Goal: Task Accomplishment & Management: Manage account settings

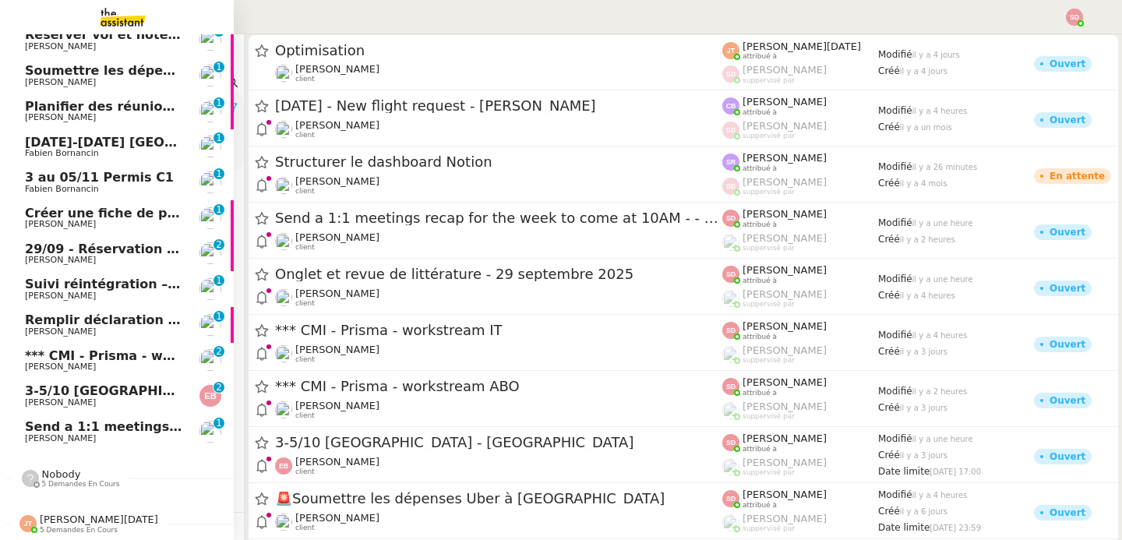
scroll to position [232, 0]
click at [81, 422] on span "Send a 1:1 meetings recap for the week to come at 10AM - - 29 septembre 2025" at bounding box center [307, 426] width 564 height 15
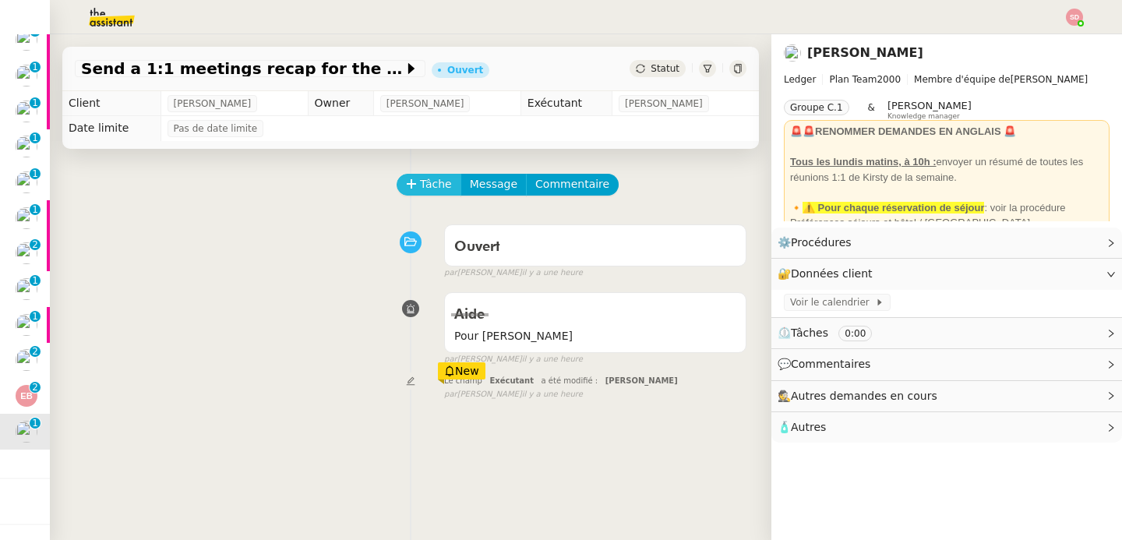
click at [411, 178] on button "Tâche" at bounding box center [429, 185] width 65 height 22
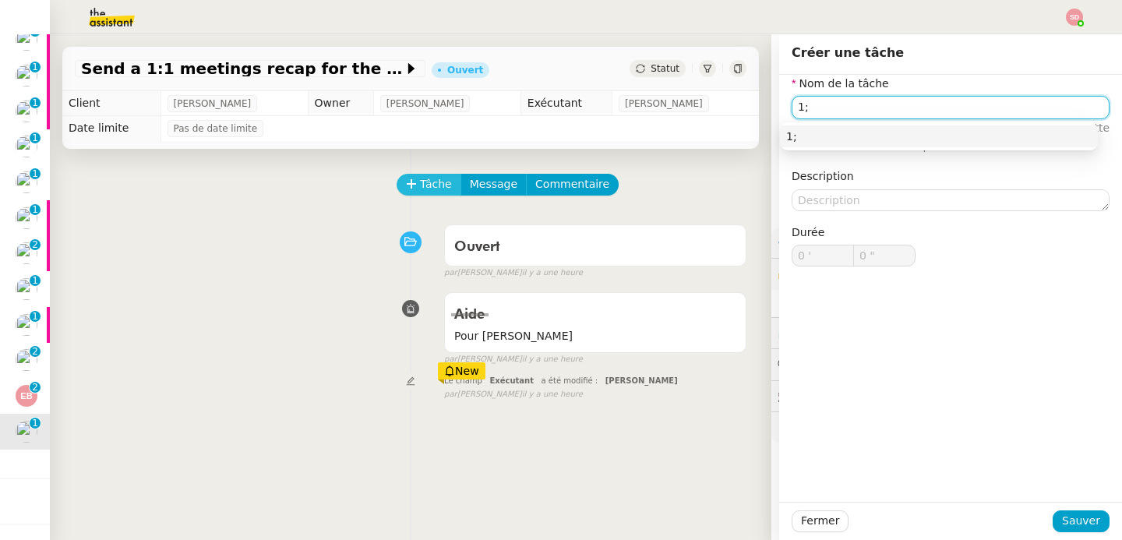
type input "1"
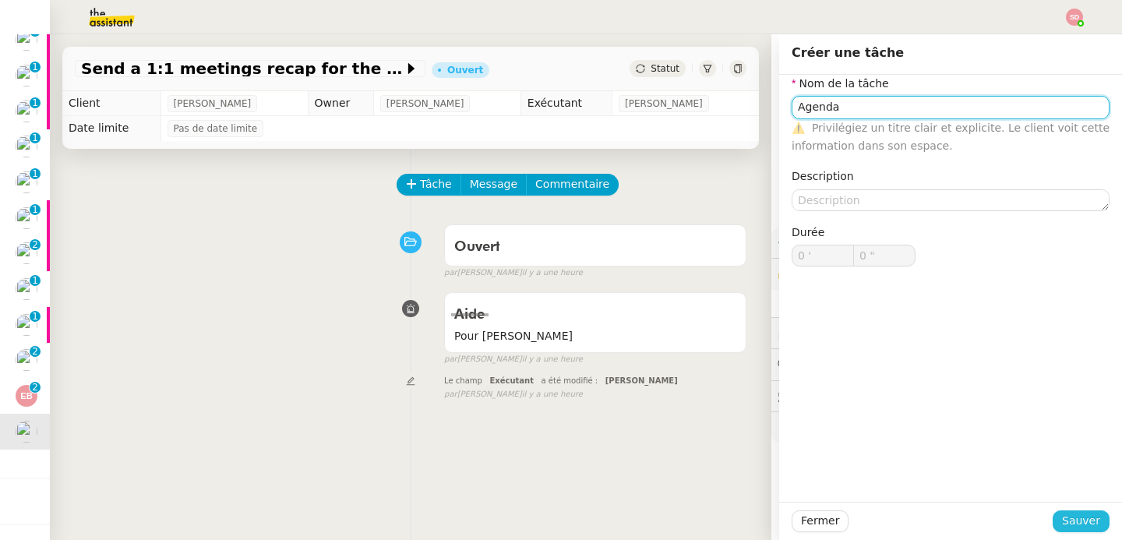
type input "Agenda"
click at [1068, 528] on span "Sauver" at bounding box center [1081, 521] width 38 height 18
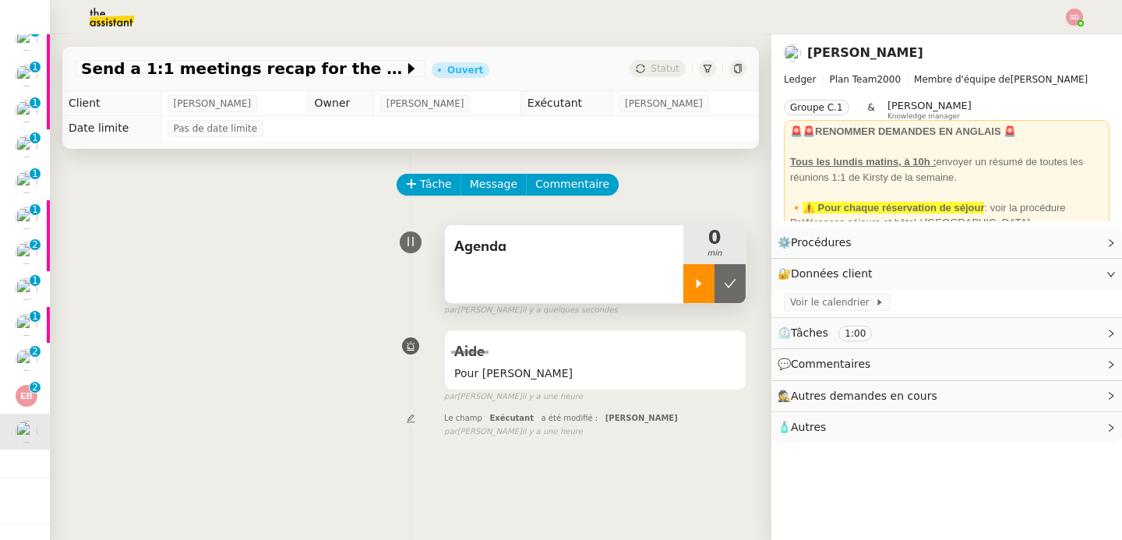
click at [684, 270] on div at bounding box center [698, 283] width 31 height 39
click at [809, 299] on span "Voir le calendrier" at bounding box center [832, 303] width 85 height 16
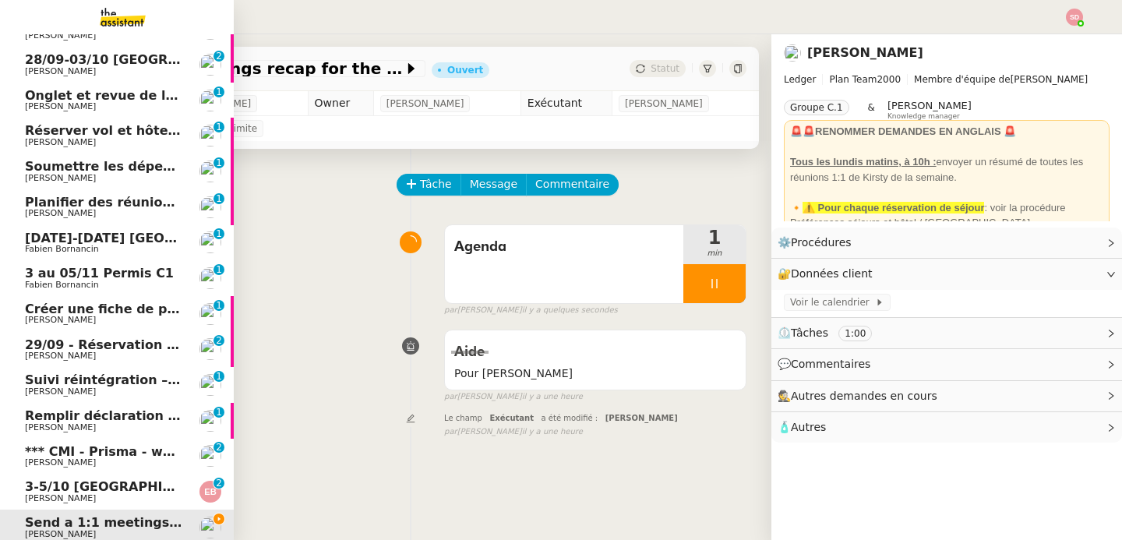
scroll to position [232, 0]
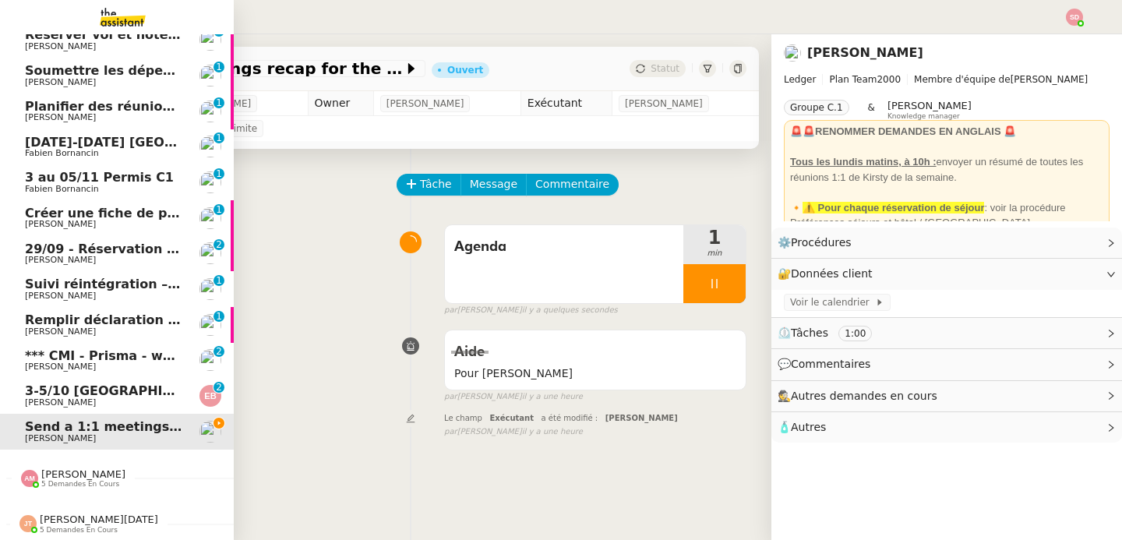
click at [69, 468] on span "Amyna Mehrez" at bounding box center [83, 474] width 84 height 12
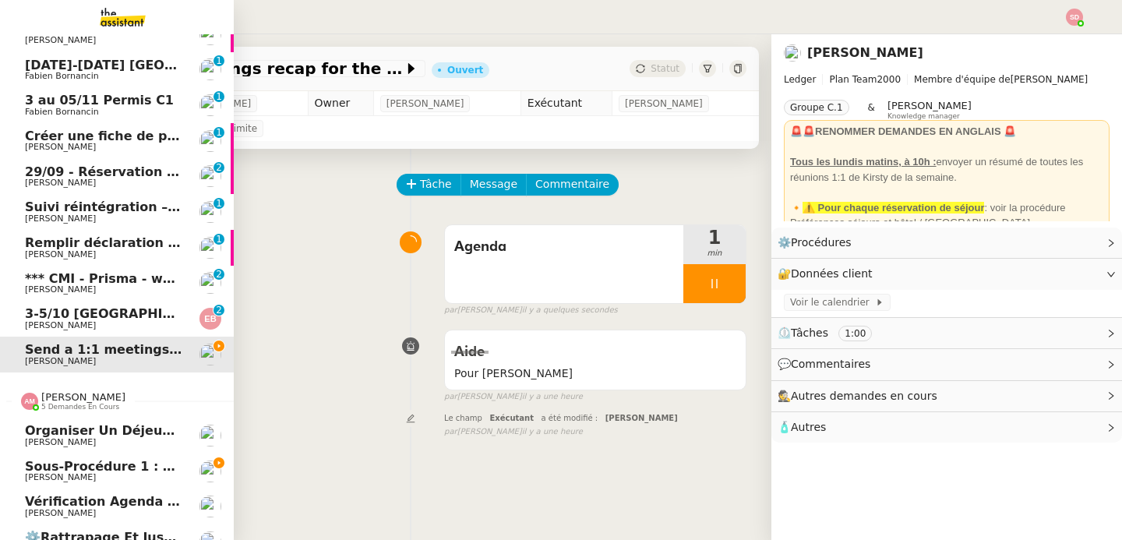
scroll to position [410, 0]
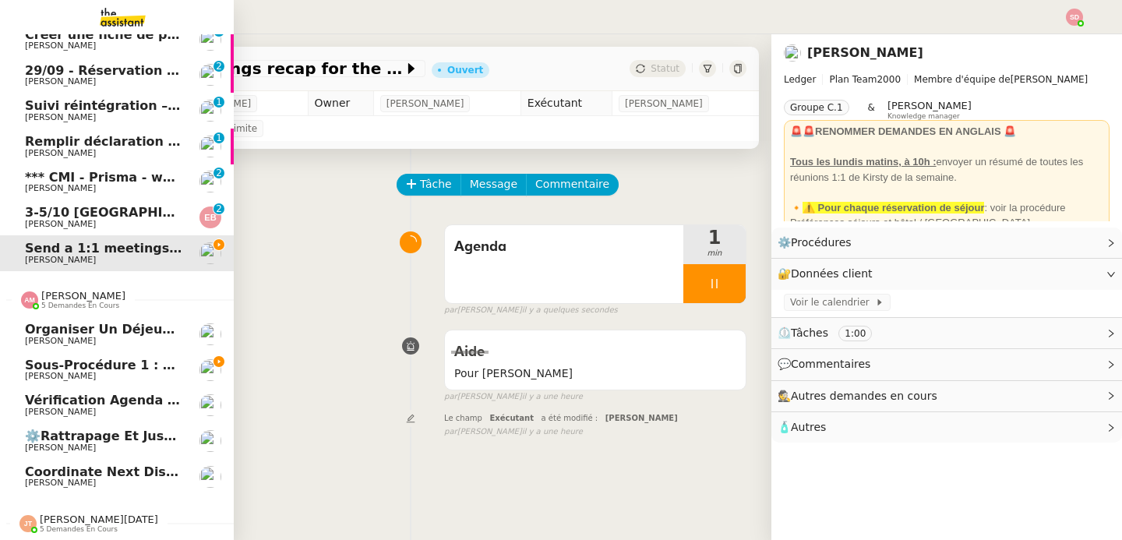
click at [98, 290] on span "Amyna Mehrez" at bounding box center [83, 296] width 84 height 12
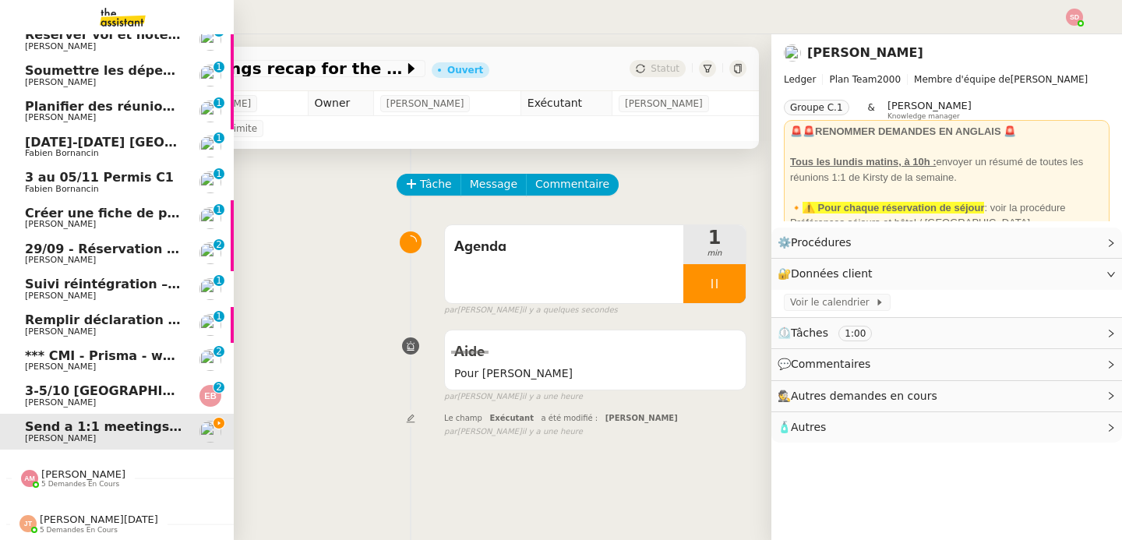
click at [74, 513] on span "[PERSON_NAME][DATE]" at bounding box center [99, 519] width 118 height 12
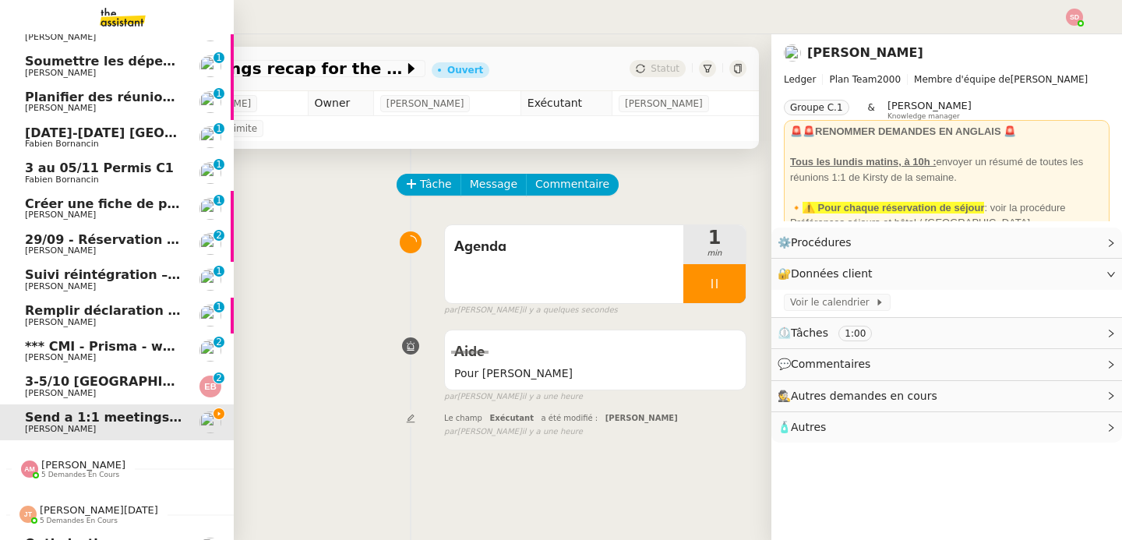
scroll to position [410, 0]
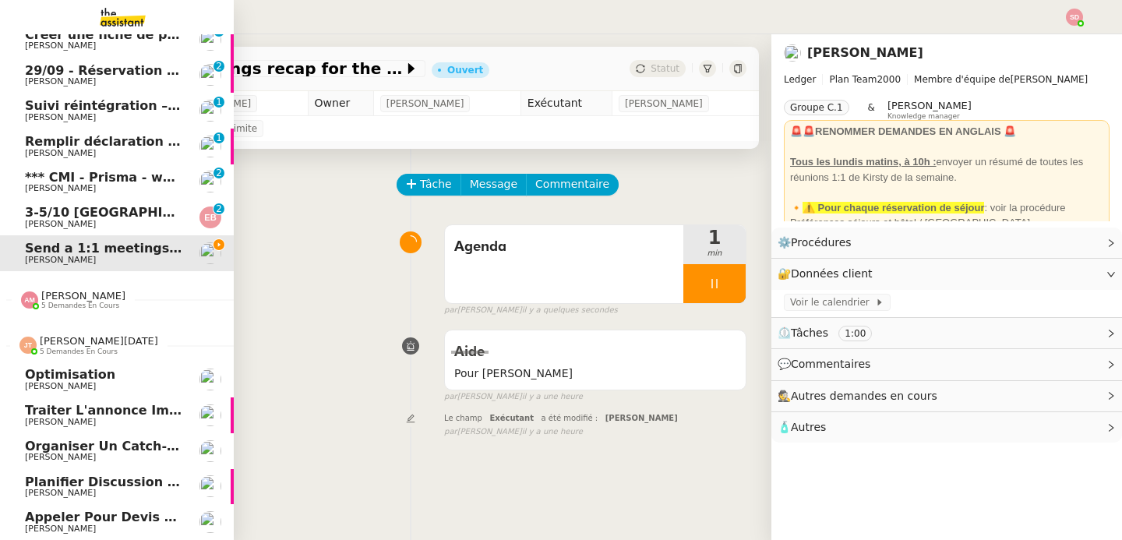
click at [84, 336] on span "[PERSON_NAME][DATE]" at bounding box center [99, 341] width 118 height 12
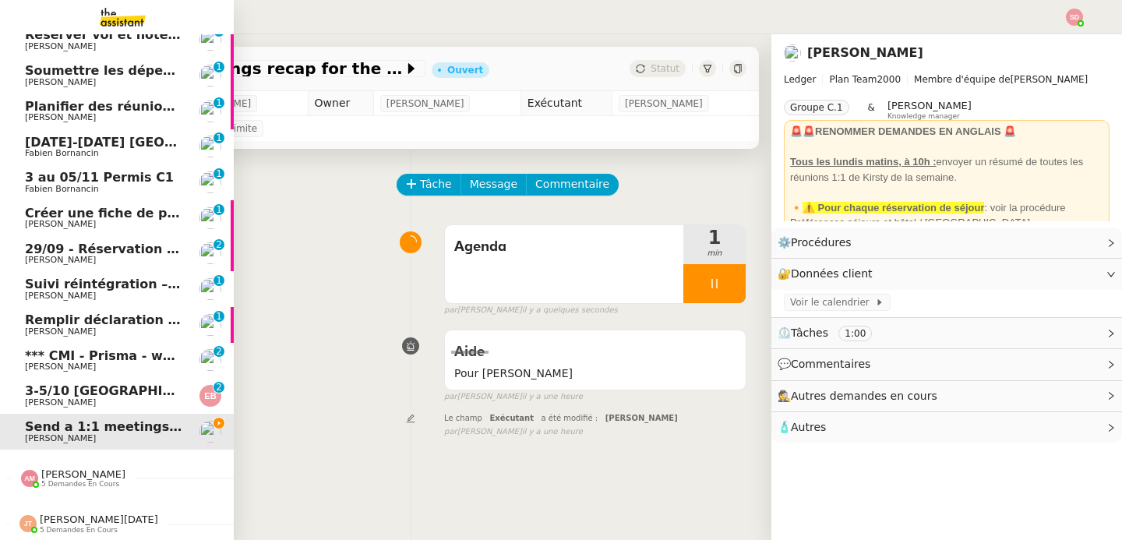
scroll to position [0, 0]
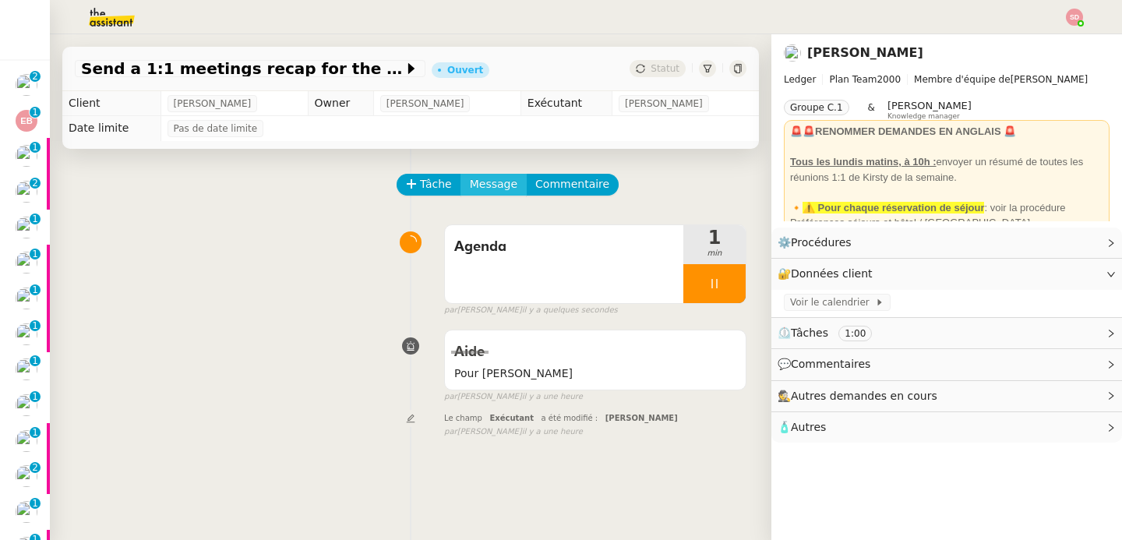
click at [474, 182] on span "Message" at bounding box center [494, 184] width 48 height 18
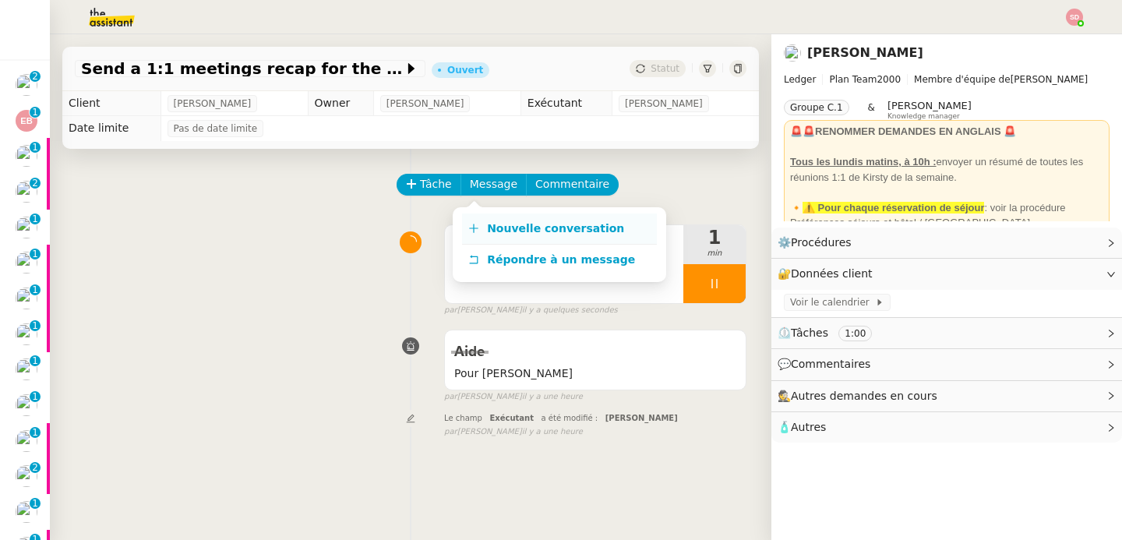
click at [477, 224] on icon at bounding box center [473, 228] width 11 height 11
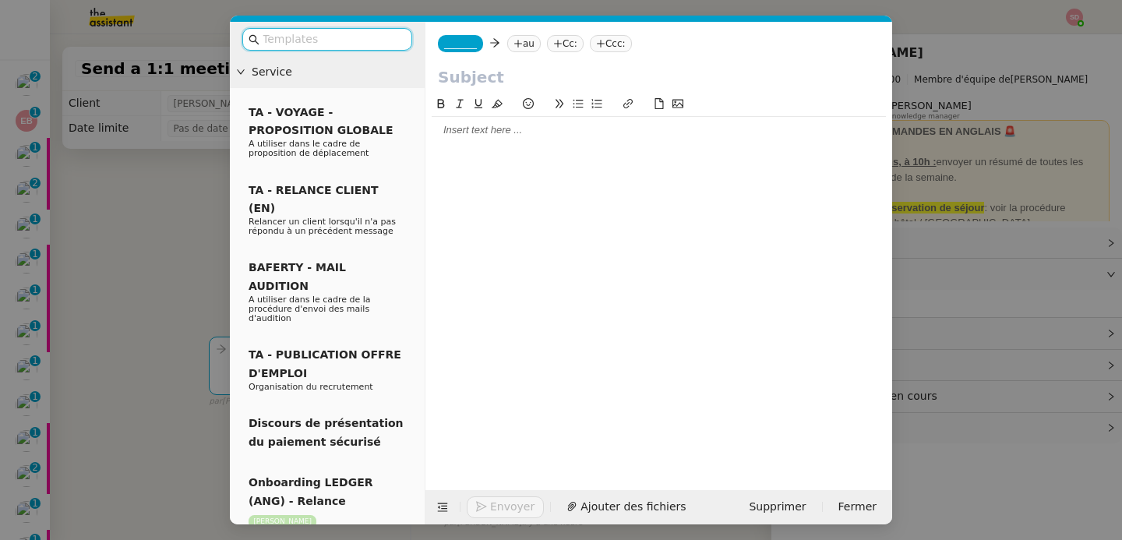
click at [468, 37] on nz-tag "_______" at bounding box center [460, 43] width 45 height 17
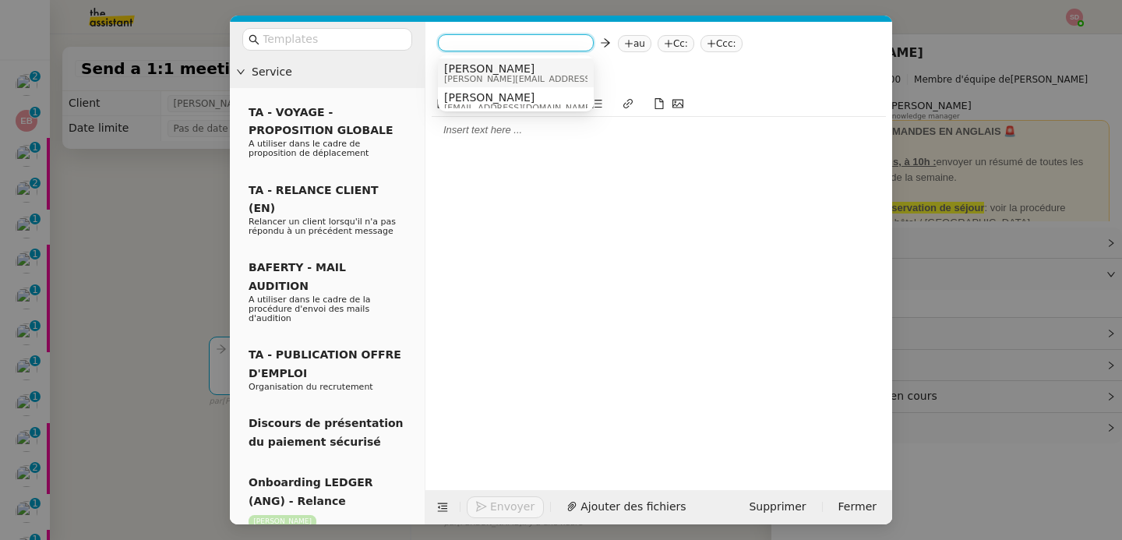
click at [508, 76] on div "Sam sam@ledger.fr" at bounding box center [560, 72] width 233 height 21
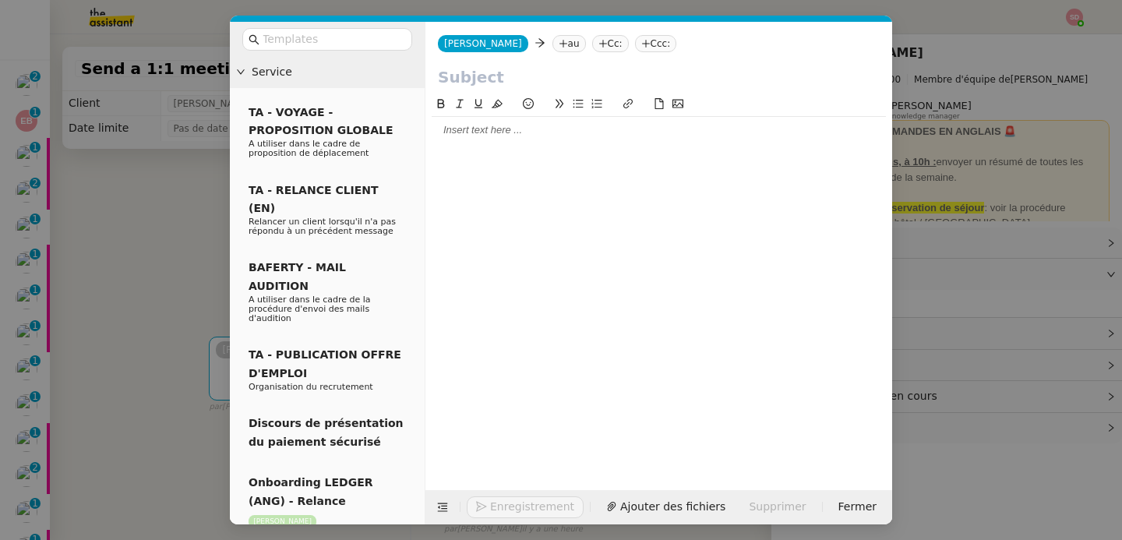
click at [552, 48] on nz-tag "au" at bounding box center [569, 43] width 34 height 17
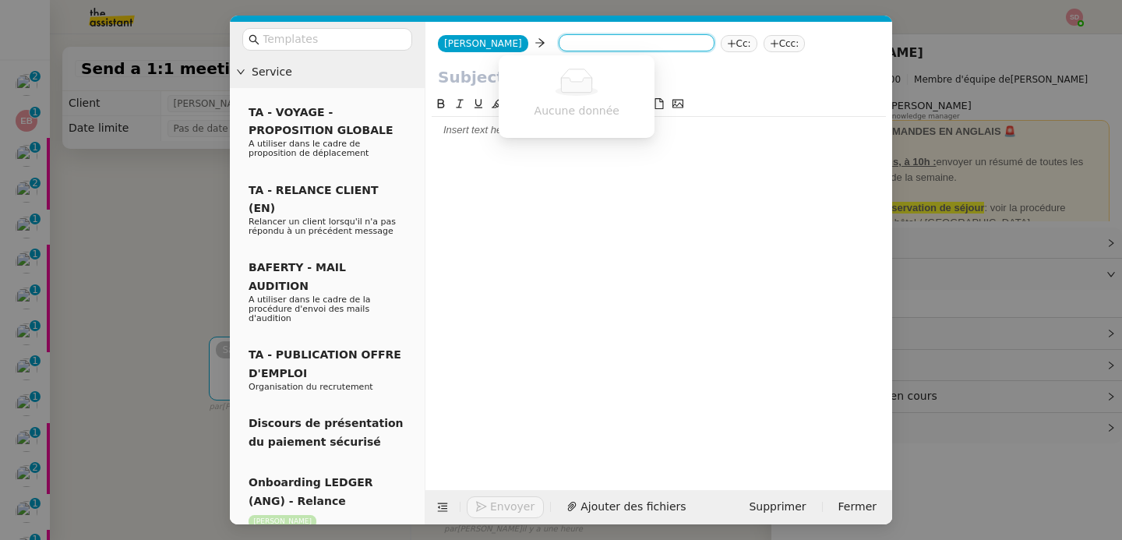
type input "i"
type input "kirsty"
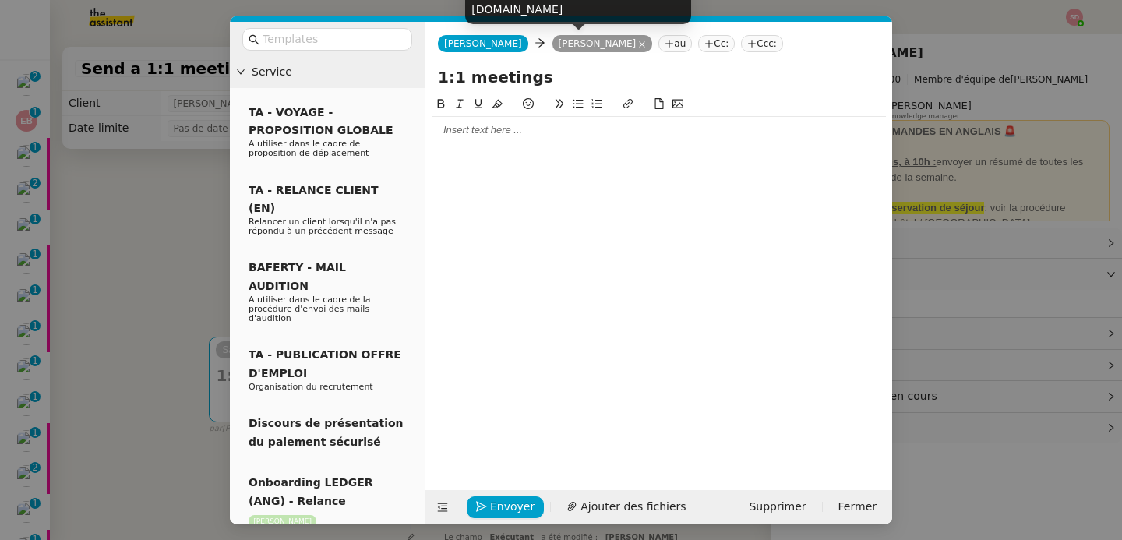
type input "1:1 meetings"
click at [557, 143] on div at bounding box center [659, 130] width 454 height 26
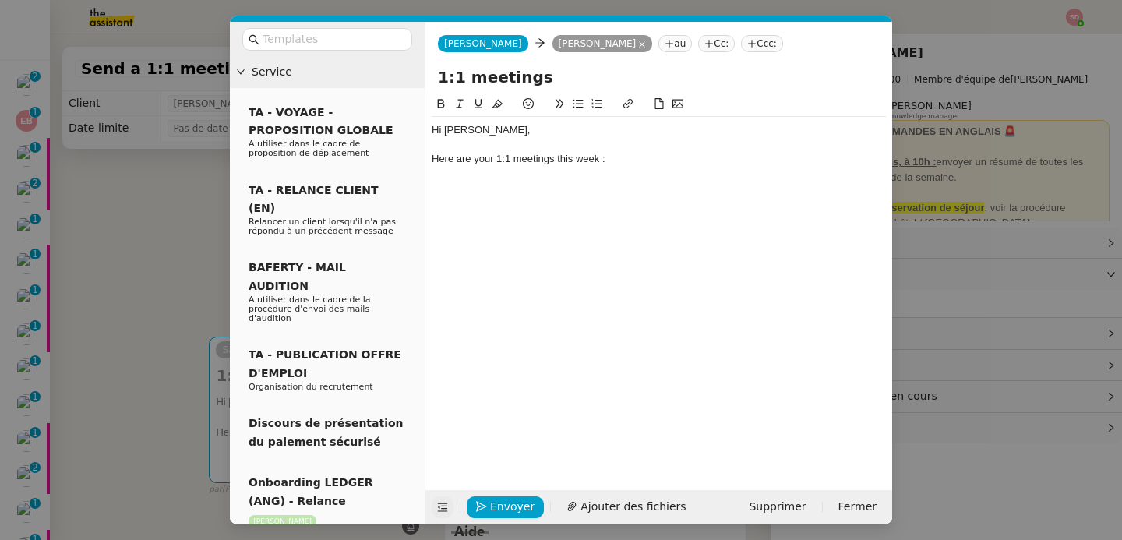
click at [437, 510] on icon at bounding box center [442, 507] width 11 height 11
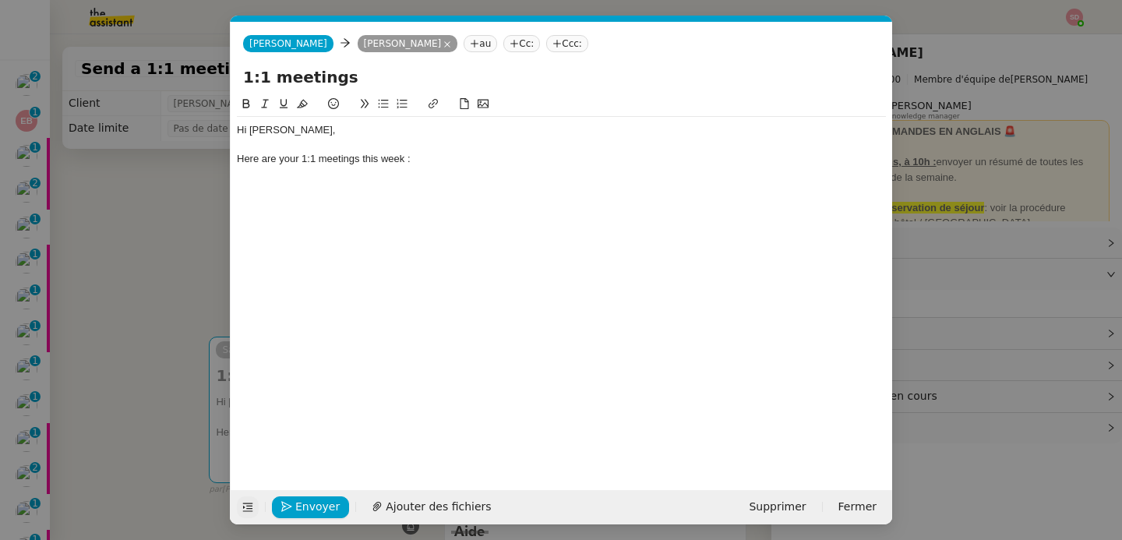
click at [284, 167] on div at bounding box center [561, 174] width 649 height 14
click at [281, 179] on div at bounding box center [561, 174] width 649 height 14
click at [252, 184] on div "10:00 - 11:00" at bounding box center [561, 188] width 649 height 14
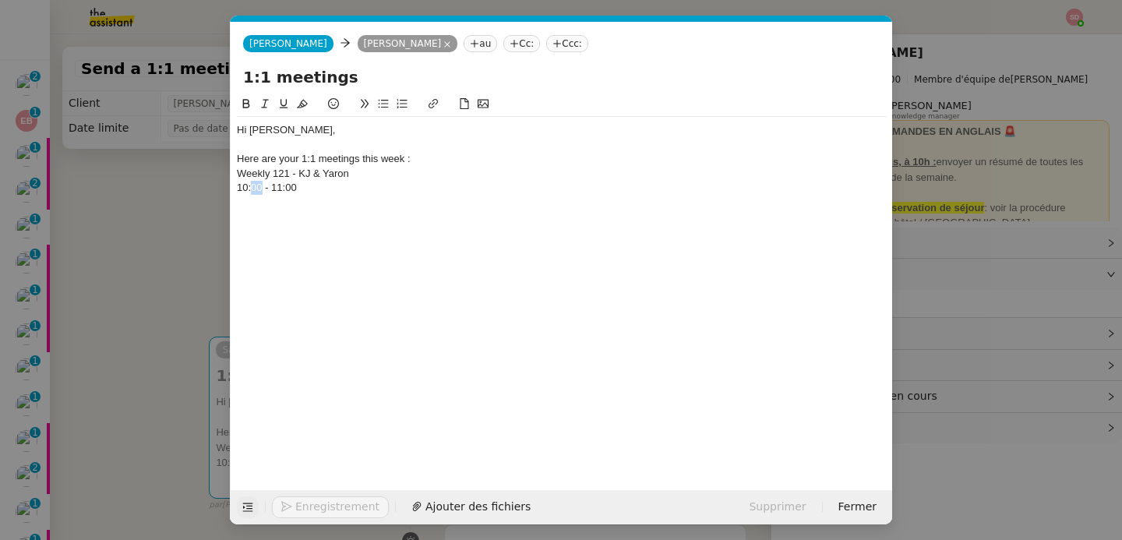
click at [252, 184] on div "10:00 - 11:00" at bounding box center [561, 188] width 649 height 14
click at [238, 171] on div "Weekly 121 - KJ & Yaron" at bounding box center [561, 174] width 649 height 14
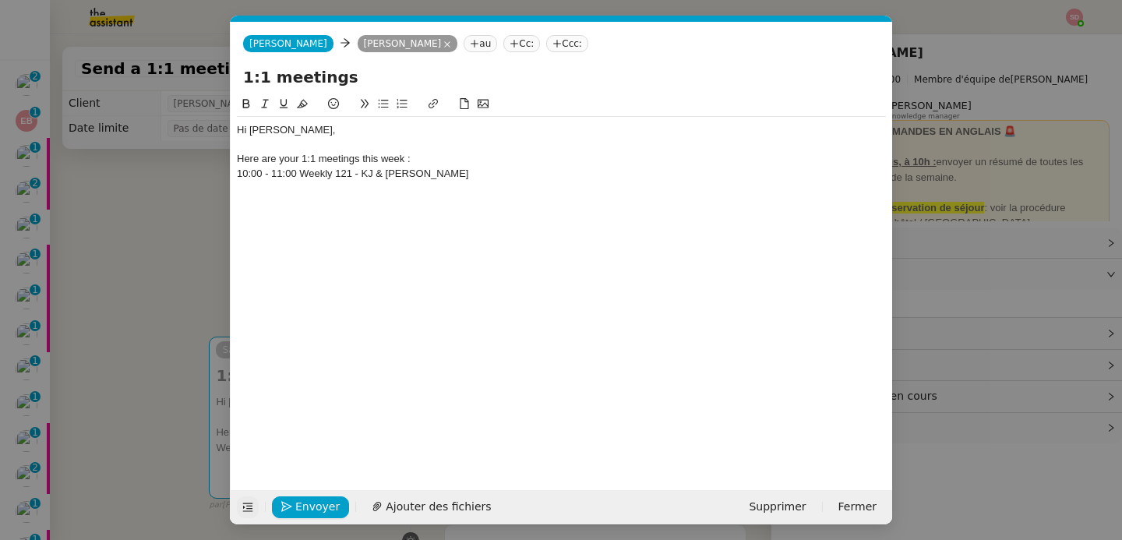
click at [238, 171] on div "10:00 - 11:00 Weekly 121 - KJ & Yaron" at bounding box center [561, 174] width 649 height 14
click at [266, 200] on div "Hi Kirsty, Here are your 1:1 meetings this week : Today 10:00 - 11:00 Weekly 12…" at bounding box center [561, 159] width 649 height 84
click at [264, 202] on div "14:30 - 15:00" at bounding box center [561, 203] width 649 height 14
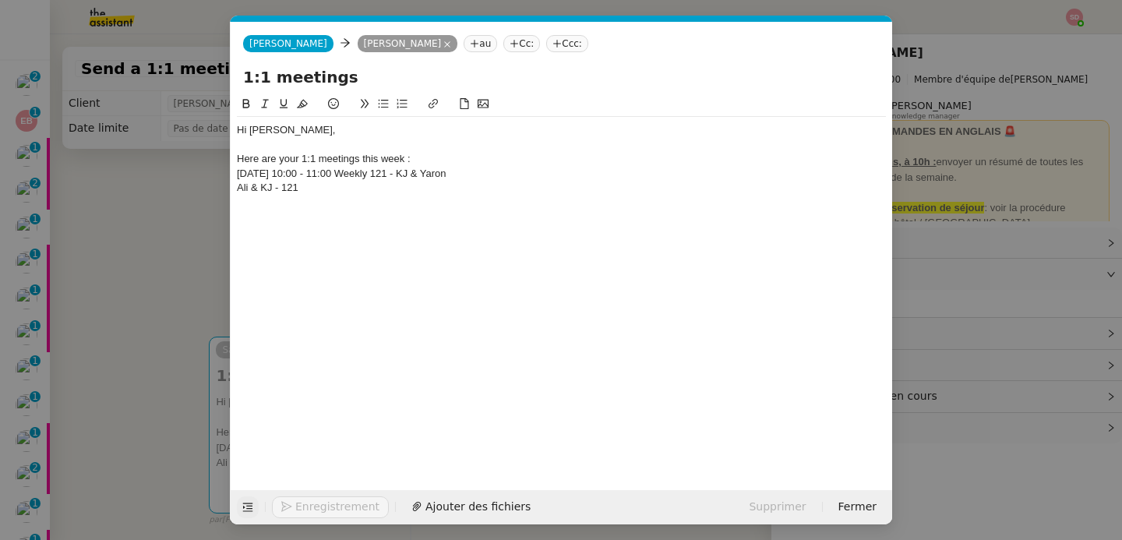
click at [239, 185] on div "Ali & KJ - 121" at bounding box center [561, 188] width 649 height 14
click at [249, 171] on div "Today 10:00 - 11:00 Weekly 121 - KJ & Yaron" at bounding box center [561, 174] width 649 height 14
copy div "Today"
click at [237, 189] on div "14:30 - 15:00 Ali & KJ - 121" at bounding box center [561, 188] width 649 height 14
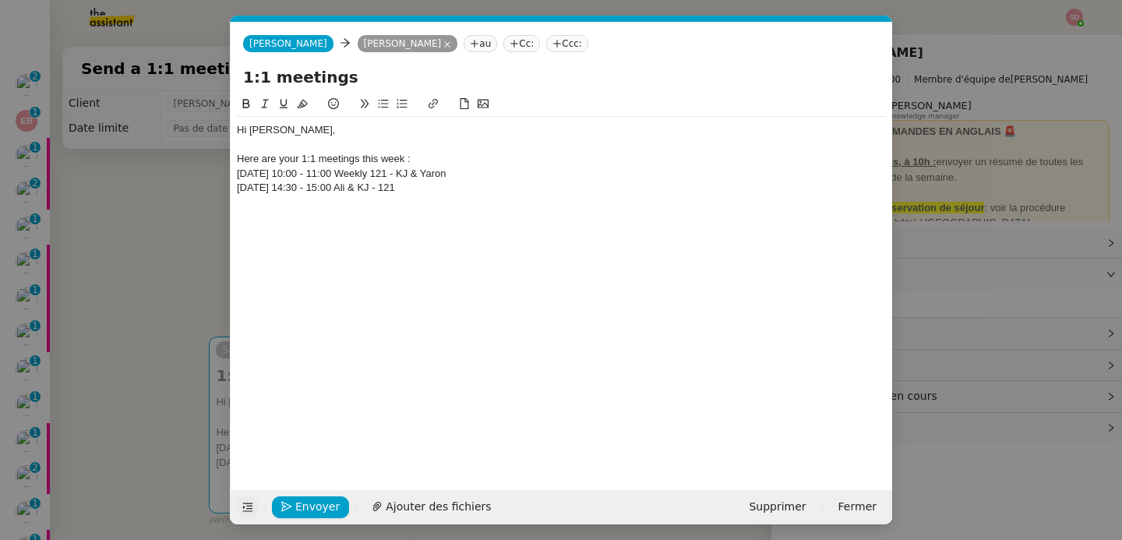
click at [263, 208] on div at bounding box center [561, 203] width 649 height 14
click at [263, 221] on div "16:00 - 16:30" at bounding box center [561, 217] width 649 height 14
click at [238, 200] on div "121 - JP & KJ" at bounding box center [561, 203] width 649 height 14
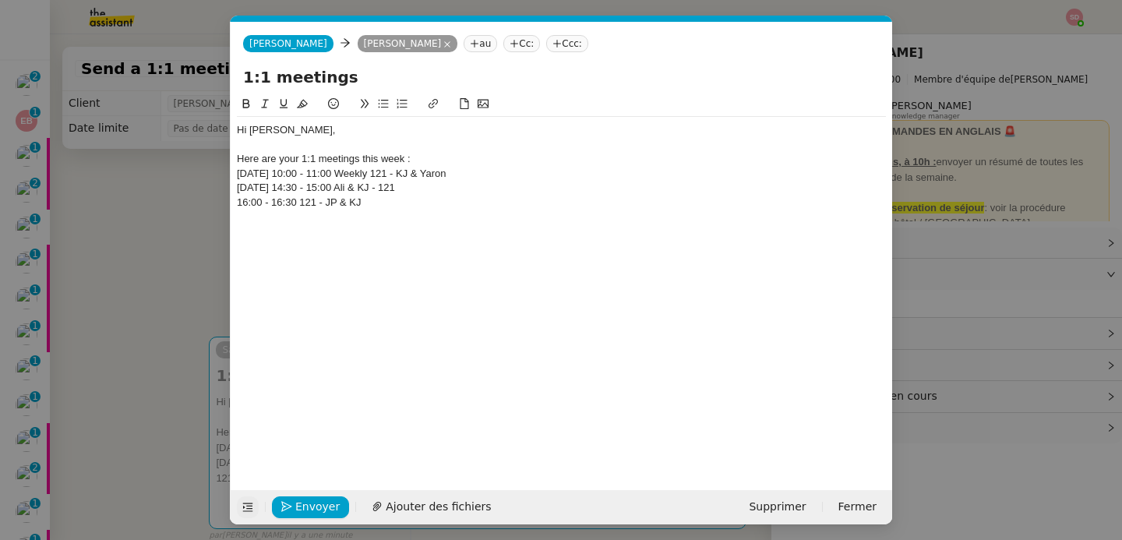
click at [242, 190] on div "Today 14:30 - 15:00 Ali & KJ - 121" at bounding box center [561, 188] width 649 height 14
copy div "Today"
click at [236, 197] on nz-spin "Hi Kirsty, Here are your 1:1 meetings this week : Today 10:00 - 11:00 Weekly 12…" at bounding box center [562, 283] width 662 height 377
click at [238, 202] on div "16:00 - 16:30 121 - JP & KJ" at bounding box center [561, 203] width 649 height 14
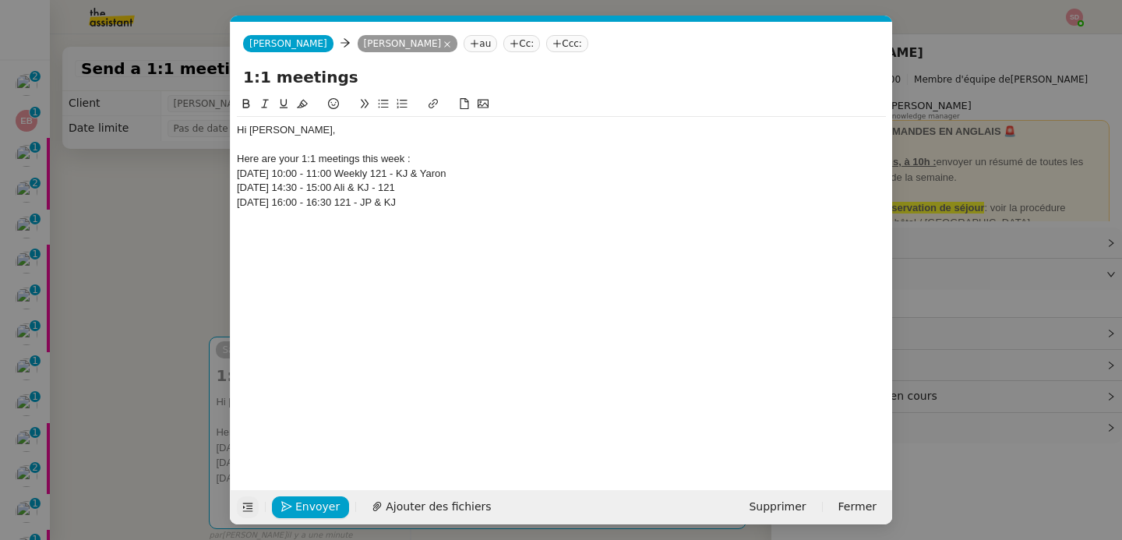
click at [288, 217] on div at bounding box center [561, 217] width 649 height 14
click at [260, 230] on div "17:00 - 17:45" at bounding box center [561, 231] width 649 height 14
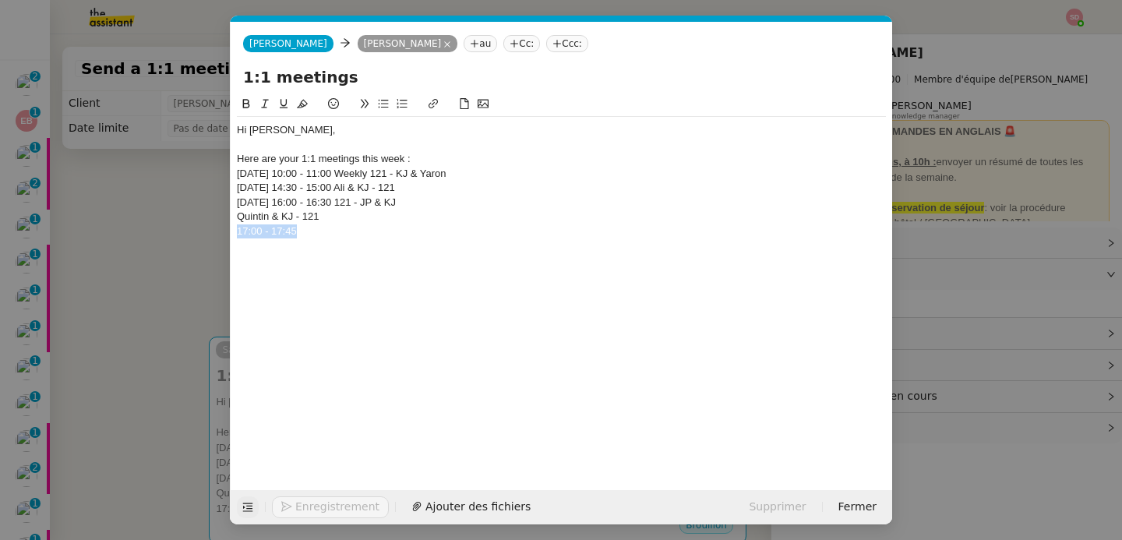
click at [260, 230] on div "17:00 - 17:45" at bounding box center [561, 231] width 649 height 14
click at [237, 217] on div "Quintin & KJ - 121" at bounding box center [561, 217] width 649 height 14
click at [243, 207] on div "Today 16:00 - 16:30 121 - JP & KJ" at bounding box center [561, 203] width 649 height 14
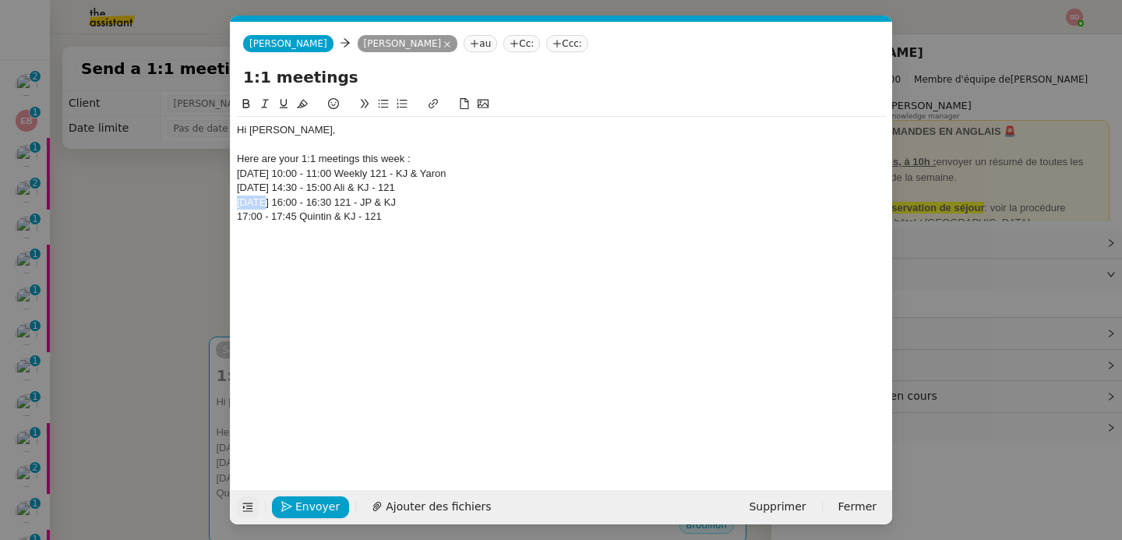
click at [243, 207] on div "Today 16:00 - 16:30 121 - JP & KJ" at bounding box center [561, 203] width 649 height 14
copy div "Today"
click at [238, 217] on div "17:00 - 17:45 Quintin & KJ - 121" at bounding box center [561, 217] width 649 height 14
click at [269, 238] on div "Hi Kirsty, Here are your 1:1 meetings this week : Today 10:00 - 11:00 Weekly 12…" at bounding box center [561, 181] width 649 height 128
click at [256, 242] on div "10:30 - 11:15" at bounding box center [561, 245] width 649 height 14
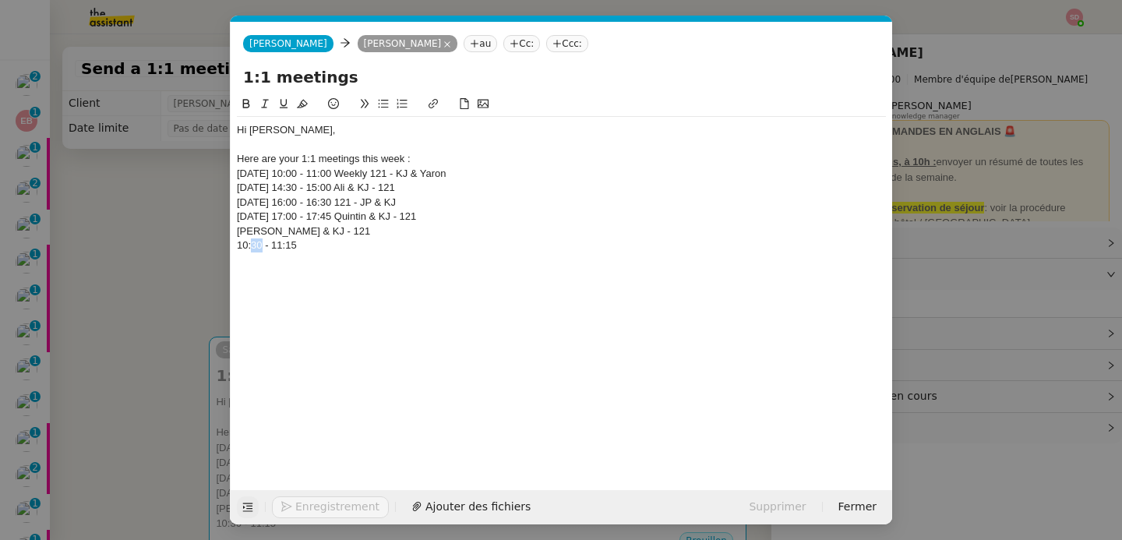
click at [256, 242] on div "10:30 - 11:15" at bounding box center [561, 245] width 649 height 14
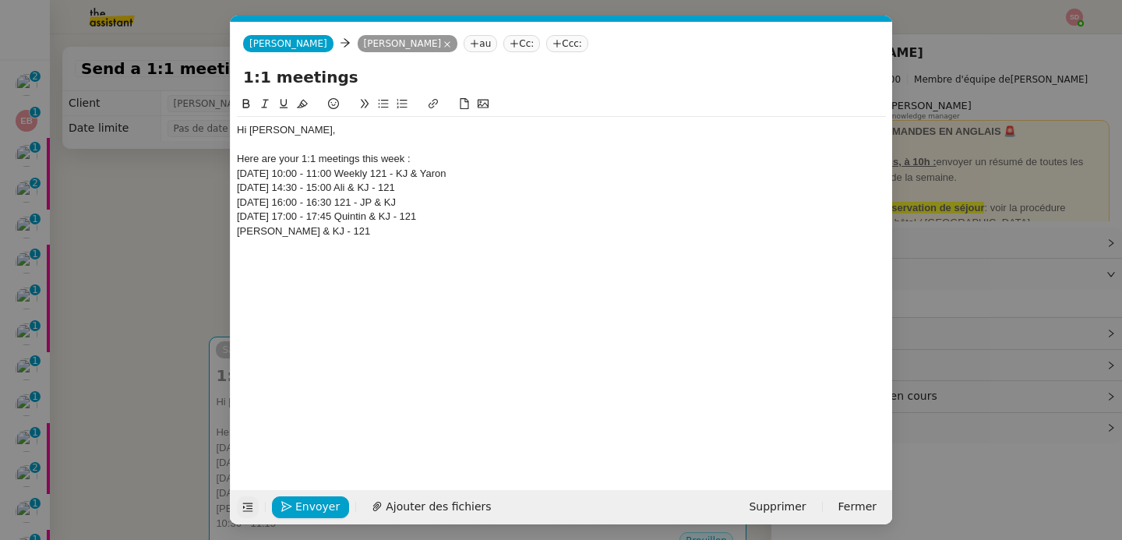
click at [240, 229] on div "Jorge & KJ - 121" at bounding box center [561, 231] width 649 height 14
click at [239, 230] on div "Jorge & KJ - 121" at bounding box center [561, 231] width 649 height 14
click at [239, 230] on div "10:30 - 11:15 Jorge & KJ - 121" at bounding box center [561, 231] width 649 height 14
click at [259, 261] on div "16:30 - 17:15" at bounding box center [561, 259] width 649 height 14
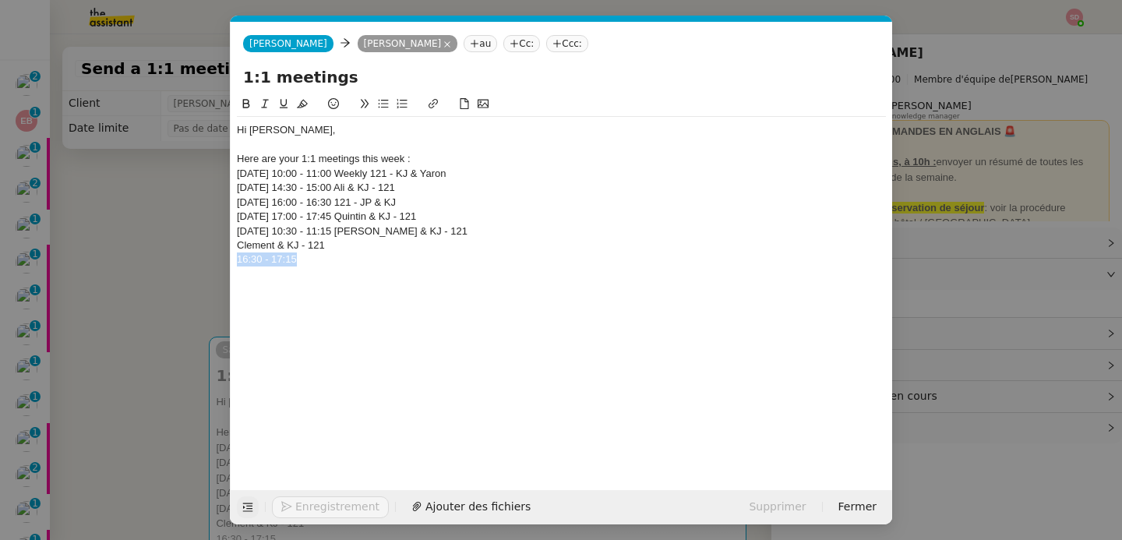
click at [259, 261] on div "16:30 - 17:15" at bounding box center [561, 259] width 649 height 14
click at [238, 248] on div "Clement & KJ - 121" at bounding box center [561, 245] width 649 height 14
click at [251, 232] on div "Tomorrow 10:30 - 11:15 Jorge & KJ - 121" at bounding box center [561, 231] width 649 height 14
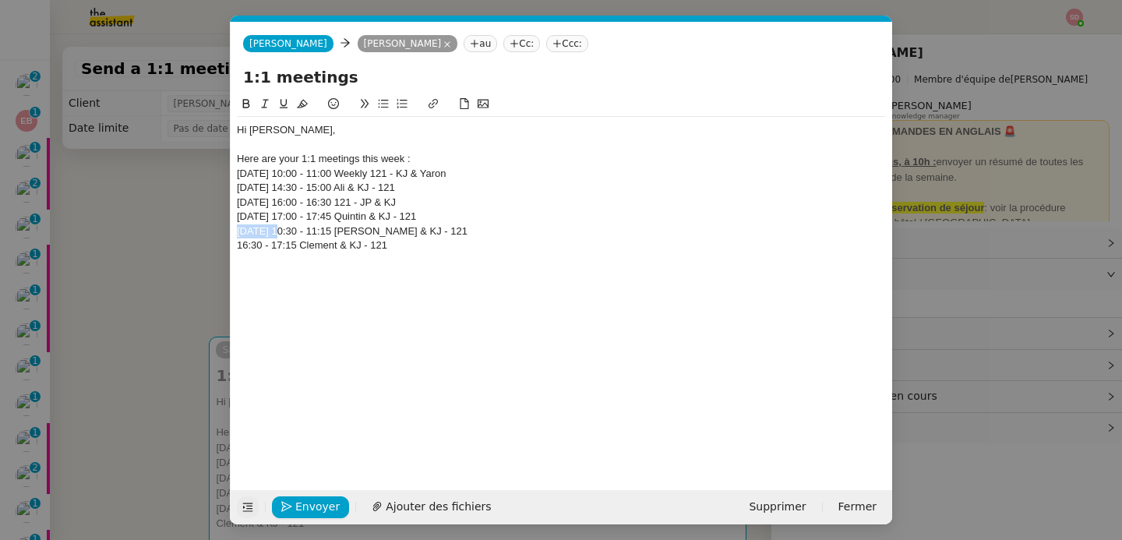
click at [251, 232] on div "Tomorrow 10:30 - 11:15 Jorge & KJ - 121" at bounding box center [561, 231] width 649 height 14
copy div "Tomorrow"
click at [238, 245] on div "16:30 - 17:15 Clement & KJ - 121" at bounding box center [561, 245] width 649 height 14
click at [261, 256] on div at bounding box center [561, 259] width 649 height 14
click at [263, 277] on div "09:30 - 10:00" at bounding box center [561, 274] width 649 height 14
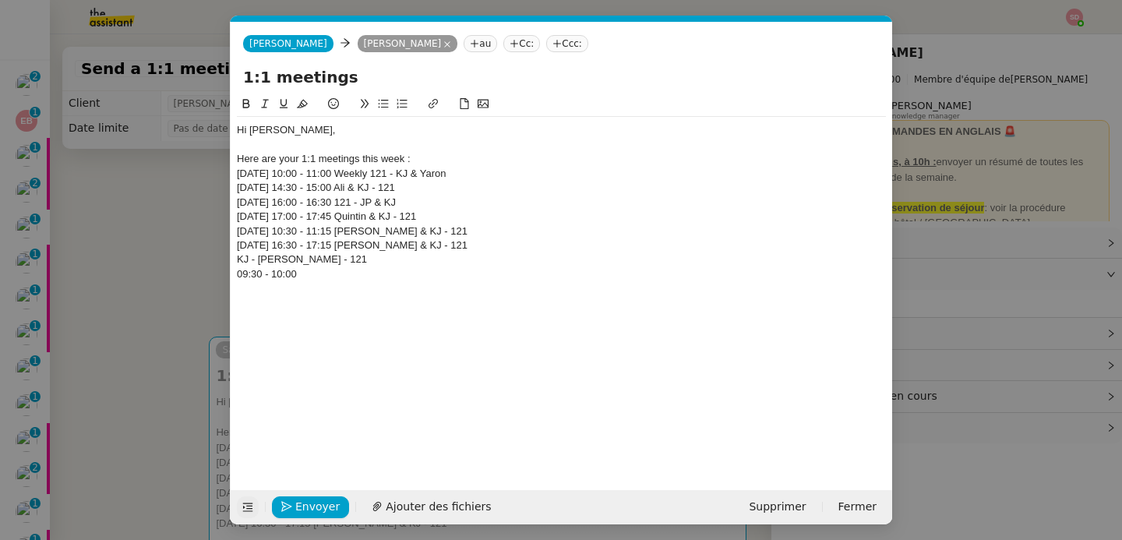
click at [263, 277] on div "09:30 - 10:00" at bounding box center [561, 274] width 649 height 14
click at [237, 254] on div "KJ - Dominic H - 121" at bounding box center [561, 259] width 649 height 14
click at [237, 254] on div "09:30 - 10:00 KJ - Dominic H - 121" at bounding box center [561, 259] width 649 height 14
click at [268, 279] on div at bounding box center [561, 274] width 649 height 14
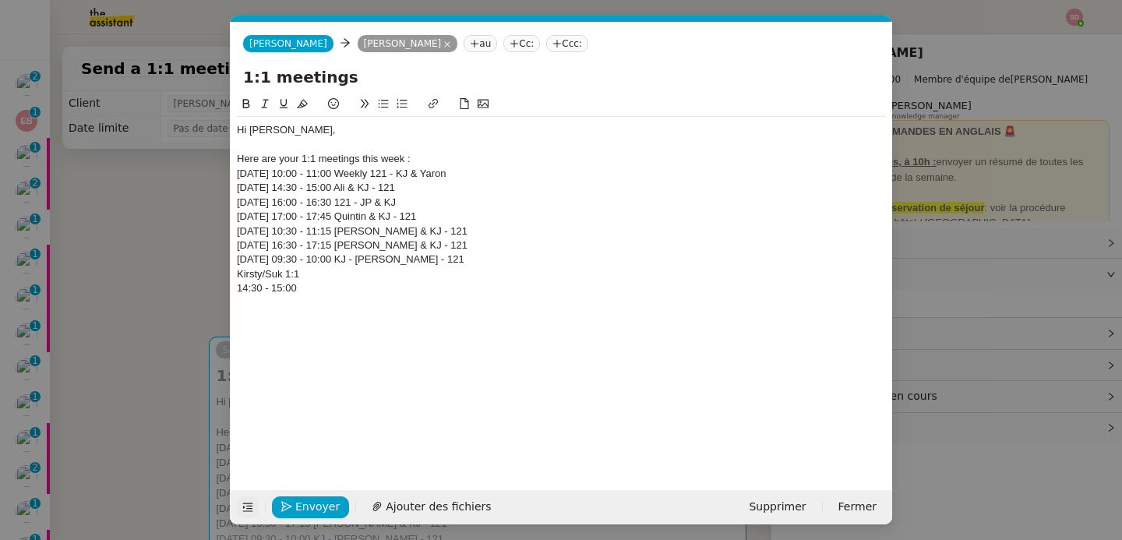
click at [257, 283] on div "14:30 - 15:00" at bounding box center [561, 288] width 649 height 14
click at [237, 273] on div "Kirsty/Suk 1:1" at bounding box center [561, 274] width 649 height 14
click at [246, 263] on div "Wednesday 09:30 - 10:00 KJ - Dominic H - 121" at bounding box center [561, 259] width 649 height 14
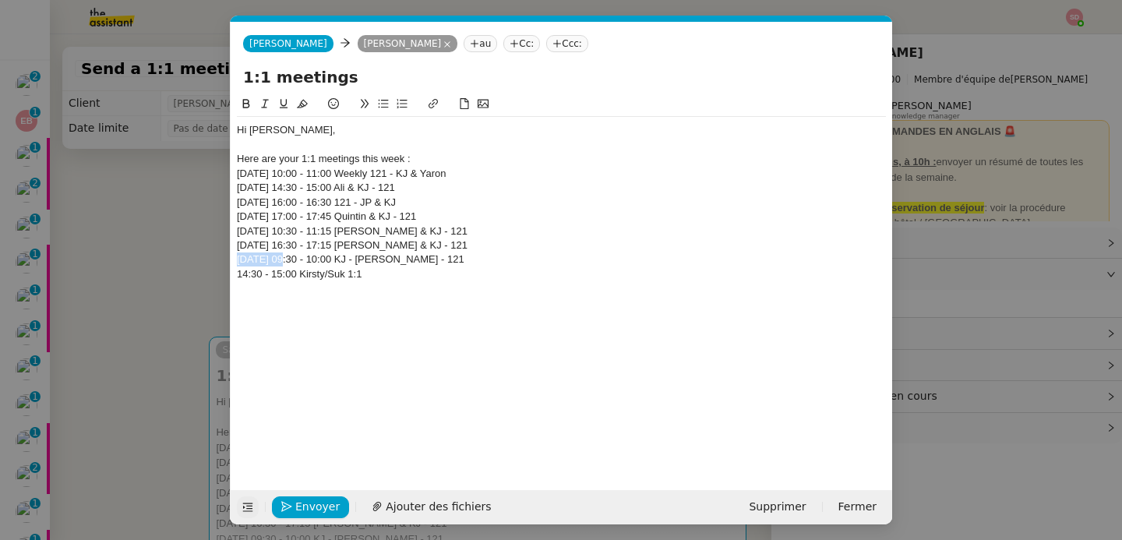
click at [246, 263] on div "Wednesday 09:30 - 10:00 KJ - Dominic H - 121" at bounding box center [561, 259] width 649 height 14
copy div "Wednesday"
click at [237, 273] on div "14:30 - 15:00 Kirsty/Suk 1:1" at bounding box center [561, 274] width 649 height 14
click at [289, 288] on div at bounding box center [561, 288] width 649 height 14
click at [260, 306] on div "15:00 - 15:30" at bounding box center [561, 303] width 649 height 14
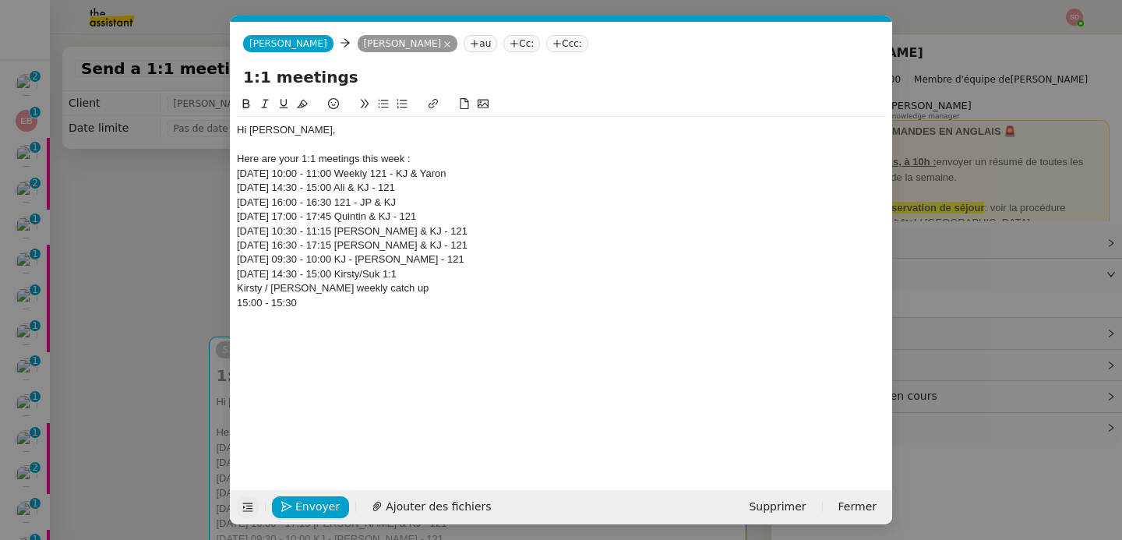
click at [260, 306] on div "15:00 - 15:30" at bounding box center [561, 303] width 649 height 14
click at [240, 291] on div "Kirsty / Elise weekly catch up" at bounding box center [561, 288] width 649 height 14
click at [252, 270] on div "Wednesday 14:30 - 15:00 Kirsty/Suk 1:1" at bounding box center [561, 274] width 649 height 14
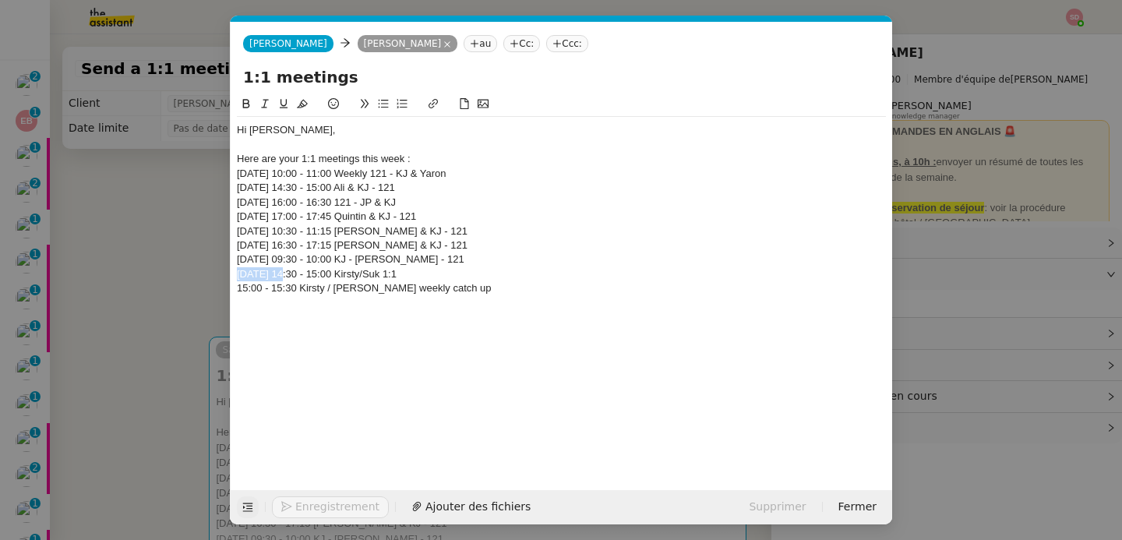
click at [252, 270] on div "Wednesday 14:30 - 15:00 Kirsty/Suk 1:1" at bounding box center [561, 274] width 649 height 14
copy div "Wednesday"
click at [237, 290] on div "15:00 - 15:30 Kirsty / Elise weekly catch up" at bounding box center [561, 288] width 649 height 14
click at [249, 302] on div at bounding box center [561, 303] width 649 height 14
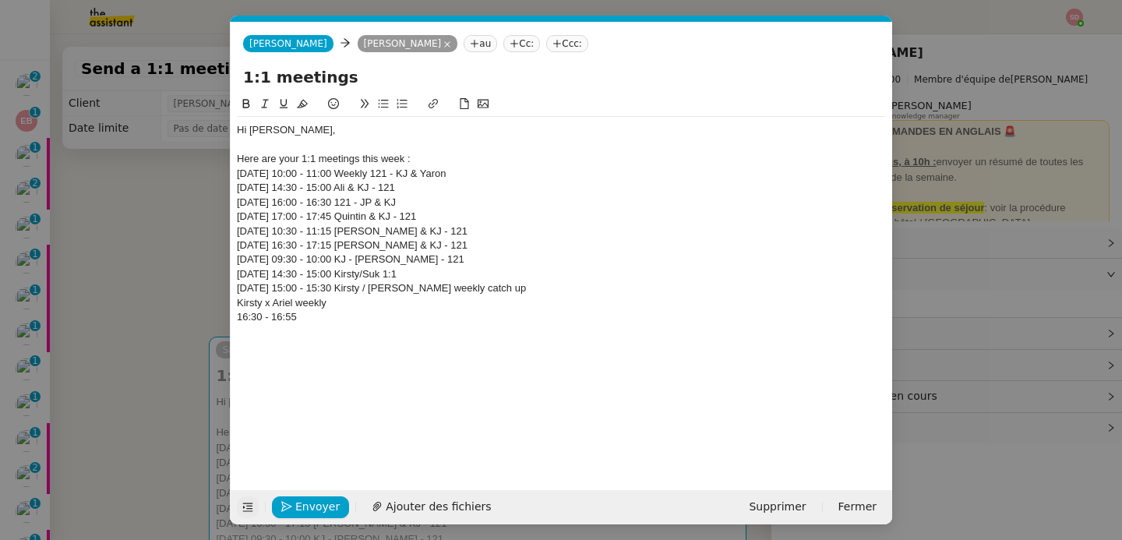
click at [276, 321] on div "16:30 - 16:55" at bounding box center [561, 317] width 649 height 14
click at [238, 302] on div "Kirsty x Ariel weekly" at bounding box center [561, 303] width 649 height 14
click at [253, 293] on div "Wednesday 15:00 - 15:30 Kirsty / Elise weekly catch up" at bounding box center [561, 288] width 649 height 14
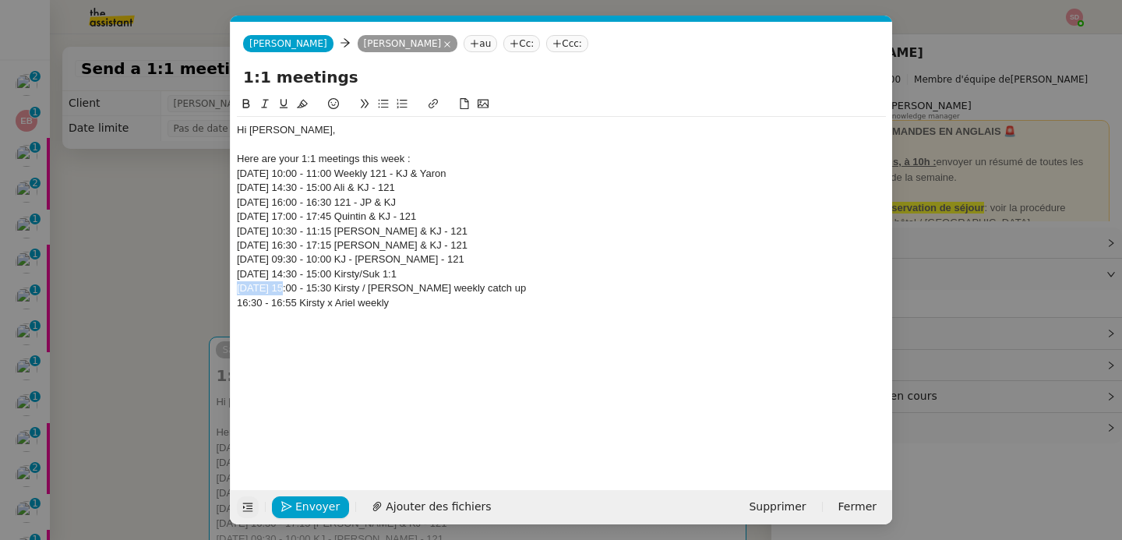
click at [253, 293] on div "Wednesday 15:00 - 15:30 Kirsty / Elise weekly catch up" at bounding box center [561, 288] width 649 height 14
copy div "Wednesday"
click at [238, 304] on div "16:30 - 16:55 Kirsty x Ariel weekly" at bounding box center [561, 303] width 649 height 14
click at [277, 318] on div at bounding box center [561, 317] width 649 height 14
click at [262, 333] on div "10:00 - 10:45" at bounding box center [561, 332] width 649 height 14
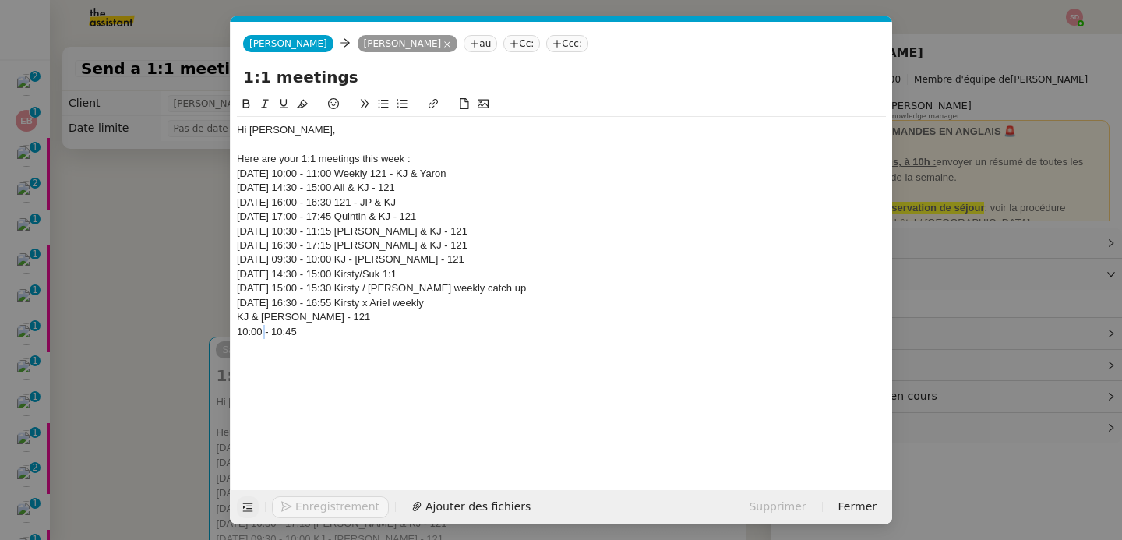
click at [262, 333] on div "10:00 - 10:45" at bounding box center [561, 332] width 649 height 14
click at [239, 319] on div "KJ & Alex - 121" at bounding box center [561, 317] width 649 height 14
click at [239, 319] on div "10:00 - 10:45 KJ & Alex - 121" at bounding box center [561, 317] width 649 height 14
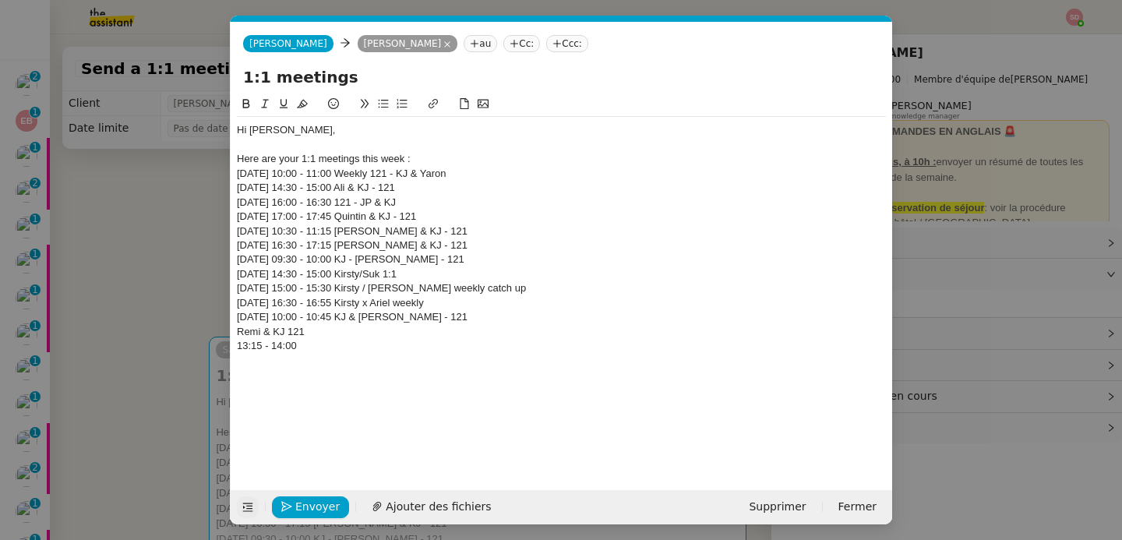
click at [260, 344] on div "13:15 - 14:00" at bounding box center [561, 346] width 649 height 14
click at [236, 330] on nz-spin "Hi Kirsty, Here are your 1:1 meetings this week : Today 10:00 - 11:00 Weekly 12…" at bounding box center [562, 283] width 662 height 377
click at [238, 330] on div "Remi & KJ 121" at bounding box center [561, 332] width 649 height 14
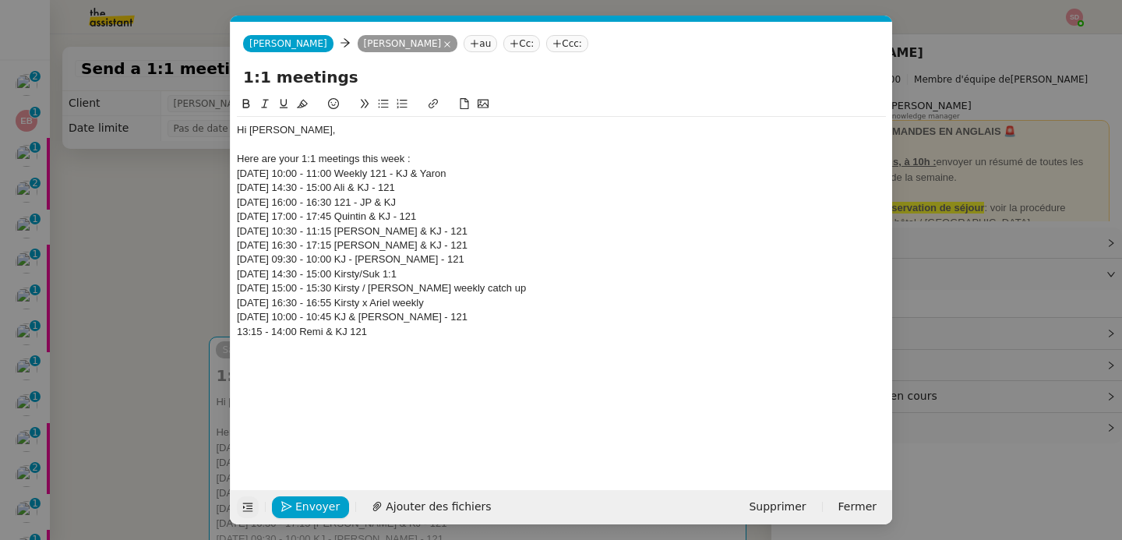
click at [238, 330] on div "13:15 - 14:00 Remi & KJ 121" at bounding box center [561, 332] width 649 height 14
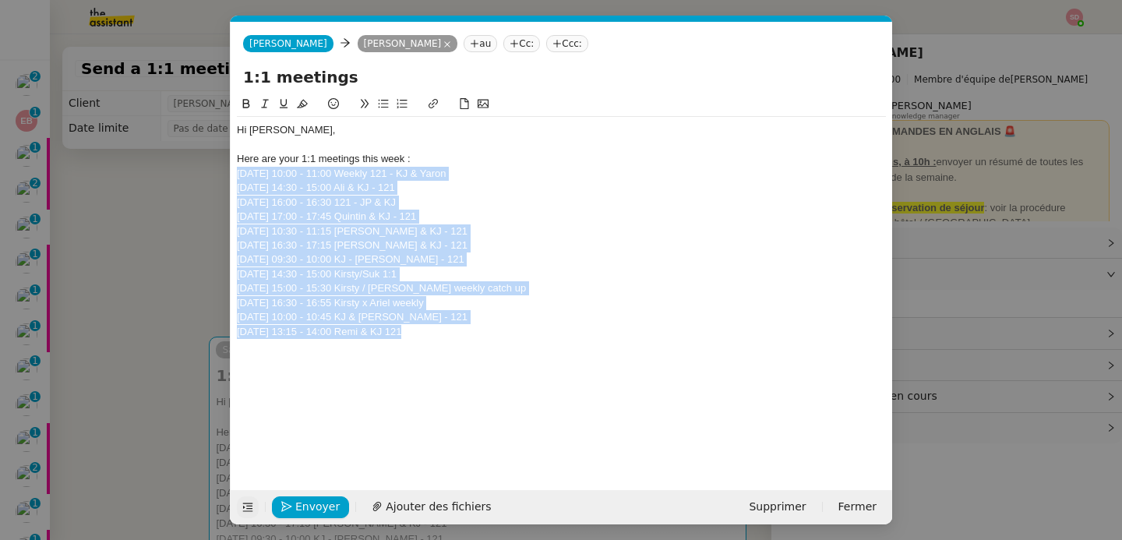
drag, startPoint x: 403, startPoint y: 335, endPoint x: 239, endPoint y: 178, distance: 226.5
click at [239, 178] on div "Hi Kirsty, Here are your 1:1 meetings this week : Today 10:00 - 11:00 Weekly 12…" at bounding box center [561, 238] width 649 height 242
click at [373, 105] on button at bounding box center [364, 104] width 19 height 18
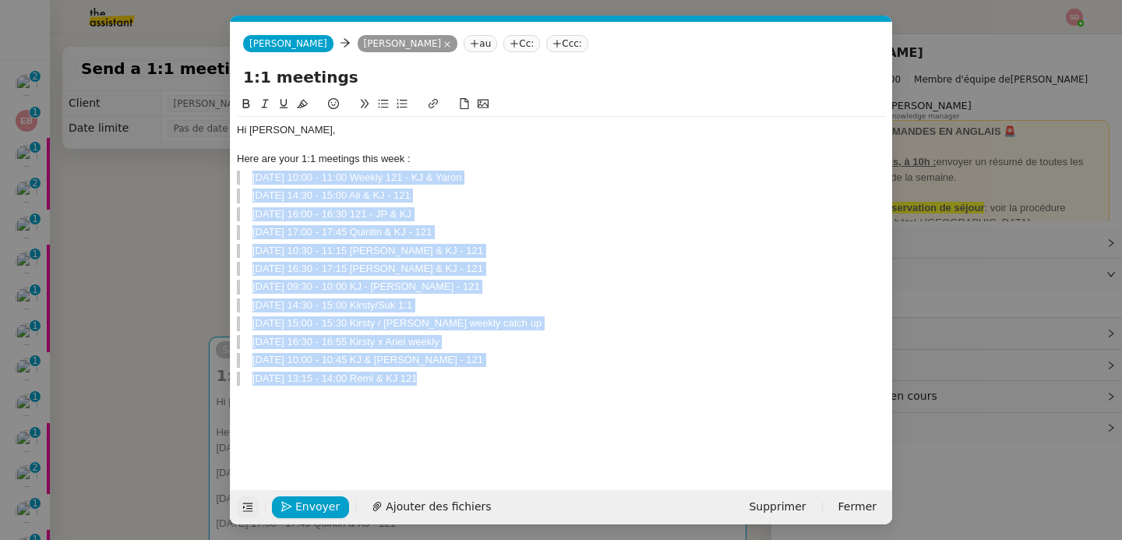
click at [381, 99] on icon at bounding box center [383, 103] width 11 height 11
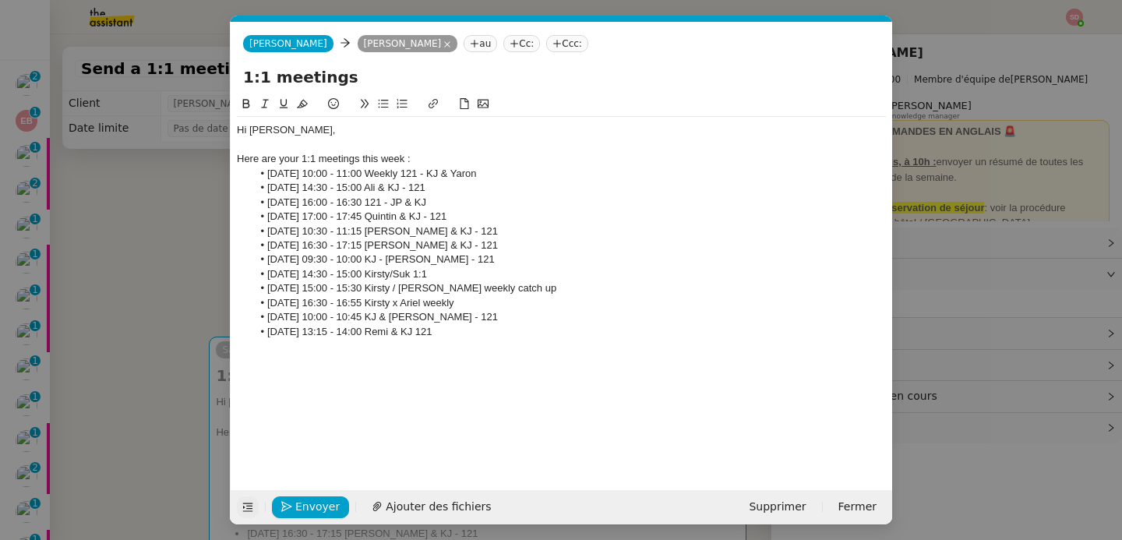
click at [485, 348] on div at bounding box center [561, 346] width 649 height 14
click at [187, 280] on nz-modal-container "Service TA - VOYAGE - PROPOSITION GLOBALE A utiliser dans le cadre de propositi…" at bounding box center [561, 270] width 1122 height 540
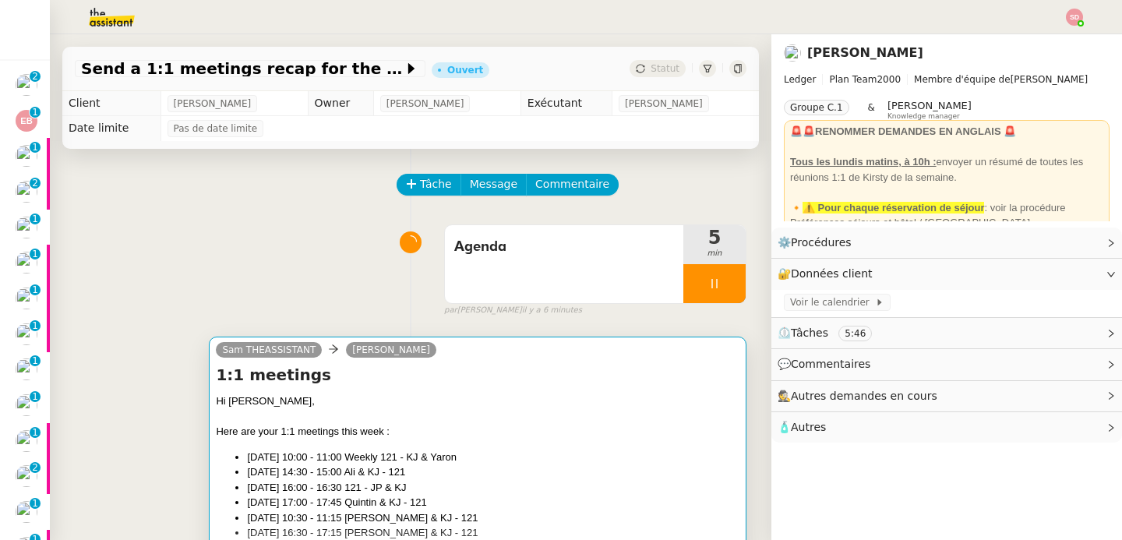
click at [531, 396] on div "Hi Kirsty," at bounding box center [478, 401] width 524 height 16
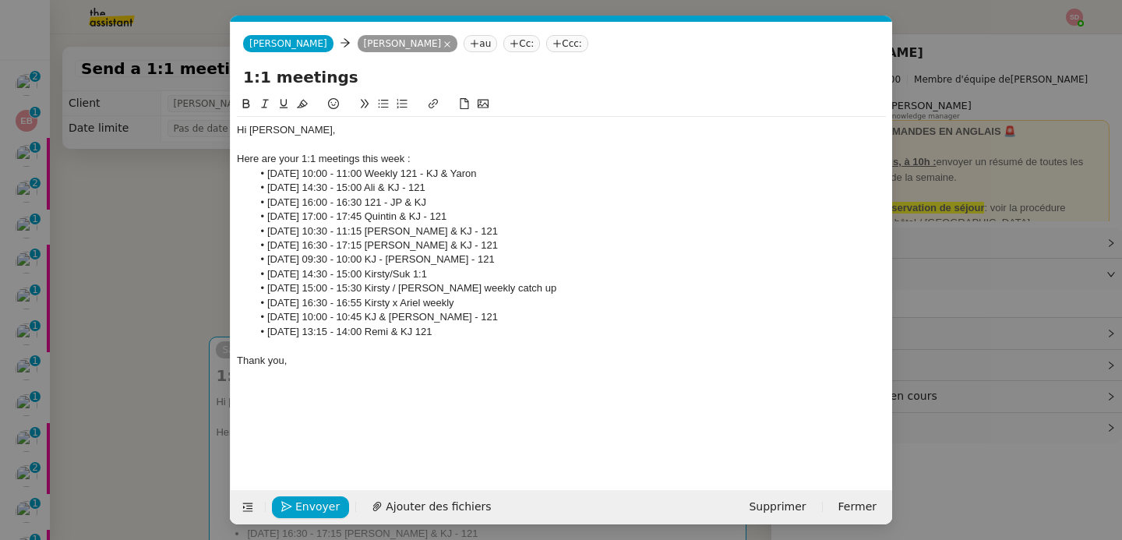
scroll to position [0, 33]
click at [296, 507] on span "Envoyer" at bounding box center [317, 507] width 44 height 18
click at [296, 507] on span "Confirmer l'envoi" at bounding box center [342, 507] width 94 height 18
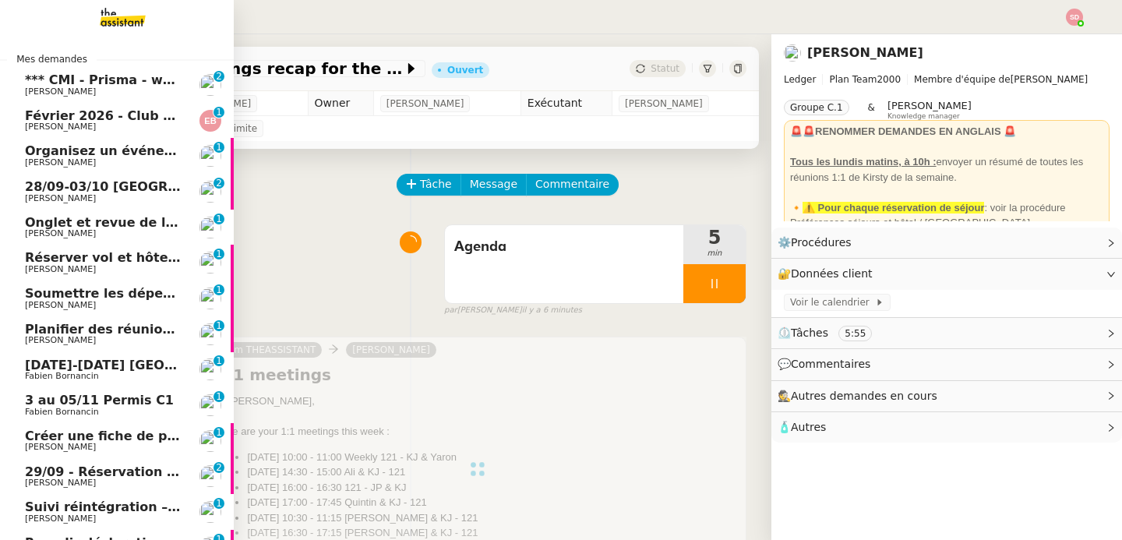
scroll to position [267, 0]
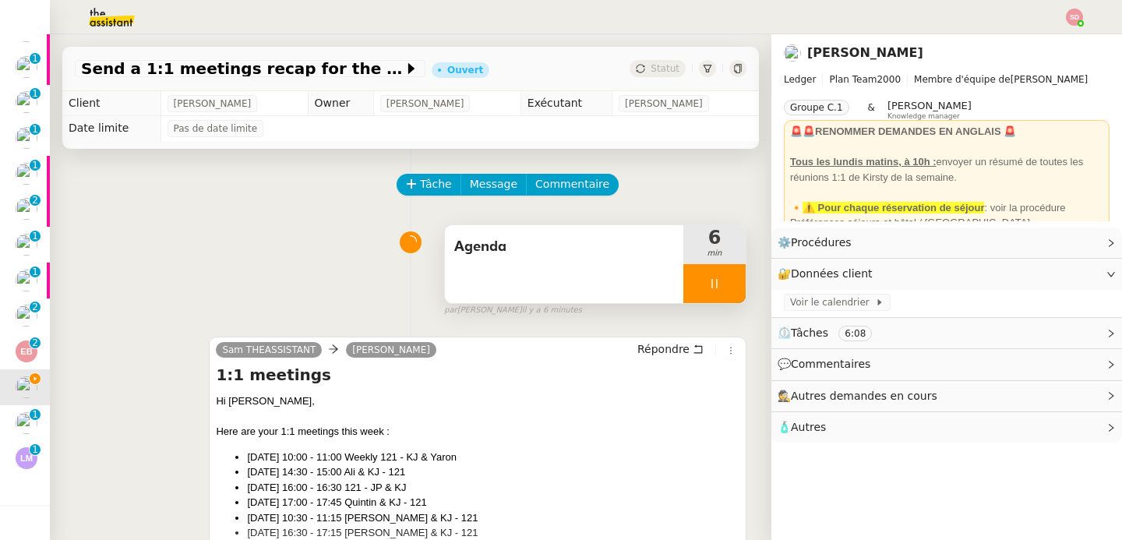
click at [725, 295] on div at bounding box center [714, 283] width 62 height 39
click at [725, 295] on button at bounding box center [730, 283] width 31 height 39
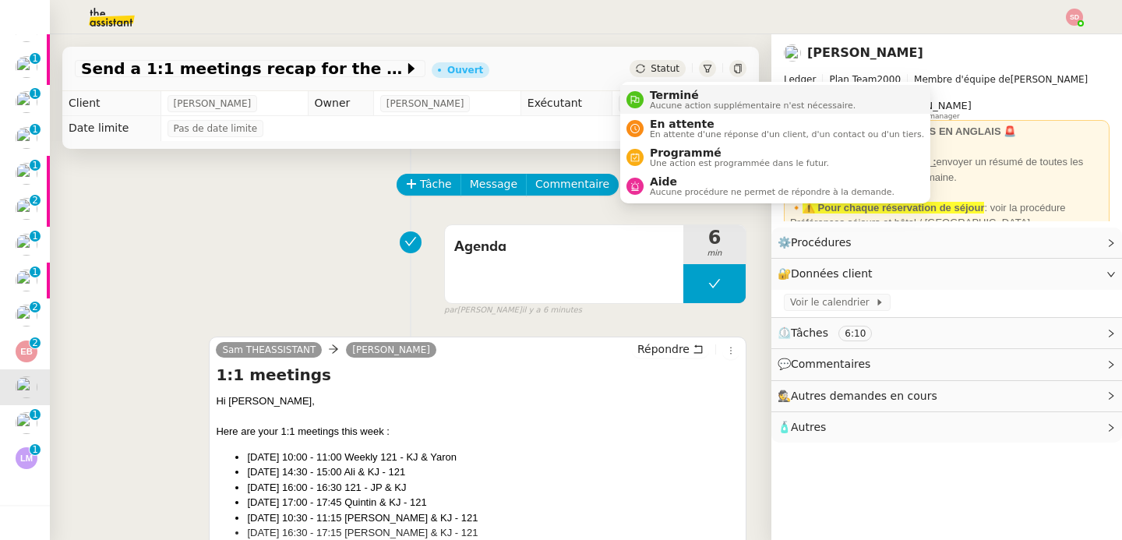
click at [643, 97] on nz-avatar at bounding box center [634, 99] width 17 height 17
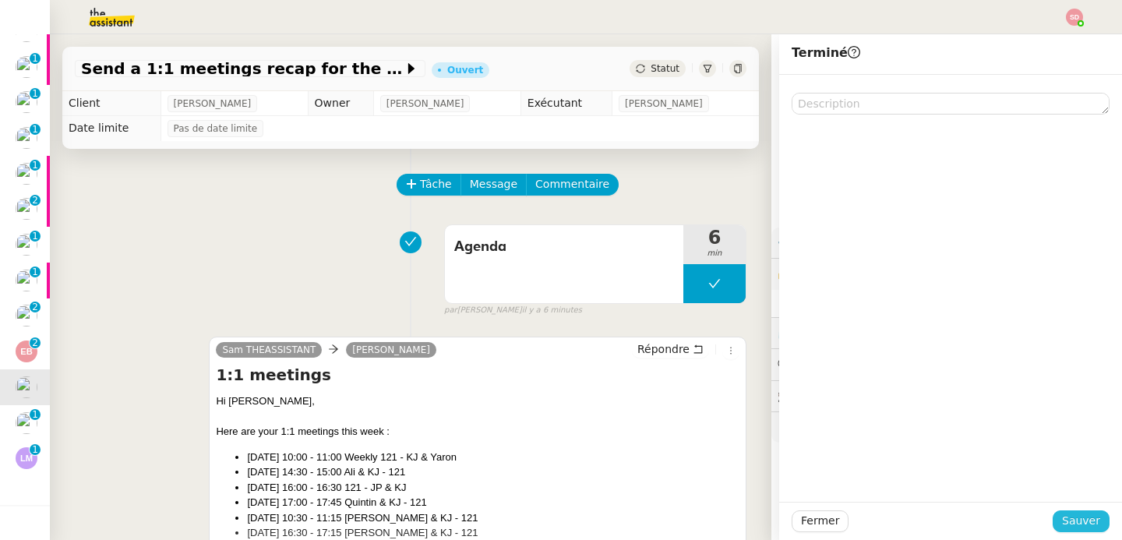
click at [1087, 520] on span "Sauver" at bounding box center [1081, 521] width 38 height 18
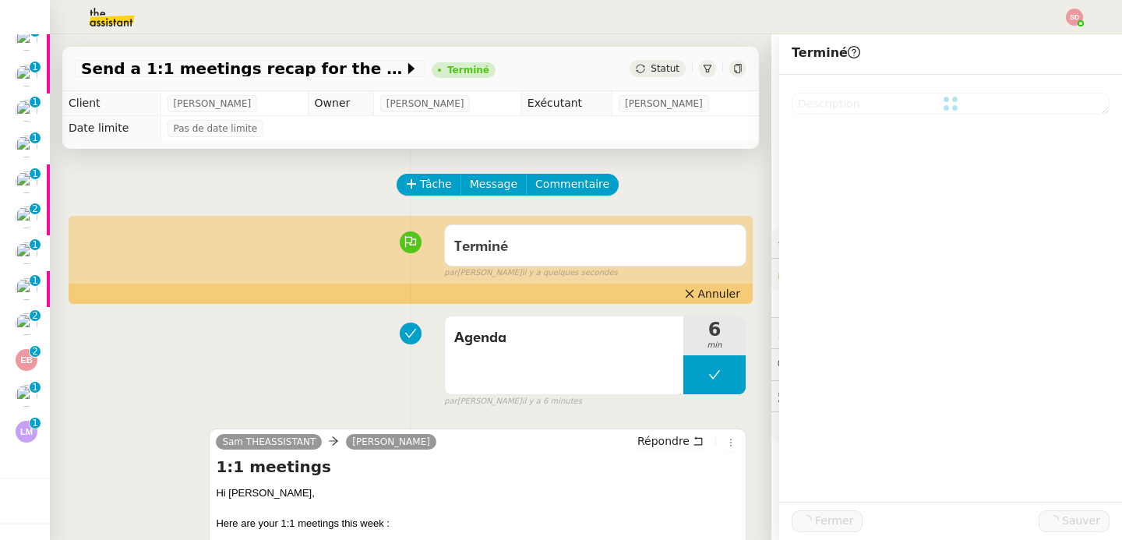
scroll to position [303, 0]
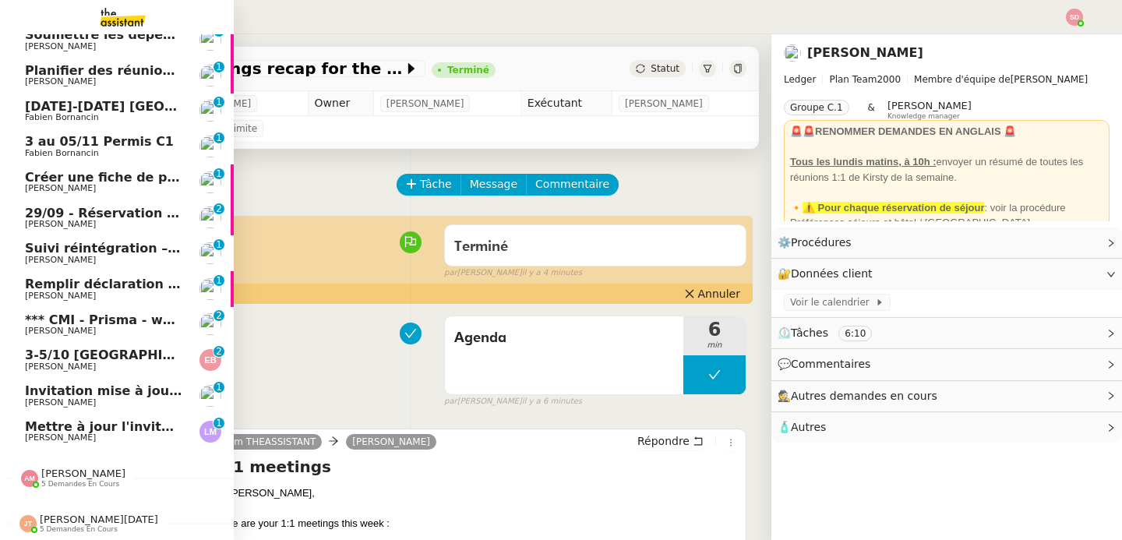
click at [41, 312] on span "*** CMI - Prisma - workstream IT" at bounding box center [139, 319] width 228 height 15
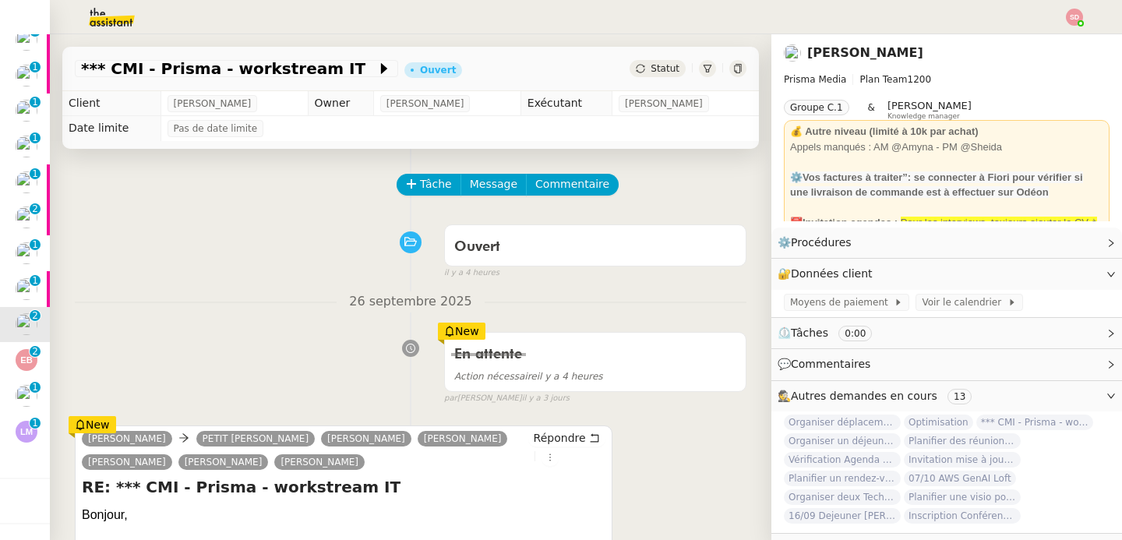
click at [415, 201] on div "Tâche Message Commentaire" at bounding box center [572, 192] width 348 height 37
click at [420, 185] on span "Tâche" at bounding box center [436, 184] width 32 height 18
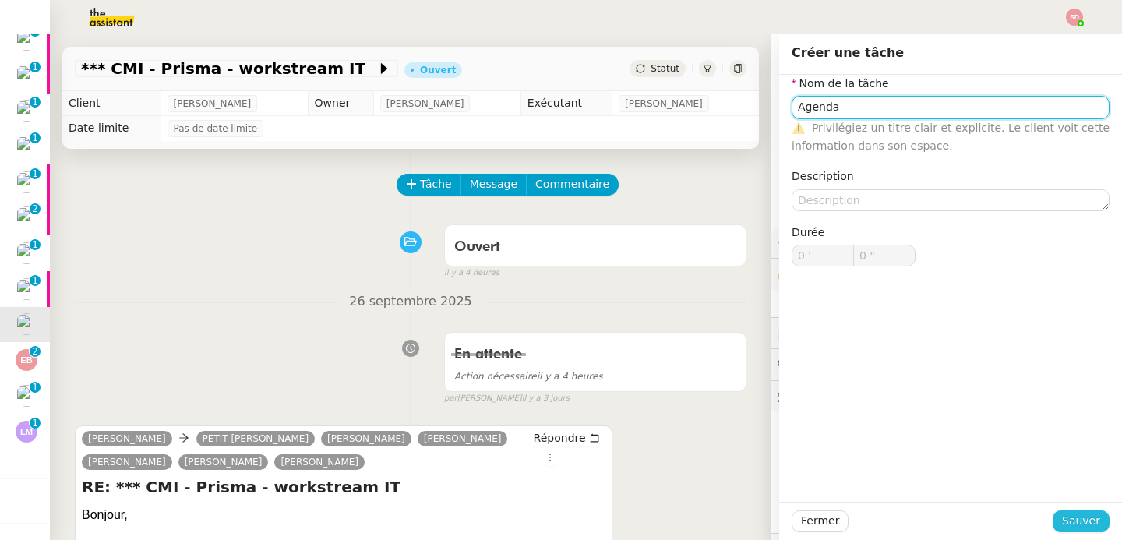
type input "Agenda"
click at [1074, 520] on span "Sauver" at bounding box center [1081, 521] width 38 height 18
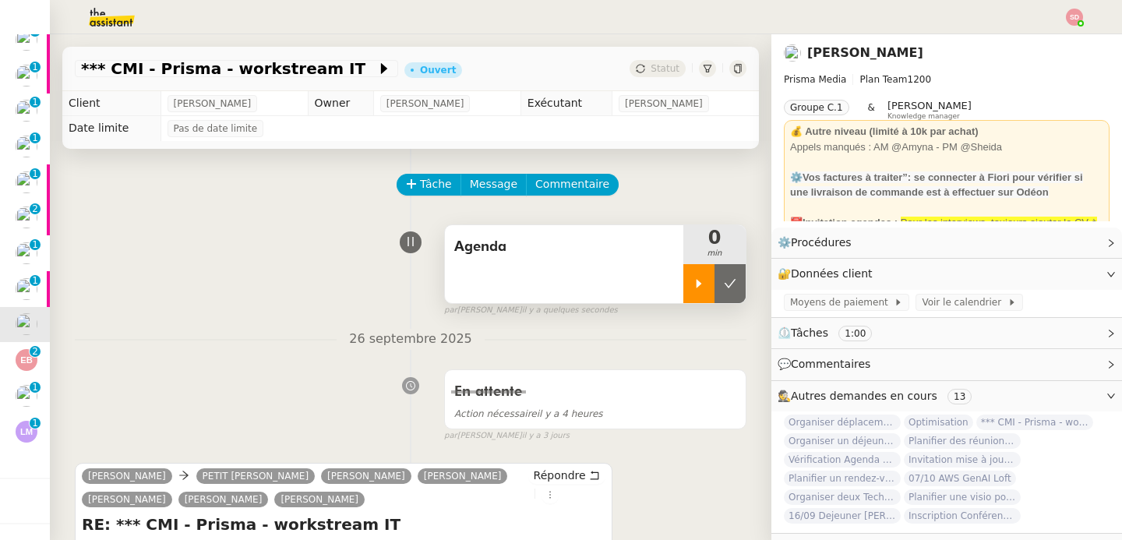
click at [683, 270] on div at bounding box center [698, 283] width 31 height 39
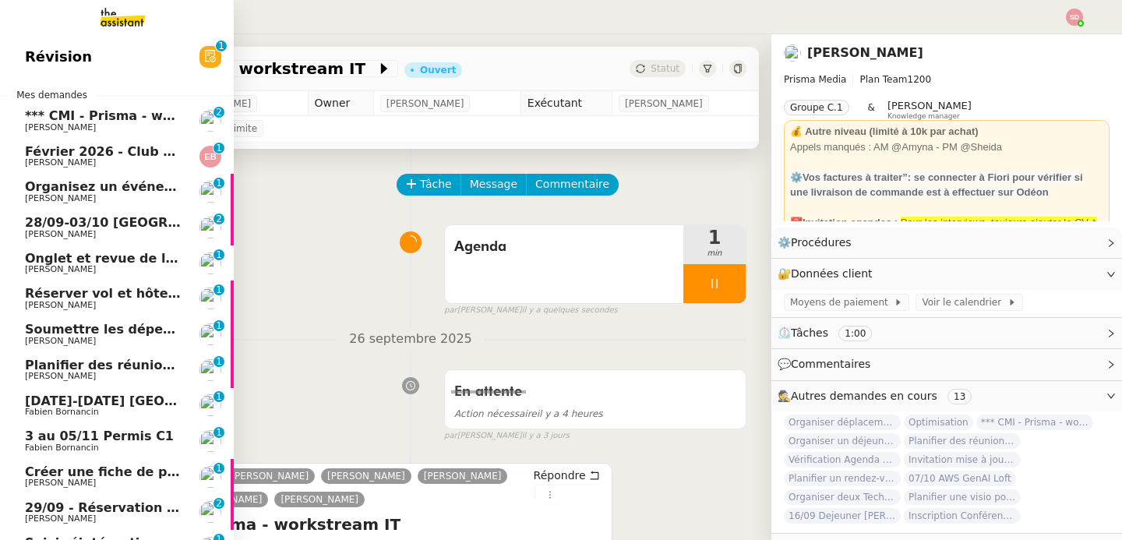
click at [41, 117] on span "*** CMI - Prisma - workstream ABO" at bounding box center [147, 115] width 244 height 15
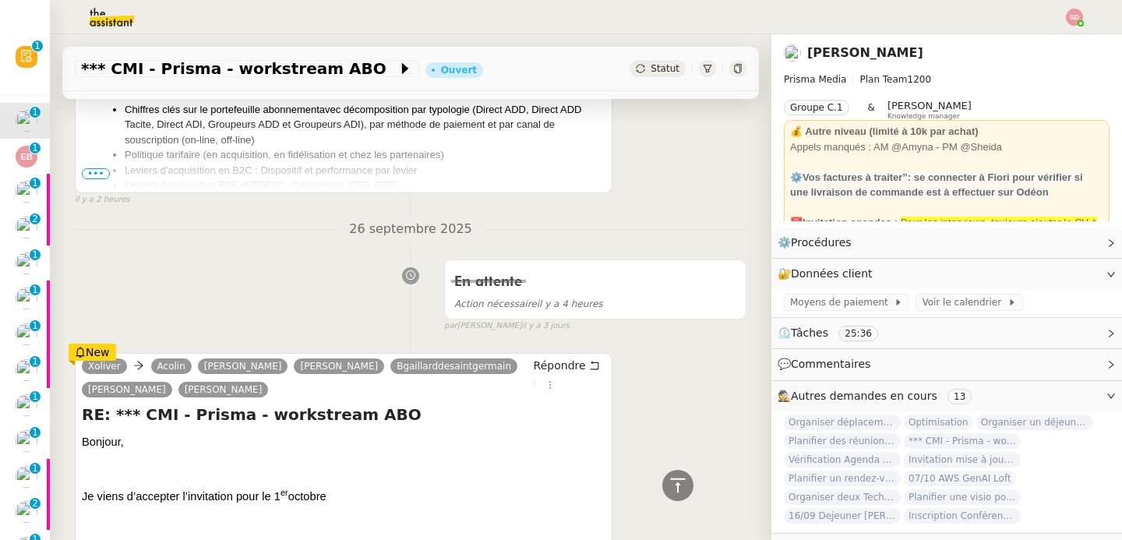
scroll to position [391, 0]
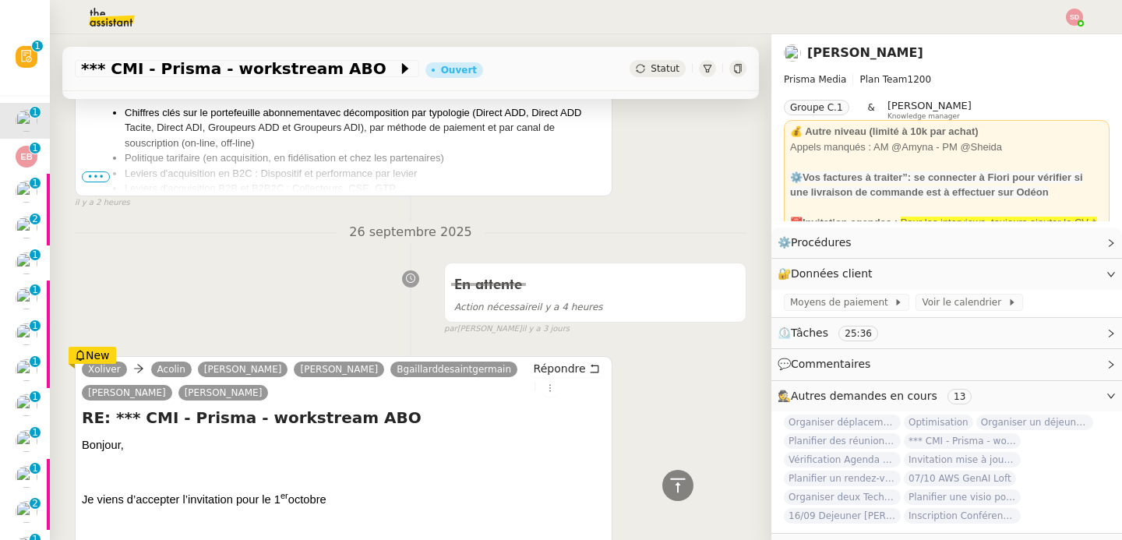
click at [88, 178] on span "•••" at bounding box center [96, 176] width 28 height 11
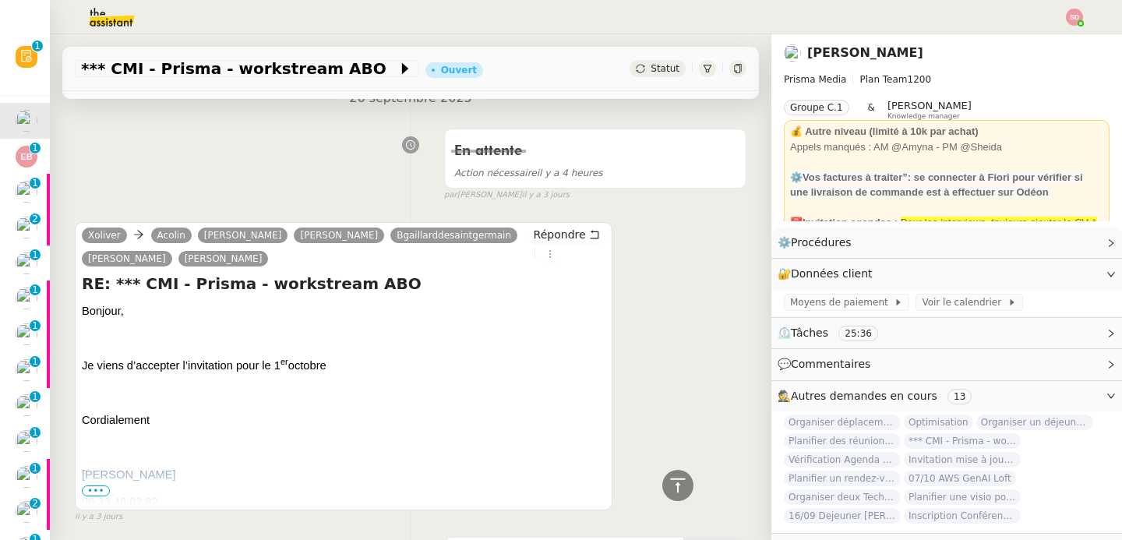
scroll to position [954, 0]
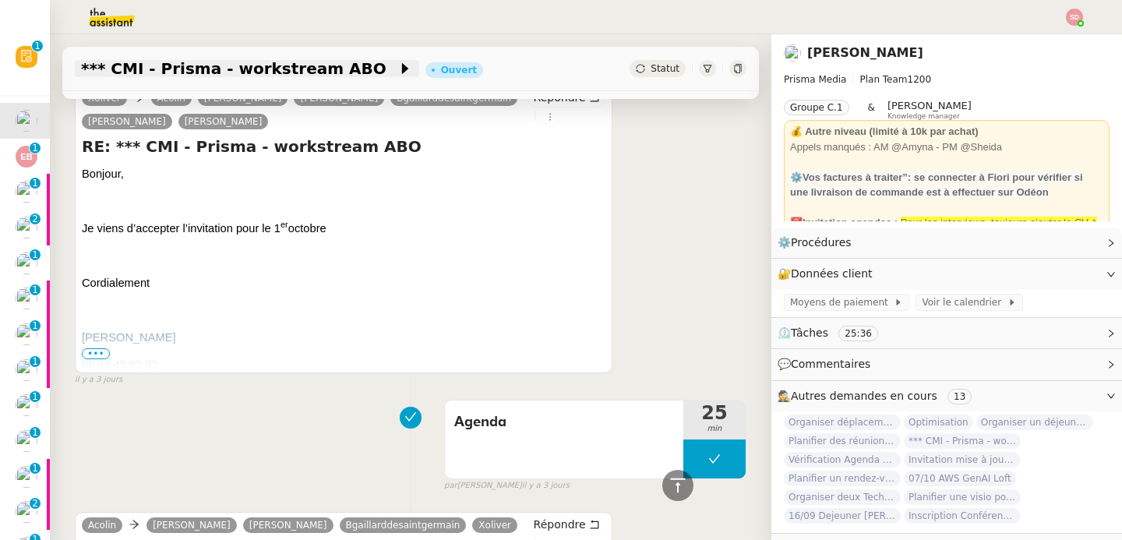
click at [185, 69] on span "*** CMI - Prisma - workstream ABO" at bounding box center [239, 69] width 316 height 16
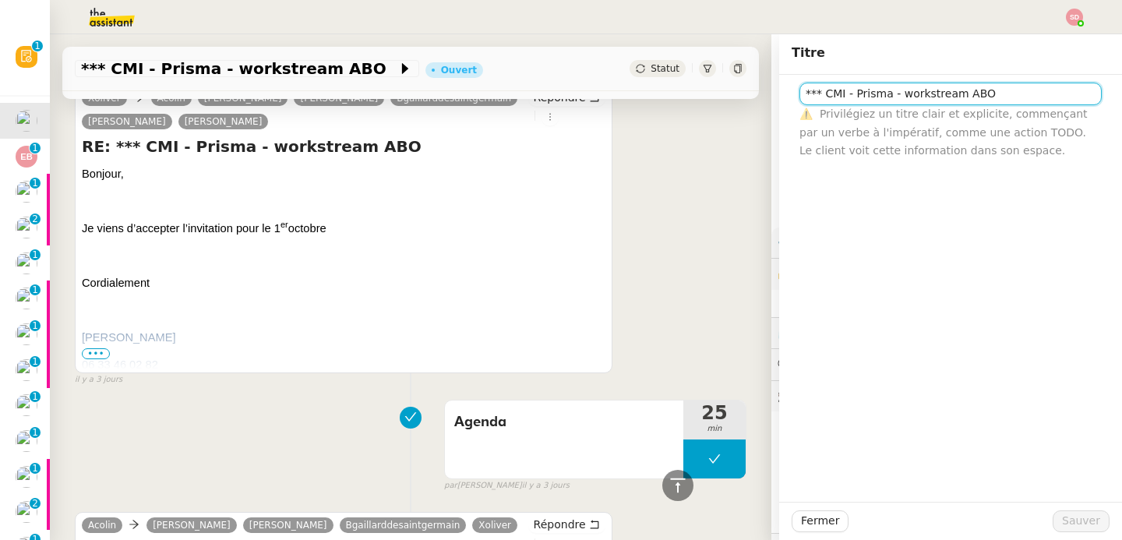
drag, startPoint x: 808, startPoint y: 97, endPoint x: 779, endPoint y: 99, distance: 28.9
click at [779, 99] on div "*** CMI - Prisma - workstream ABO ⚠️ Privilégiez un titre clair et explicite, c…" at bounding box center [950, 117] width 343 height 85
type input "01/10 CMI - Prisma - workstream ABO"
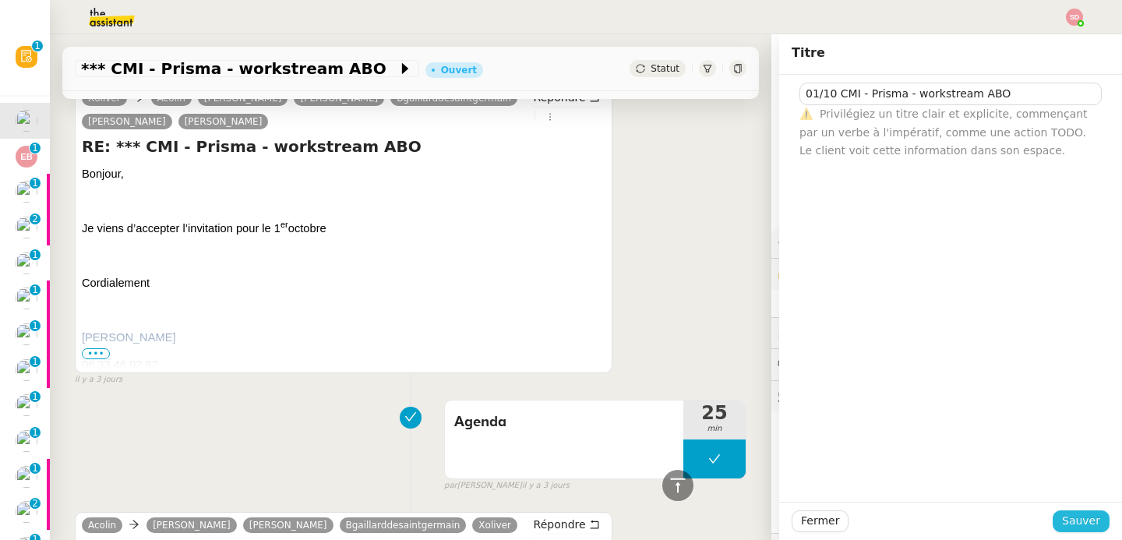
click at [1062, 525] on span "Sauver" at bounding box center [1081, 521] width 38 height 18
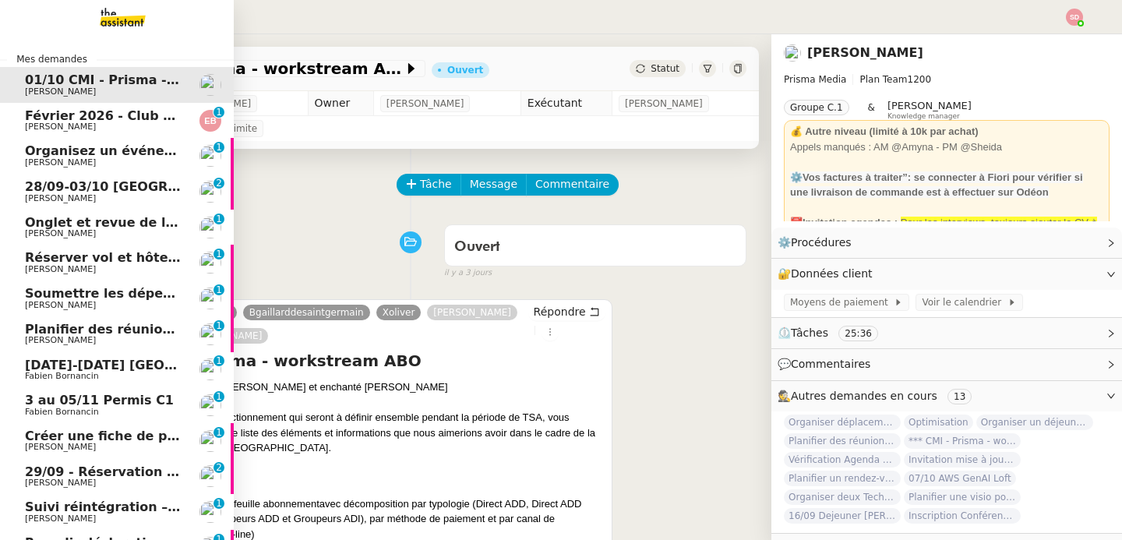
scroll to position [303, 0]
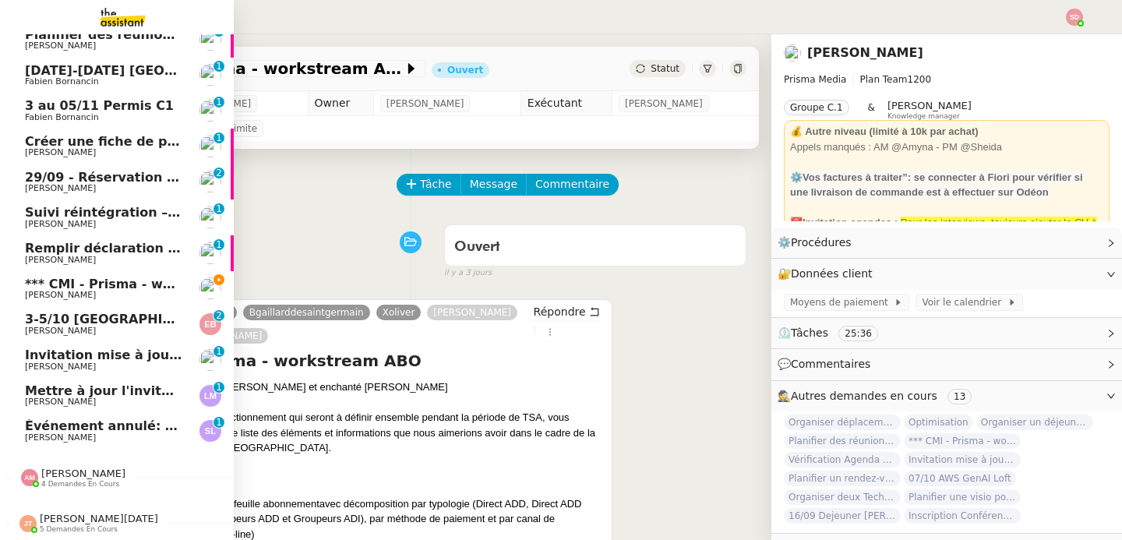
click at [168, 281] on span "*** CMI - Prisma - workstream IT" at bounding box center [139, 284] width 228 height 15
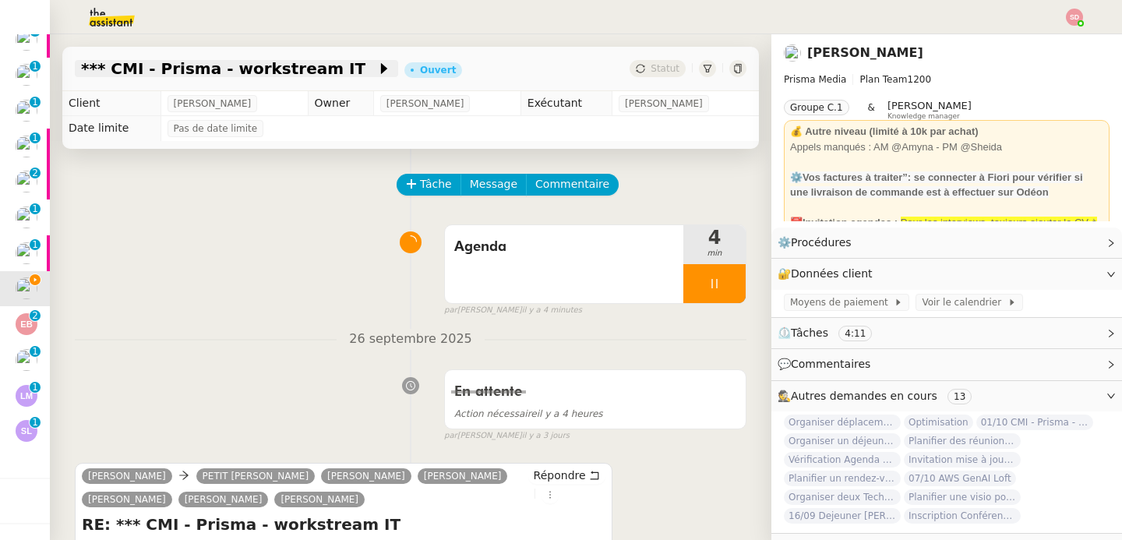
click at [210, 67] on span "*** CMI - Prisma - workstream IT" at bounding box center [228, 69] width 295 height 16
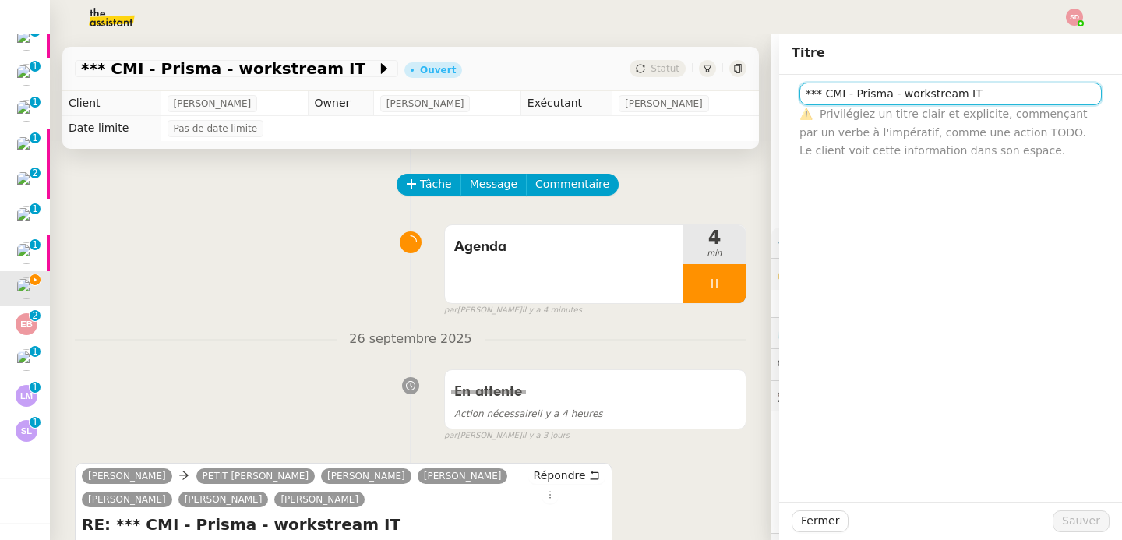
drag, startPoint x: 811, startPoint y: 90, endPoint x: 775, endPoint y: 96, distance: 37.1
click at [779, 96] on div "*** CMI - Prisma - workstream IT ⚠️ Privilégiez un titre clair et explicite, co…" at bounding box center [950, 117] width 343 height 85
type input "3/10 CMI - Prisma - workstream IT"
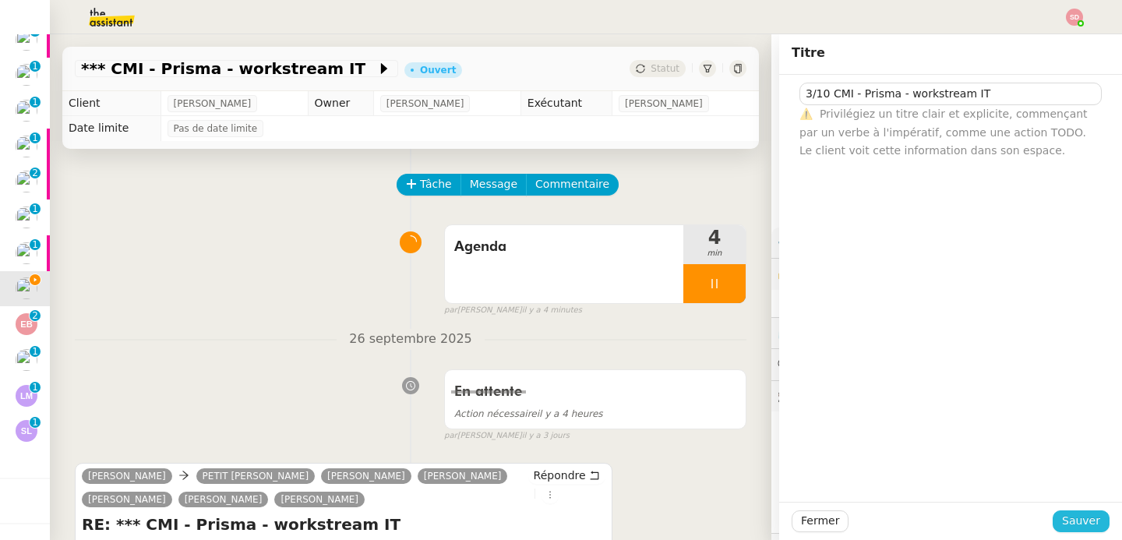
click at [1072, 522] on span "Sauver" at bounding box center [1081, 521] width 38 height 18
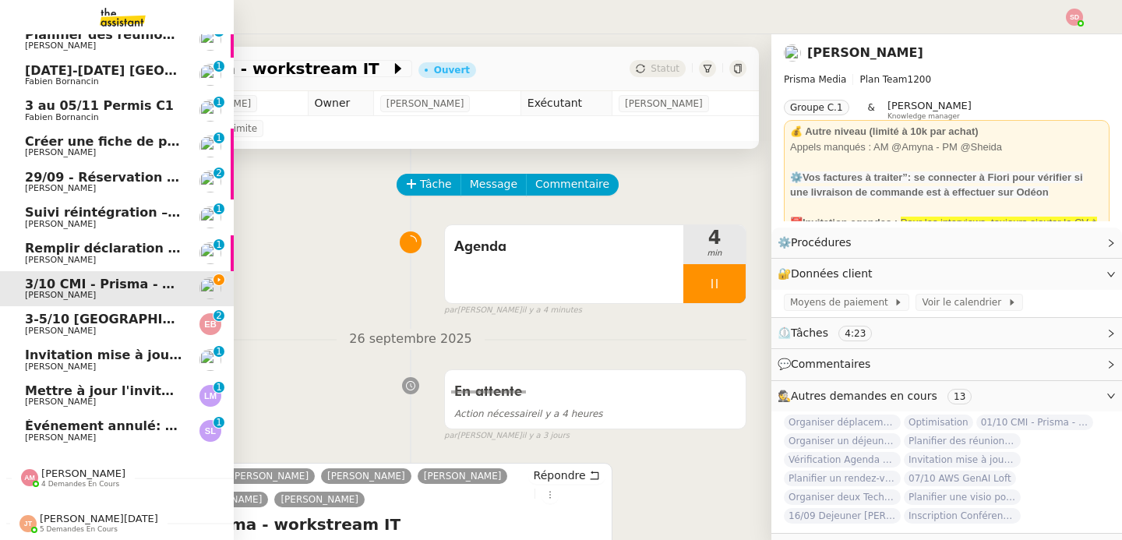
click at [42, 384] on span "Mettre à jour l'invitation VOICEBOT" at bounding box center [149, 390] width 248 height 15
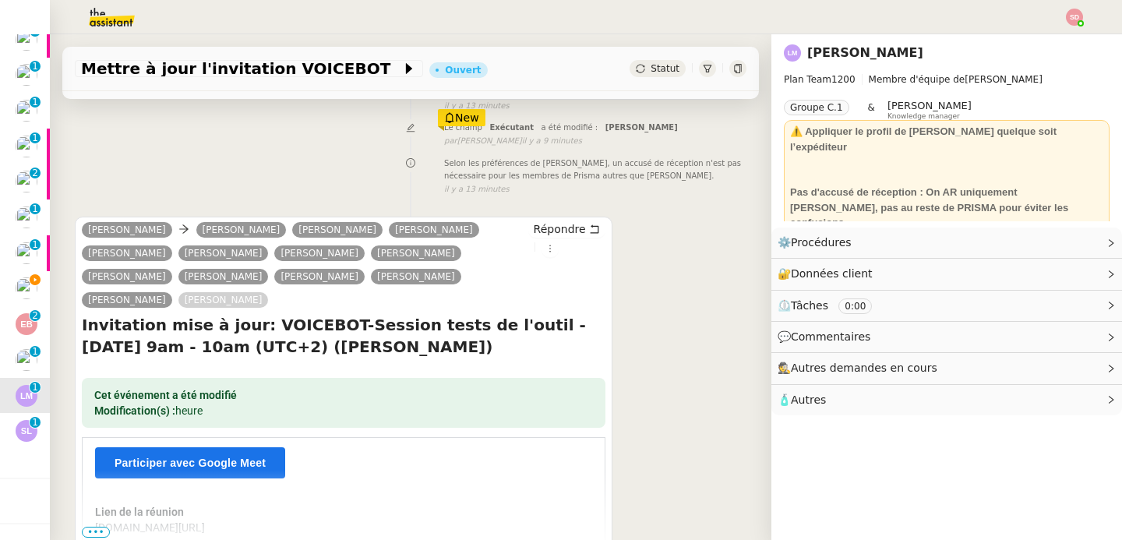
scroll to position [276, 0]
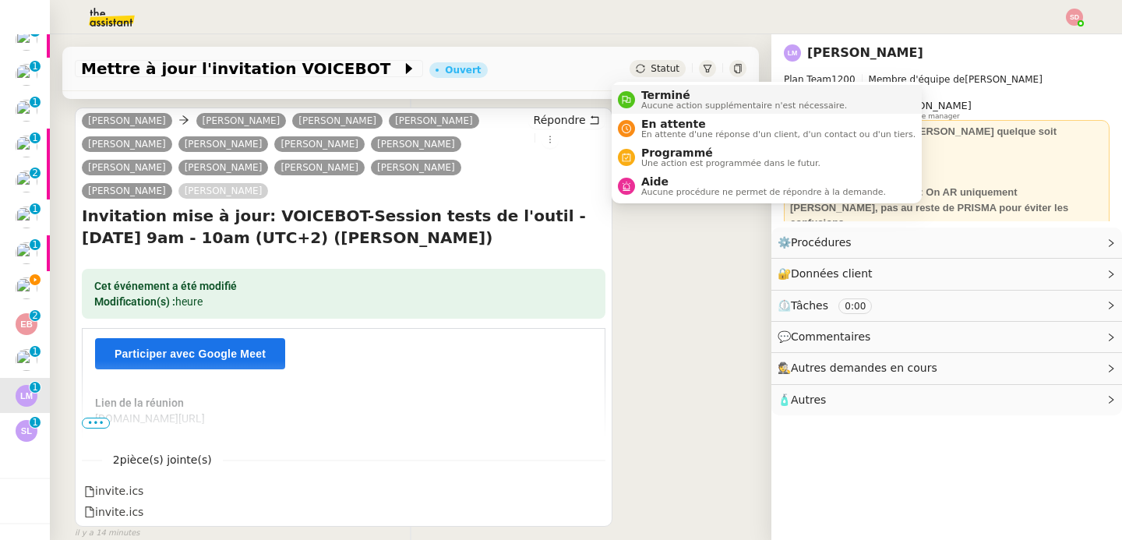
click at [628, 93] on nz-avatar at bounding box center [626, 99] width 17 height 17
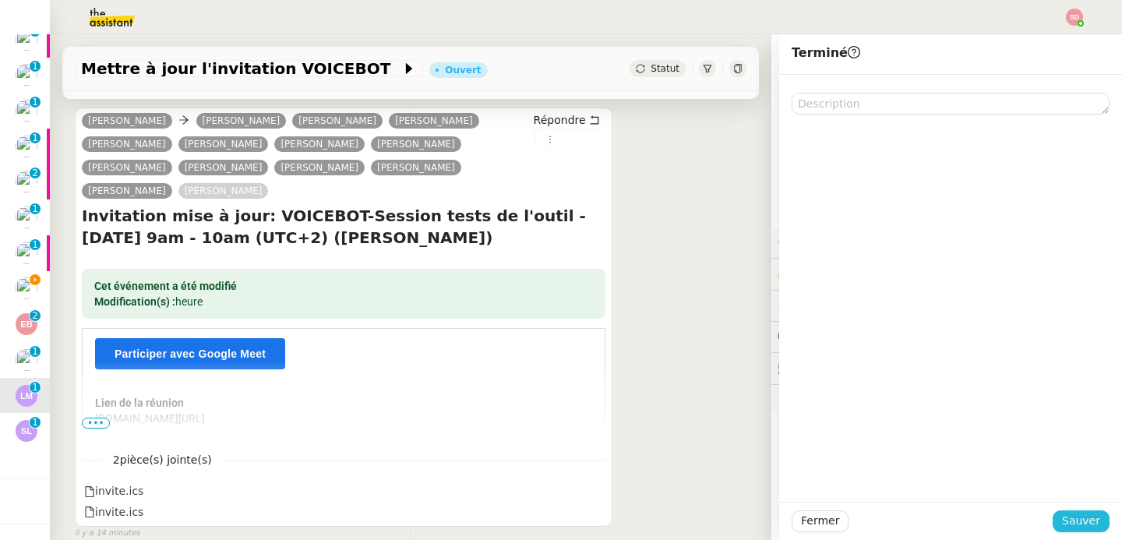
click at [1062, 521] on span "Sauver" at bounding box center [1081, 521] width 38 height 18
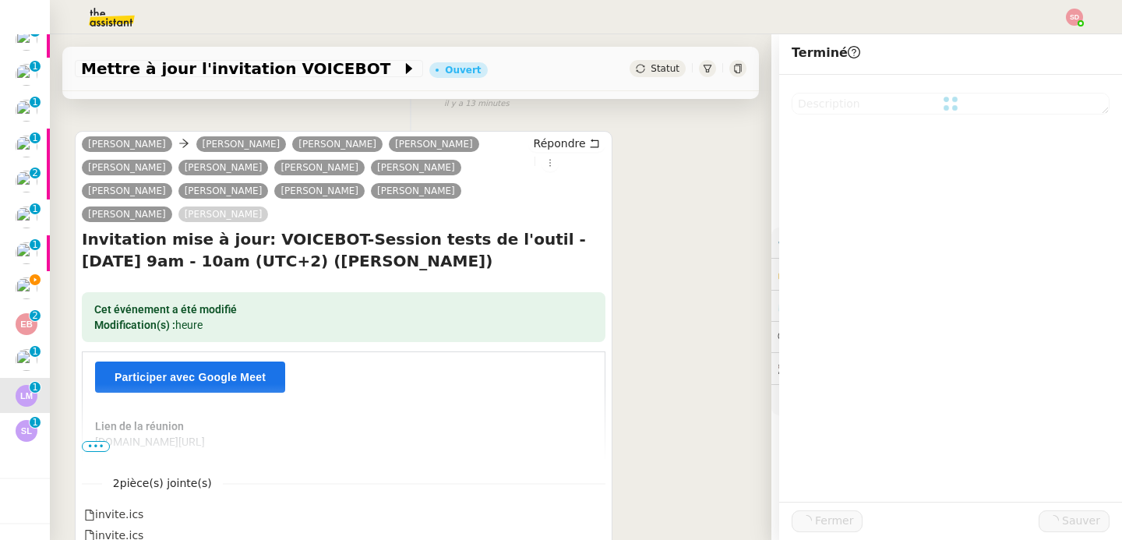
scroll to position [299, 0]
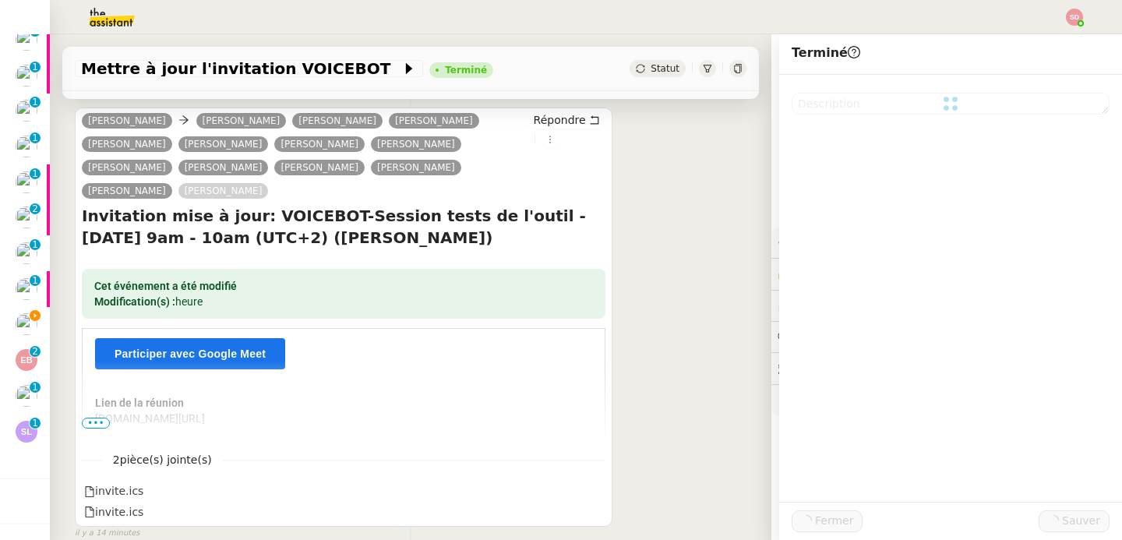
scroll to position [303, 0]
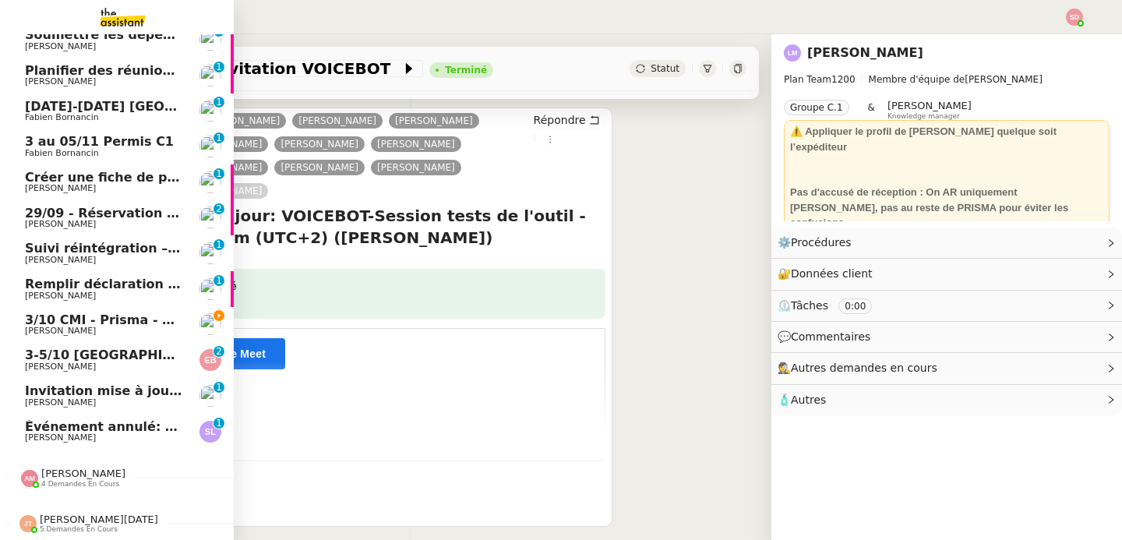
click at [25, 419] on span "Événement annulé: Revue de l'IT - lun. 29 sept. 2025 11am - 12pm (UTC+2) (Lisa …" at bounding box center [316, 426] width 583 height 15
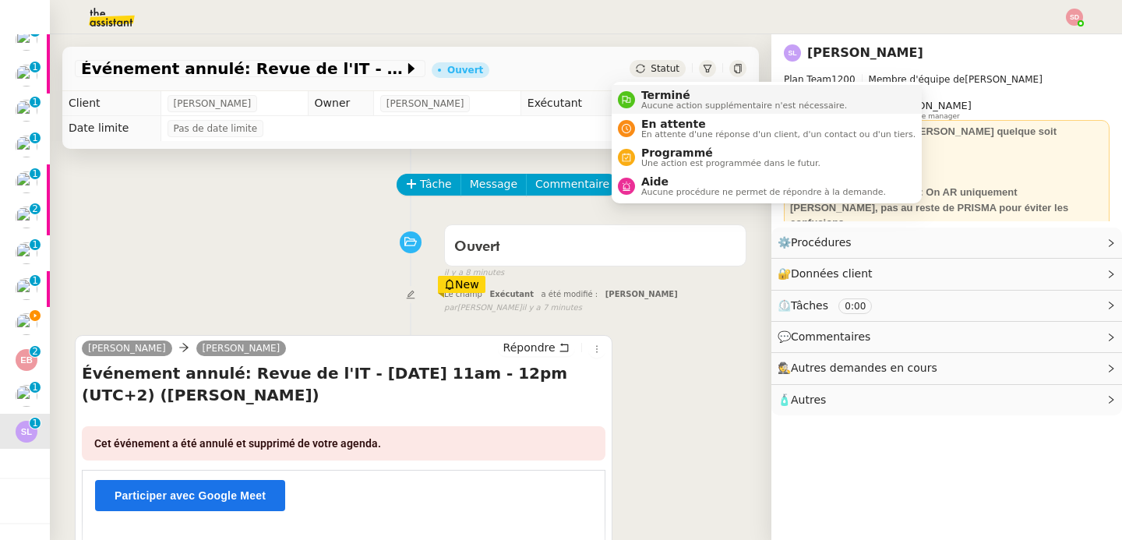
click at [630, 104] on icon at bounding box center [626, 99] width 9 height 9
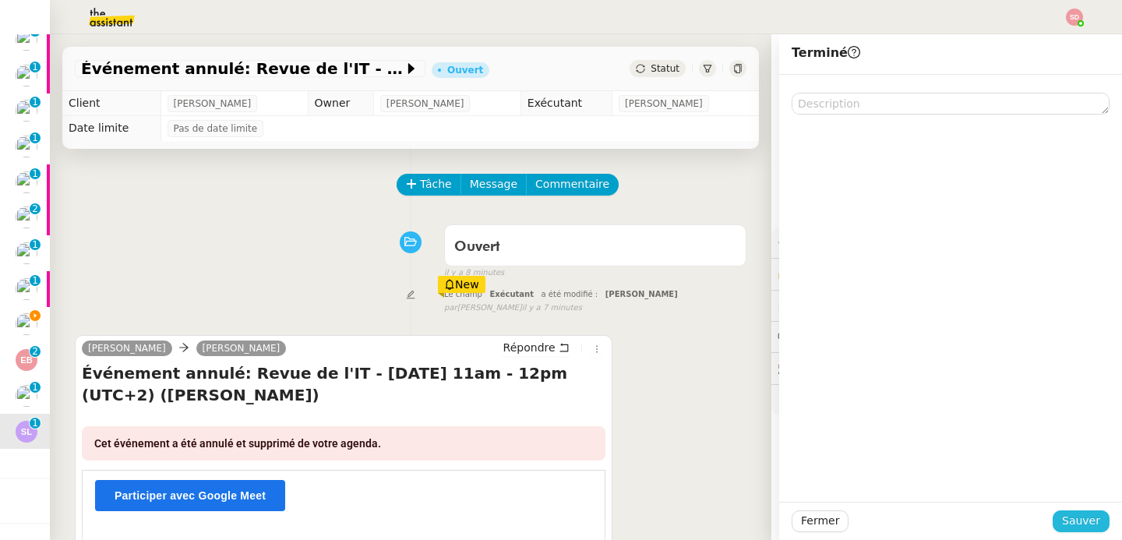
click at [1079, 514] on span "Sauver" at bounding box center [1081, 521] width 38 height 18
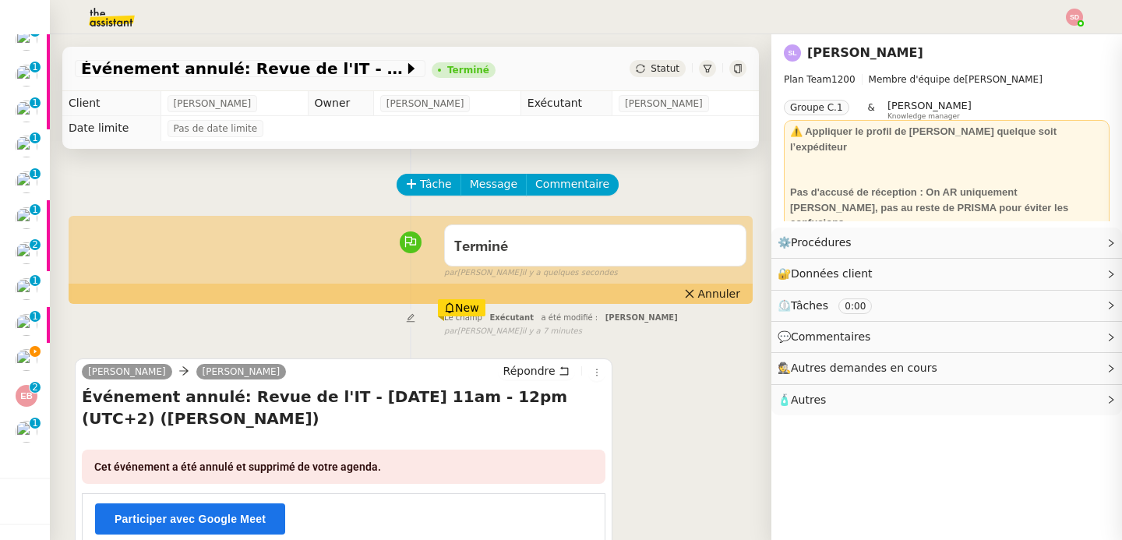
scroll to position [268, 0]
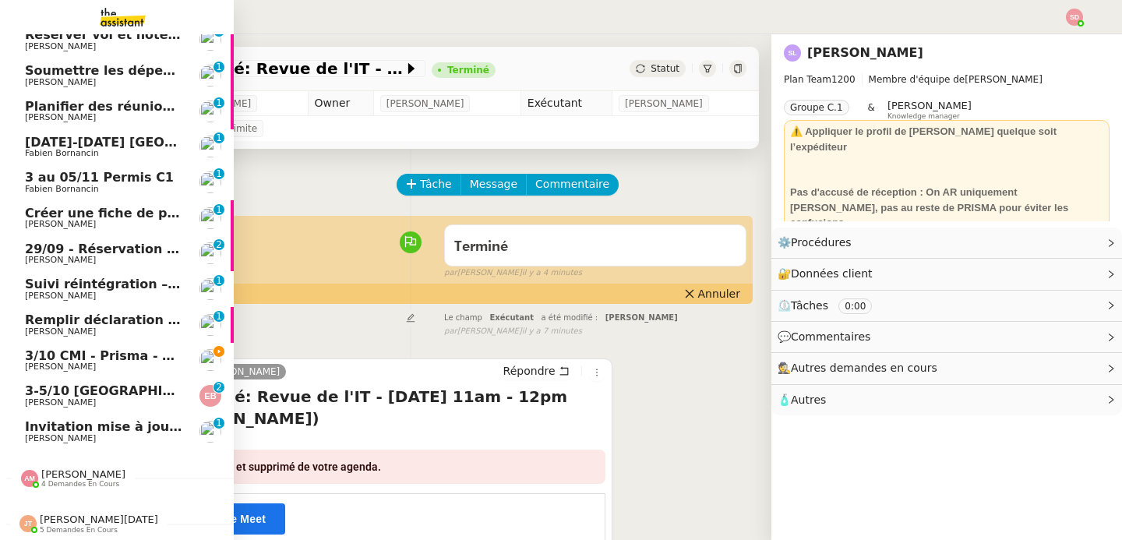
click at [8, 428] on link "Invitation mise à jouComex - lun. 29 sept. 2025 1:30pm - 2:30pm (UTC+2) (Lisa G…" at bounding box center [117, 432] width 234 height 36
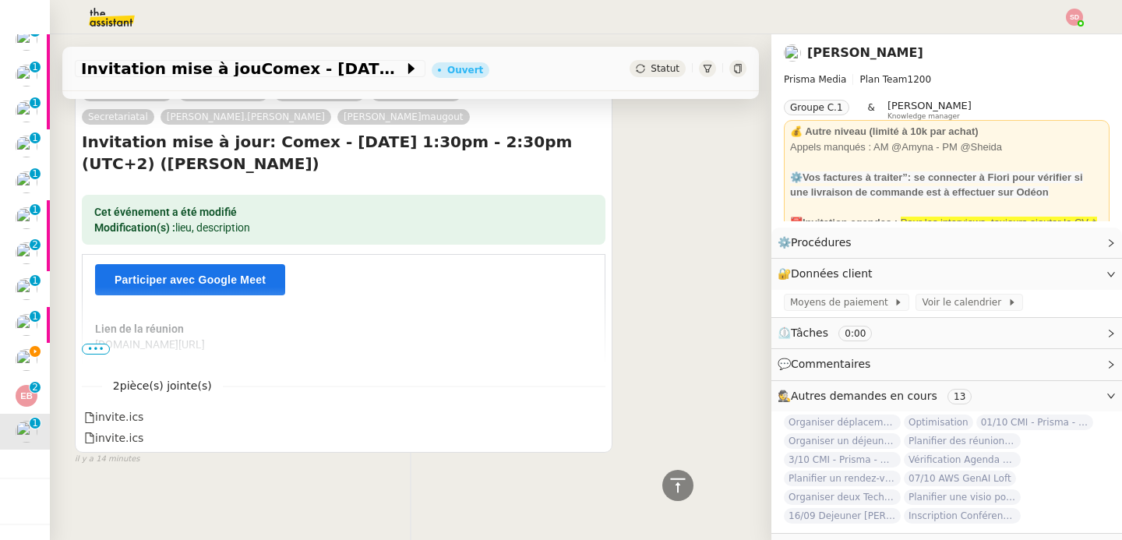
scroll to position [333, 0]
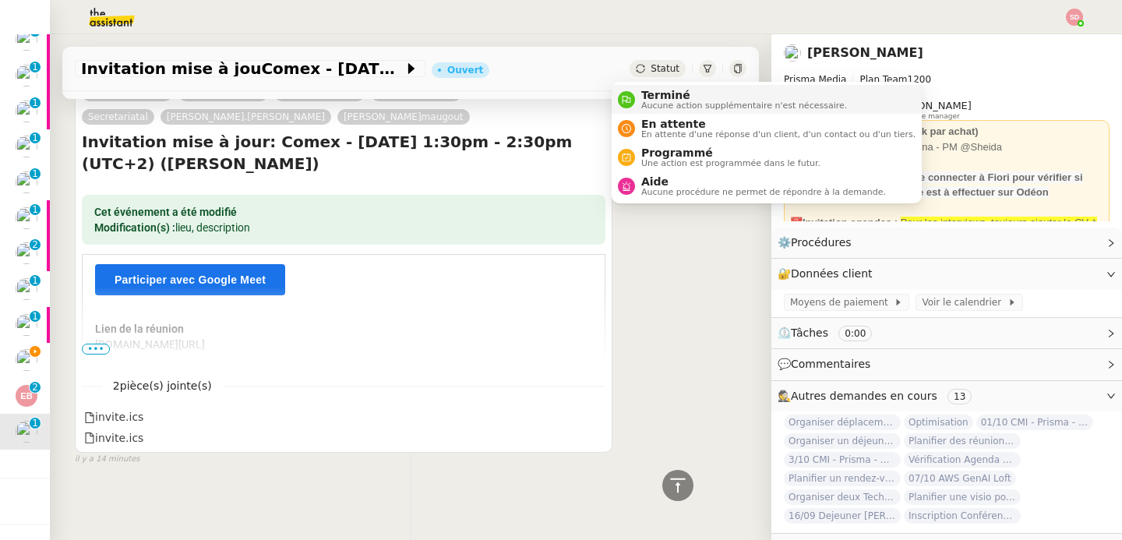
click at [640, 90] on div "Terminé Aucune action supplémentaire n'est nécessaire." at bounding box center [741, 99] width 212 height 21
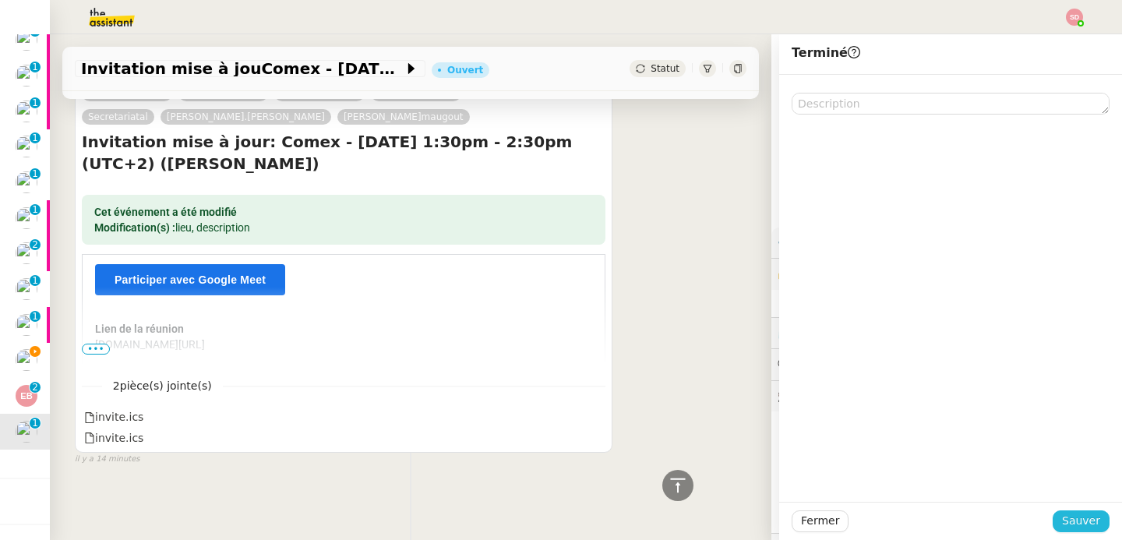
click at [1073, 517] on span "Sauver" at bounding box center [1081, 521] width 38 height 18
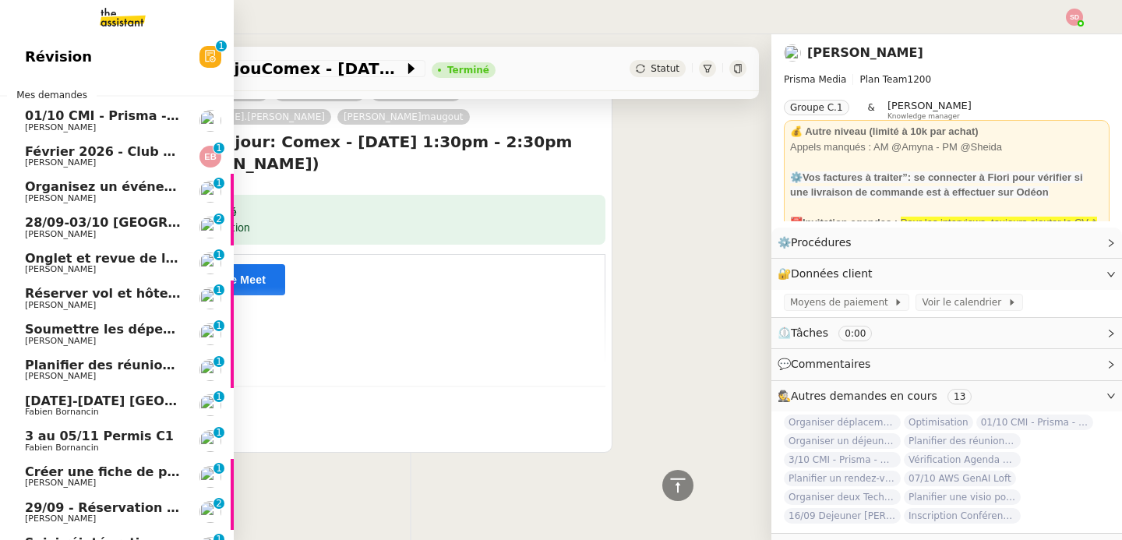
click at [199, 370] on img at bounding box center [210, 370] width 22 height 22
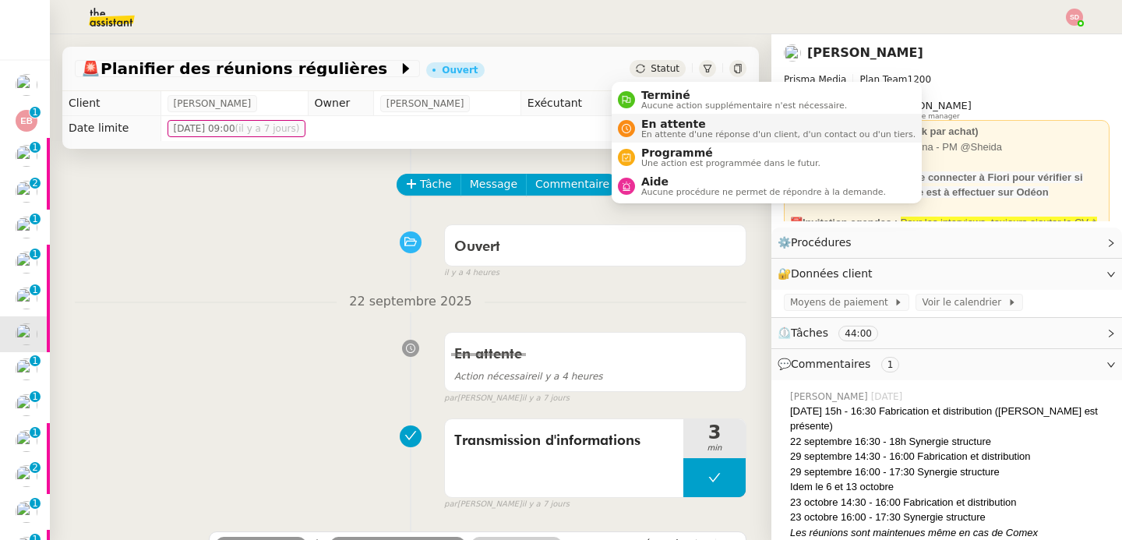
click at [630, 126] on icon at bounding box center [626, 128] width 9 height 9
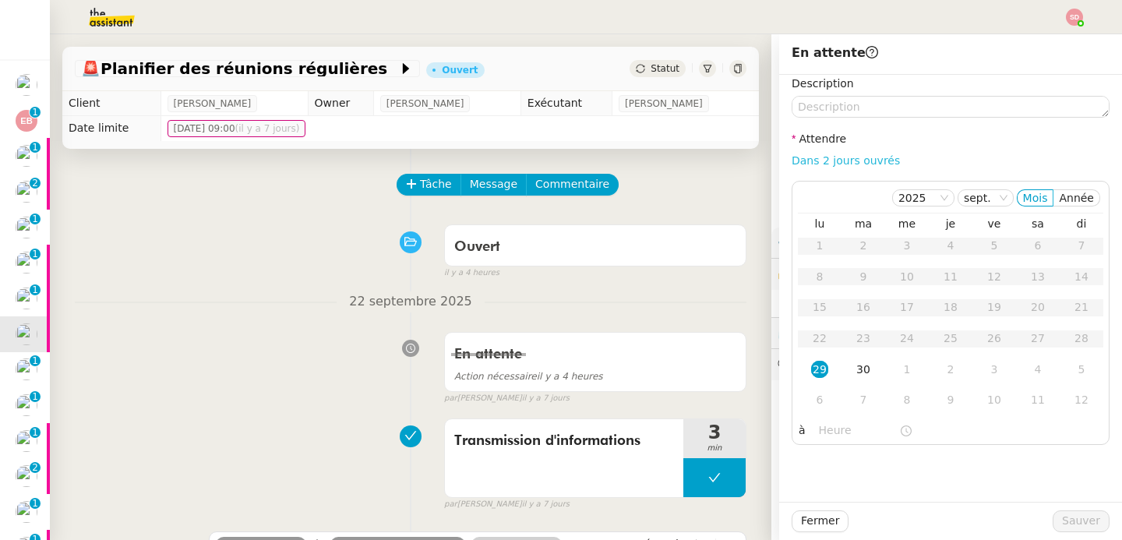
click at [862, 159] on link "Dans 2 jours ouvrés" at bounding box center [846, 160] width 108 height 12
type input "07:00"
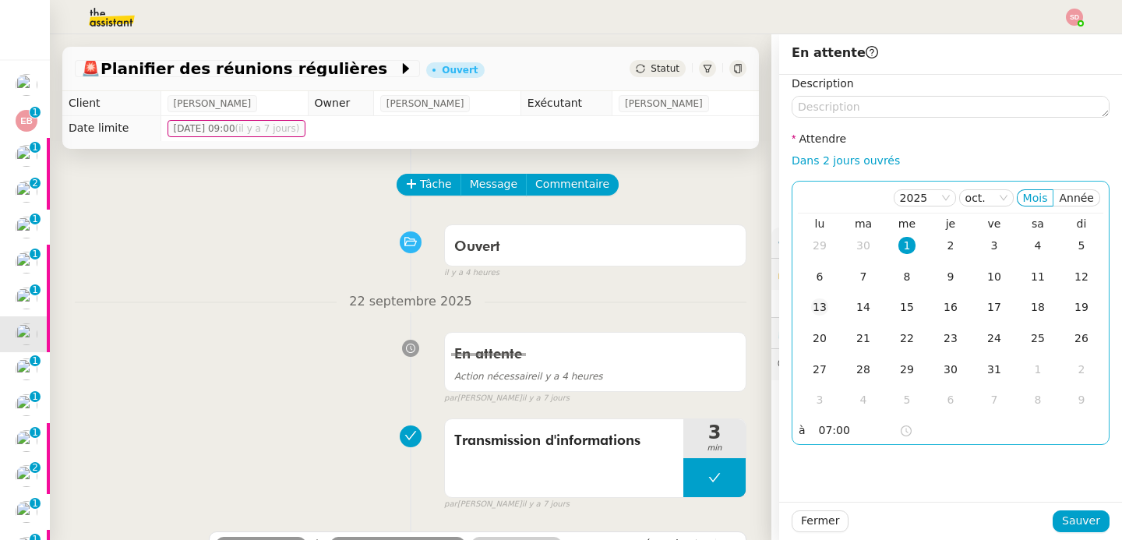
click at [813, 304] on div "13" at bounding box center [819, 306] width 17 height 17
click at [1065, 519] on span "Sauver" at bounding box center [1081, 521] width 38 height 18
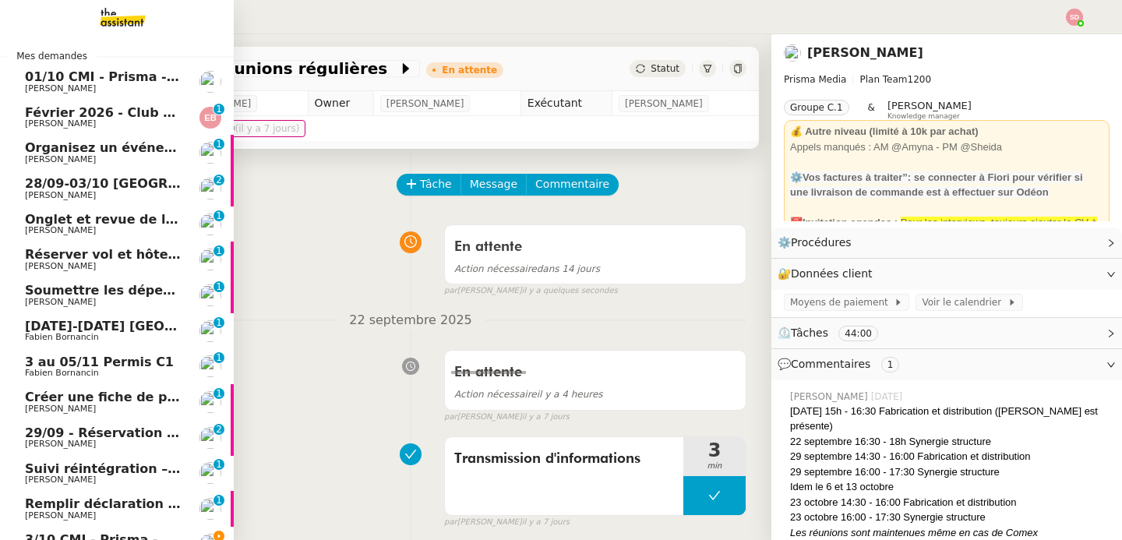
scroll to position [6, 0]
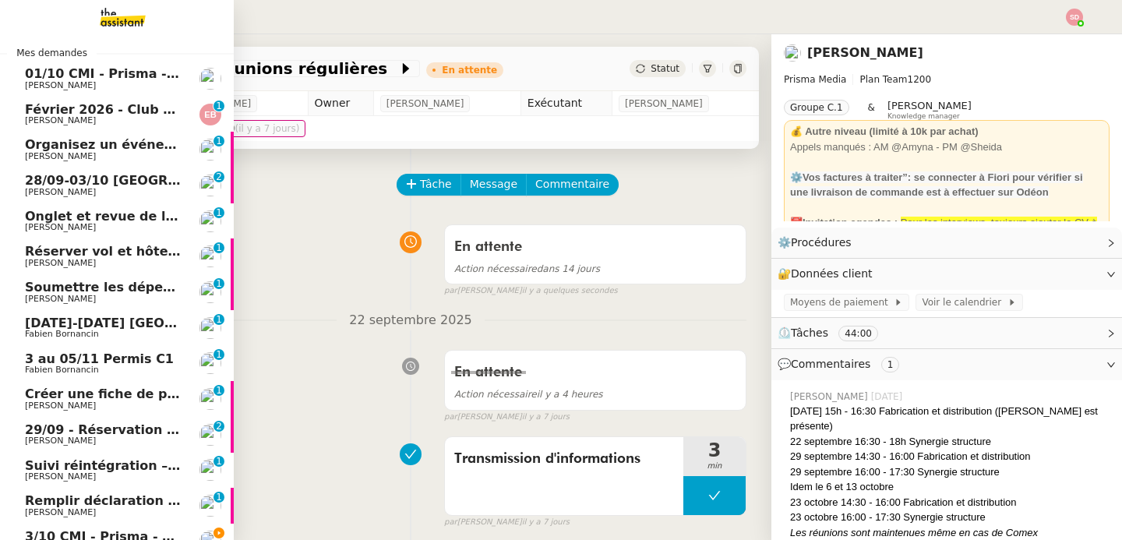
click at [80, 188] on span "Ian Rogers" at bounding box center [103, 192] width 157 height 9
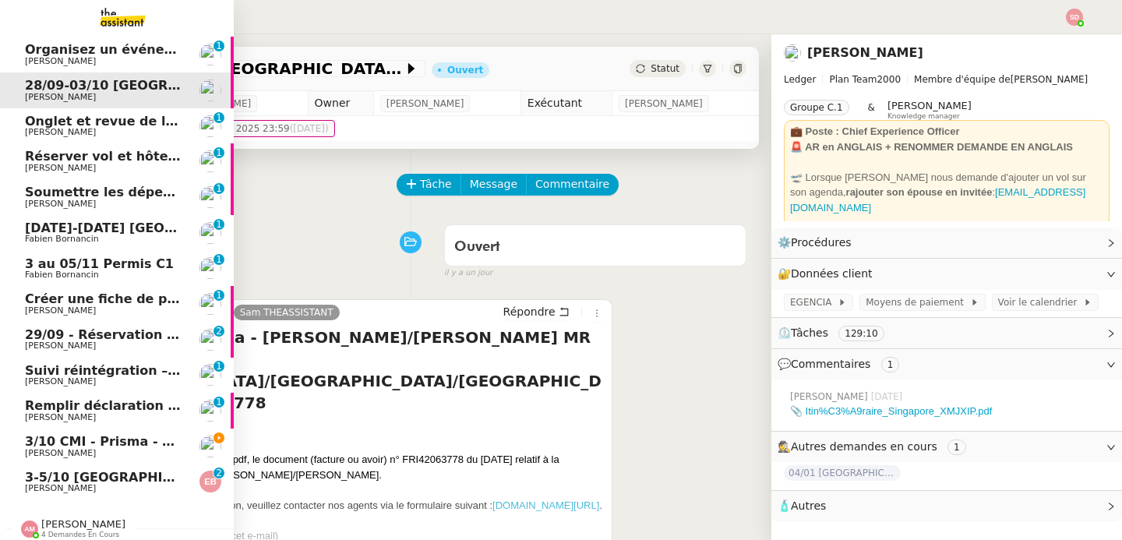
scroll to position [125, 0]
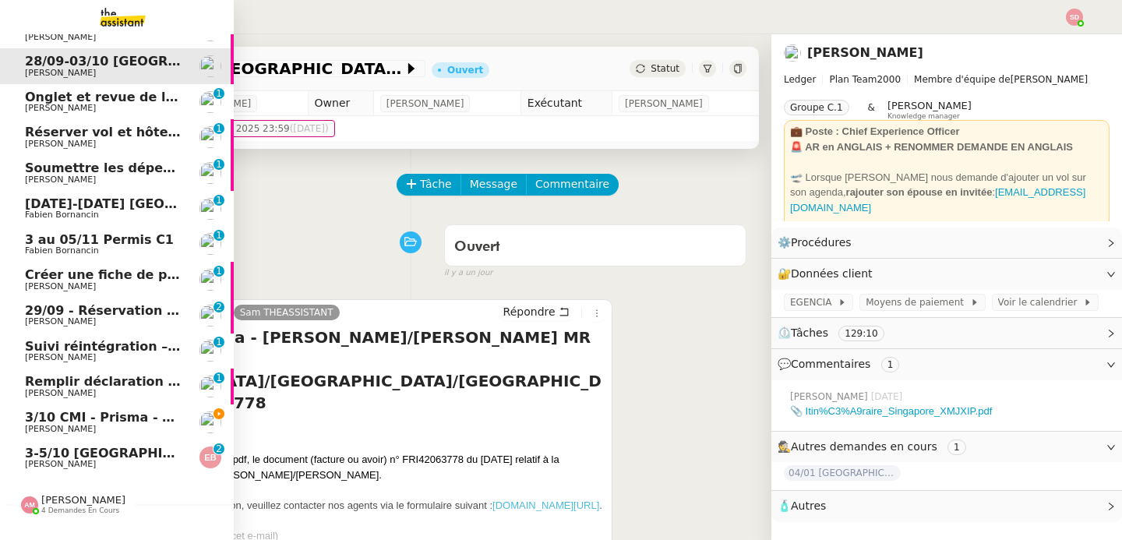
click at [151, 415] on span "3/10 CMI - Prisma - workstream IT" at bounding box center [144, 417] width 238 height 15
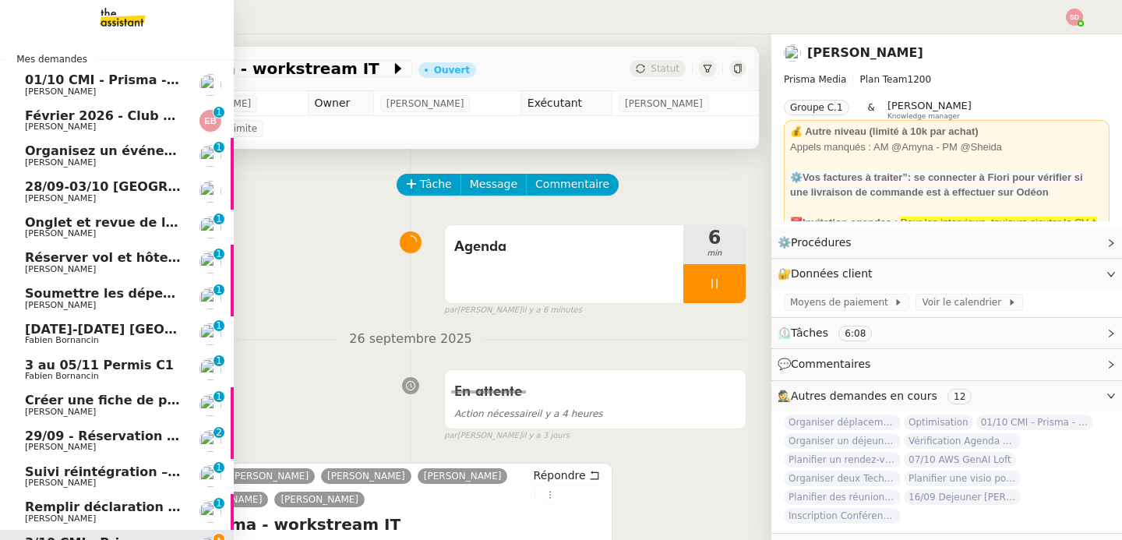
click at [109, 73] on span "01/10 CMI - Prisma - workstream ABO" at bounding box center [157, 79] width 264 height 15
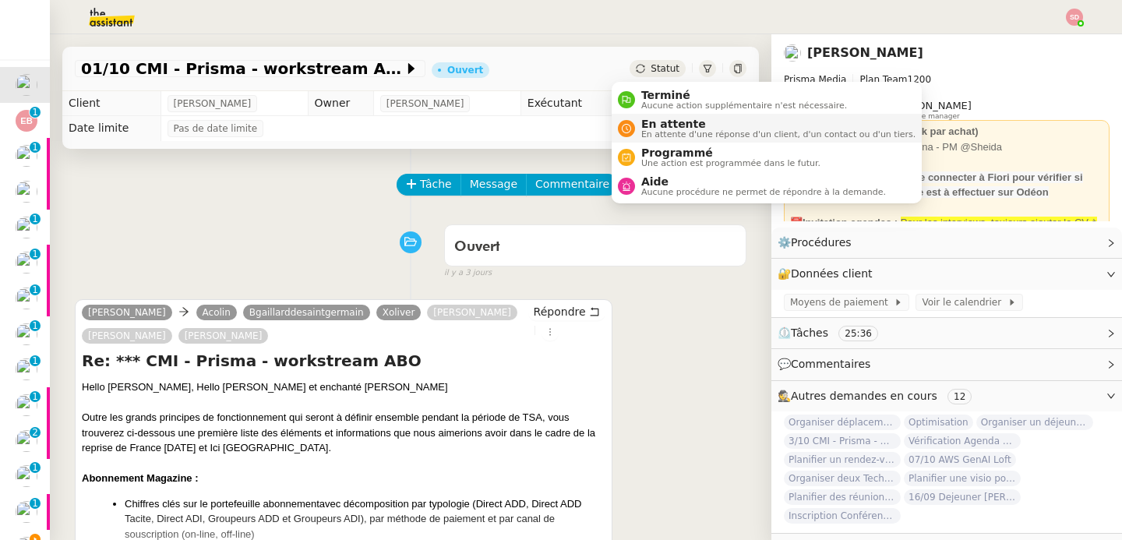
click at [663, 127] on span "En attente" at bounding box center [778, 124] width 274 height 12
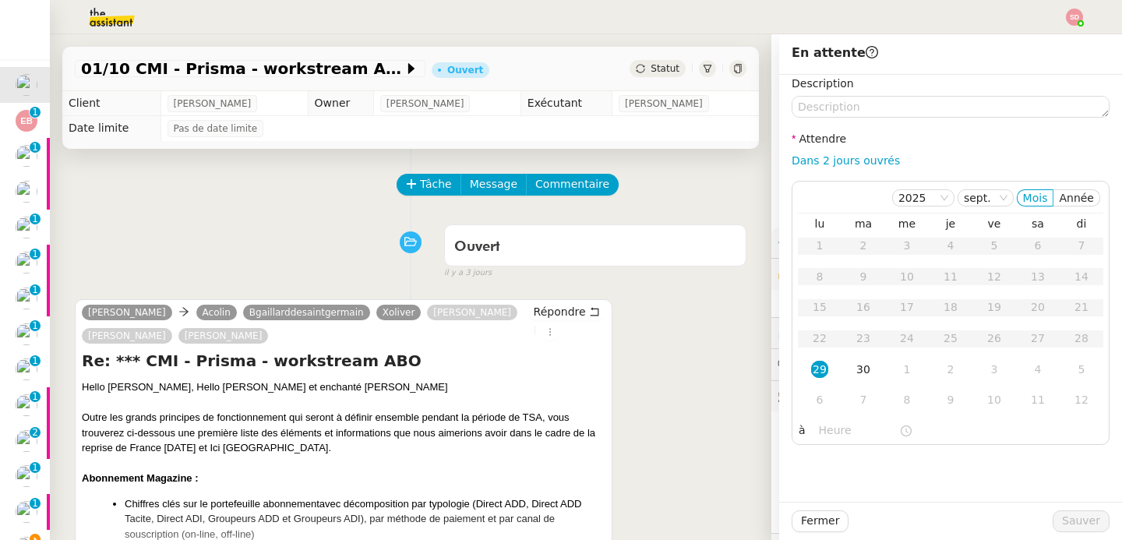
click at [835, 168] on div "Dans 2 jours ouvrés" at bounding box center [951, 161] width 318 height 18
click at [852, 164] on link "Dans 2 jours ouvrés" at bounding box center [846, 160] width 108 height 12
type input "07:00"
click at [1071, 529] on span "Sauver" at bounding box center [1081, 521] width 38 height 18
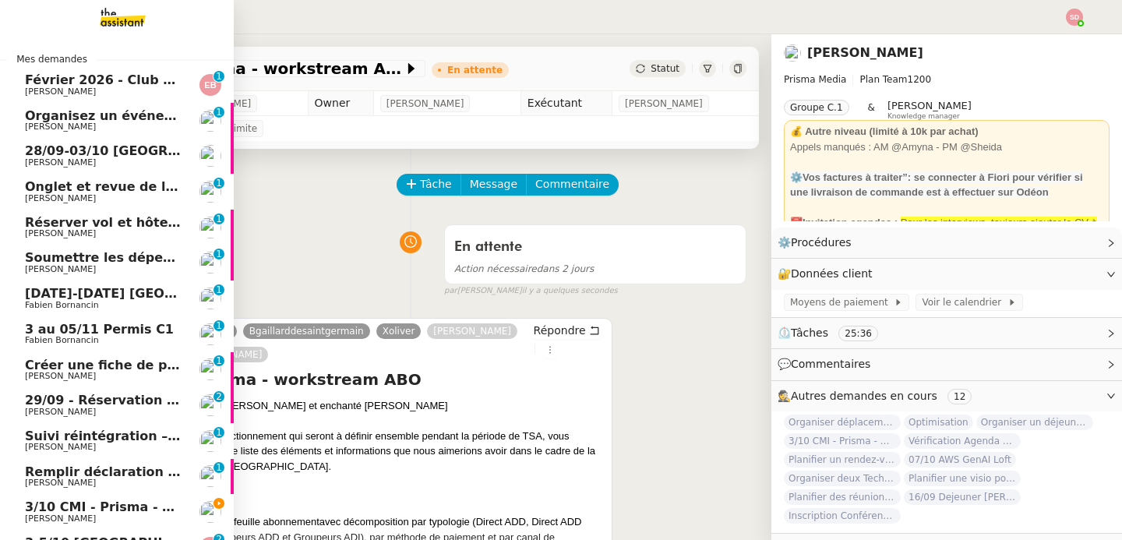
click at [41, 518] on span "[PERSON_NAME]" at bounding box center [60, 518] width 71 height 10
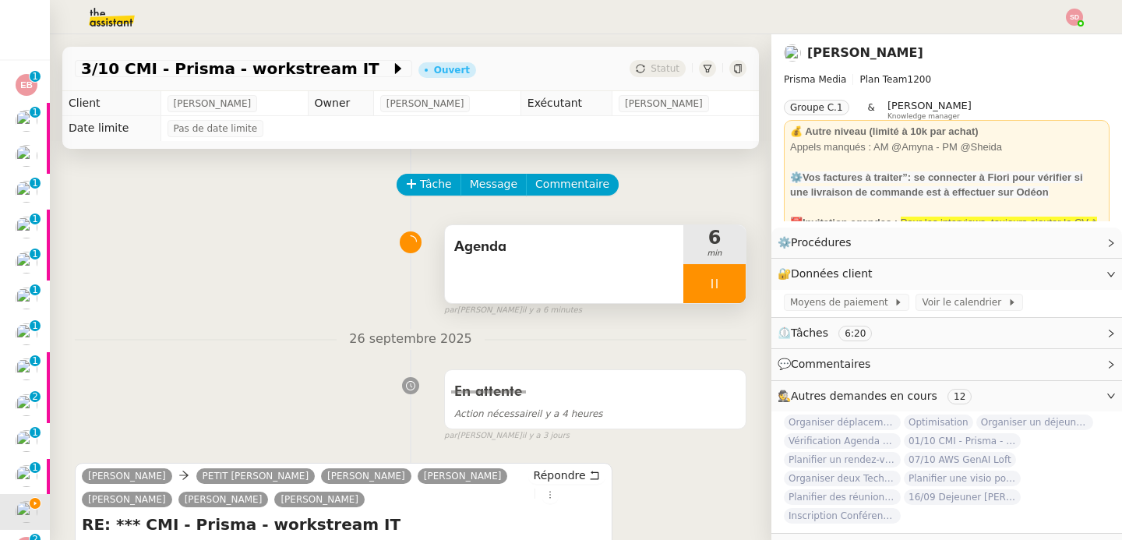
click at [711, 273] on div at bounding box center [714, 283] width 62 height 39
click at [715, 273] on button at bounding box center [730, 283] width 31 height 39
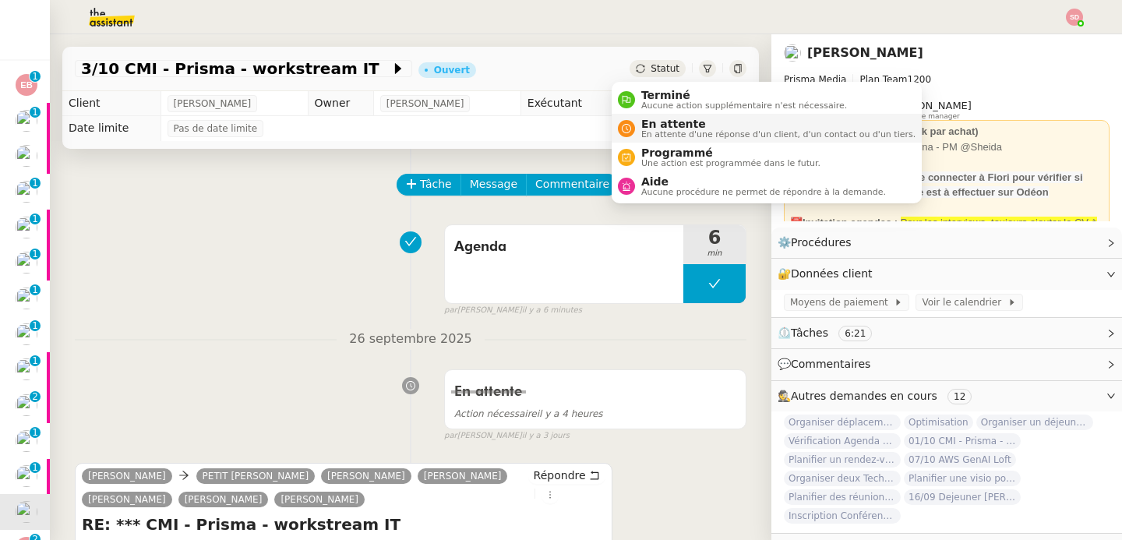
click at [653, 130] on span "En attente d'une réponse d'un client, d'un contact ou d'un tiers." at bounding box center [778, 134] width 274 height 9
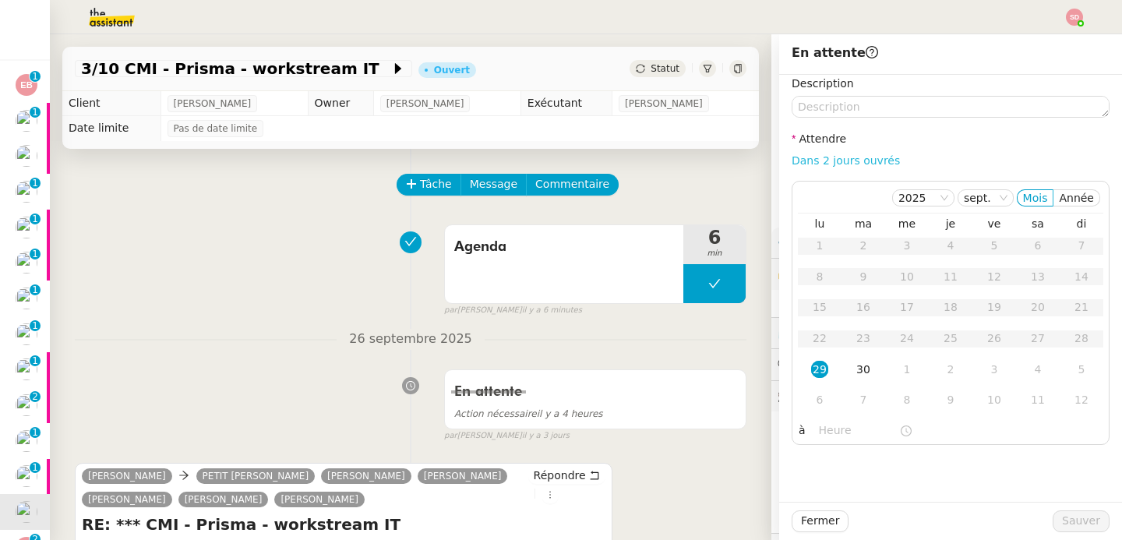
click at [853, 159] on link "Dans 2 jours ouvrés" at bounding box center [846, 160] width 108 height 12
type input "07:00"
click at [1063, 520] on span "Sauver" at bounding box center [1081, 521] width 38 height 18
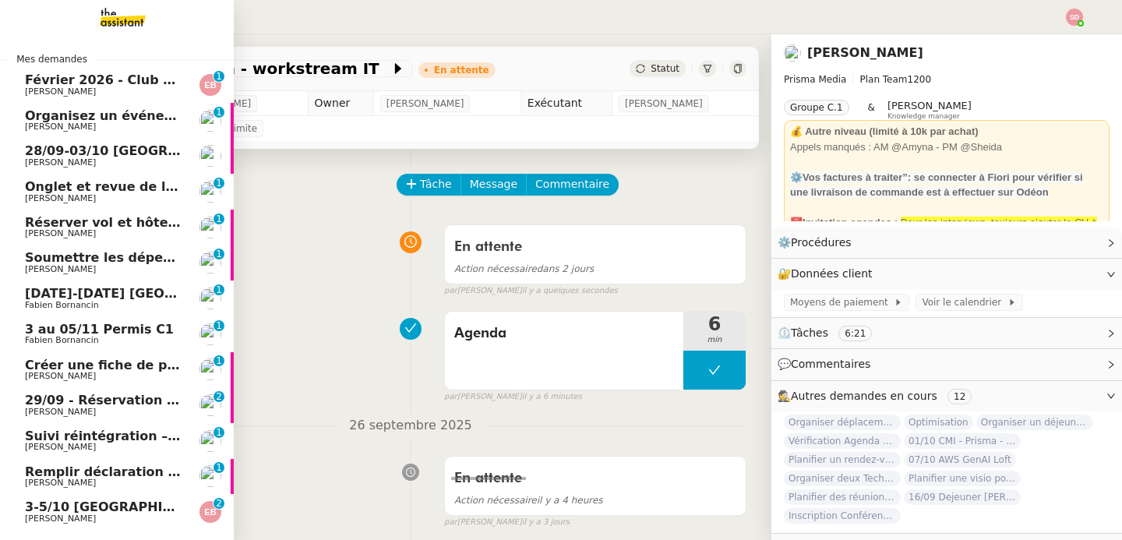
click at [109, 120] on span "Organisez un événement" at bounding box center [112, 115] width 175 height 15
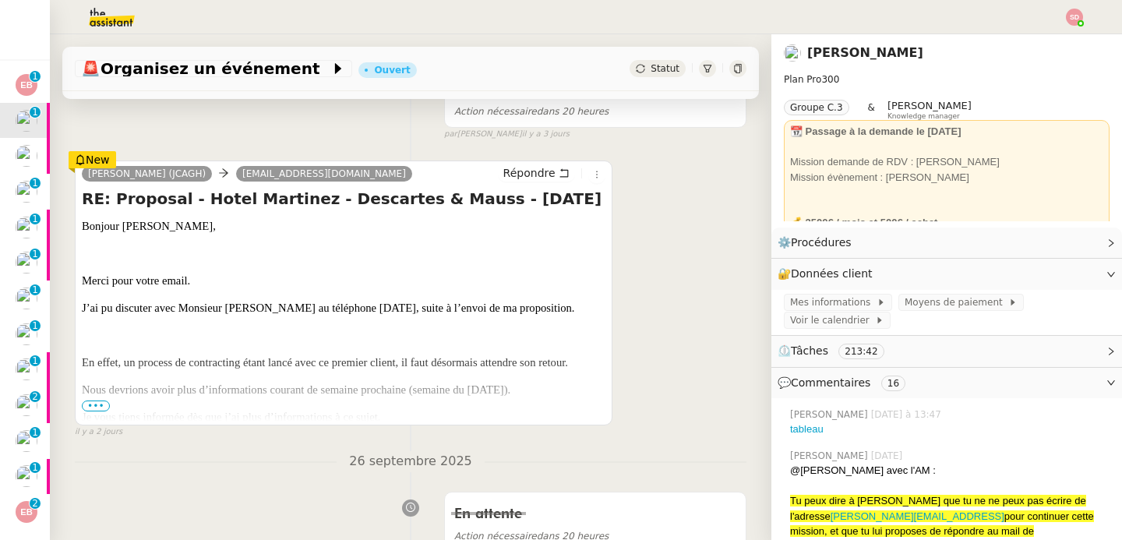
scroll to position [301, 0]
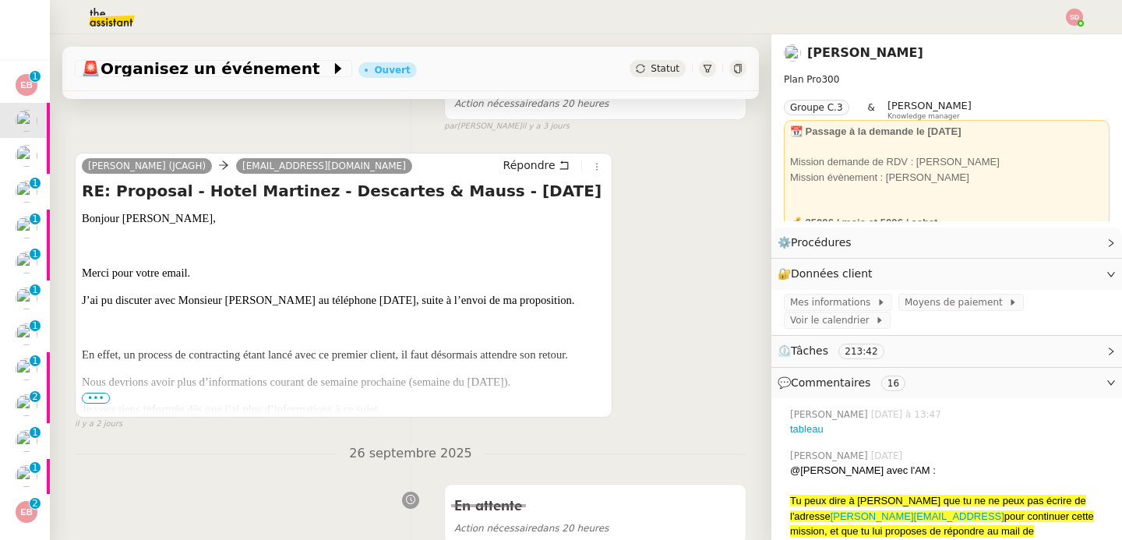
click at [100, 401] on span "•••" at bounding box center [96, 398] width 28 height 11
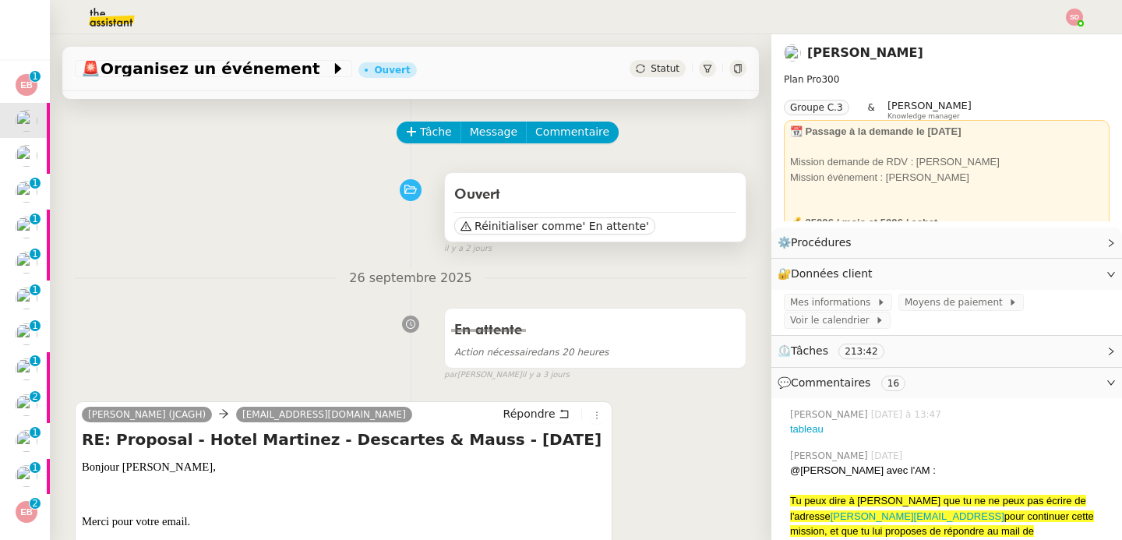
scroll to position [0, 0]
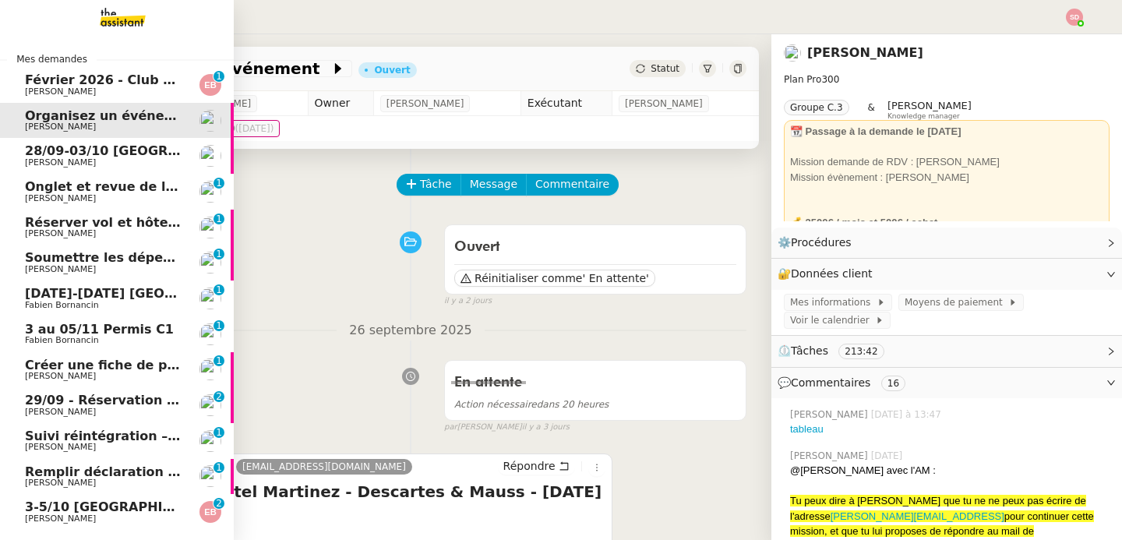
click at [52, 154] on span "28/09-03/10 Paris - Singapore" at bounding box center [222, 150] width 394 height 15
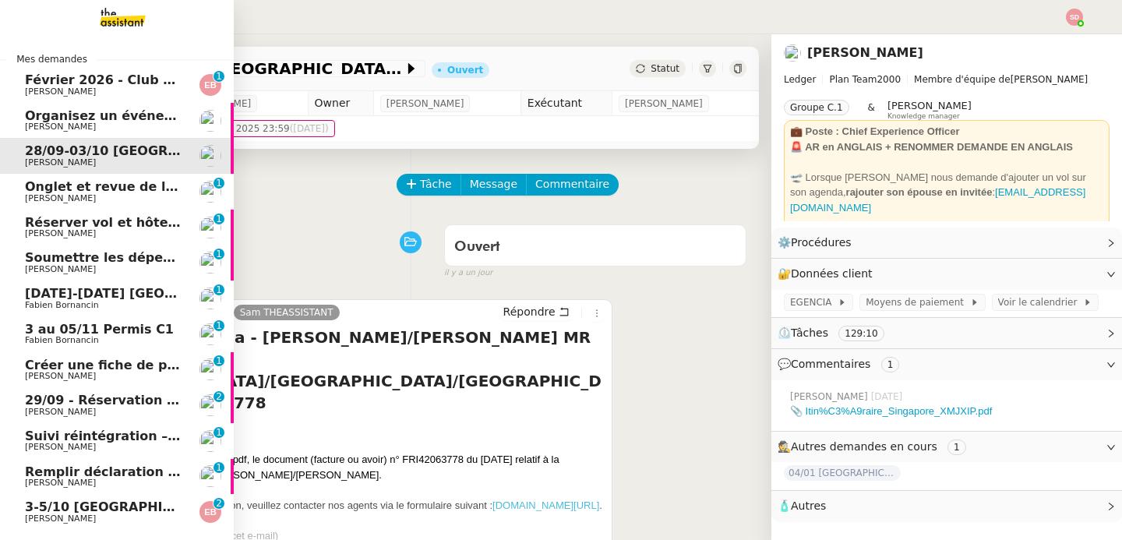
click at [136, 115] on span "Organisez un événement" at bounding box center [112, 115] width 175 height 15
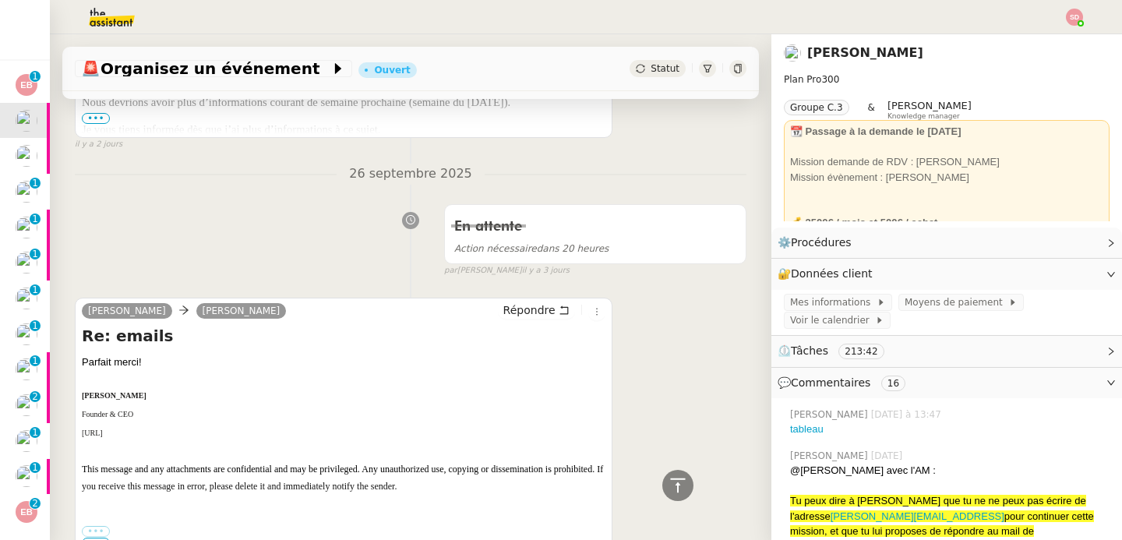
scroll to position [57, 0]
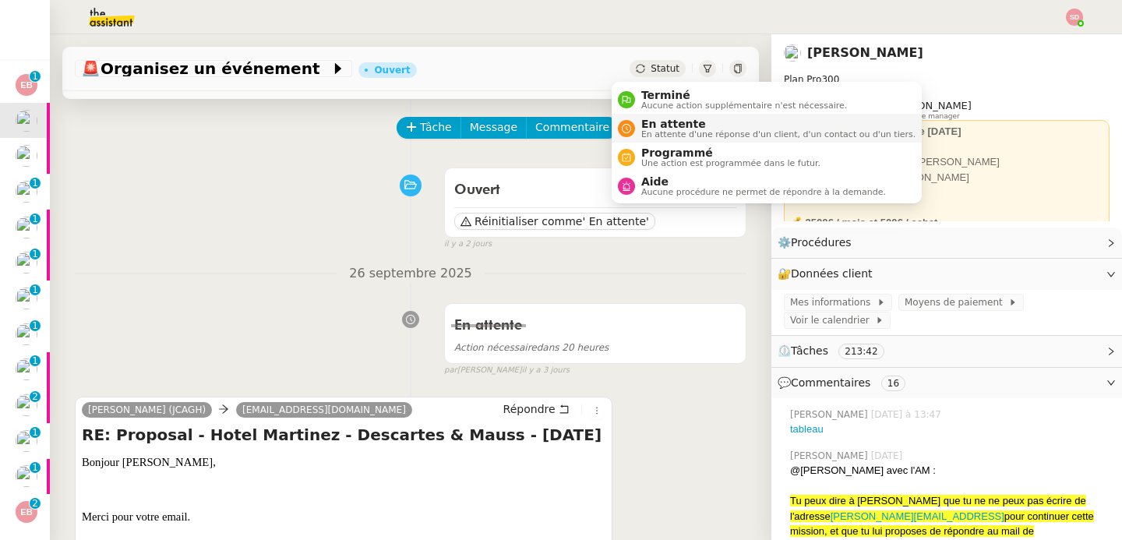
click at [633, 120] on div "En attente En attente d'une réponse d'un client, d'un contact ou d'un tiers." at bounding box center [767, 128] width 298 height 21
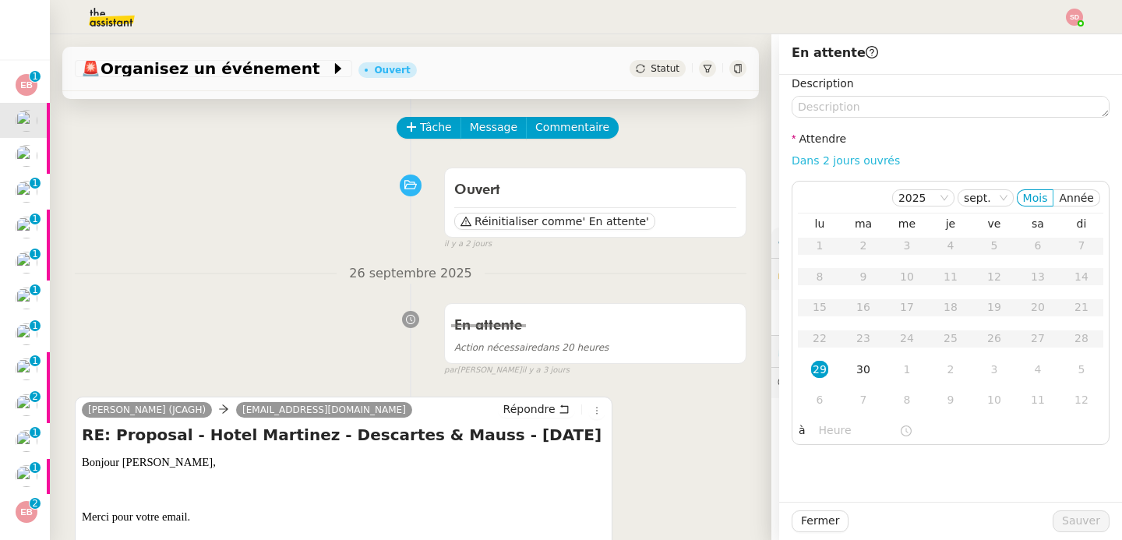
click at [834, 158] on link "Dans 2 jours ouvrés" at bounding box center [846, 160] width 108 height 12
type input "07:00"
click at [1079, 518] on span "Sauver" at bounding box center [1081, 521] width 38 height 18
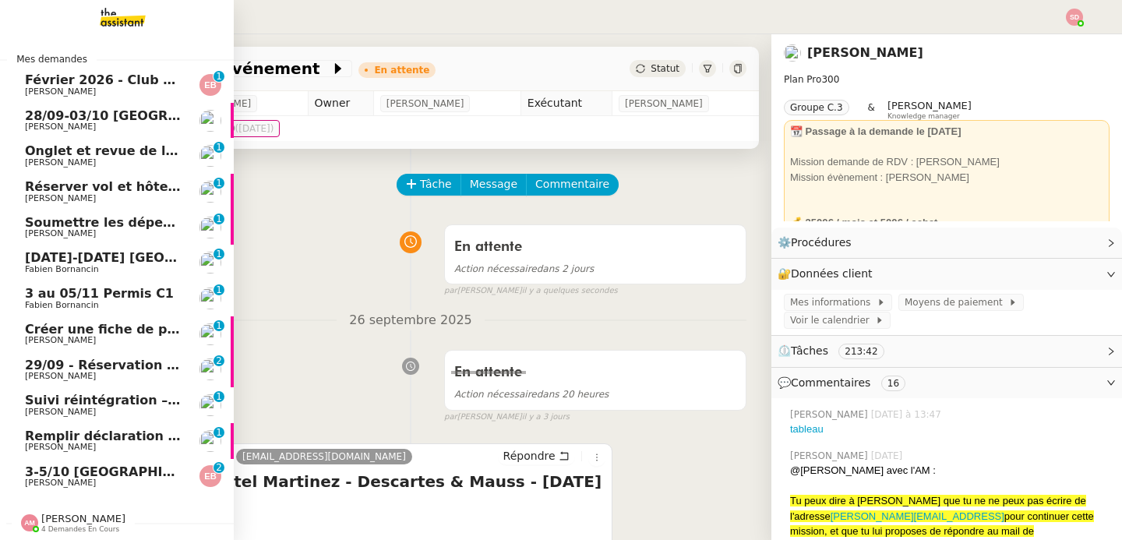
click at [25, 111] on span "28/09-03/10 Paris - Singapore" at bounding box center [222, 115] width 394 height 15
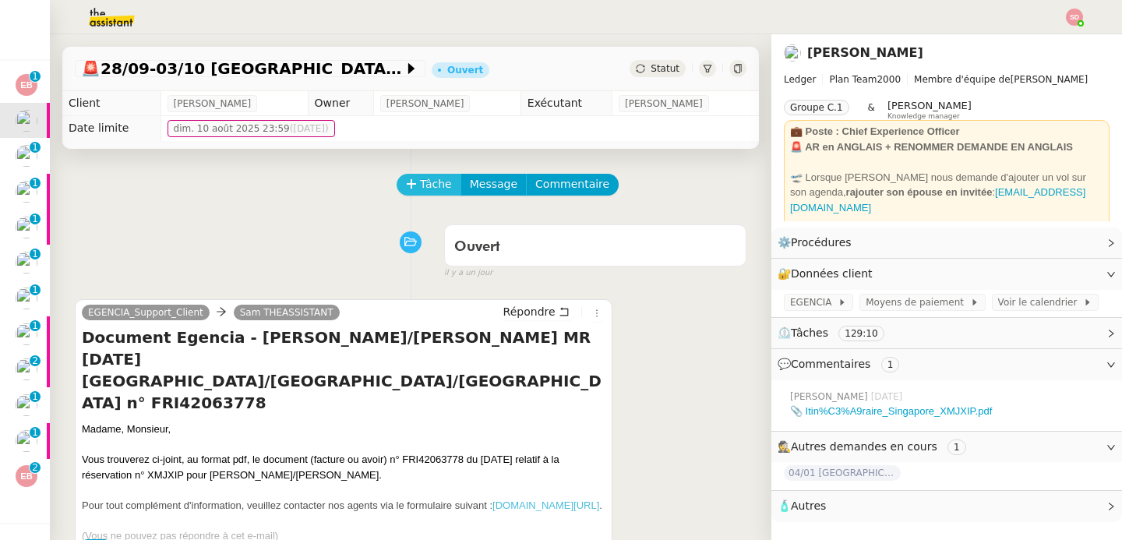
click at [415, 193] on button "Tâche" at bounding box center [429, 185] width 65 height 22
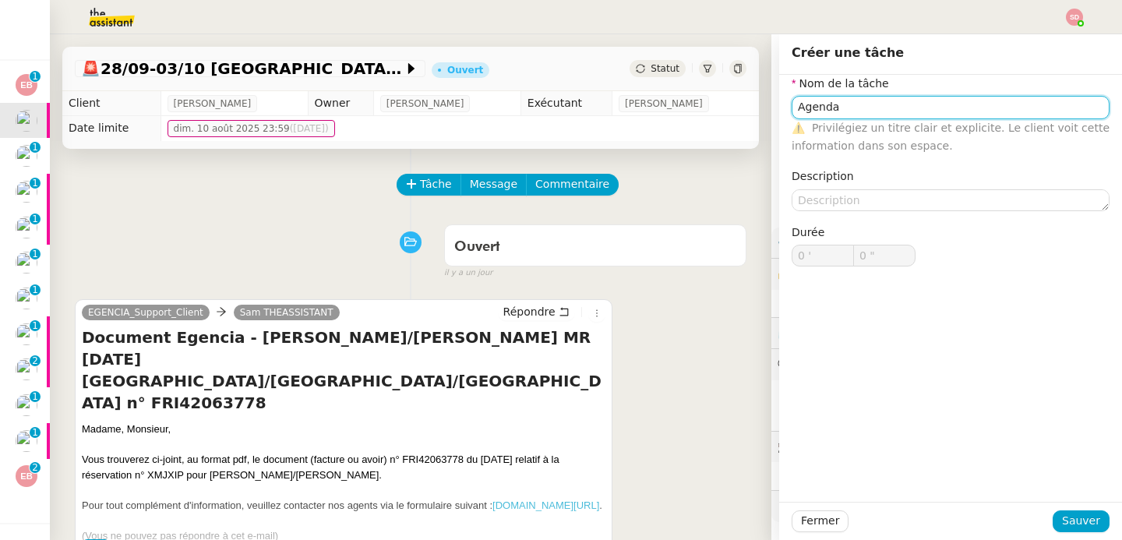
type input "Agenda"
click at [1056, 533] on div "Fermer Sauver" at bounding box center [950, 521] width 343 height 38
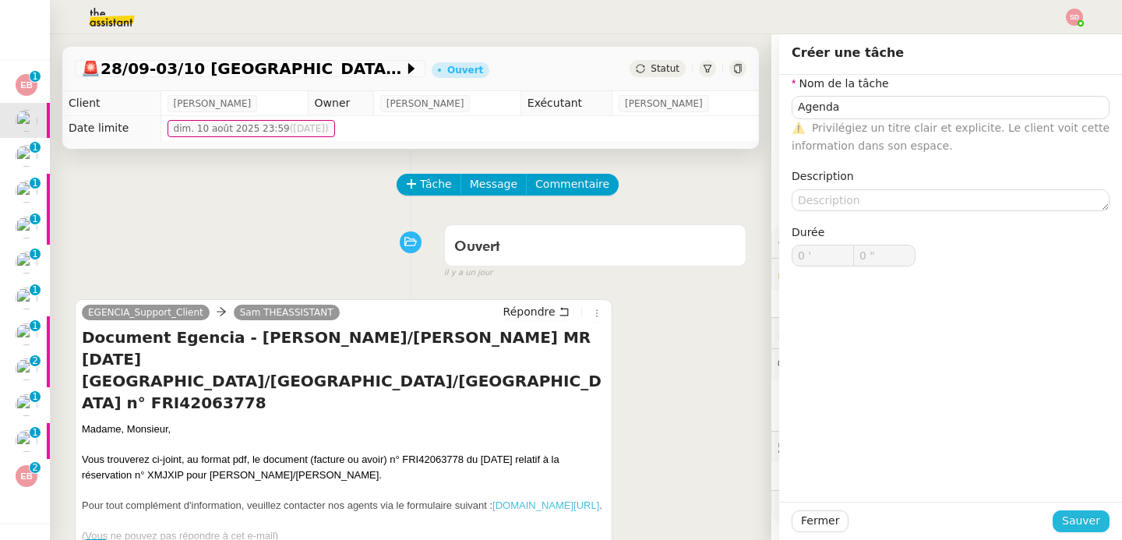
click at [1062, 521] on span "Sauver" at bounding box center [1081, 521] width 38 height 18
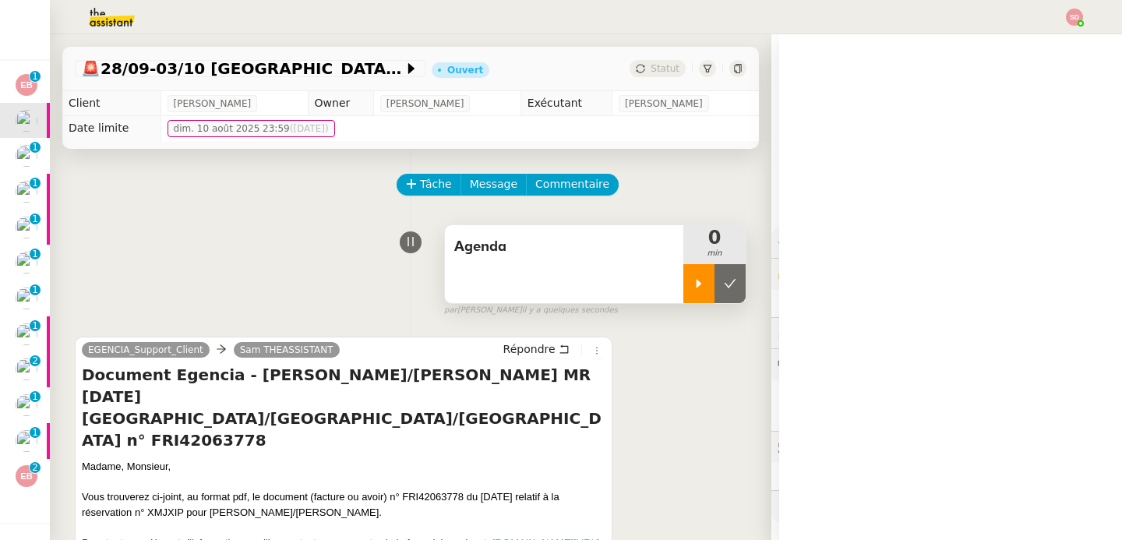
click at [683, 291] on div at bounding box center [698, 283] width 31 height 39
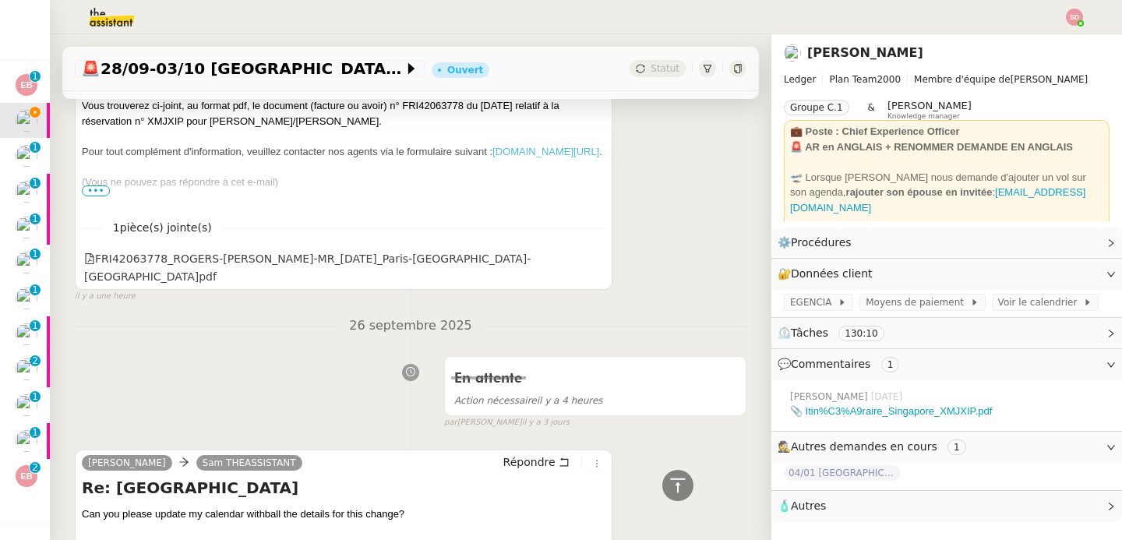
scroll to position [507, 0]
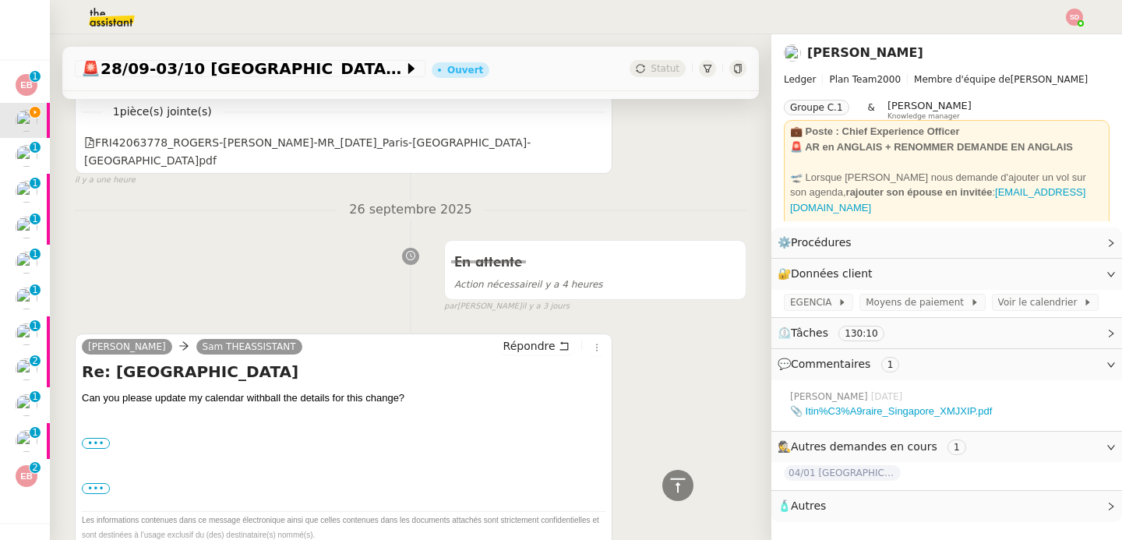
click at [292, 372] on div "Re: Singapore Can you please update my calendar withball the details for this c…" at bounding box center [344, 478] width 524 height 234
copy div "Can you please update my calendar withball the details for this change?"
click at [1025, 305] on span "Voir le calendrier" at bounding box center [1040, 303] width 85 height 16
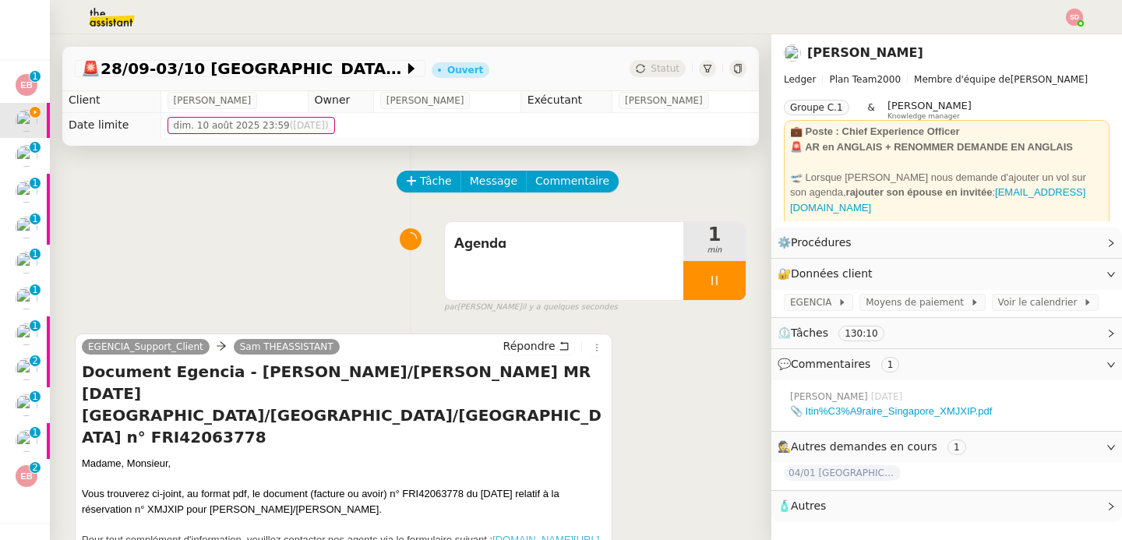
scroll to position [0, 0]
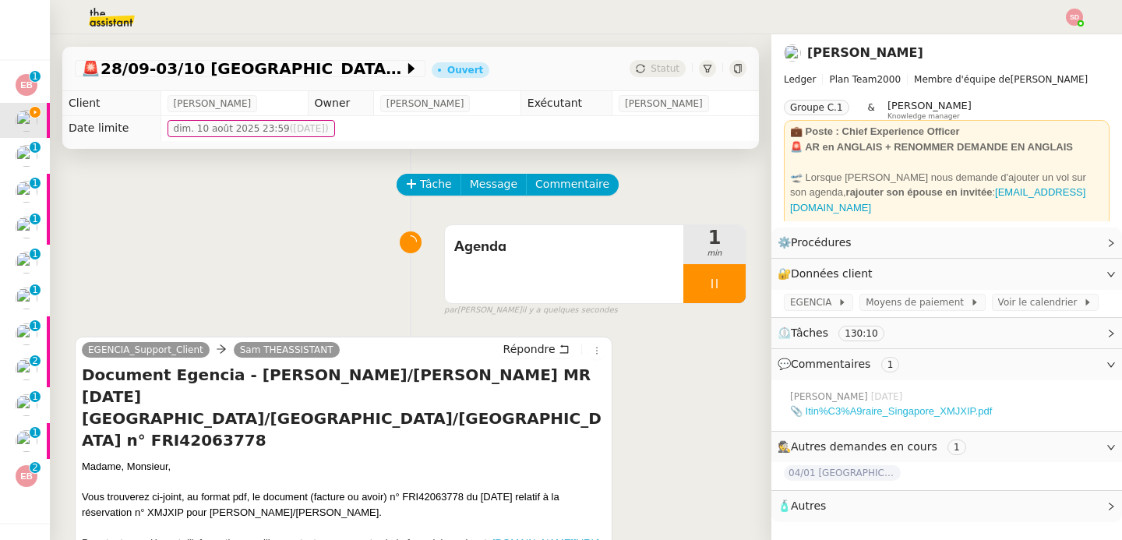
click at [857, 410] on link "📎 Itin%C3%A9raire_Singapore_XMJXIP.pdf" at bounding box center [891, 411] width 202 height 12
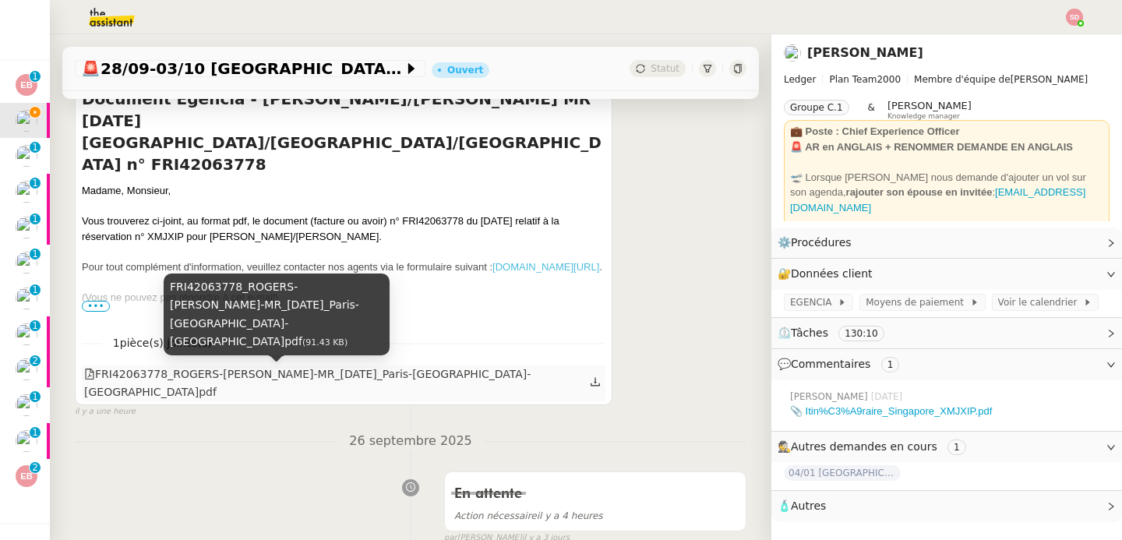
click at [291, 379] on div "FRI42063778_ROGERS-IAN-MR_28-09-2025_Paris-Singapore-Paris.pdf" at bounding box center [337, 383] width 506 height 37
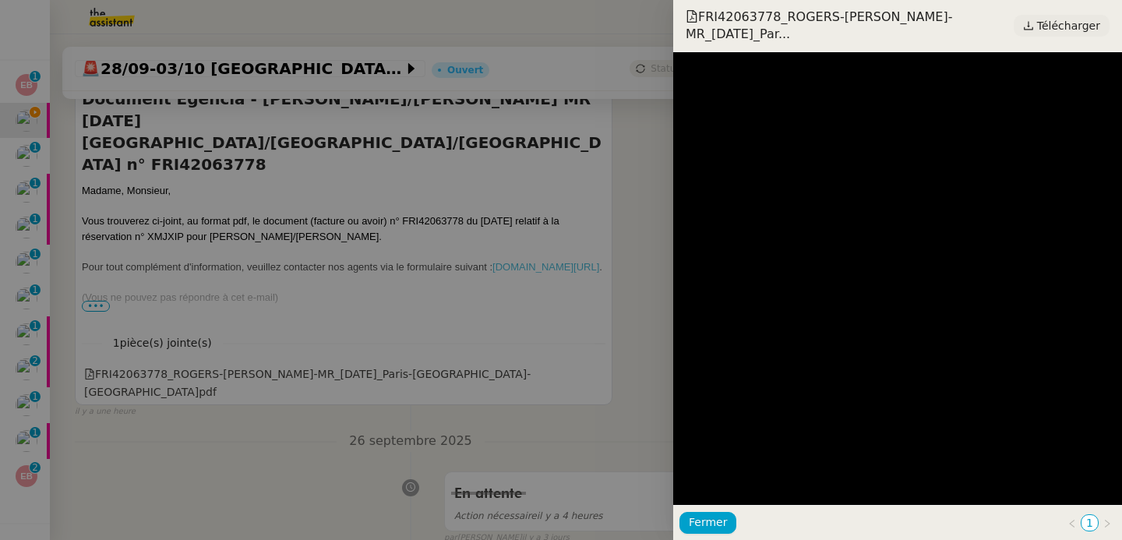
click at [1054, 23] on span "Télécharger" at bounding box center [1068, 26] width 63 height 20
click at [324, 340] on div at bounding box center [561, 270] width 1122 height 540
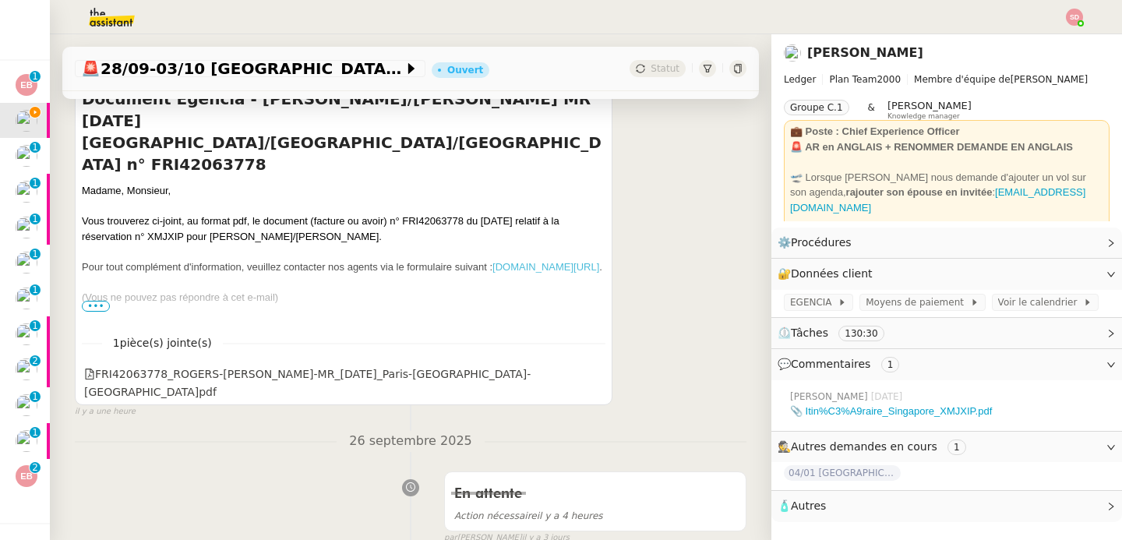
scroll to position [0, 0]
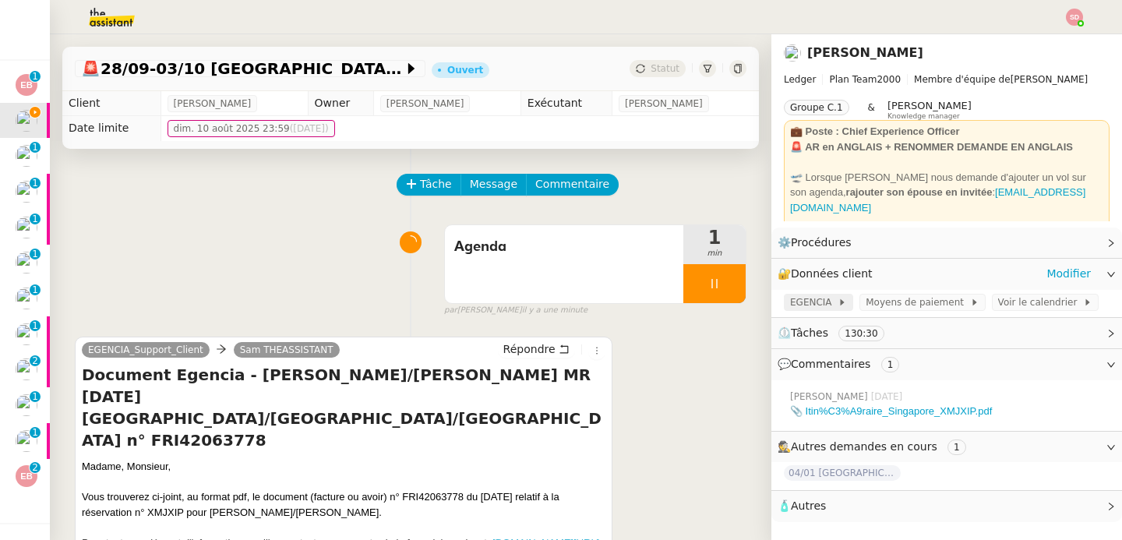
click at [794, 299] on span "EGENCIA" at bounding box center [814, 303] width 48 height 16
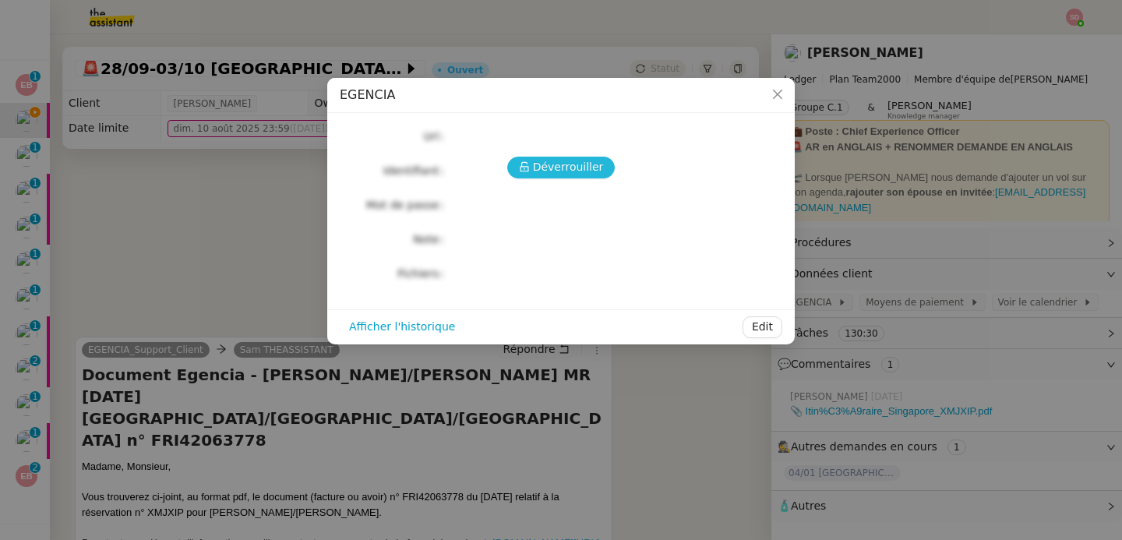
click at [530, 164] on icon at bounding box center [524, 166] width 11 height 11
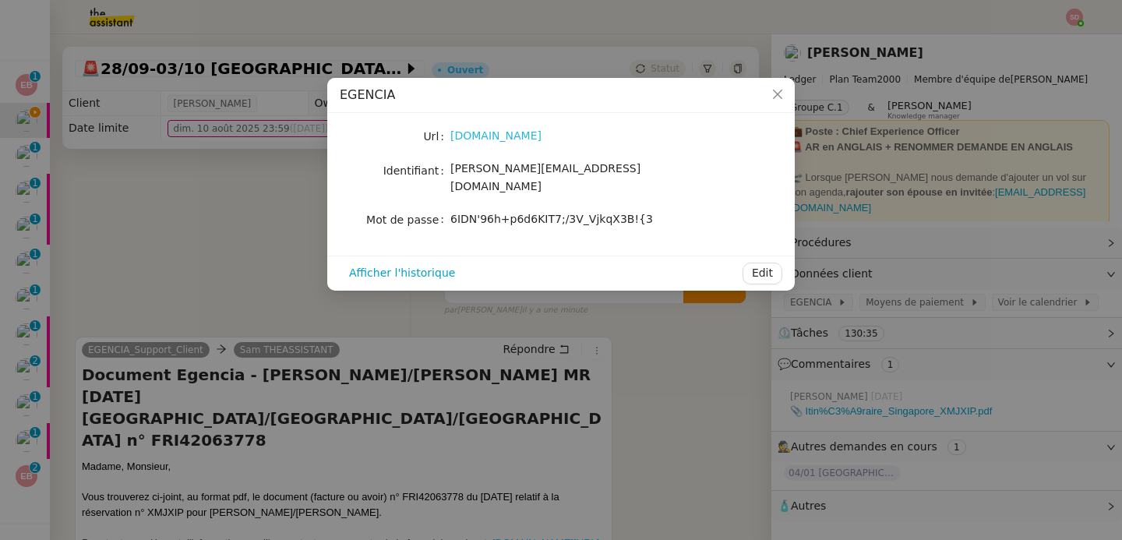
click at [489, 136] on link "egencia.fr" at bounding box center [495, 135] width 91 height 12
click at [559, 213] on span "6IDN'96h+p6d6KIT7;/3V_VjkqX3B!{3" at bounding box center [551, 219] width 203 height 12
copy div "6IDN'96h+p6d6KIT7;/3V_VjkqX3B!{3 Afficher l'historique Edit"
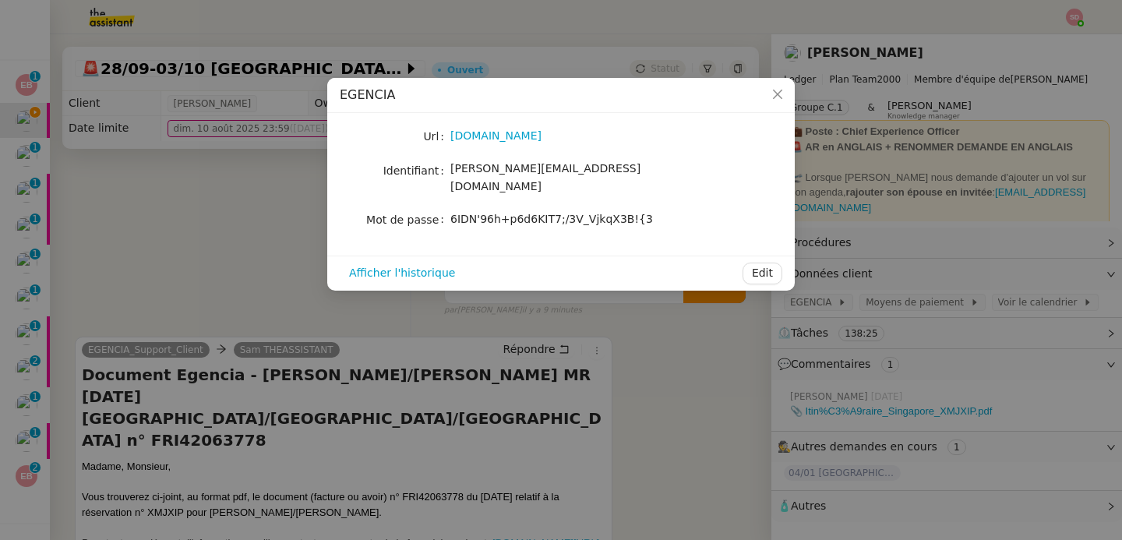
click at [222, 234] on nz-modal-container "EGENCIA Url egencia.fr Identifiant sam@ledger.fr Mot de passe 6IDN'96h+p6d6KIT7…" at bounding box center [561, 270] width 1122 height 540
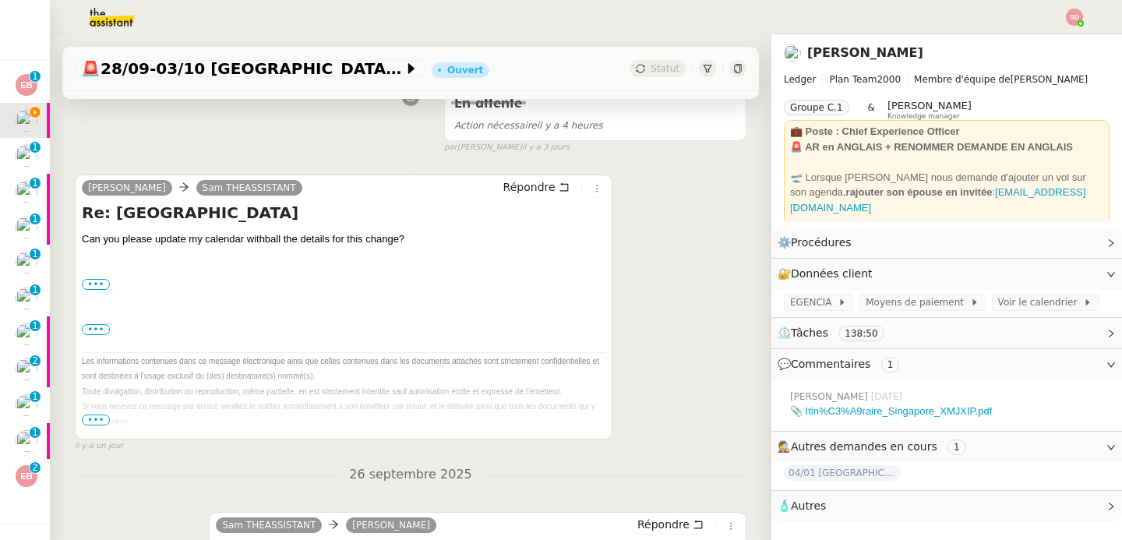
scroll to position [669, 0]
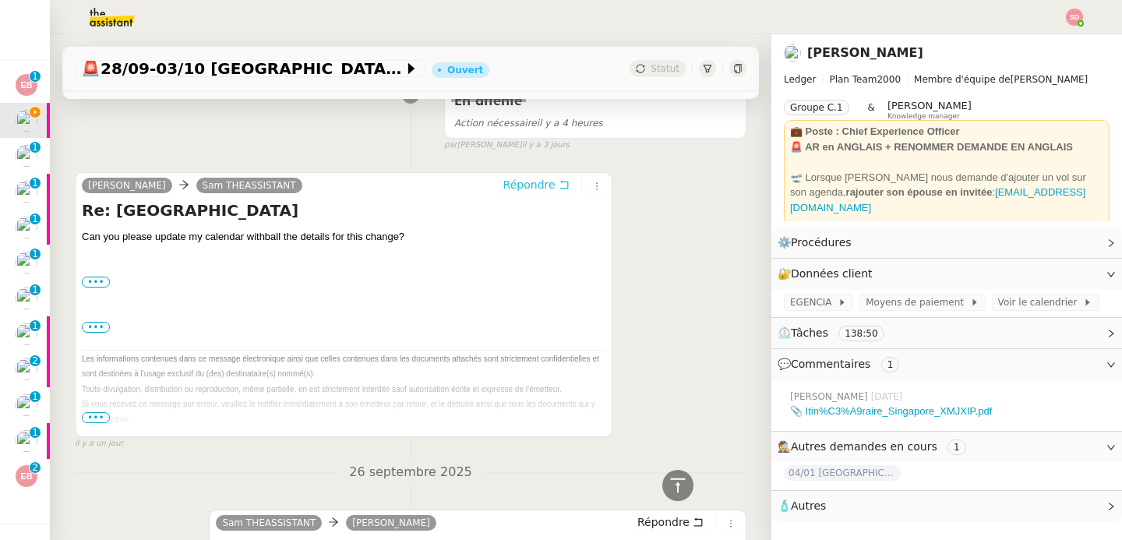
click at [512, 177] on span "Répondre" at bounding box center [529, 185] width 52 height 16
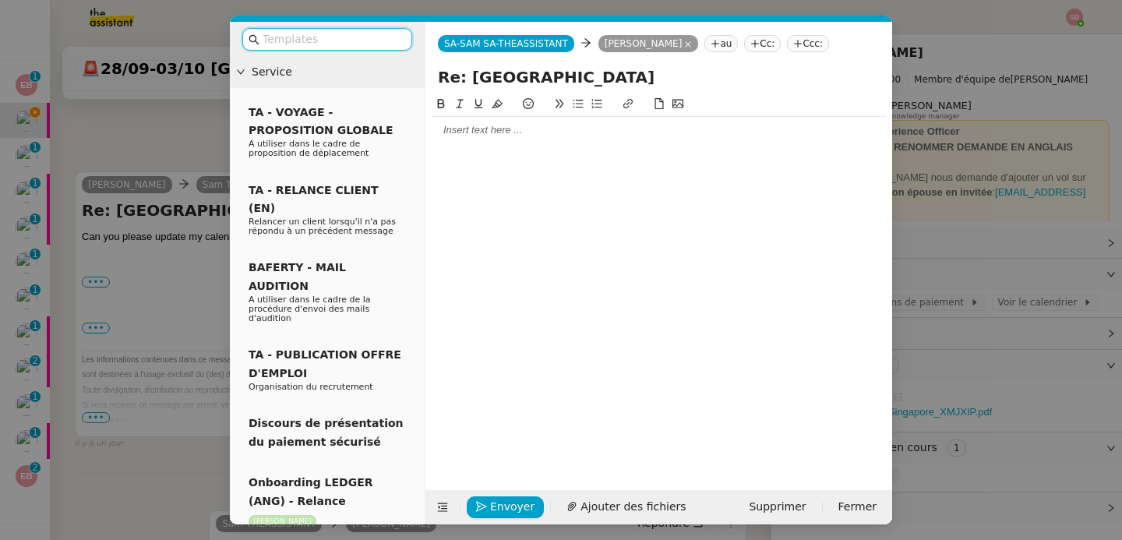
scroll to position [789, 0]
click at [506, 130] on div at bounding box center [659, 130] width 454 height 14
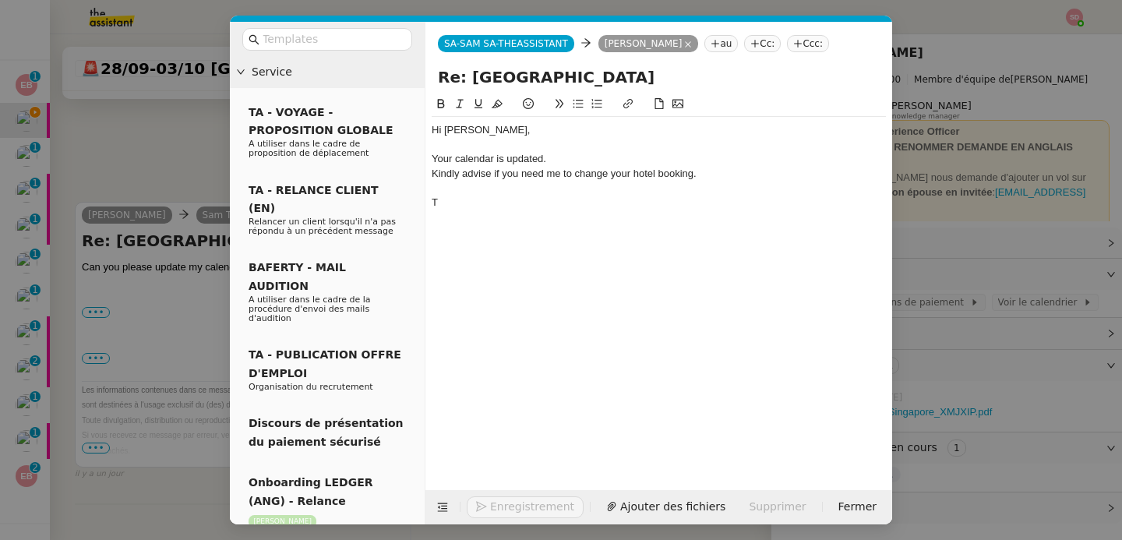
scroll to position [880, 0]
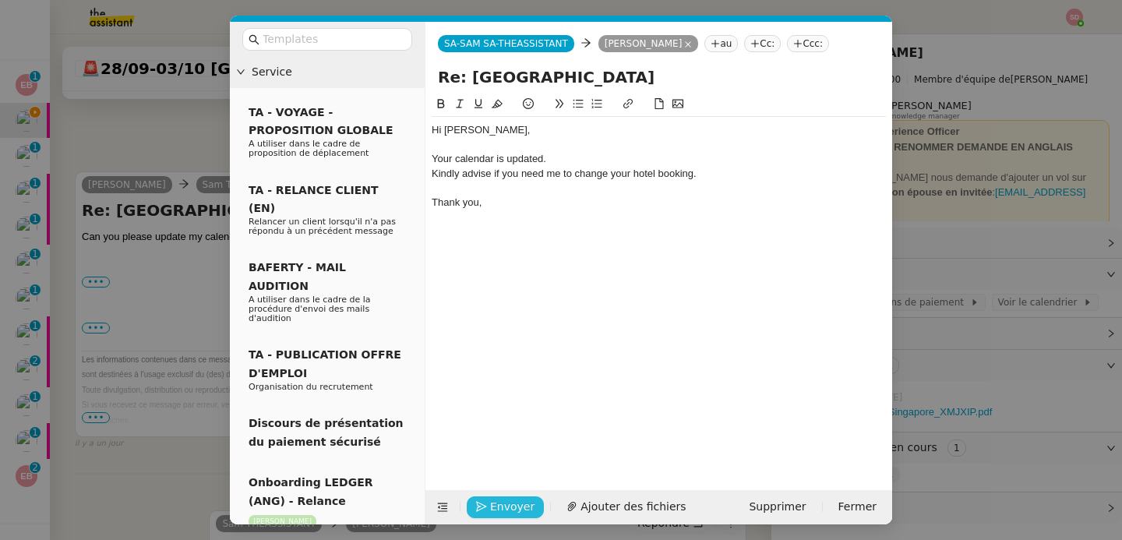
click at [503, 506] on span "Envoyer" at bounding box center [512, 507] width 44 height 18
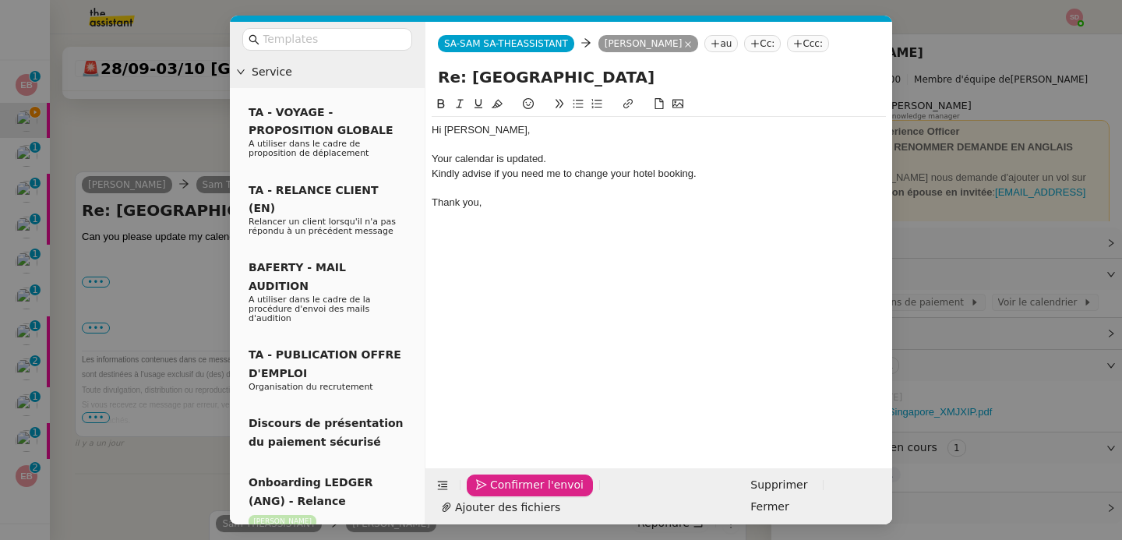
click at [503, 494] on span "Confirmer l'envoi" at bounding box center [537, 485] width 94 height 18
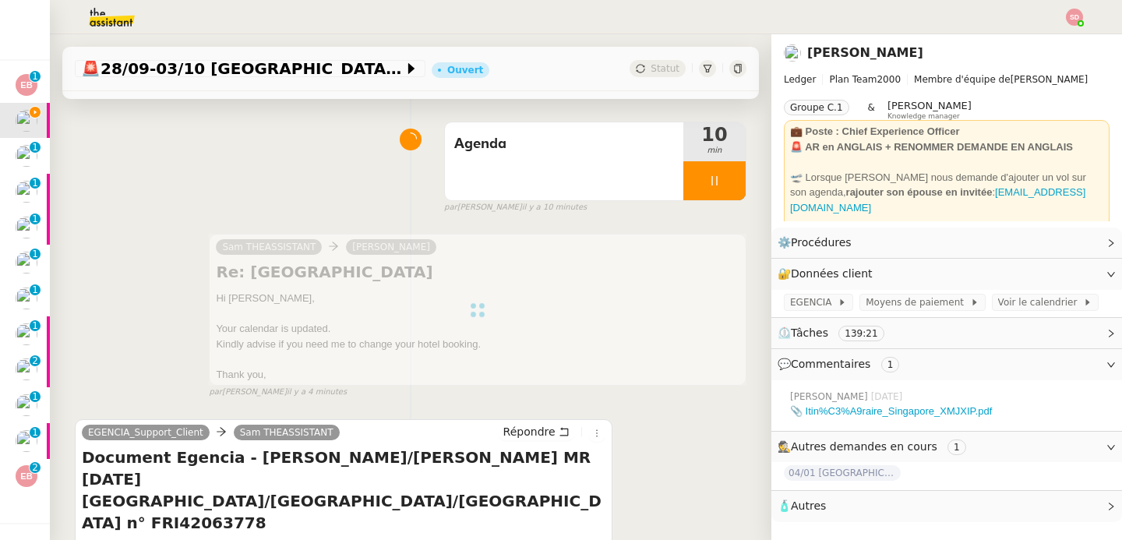
scroll to position [0, 0]
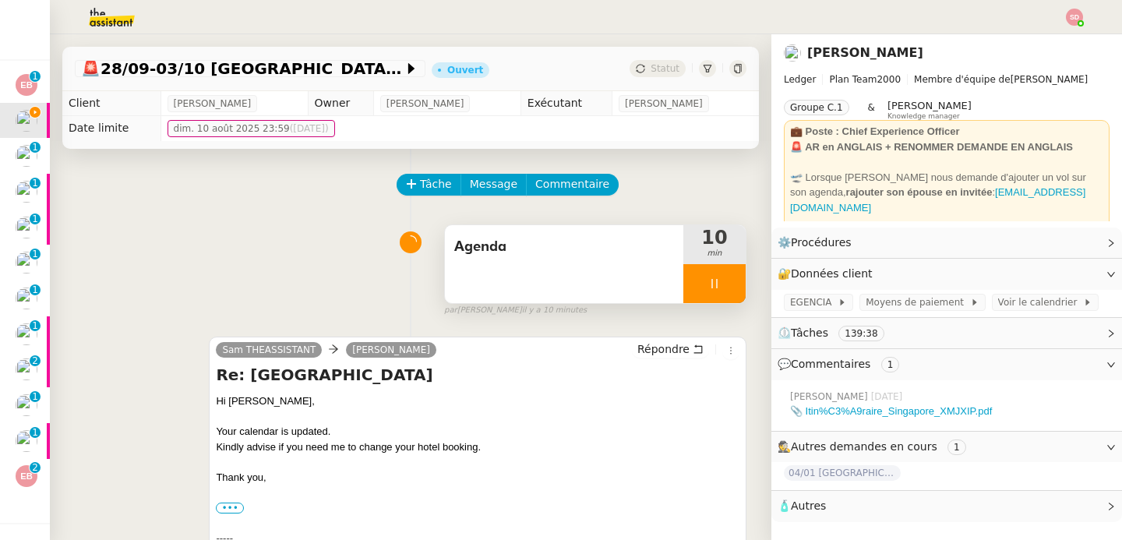
click at [704, 286] on div at bounding box center [714, 283] width 62 height 39
click at [724, 286] on icon at bounding box center [730, 283] width 12 height 12
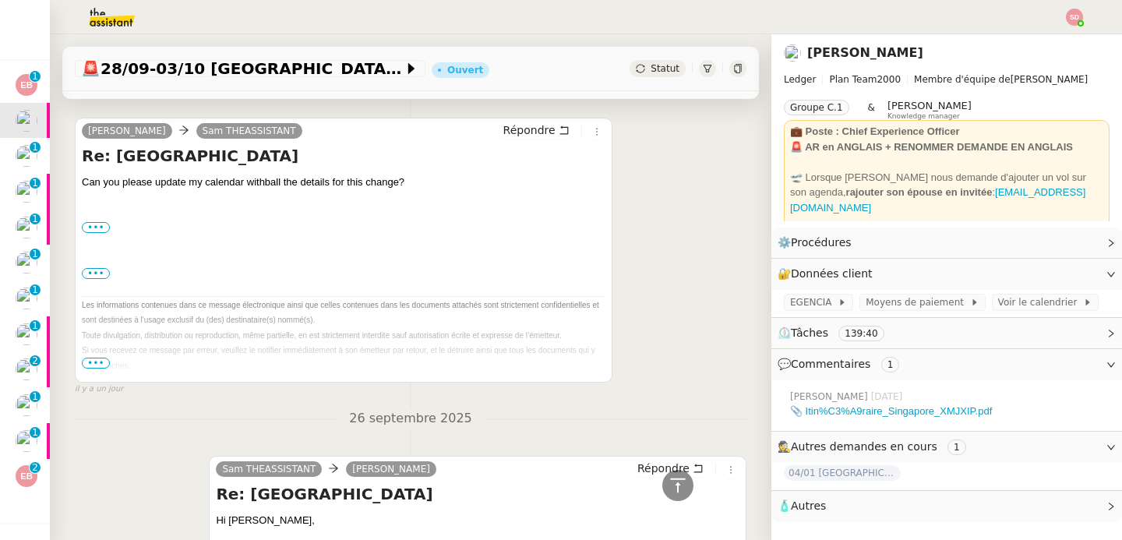
scroll to position [1019, 0]
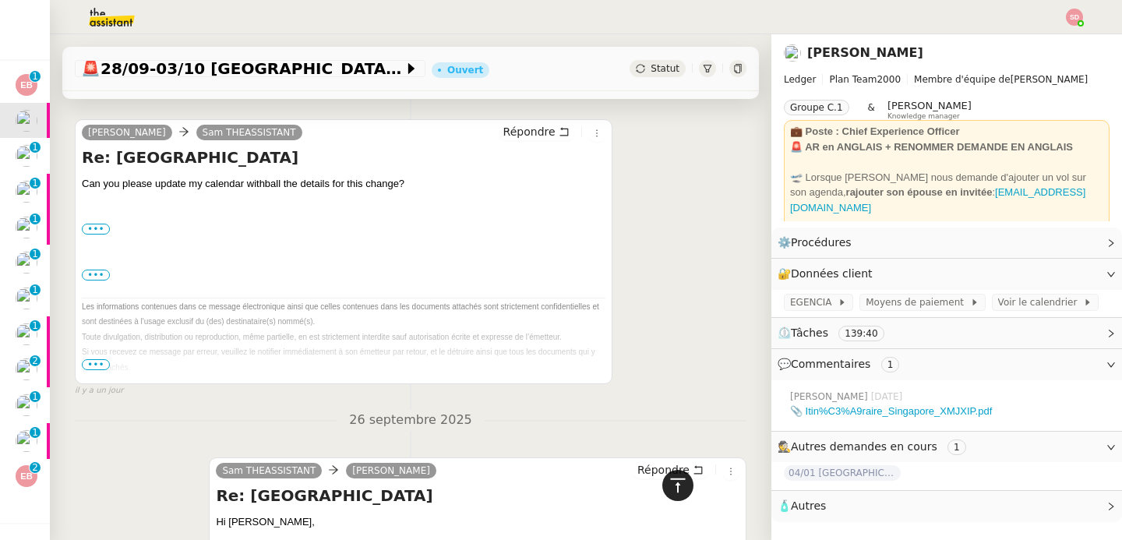
click at [669, 490] on icon at bounding box center [678, 485] width 19 height 19
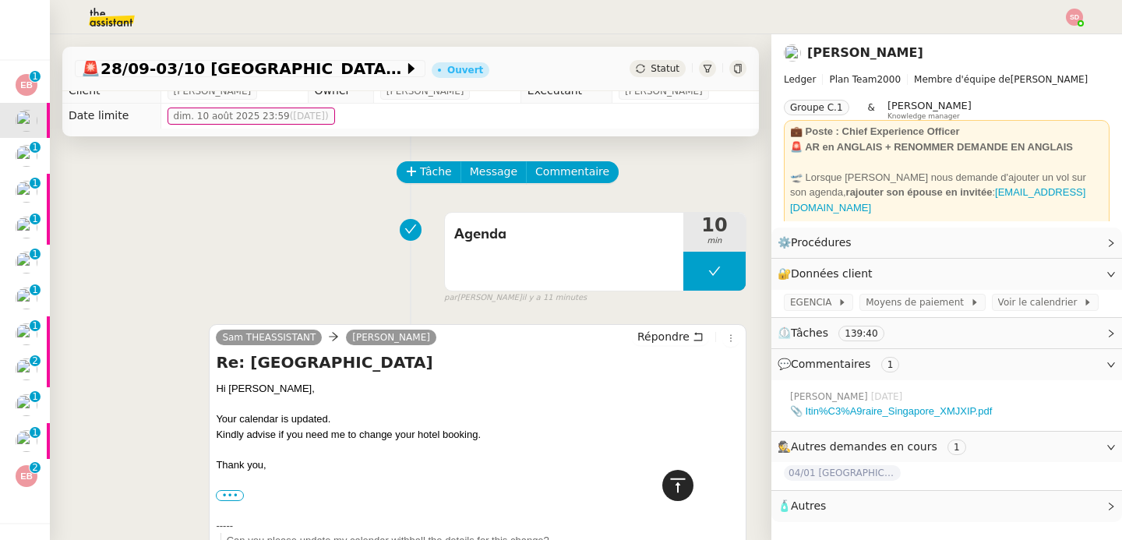
scroll to position [0, 0]
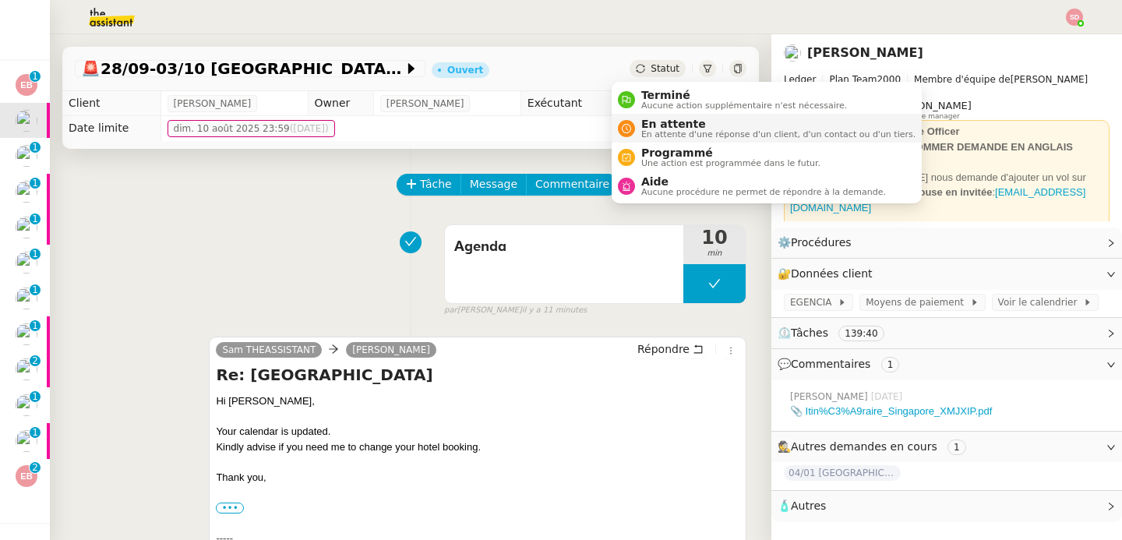
click at [672, 127] on span "En attente" at bounding box center [778, 124] width 274 height 12
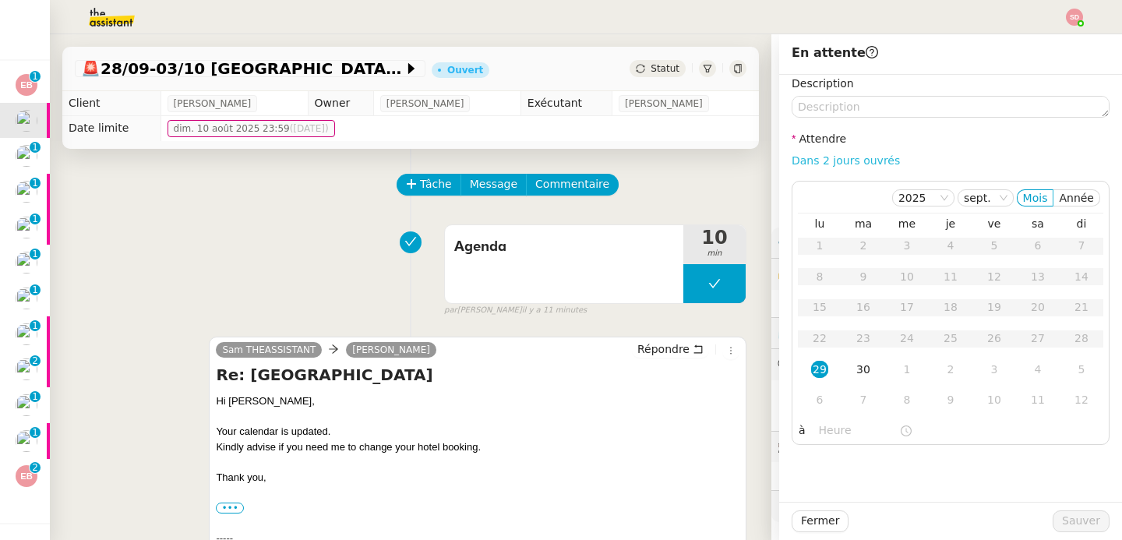
click at [816, 160] on link "Dans 2 jours ouvrés" at bounding box center [846, 160] width 108 height 12
type input "07:00"
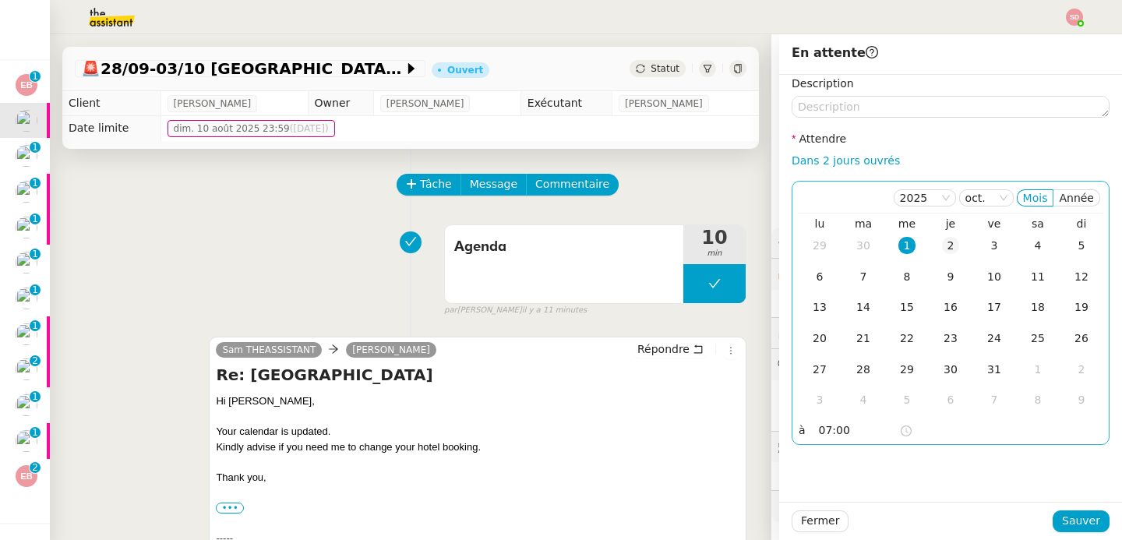
click at [948, 247] on td "2" at bounding box center [951, 246] width 44 height 31
click at [1074, 517] on span "Sauver" at bounding box center [1081, 521] width 38 height 18
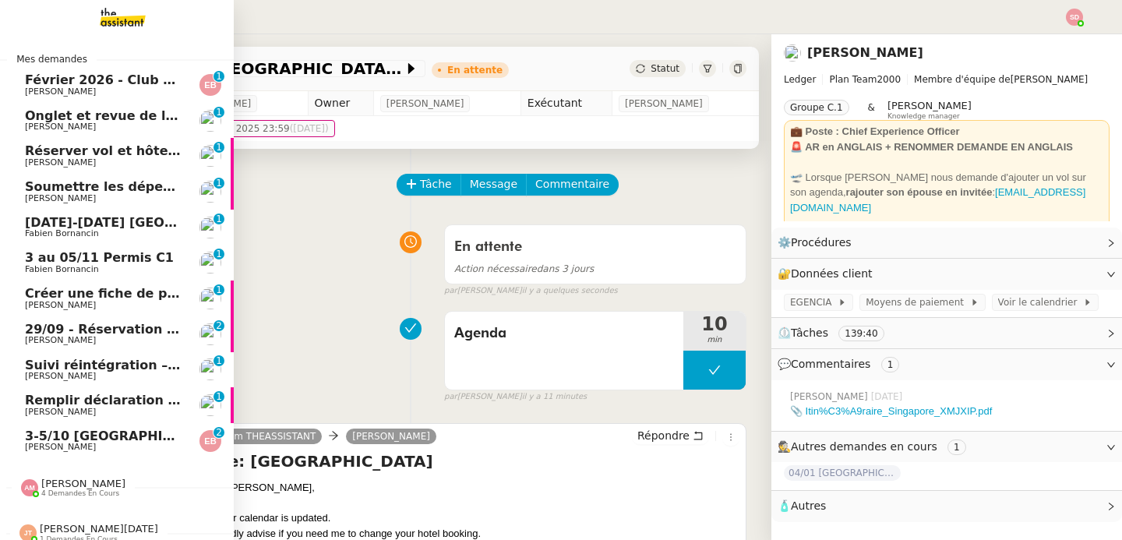
click at [157, 82] on span "Février 2026 - Club Med Valmorel" at bounding box center [142, 79] width 235 height 15
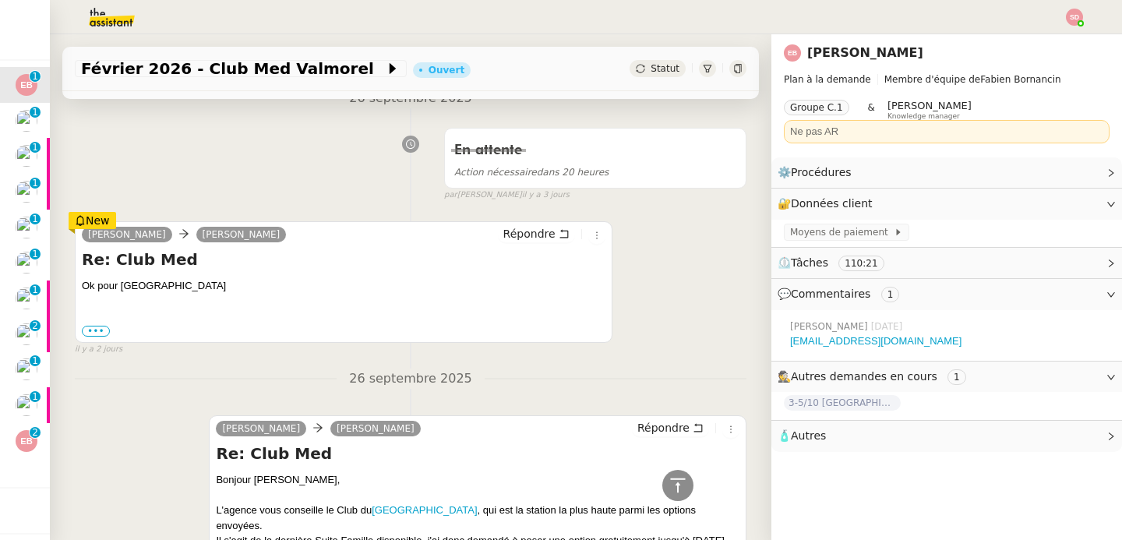
scroll to position [11, 0]
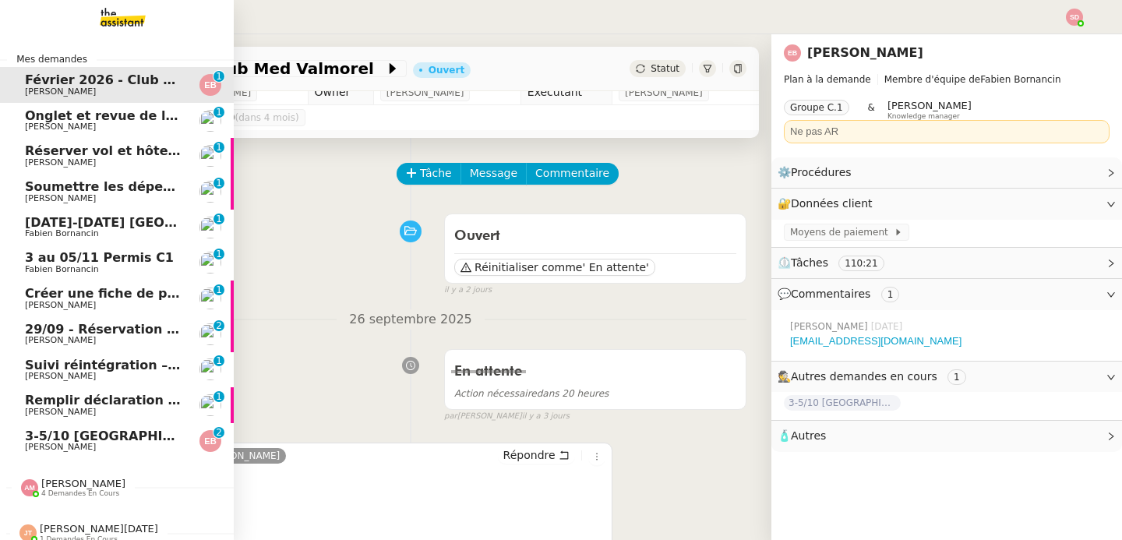
click at [48, 148] on span "Réserver vol et hôtel pour Singapour" at bounding box center [192, 150] width 334 height 15
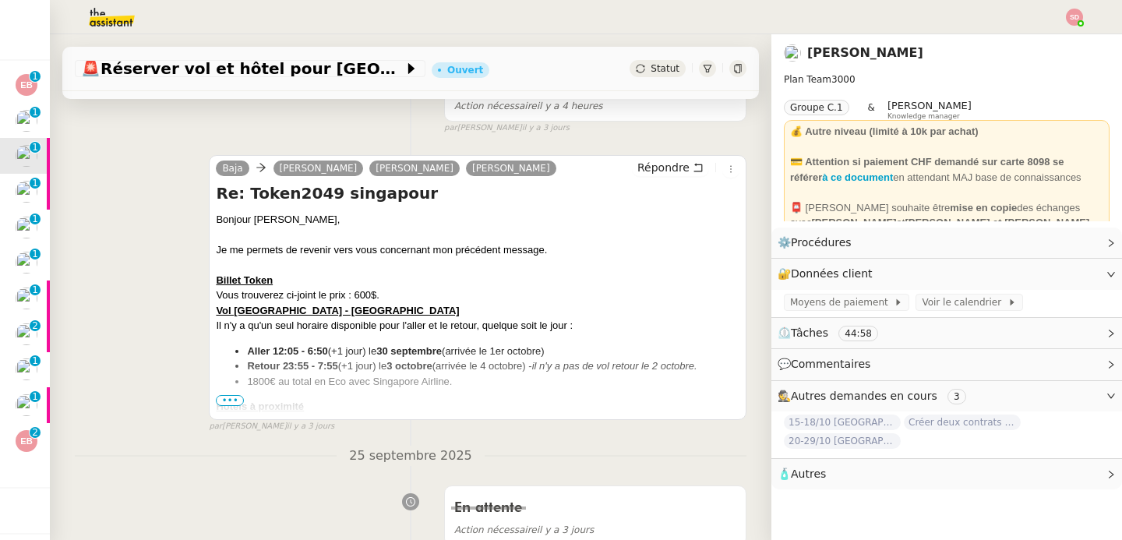
scroll to position [288, 0]
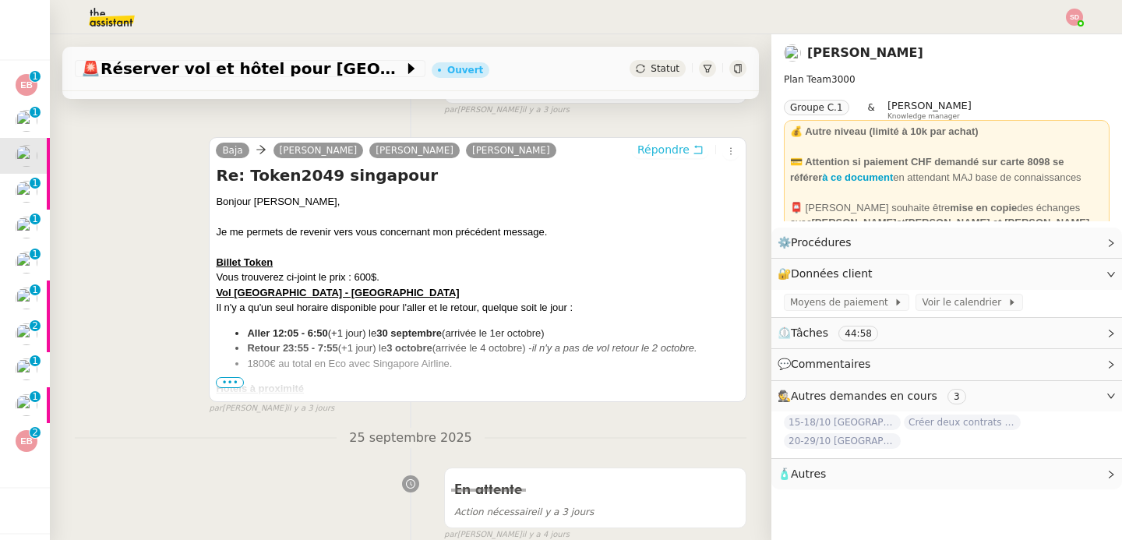
click at [637, 156] on span "Répondre" at bounding box center [663, 150] width 52 height 16
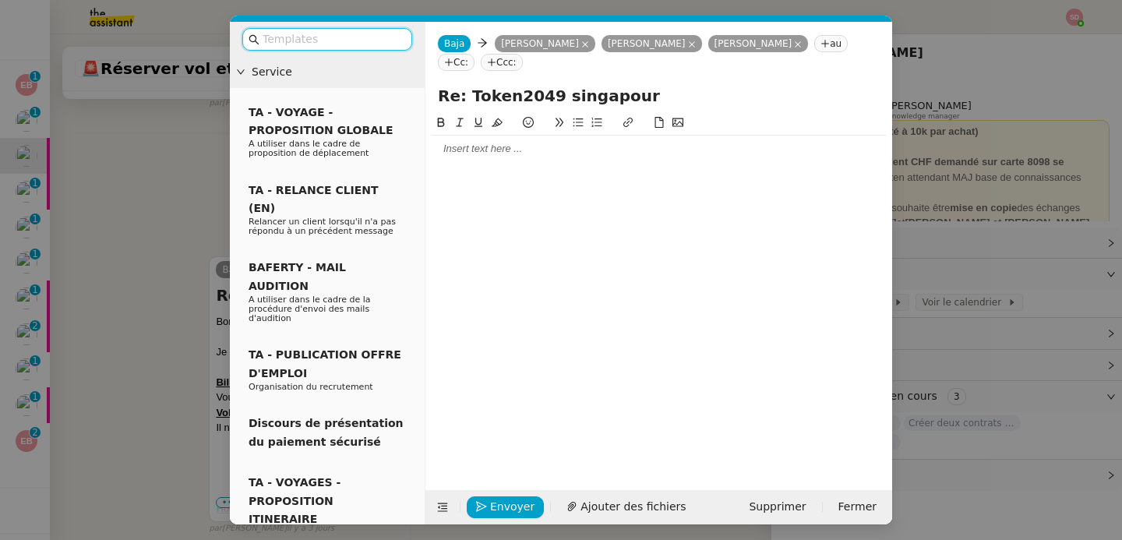
scroll to position [408, 0]
click at [348, 46] on input "text" at bounding box center [333, 39] width 140 height 18
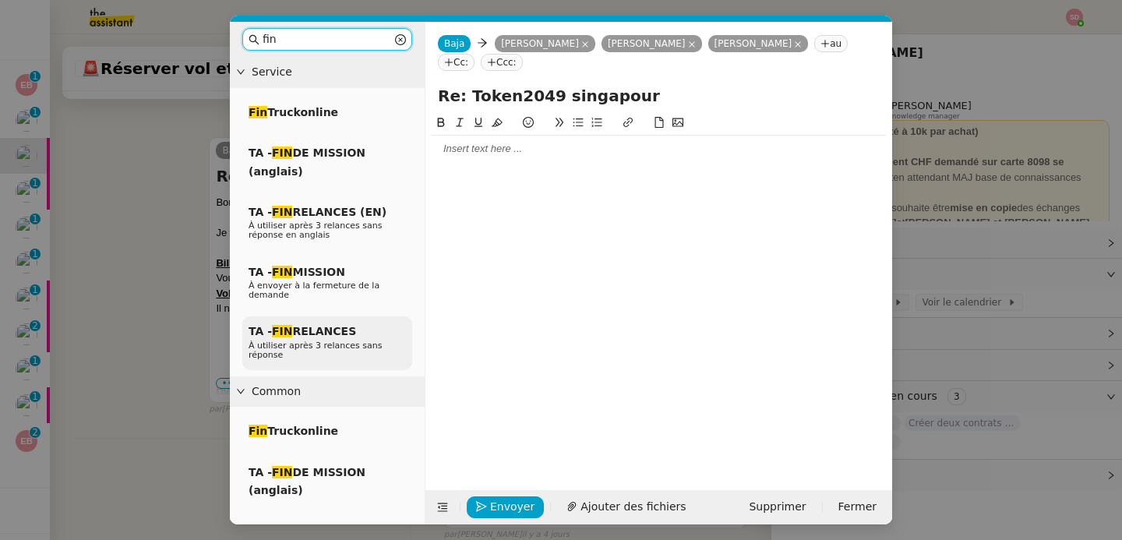
type input "fin"
click at [330, 344] on span "À utiliser après 3 relances sans réponse" at bounding box center [316, 350] width 134 height 19
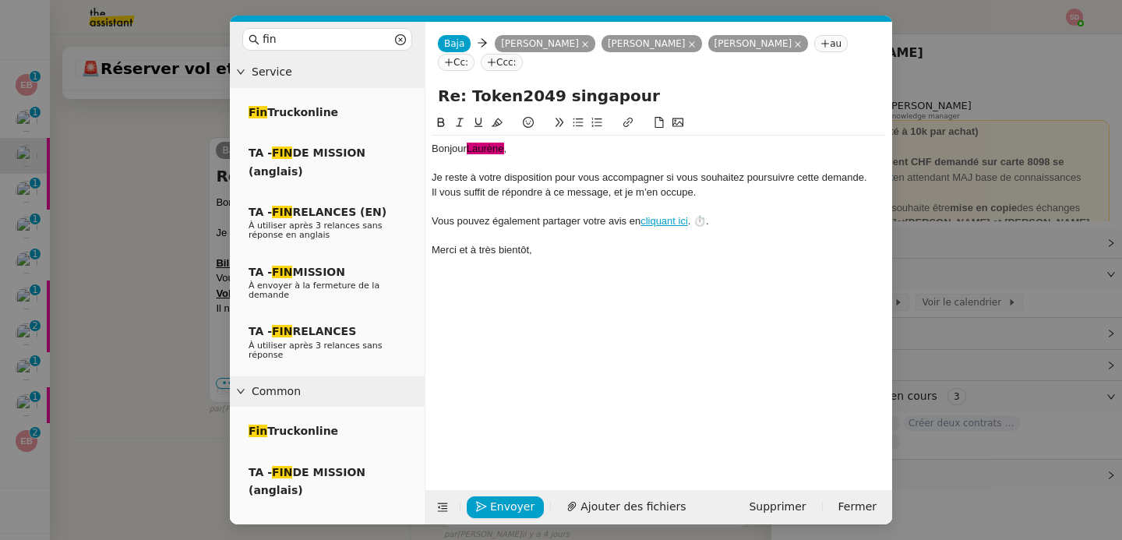
scroll to position [529, 0]
drag, startPoint x: 517, startPoint y: 150, endPoint x: 468, endPoint y: 154, distance: 49.2
click at [468, 154] on div "Bonjour ﻿Laurène﻿ ," at bounding box center [659, 149] width 454 height 14
click at [502, 500] on span "Envoyer" at bounding box center [512, 507] width 44 height 18
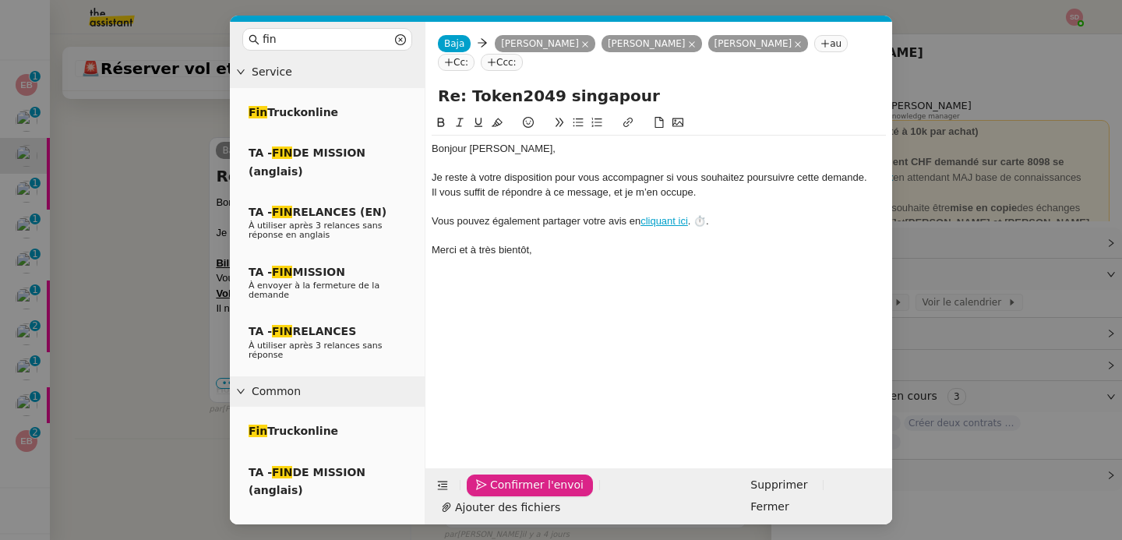
click at [502, 494] on span "Confirmer l'envoi" at bounding box center [537, 485] width 94 height 18
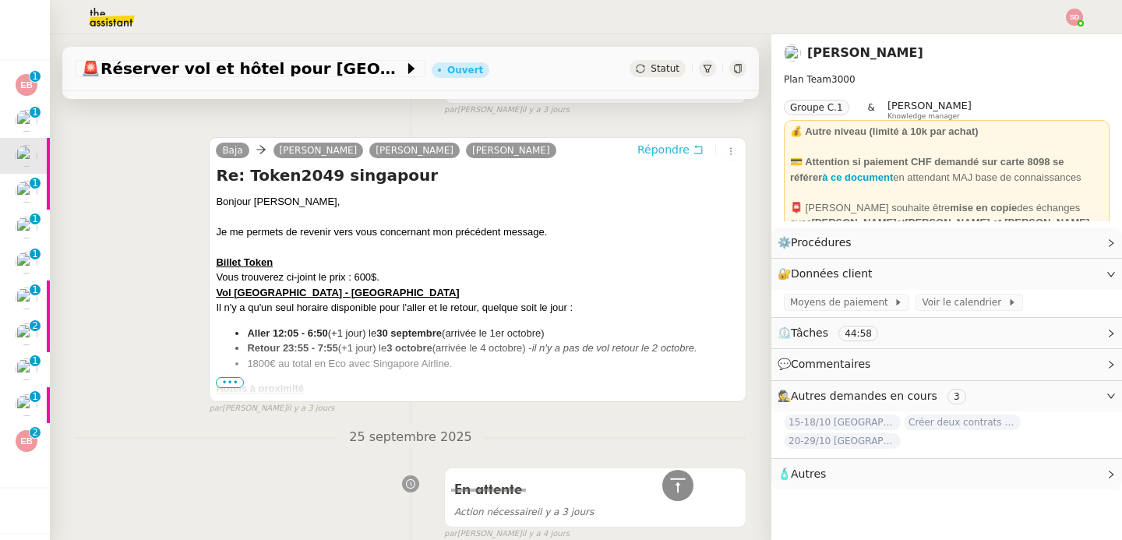
scroll to position [0, 0]
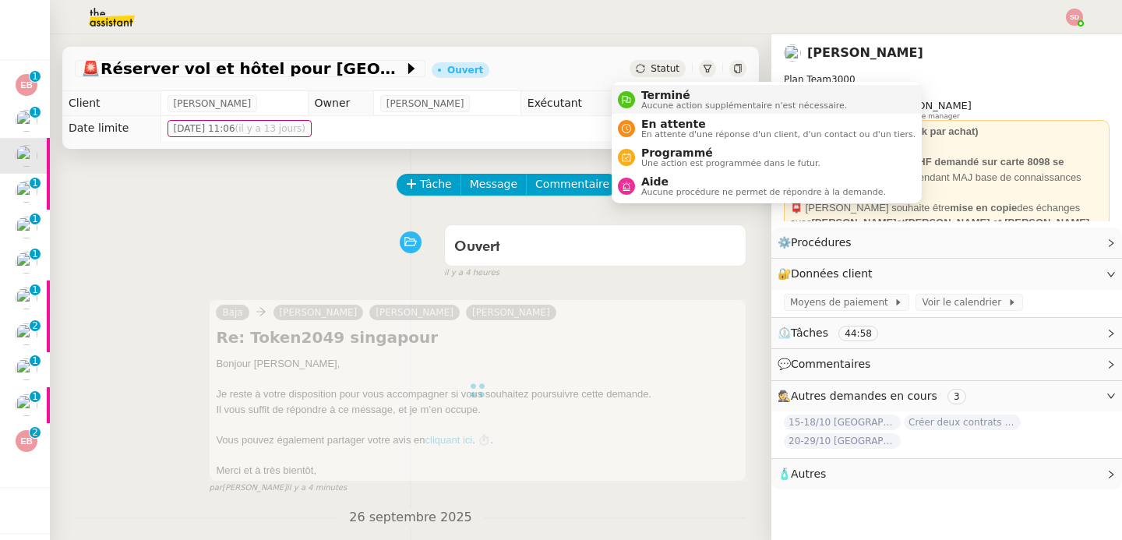
click at [632, 94] on nz-avatar at bounding box center [626, 99] width 17 height 17
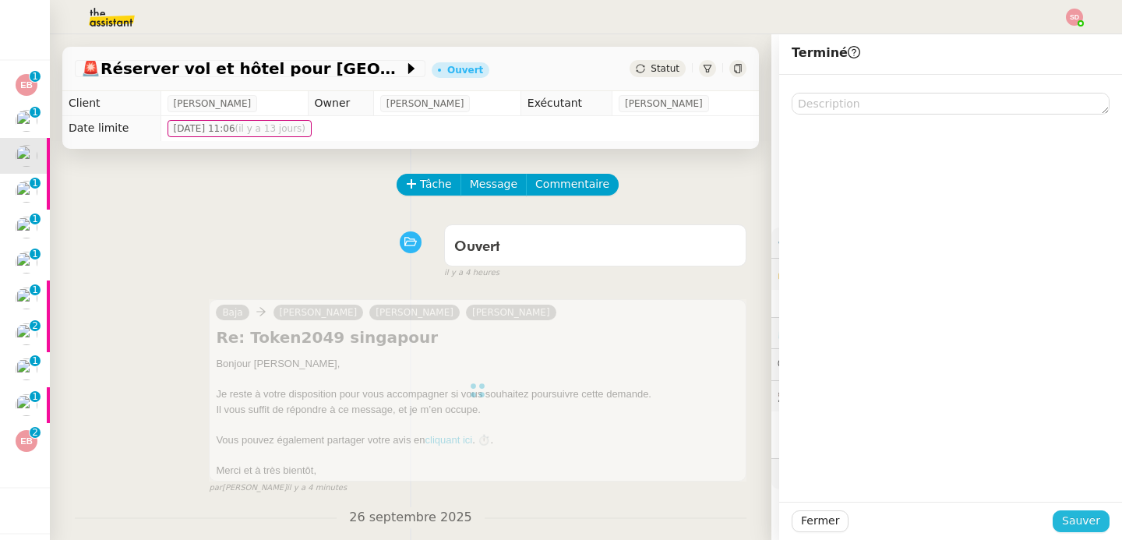
click at [1077, 517] on span "Sauver" at bounding box center [1081, 521] width 38 height 18
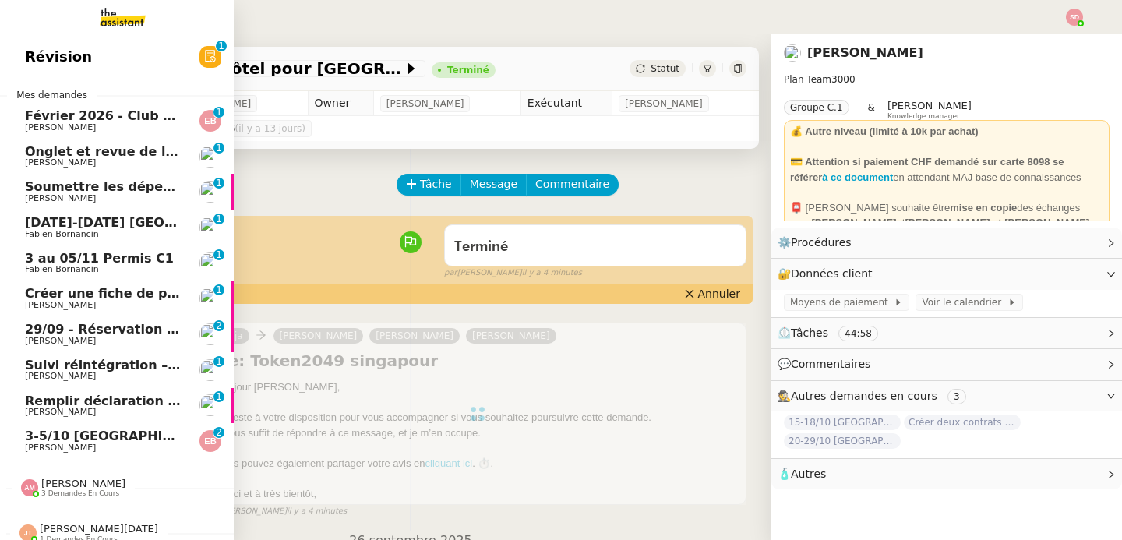
click at [33, 193] on span "Seth Hertlein" at bounding box center [60, 198] width 71 height 10
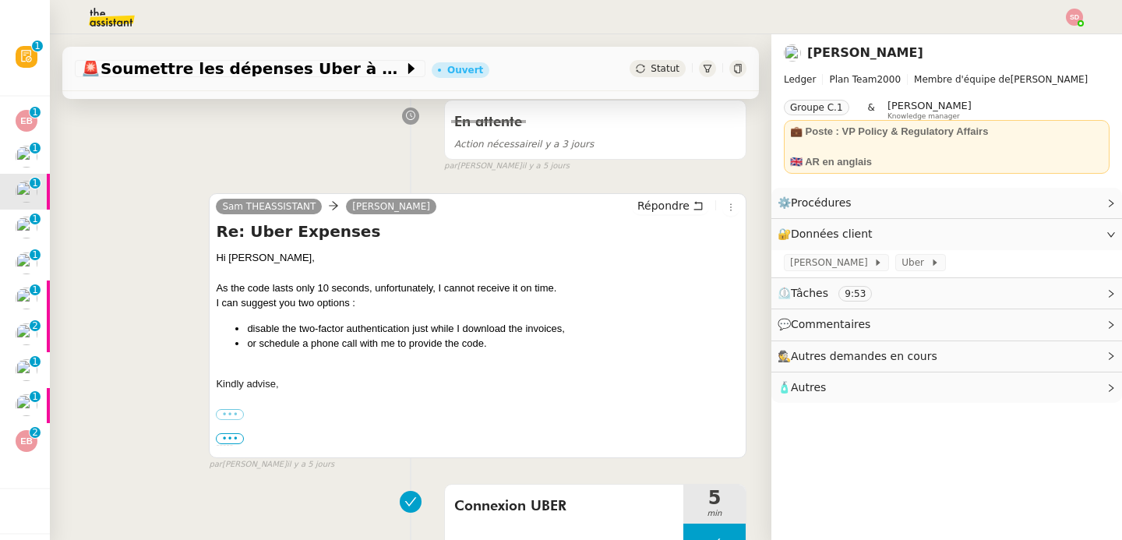
scroll to position [402, 0]
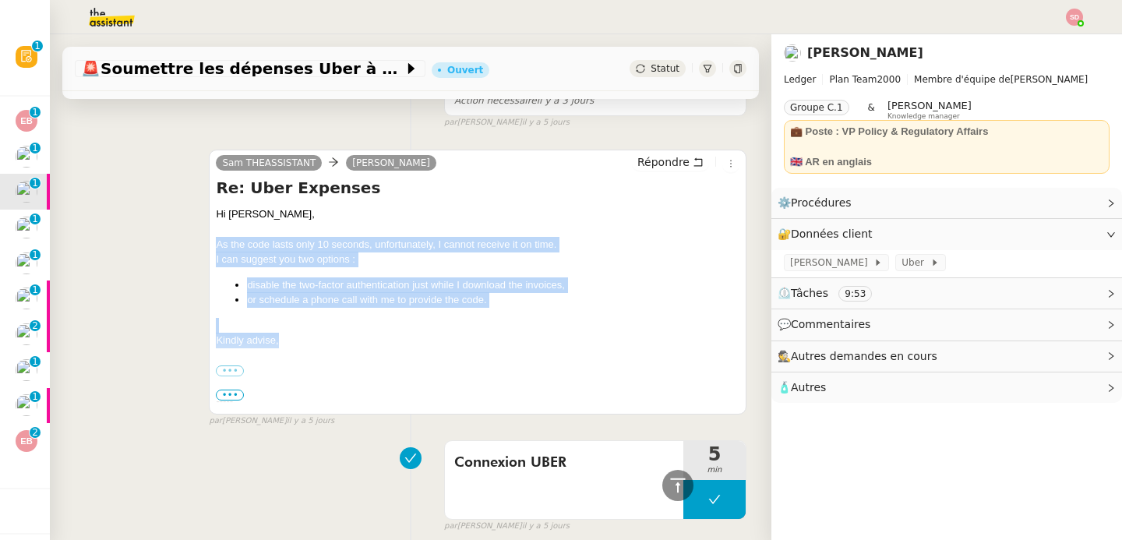
drag, startPoint x: 214, startPoint y: 241, endPoint x: 318, endPoint y: 336, distance: 141.2
click at [318, 336] on div "Hi Seth, As the code lasts only 10 seconds, unfortunately, I cannot receive it …" at bounding box center [478, 429] width 524 height 446
copy div "As the code lasts only 10 seconds, unfortunately, I cannot receive it on time. …"
click at [642, 166] on span "Répondre" at bounding box center [663, 162] width 52 height 16
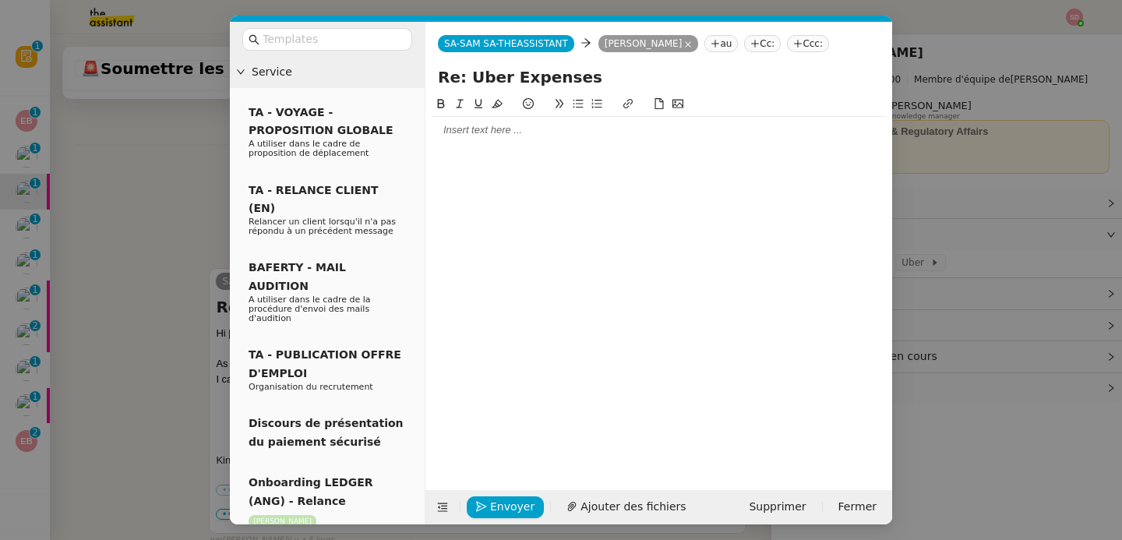
scroll to position [521, 0]
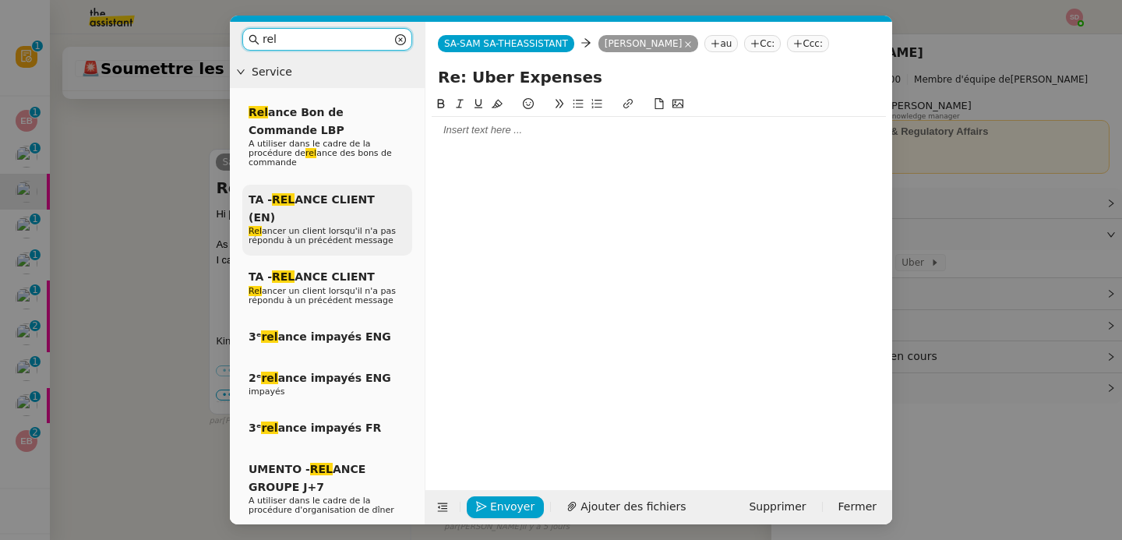
type input "rel"
click at [352, 227] on span "Rel ancer un client lorsqu'il n'a pas répondu à un précédent message" at bounding box center [322, 235] width 147 height 19
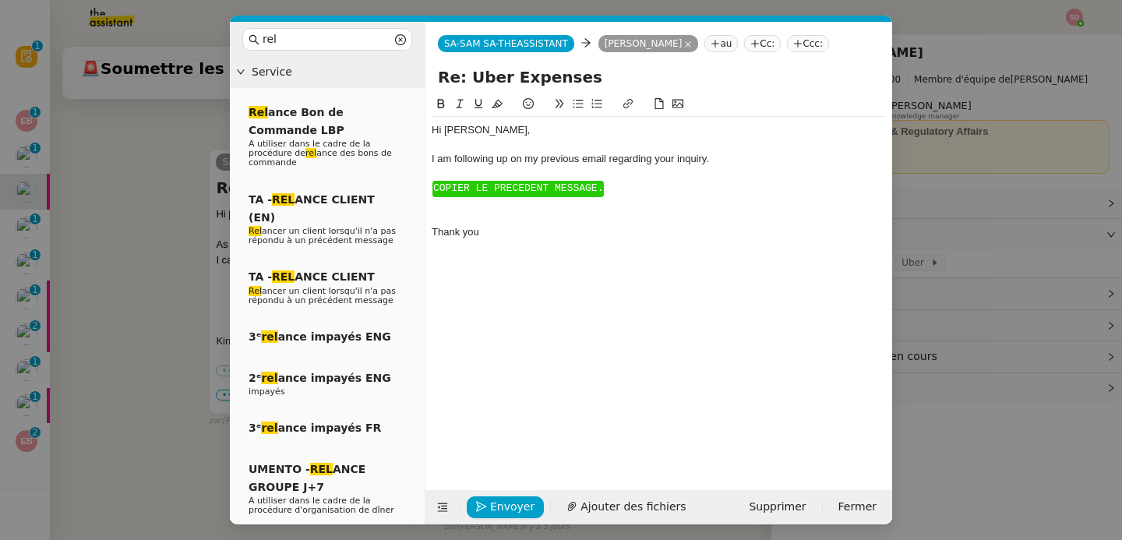
scroll to position [718, 0]
drag, startPoint x: 490, startPoint y: 238, endPoint x: 418, endPoint y: 185, distance: 89.8
click at [418, 185] on nz-layout "rel Service Rel ance Bon de Commande LBP A utiliser dans le cadre de la procédu…" at bounding box center [561, 273] width 662 height 503
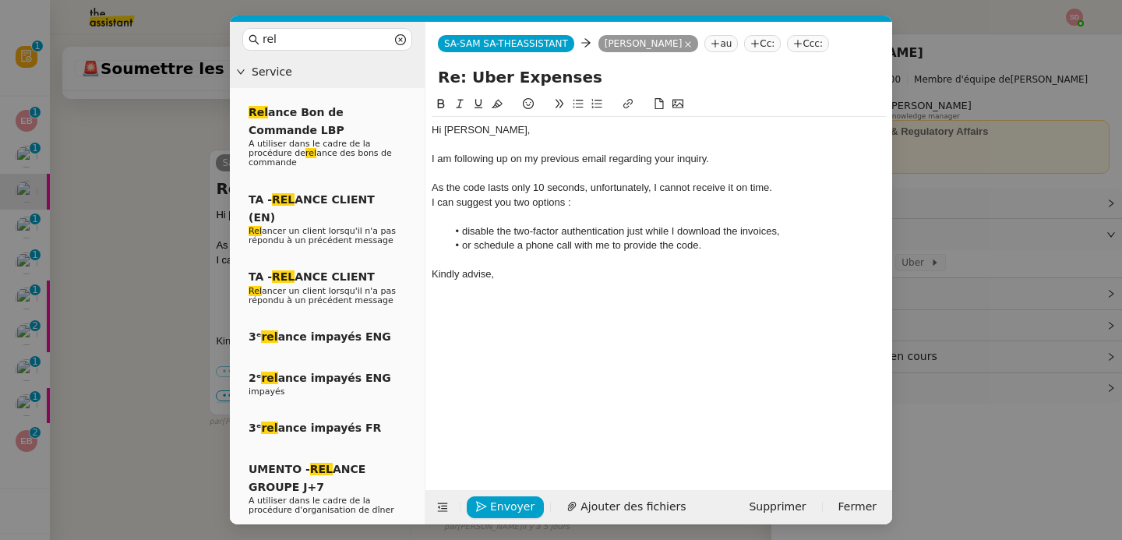
scroll to position [725, 0]
click at [487, 217] on div at bounding box center [659, 217] width 454 height 14
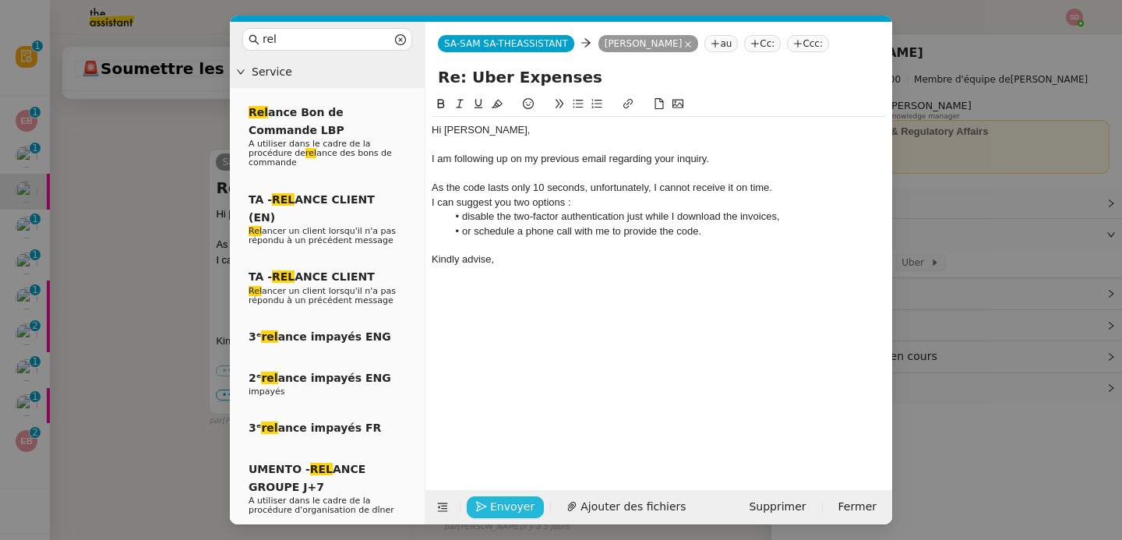
click at [513, 503] on span "Envoyer" at bounding box center [512, 507] width 44 height 18
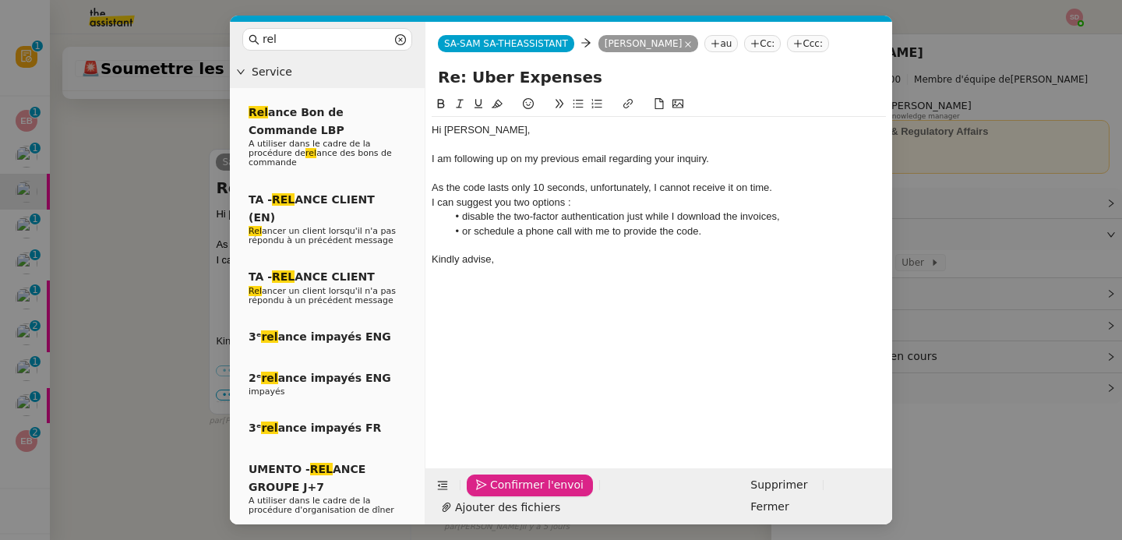
click at [513, 494] on span "Confirmer l'envoi" at bounding box center [537, 485] width 94 height 18
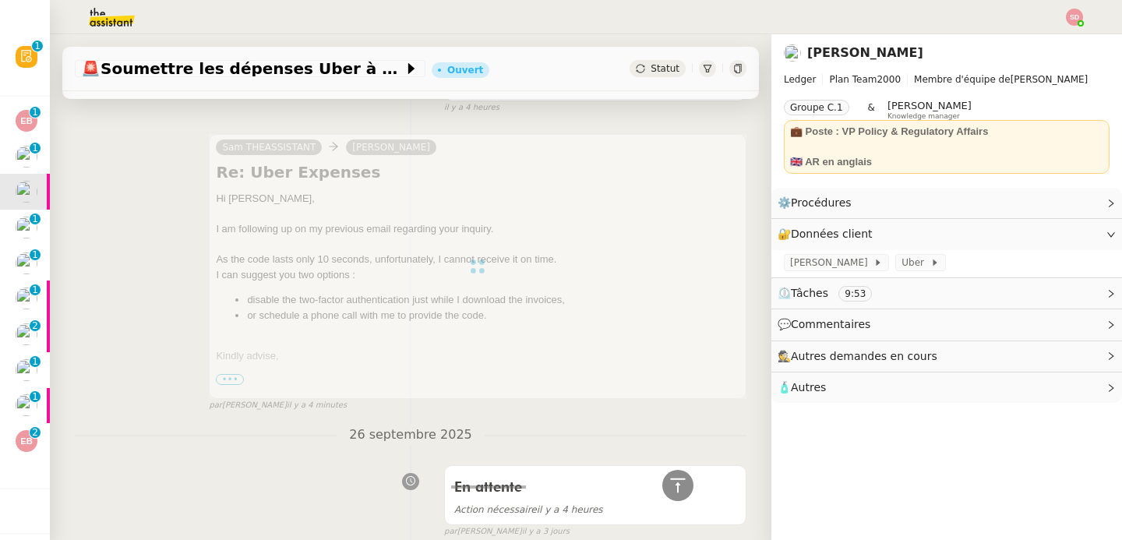
scroll to position [0, 0]
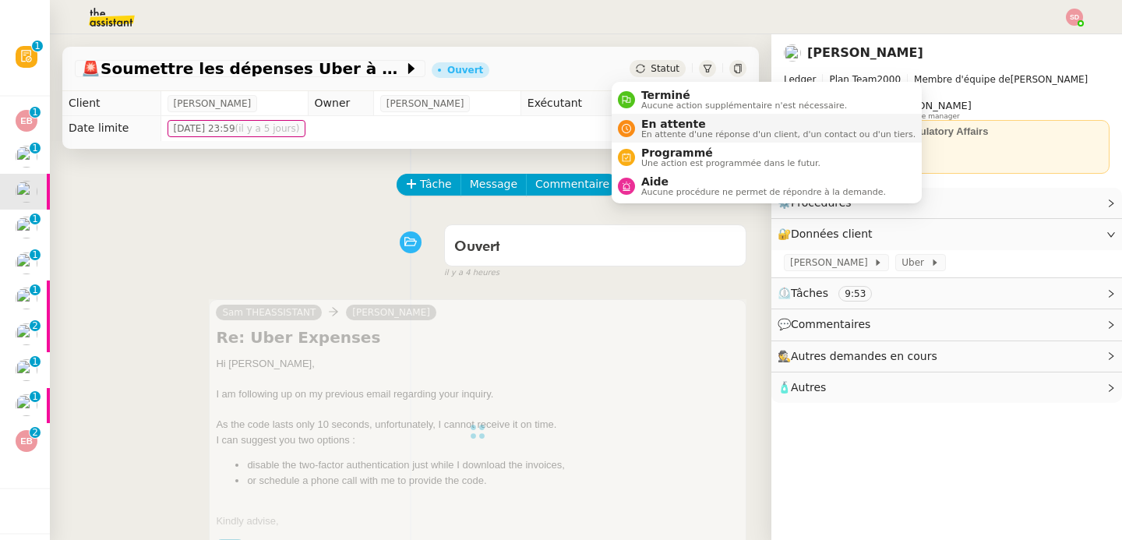
click at [657, 124] on span "En attente" at bounding box center [778, 124] width 274 height 12
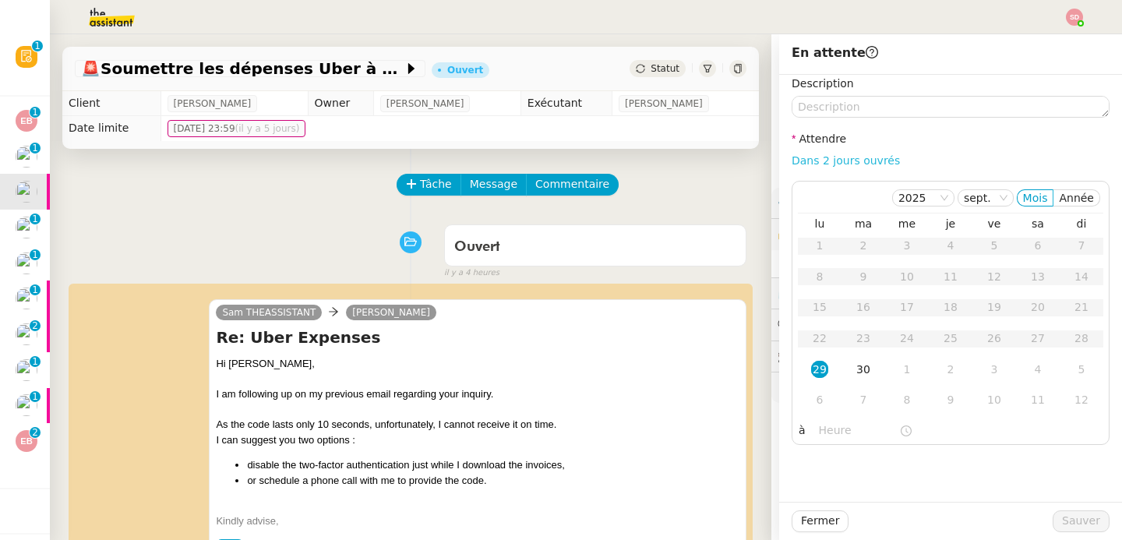
click at [863, 161] on link "Dans 2 jours ouvrés" at bounding box center [846, 160] width 108 height 12
type input "07:00"
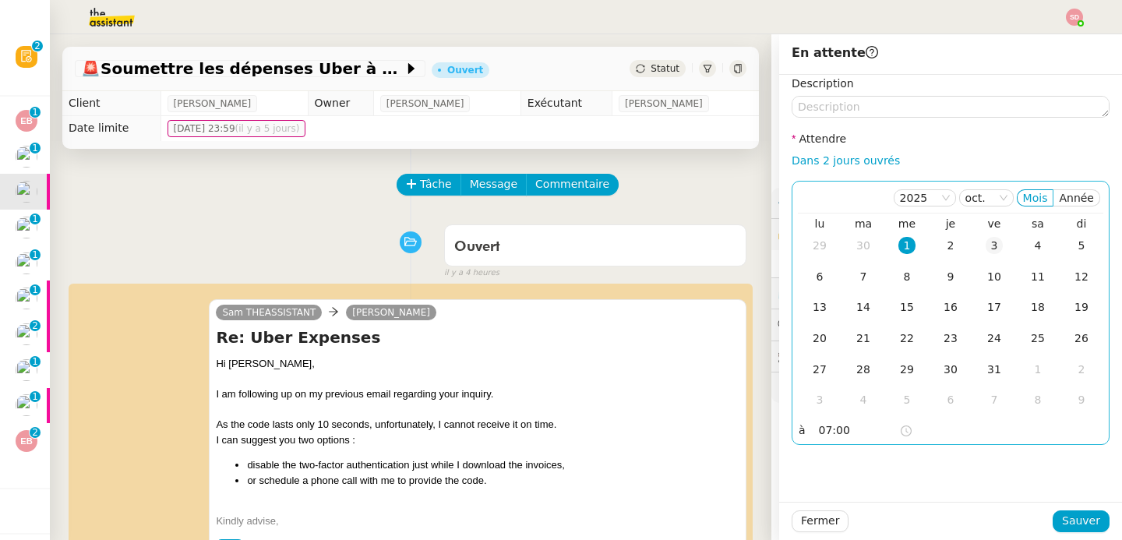
click at [986, 242] on div "3" at bounding box center [994, 245] width 17 height 17
click at [1062, 516] on span "Sauver" at bounding box center [1081, 521] width 38 height 18
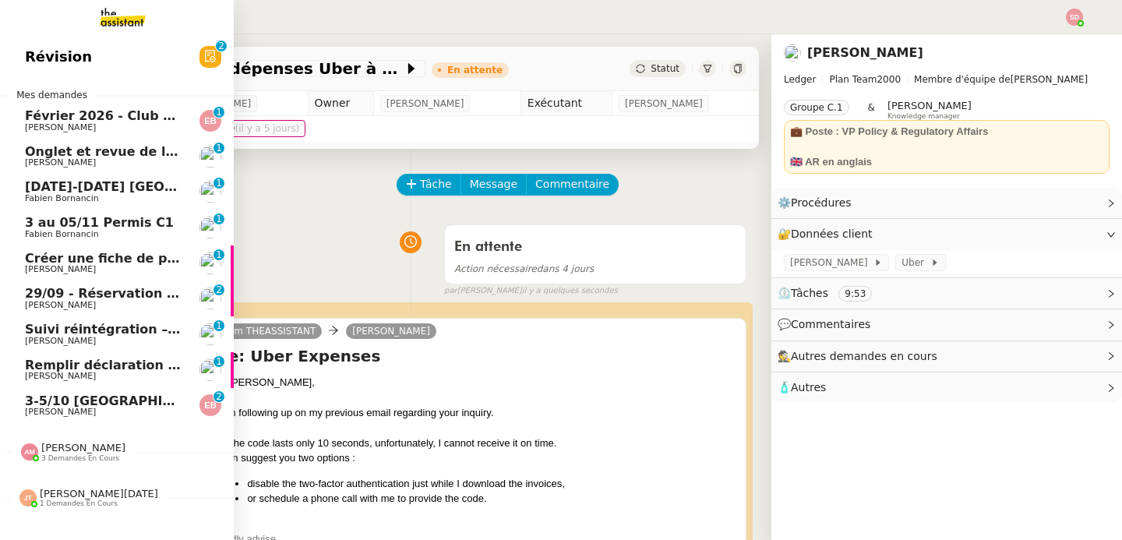
click at [25, 192] on span "25-28 sept Circuit Zandvoort" at bounding box center [150, 186] width 250 height 15
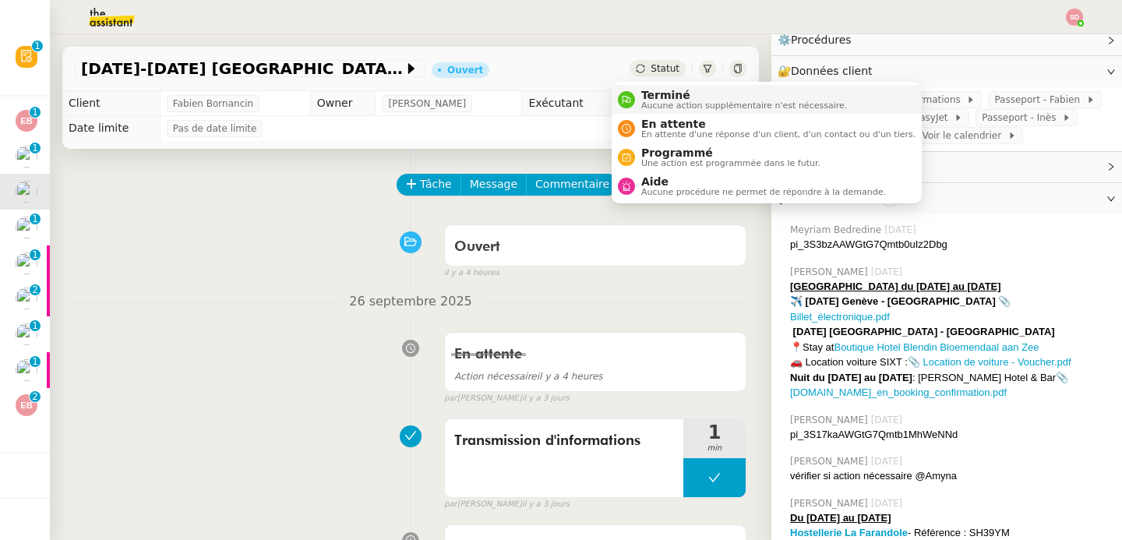
click at [642, 100] on span "Terminé" at bounding box center [744, 95] width 206 height 12
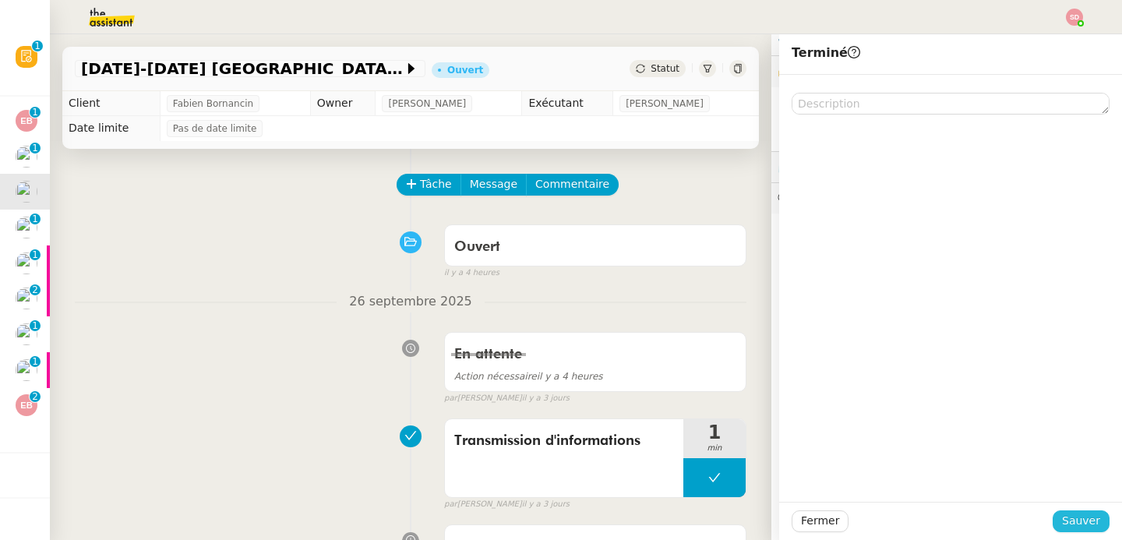
click at [1079, 528] on span "Sauver" at bounding box center [1081, 521] width 38 height 18
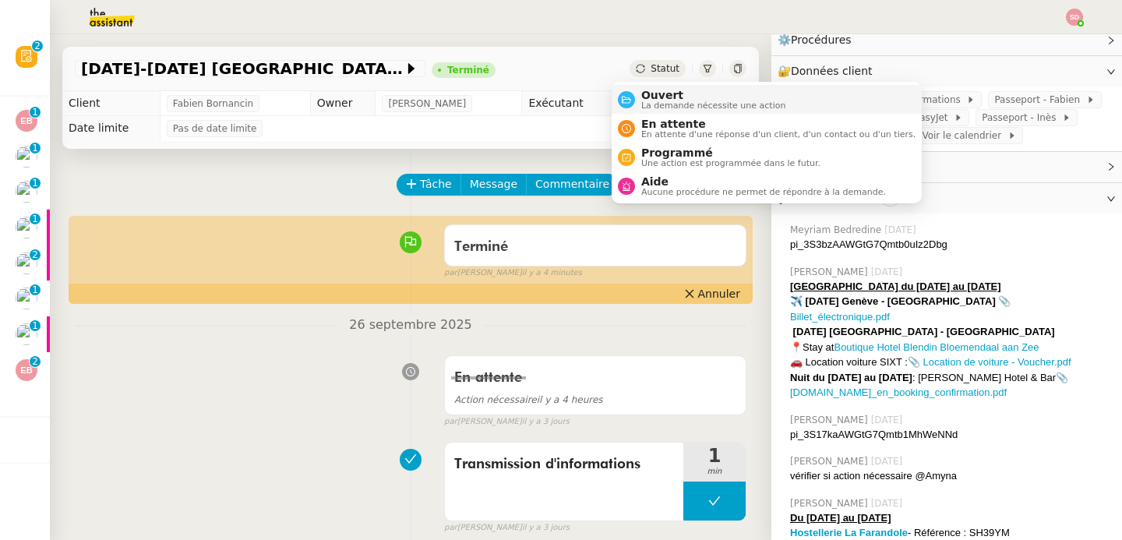
click at [657, 94] on span "Ouvert" at bounding box center [713, 95] width 145 height 12
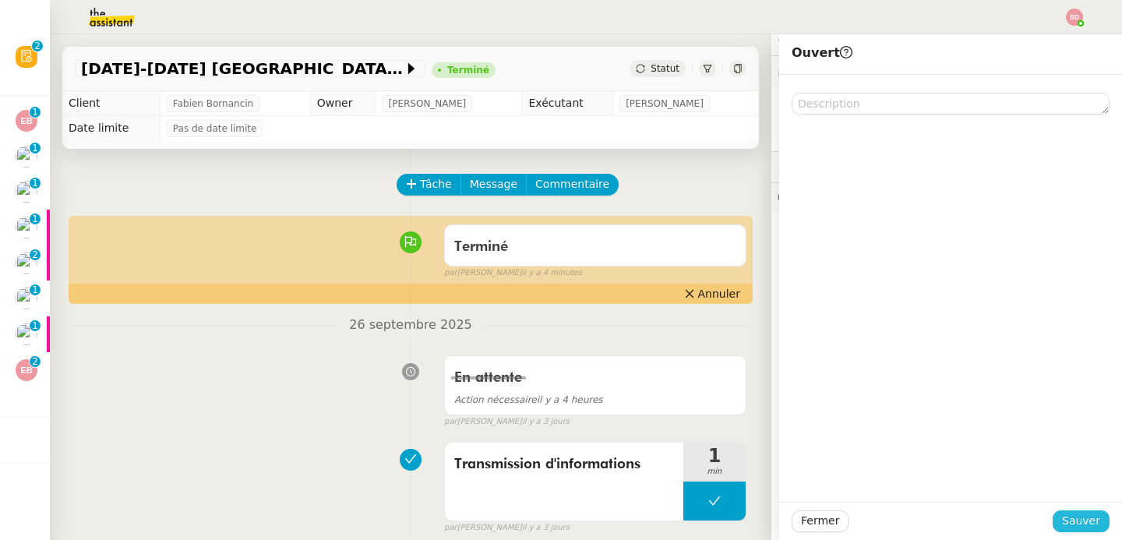
click at [1071, 512] on span "Sauver" at bounding box center [1081, 521] width 38 height 18
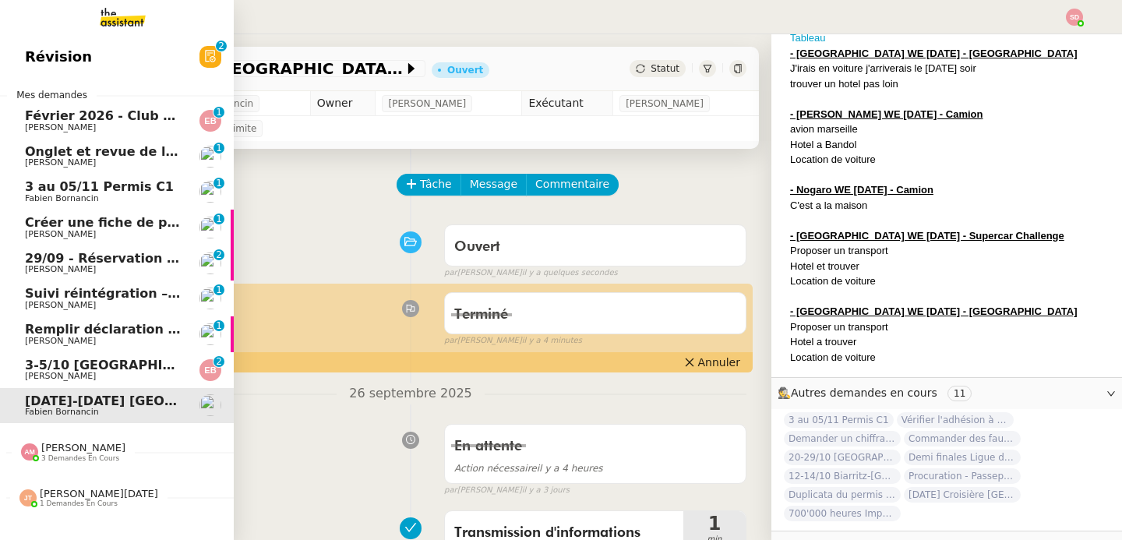
click at [41, 358] on span "3-5/10 [GEOGRAPHIC_DATA] - [GEOGRAPHIC_DATA]" at bounding box center [202, 365] width 355 height 15
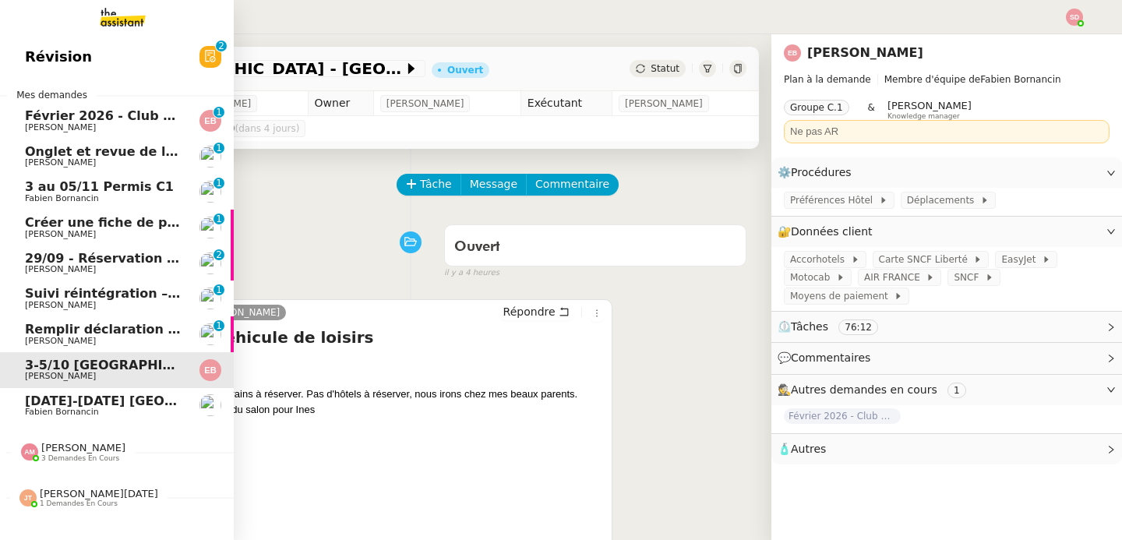
click at [101, 296] on span "Suivi réintégration – Médecine du travail (PST35) + paiements effectués" at bounding box center [279, 293] width 509 height 15
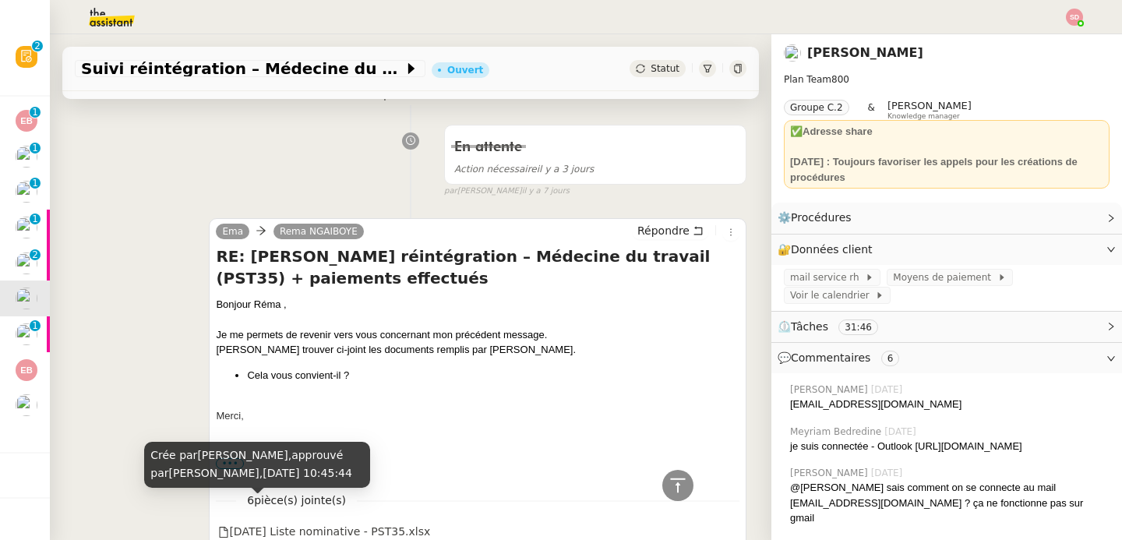
scroll to position [283, 0]
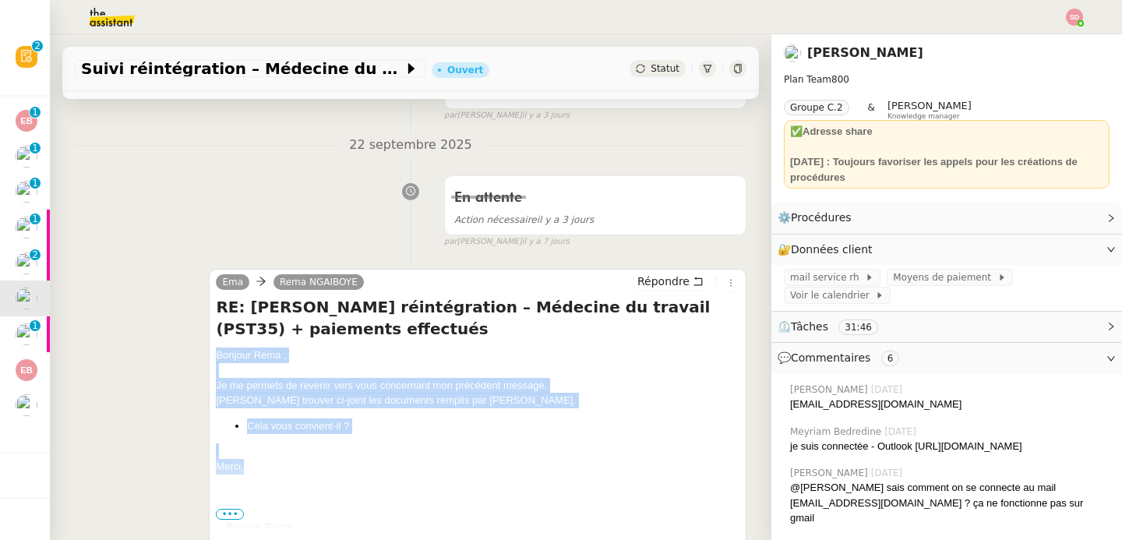
drag, startPoint x: 212, startPoint y: 358, endPoint x: 274, endPoint y: 473, distance: 131.1
click at [683, 276] on button "Répondre" at bounding box center [670, 281] width 77 height 17
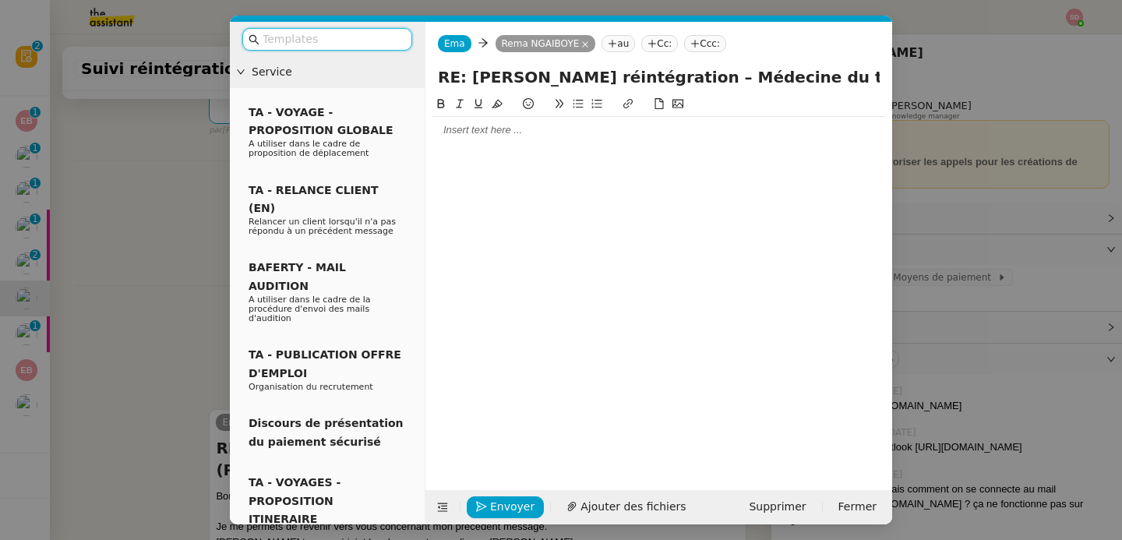
scroll to position [423, 0]
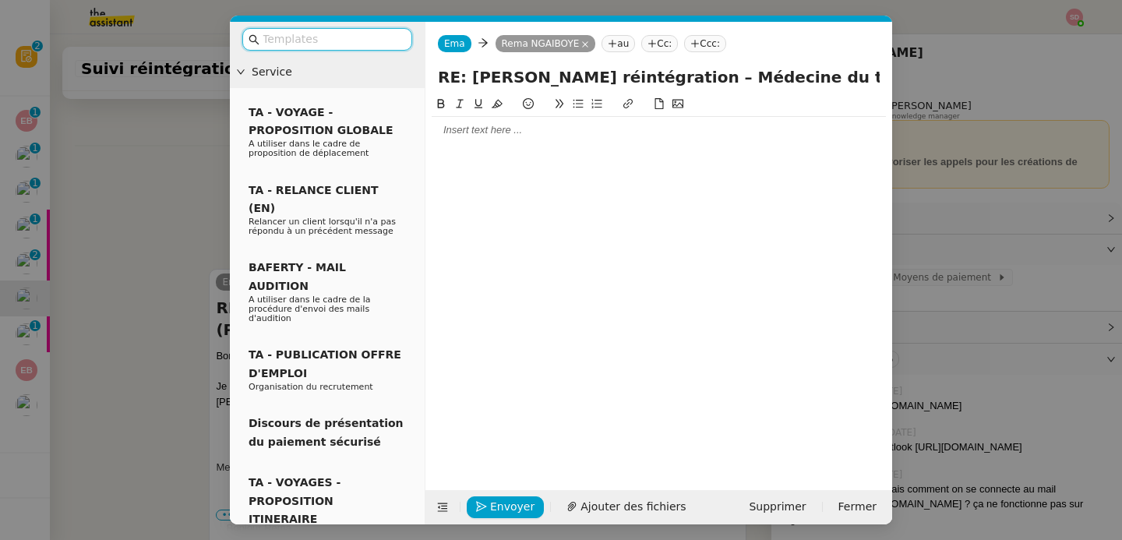
click at [550, 133] on div at bounding box center [659, 130] width 454 height 14
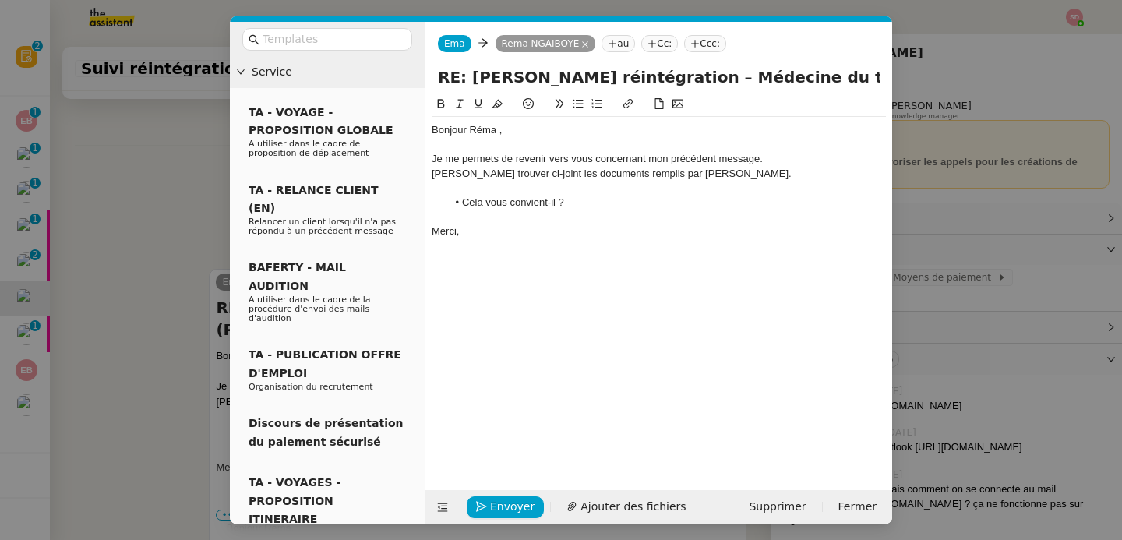
scroll to position [565, 0]
click at [605, 514] on span "Ajouter des fichiers" at bounding box center [633, 507] width 105 height 18
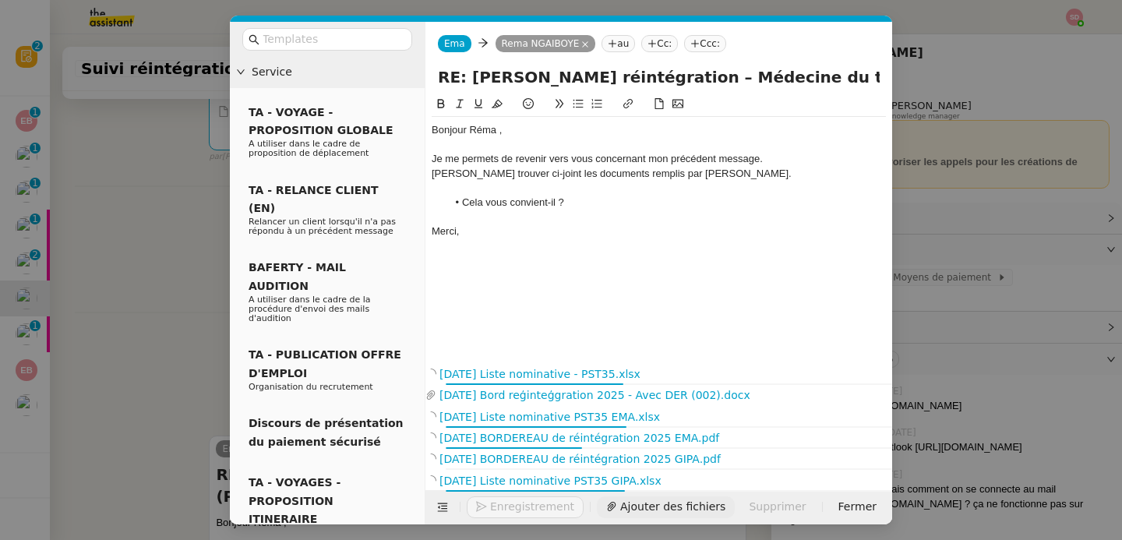
scroll to position [732, 0]
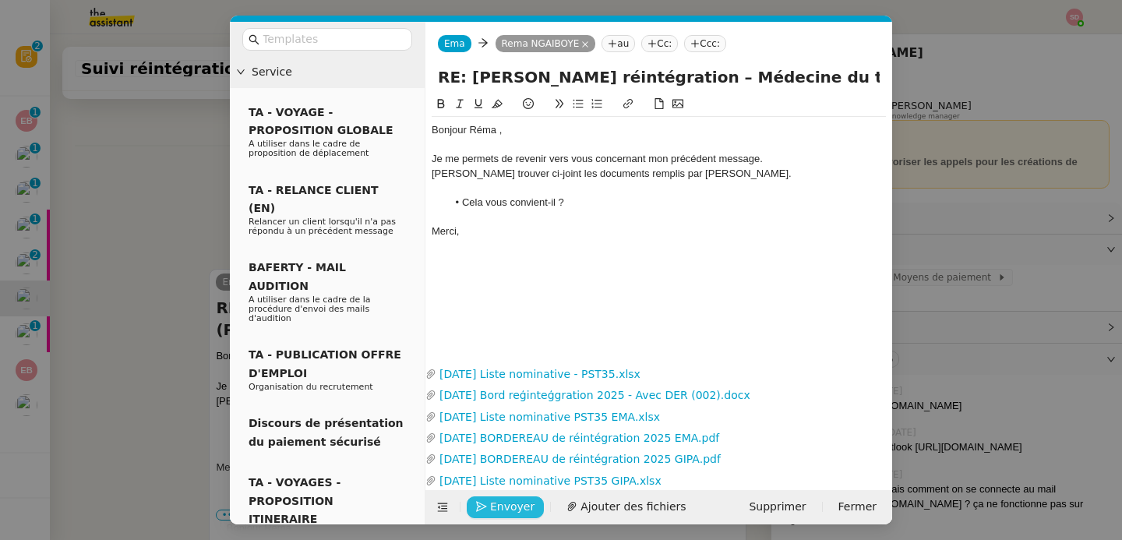
click at [507, 512] on span "Envoyer" at bounding box center [512, 507] width 44 height 18
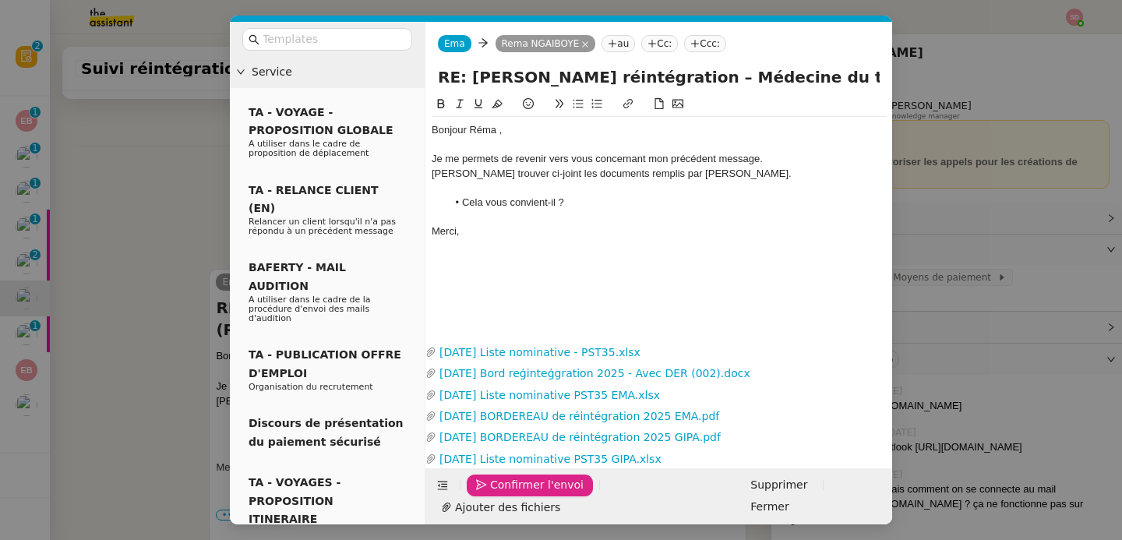
click at [507, 494] on span "Confirmer l'envoi" at bounding box center [537, 485] width 94 height 18
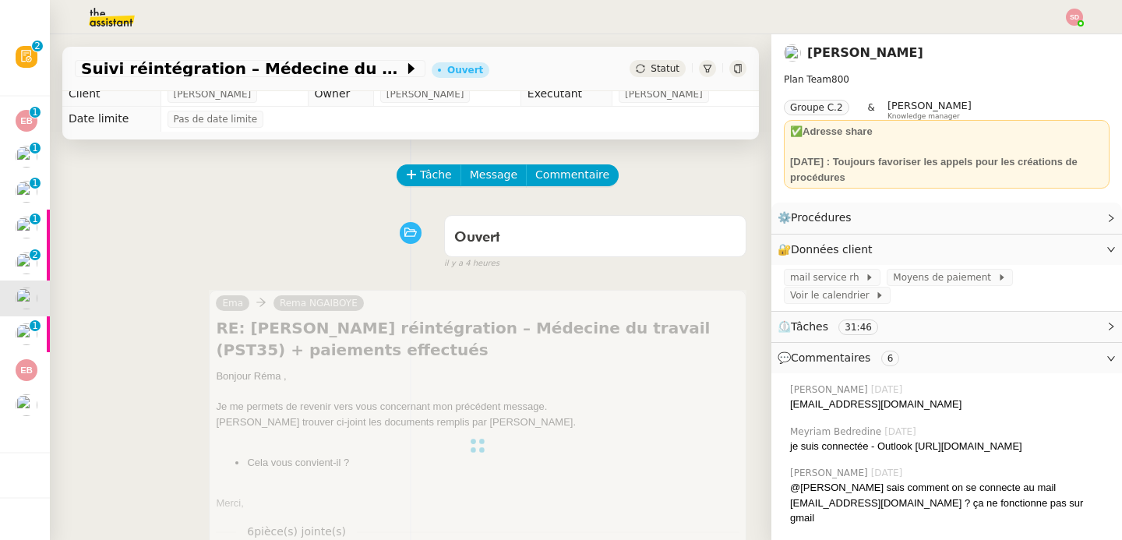
scroll to position [0, 0]
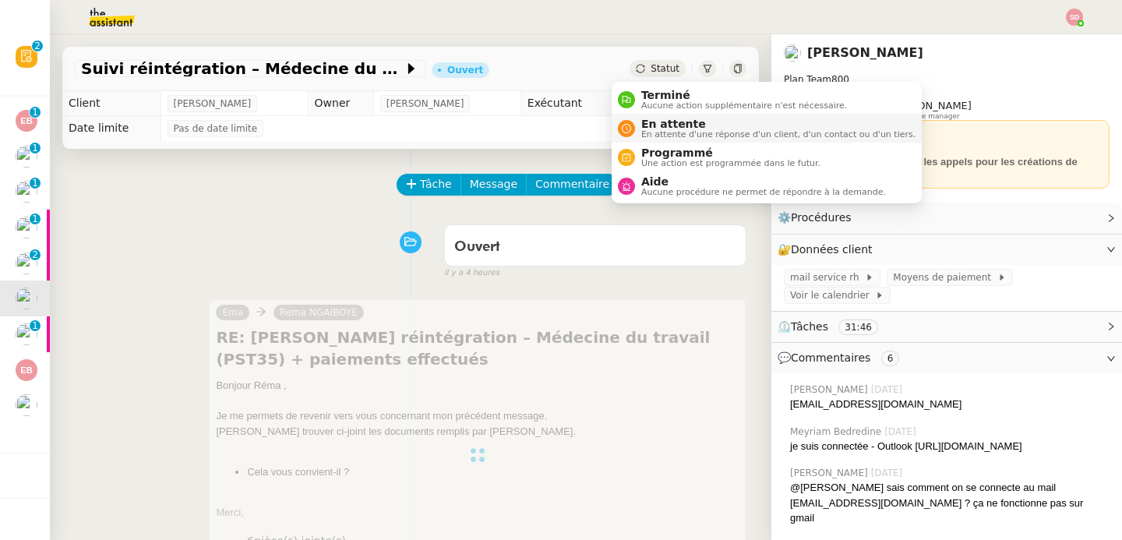
click at [631, 121] on div "En attente En attente d'une réponse d'un client, d'un contact ou d'un tiers." at bounding box center [767, 128] width 298 height 21
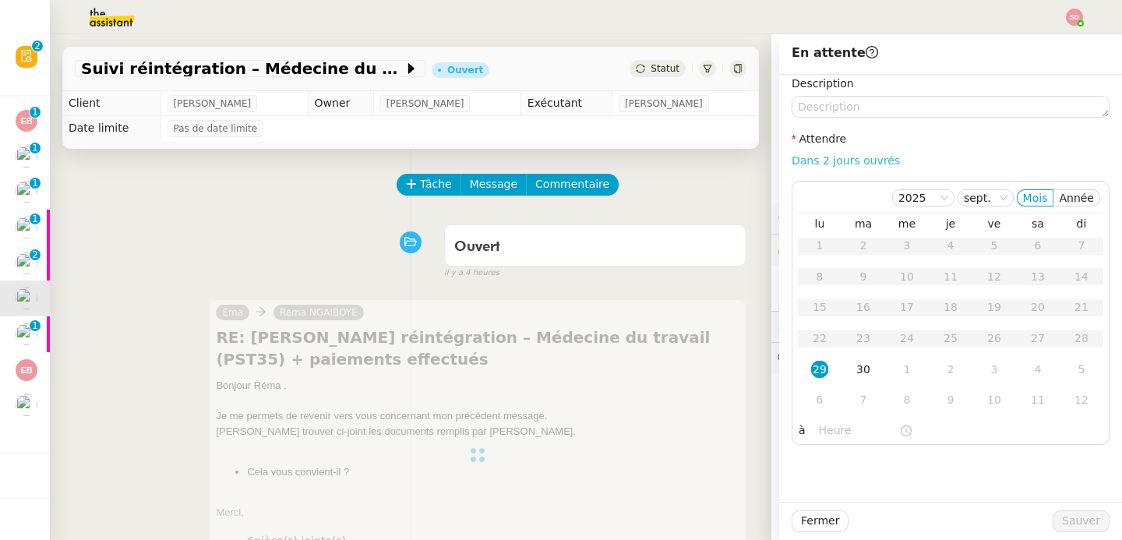
click at [849, 162] on link "Dans 2 jours ouvrés" at bounding box center [846, 160] width 108 height 12
type input "07:00"
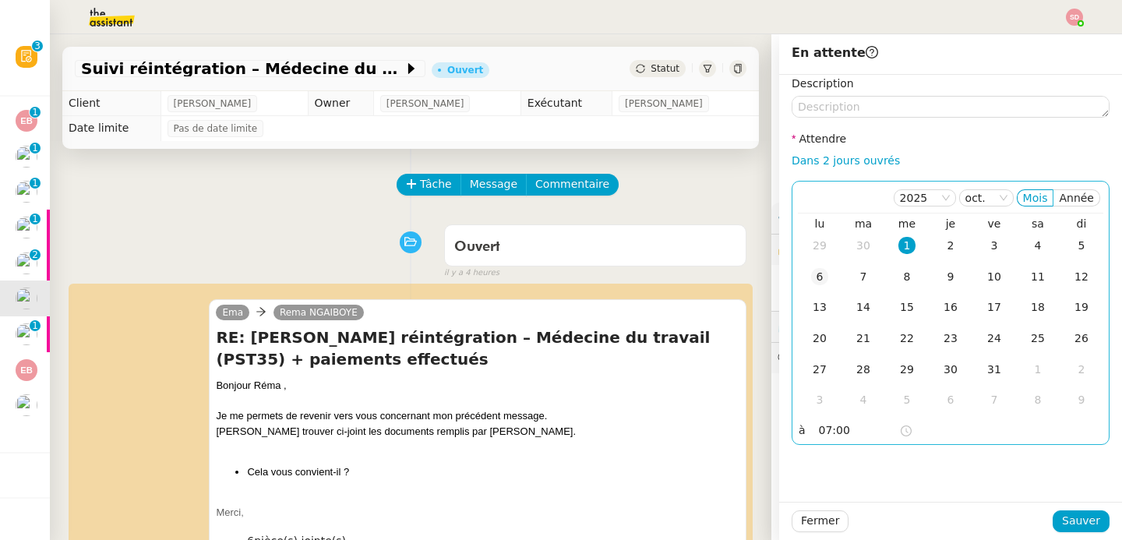
click at [811, 281] on div "6" at bounding box center [819, 276] width 17 height 17
click at [1075, 520] on span "Sauver" at bounding box center [1081, 521] width 38 height 18
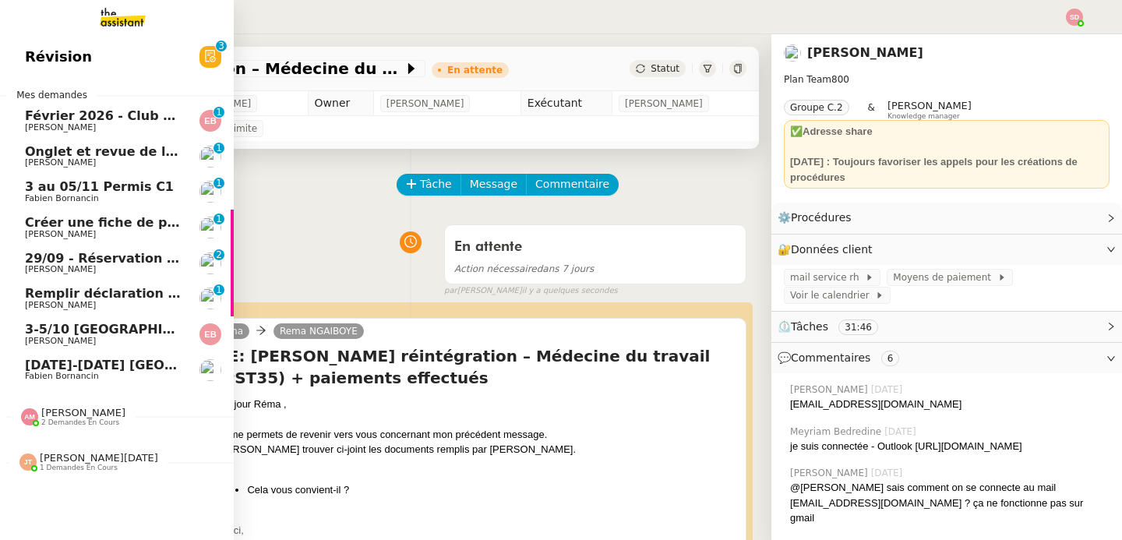
click at [35, 272] on span "Lydie Laulon" at bounding box center [60, 269] width 71 height 10
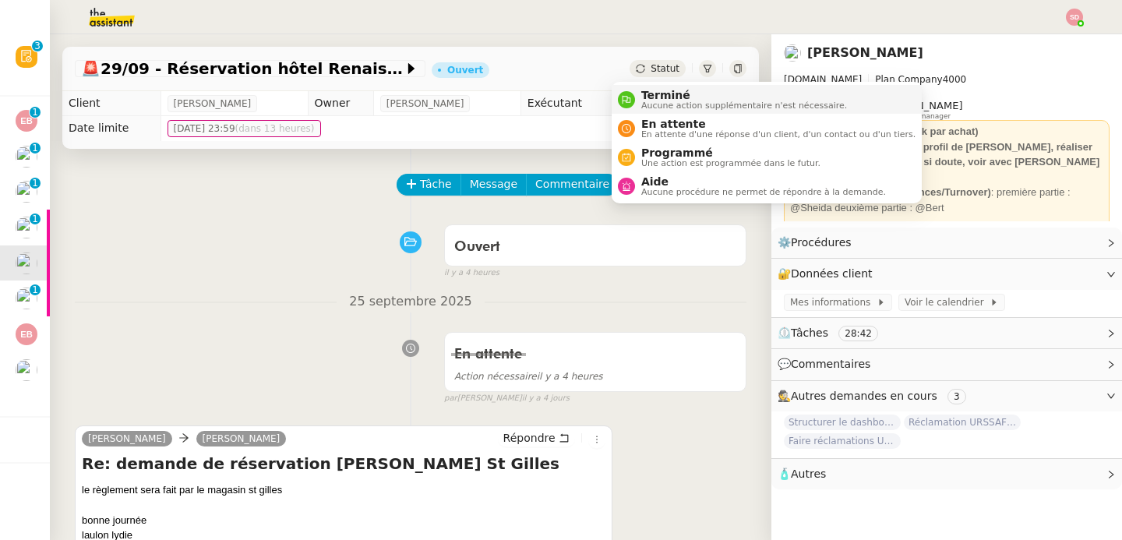
click at [623, 110] on li "Terminé Aucune action supplémentaire n'est nécessaire." at bounding box center [767, 99] width 310 height 29
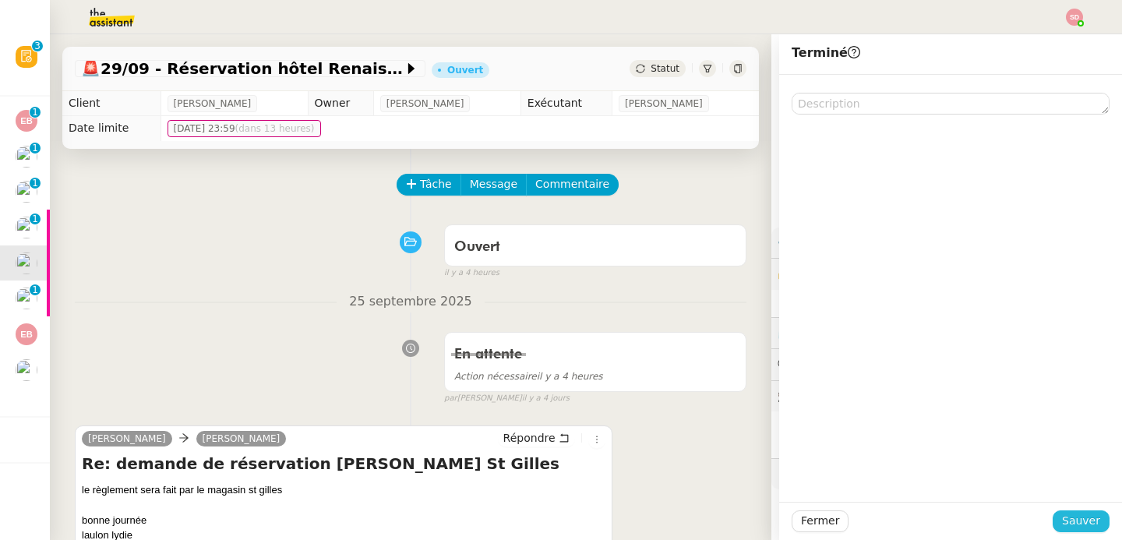
click at [1062, 521] on span "Sauver" at bounding box center [1081, 521] width 38 height 18
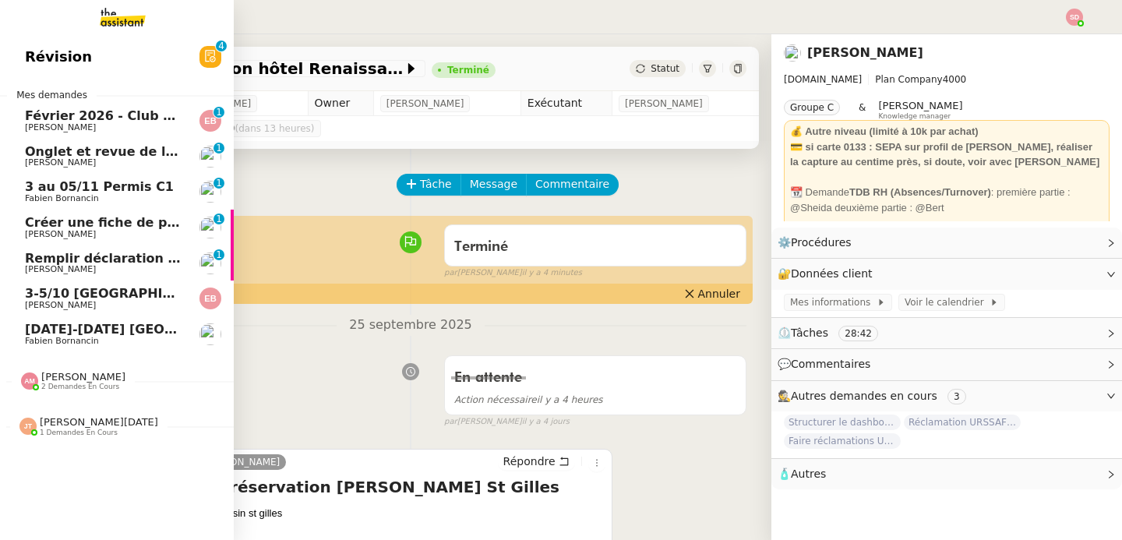
click at [30, 229] on span "Emile Kratiroff" at bounding box center [60, 234] width 71 height 10
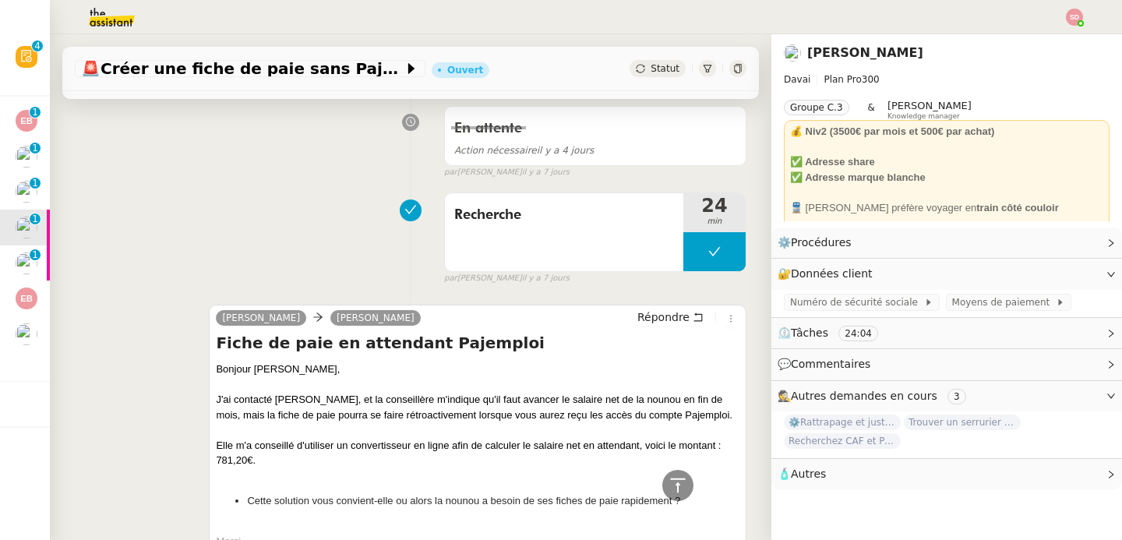
scroll to position [482, 0]
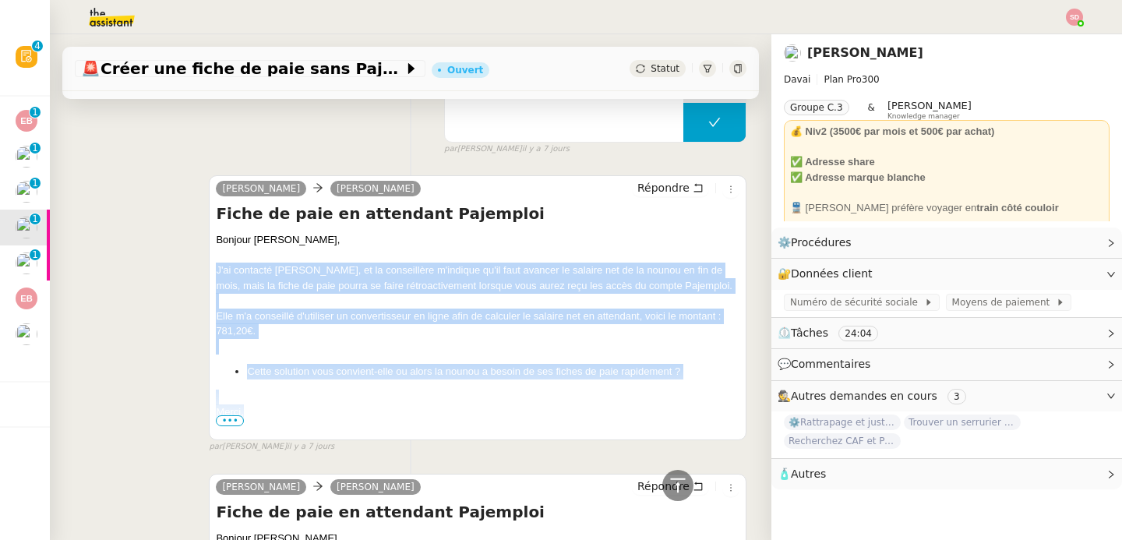
drag, startPoint x: 206, startPoint y: 263, endPoint x: 288, endPoint y: 407, distance: 164.7
click at [288, 407] on div "Alfred Emile Kratiroff Répondre Fiche de paie en attendant Pajemploi Bonjour Em…" at bounding box center [478, 307] width 538 height 265
click at [648, 191] on span "Répondre" at bounding box center [663, 188] width 52 height 16
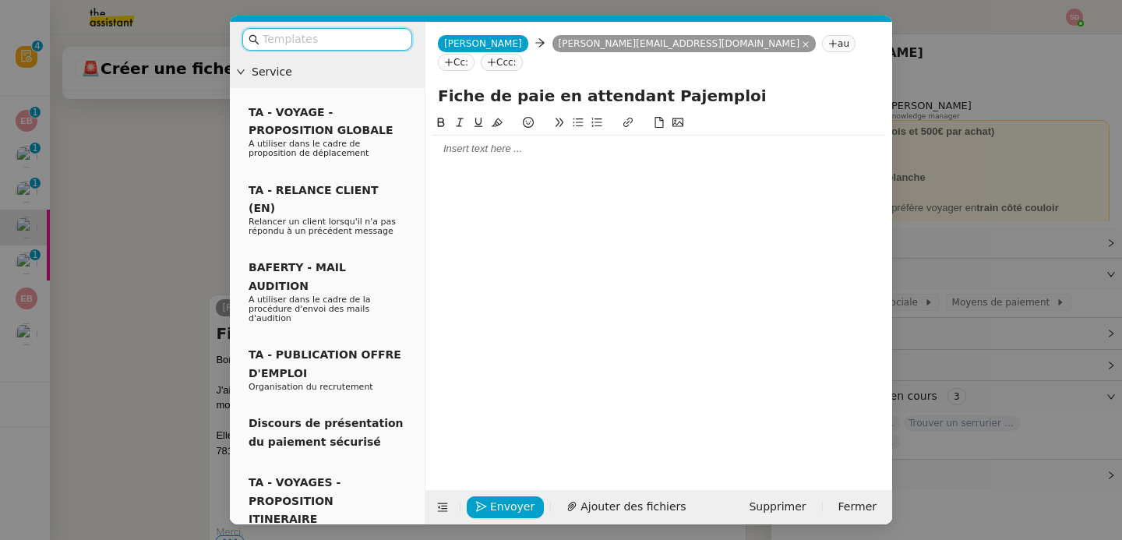
scroll to position [601, 0]
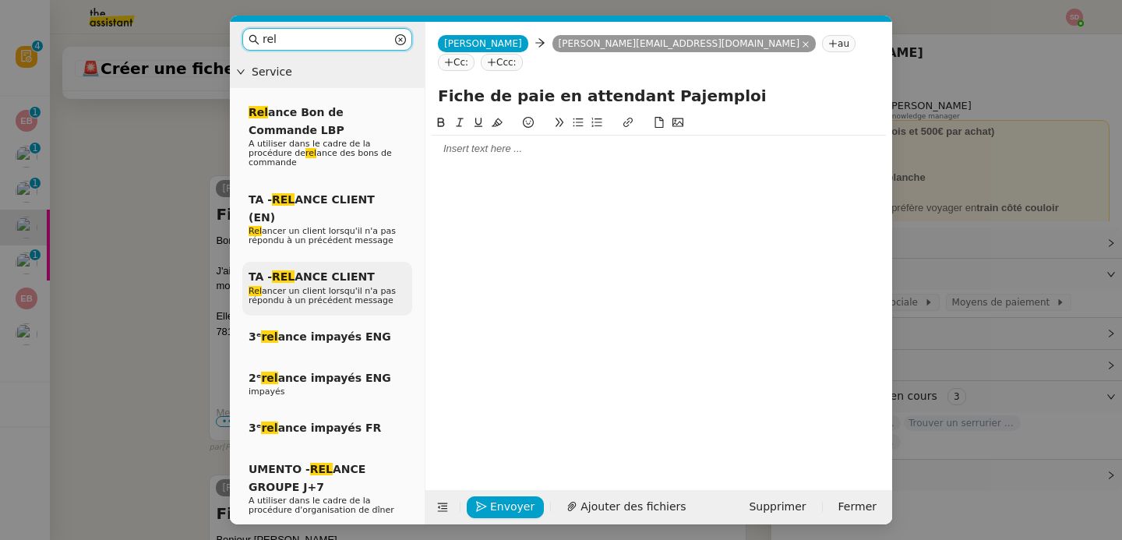
type input "rel"
click at [337, 286] on span "Rel ancer un client lorsqu'il n'a pas répondu à un précédent message" at bounding box center [322, 295] width 147 height 19
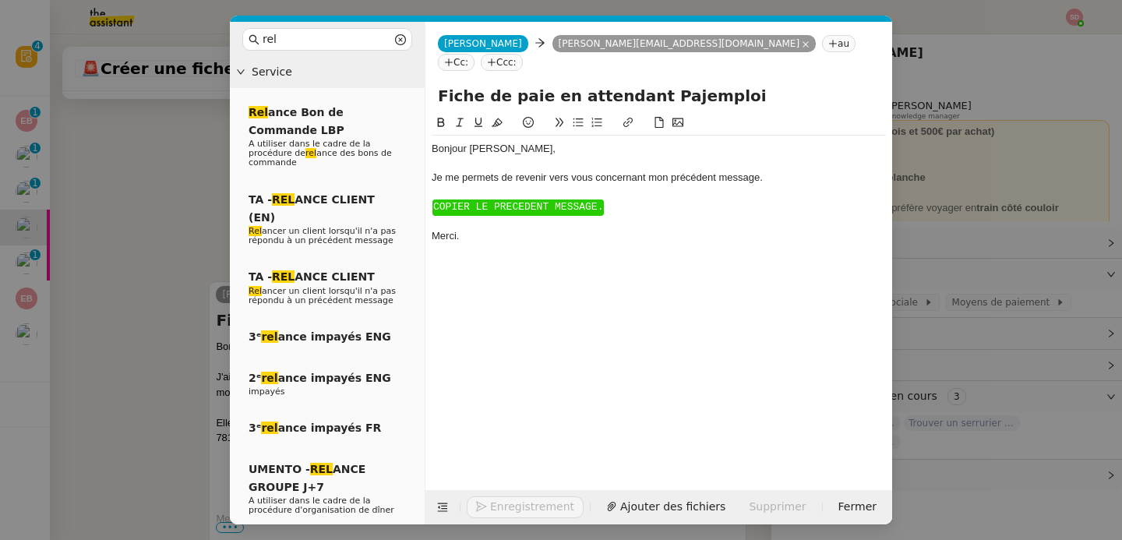
scroll to position [707, 0]
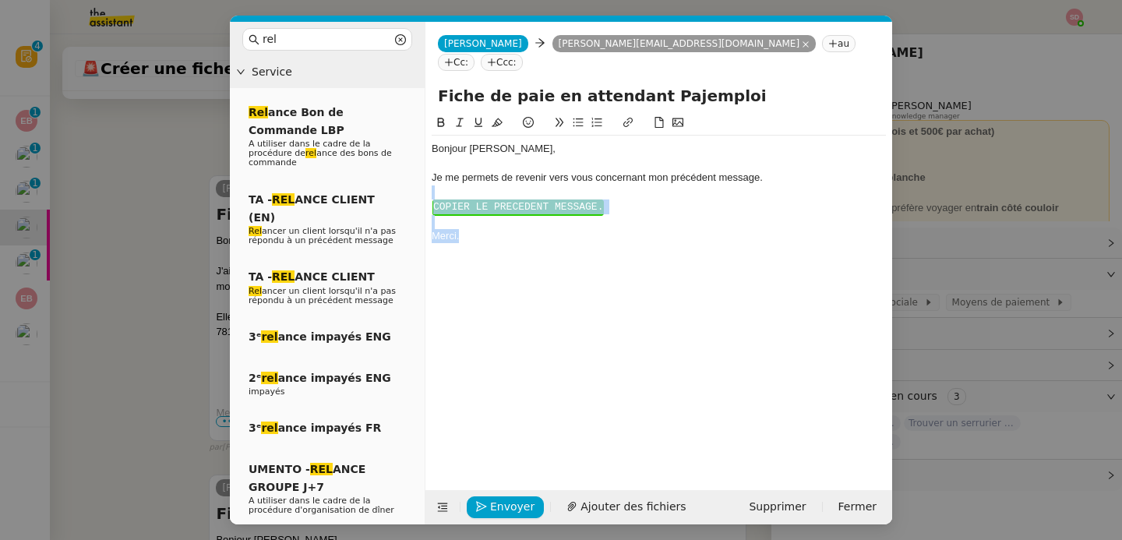
drag, startPoint x: 482, startPoint y: 230, endPoint x: 432, endPoint y: 178, distance: 72.2
click at [432, 178] on div "Bonjour ﻿Emile﻿, Je me permets de revenir vers vous concernant mon précédent me…" at bounding box center [659, 193] width 454 height 114
paste div
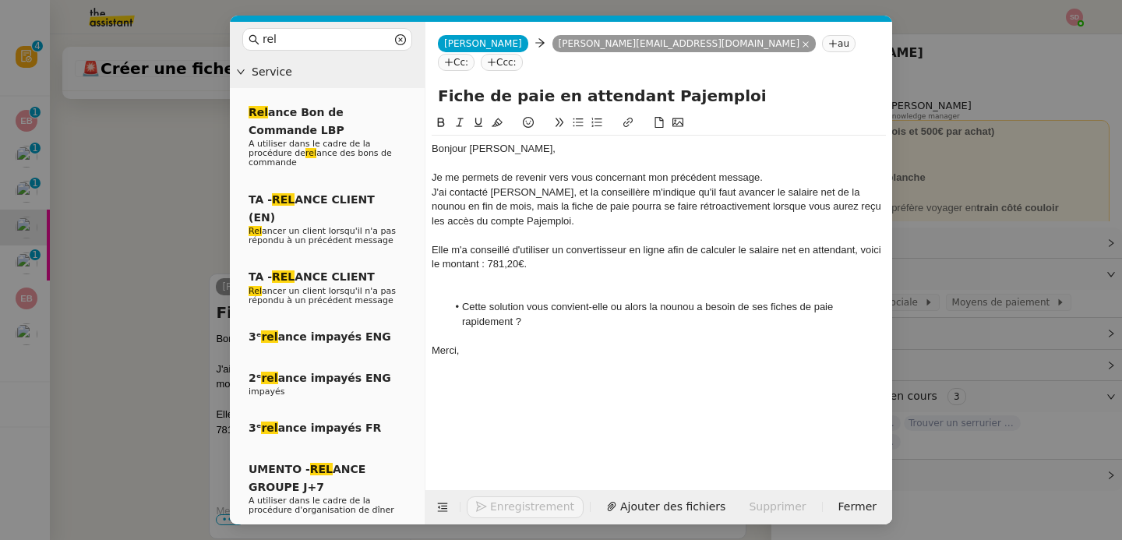
scroll to position [805, 0]
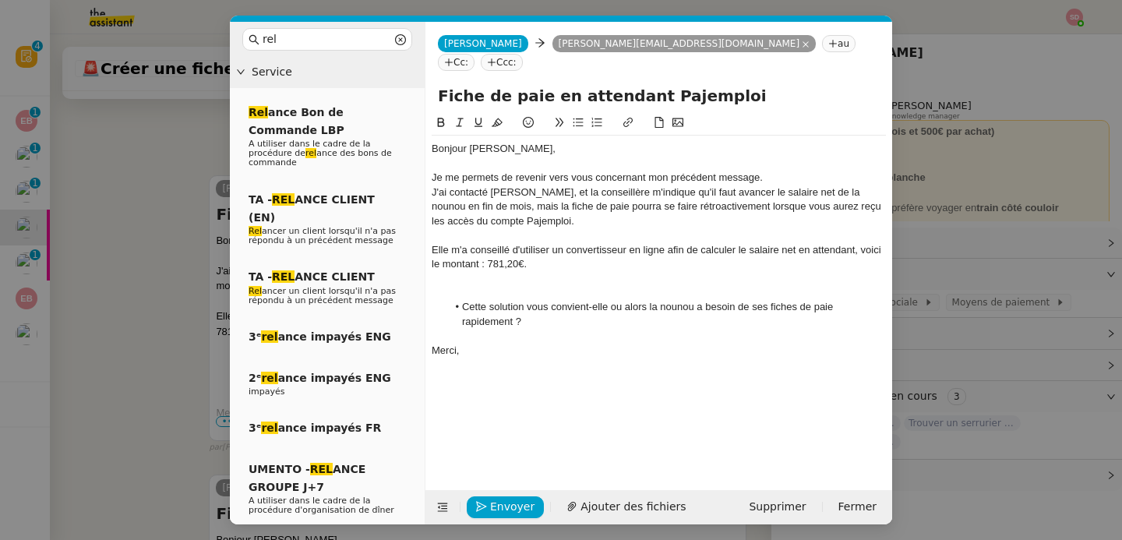
click at [490, 286] on div at bounding box center [659, 293] width 454 height 14
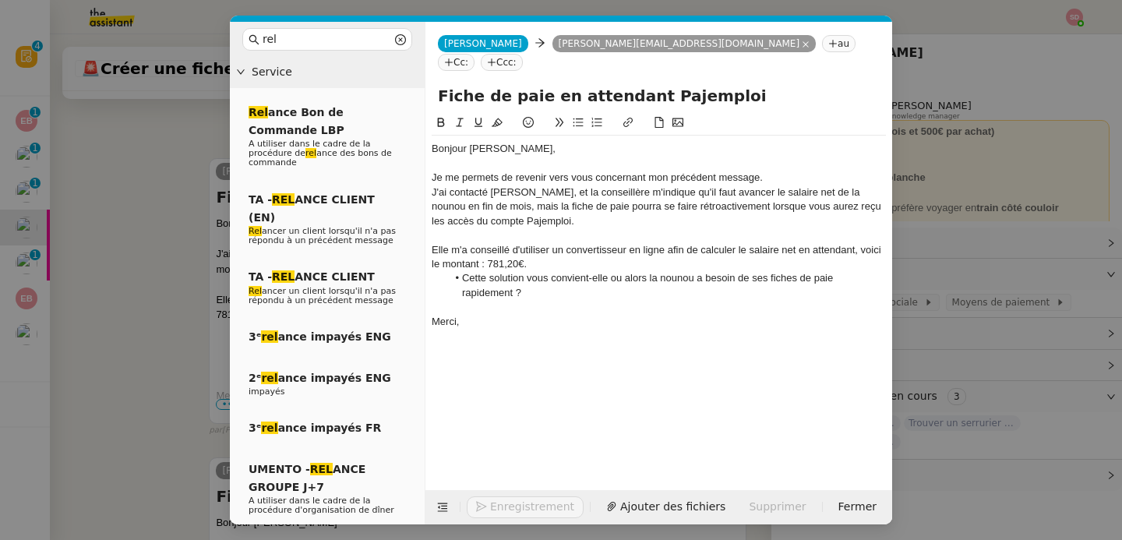
scroll to position [788, 0]
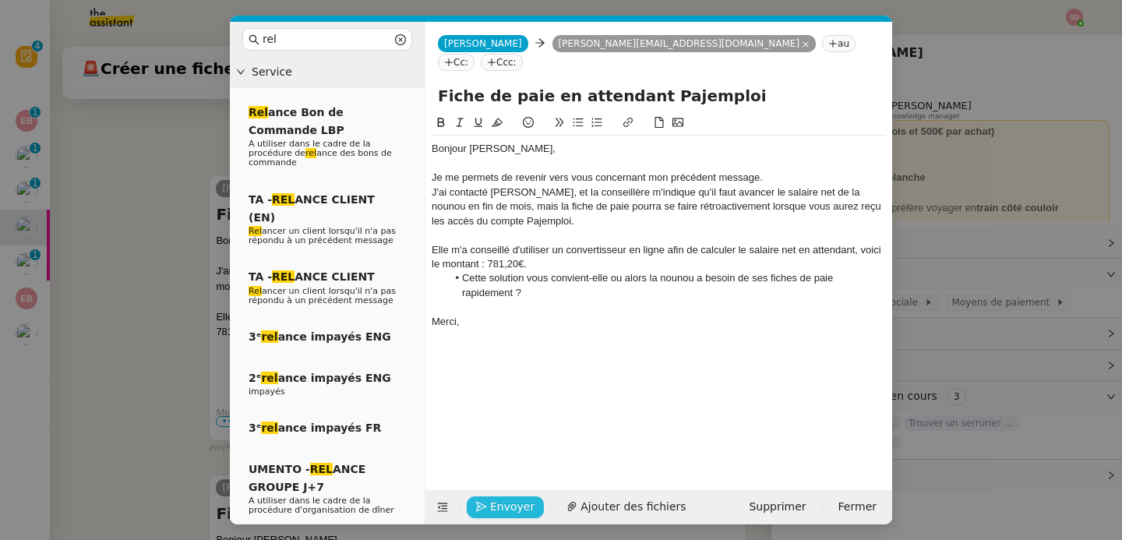
click at [517, 504] on span "Envoyer" at bounding box center [512, 507] width 44 height 18
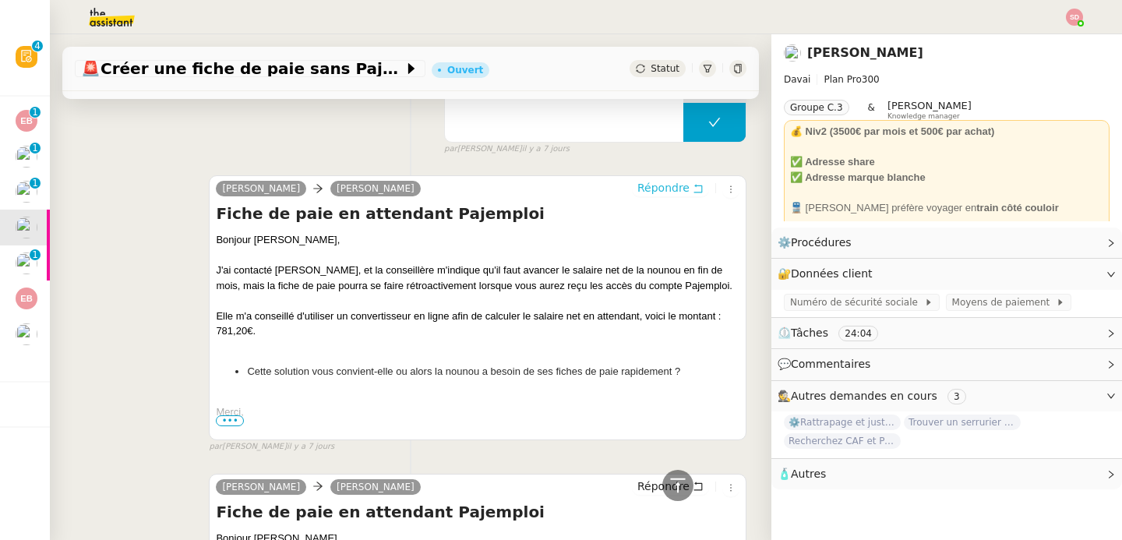
scroll to position [12, 0]
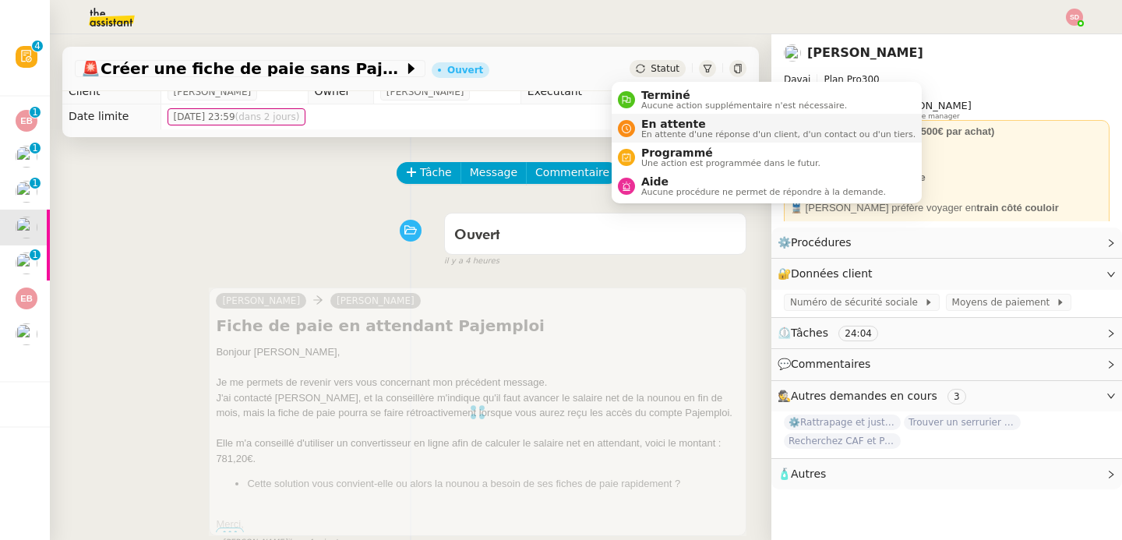
click at [701, 132] on span "En attente d'une réponse d'un client, d'un contact ou d'un tiers." at bounding box center [778, 134] width 274 height 9
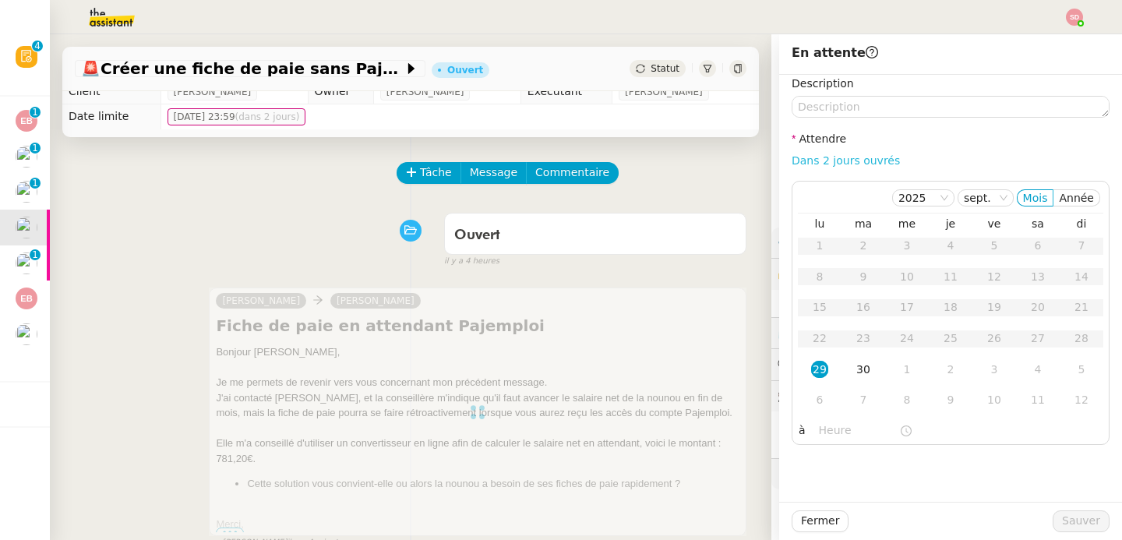
click at [859, 161] on link "Dans 2 jours ouvrés" at bounding box center [846, 160] width 108 height 12
type input "07:00"
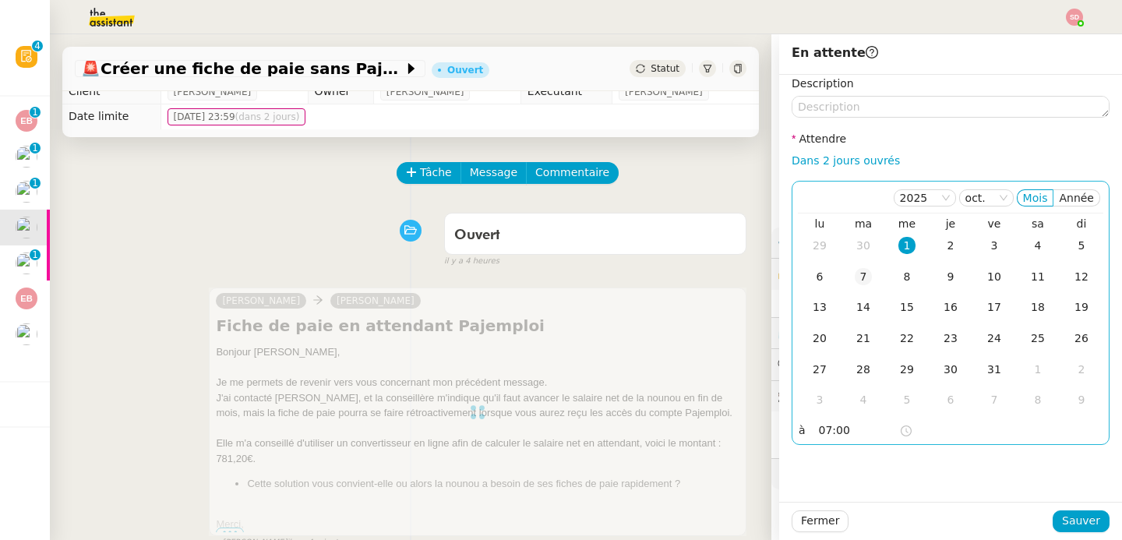
click at [842, 272] on td "7" at bounding box center [864, 277] width 44 height 31
click at [1066, 521] on span "Sauver" at bounding box center [1081, 521] width 38 height 18
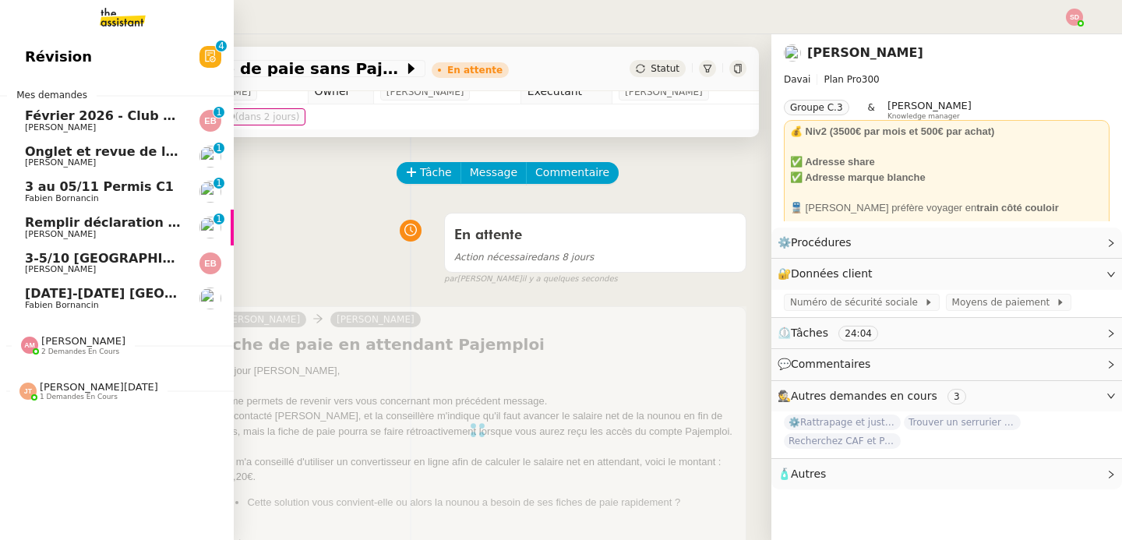
click at [75, 196] on span "Fabien Bornancin" at bounding box center [62, 198] width 74 height 10
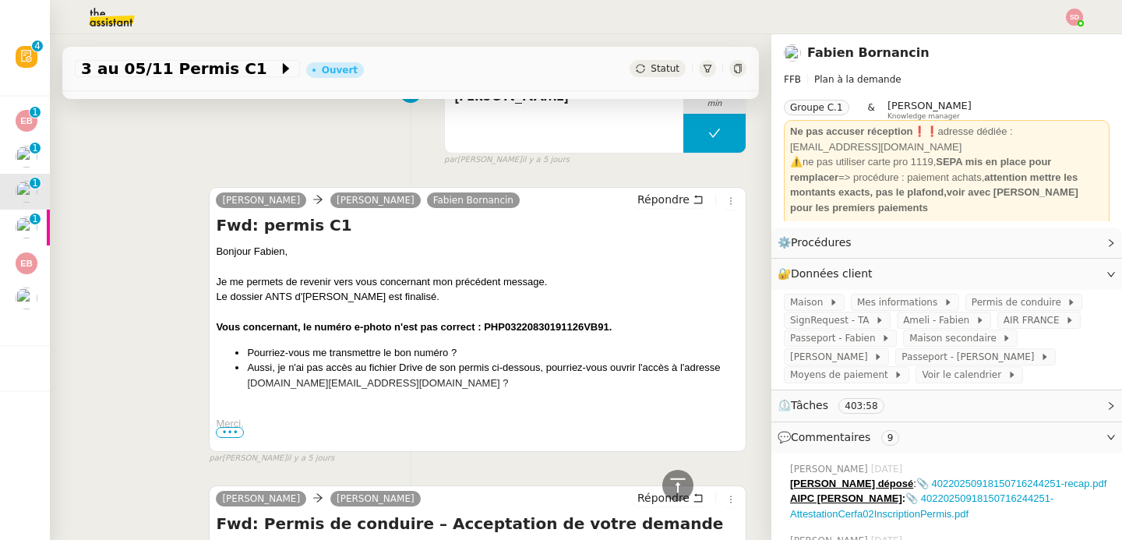
scroll to position [659, 0]
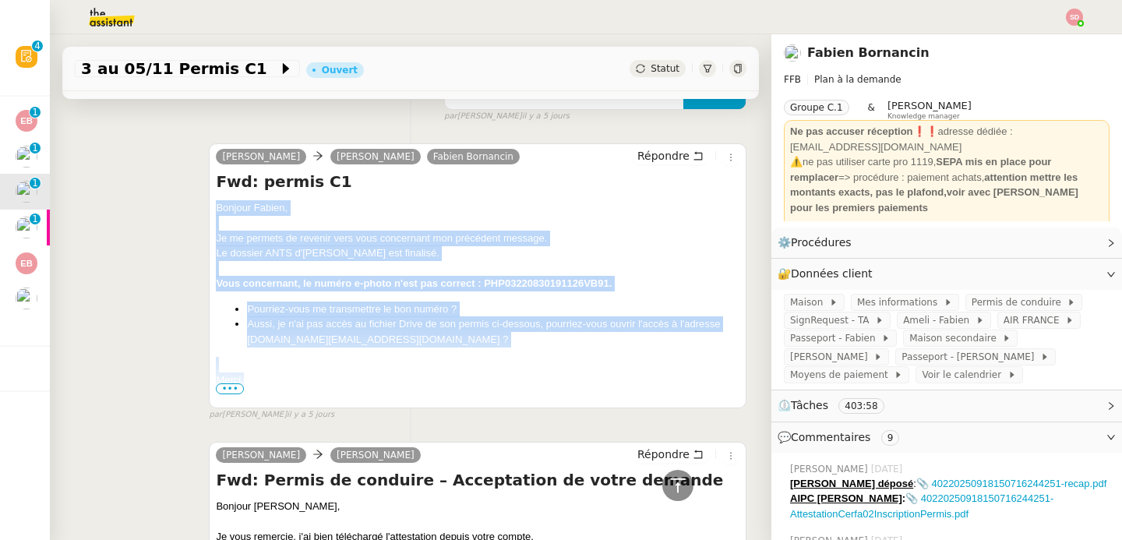
drag, startPoint x: 211, startPoint y: 211, endPoint x: 286, endPoint y: 374, distance: 179.2
click at [286, 374] on div "Bonjour ﻿Fabien﻿, Je me permets de revenir vers vous concernant mon précédent m…" at bounding box center [478, 425] width 524 height 450
click at [658, 160] on span "Répondre" at bounding box center [663, 156] width 52 height 16
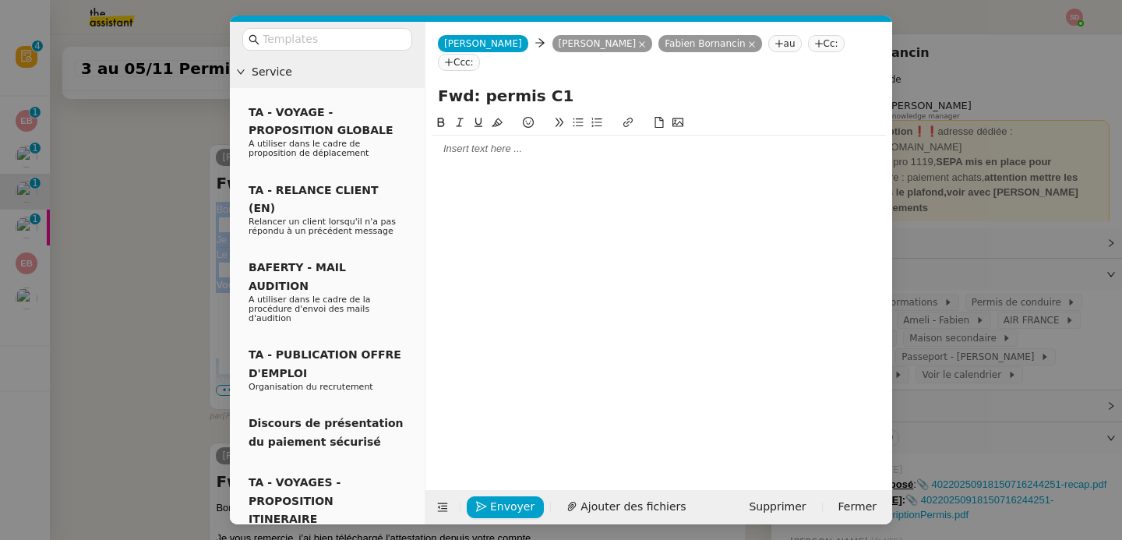
scroll to position [778, 0]
click at [530, 138] on div at bounding box center [659, 149] width 454 height 26
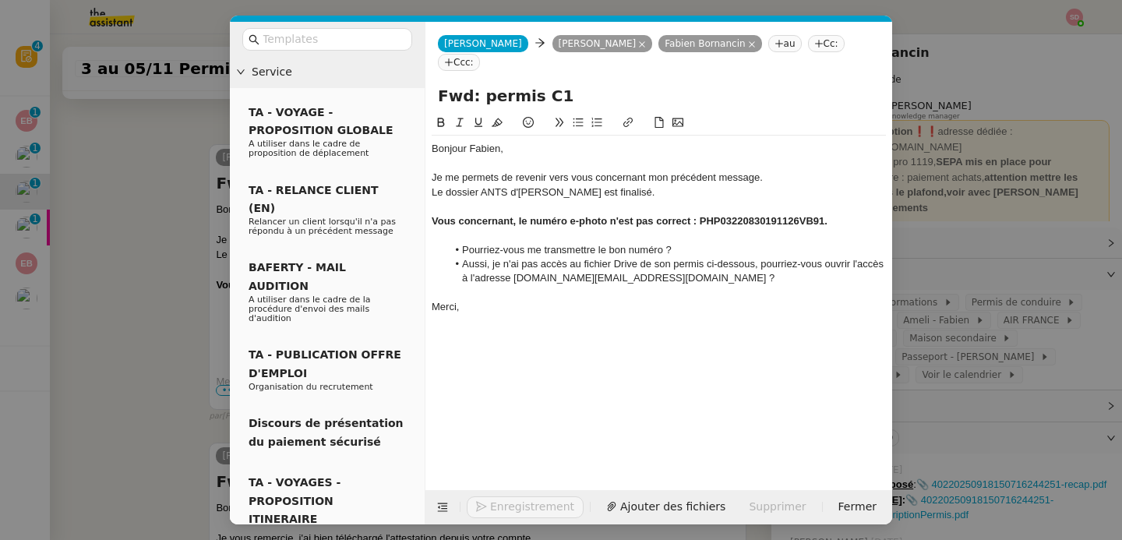
scroll to position [981, 0]
click at [551, 185] on div "Le dossier ANTS d'Emilie est finalisé." at bounding box center [659, 192] width 454 height 14
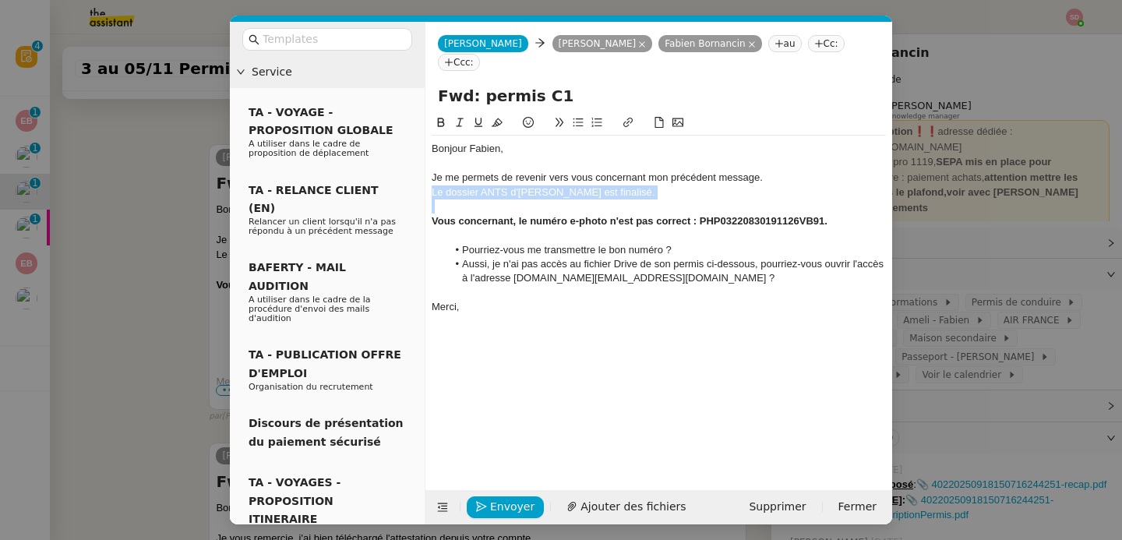
click at [551, 185] on div "Le dossier ANTS d'Emilie est finalisé." at bounding box center [659, 192] width 454 height 14
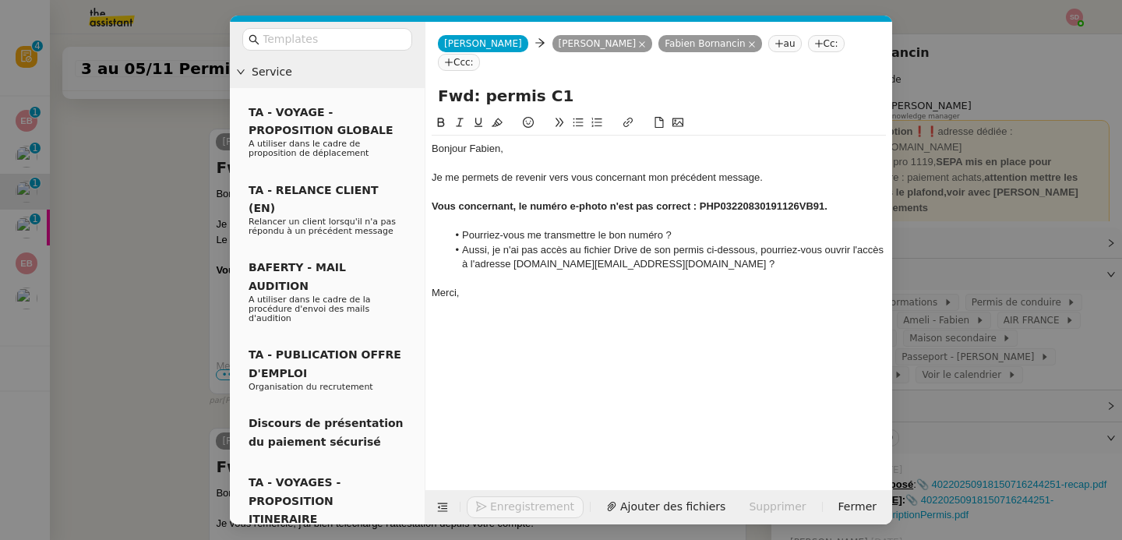
scroll to position [966, 0]
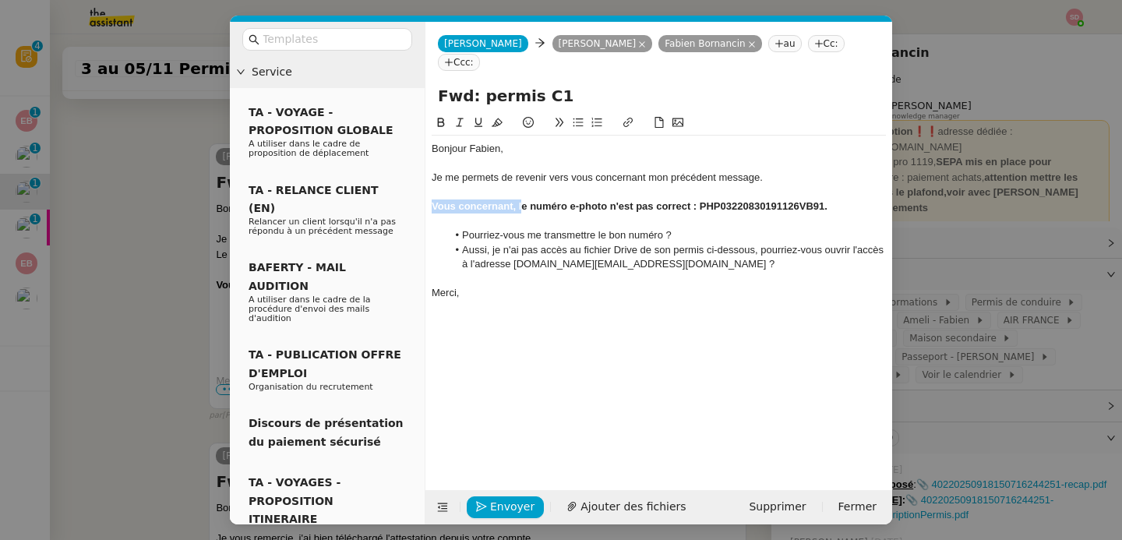
drag, startPoint x: 521, startPoint y: 189, endPoint x: 424, endPoint y: 189, distance: 97.4
click at [424, 189] on nz-layout "Service TA - VOYAGE - PROPOSITION GLOBALE A utiliser dans le cadre de propositi…" at bounding box center [561, 273] width 662 height 503
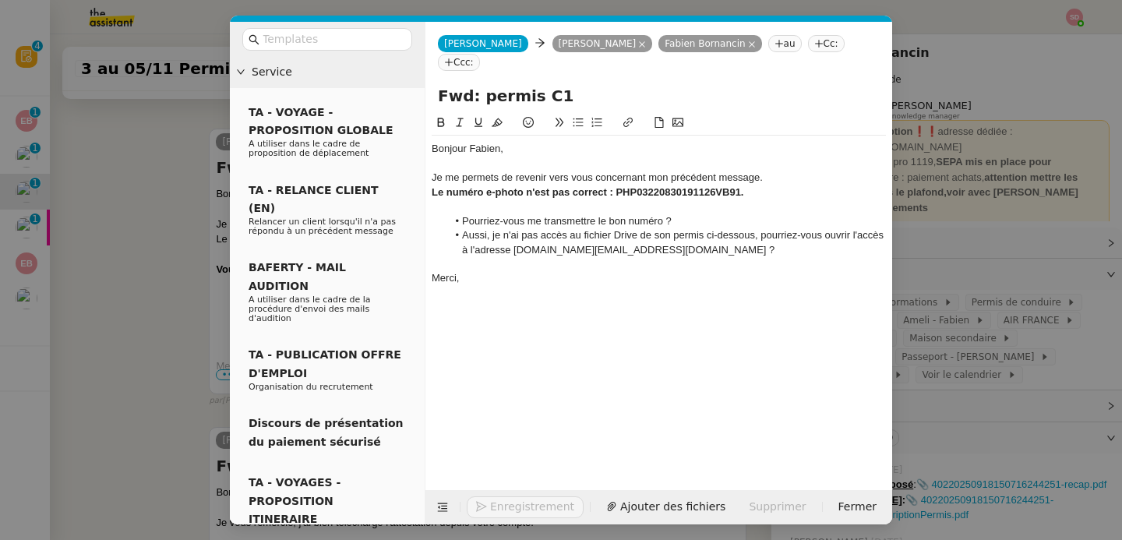
scroll to position [951, 0]
click at [471, 199] on div at bounding box center [659, 206] width 454 height 14
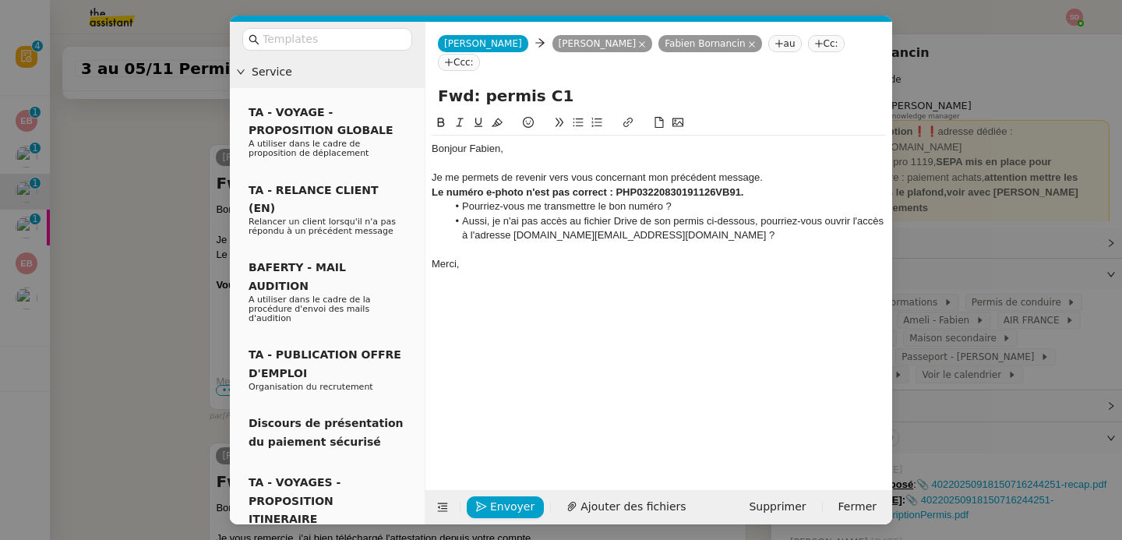
scroll to position [936, 0]
click at [183, 301] on nz-modal-container "Service TA - VOYAGE - PROPOSITION GLOBALE A utiliser dans le cadre de propositi…" at bounding box center [561, 270] width 1122 height 540
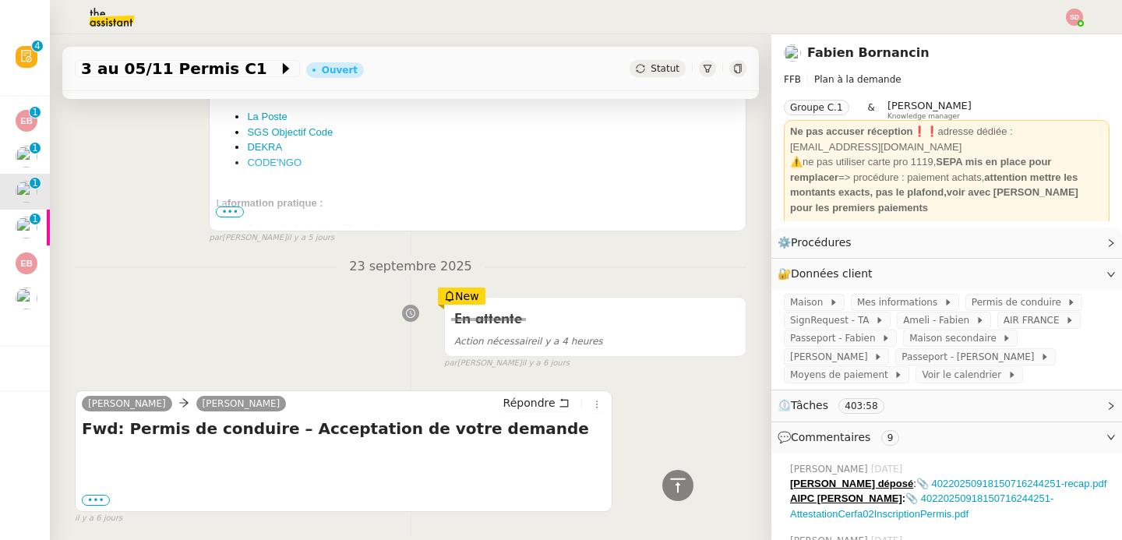
scroll to position [1441, 0]
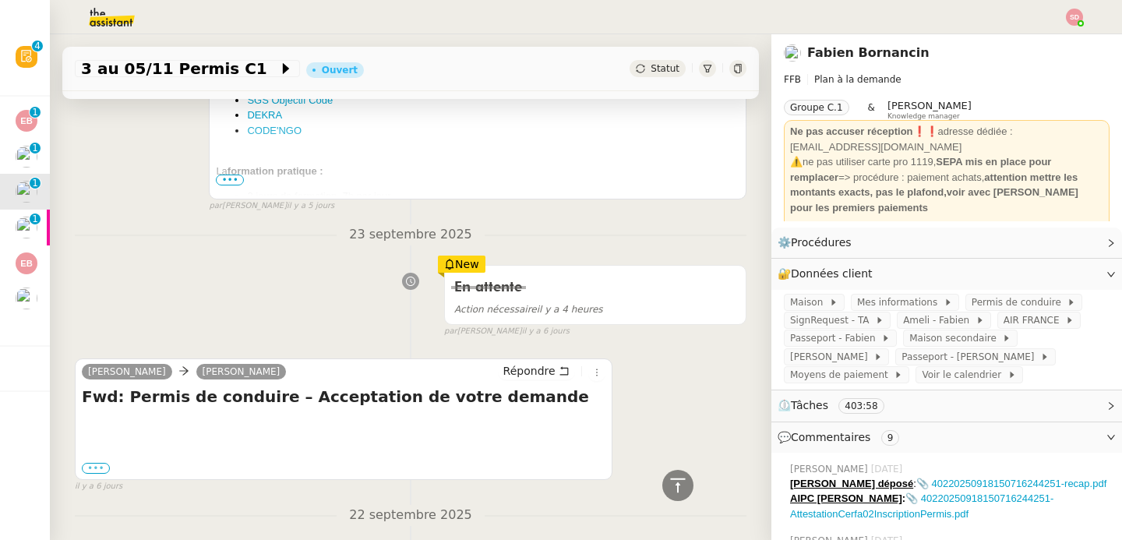
click at [95, 467] on label "•••" at bounding box center [96, 468] width 28 height 11
click at [0, 0] on input "•••" at bounding box center [0, 0] width 0 height 0
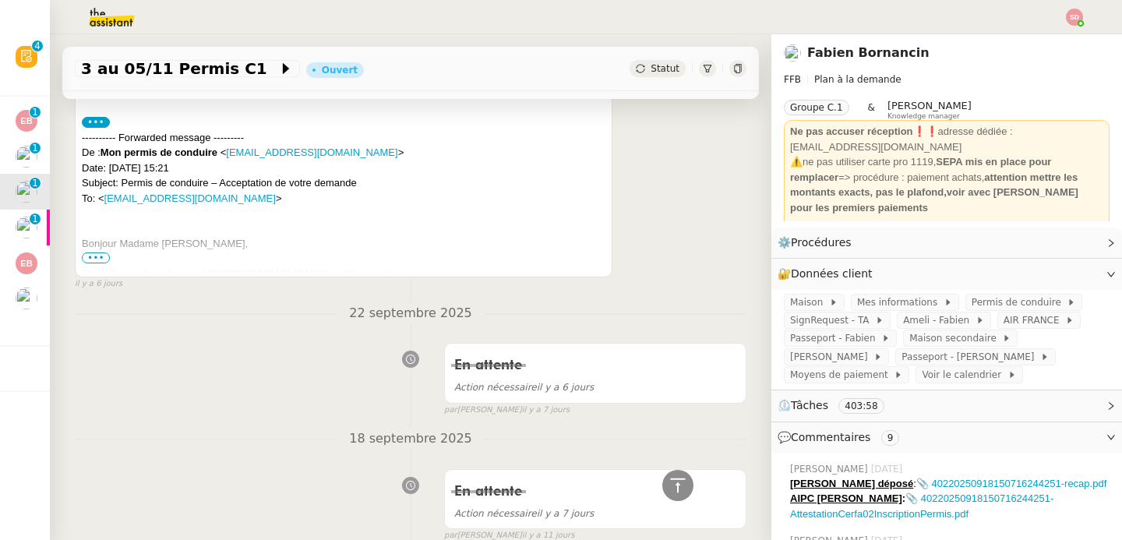
scroll to position [1787, 0]
click at [92, 262] on span "•••" at bounding box center [96, 257] width 28 height 11
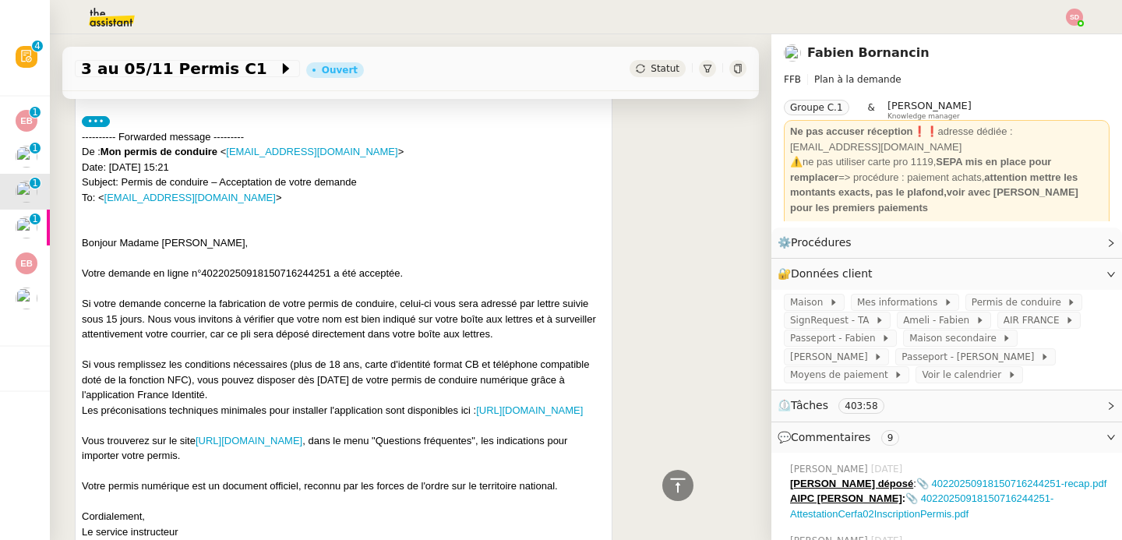
click at [97, 122] on label "•••" at bounding box center [96, 121] width 28 height 11
click at [0, 0] on input "•••" at bounding box center [0, 0] width 0 height 0
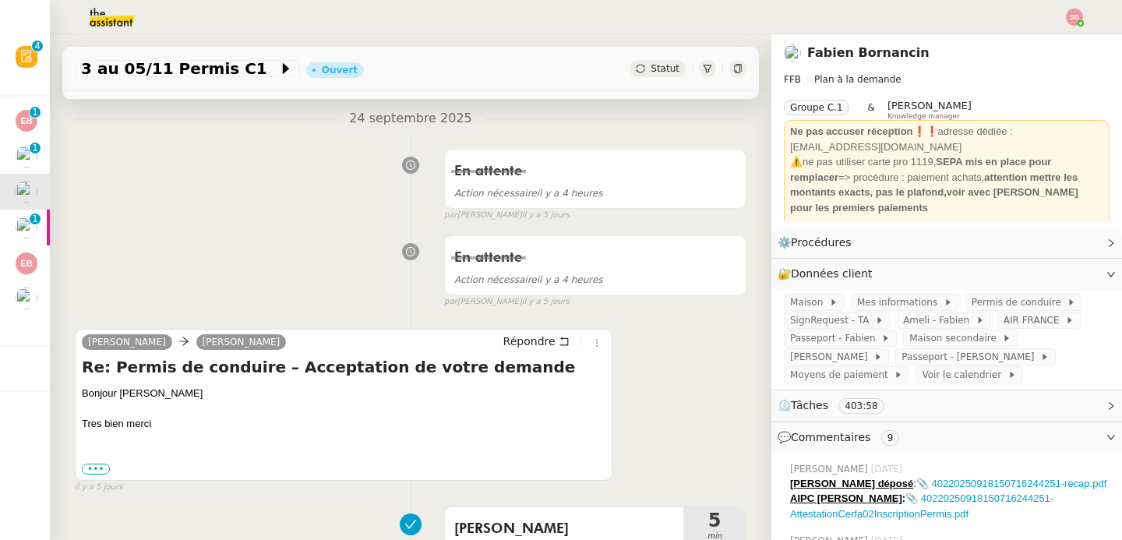
scroll to position [51, 0]
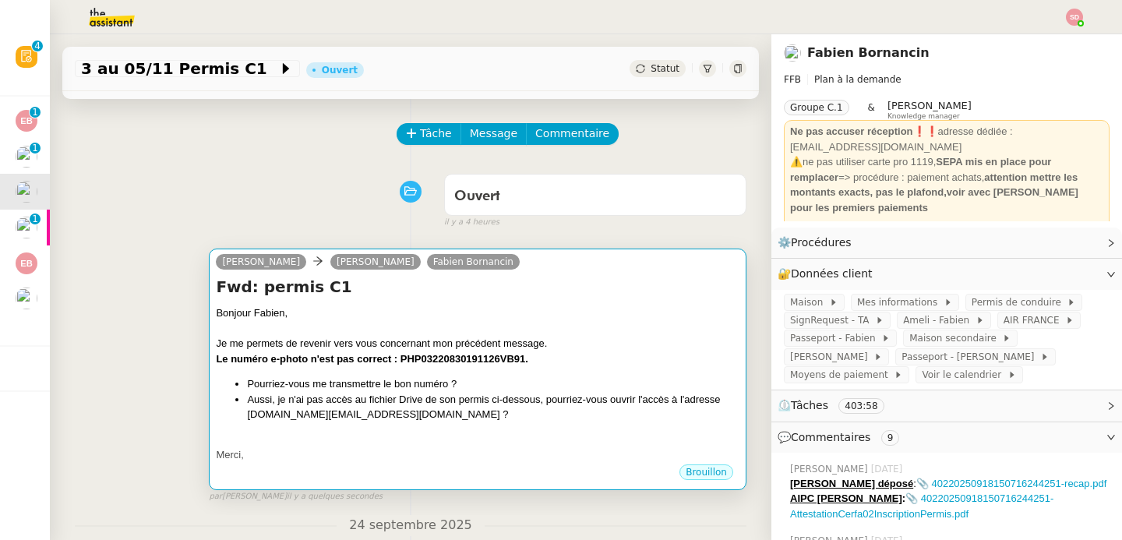
click at [532, 329] on div at bounding box center [478, 329] width 524 height 16
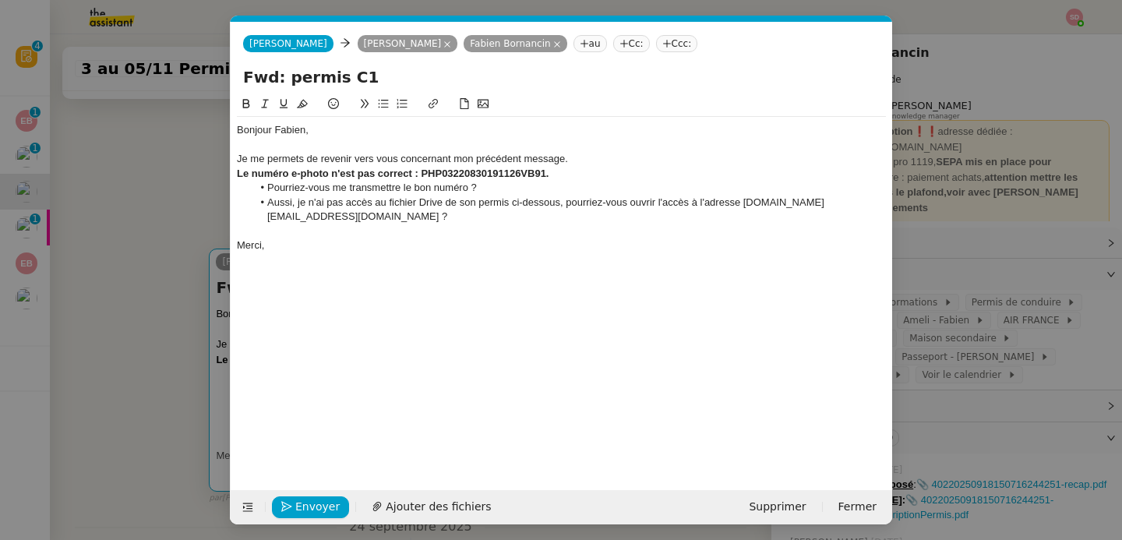
scroll to position [0, 33]
click at [469, 203] on li "Aussi, je n'ai pas accès au fichier Drive de son permis ci-dessous, pourriez-vo…" at bounding box center [569, 210] width 634 height 29
click at [190, 242] on nz-modal-container "Service TA - VOYAGE - PROPOSITION GLOBALE A utiliser dans le cadre de propositi…" at bounding box center [561, 270] width 1122 height 540
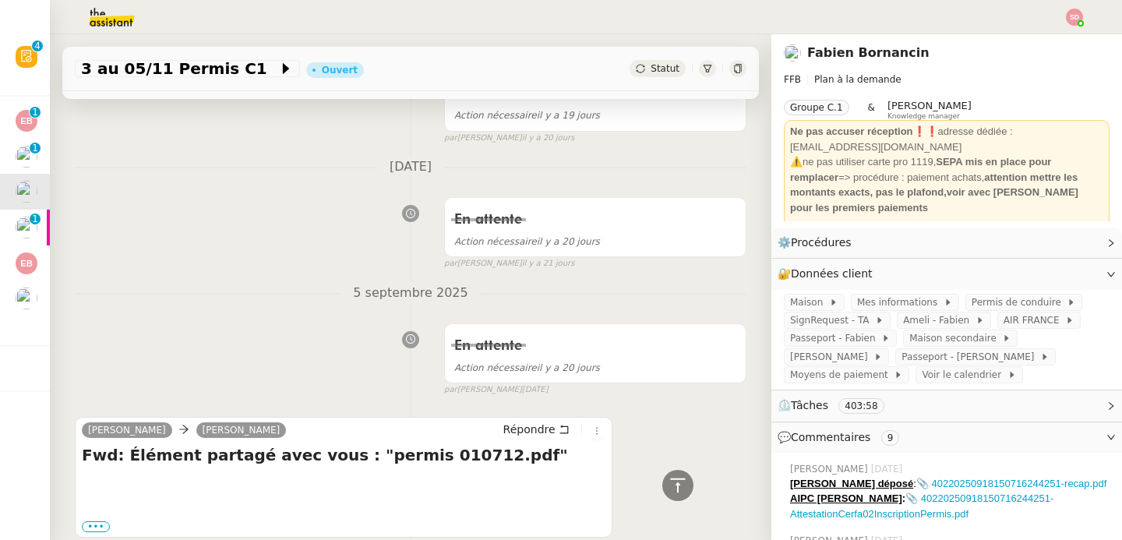
scroll to position [5743, 0]
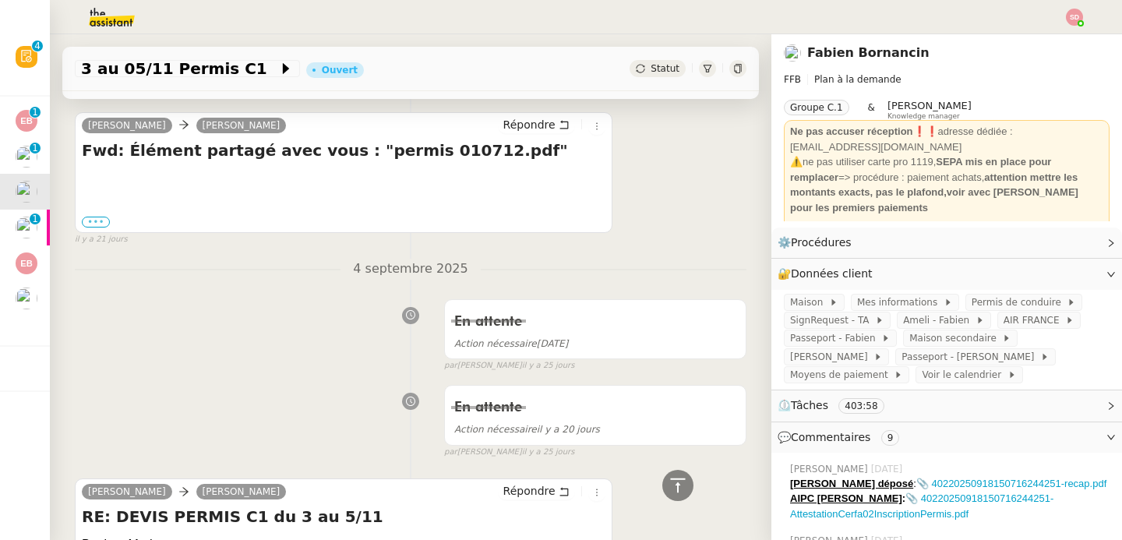
click at [105, 224] on label "•••" at bounding box center [96, 222] width 28 height 11
click at [0, 0] on input "•••" at bounding box center [0, 0] width 0 height 0
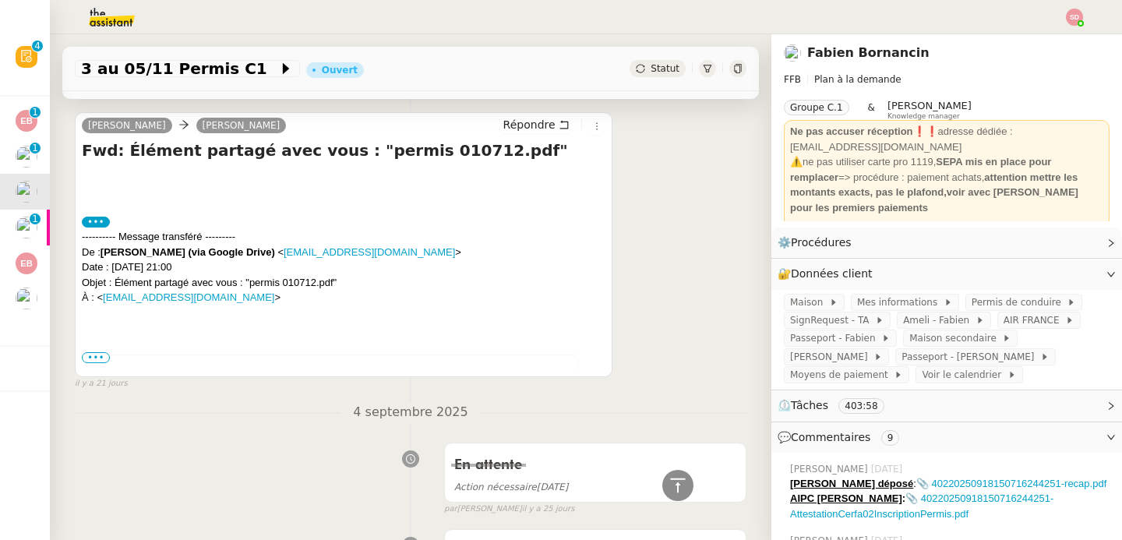
click at [95, 355] on span "•••" at bounding box center [96, 357] width 28 height 11
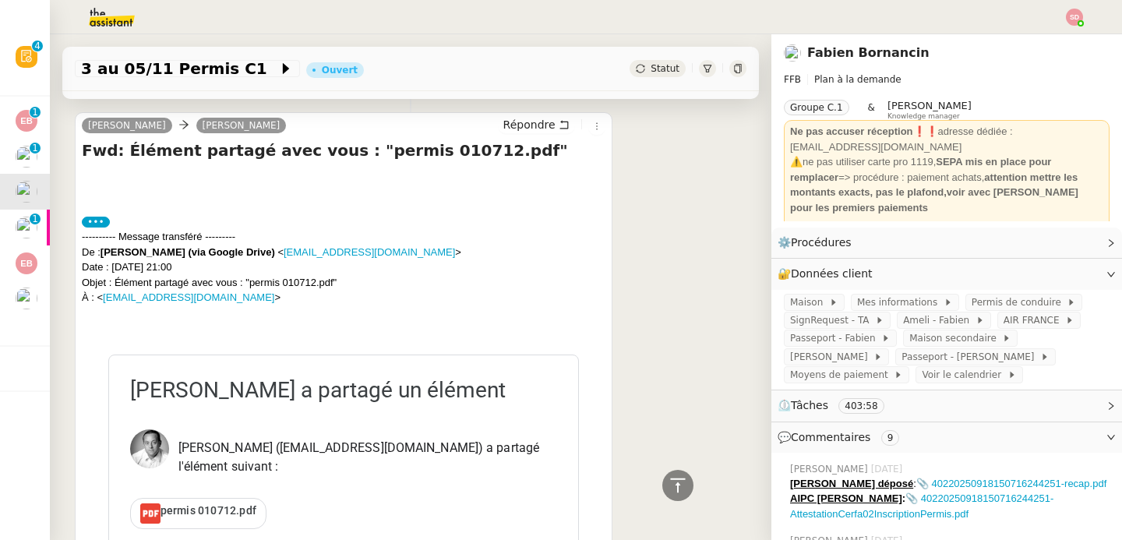
click at [202, 500] on div "permis 010712.pdf" at bounding box center [198, 514] width 135 height 30
click at [662, 475] on div at bounding box center [677, 485] width 31 height 31
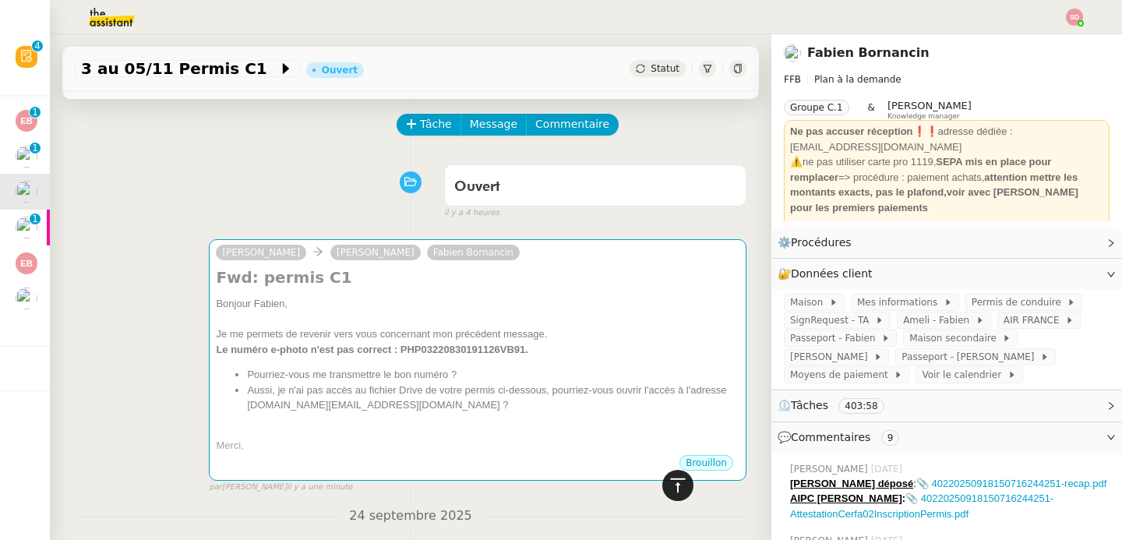
scroll to position [0, 0]
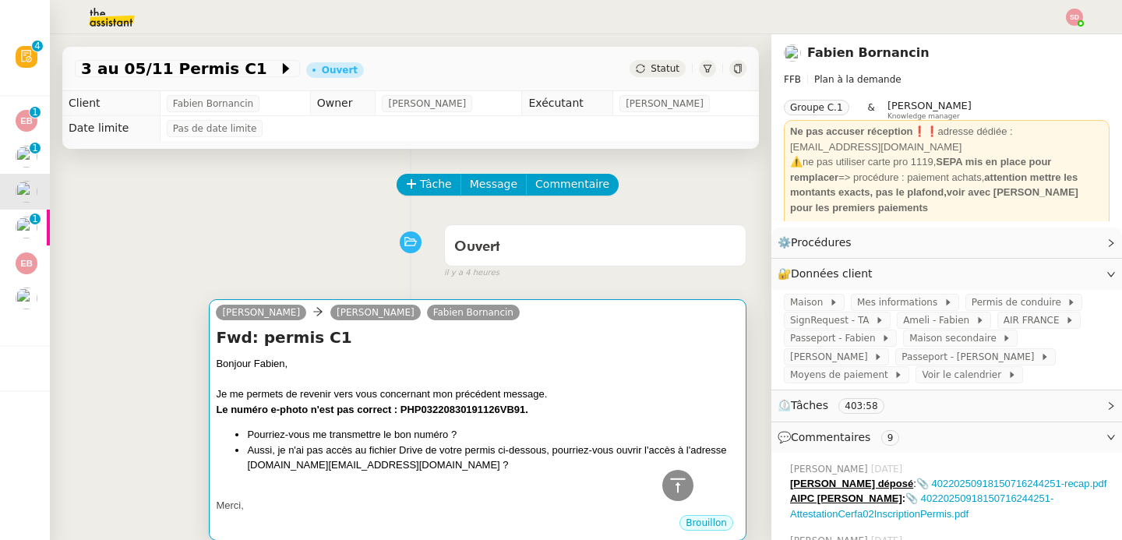
click at [575, 394] on div "Je me permets de revenir vers vous concernant mon précédent message." at bounding box center [478, 394] width 524 height 16
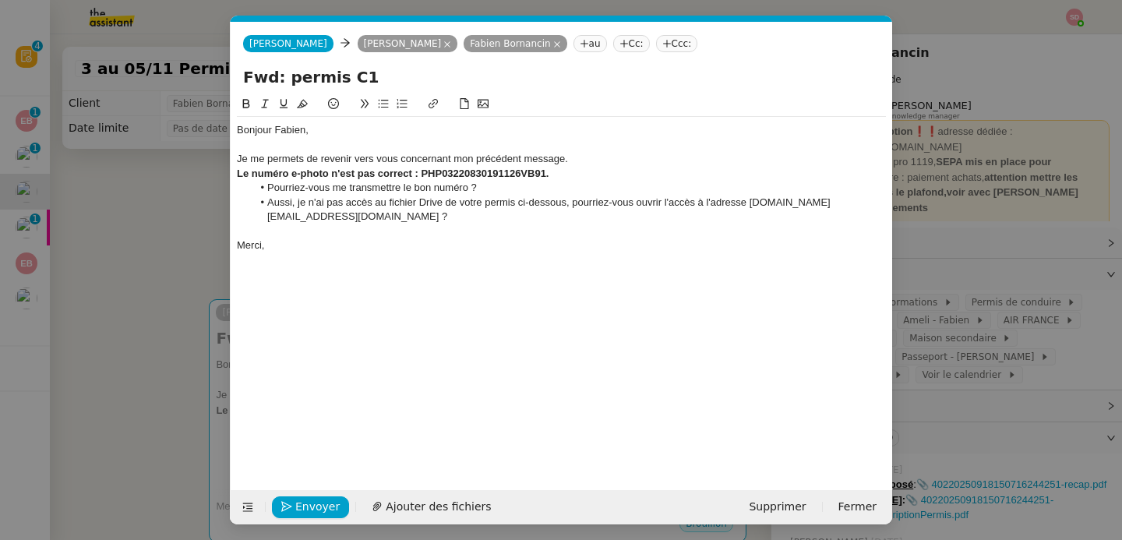
scroll to position [0, 33]
click at [327, 512] on span "Envoyer" at bounding box center [317, 507] width 44 height 18
click at [327, 512] on span "Confirmer l'envoi" at bounding box center [342, 507] width 94 height 18
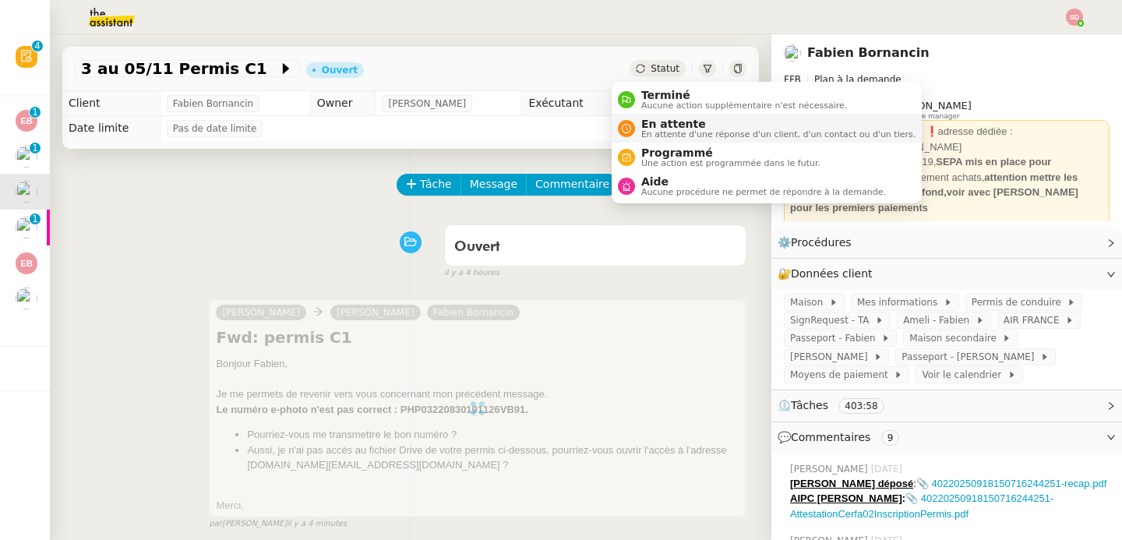
click at [671, 137] on span "En attente d'une réponse d'un client, d'un contact ou d'un tiers." at bounding box center [778, 134] width 274 height 9
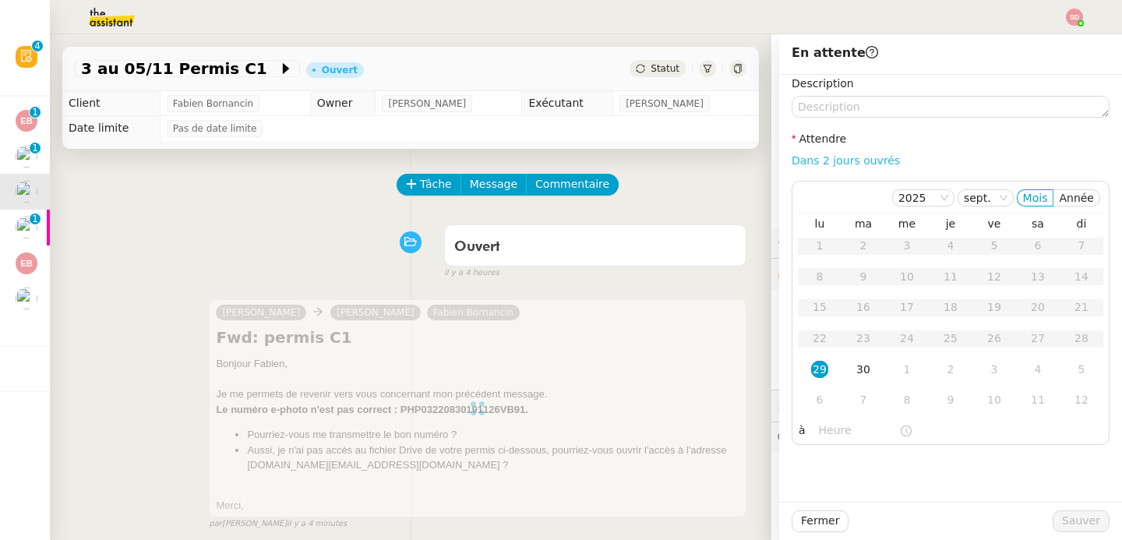
click at [843, 163] on link "Dans 2 jours ouvrés" at bounding box center [846, 160] width 108 height 12
type input "07:00"
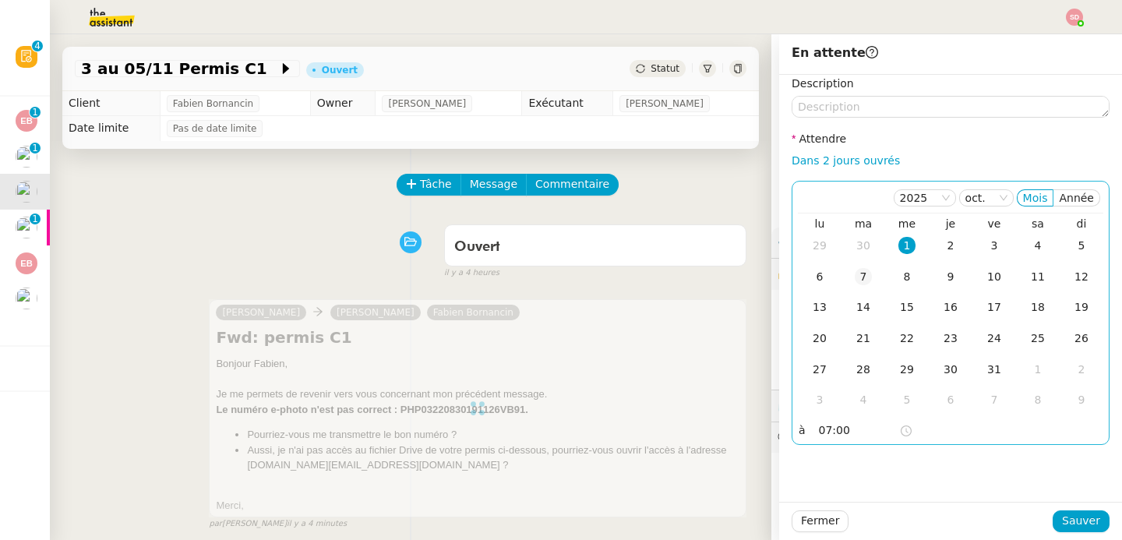
click at [855, 272] on div "7" at bounding box center [863, 276] width 17 height 17
click at [1062, 519] on span "Sauver" at bounding box center [1081, 521] width 38 height 18
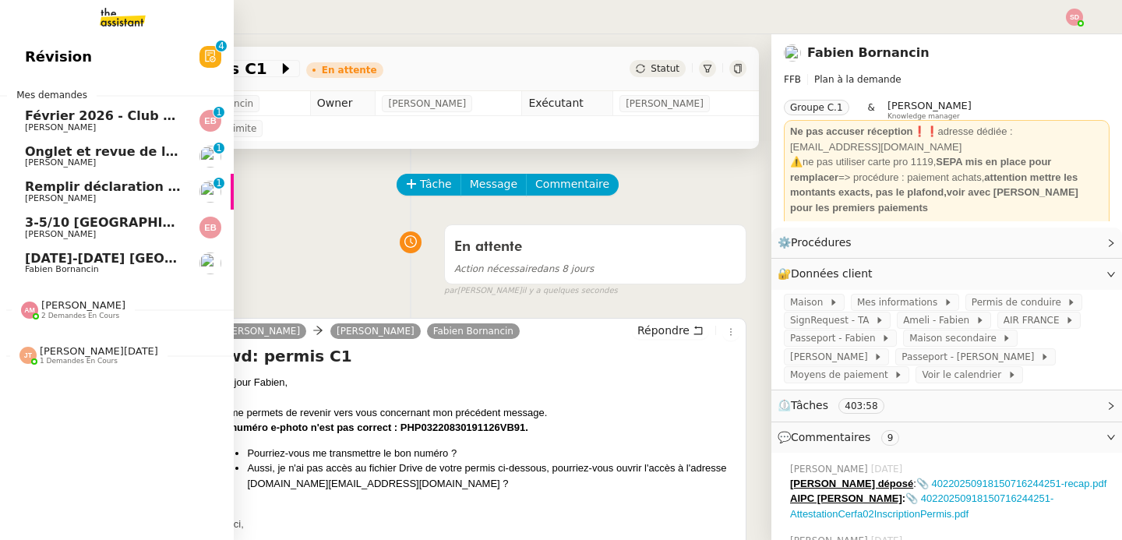
click at [46, 266] on span "Fabien Bornancin" at bounding box center [62, 269] width 74 height 10
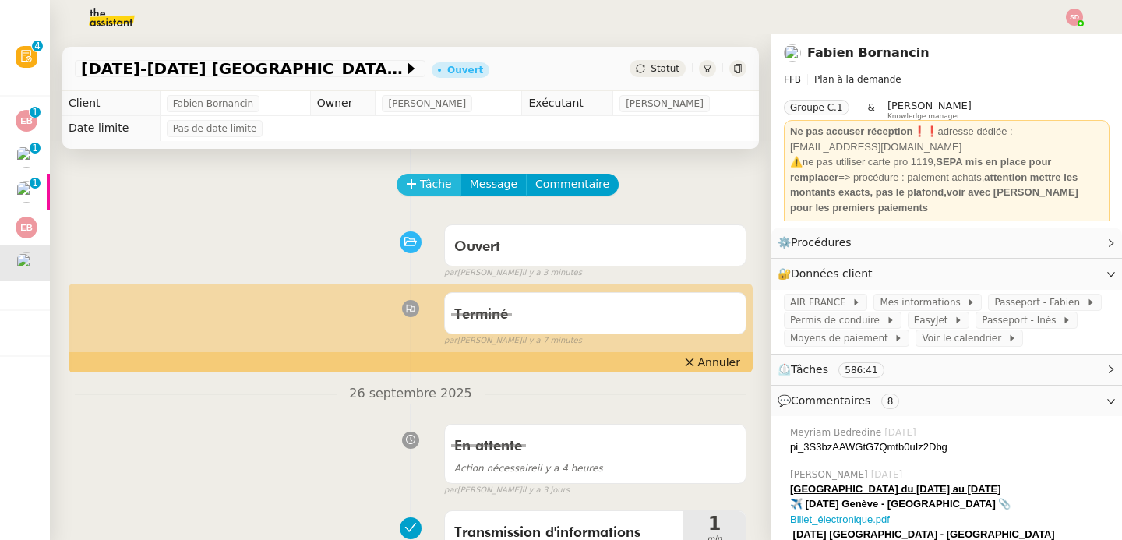
click at [434, 180] on span "Tâche" at bounding box center [436, 184] width 32 height 18
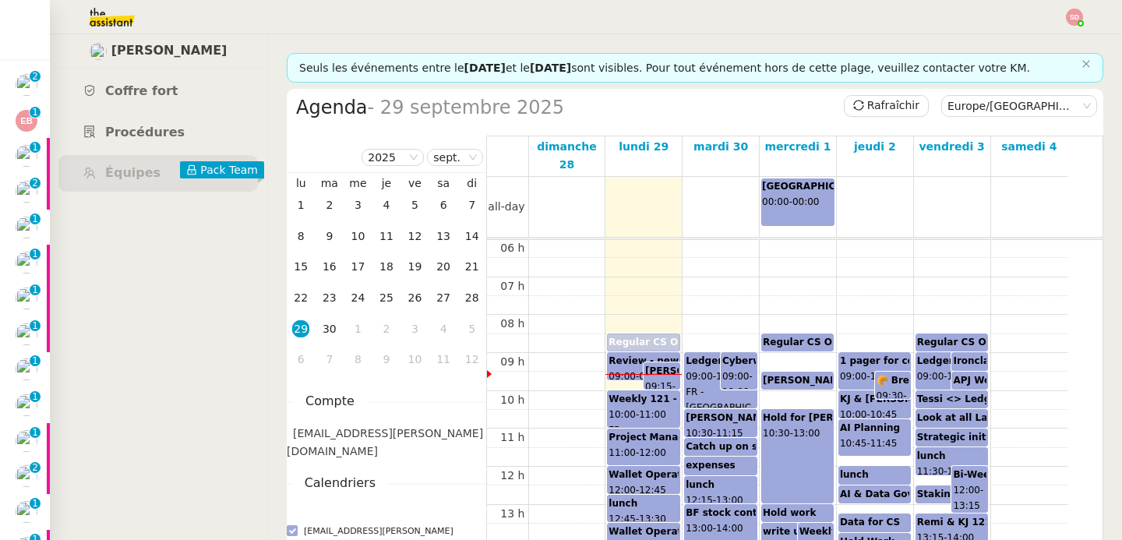
scroll to position [231, 0]
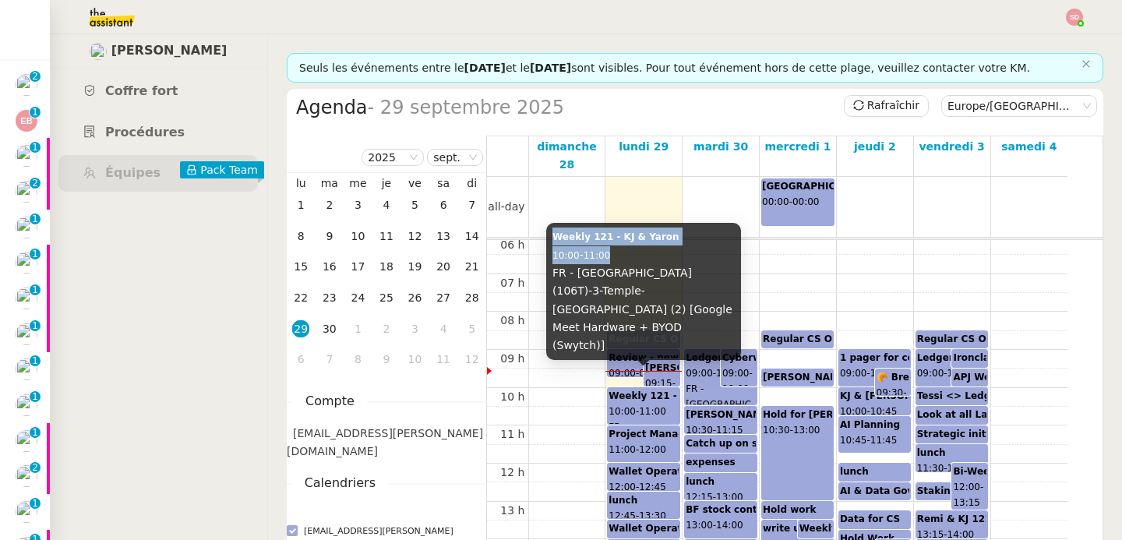
drag, startPoint x: 555, startPoint y: 274, endPoint x: 649, endPoint y: 290, distance: 95.6
click at [649, 290] on div "Weekly 121 - KJ & Yaron 10:00 - 11:00 FR - Paris (106T)-3-Temple-MEMPOOL (2) [G…" at bounding box center [643, 291] width 195 height 136
copy div "Weekly 121 - KJ & Yaron 10:00 - 11:00"
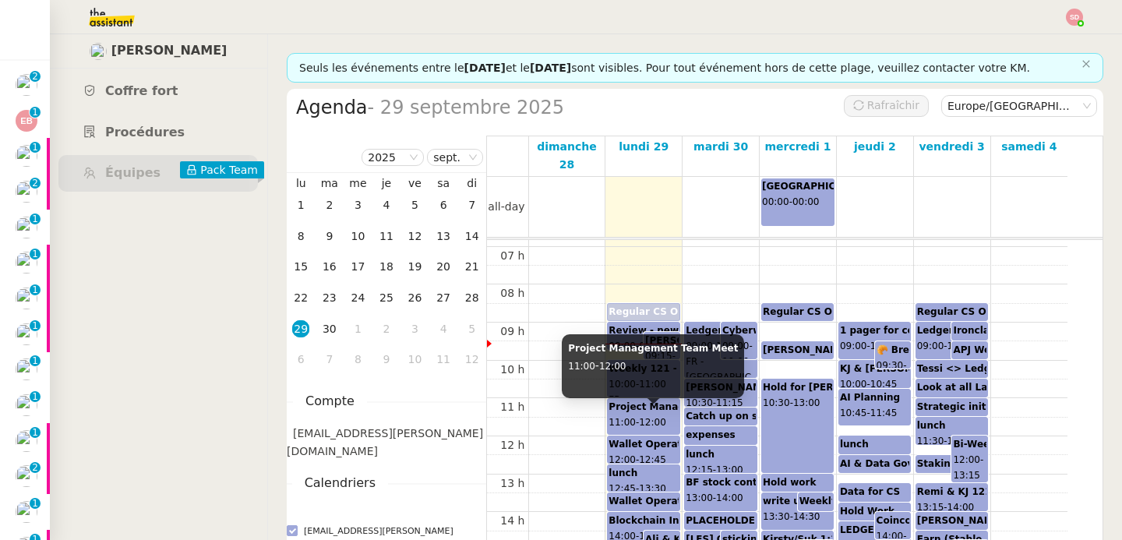
scroll to position [281, 0]
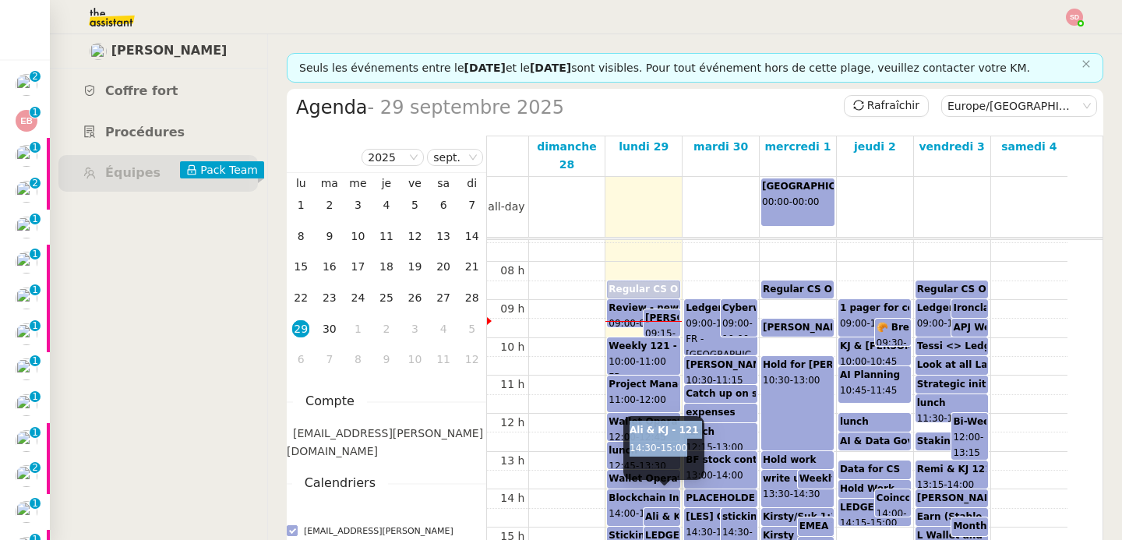
drag, startPoint x: 630, startPoint y: 432, endPoint x: 691, endPoint y: 447, distance: 63.5
click at [691, 447] on div "Ali & KJ - 121 14:30 - 15:00" at bounding box center [663, 448] width 81 height 64
copy div "Ali & KJ - 121 14:30 - 15:00"
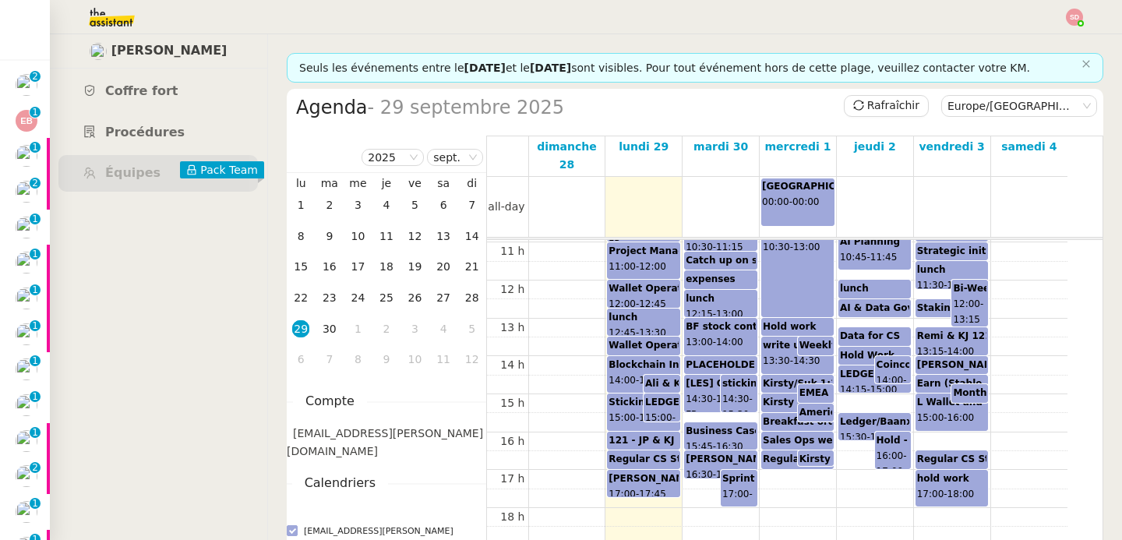
scroll to position [441, 0]
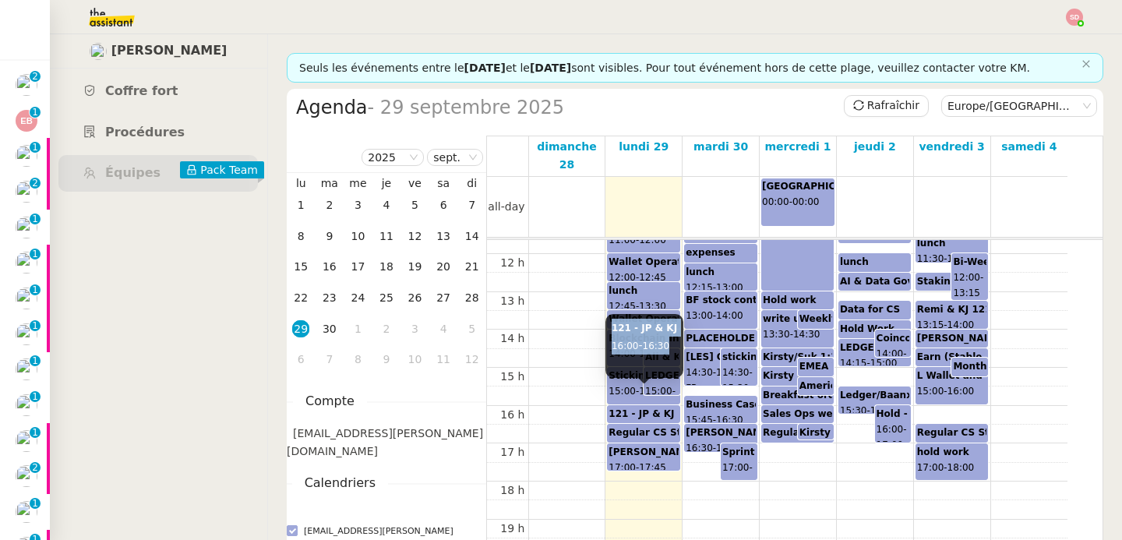
drag, startPoint x: 611, startPoint y: 330, endPoint x: 672, endPoint y: 346, distance: 63.5
click at [672, 346] on div "121 - JP & KJ 16:00 - 16:30" at bounding box center [644, 346] width 78 height 64
copy div "121 - JP & KJ 16:00 - 16:30"
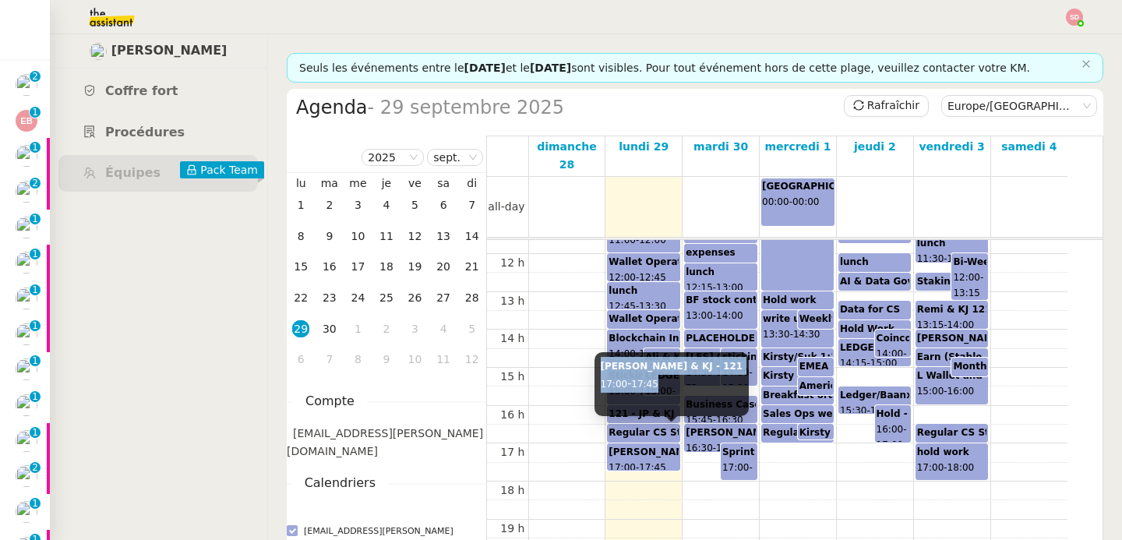
drag, startPoint x: 602, startPoint y: 365, endPoint x: 662, endPoint y: 378, distance: 60.7
click at [662, 378] on div "Quintin & KJ - 121 17:00 - 17:45" at bounding box center [672, 384] width 155 height 64
copy div "Quintin & KJ - 121 17:00 - 17:45"
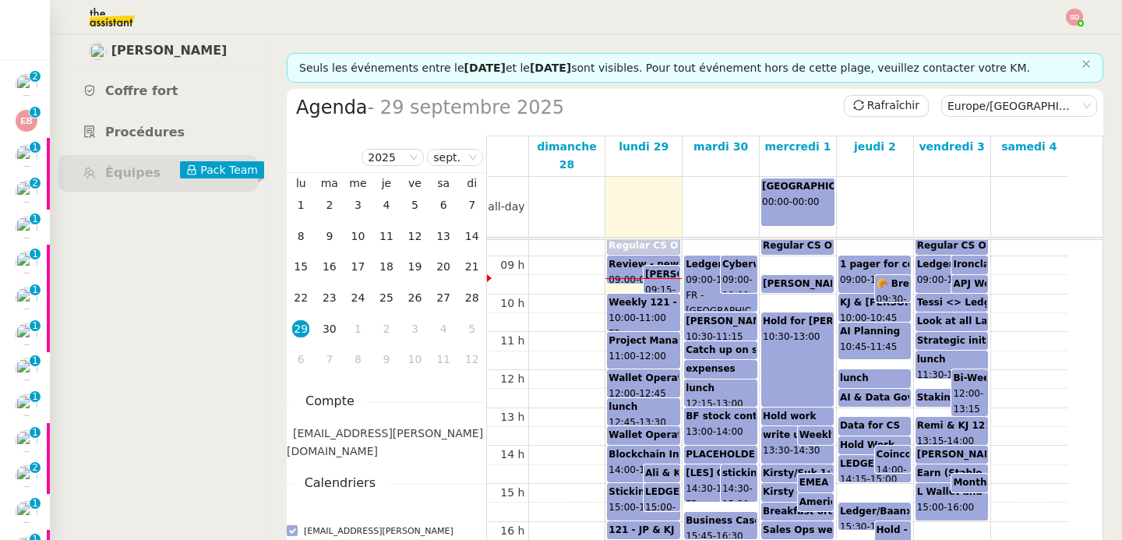
scroll to position [304, 0]
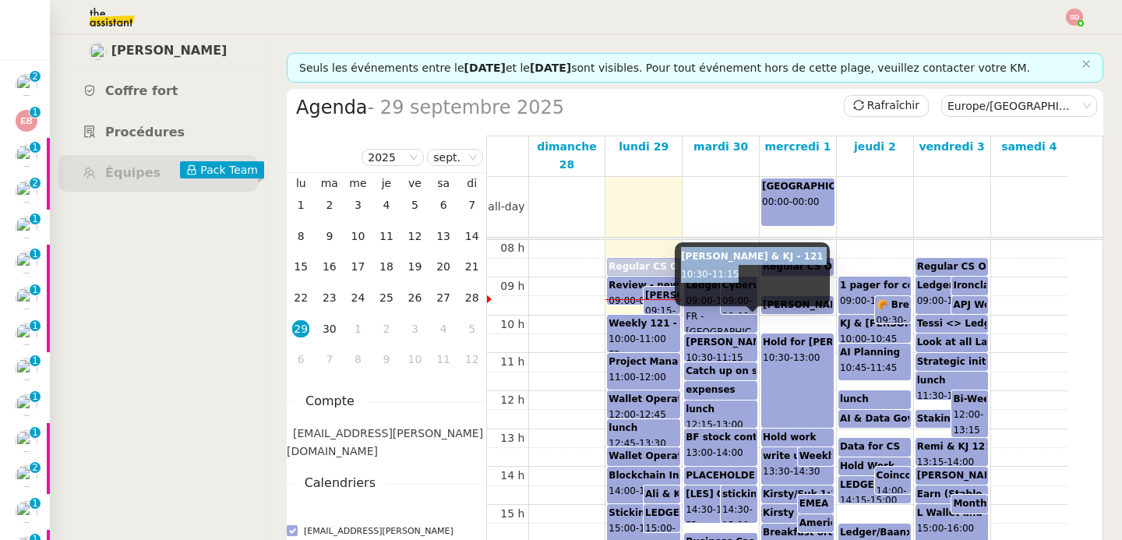
drag, startPoint x: 683, startPoint y: 257, endPoint x: 762, endPoint y: 270, distance: 80.5
click at [762, 270] on div "Jorge & KJ - 121 10:30 - 11:15" at bounding box center [752, 274] width 155 height 64
copy div "Jorge & KJ - 121 10:30 - 11:15"
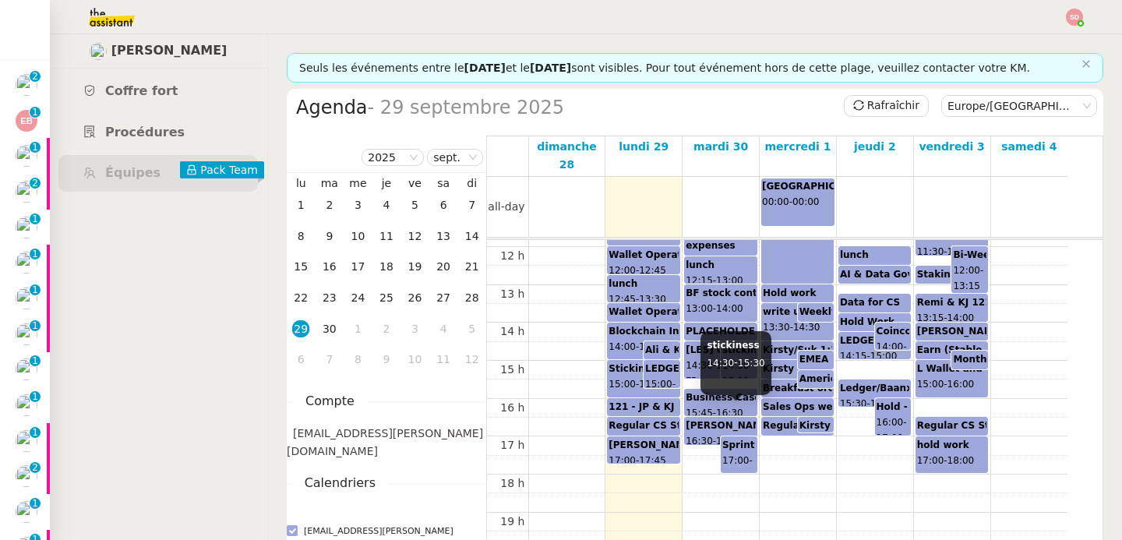
scroll to position [456, 0]
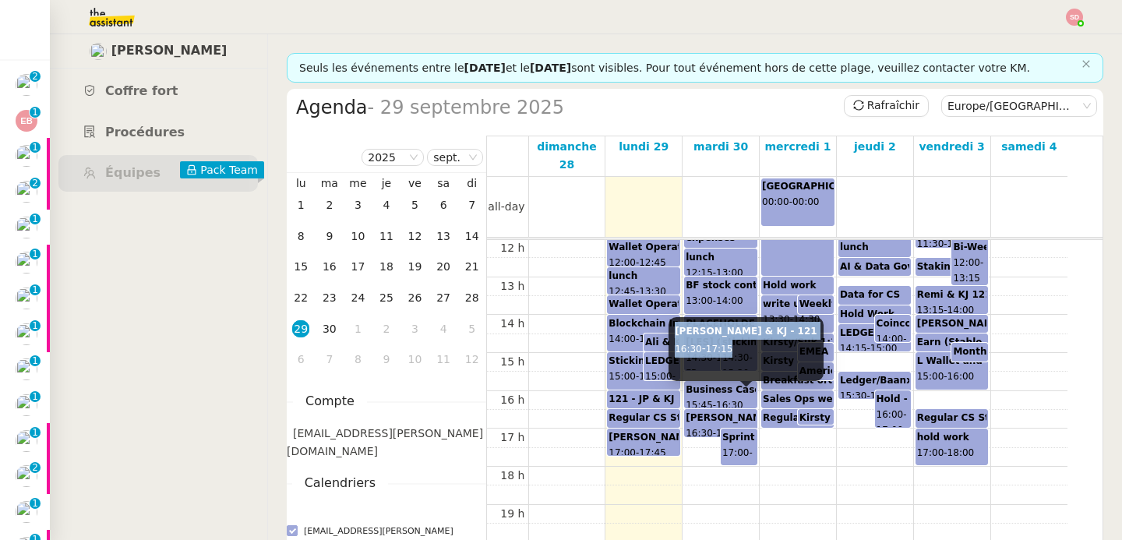
drag, startPoint x: 677, startPoint y: 333, endPoint x: 739, endPoint y: 348, distance: 63.5
click at [739, 348] on div "Clement & KJ - 121 16:30 - 17:15" at bounding box center [746, 349] width 155 height 64
copy div "Clement & KJ - 121 16:30 - 17:15"
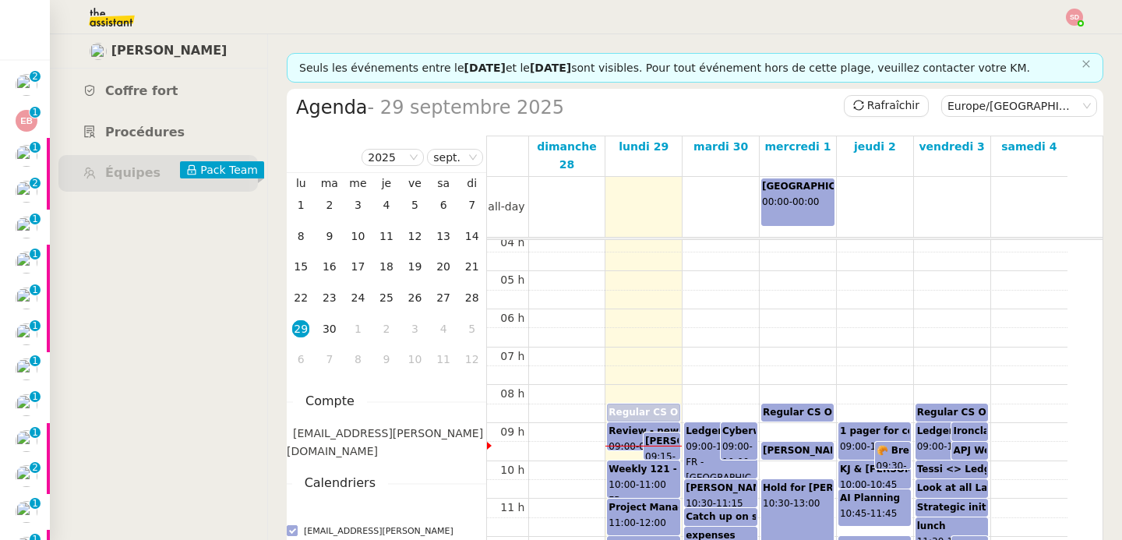
scroll to position [162, 0]
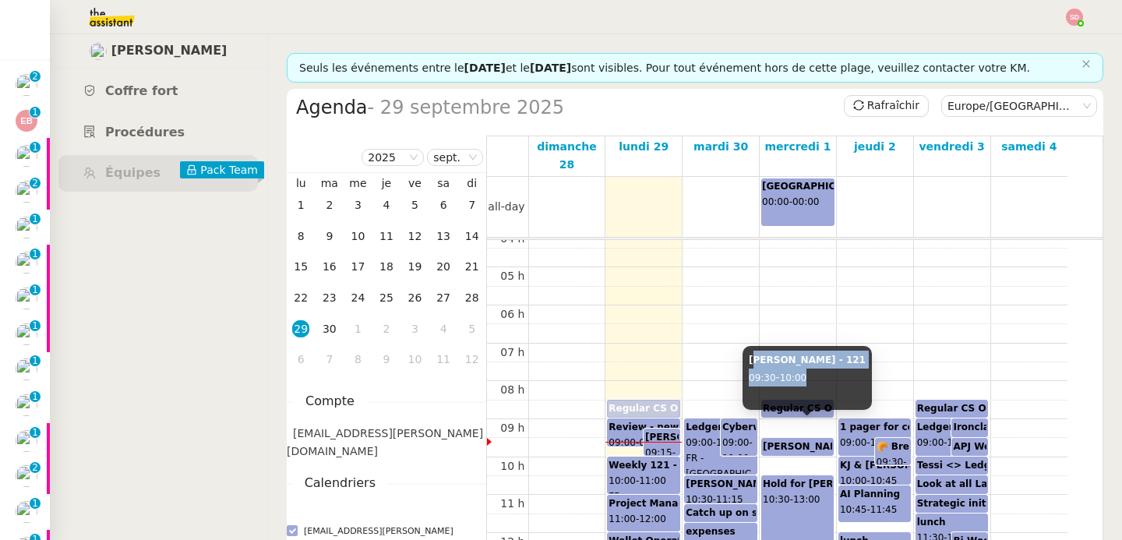
drag, startPoint x: 753, startPoint y: 362, endPoint x: 823, endPoint y: 373, distance: 71.1
click at [823, 373] on div "KJ - Dominic H - 121 09:30 - 10:00" at bounding box center [807, 378] width 129 height 64
drag, startPoint x: 824, startPoint y: 375, endPoint x: 743, endPoint y: 360, distance: 82.4
click at [743, 360] on div "KJ - Dominic H - 121 09:30 - 10:00" at bounding box center [807, 378] width 129 height 64
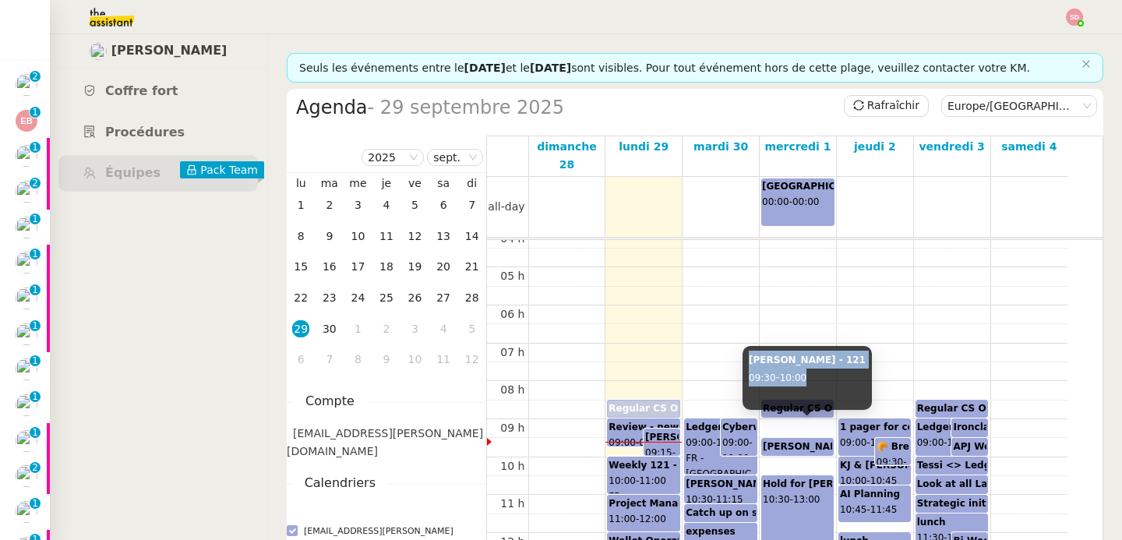
copy div "KJ - Dominic H - 121 09:30 - 10:00"
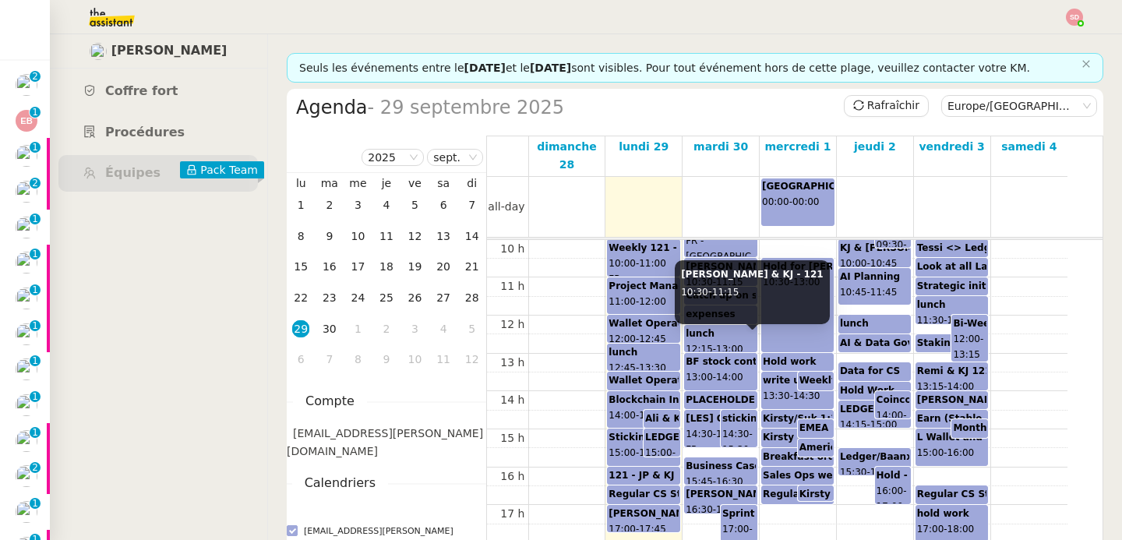
scroll to position [381, 0]
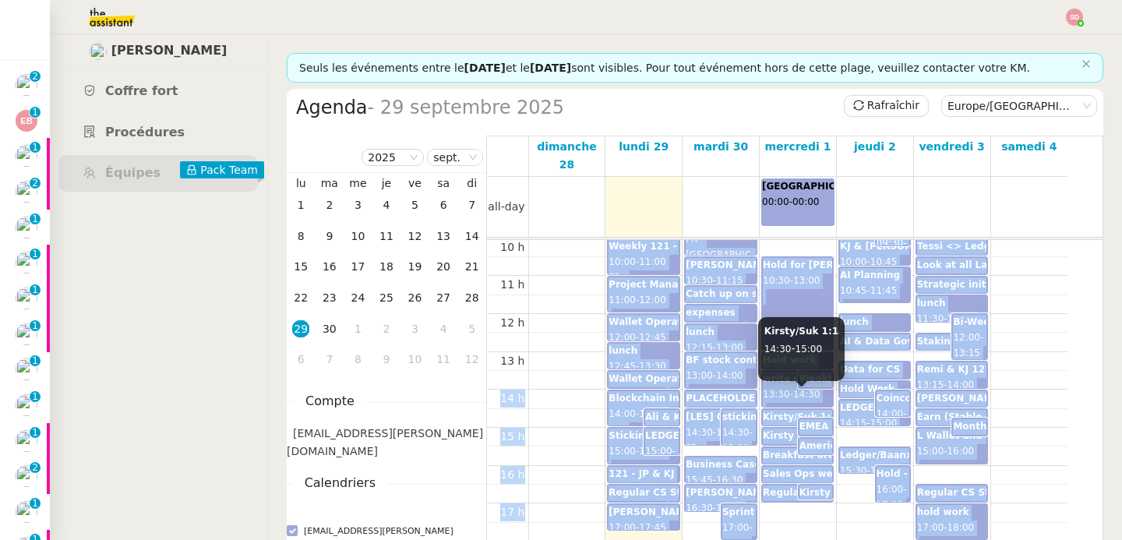
drag, startPoint x: 766, startPoint y: 331, endPoint x: 842, endPoint y: 337, distance: 75.8
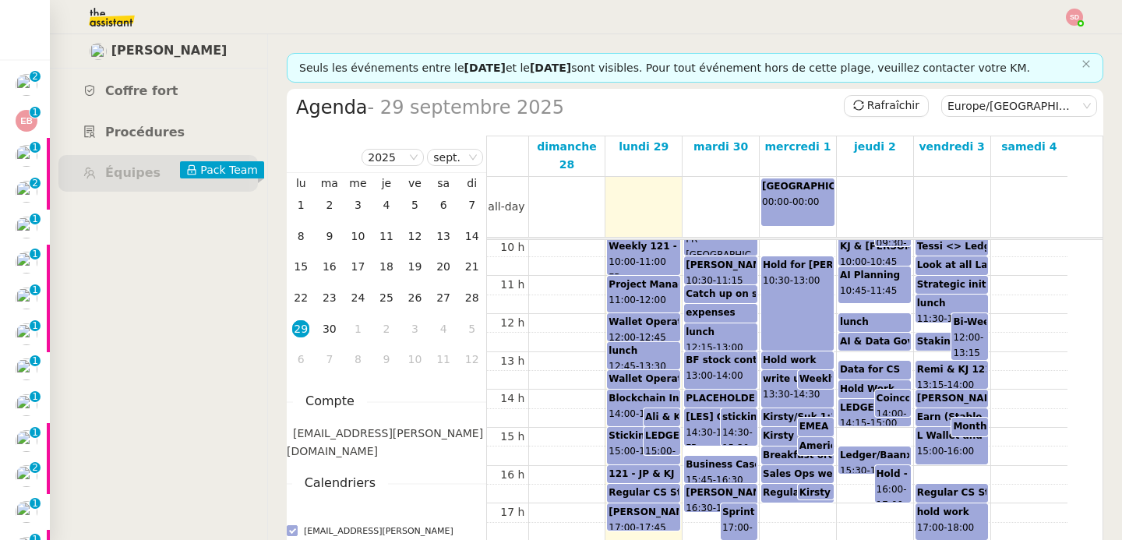
click at [1088, 364] on nz-layout "Kirsty Johnson Coffre fort Procédures Équipes Pack Team Seuls les événements en…" at bounding box center [586, 287] width 1072 height 506
drag, startPoint x: 763, startPoint y: 328, endPoint x: 825, endPoint y: 349, distance: 65.8
click at [825, 349] on div "Kirsty/Suk 1:1 14:30 - 15:00" at bounding box center [801, 349] width 86 height 64
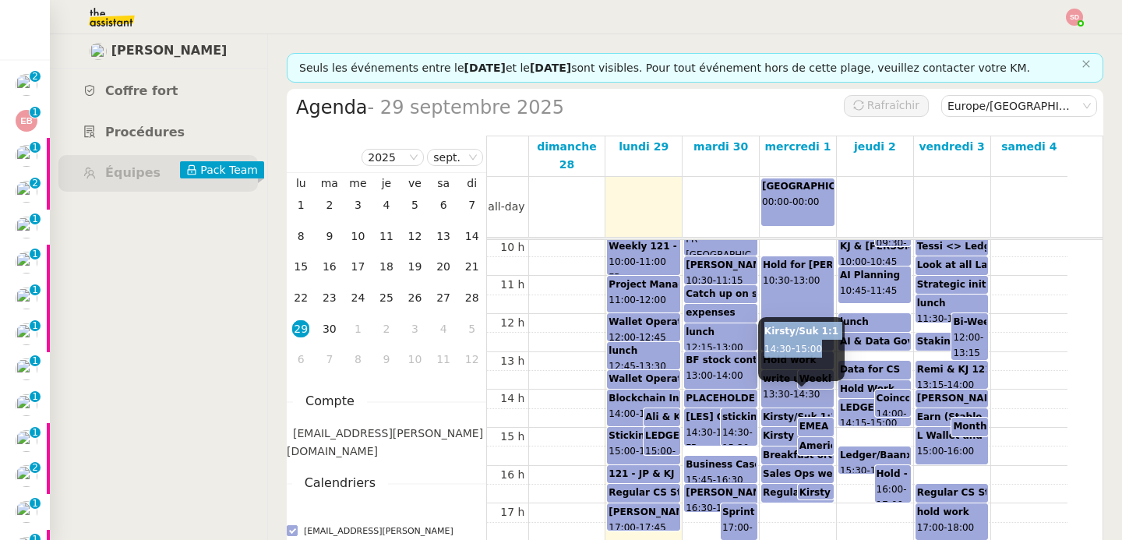
copy div "Kirsty/Suk 1:1 14:30 - 15:00"
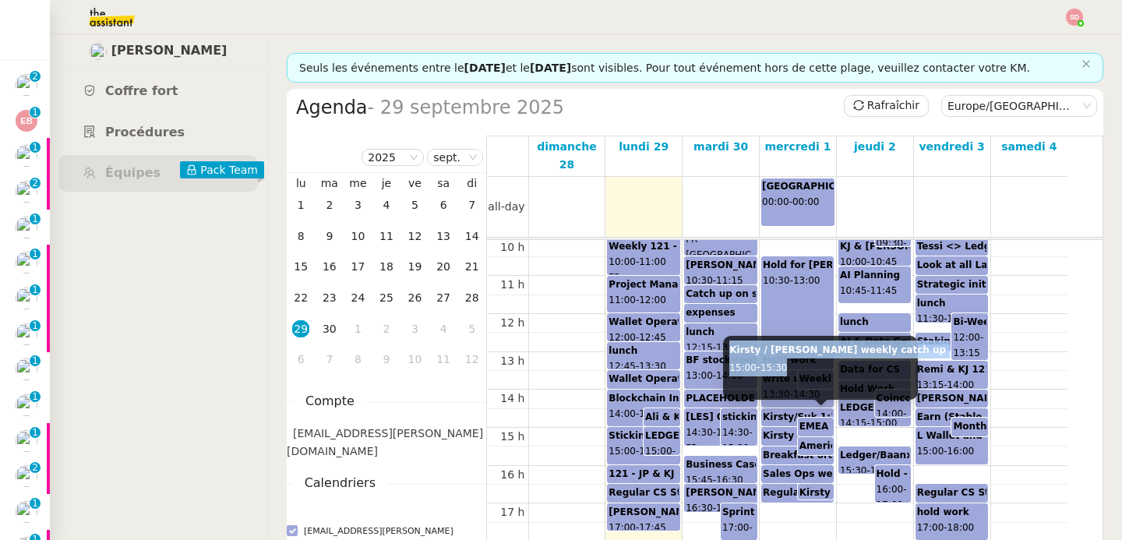
drag, startPoint x: 730, startPoint y: 348, endPoint x: 801, endPoint y: 371, distance: 74.4
click at [801, 371] on div "Kirsty / Elise weekly catch up 15:00 - 15:30" at bounding box center [820, 368] width 195 height 64
copy div "Kirsty / Elise weekly catch up 15:00 - 15:30"
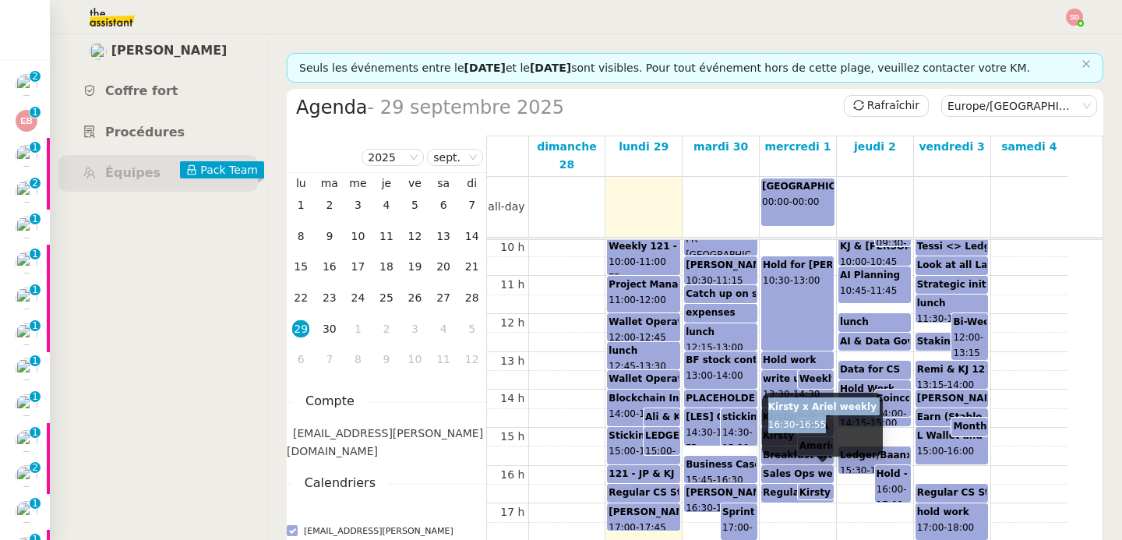
drag, startPoint x: 766, startPoint y: 407, endPoint x: 845, endPoint y: 419, distance: 80.5
click at [845, 419] on div "Kirsty x Ariel weekly 16:30 - 16:55" at bounding box center [822, 425] width 121 height 64
copy div "Kirsty x Ariel weekly 16:30 - 16:55"
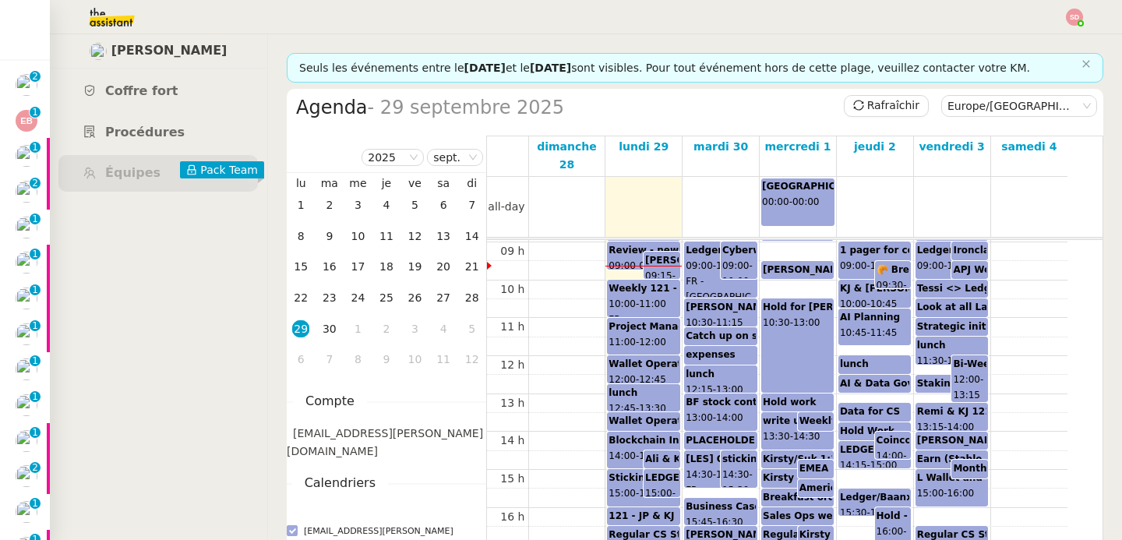
scroll to position [276, 0]
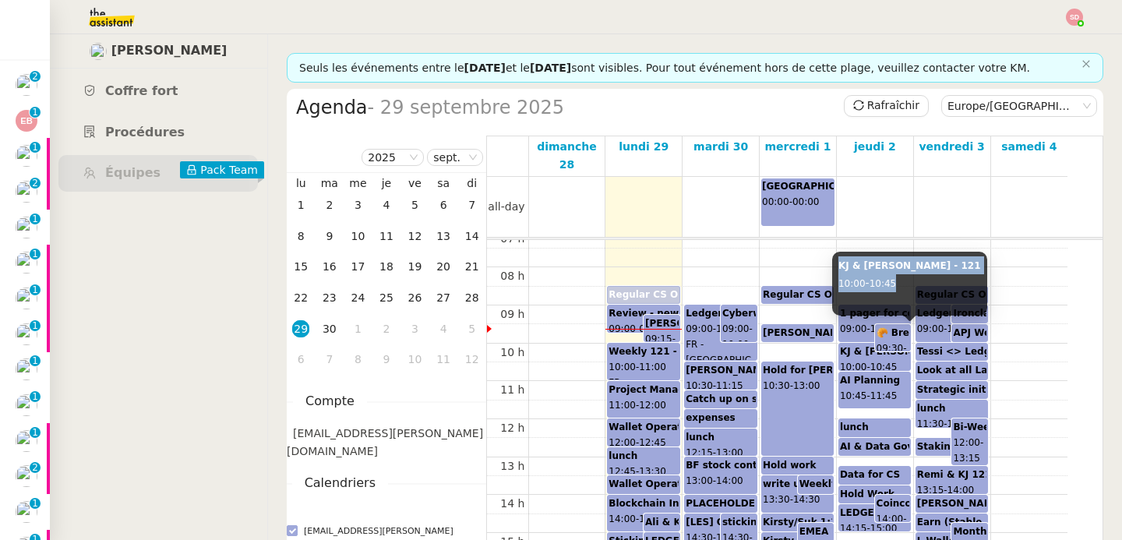
drag, startPoint x: 840, startPoint y: 263, endPoint x: 901, endPoint y: 285, distance: 64.6
click at [901, 285] on div "KJ & Alex - 121 10:00 - 10:45" at bounding box center [909, 284] width 155 height 64
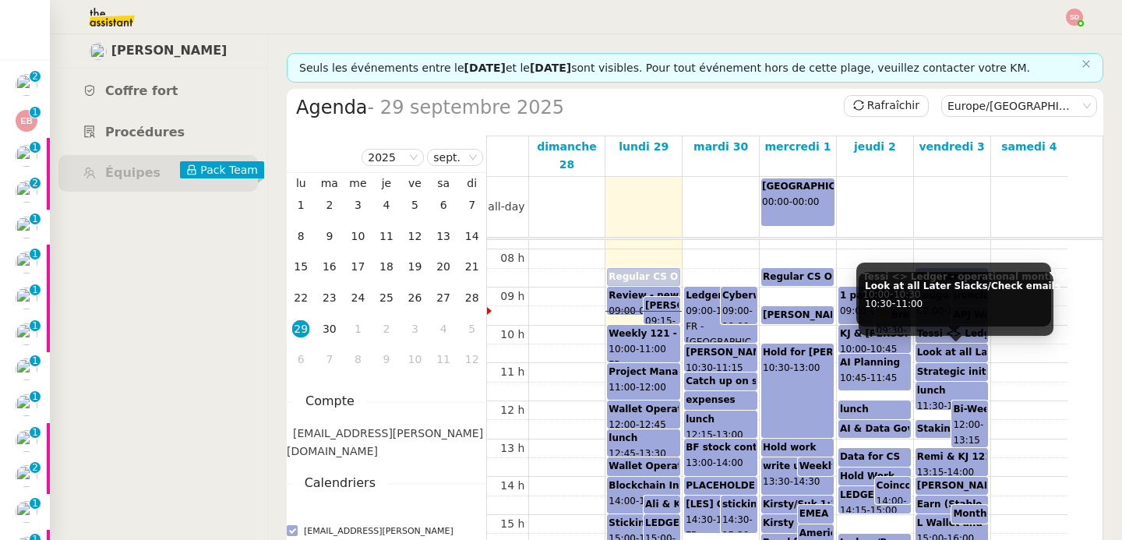
scroll to position [312, 0]
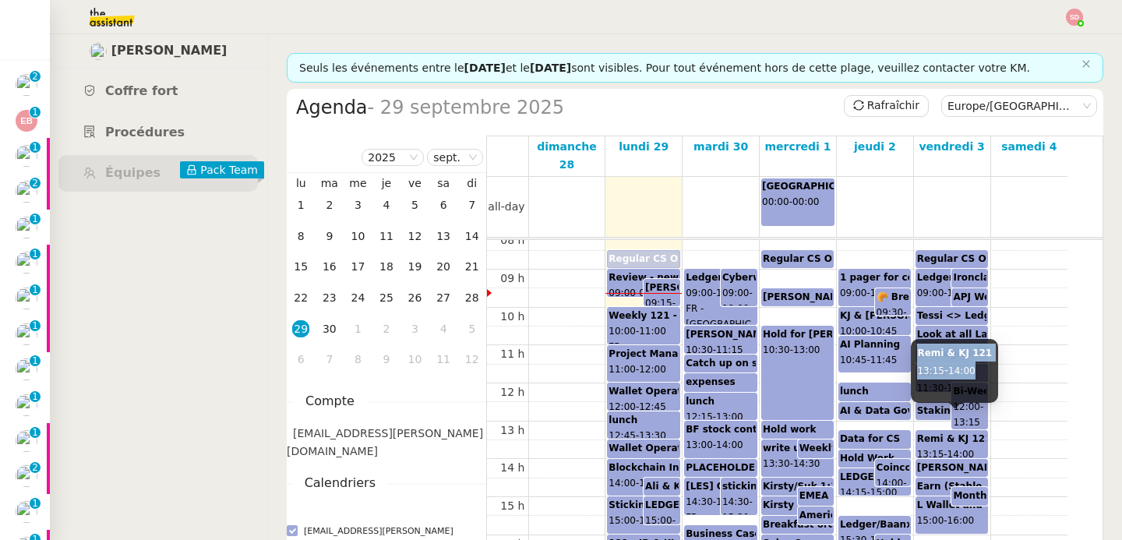
drag, startPoint x: 919, startPoint y: 353, endPoint x: 984, endPoint y: 372, distance: 67.5
click at [984, 372] on div "Remi & KJ 121 13:15 - 14:00" at bounding box center [954, 371] width 87 height 64
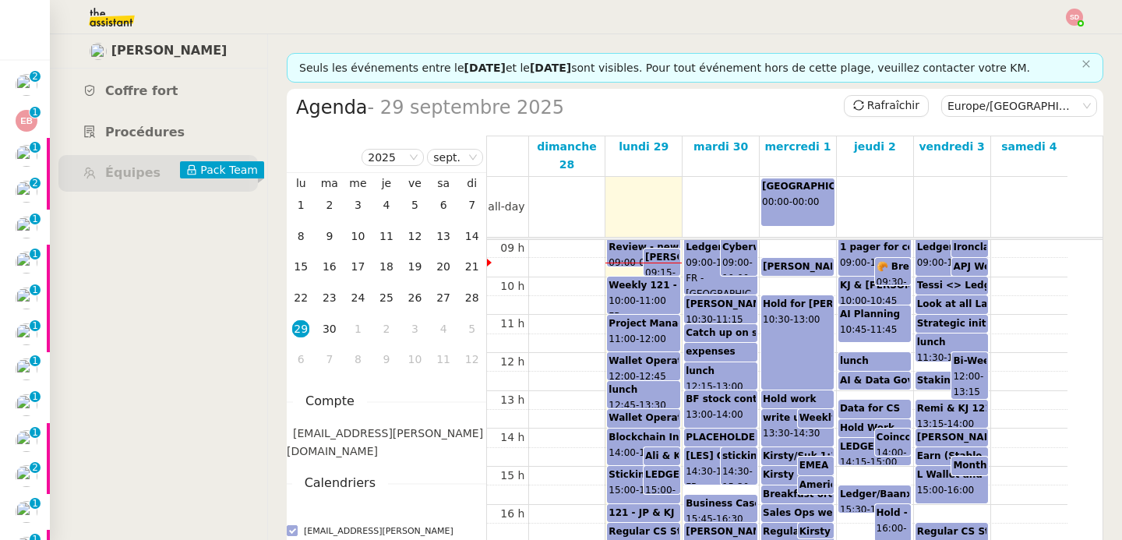
scroll to position [412, 0]
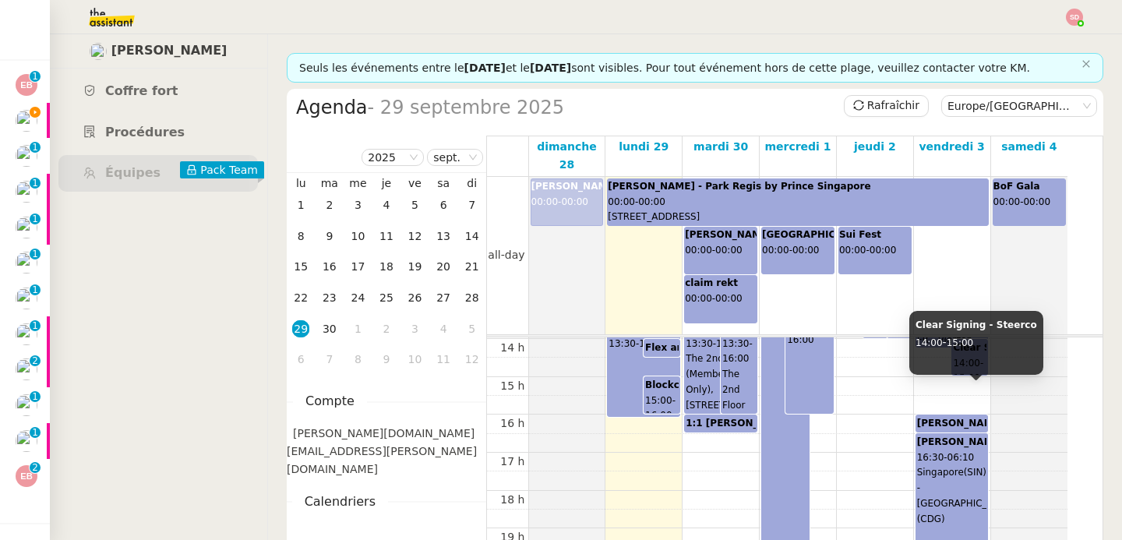
scroll to position [611, 0]
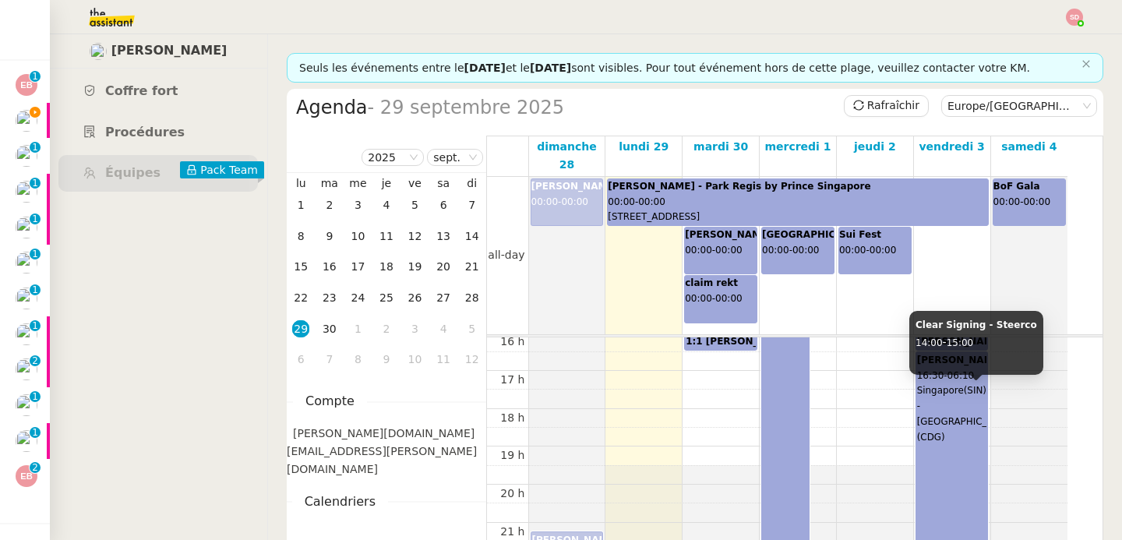
click at [961, 442] on div "Ian ROGERS - Air France 257 - departs 10:30 PM local time - Confirmation code: …" at bounding box center [951, 493] width 71 height 283
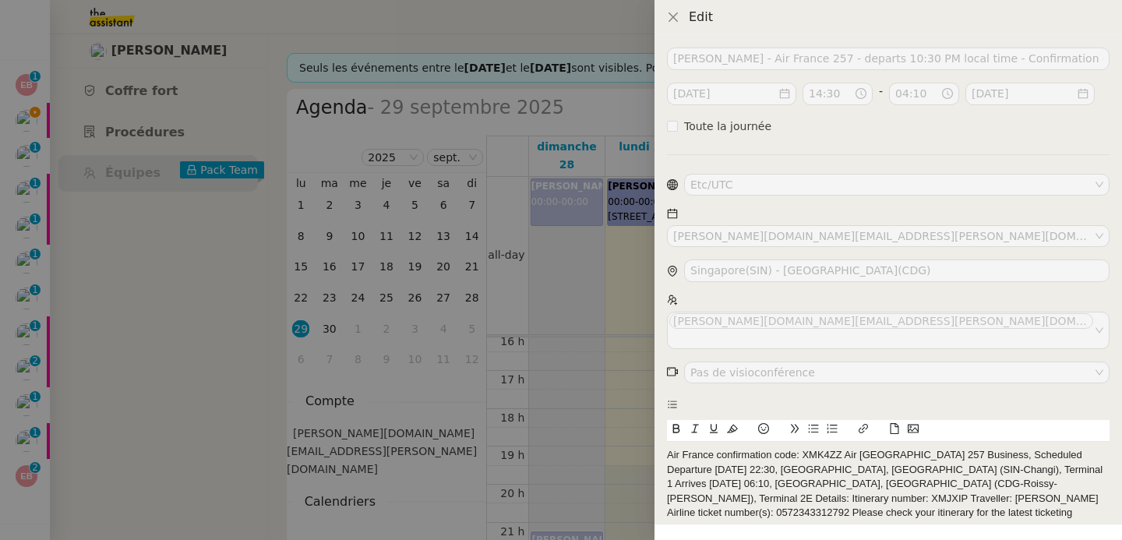
click at [622, 435] on div at bounding box center [561, 270] width 1122 height 540
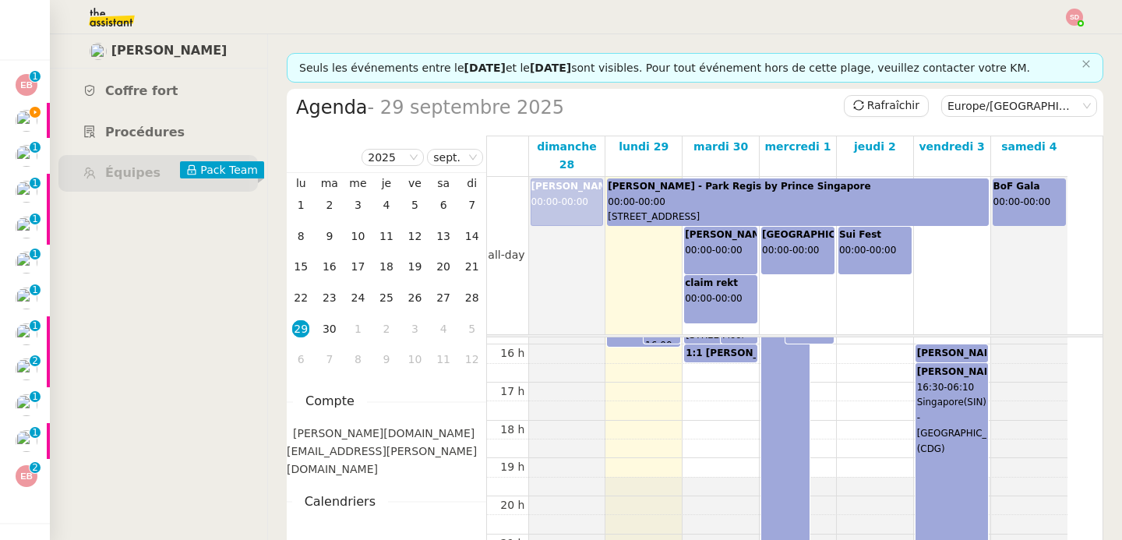
scroll to position [568, 0]
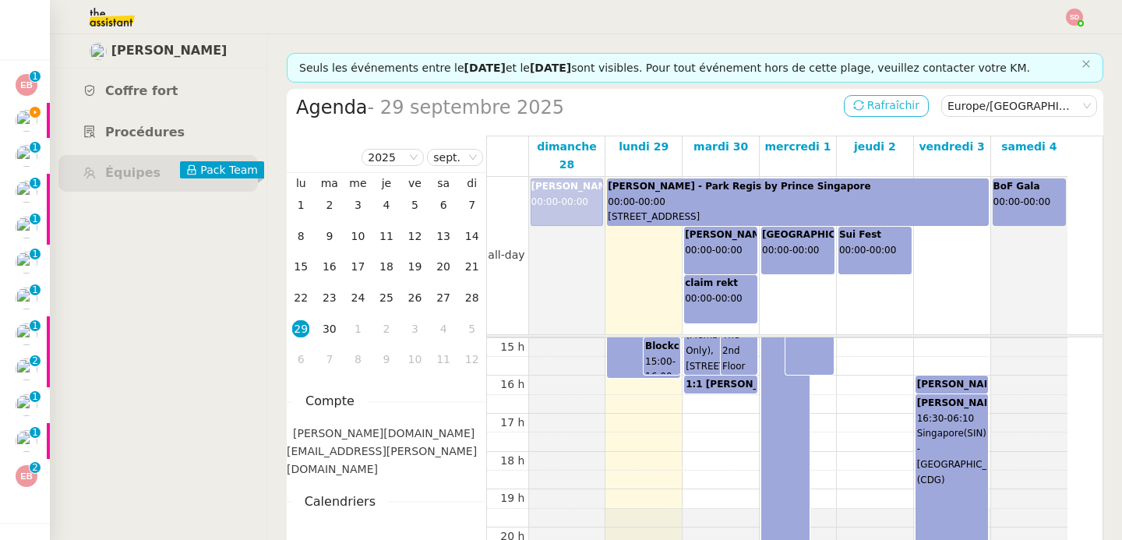
click at [867, 109] on span "Rafraîchir" at bounding box center [893, 106] width 52 height 18
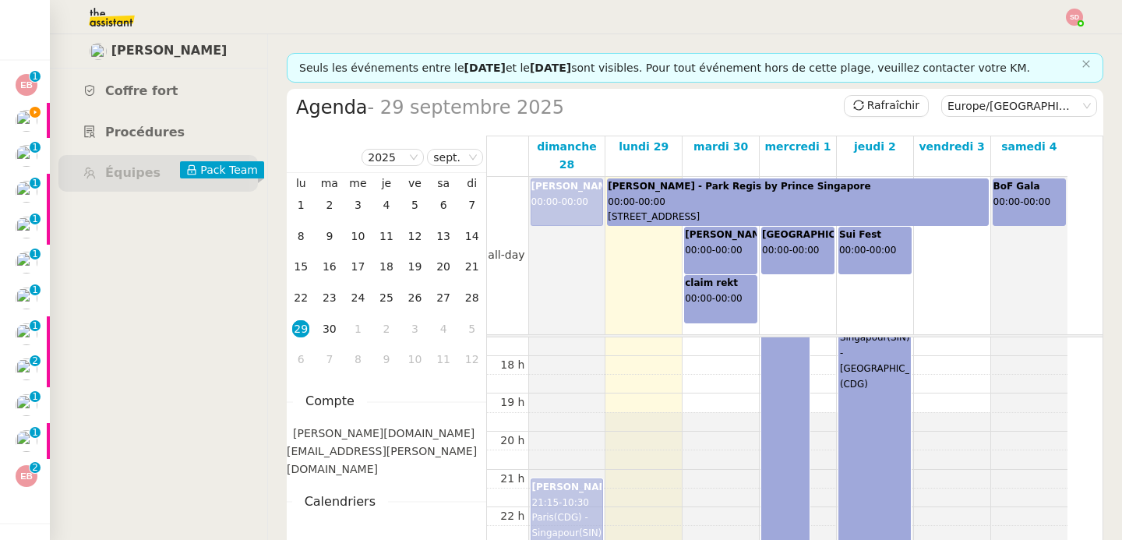
scroll to position [665, 0]
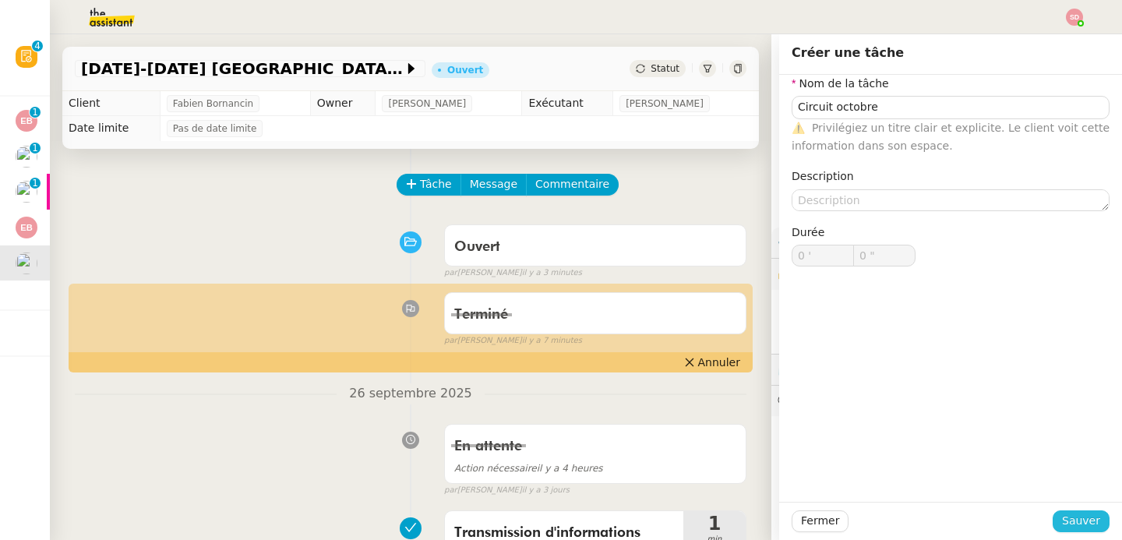
type input "Circuit octobre"
drag, startPoint x: 1055, startPoint y: 524, endPoint x: 930, endPoint y: 458, distance: 141.9
click at [1062, 524] on span "Sauver" at bounding box center [1081, 521] width 38 height 18
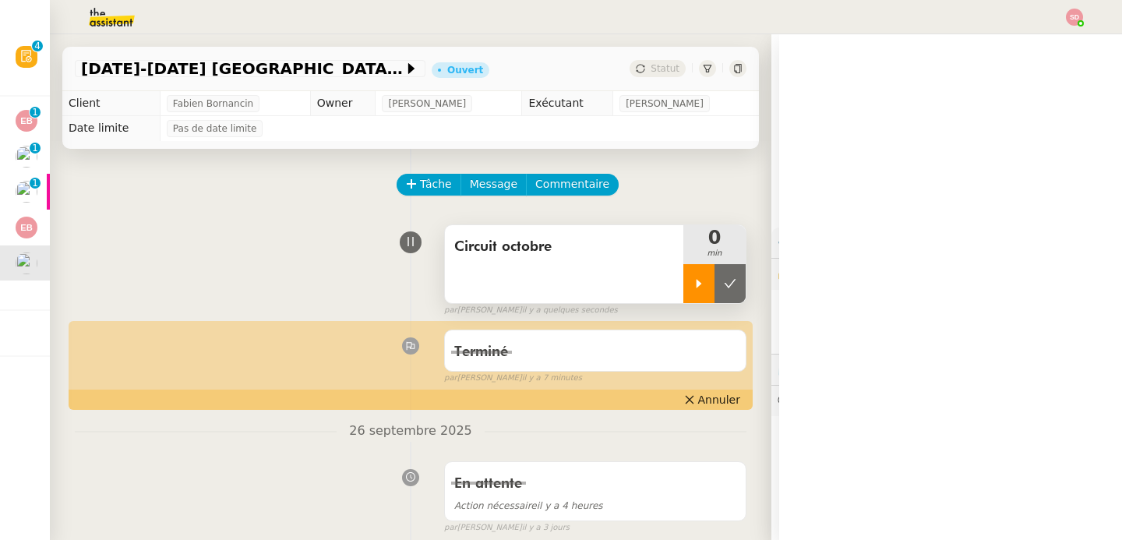
click at [683, 295] on div at bounding box center [698, 283] width 31 height 39
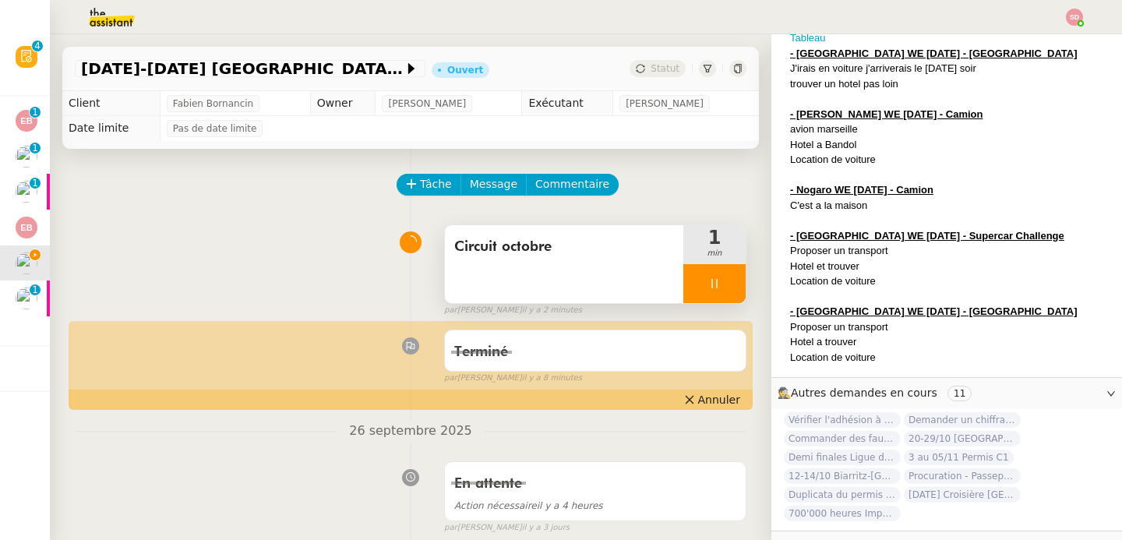
click at [708, 285] on div at bounding box center [714, 283] width 62 height 39
click at [725, 285] on icon at bounding box center [731, 283] width 12 height 9
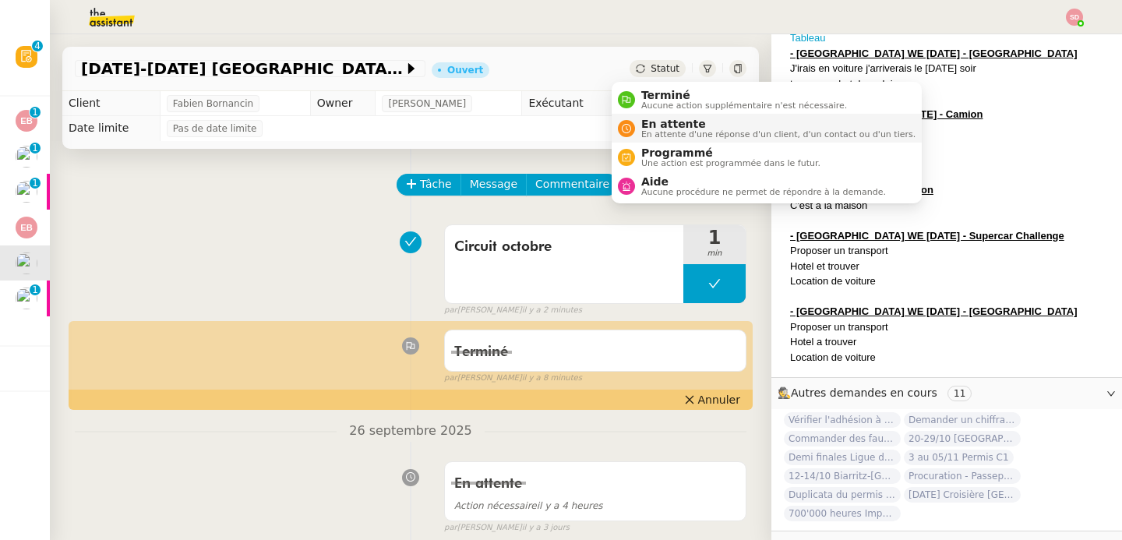
click at [619, 123] on nz-avatar at bounding box center [626, 128] width 17 height 17
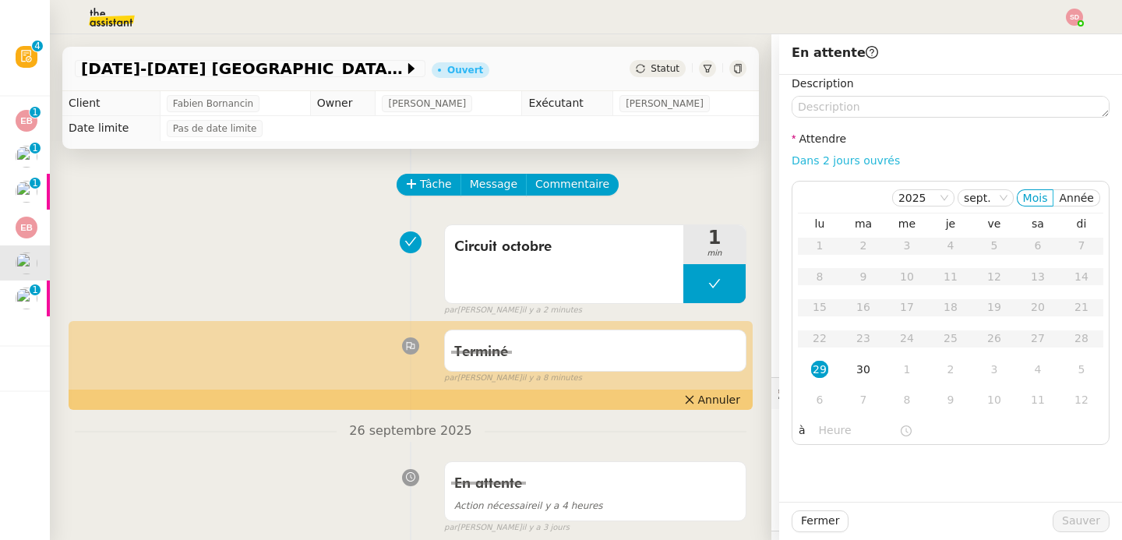
click at [852, 159] on link "Dans 2 jours ouvrés" at bounding box center [846, 160] width 108 height 12
type input "07:00"
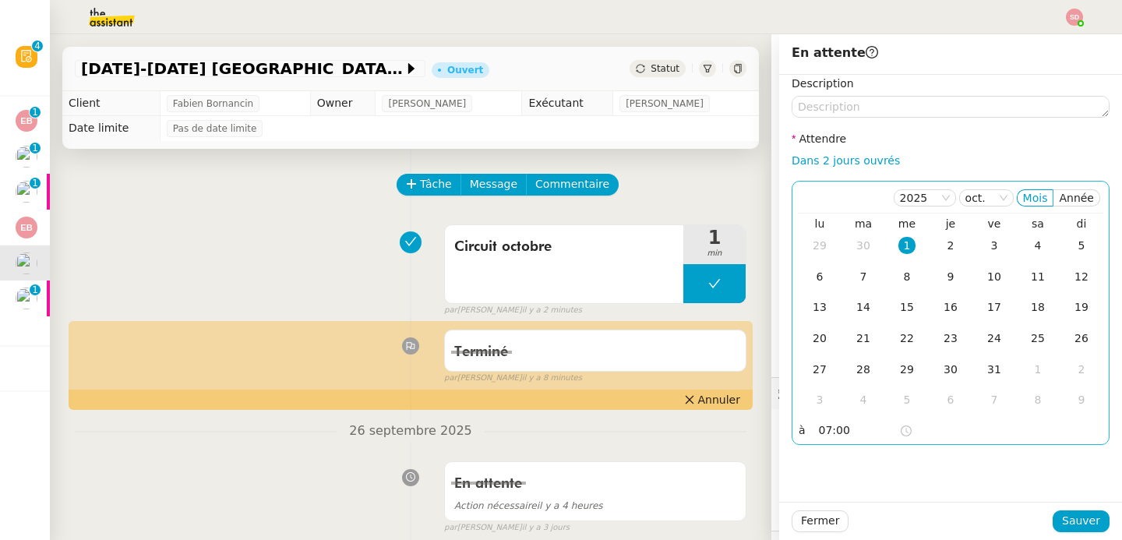
click at [859, 249] on div "30" at bounding box center [863, 245] width 17 height 17
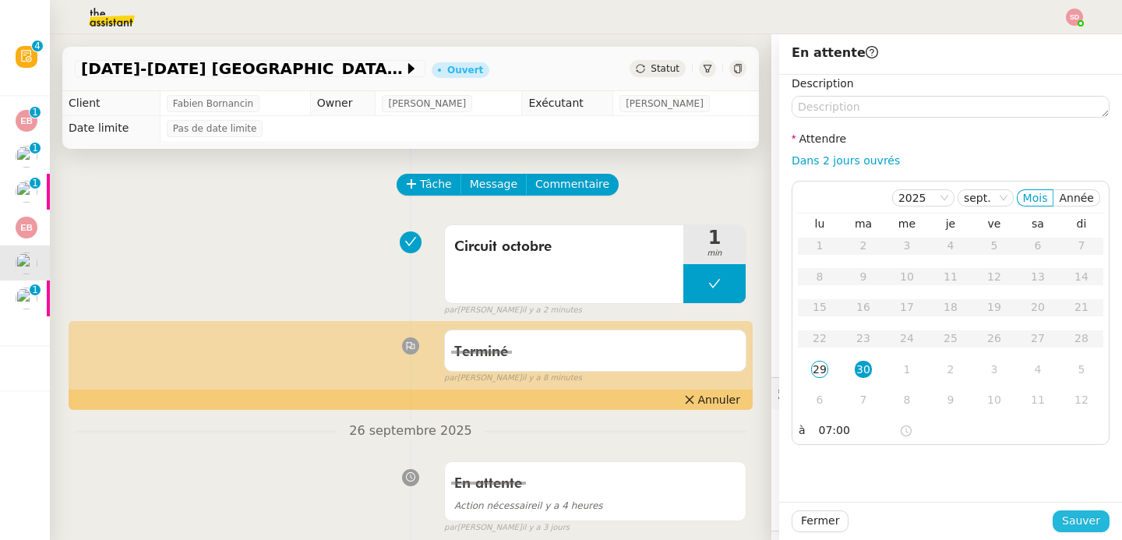
click at [1067, 519] on span "Sauver" at bounding box center [1081, 521] width 38 height 18
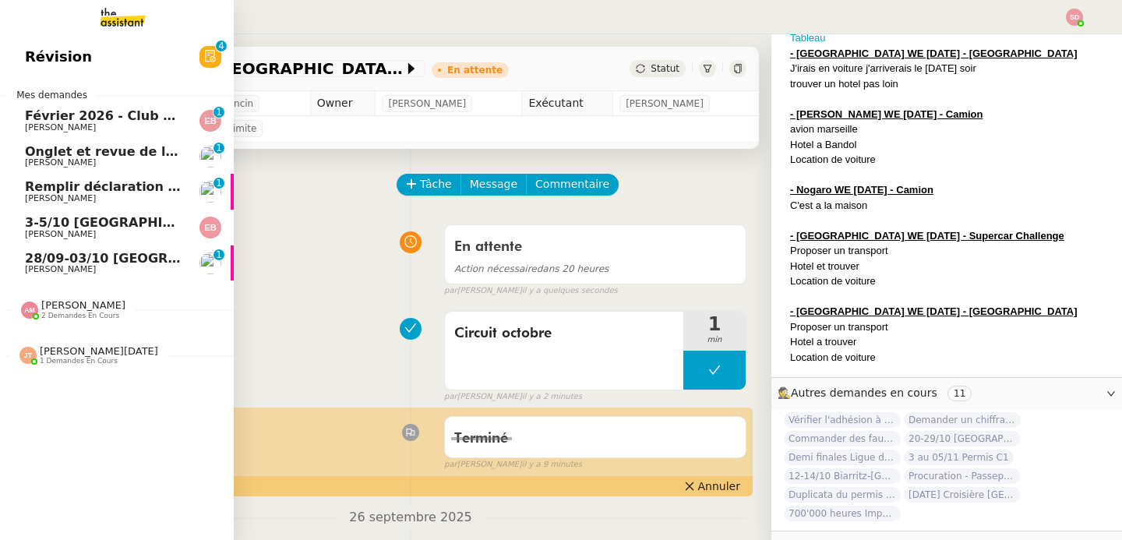
click at [42, 266] on span "[PERSON_NAME]" at bounding box center [60, 269] width 71 height 10
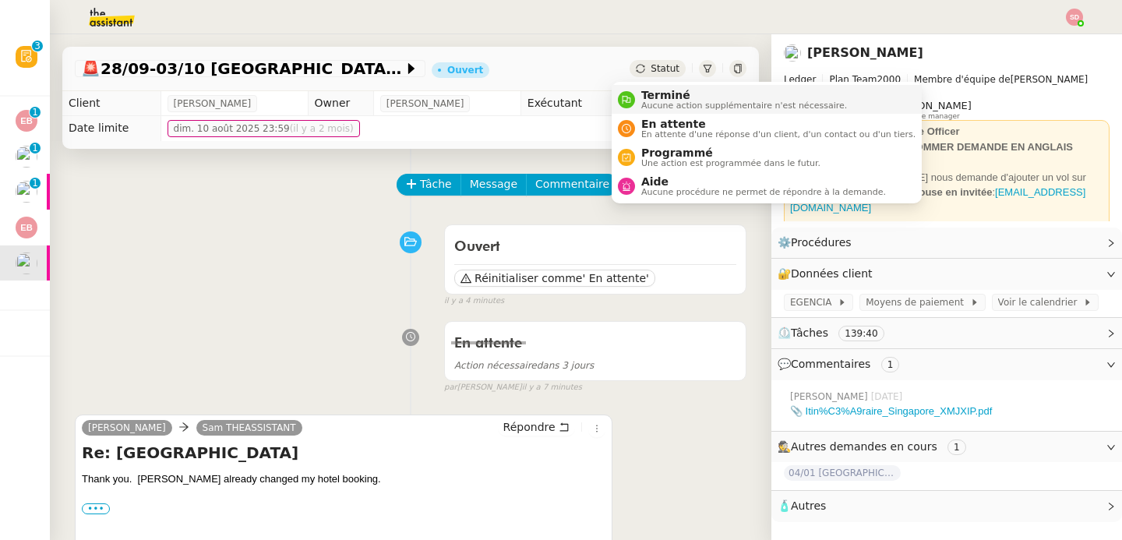
click at [626, 104] on nz-avatar at bounding box center [626, 99] width 17 height 17
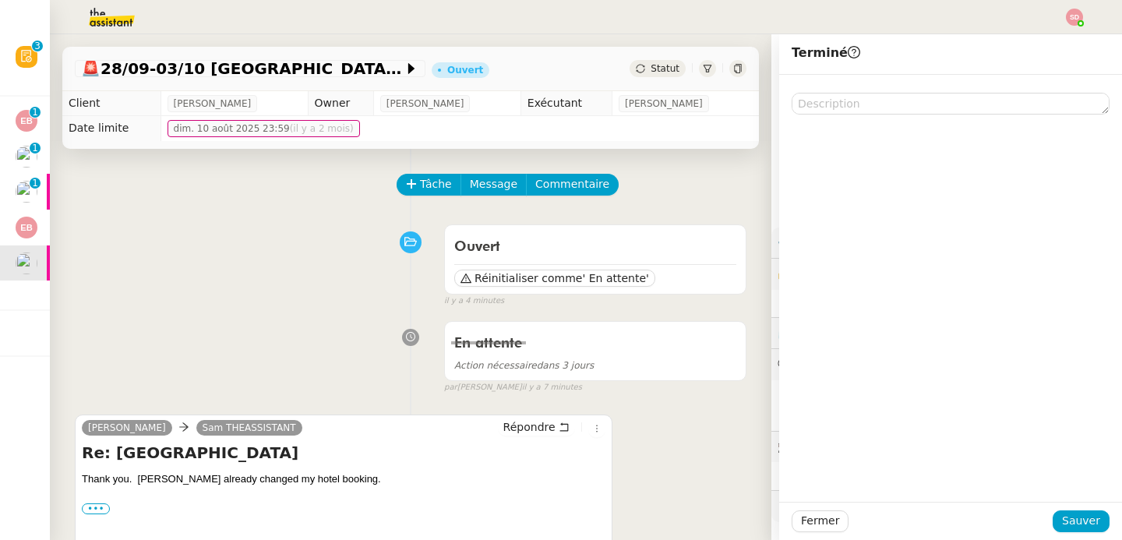
click at [1071, 532] on div "Fermer Sauver" at bounding box center [950, 521] width 343 height 38
click at [1071, 524] on span "Sauver" at bounding box center [1081, 521] width 38 height 18
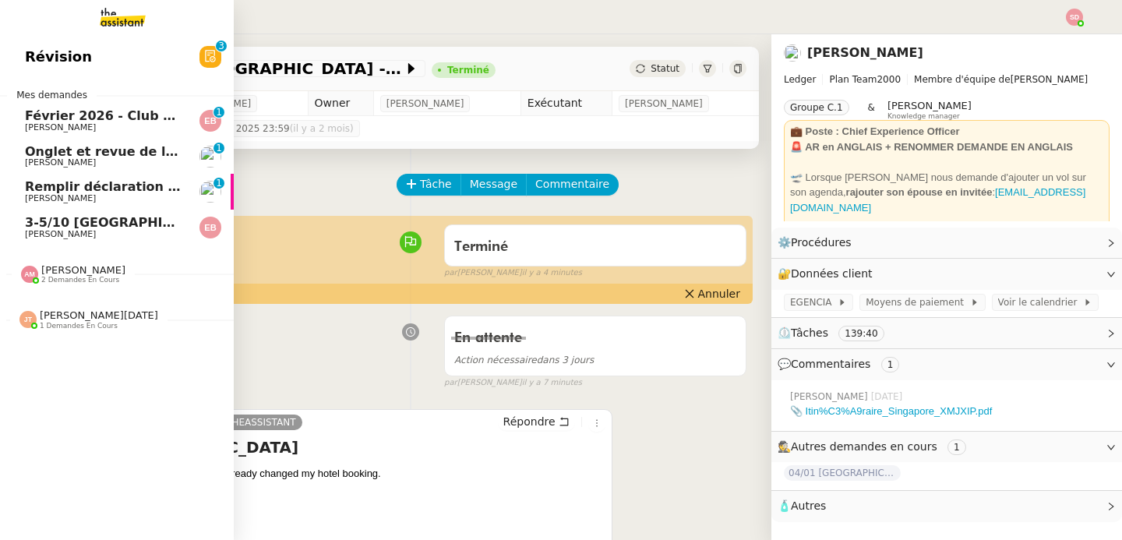
click at [8, 223] on link "3-5/10 [GEOGRAPHIC_DATA] - [GEOGRAPHIC_DATA] [PERSON_NAME]" at bounding box center [117, 228] width 234 height 36
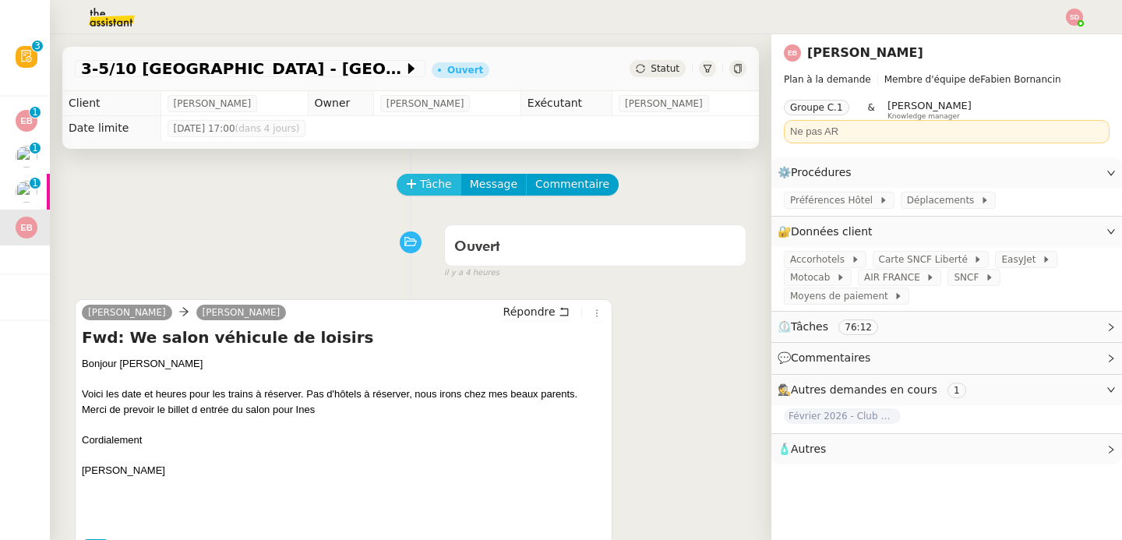
click at [425, 183] on span "Tâche" at bounding box center [436, 184] width 32 height 18
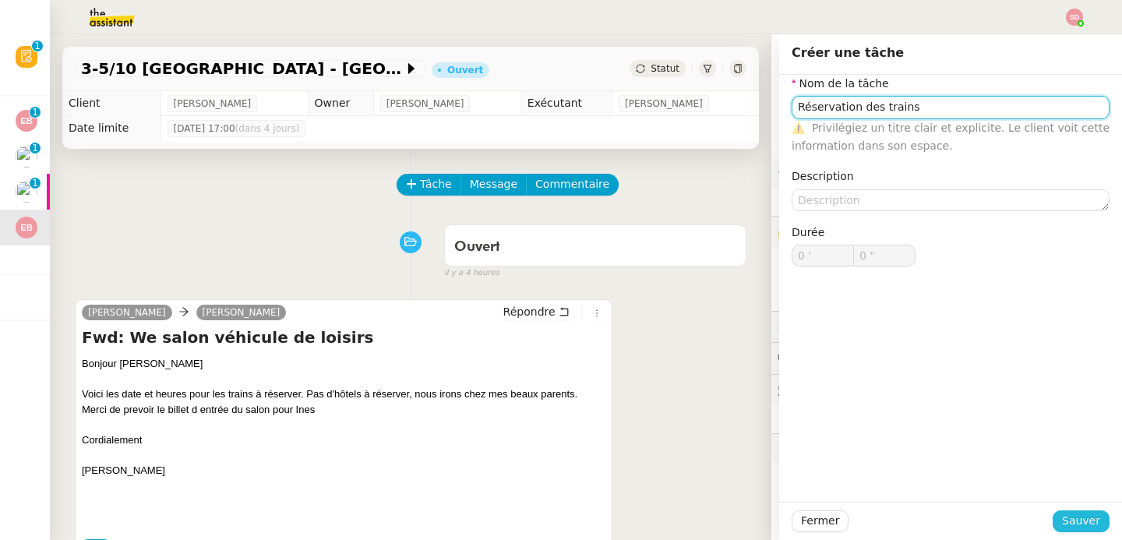
type input "Réservation des trains"
click at [1062, 521] on span "Sauver" at bounding box center [1081, 521] width 38 height 18
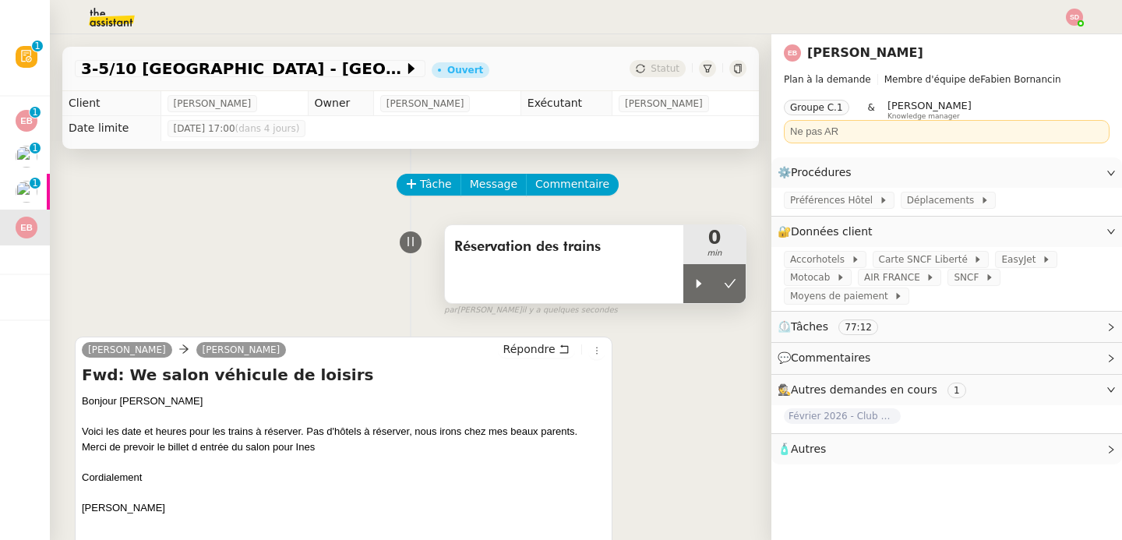
click at [662, 277] on div "Réservation des trains" at bounding box center [564, 264] width 238 height 78
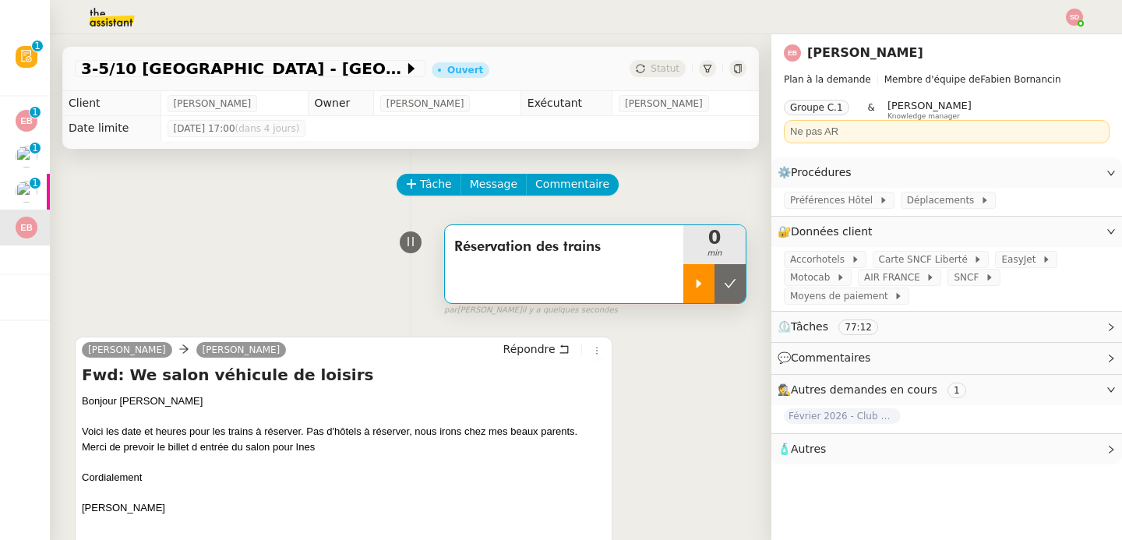
click at [683, 276] on div at bounding box center [698, 283] width 31 height 39
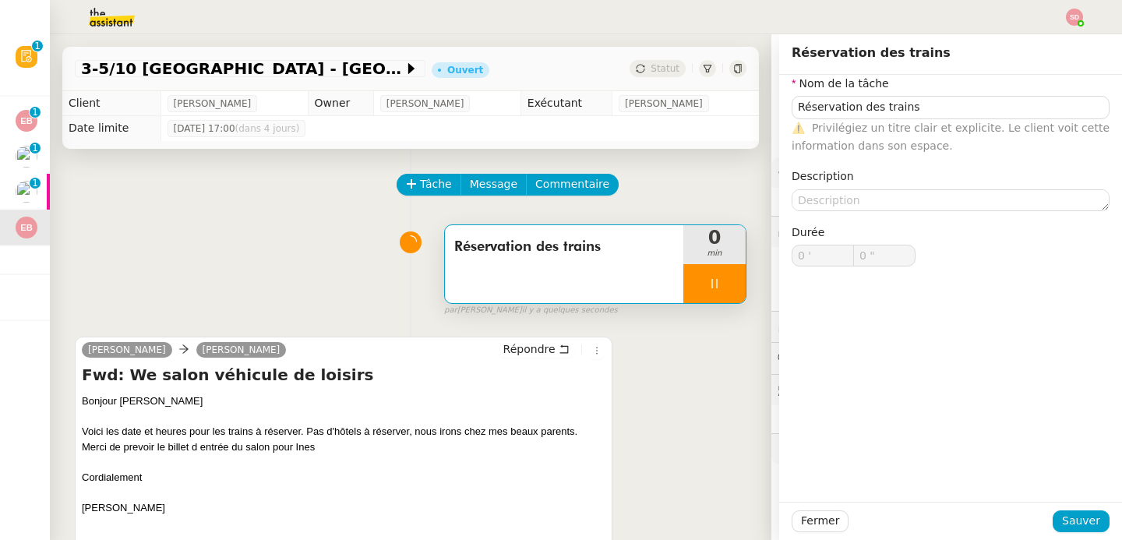
type input "Réservation des trains"
type input "0 '"
type input "0 ""
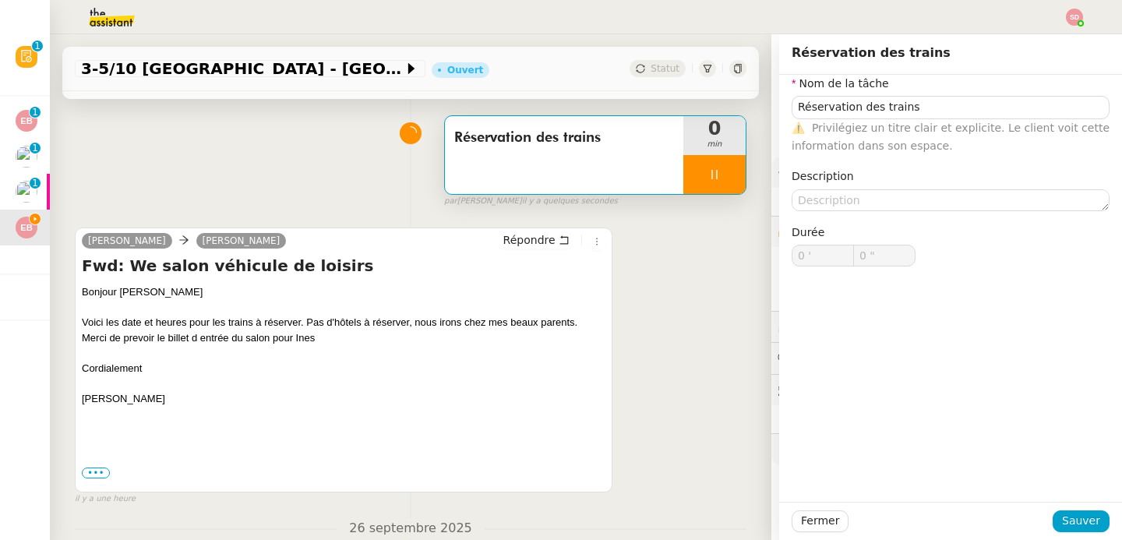
type input "Réservation des trains"
type input "0 '"
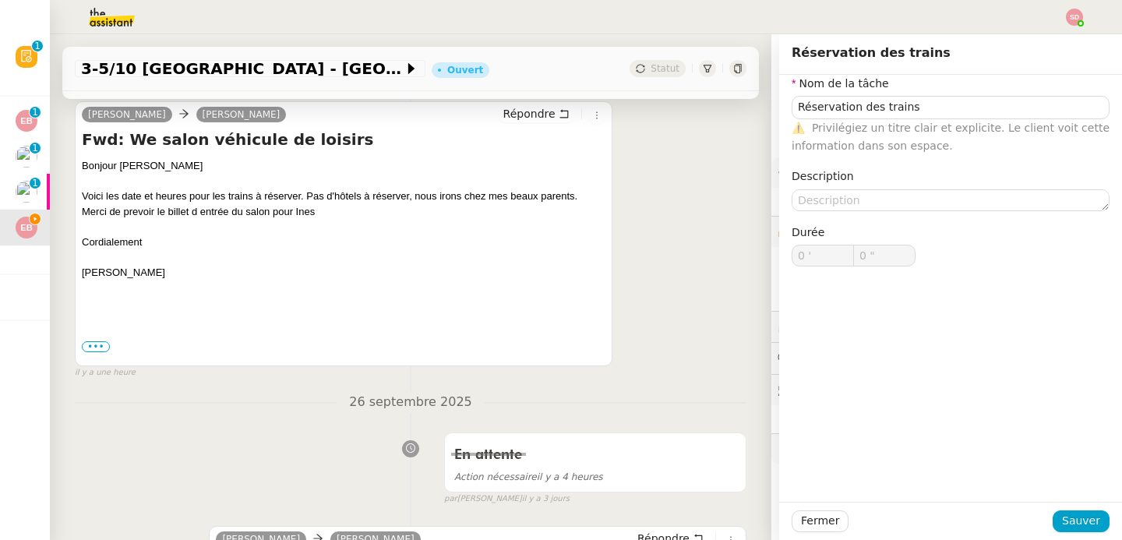
scroll to position [296, 0]
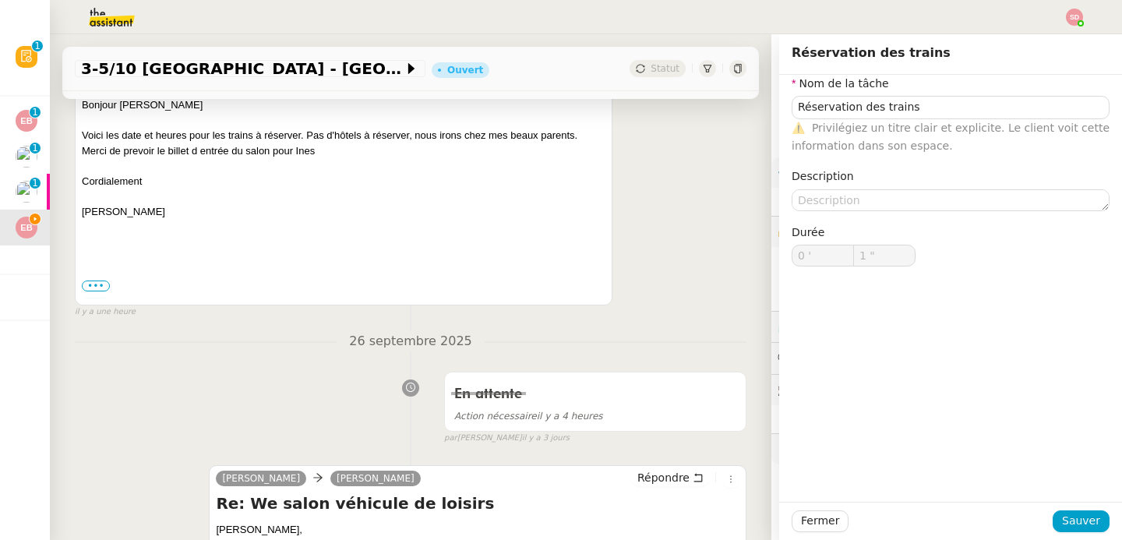
click at [93, 285] on span "•••" at bounding box center [96, 286] width 28 height 11
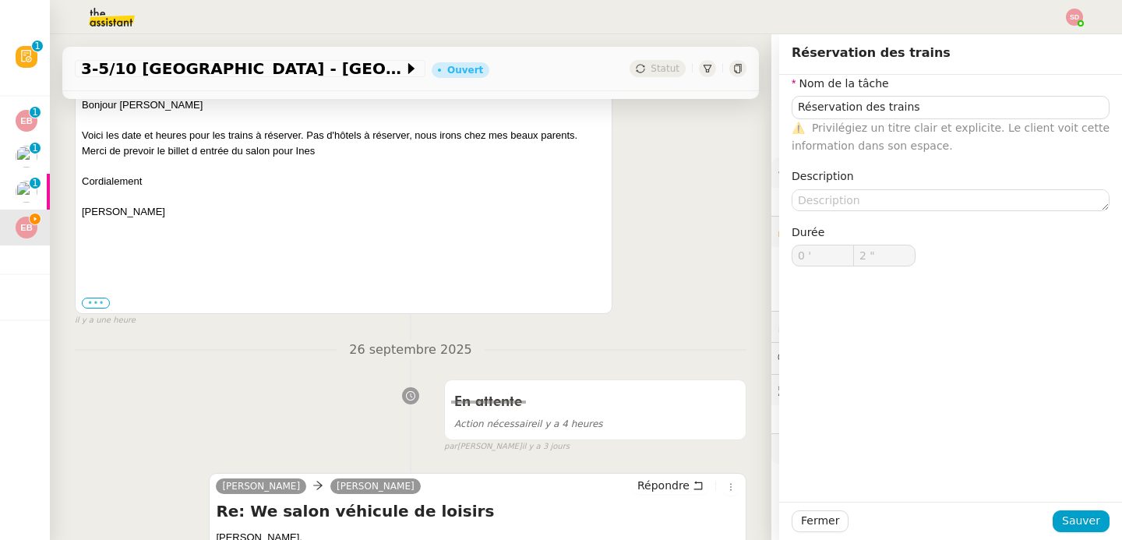
click at [94, 303] on label "•••" at bounding box center [96, 303] width 28 height 11
click at [0, 0] on input "•••" at bounding box center [0, 0] width 0 height 0
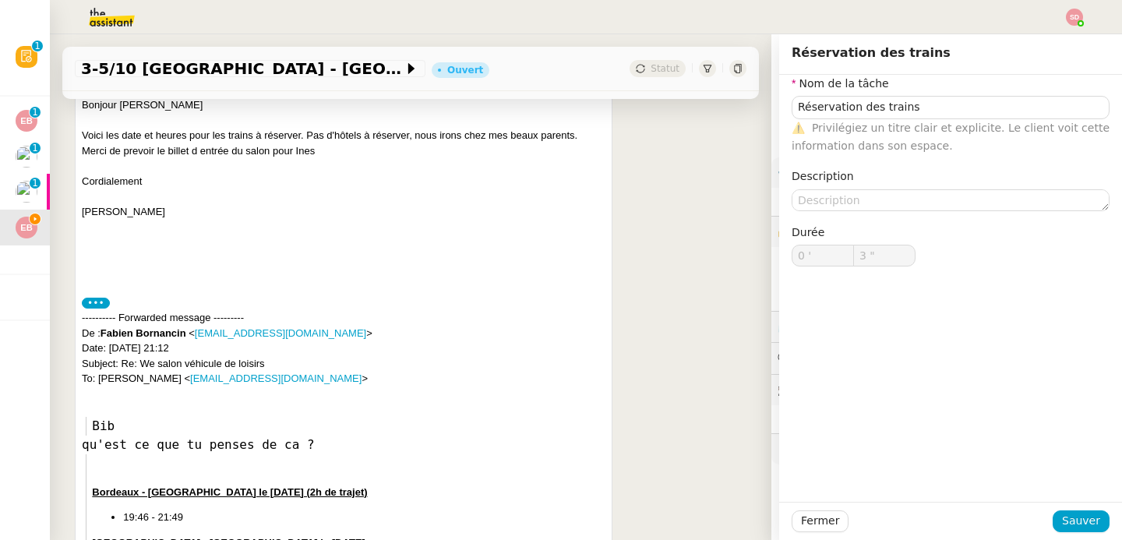
type input "4 ""
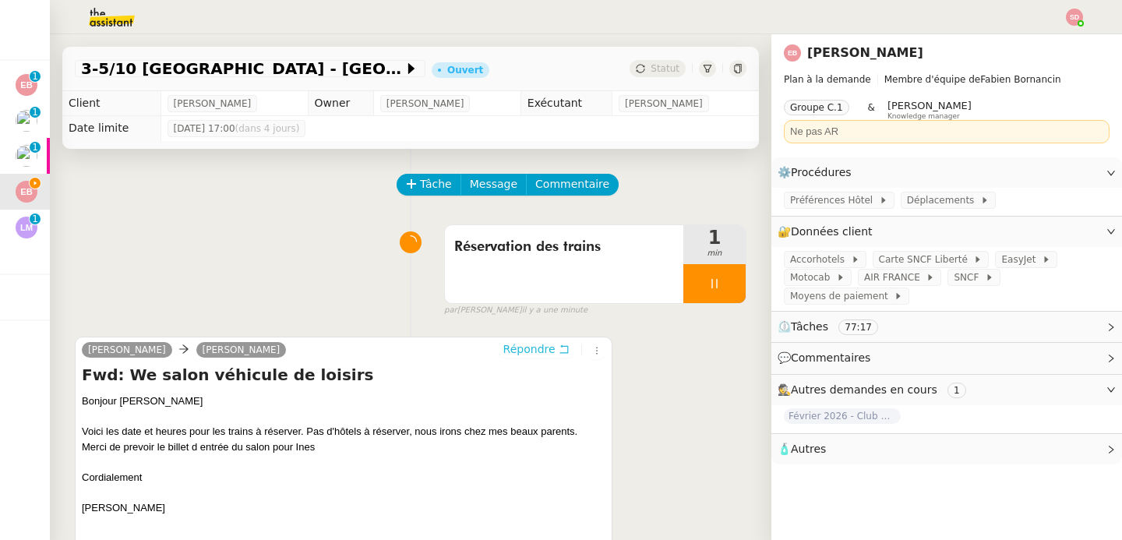
click at [522, 342] on span "Répondre" at bounding box center [529, 349] width 52 height 16
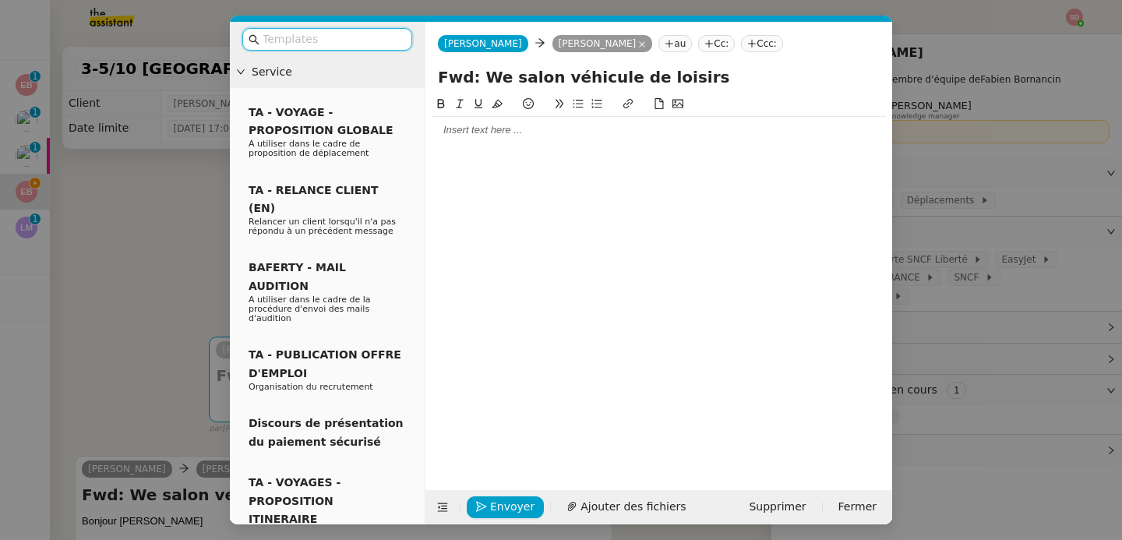
click at [507, 130] on div at bounding box center [659, 130] width 454 height 14
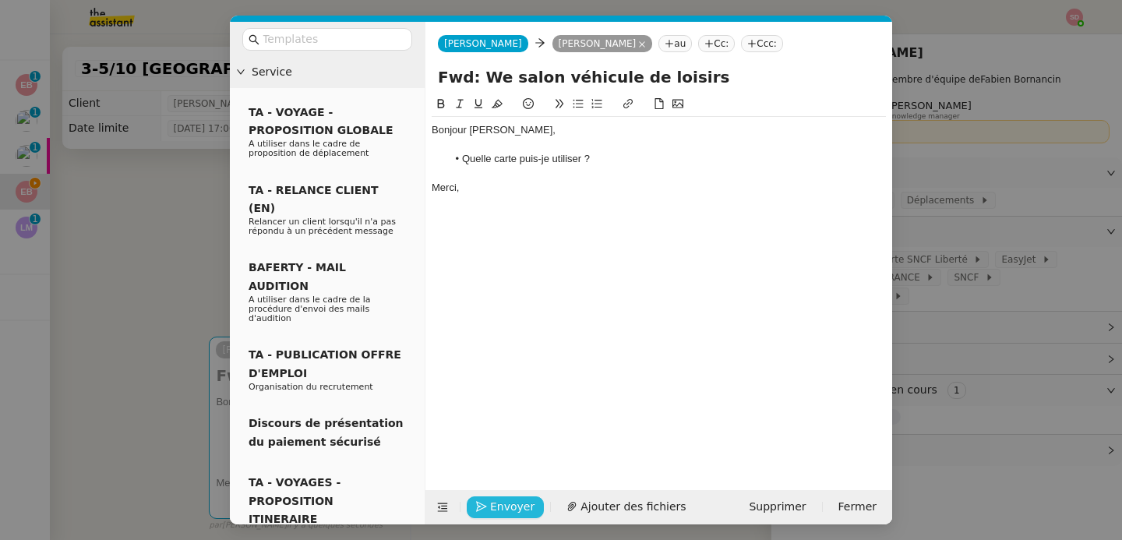
click at [507, 499] on span "Envoyer" at bounding box center [512, 507] width 44 height 18
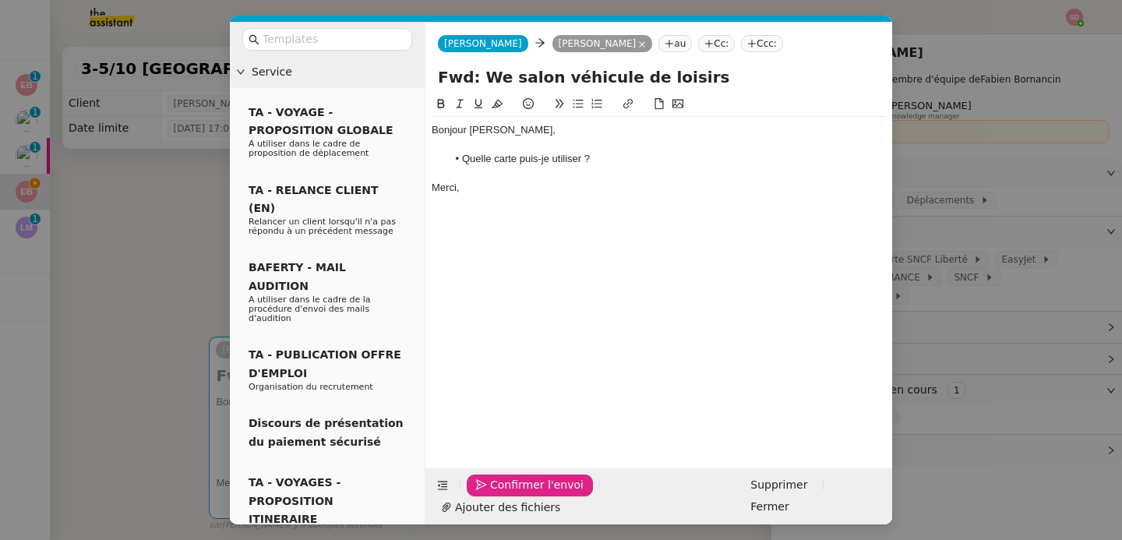
click at [507, 494] on span "Confirmer l'envoi" at bounding box center [537, 485] width 94 height 18
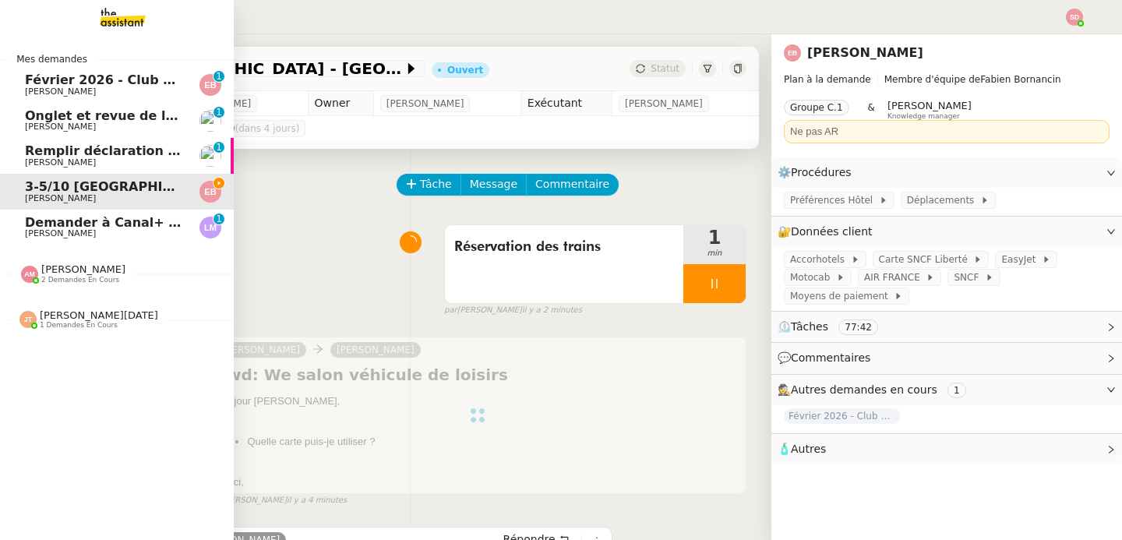
click at [48, 230] on span "[PERSON_NAME]" at bounding box center [60, 233] width 71 height 10
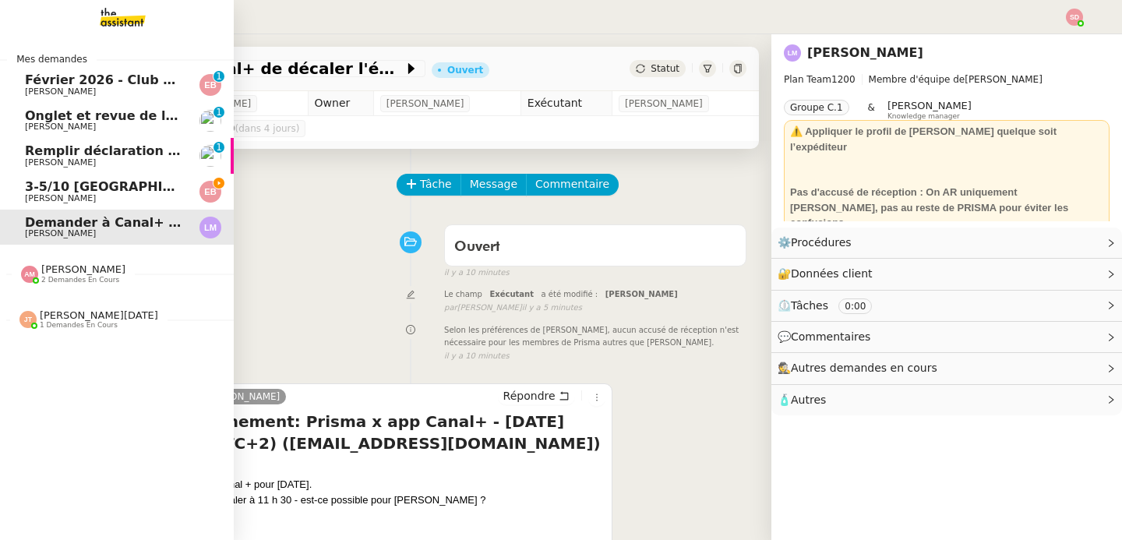
click at [69, 183] on span "3-5/10 [GEOGRAPHIC_DATA] - [GEOGRAPHIC_DATA]" at bounding box center [202, 186] width 355 height 15
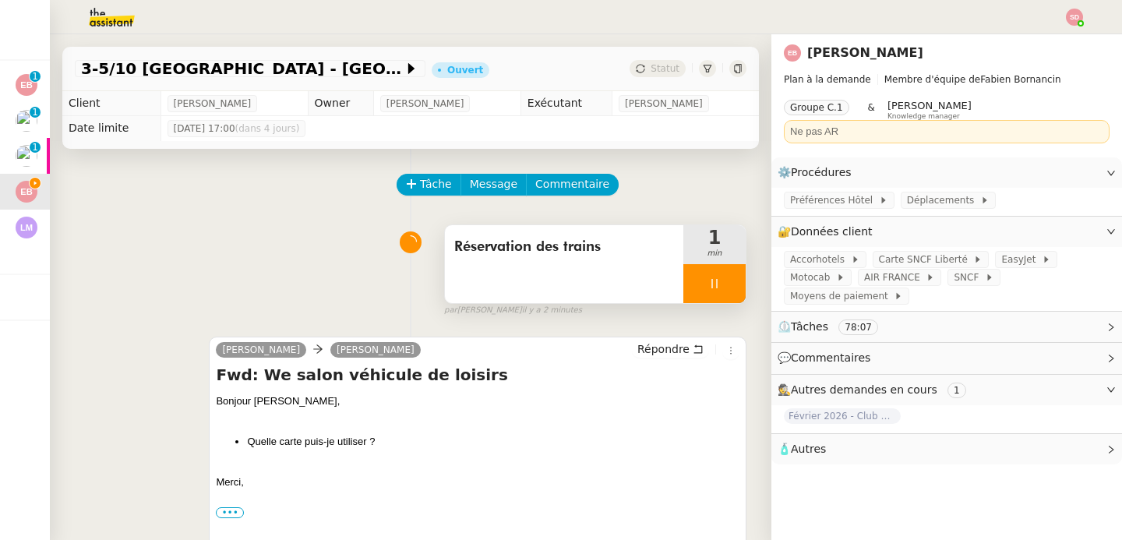
click at [711, 282] on div at bounding box center [714, 283] width 62 height 39
click at [724, 282] on icon at bounding box center [730, 283] width 12 height 12
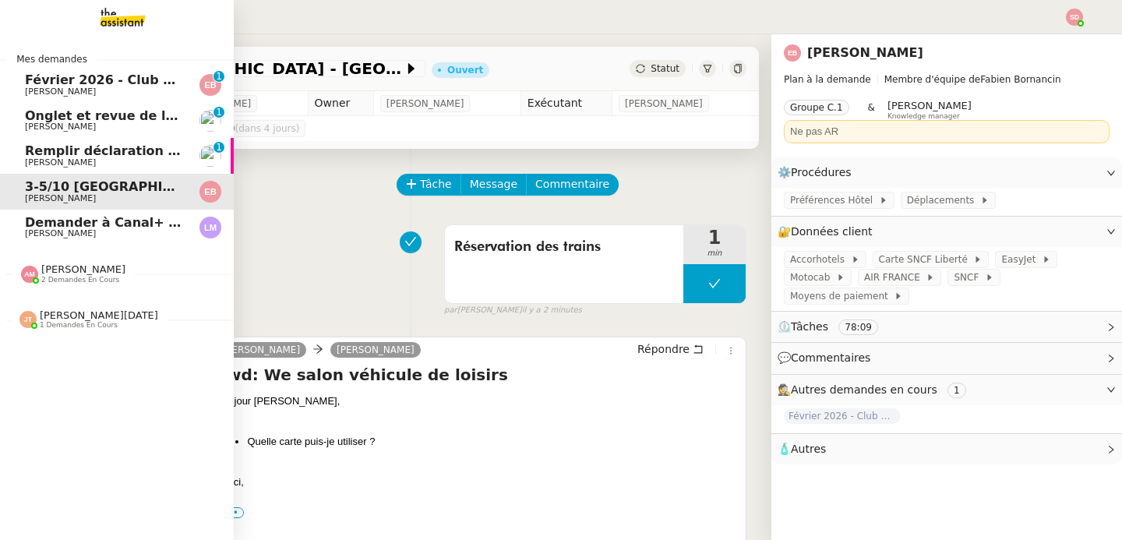
click at [50, 234] on span "[PERSON_NAME]" at bounding box center [60, 233] width 71 height 10
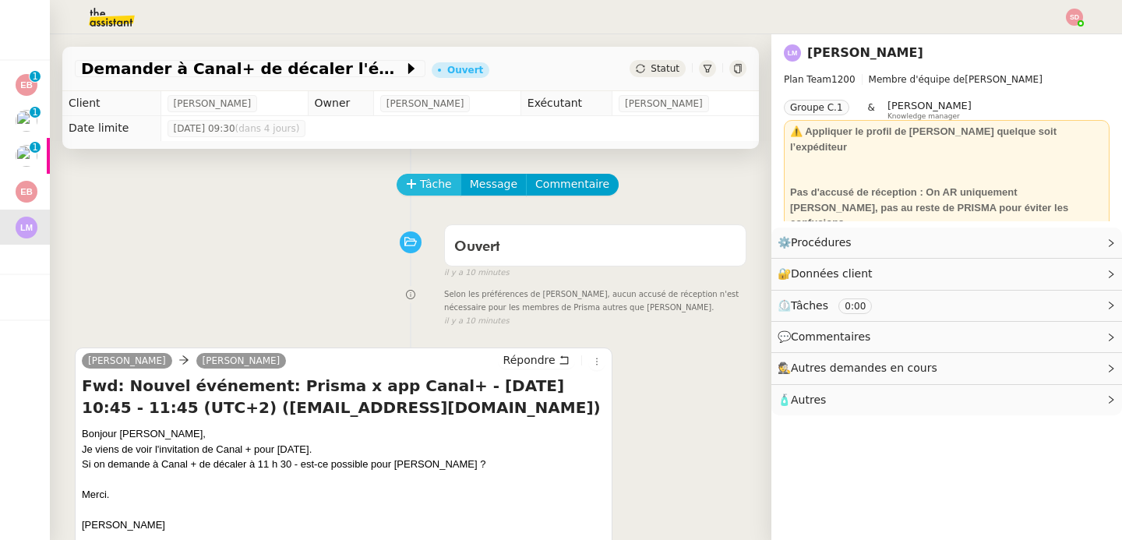
click at [406, 178] on icon at bounding box center [411, 183] width 11 height 11
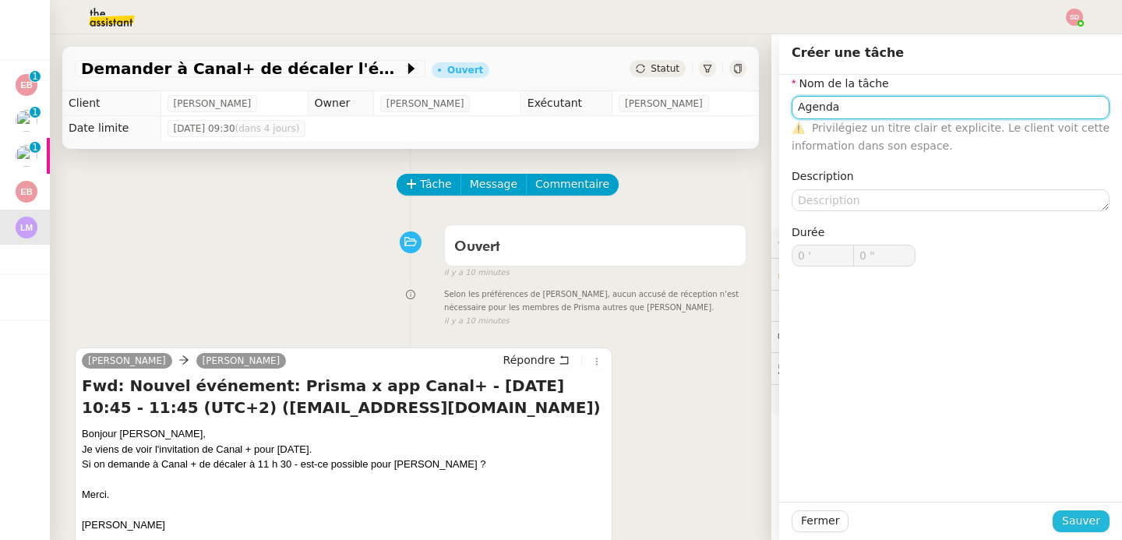
type input "Agenda"
click at [1062, 517] on span "Sauver" at bounding box center [1081, 521] width 38 height 18
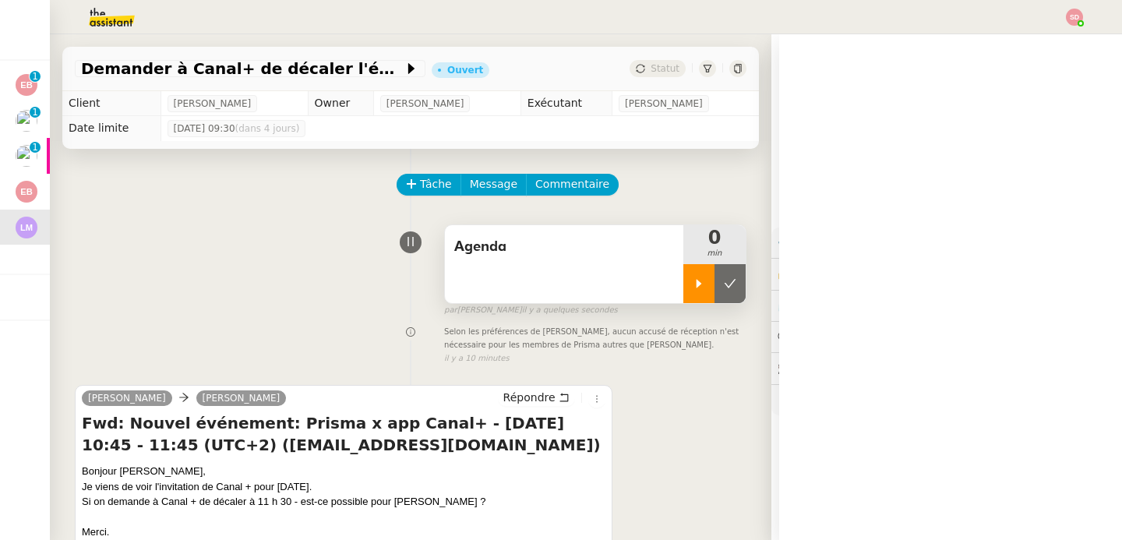
click at [683, 293] on div at bounding box center [698, 283] width 31 height 39
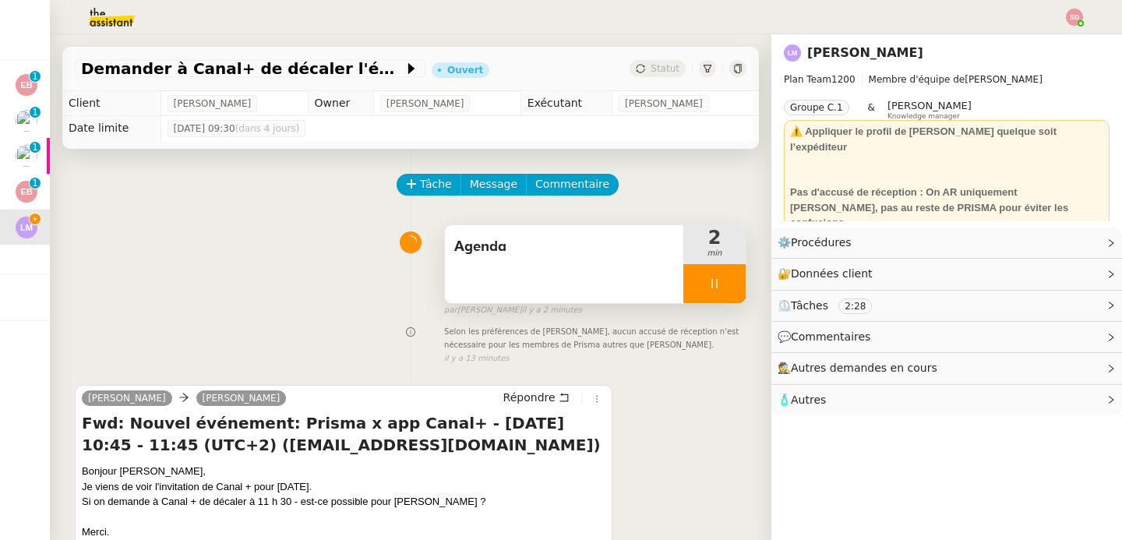
click at [708, 289] on icon at bounding box center [714, 283] width 12 height 12
click at [724, 284] on icon at bounding box center [730, 283] width 12 height 12
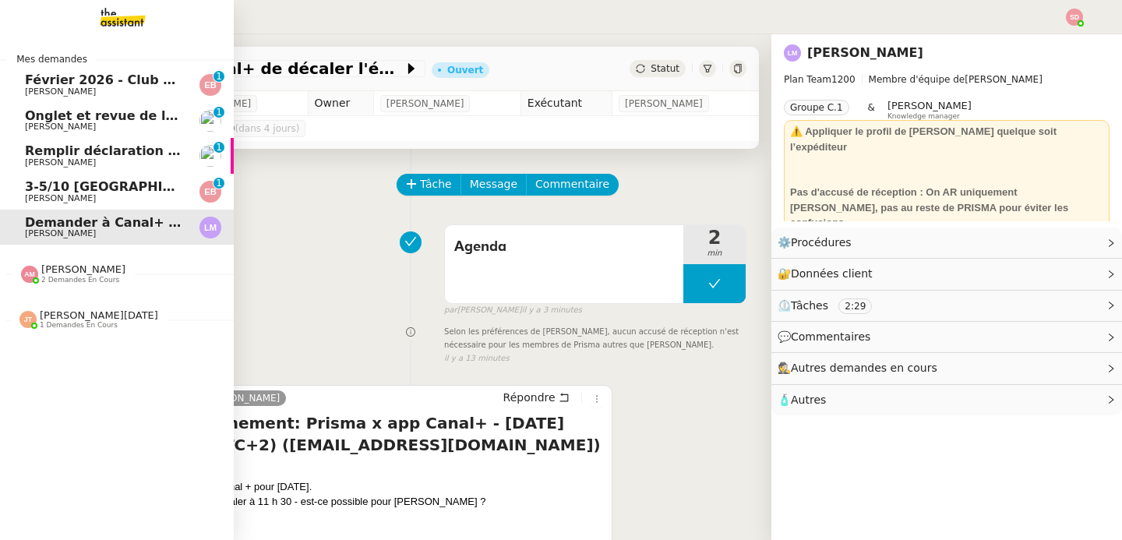
click at [26, 187] on span "3-5/10 [GEOGRAPHIC_DATA] - [GEOGRAPHIC_DATA]" at bounding box center [202, 186] width 355 height 15
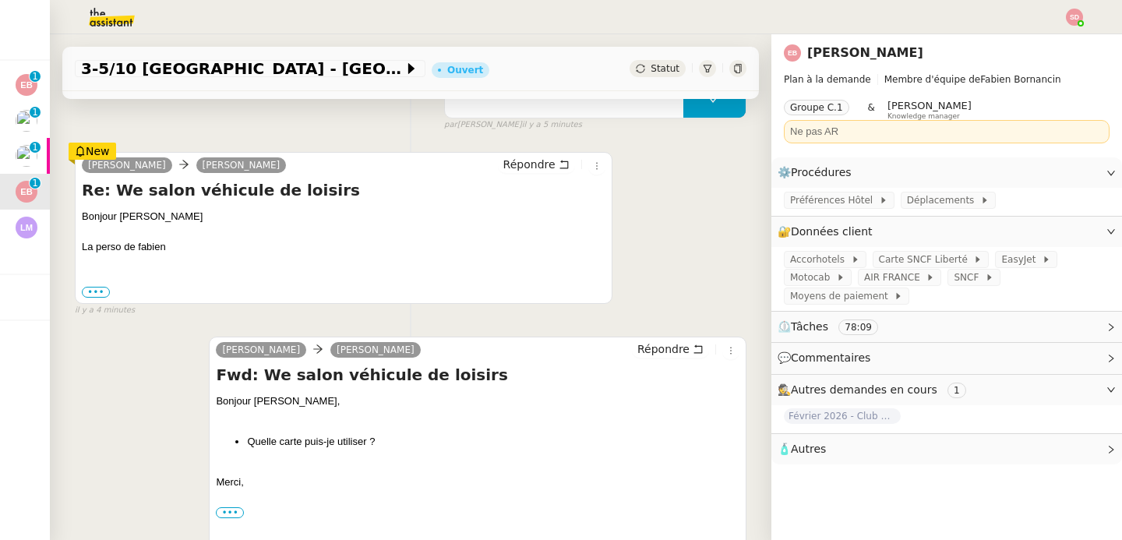
scroll to position [124, 0]
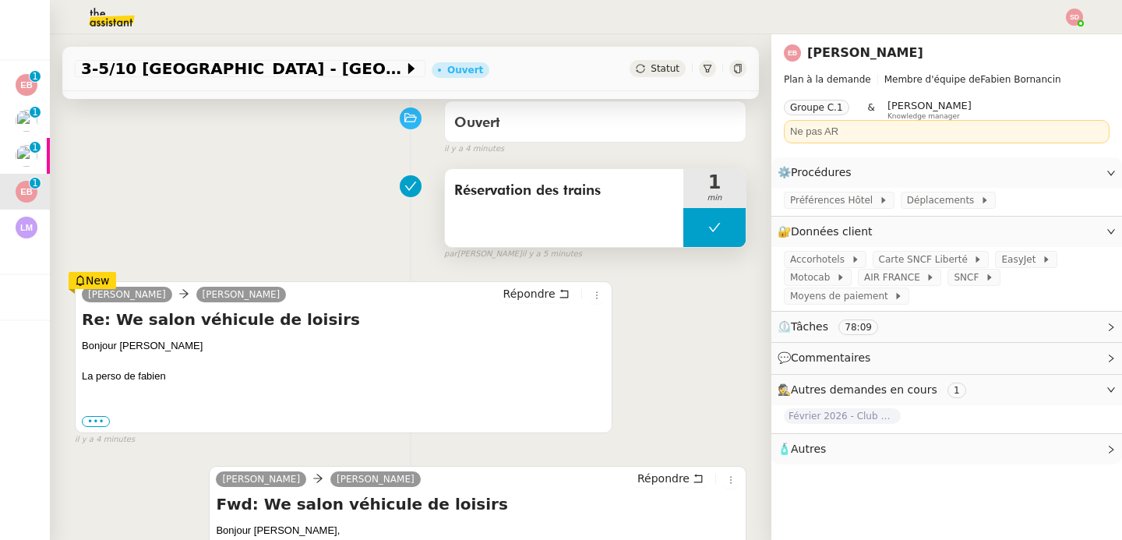
click at [683, 220] on button at bounding box center [714, 227] width 62 height 39
click at [683, 220] on div at bounding box center [698, 227] width 31 height 39
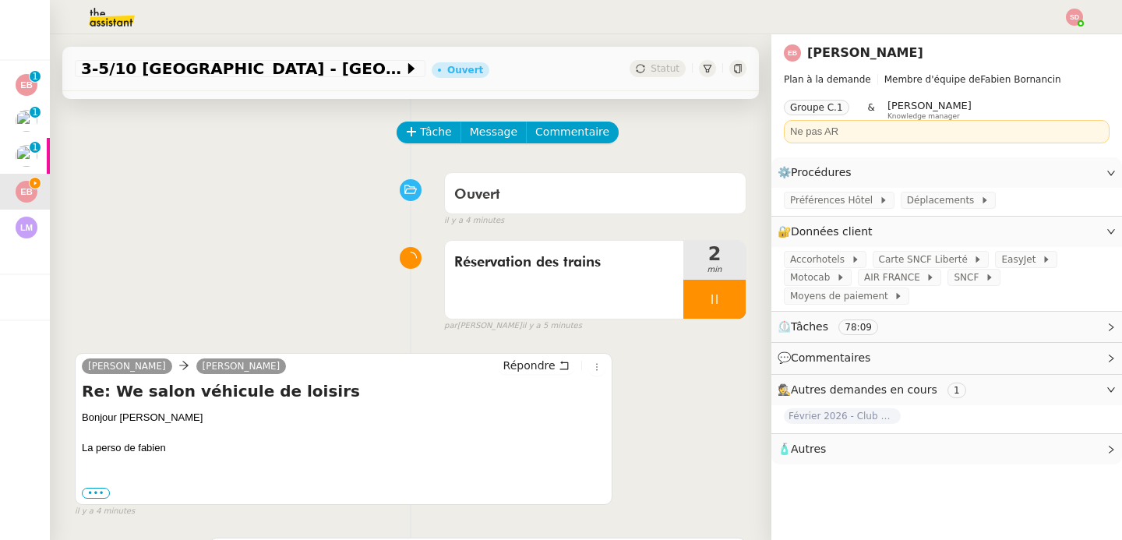
scroll to position [0, 0]
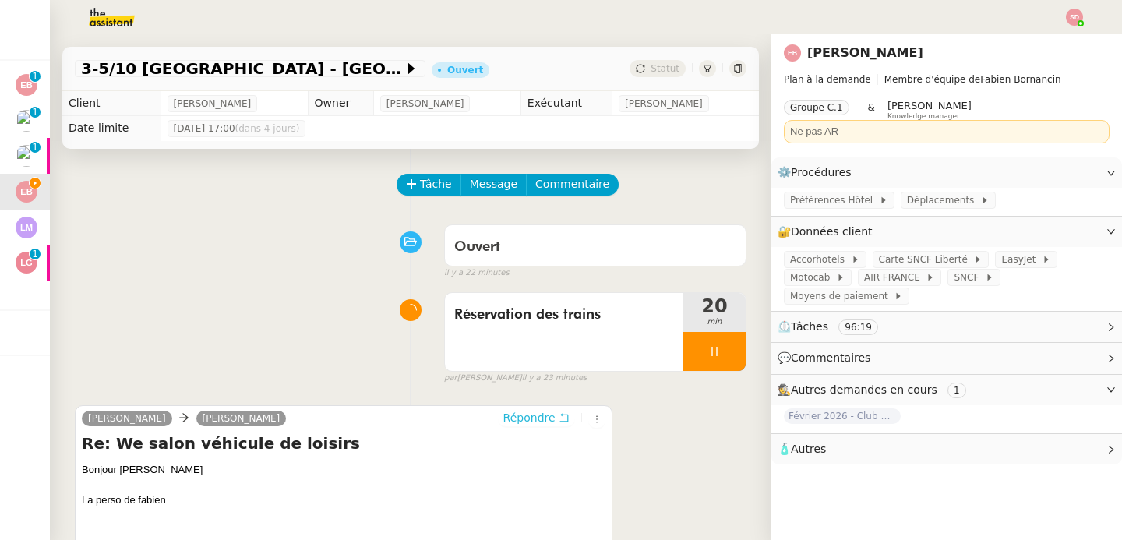
click at [507, 425] on button "Répondre" at bounding box center [536, 417] width 77 height 17
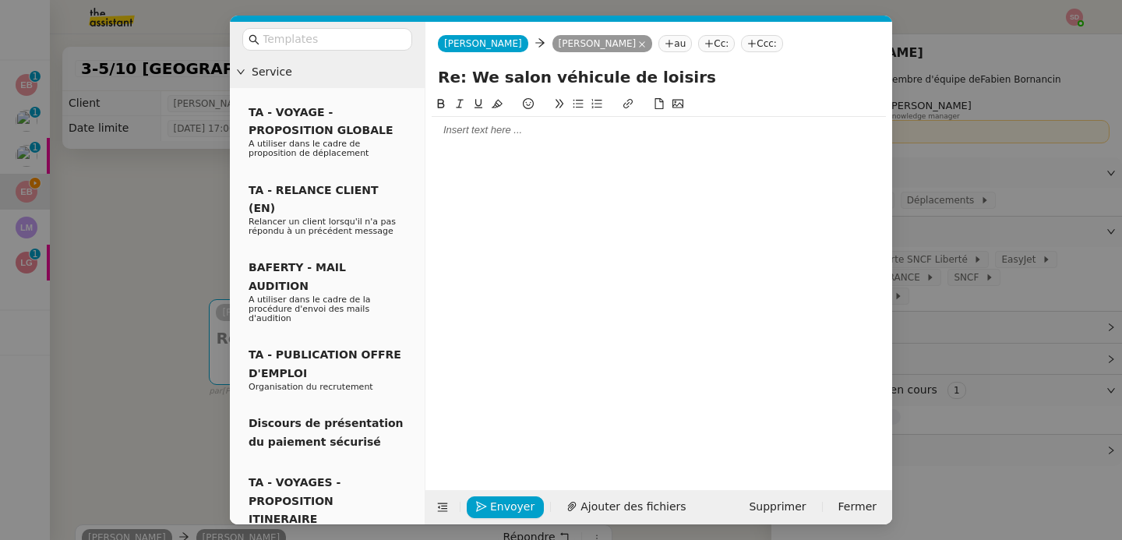
click at [465, 129] on div at bounding box center [659, 130] width 454 height 14
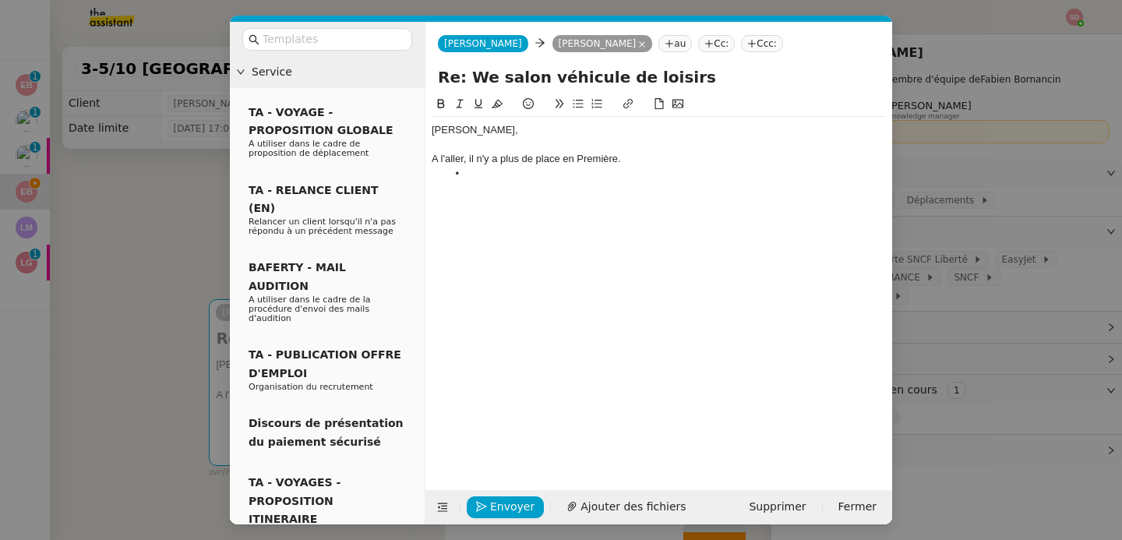
click at [617, 165] on div "A l'aller, il n'y a plus de place en Première." at bounding box center [659, 159] width 454 height 14
click at [551, 169] on li at bounding box center [666, 174] width 439 height 14
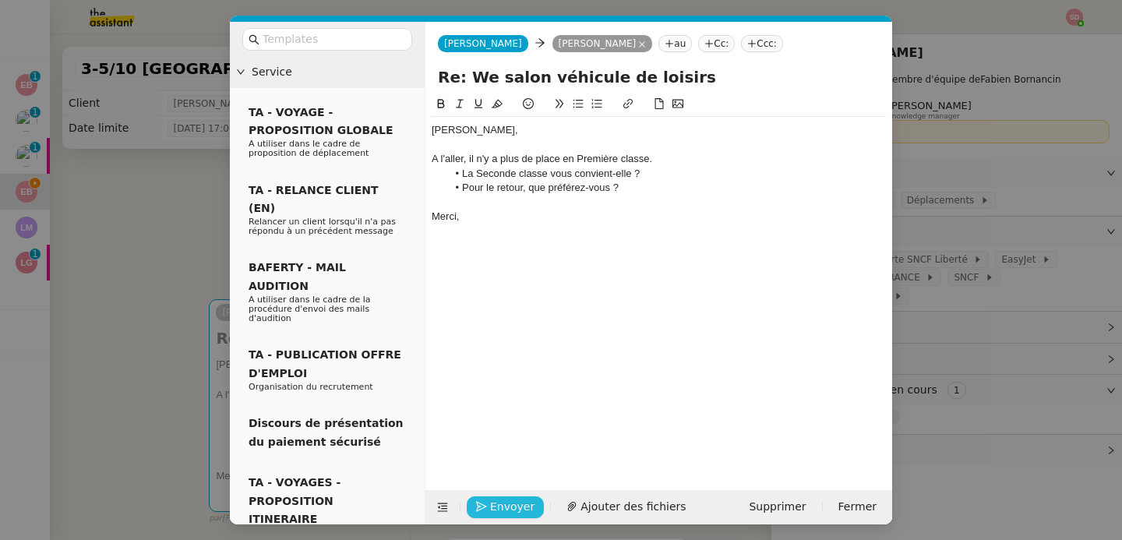
click at [515, 496] on button "Envoyer" at bounding box center [505, 507] width 77 height 22
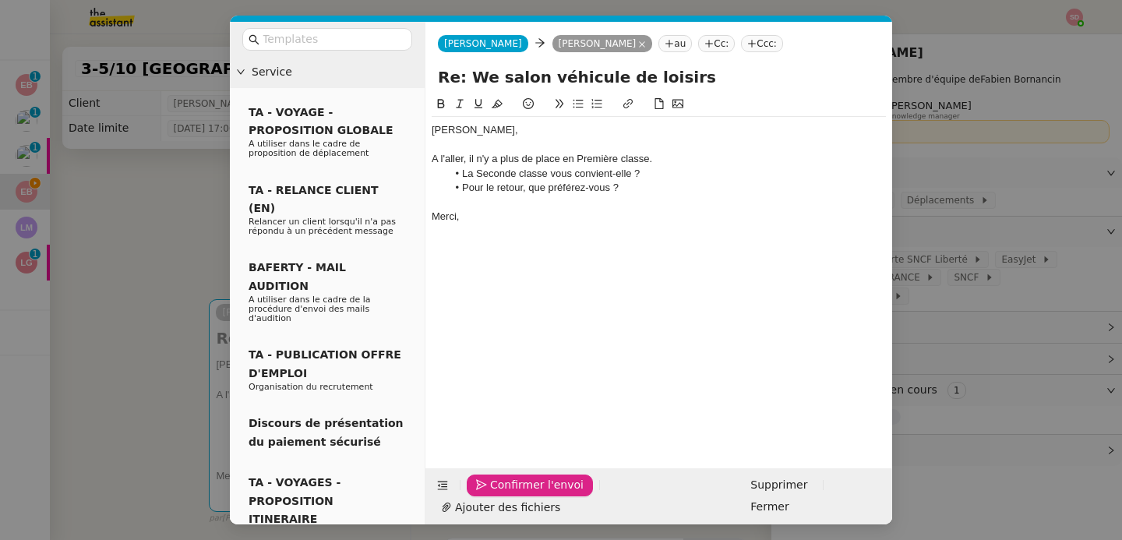
click at [515, 496] on button "Confirmer l'envoi" at bounding box center [530, 486] width 126 height 22
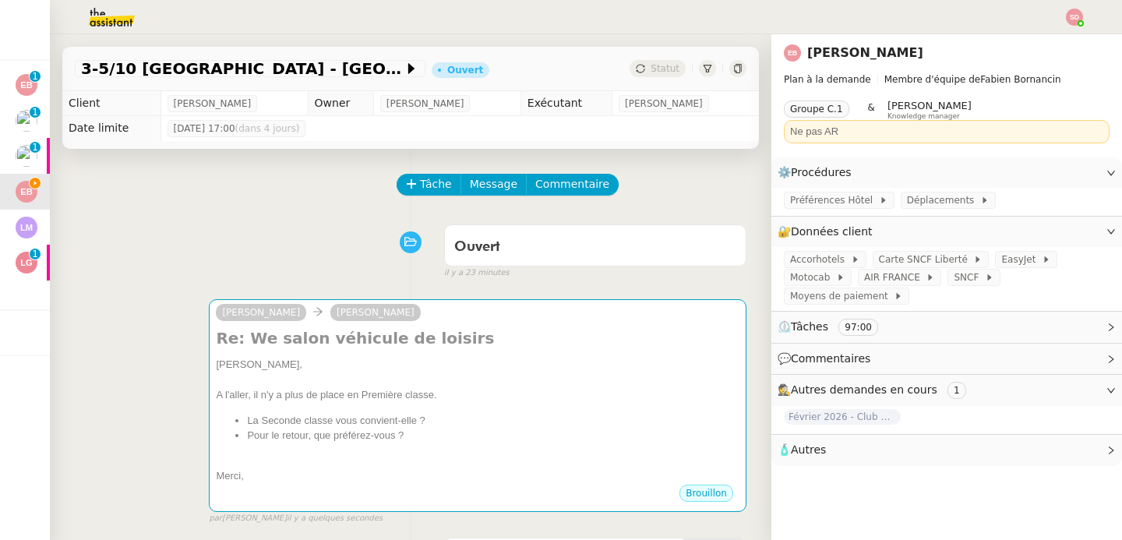
scroll to position [379, 0]
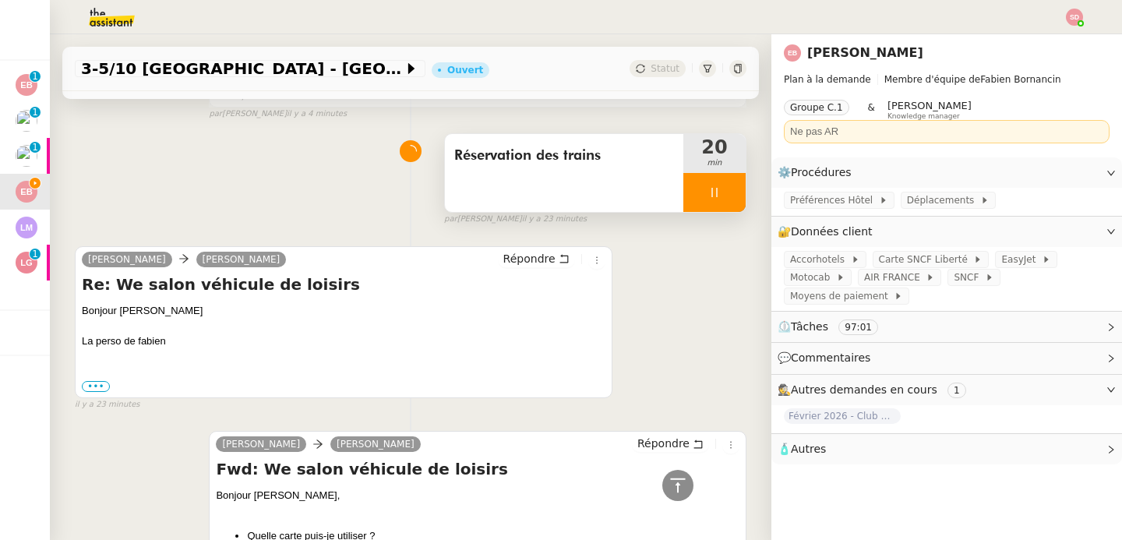
click at [718, 191] on div at bounding box center [714, 192] width 62 height 39
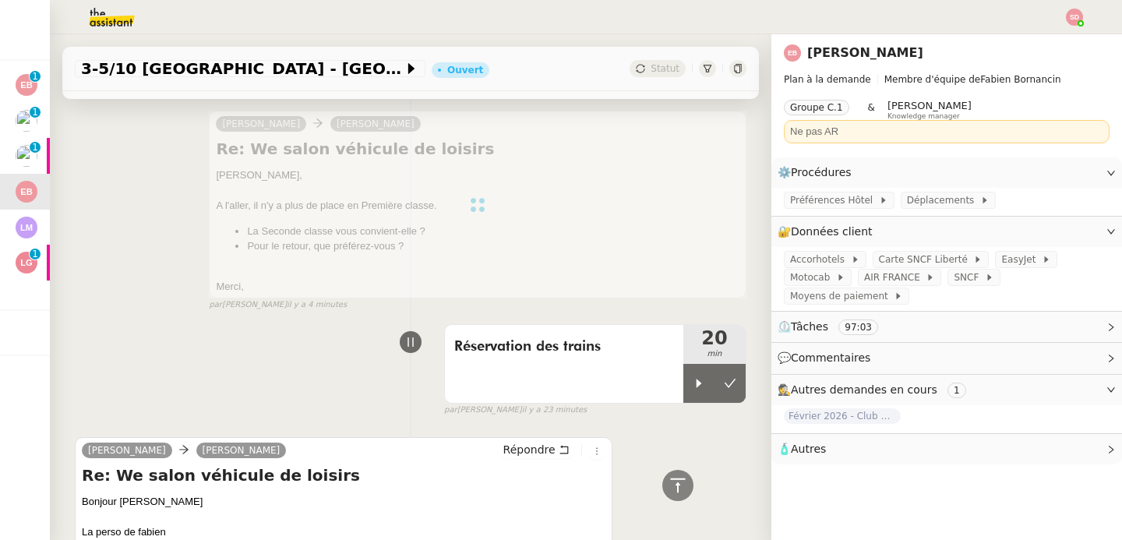
scroll to position [0, 0]
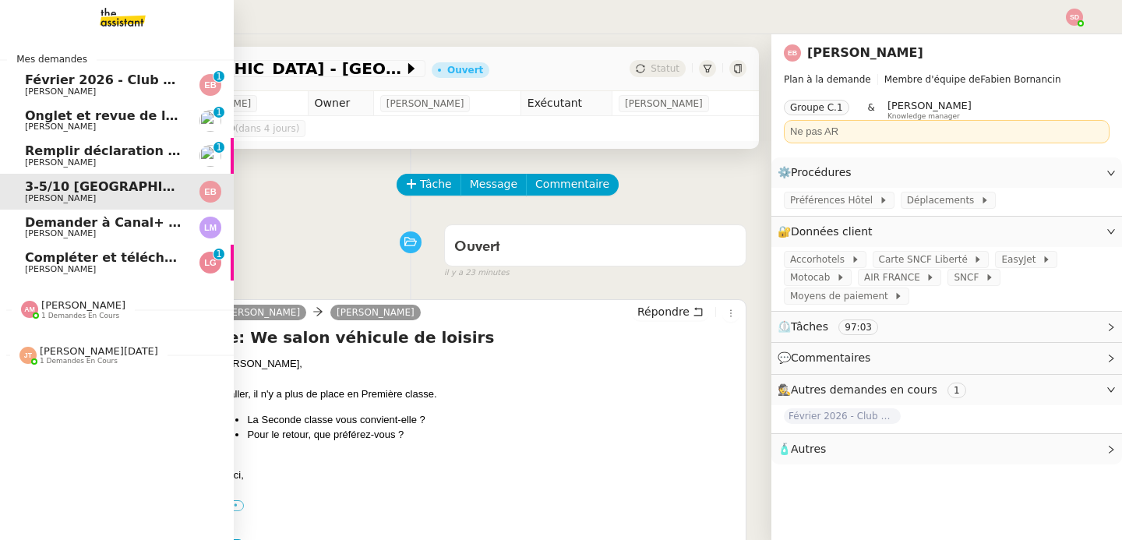
click at [35, 268] on span "[PERSON_NAME]" at bounding box center [60, 269] width 71 height 10
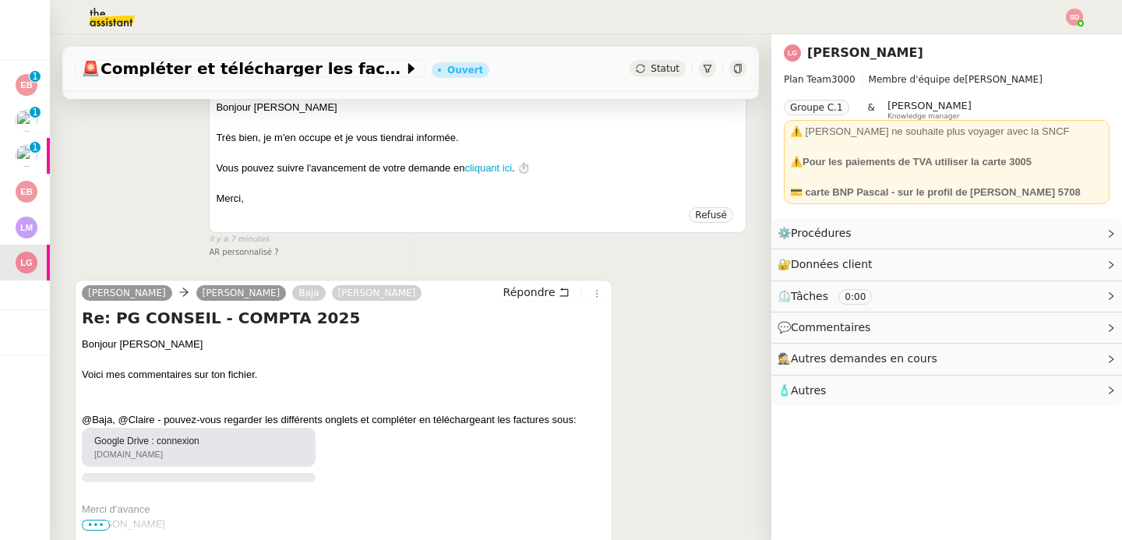
scroll to position [721, 0]
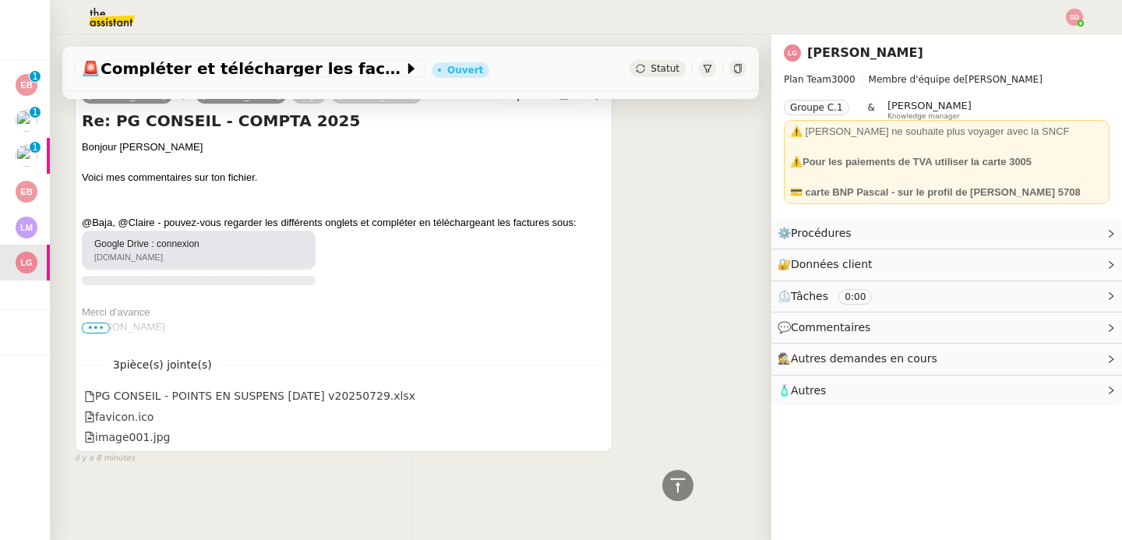
click at [90, 323] on span "•••" at bounding box center [96, 328] width 28 height 11
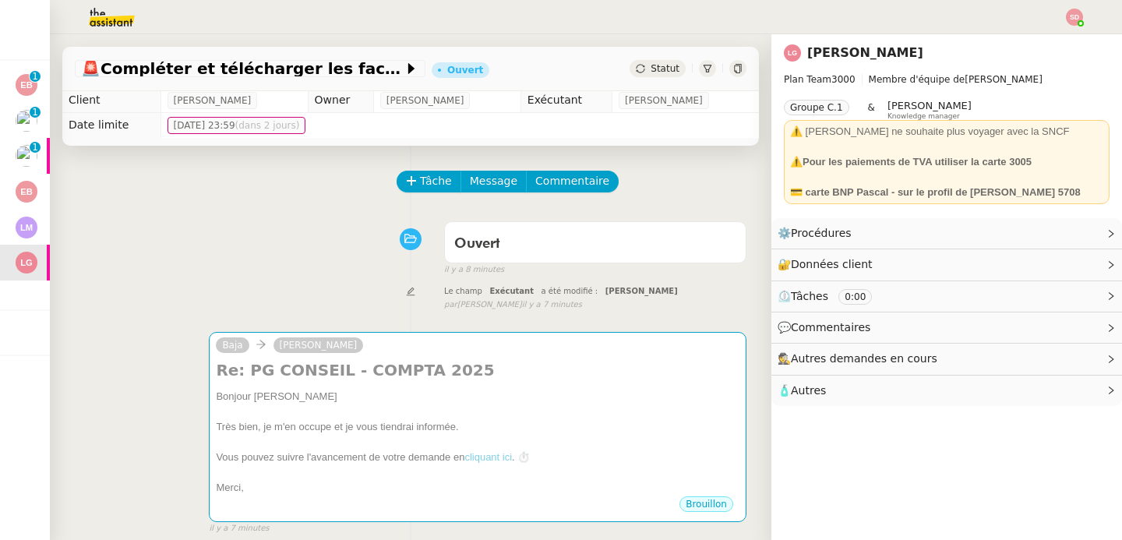
scroll to position [0, 0]
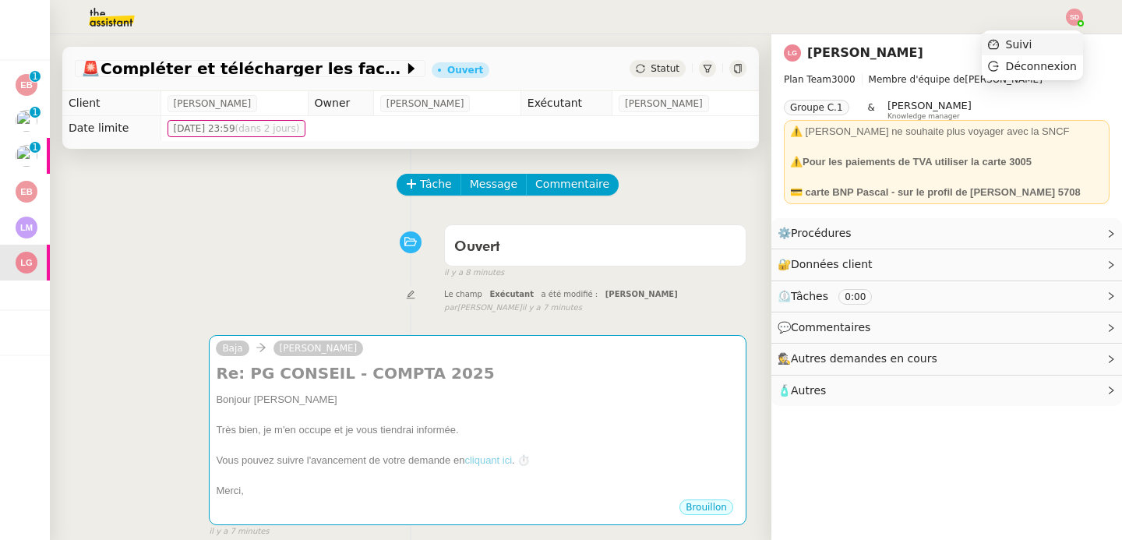
click at [1077, 38] on li "Suivi" at bounding box center [1032, 45] width 101 height 22
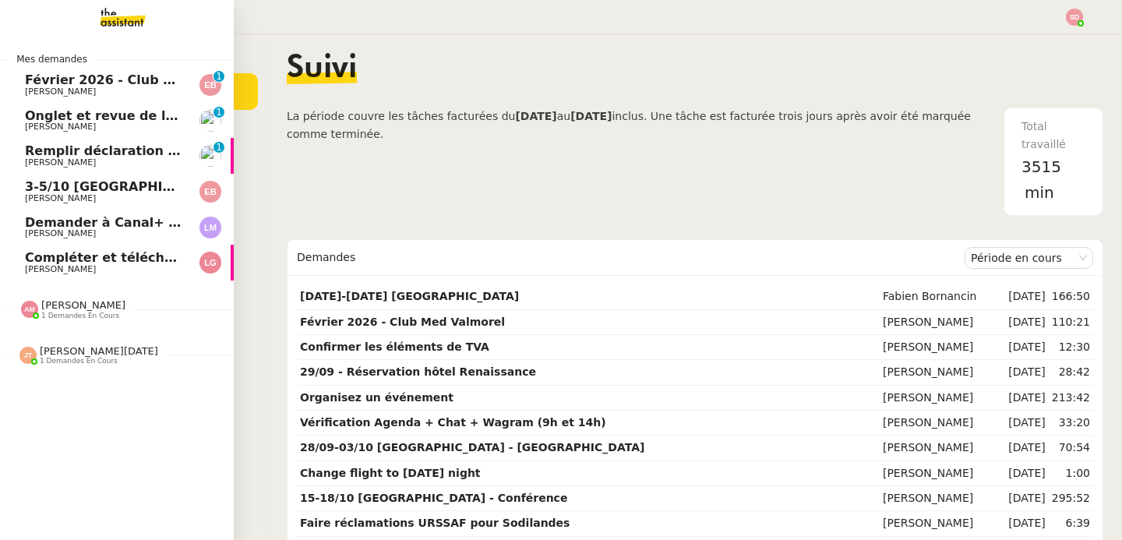
click at [54, 75] on span "Février 2026 - Club Med Valmorel" at bounding box center [142, 79] width 235 height 15
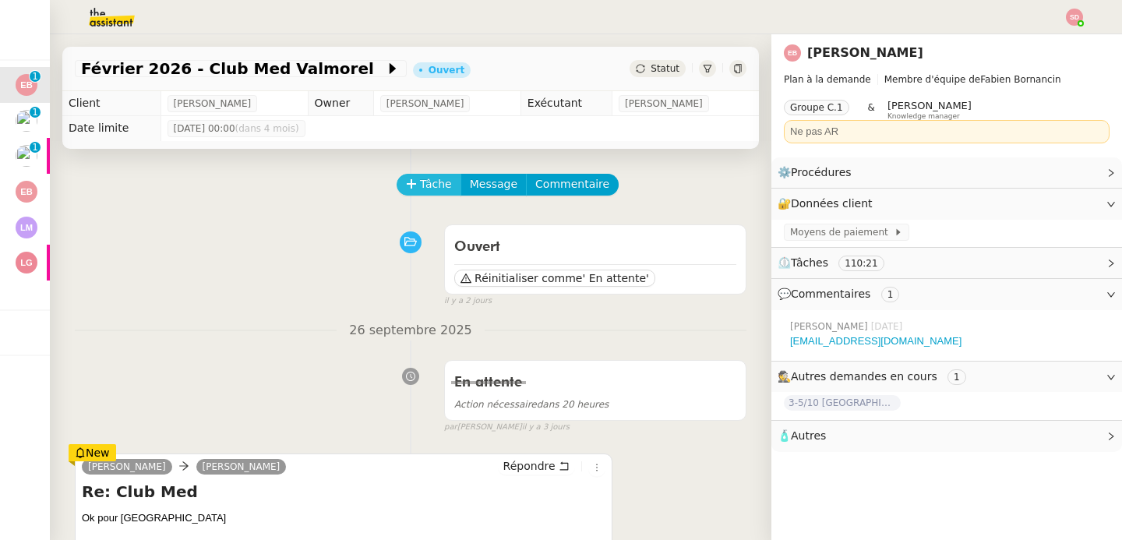
click at [407, 189] on button "Tâche" at bounding box center [429, 185] width 65 height 22
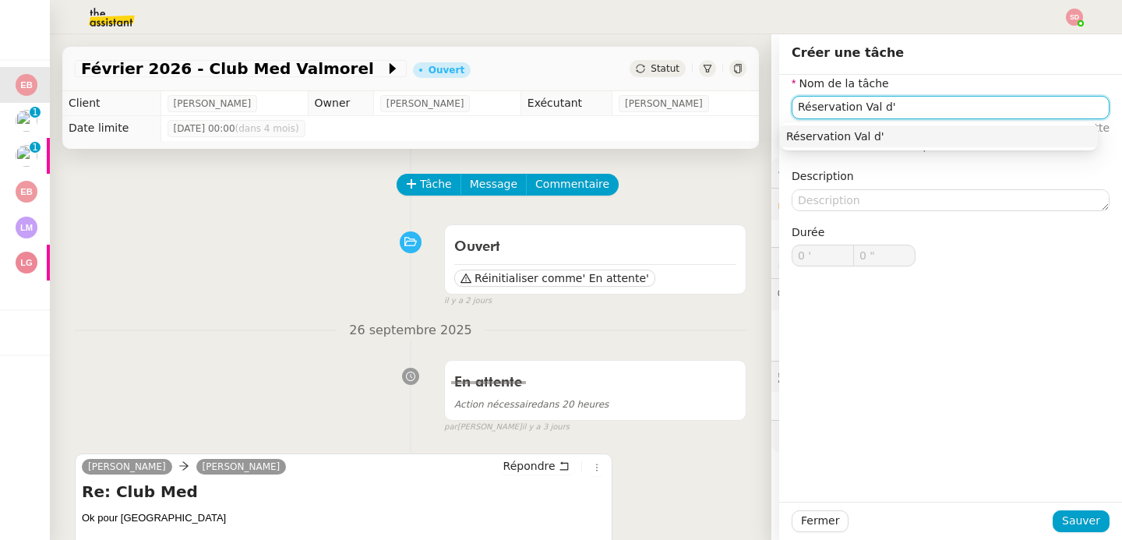
type input "Réservation Val d'"
click at [109, 253] on div "Ouvert Réinitialiser comme ' En attente' false il y a 2 jours" at bounding box center [411, 262] width 672 height 90
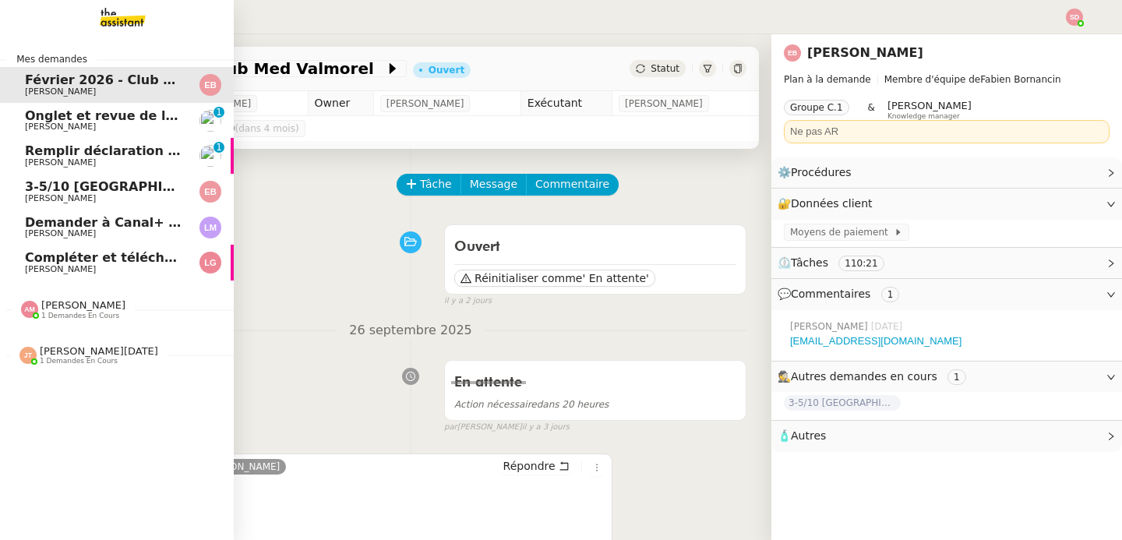
click at [30, 116] on span "Onglet et revue de littérature - 29 septembre 2025" at bounding box center [204, 115] width 359 height 15
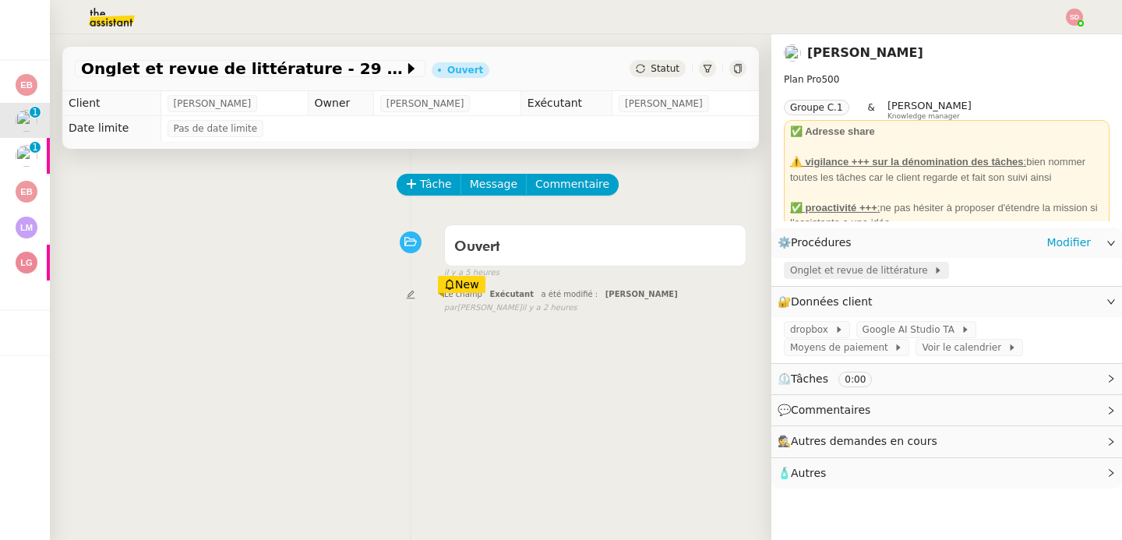
click at [883, 278] on span "Onglet et revue de littérature" at bounding box center [861, 271] width 143 height 16
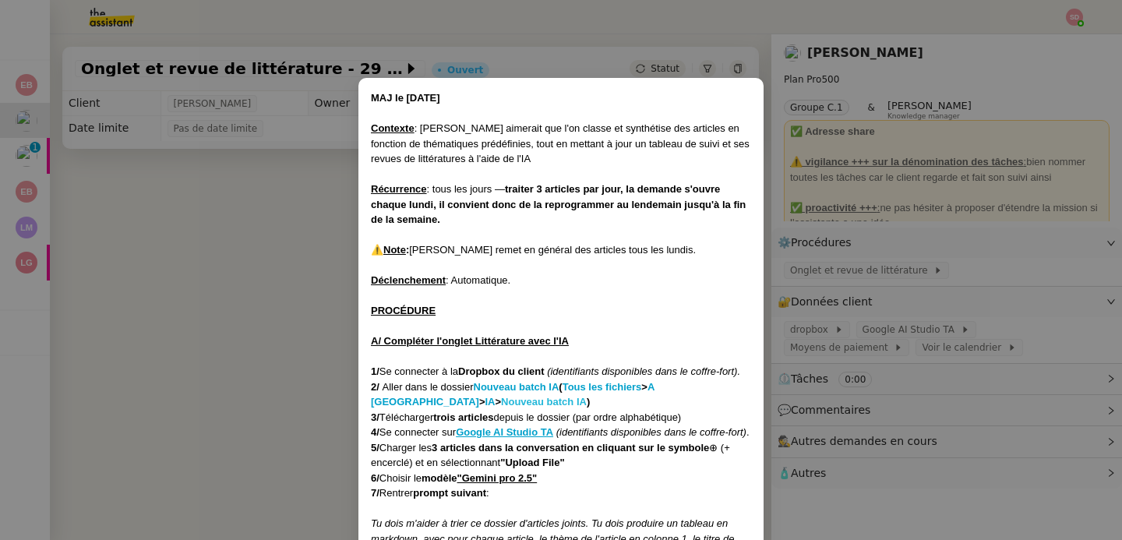
click at [501, 401] on strong "Nouveau batch IA" at bounding box center [544, 402] width 86 height 12
click at [273, 278] on nz-modal-container "MAJ le 21/07/2025 Contexte : Jean-Baptiste aimerait que l'on classe et synthéti…" at bounding box center [561, 270] width 1122 height 540
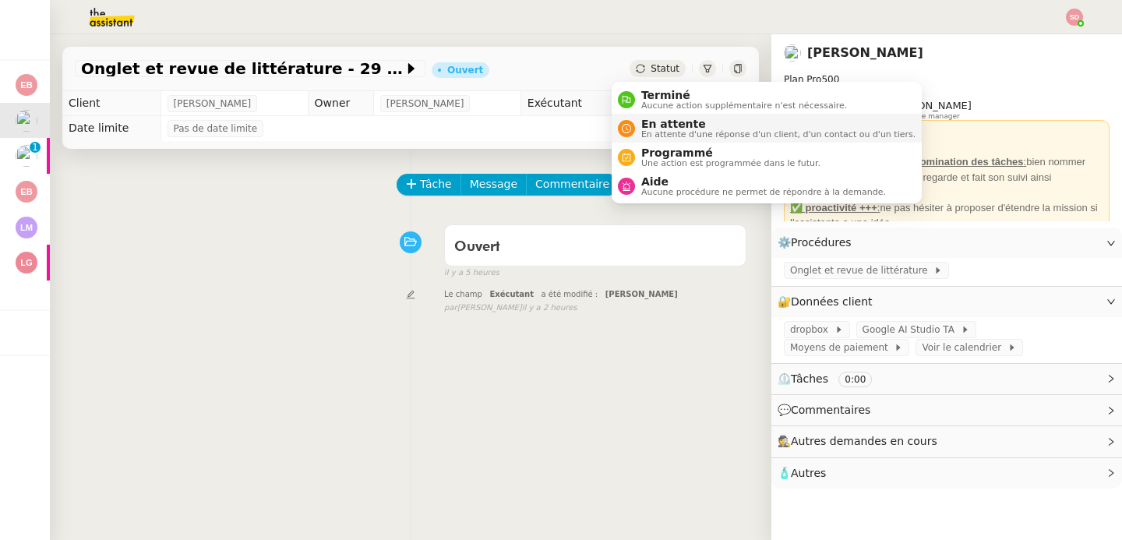
click at [640, 118] on div "En attente En attente d'une réponse d'un client, d'un contact ou d'un tiers." at bounding box center [775, 128] width 281 height 21
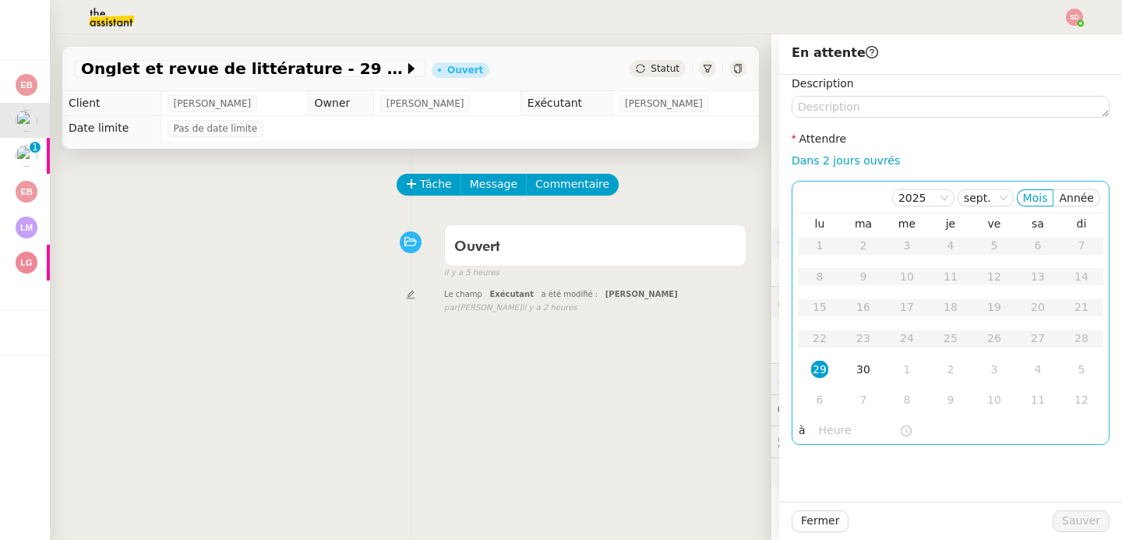
click at [819, 433] on input "text" at bounding box center [859, 431] width 80 height 18
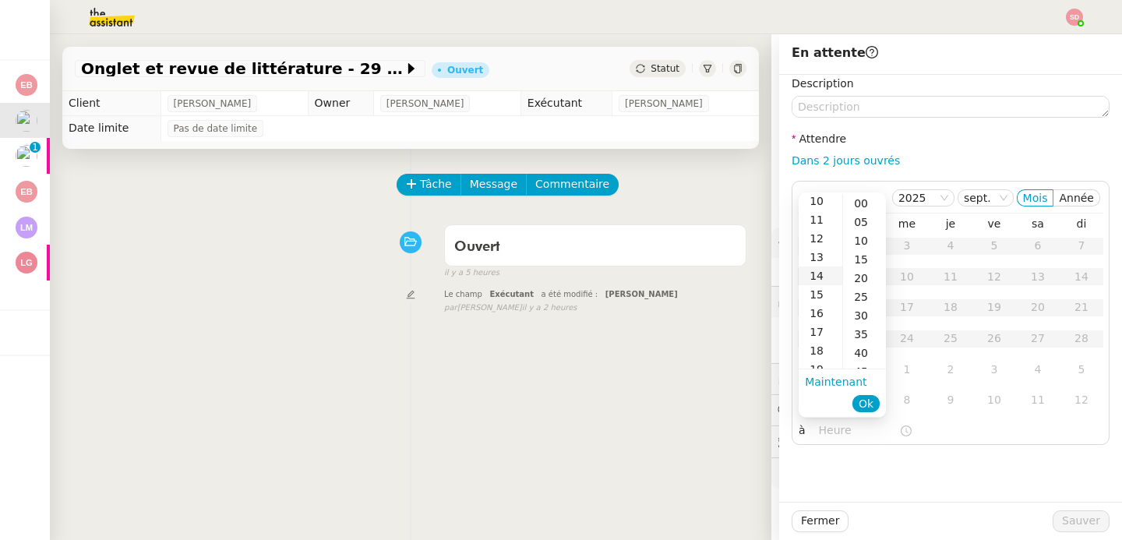
click at [820, 275] on div "14" at bounding box center [821, 275] width 44 height 19
click at [852, 316] on div "30" at bounding box center [864, 315] width 43 height 19
type input "14:30"
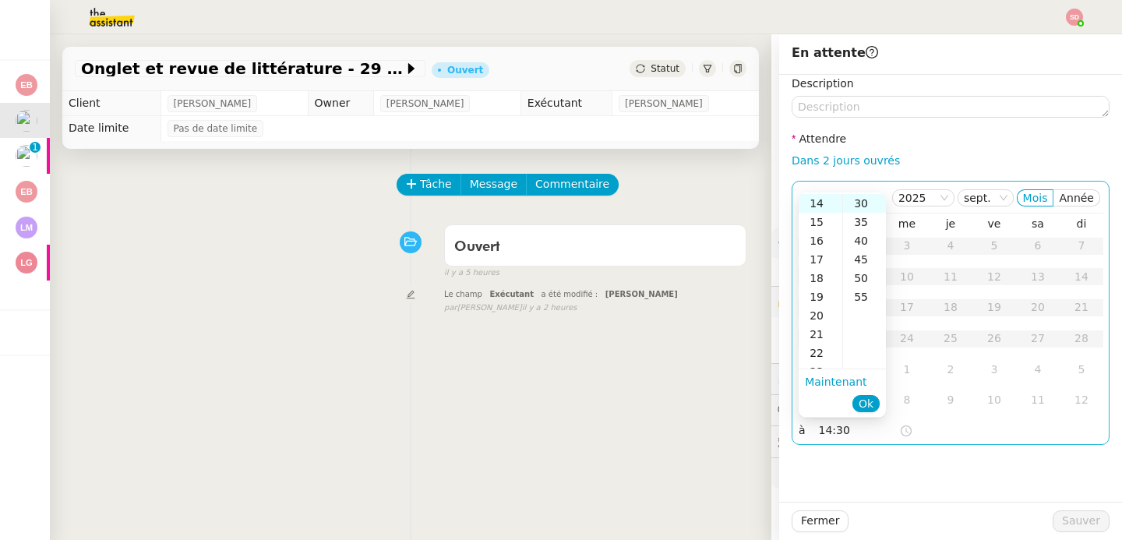
click at [872, 407] on span "Ok" at bounding box center [866, 404] width 15 height 16
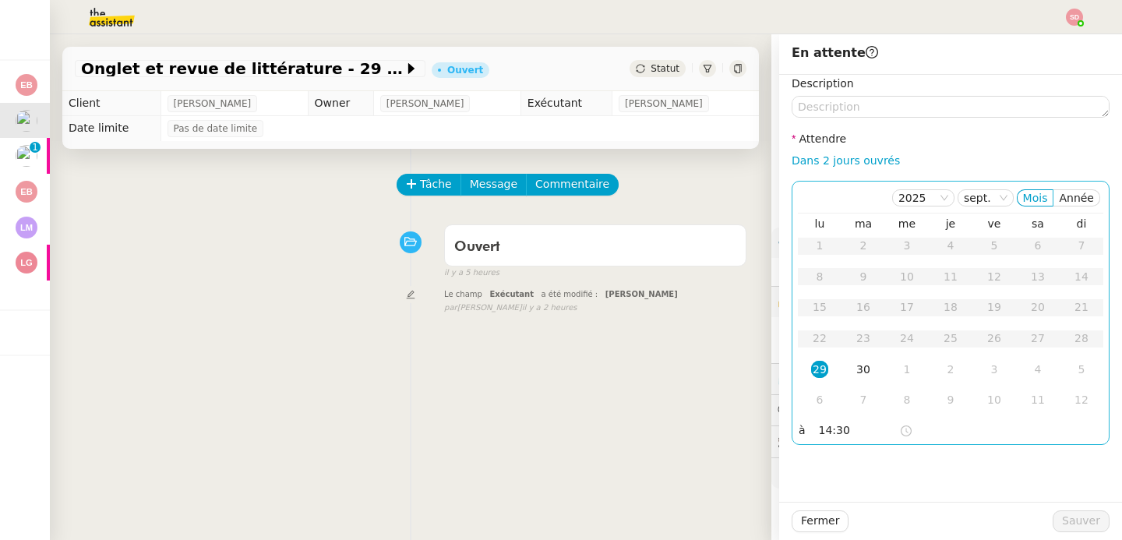
click at [811, 366] on div "29" at bounding box center [819, 369] width 17 height 17
click at [1091, 524] on button "Sauver" at bounding box center [1081, 521] width 57 height 22
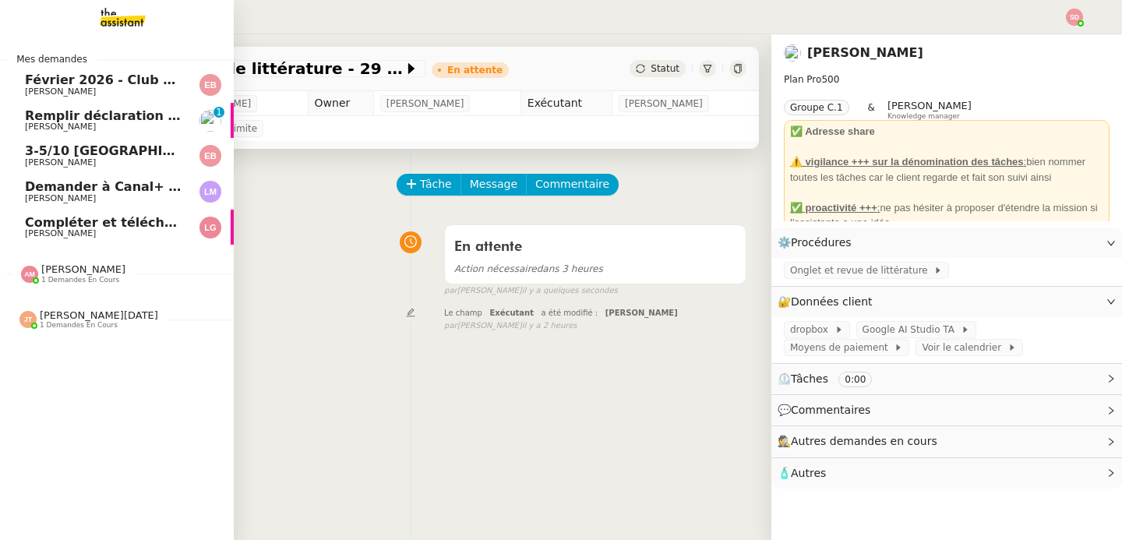
click at [90, 115] on span "Remplir déclaration de santé pour Pascal Gauthier" at bounding box center [205, 115] width 361 height 15
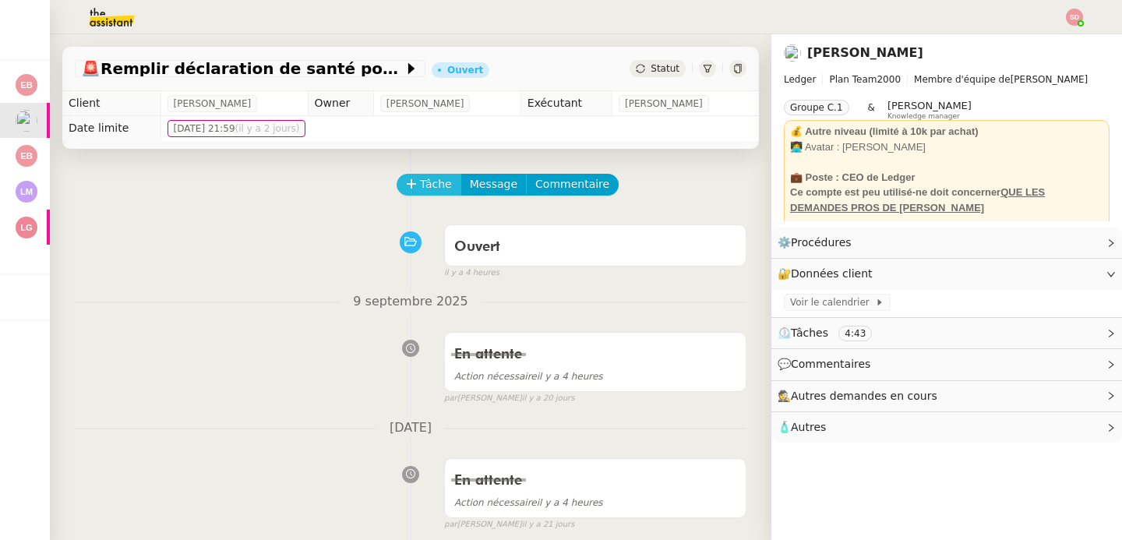
click at [406, 181] on icon at bounding box center [411, 183] width 11 height 11
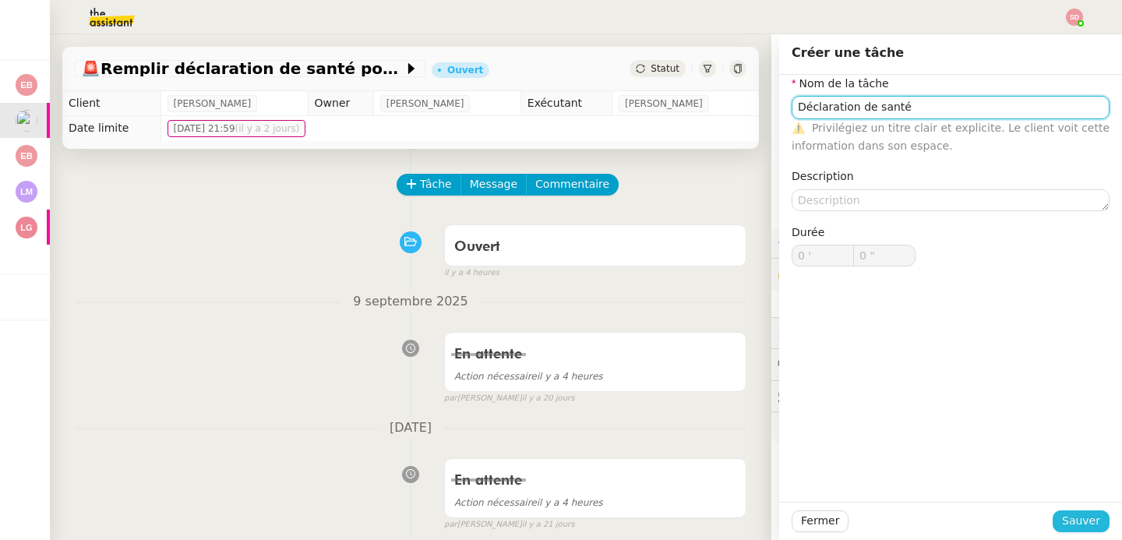
type input "Déclaration de santé"
click at [1068, 521] on span "Sauver" at bounding box center [1081, 521] width 38 height 18
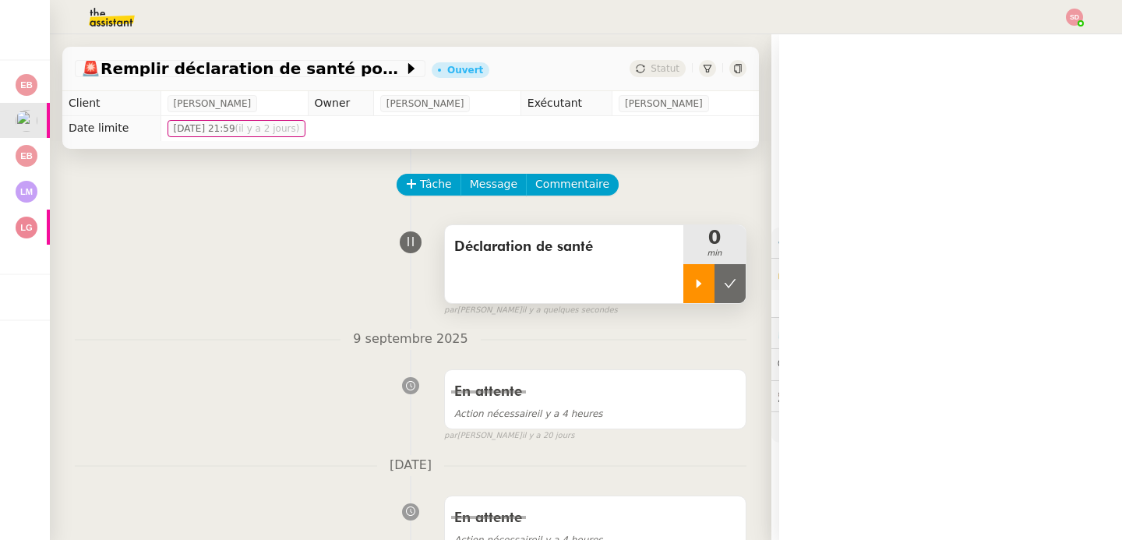
click at [693, 286] on icon at bounding box center [699, 283] width 12 height 12
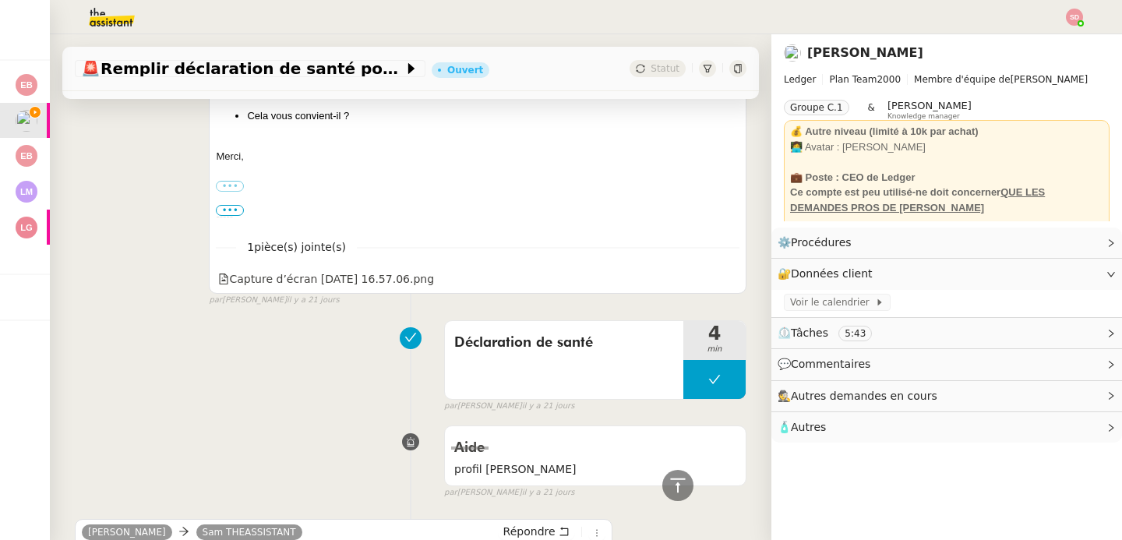
scroll to position [1194, 0]
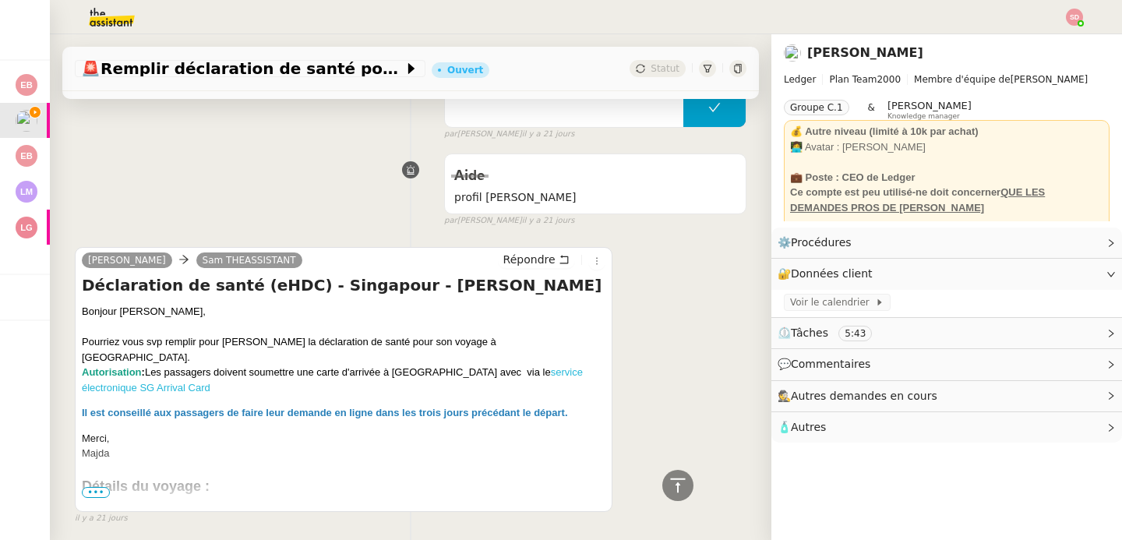
click at [169, 368] on link "service électronique SG Arrival Card" at bounding box center [332, 379] width 501 height 27
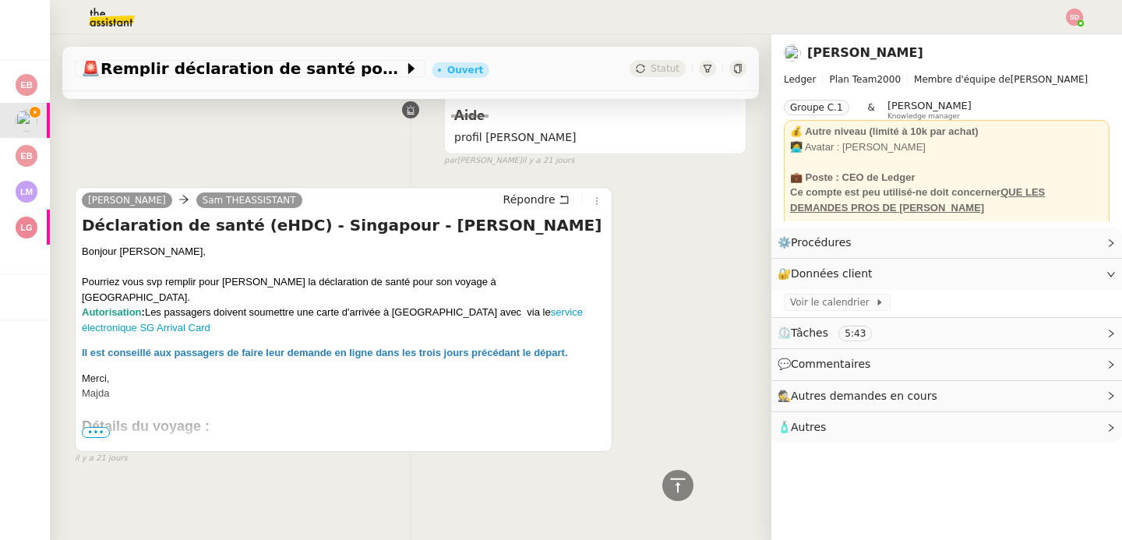
scroll to position [1262, 0]
click at [96, 427] on span "•••" at bounding box center [96, 432] width 28 height 11
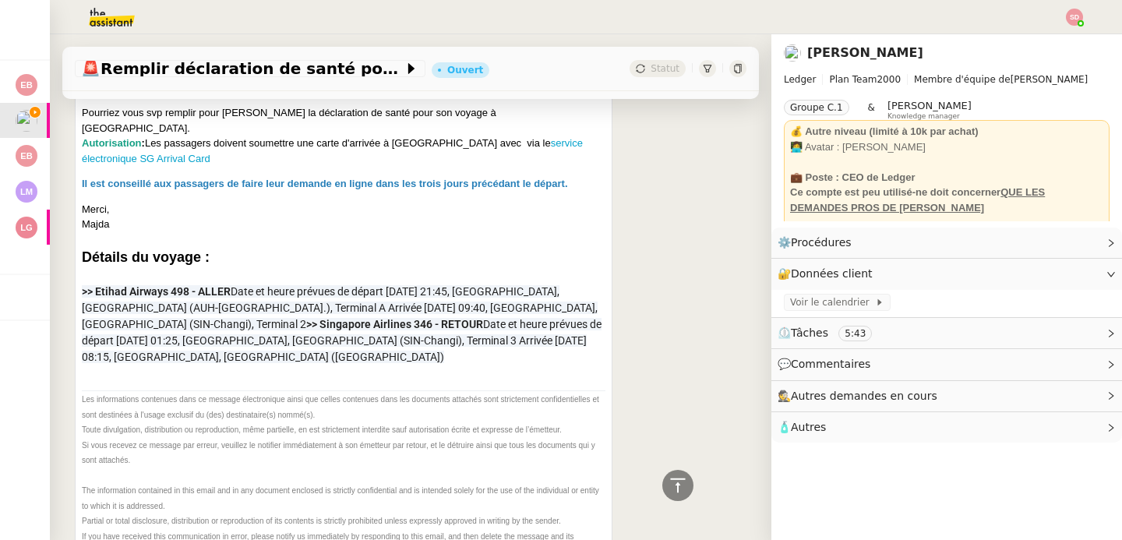
scroll to position [1446, 0]
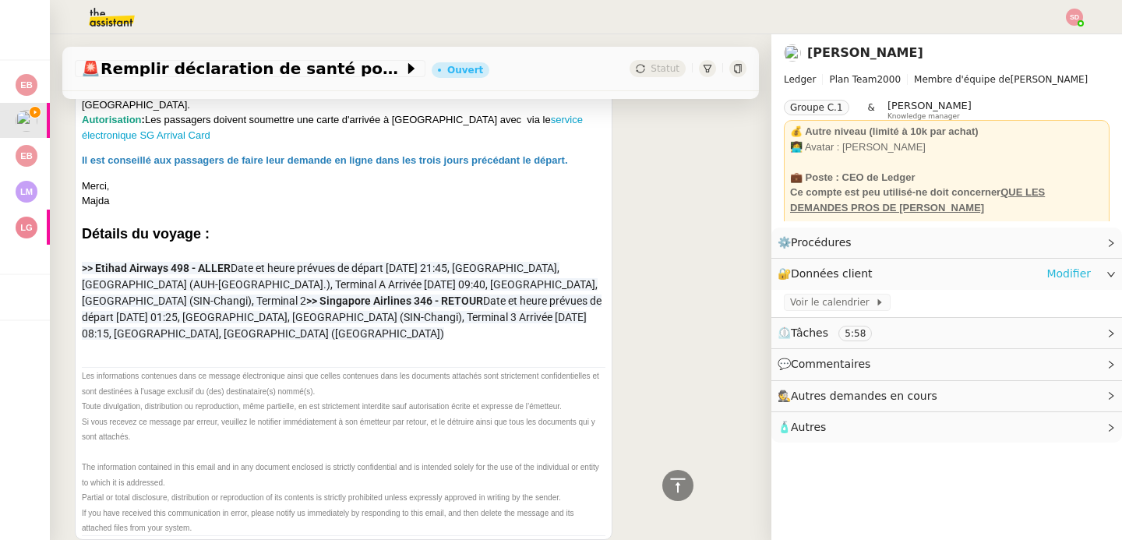
click at [1046, 278] on link "Modifier" at bounding box center [1068, 274] width 44 height 18
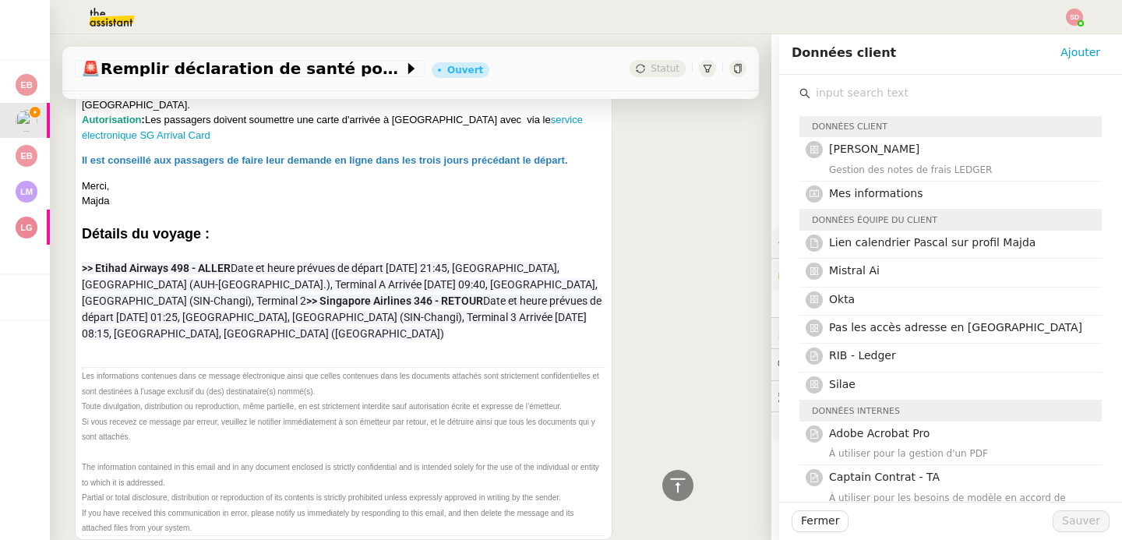
click at [893, 89] on input "text" at bounding box center [955, 93] width 291 height 21
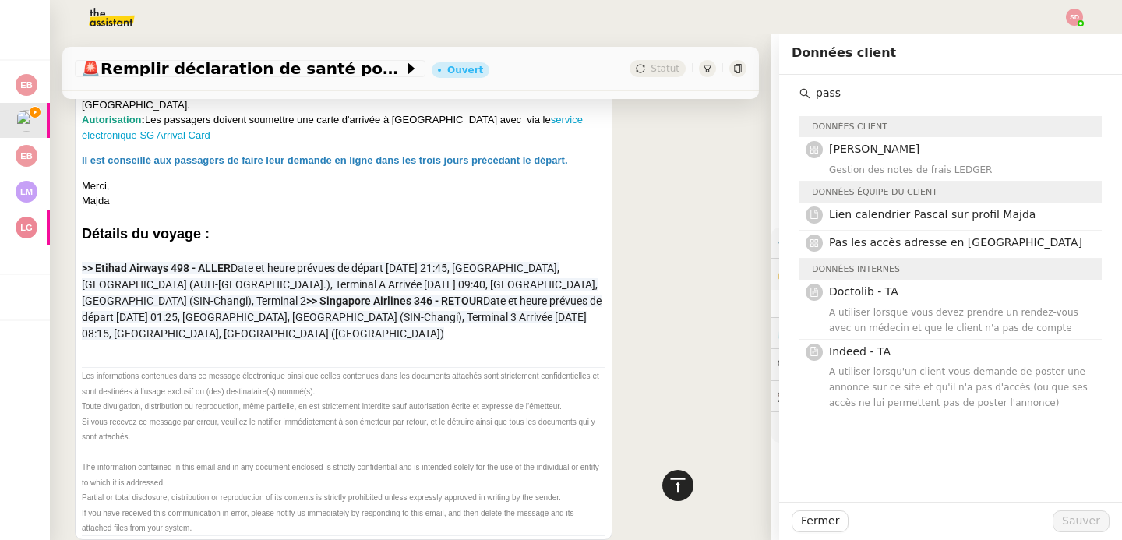
type input "pass"
click at [669, 488] on icon at bounding box center [678, 485] width 19 height 19
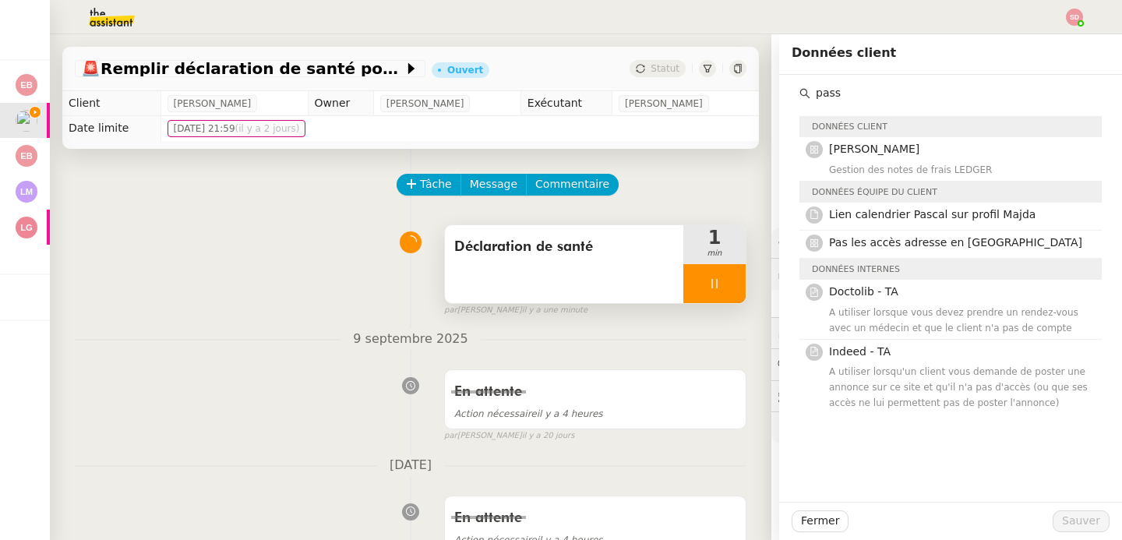
click at [101, 16] on img at bounding box center [99, 17] width 121 height 34
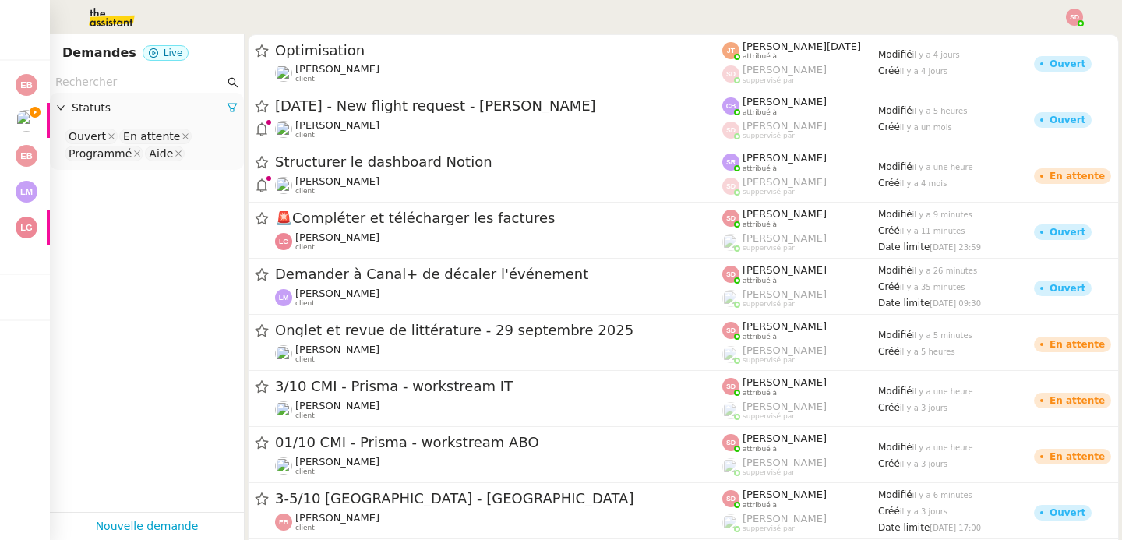
click at [132, 83] on input "text" at bounding box center [139, 82] width 169 height 18
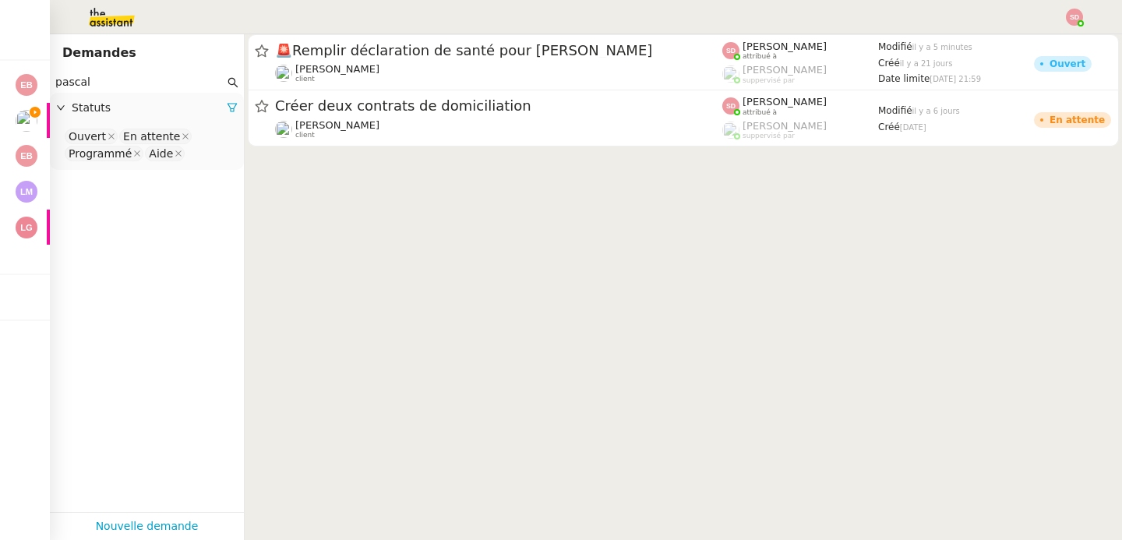
type input "pascal"
click at [183, 165] on div "Ouvert En attente Programmé Aide" at bounding box center [147, 147] width 194 height 46
click at [190, 156] on input at bounding box center [191, 154] width 3 height 16
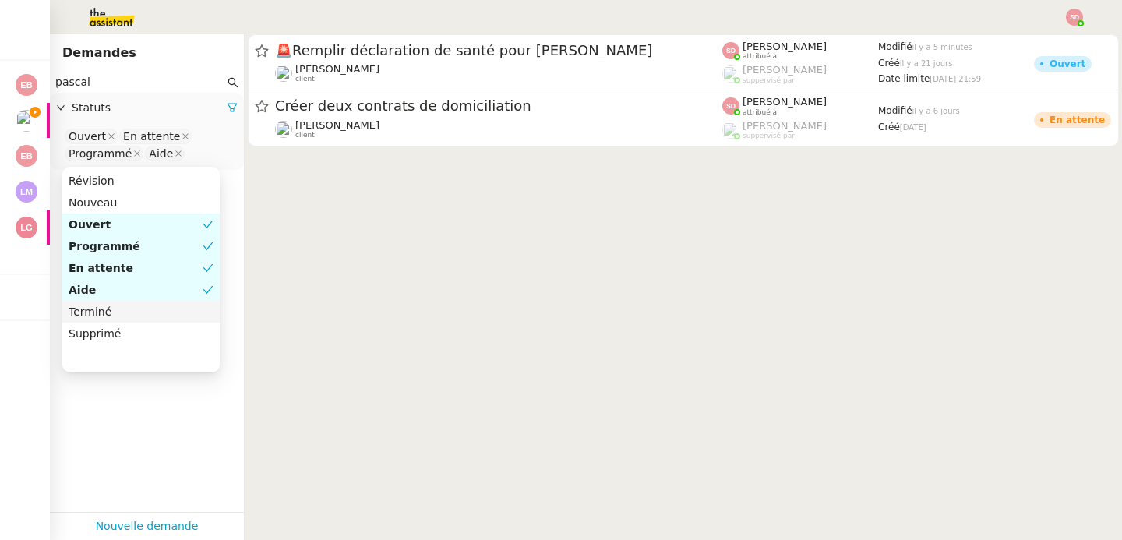
click at [143, 314] on div "Terminé" at bounding box center [141, 312] width 145 height 14
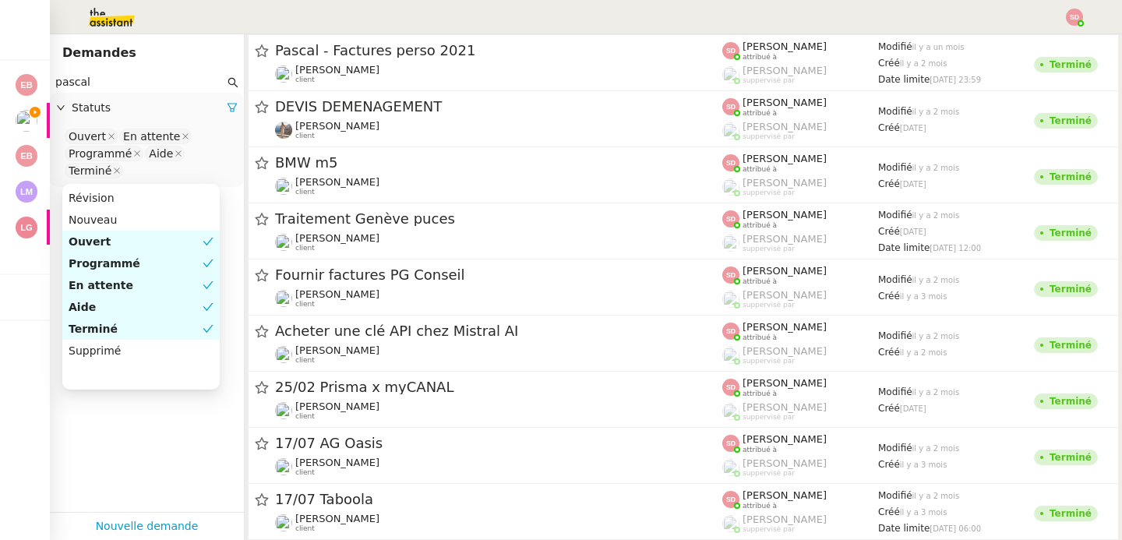
scroll to position [1046, 0]
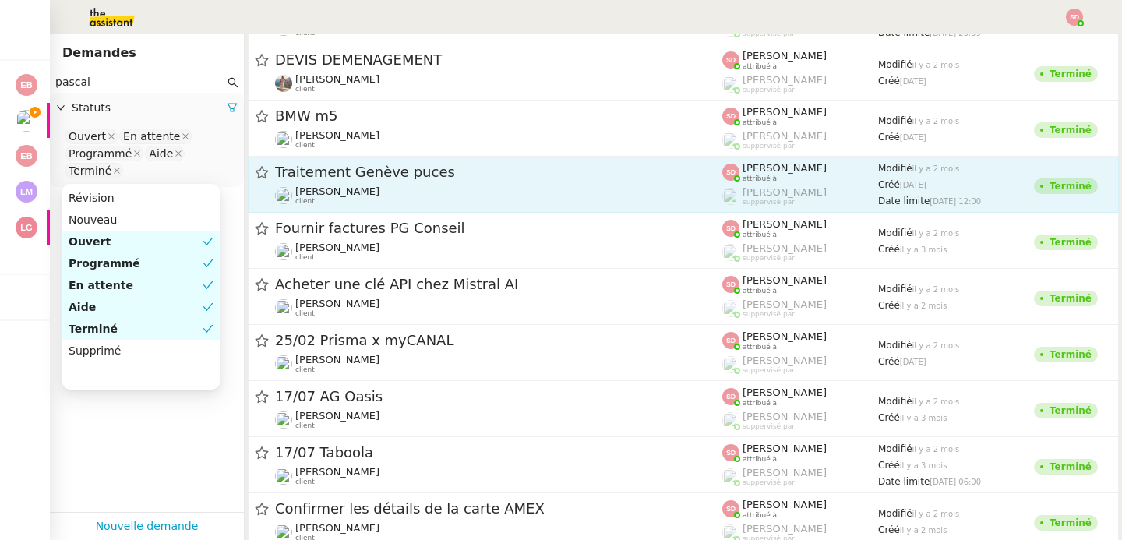
click at [513, 187] on div "Pascal Gauthier client" at bounding box center [498, 195] width 447 height 20
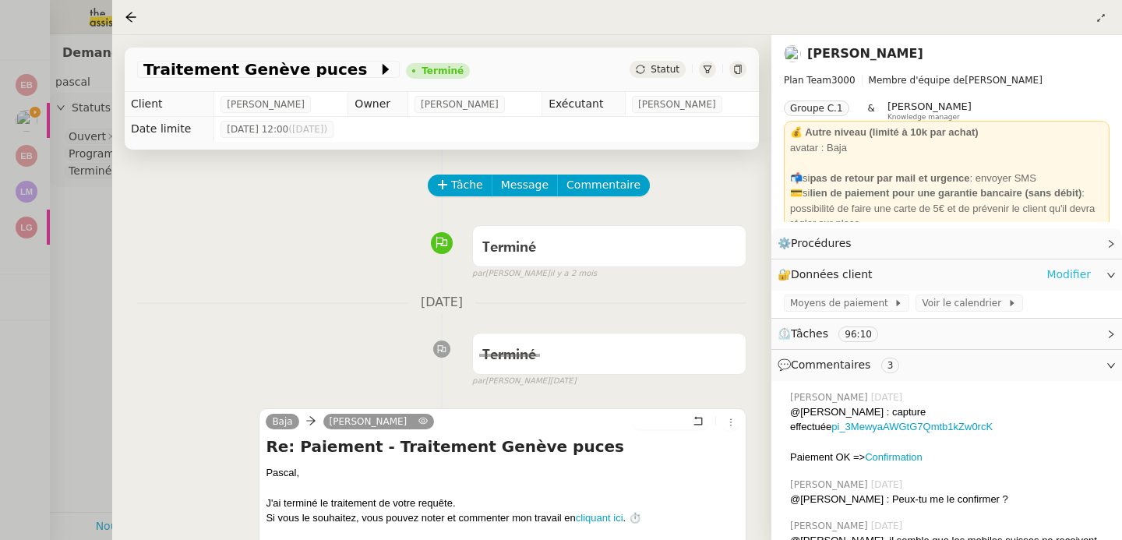
click at [1058, 270] on link "Modifier" at bounding box center [1068, 275] width 44 height 18
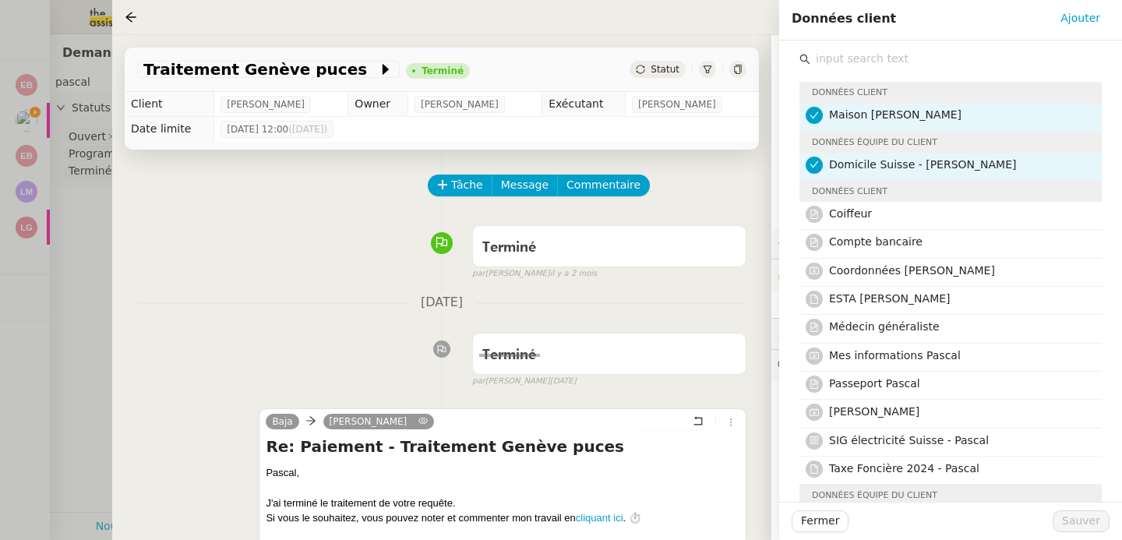
click at [896, 62] on input "text" at bounding box center [955, 58] width 291 height 21
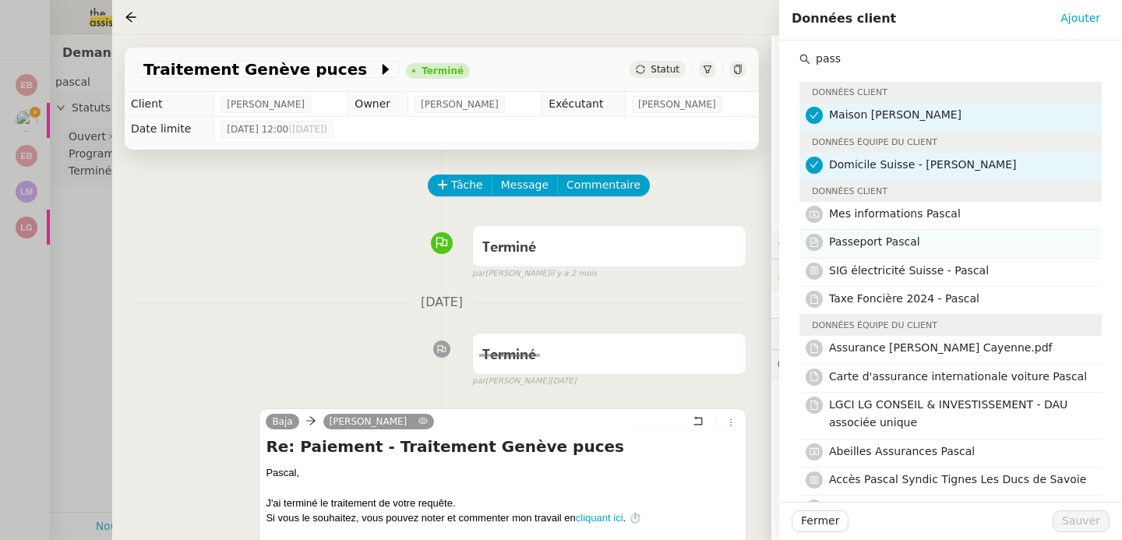
type input "pass"
click at [928, 240] on h4 "Passeport Pascal" at bounding box center [960, 242] width 263 height 18
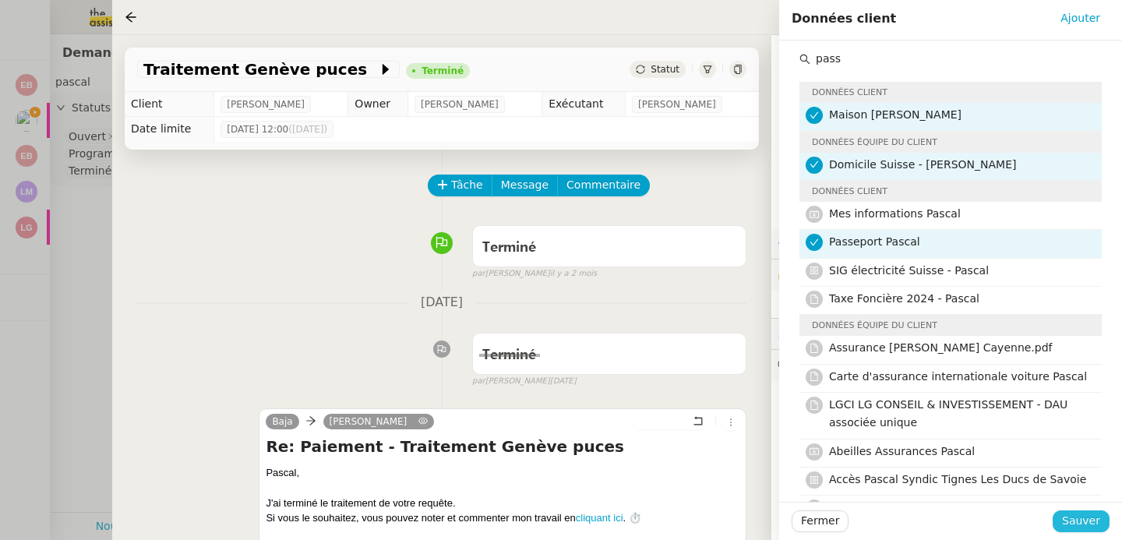
click at [1060, 513] on button "Sauver" at bounding box center [1081, 521] width 57 height 22
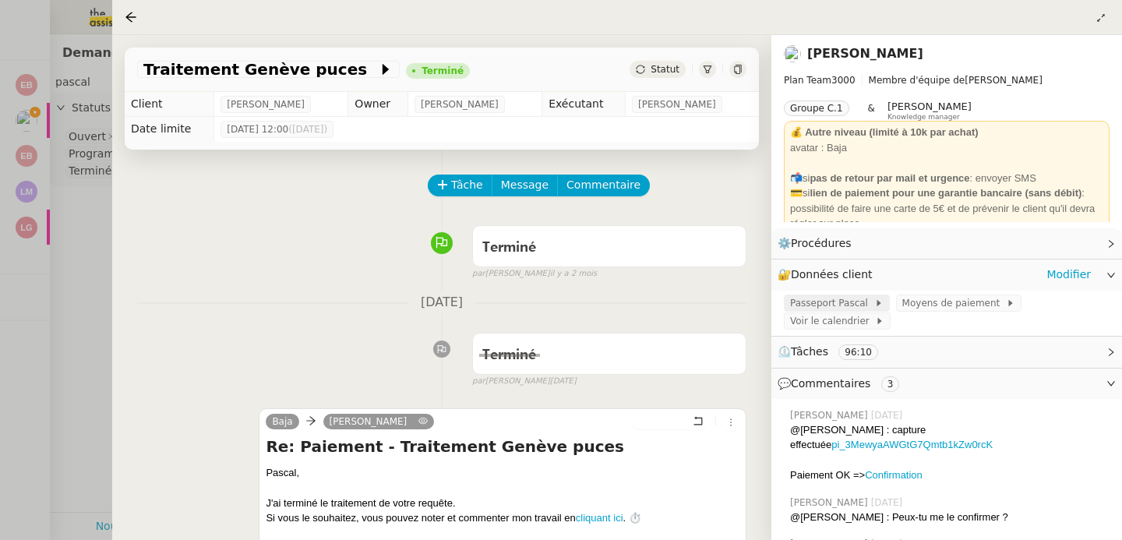
click at [810, 302] on span "Passeport Pascal" at bounding box center [832, 303] width 84 height 16
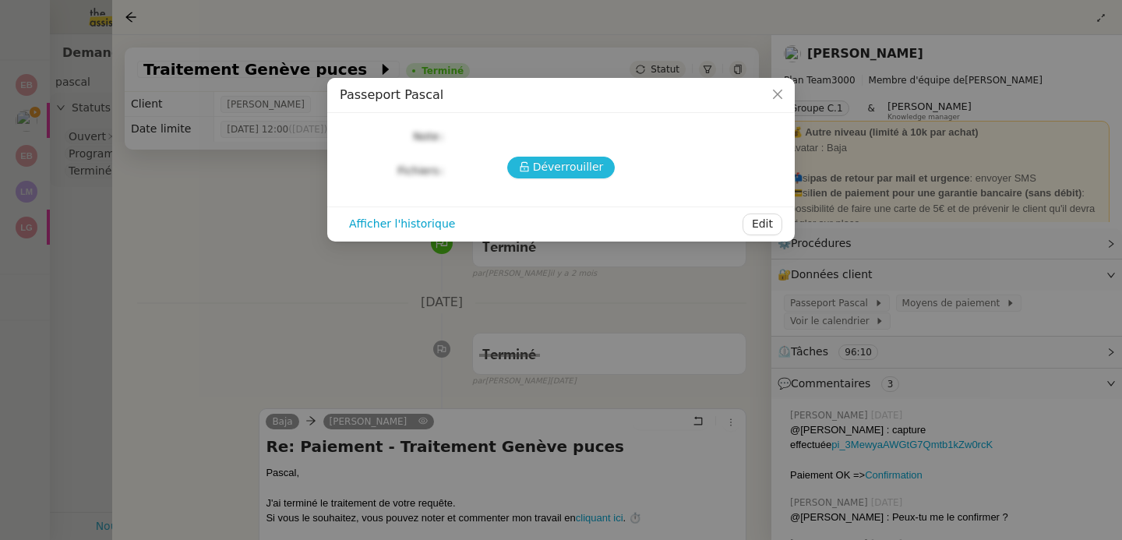
click at [573, 168] on span "Déverrouiller" at bounding box center [568, 167] width 71 height 18
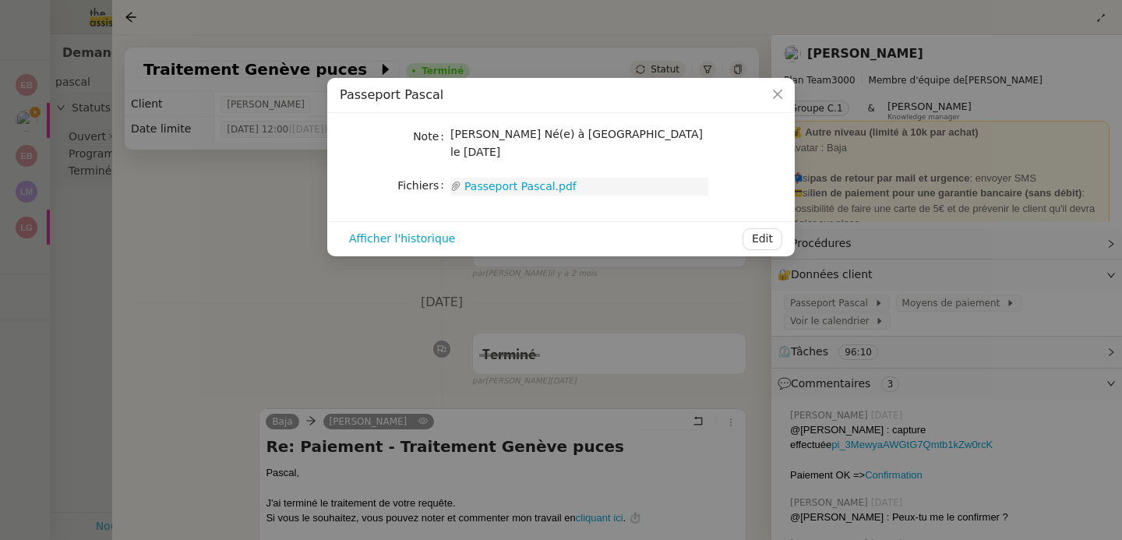
click at [506, 178] on link "Passeport Pascal.pdf" at bounding box center [584, 187] width 247 height 18
click at [405, 288] on nz-modal-container "Passeport Pascal Note Pascal Gauthier Né(e) à Longjumeau le 26/06/1976 Fichiers…" at bounding box center [561, 270] width 1122 height 540
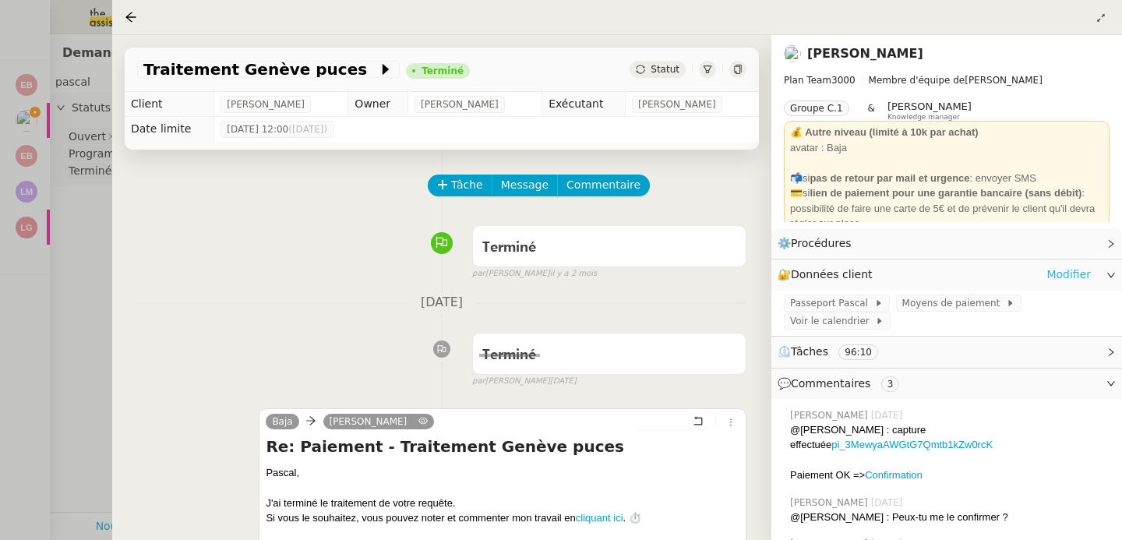
click at [1066, 273] on link "Modifier" at bounding box center [1068, 275] width 44 height 18
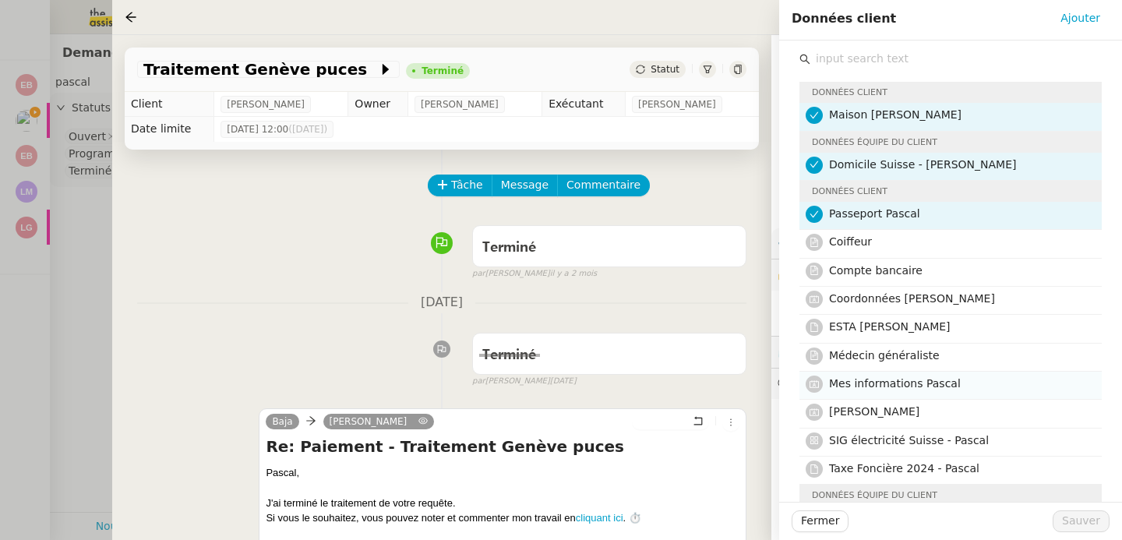
click at [956, 392] on h4 "Mes informations Pascal" at bounding box center [960, 384] width 263 height 18
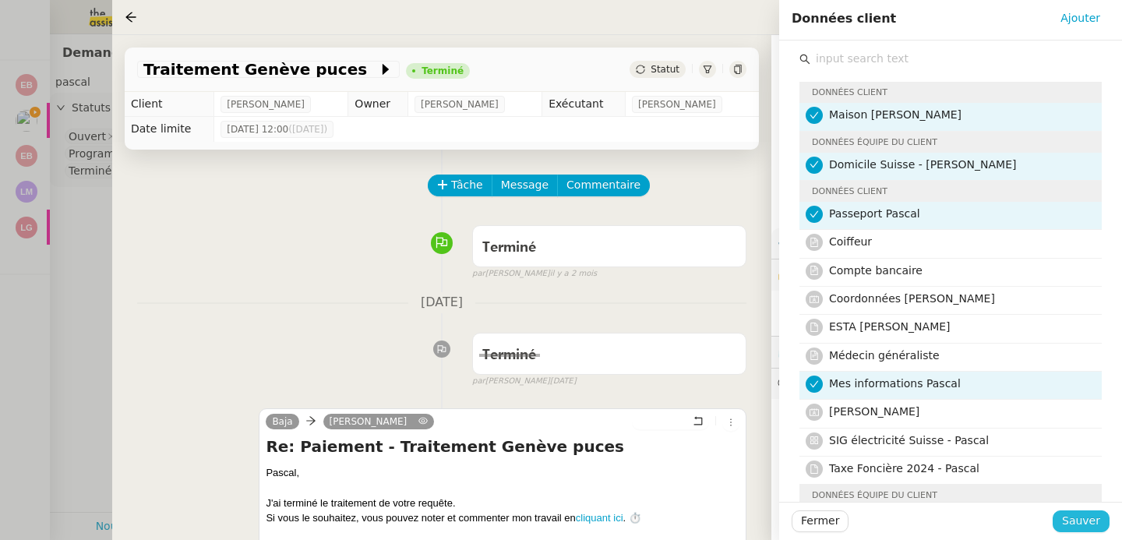
click at [1085, 528] on span "Sauver" at bounding box center [1081, 521] width 38 height 18
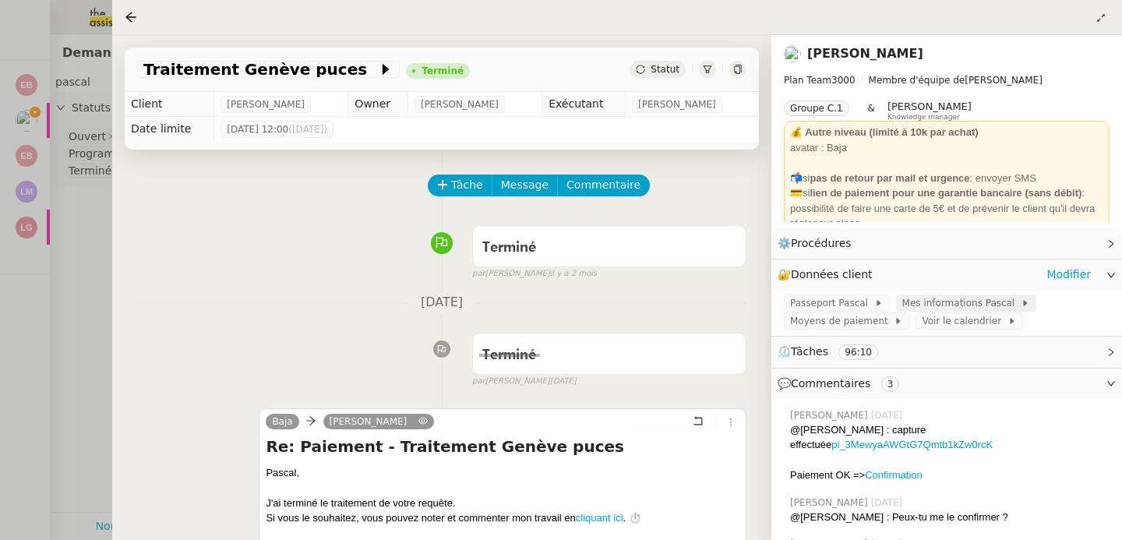
click at [928, 305] on span "Mes informations Pascal" at bounding box center [961, 303] width 118 height 16
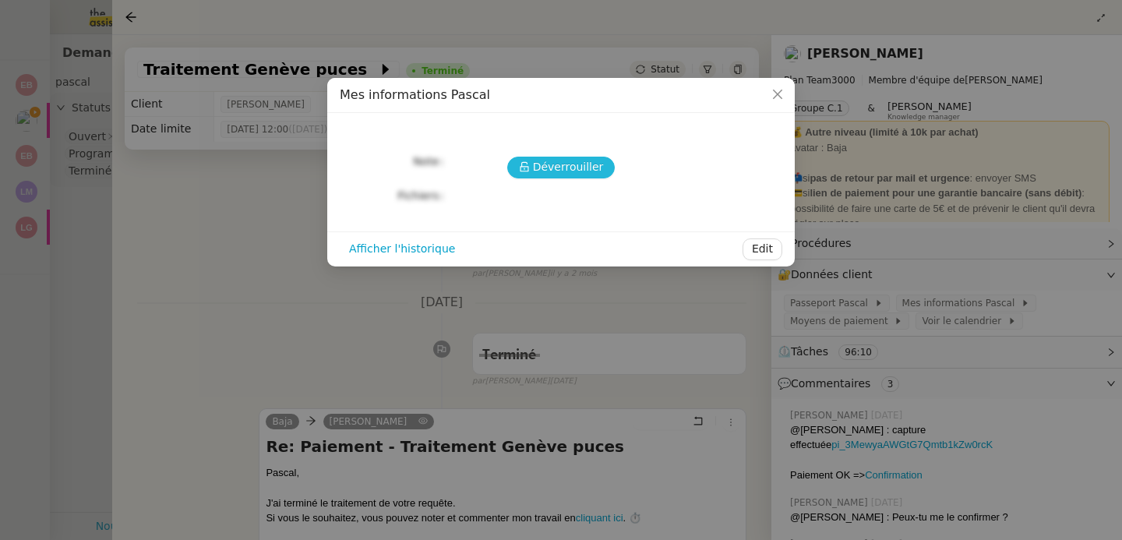
click at [517, 165] on button "Déverrouiller" at bounding box center [561, 168] width 108 height 22
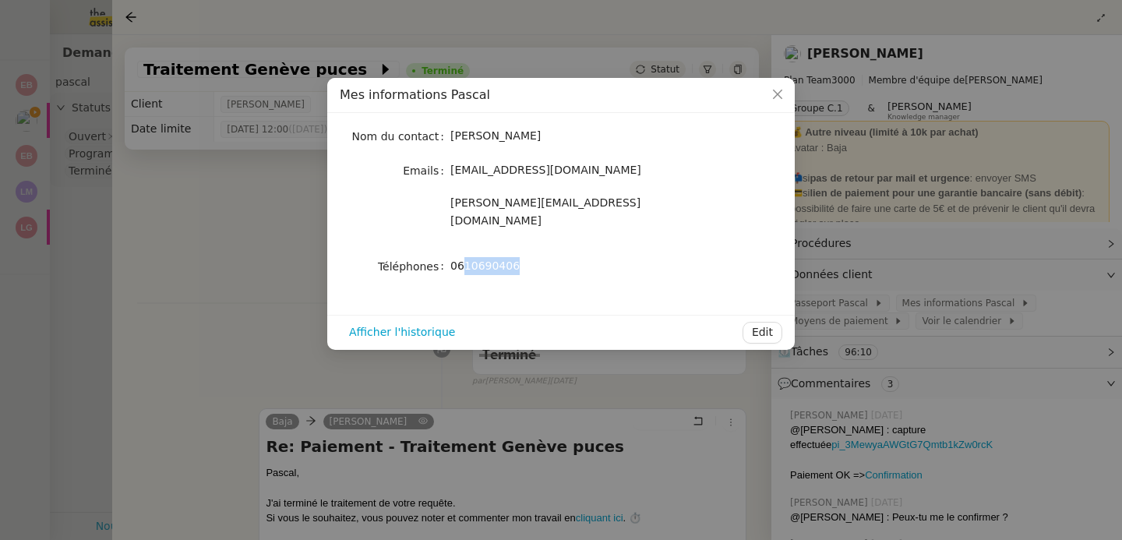
drag, startPoint x: 464, startPoint y: 249, endPoint x: 525, endPoint y: 251, distance: 61.6
click at [525, 257] on div "0610690406" at bounding box center [579, 266] width 258 height 18
copy span "10690406"
click at [132, 237] on nz-modal-container "Mes informations Pascal Nom du contact Pascal Gauthier Emails pascalgauthier2@g…" at bounding box center [561, 270] width 1122 height 540
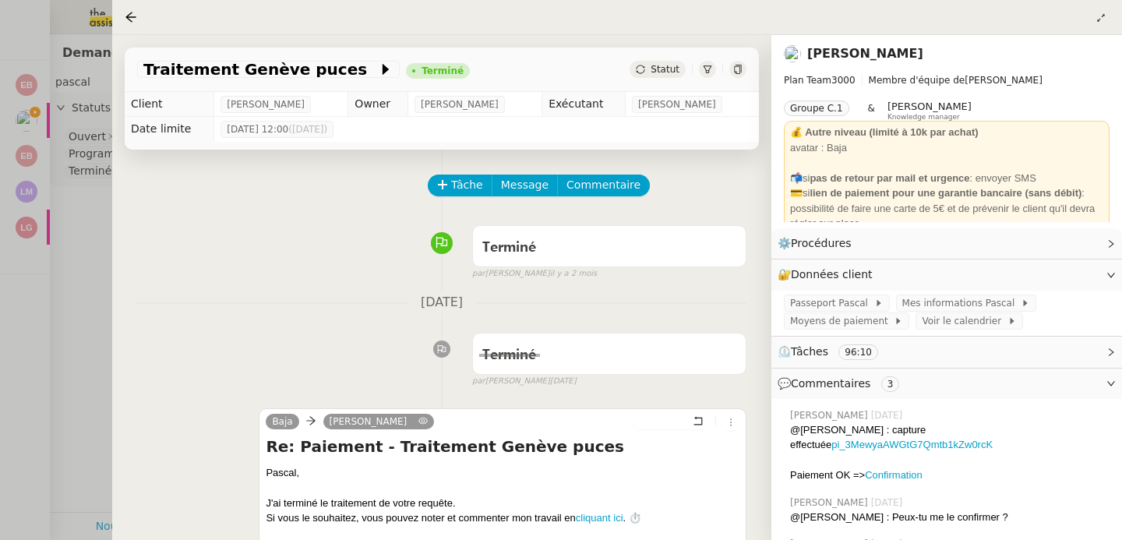
click at [70, 201] on div at bounding box center [561, 270] width 1122 height 540
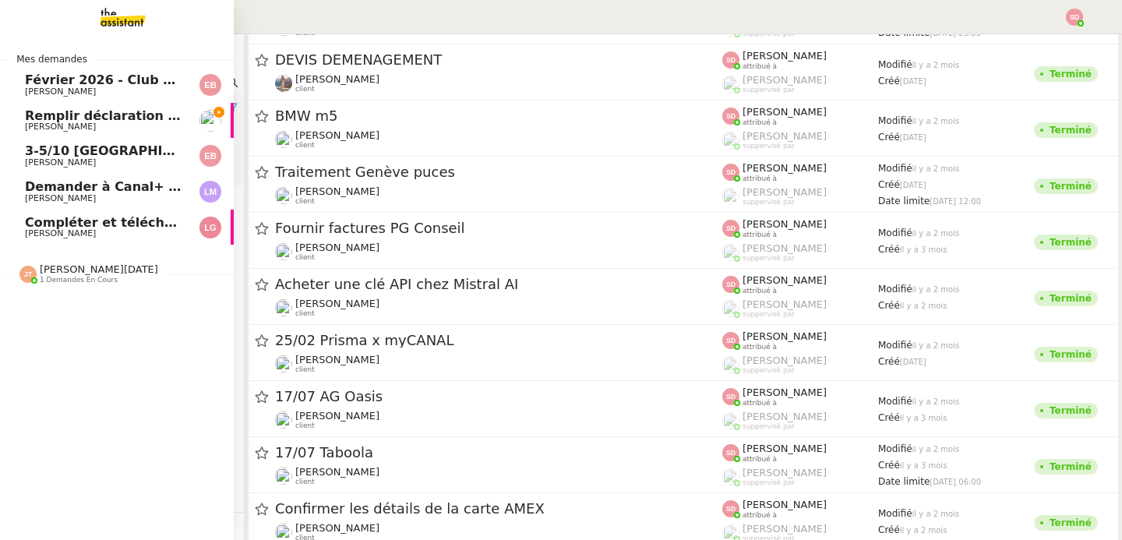
click at [14, 104] on link "Remplir déclaration de santé pour Pascal Gauthier Pascal Gauthier" at bounding box center [117, 121] width 234 height 36
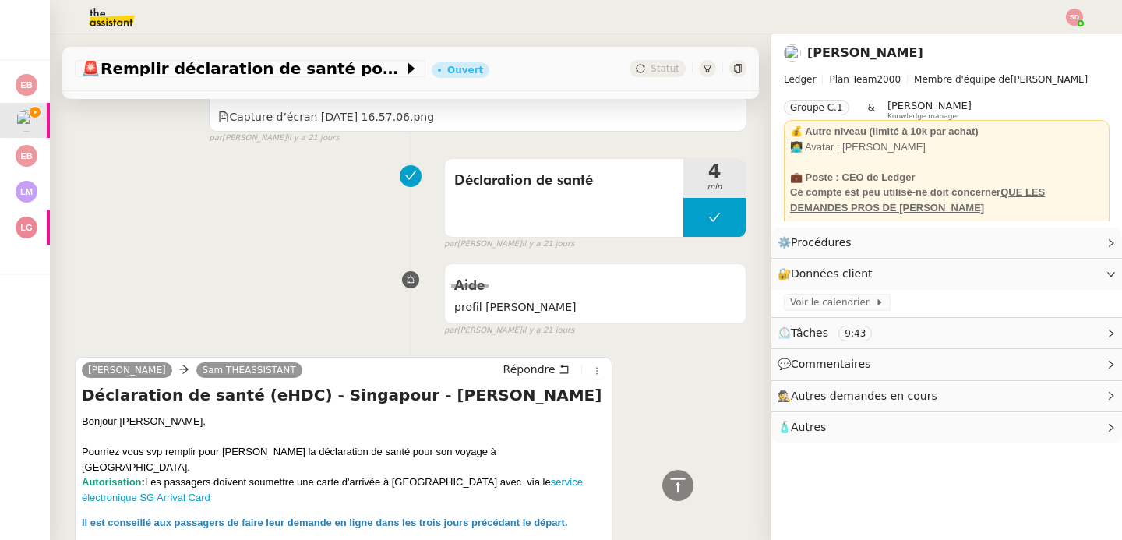
scroll to position [1262, 0]
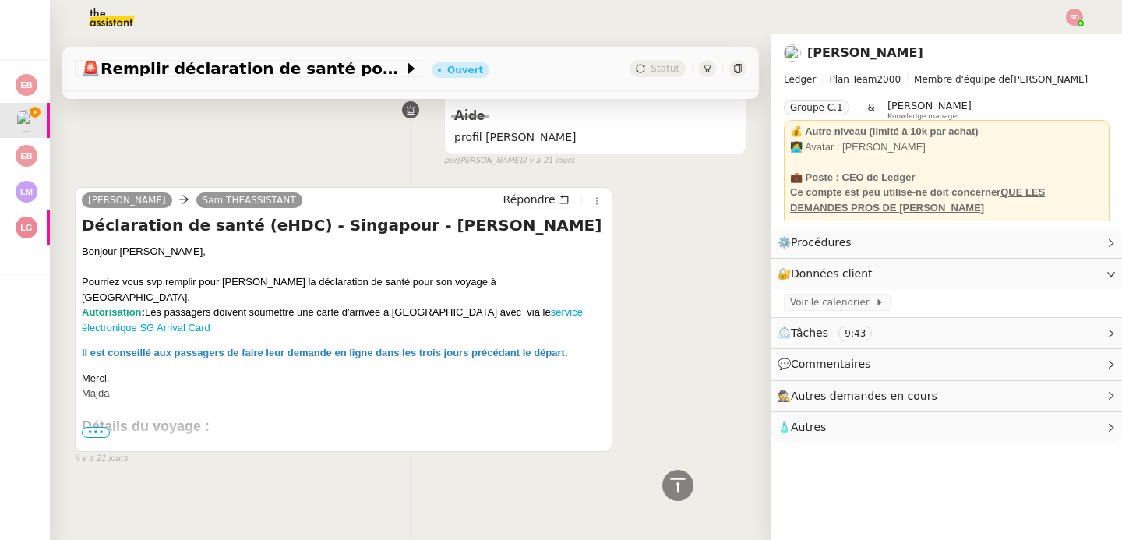
click at [97, 427] on span "•••" at bounding box center [96, 432] width 28 height 11
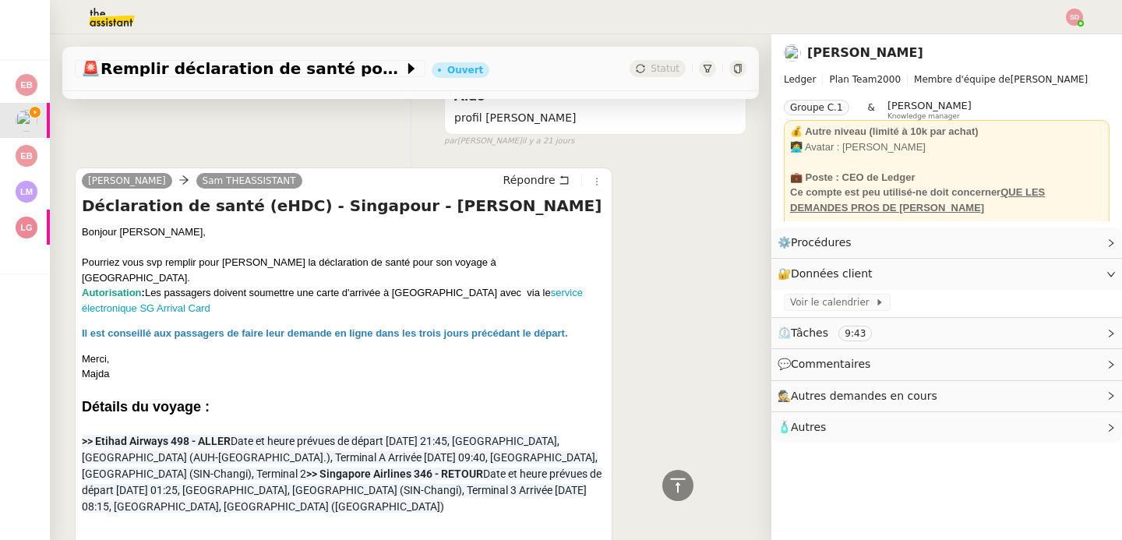
scroll to position [1423, 0]
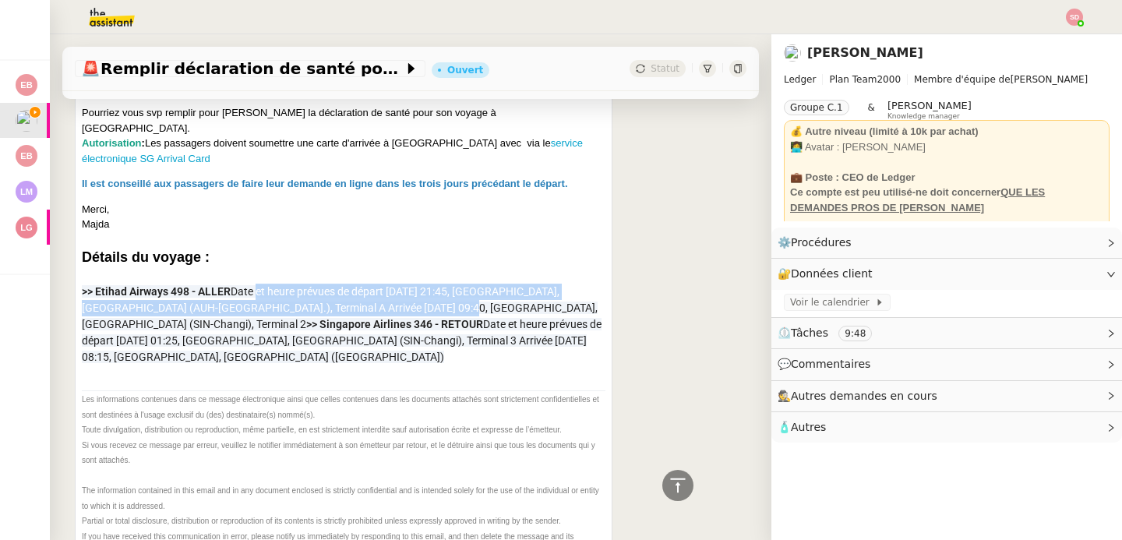
drag, startPoint x: 256, startPoint y: 276, endPoint x: 403, endPoint y: 289, distance: 147.9
click at [403, 289] on span ">> Etihad Airways 498 - ALLER Date et heure prévues de départ 30 sept. 2025, 21…" at bounding box center [340, 307] width 516 height 45
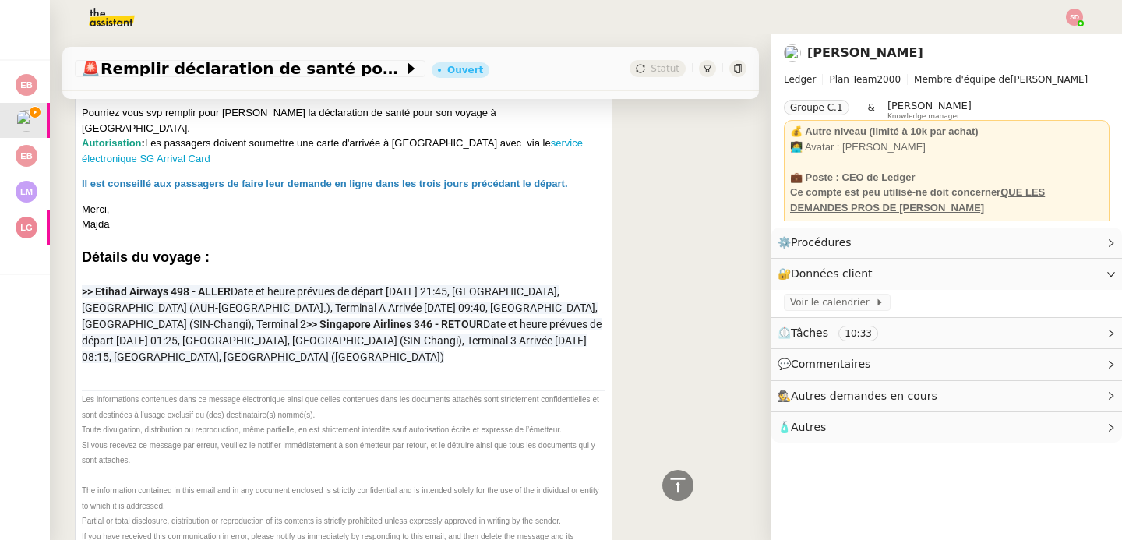
click at [419, 318] on span ">> Singapore Airlines 346 - RETOUR Date et heure prévues de départ 6 oct. 2025,…" at bounding box center [342, 340] width 520 height 45
click at [834, 302] on span "Voir le calendrier" at bounding box center [832, 303] width 85 height 16
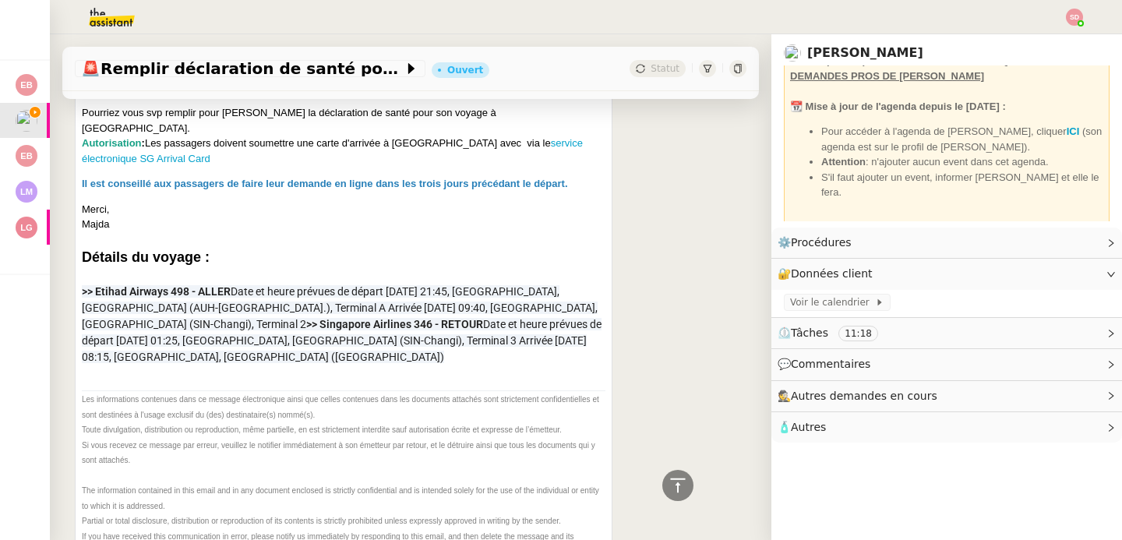
scroll to position [132, 0]
click at [1067, 129] on strong "ICI" at bounding box center [1073, 131] width 13 height 12
click at [238, 285] on span ">> Etihad Airways 498 - ALLER Date et heure prévues de départ 30 sept. 2025, 21…" at bounding box center [340, 307] width 516 height 45
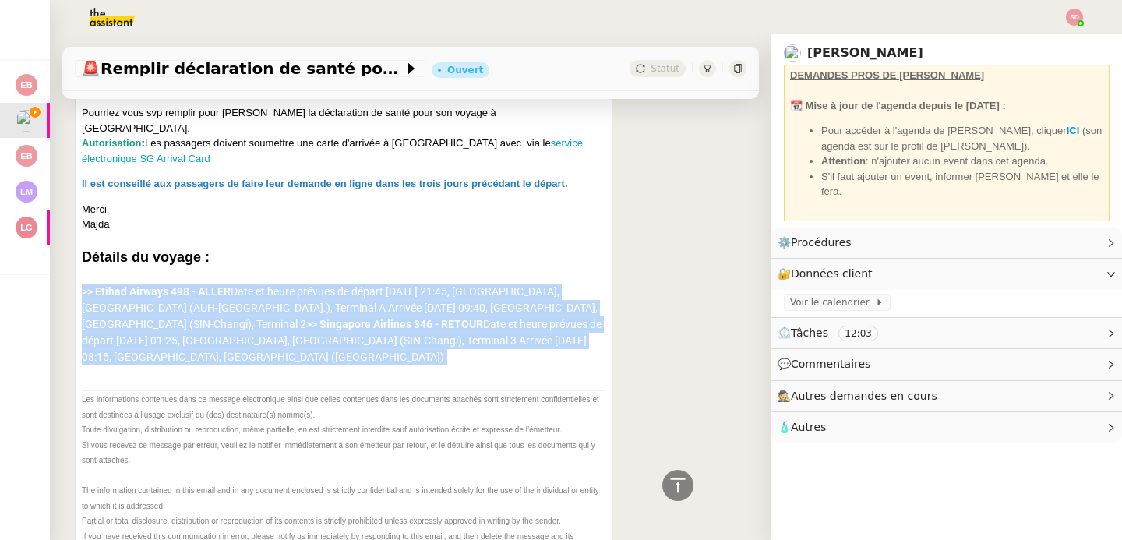
click at [238, 285] on span ">> Etihad Airways 498 - ALLER Date et heure prévues de départ 30 sept. 2025, 21…" at bounding box center [340, 307] width 516 height 45
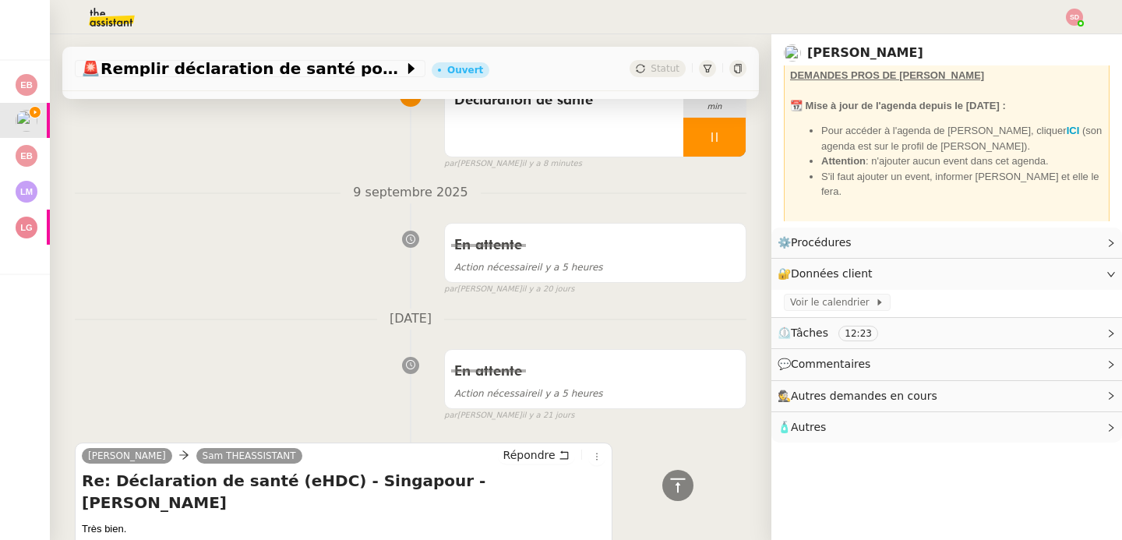
scroll to position [317, 0]
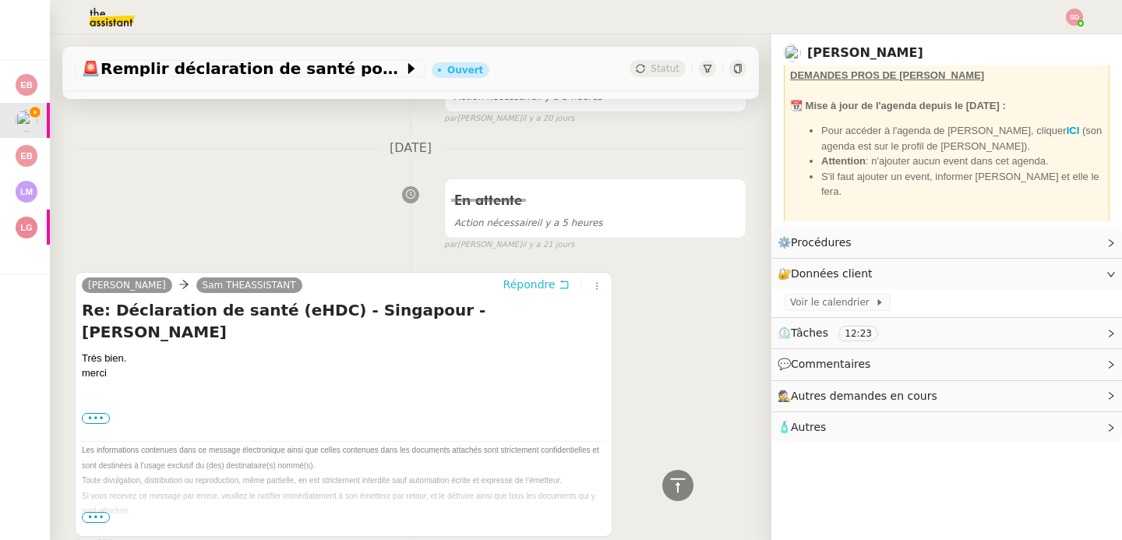
click at [503, 281] on span "Répondre" at bounding box center [529, 285] width 52 height 16
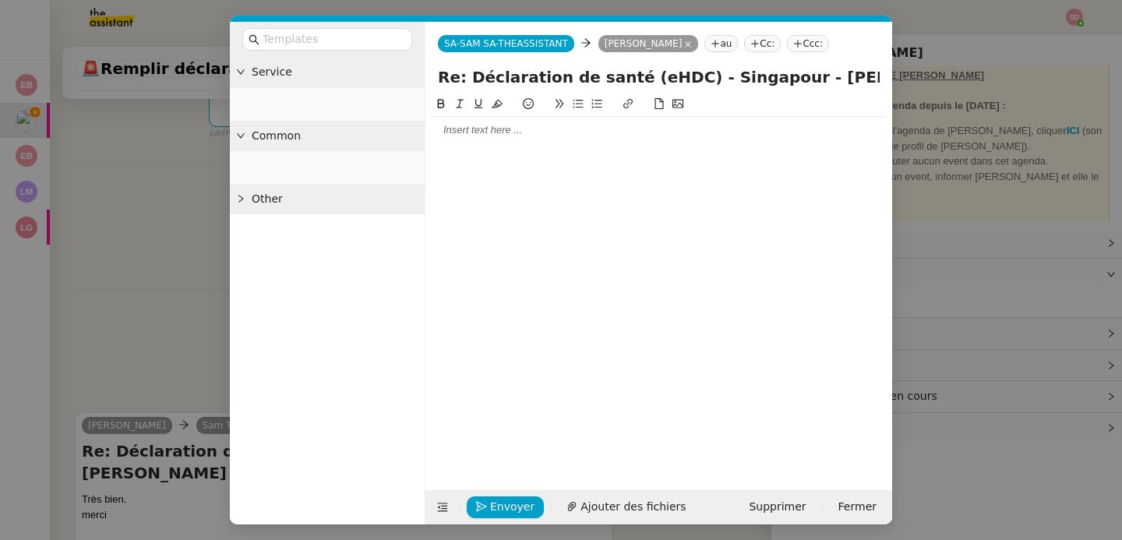
scroll to position [436, 0]
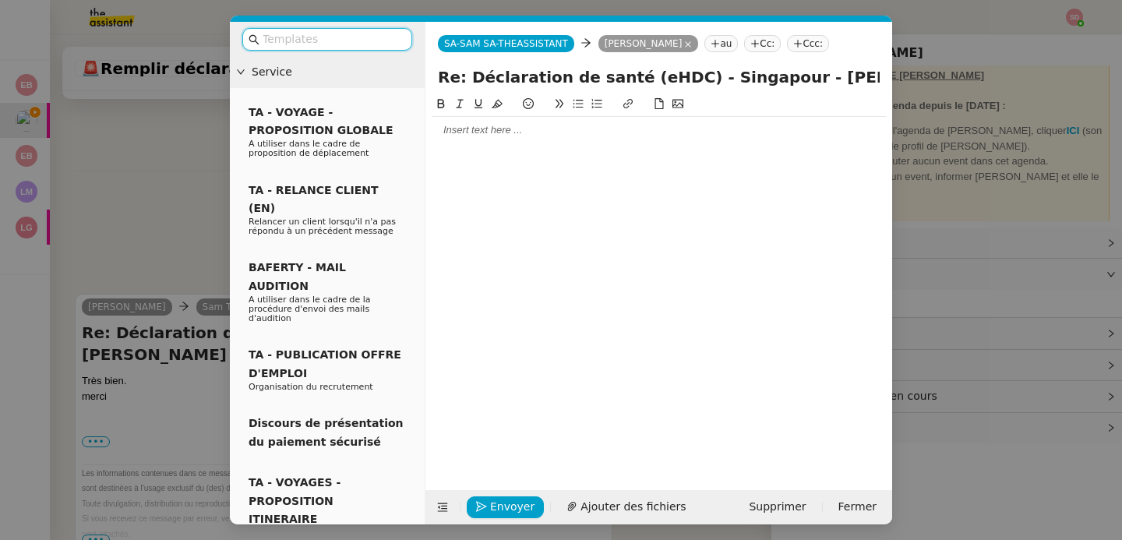
click at [463, 130] on div at bounding box center [659, 130] width 454 height 14
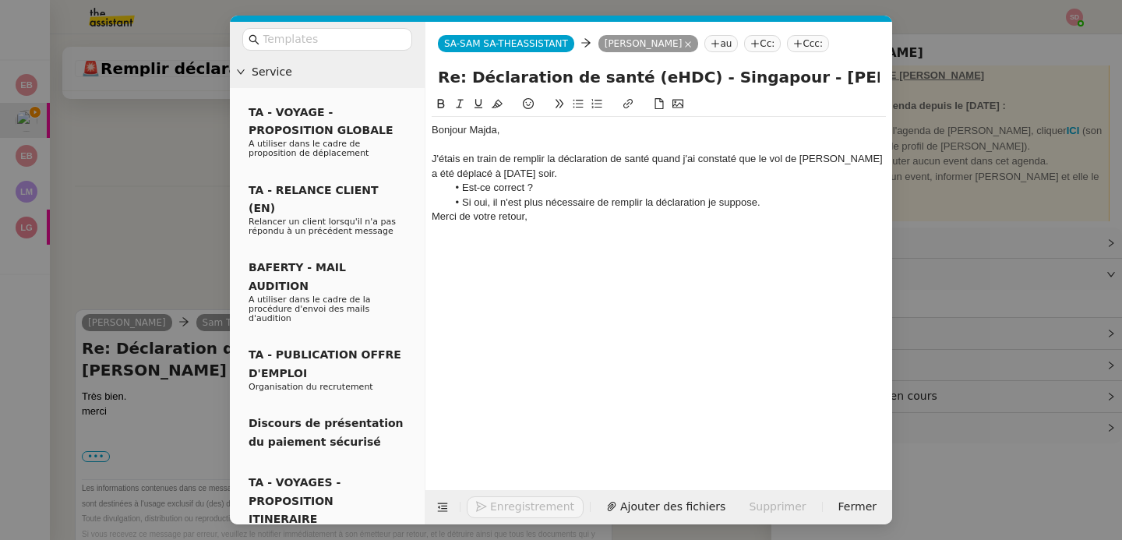
scroll to position [563, 0]
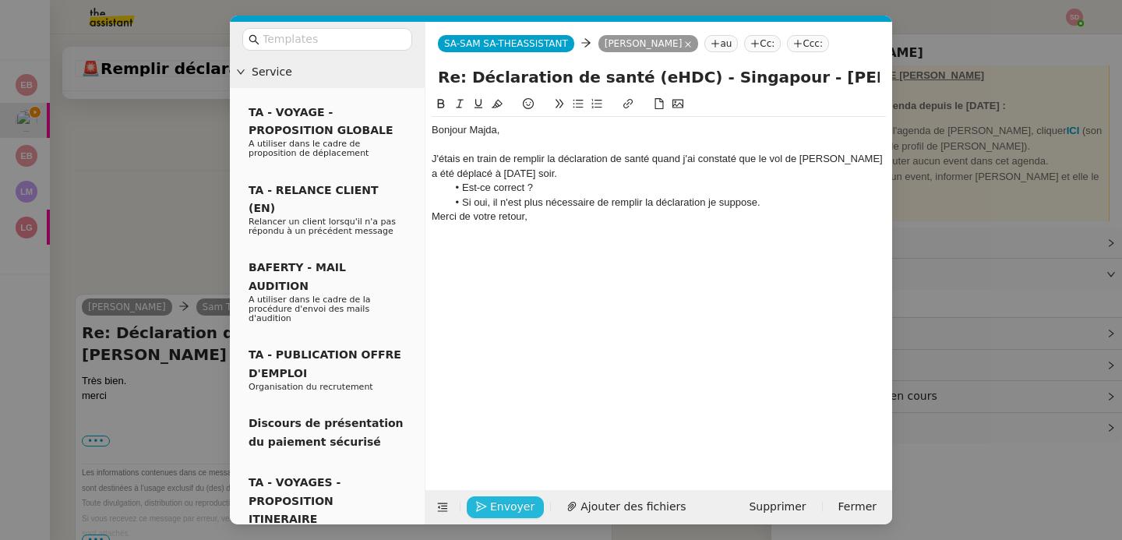
click at [506, 497] on button "Envoyer" at bounding box center [505, 507] width 77 height 22
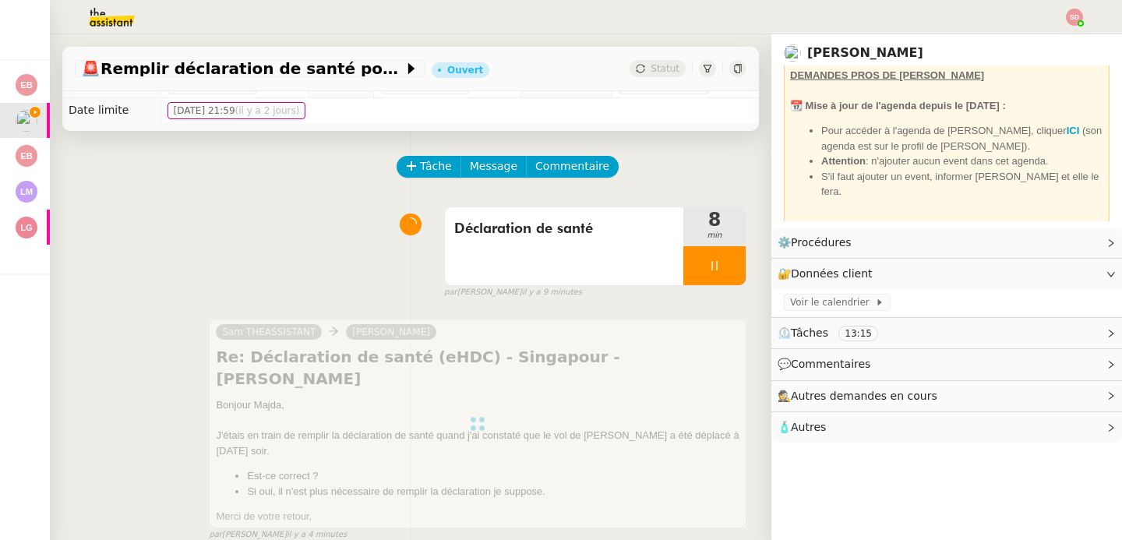
scroll to position [20, 0]
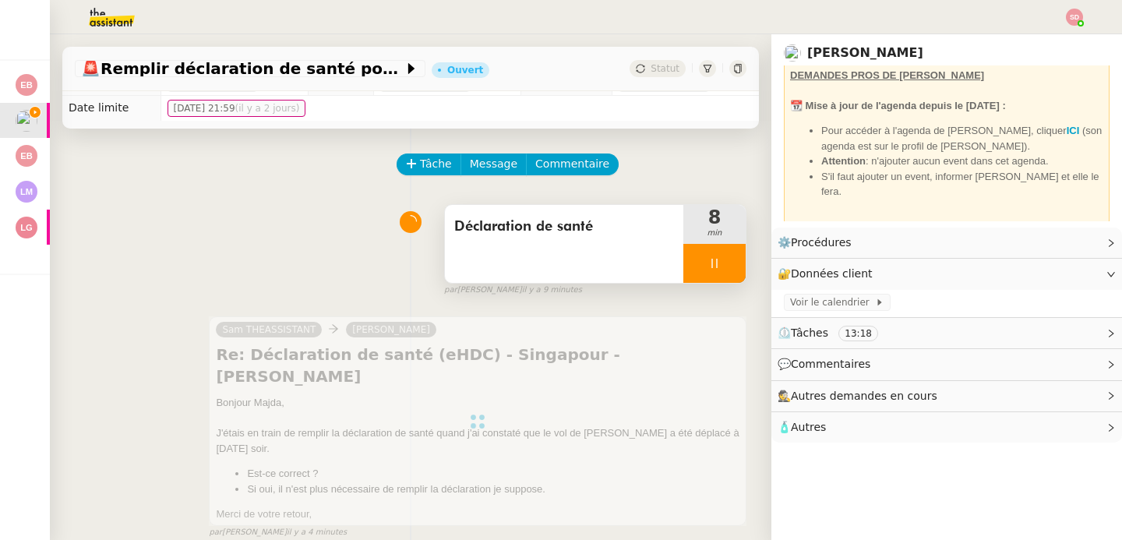
click at [713, 260] on div at bounding box center [714, 263] width 62 height 39
click at [725, 260] on icon at bounding box center [731, 263] width 12 height 9
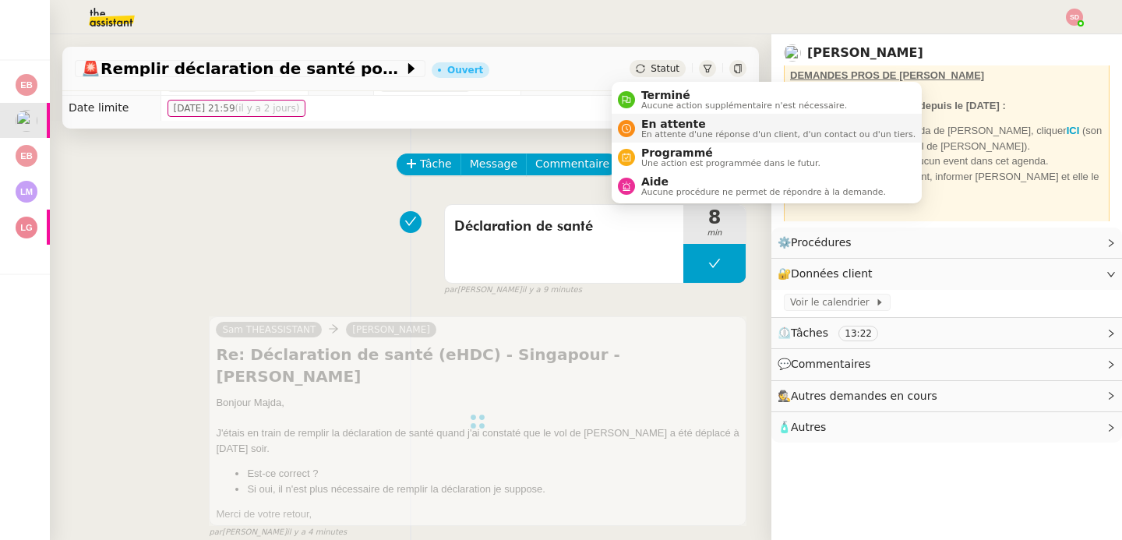
click at [619, 125] on nz-avatar at bounding box center [626, 128] width 17 height 17
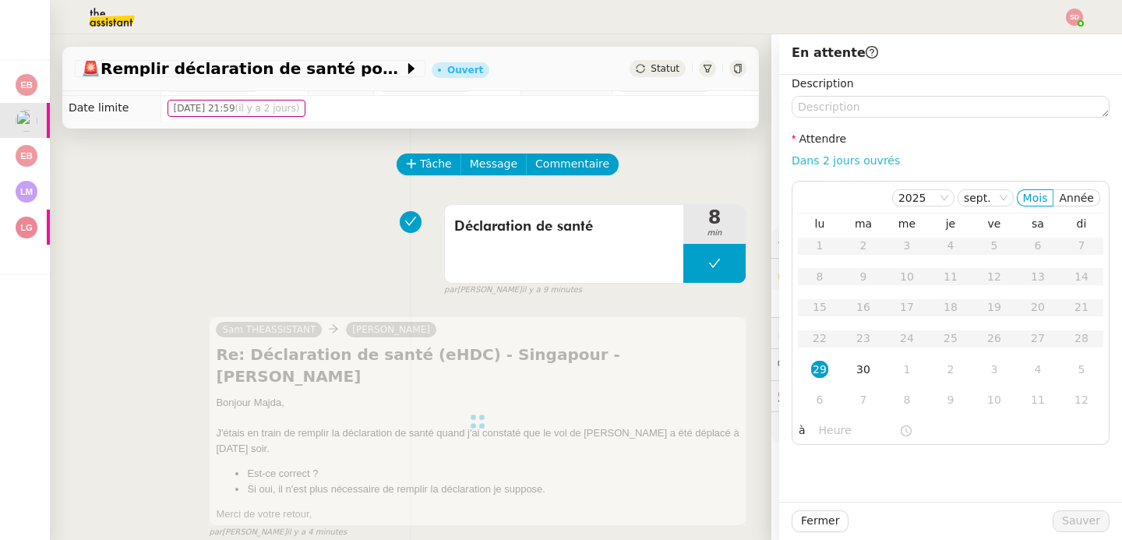
click at [850, 158] on link "Dans 2 jours ouvrés" at bounding box center [846, 160] width 108 height 12
type input "07:00"
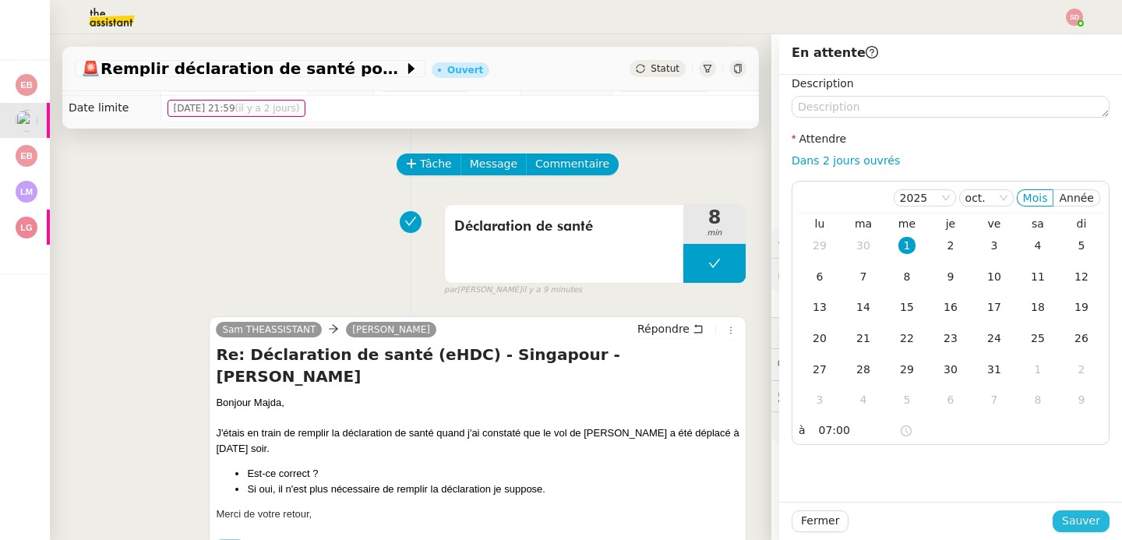
click at [1071, 521] on span "Sauver" at bounding box center [1081, 521] width 38 height 18
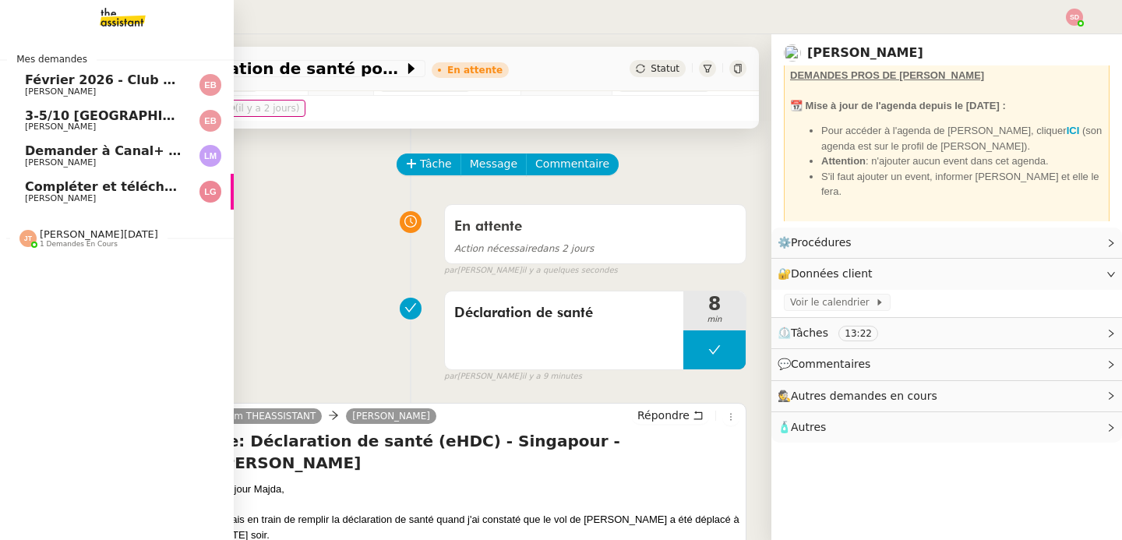
click at [52, 122] on span "[PERSON_NAME]" at bounding box center [60, 127] width 71 height 10
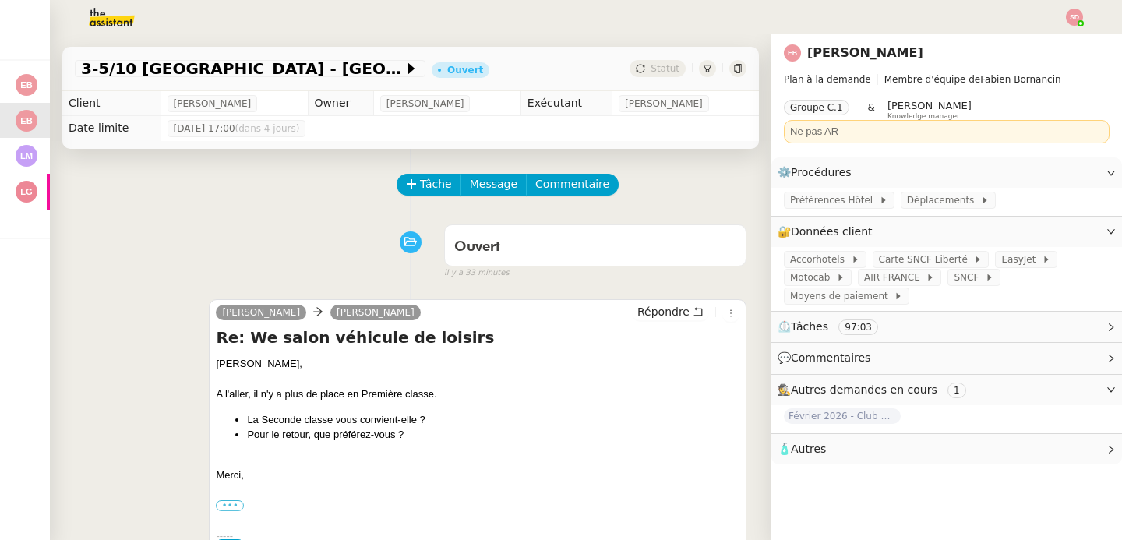
click at [115, 312] on div "camille Emilie Bornancin Répondre Re: We salon véhicule de loisirs Emilie, A l'…" at bounding box center [411, 431] width 672 height 292
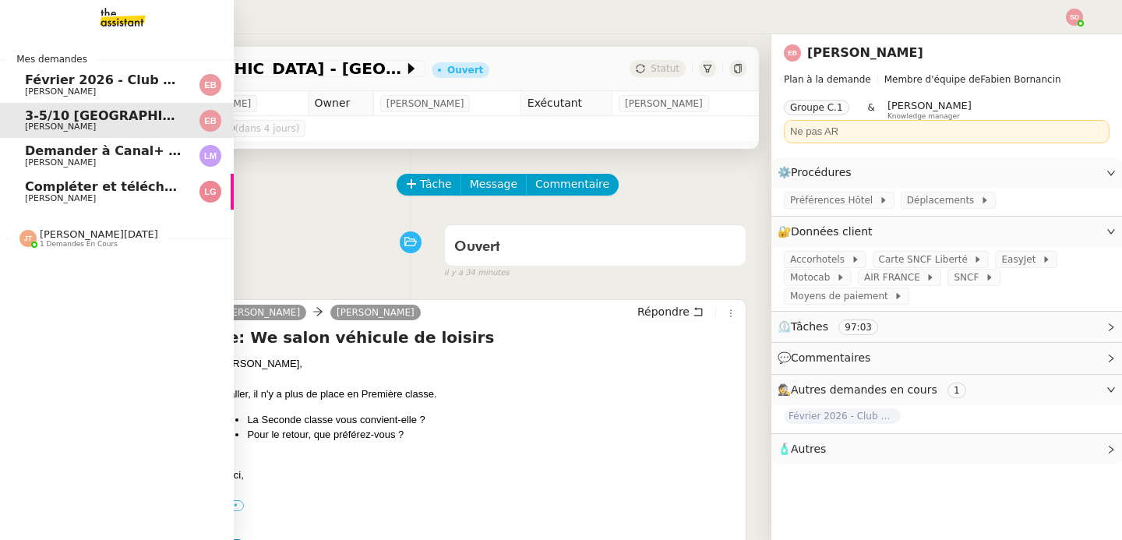
click at [28, 77] on span "Février 2026 - Club Med Valmorel" at bounding box center [142, 79] width 235 height 15
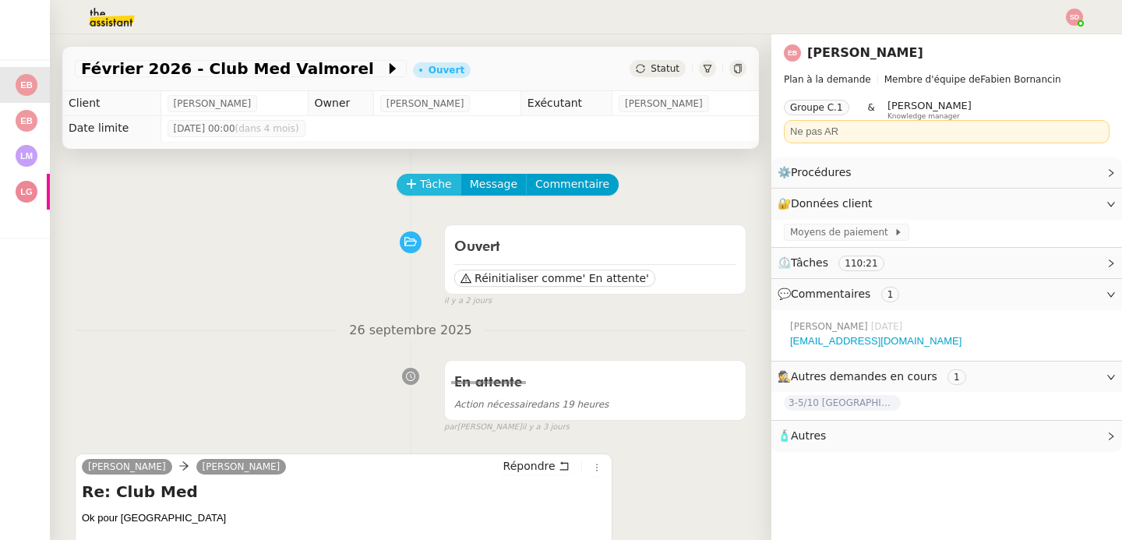
click at [426, 187] on span "Tâche" at bounding box center [436, 184] width 32 height 18
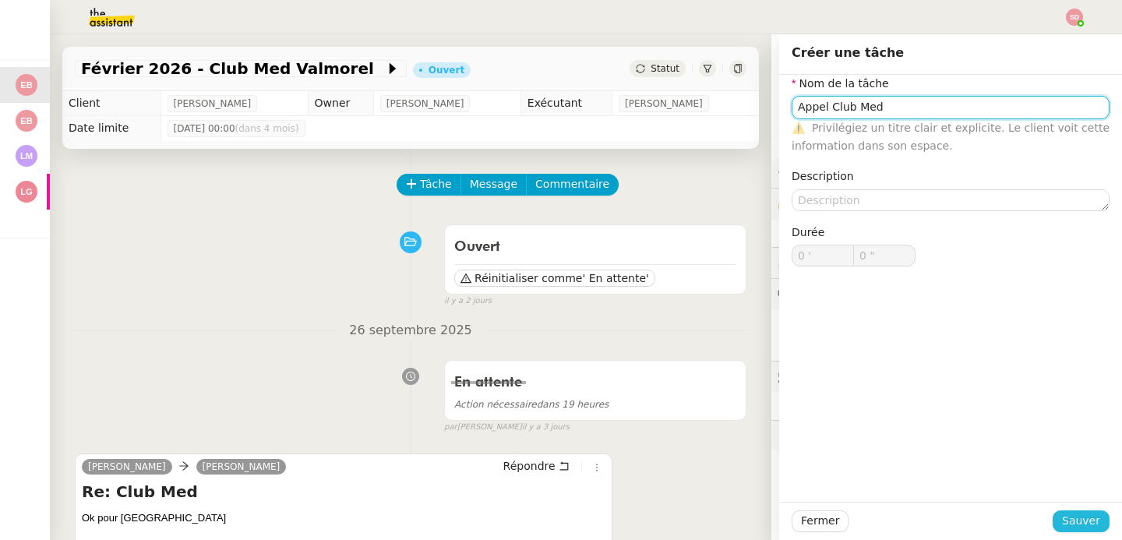
type input "Appel Club Med"
click at [1068, 530] on span "Sauver" at bounding box center [1081, 521] width 38 height 18
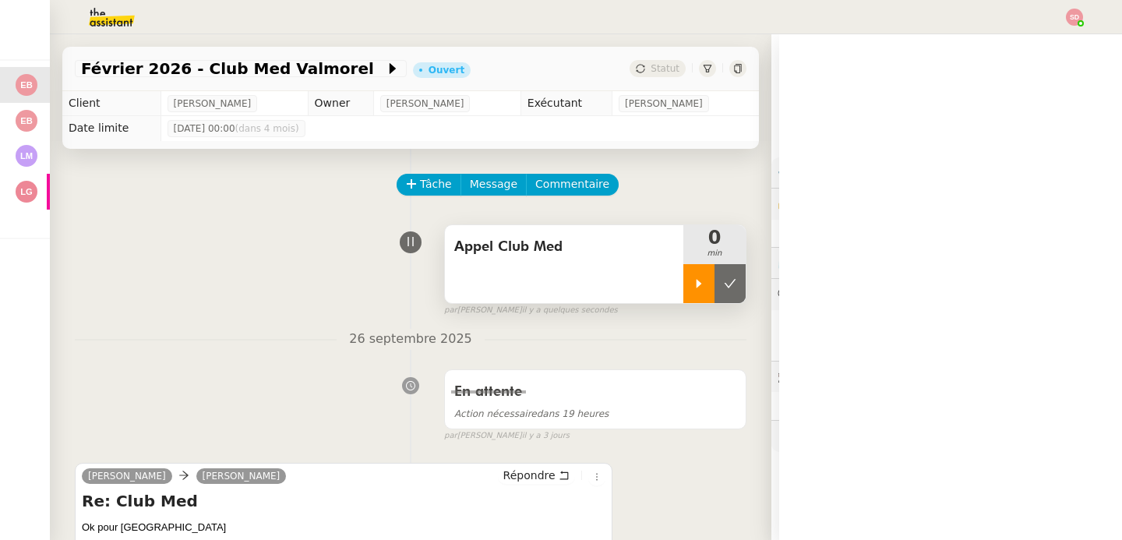
click at [683, 284] on div at bounding box center [698, 283] width 31 height 39
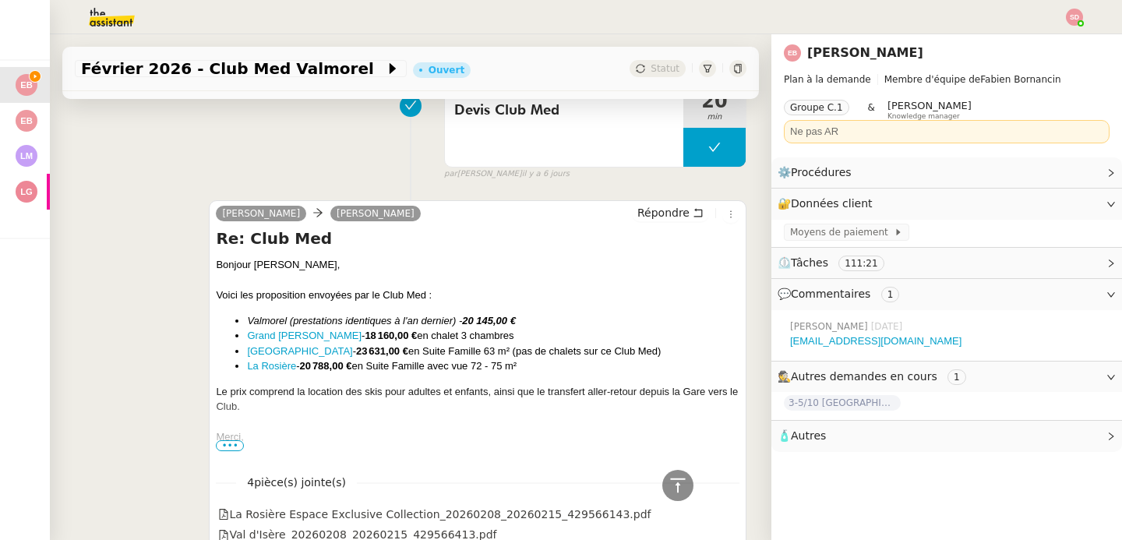
scroll to position [3308, 0]
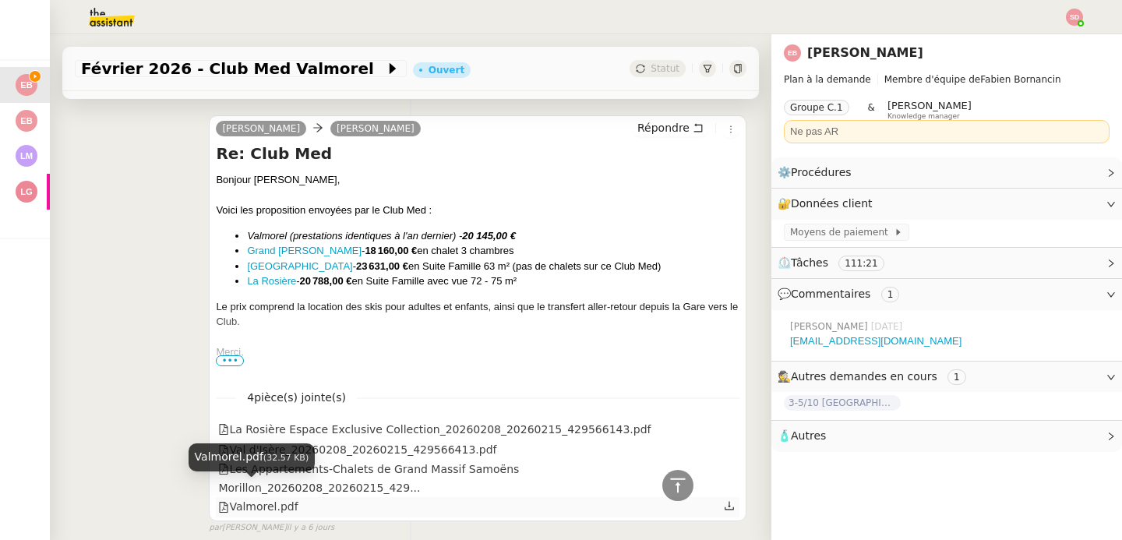
click at [244, 498] on div "Valmorel.pdf" at bounding box center [257, 507] width 79 height 18
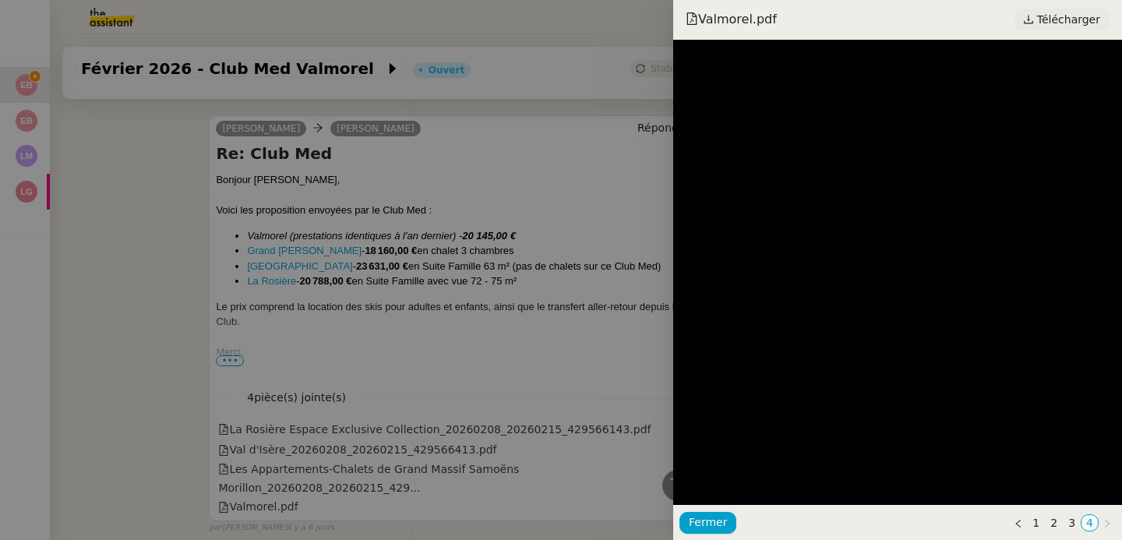
click at [1080, 15] on span "Télécharger" at bounding box center [1068, 19] width 63 height 20
click at [139, 251] on div at bounding box center [561, 270] width 1122 height 540
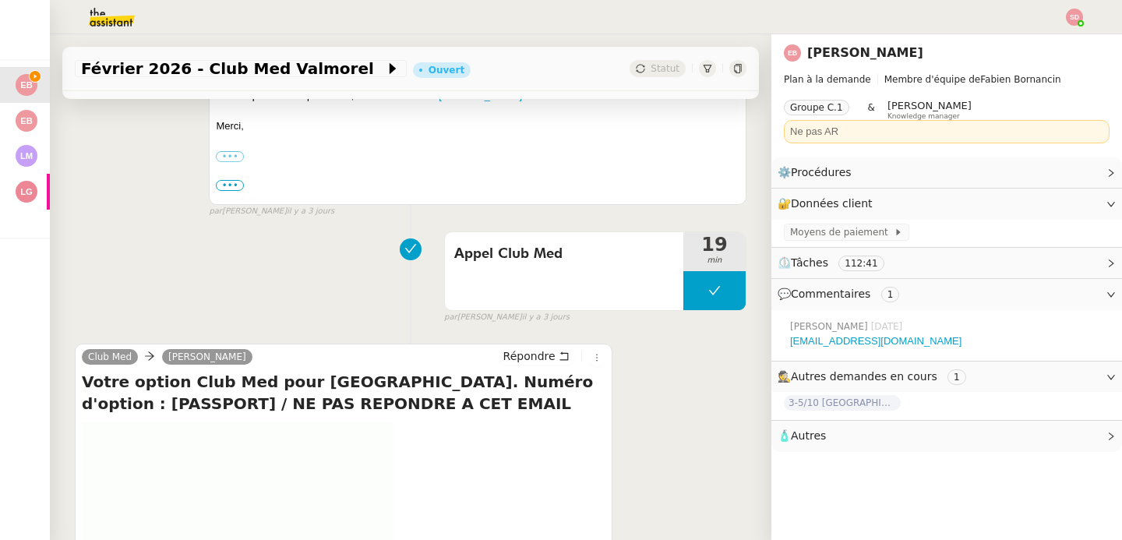
scroll to position [0, 0]
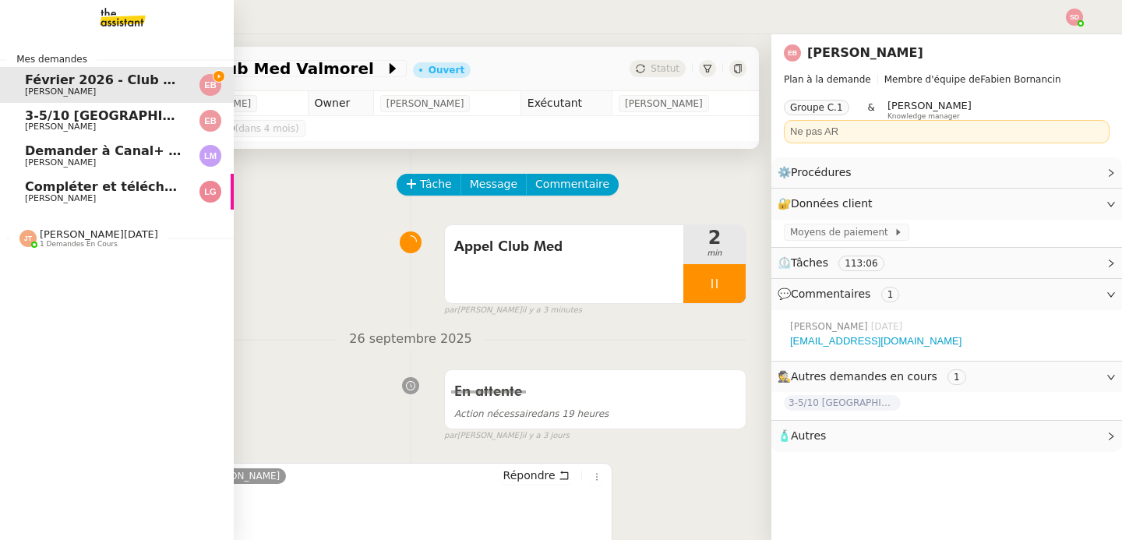
click at [40, 241] on span "1 demandes en cours" at bounding box center [79, 244] width 78 height 9
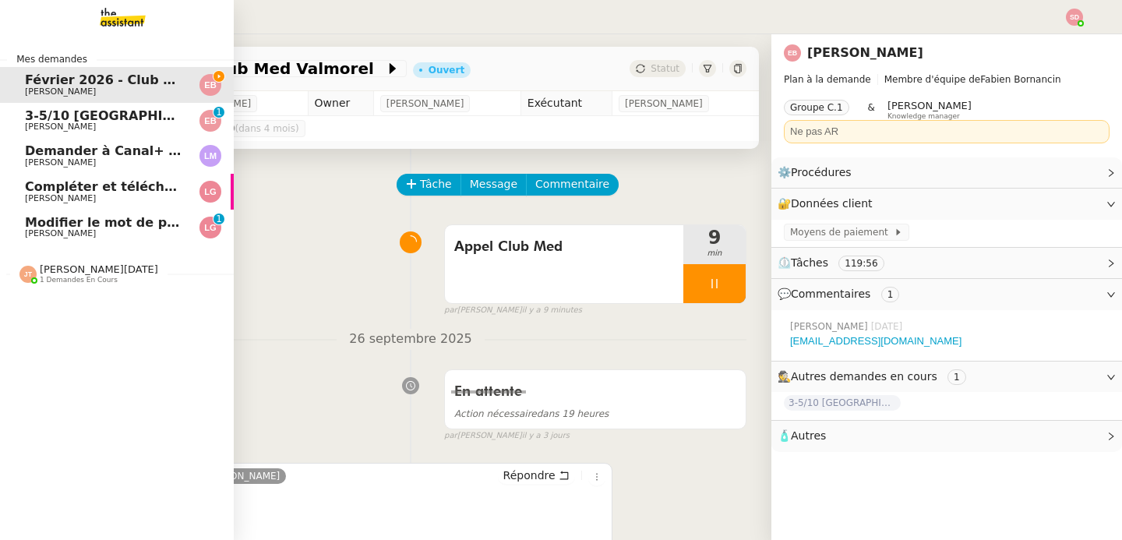
click at [28, 229] on span "Laurène Gauthier" at bounding box center [60, 233] width 71 height 10
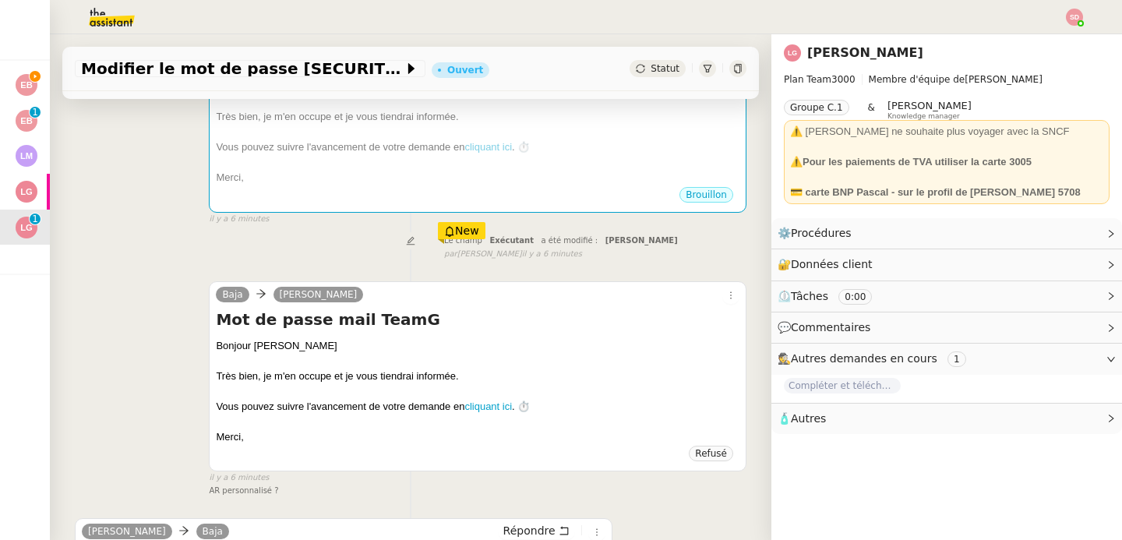
scroll to position [534, 0]
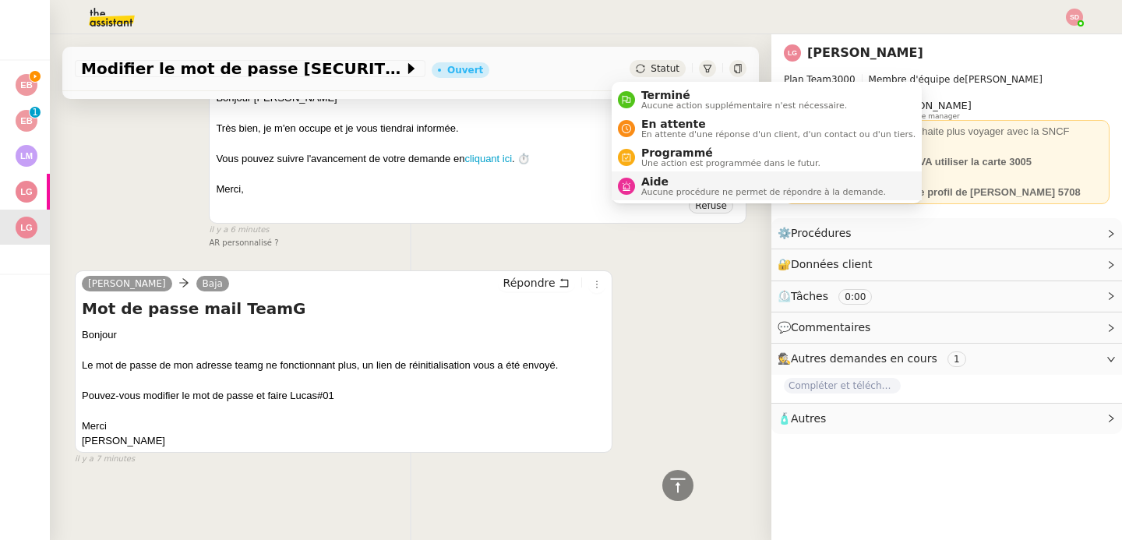
click at [655, 183] on span "Aide" at bounding box center [763, 181] width 245 height 12
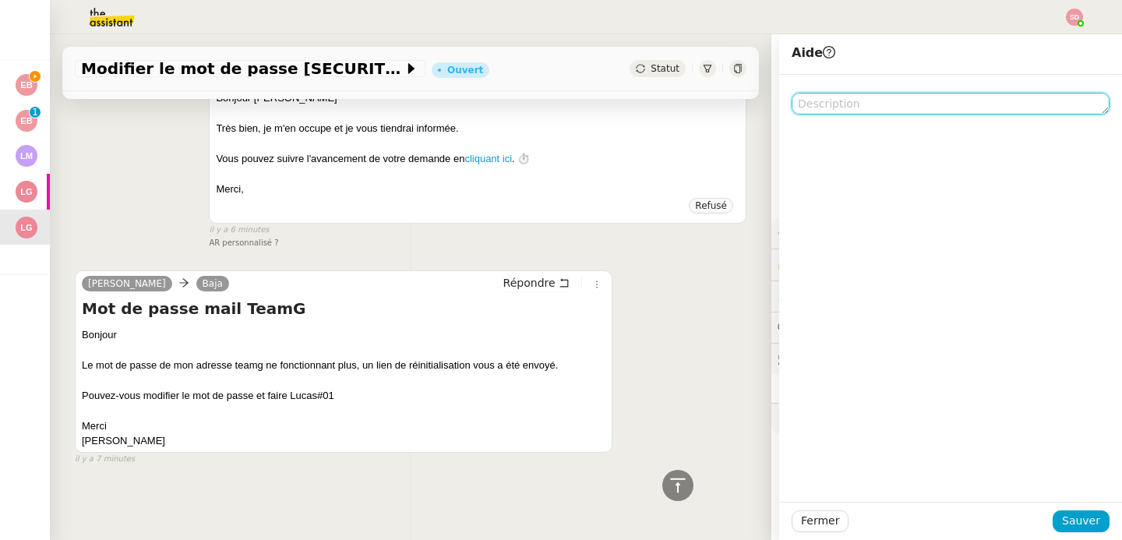
click at [888, 106] on textarea at bounding box center [951, 104] width 318 height 22
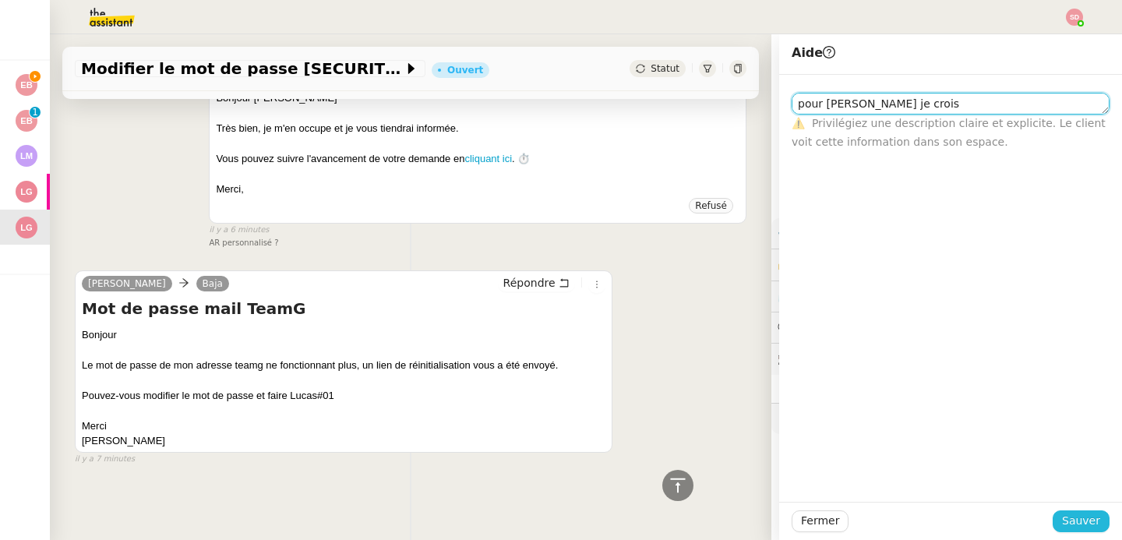
type textarea "pour Bert je crois"
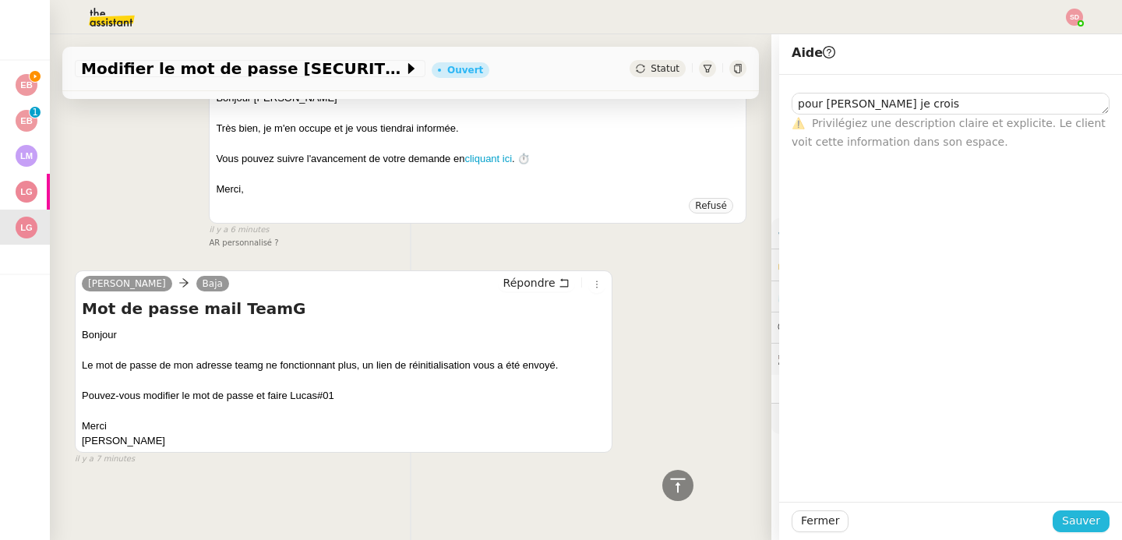
click at [1068, 510] on button "Sauver" at bounding box center [1081, 521] width 57 height 22
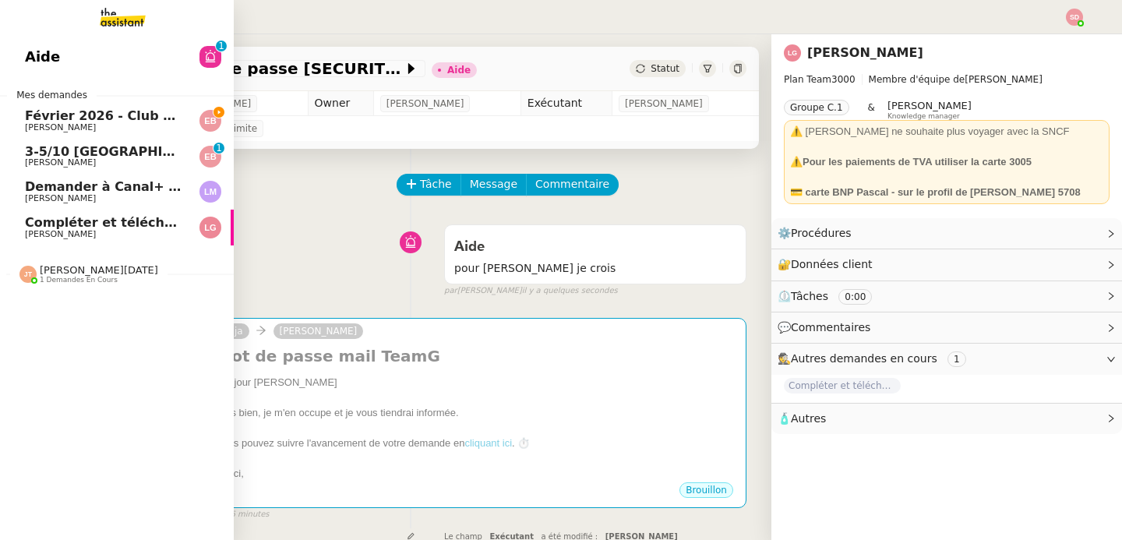
click at [68, 123] on span "[PERSON_NAME]" at bounding box center [60, 127] width 71 height 10
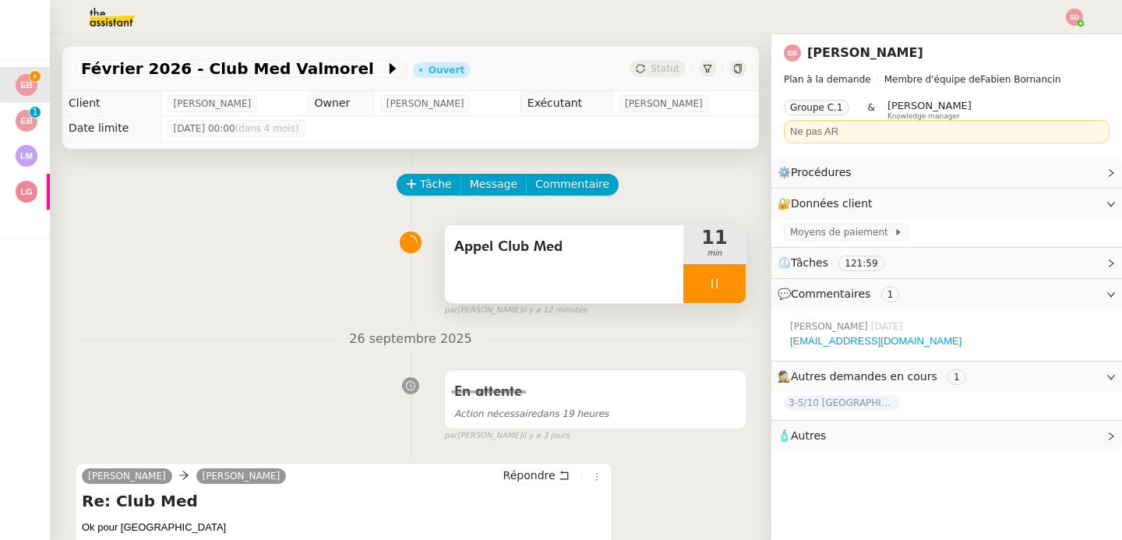
click at [713, 290] on div at bounding box center [714, 283] width 62 height 39
click at [715, 290] on button at bounding box center [730, 283] width 31 height 39
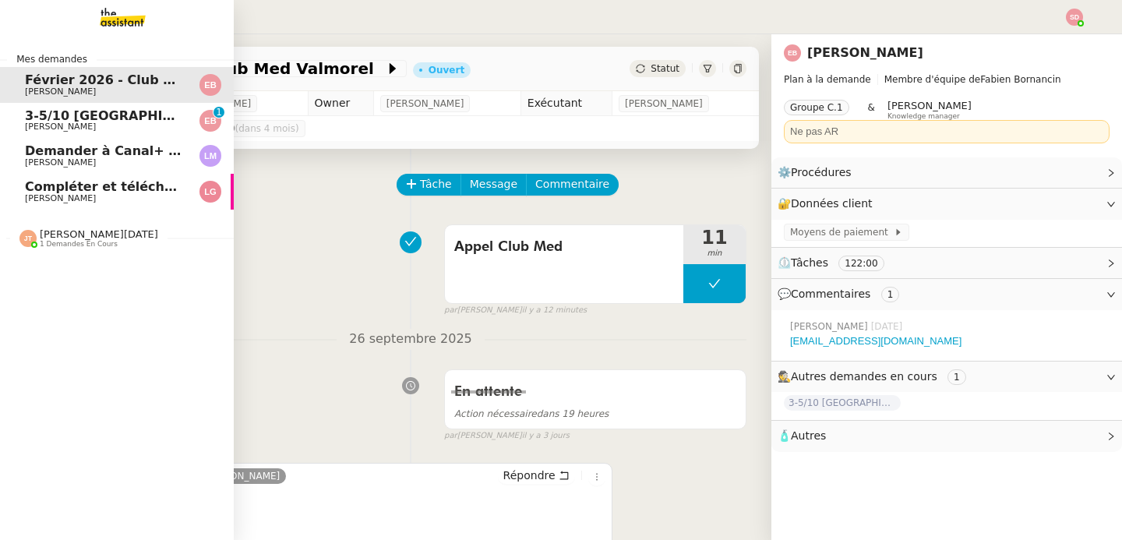
click at [25, 108] on span "3-5/10 [GEOGRAPHIC_DATA] - [GEOGRAPHIC_DATA]" at bounding box center [202, 115] width 355 height 15
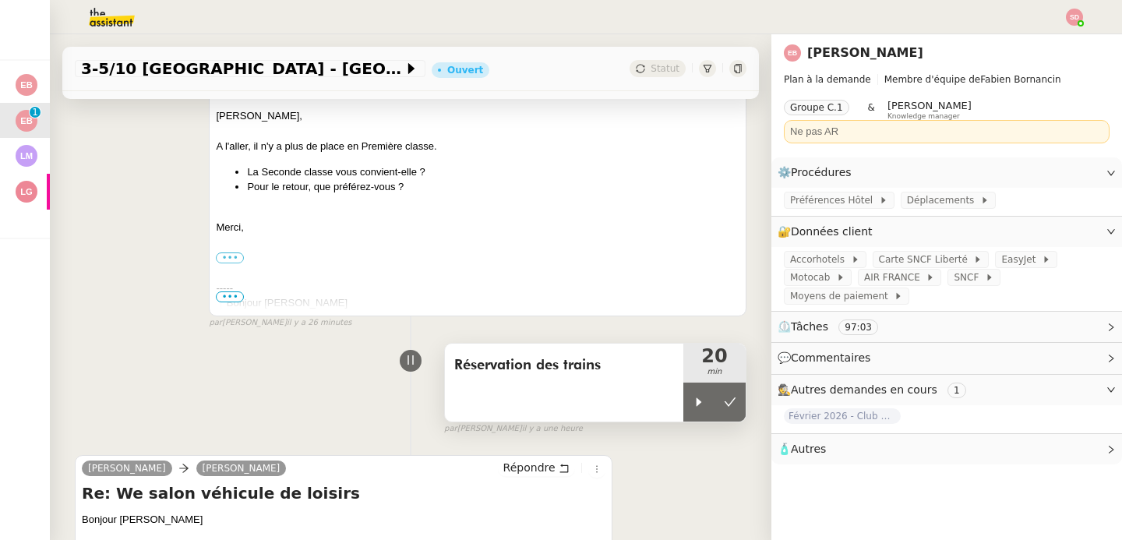
scroll to position [423, 0]
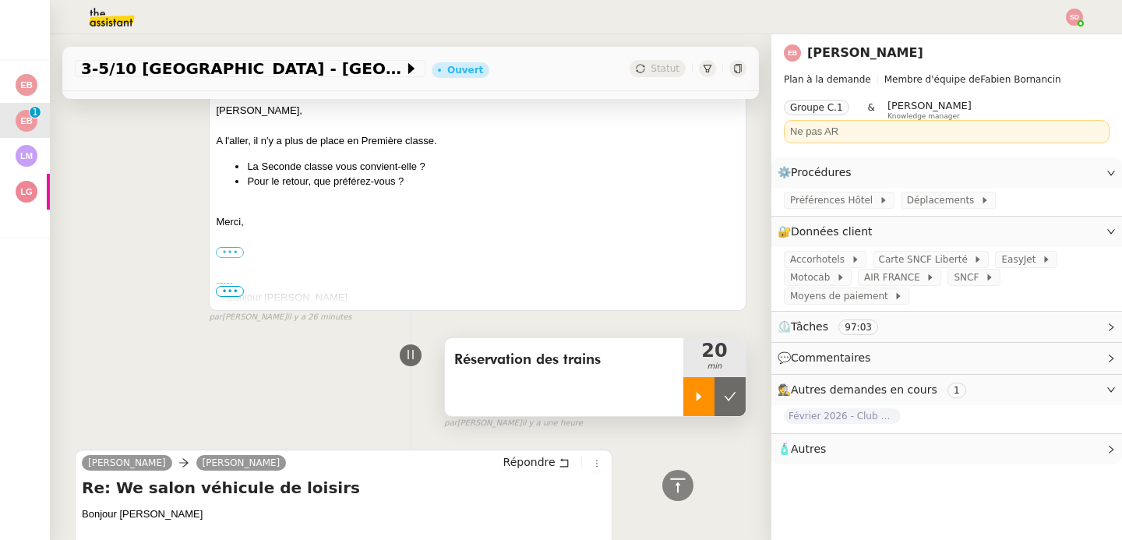
click at [683, 390] on div at bounding box center [698, 396] width 31 height 39
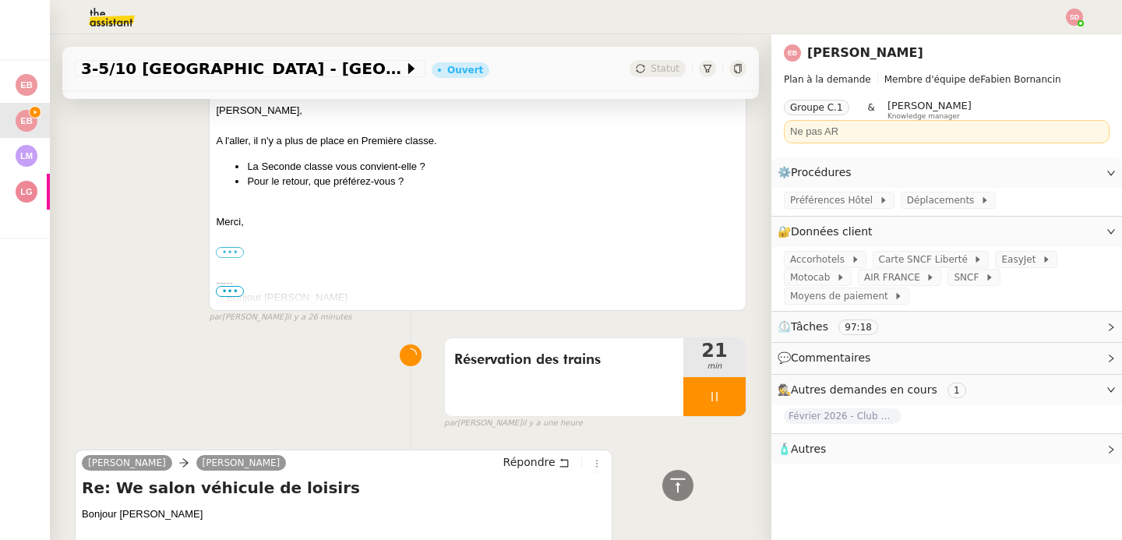
scroll to position [0, 0]
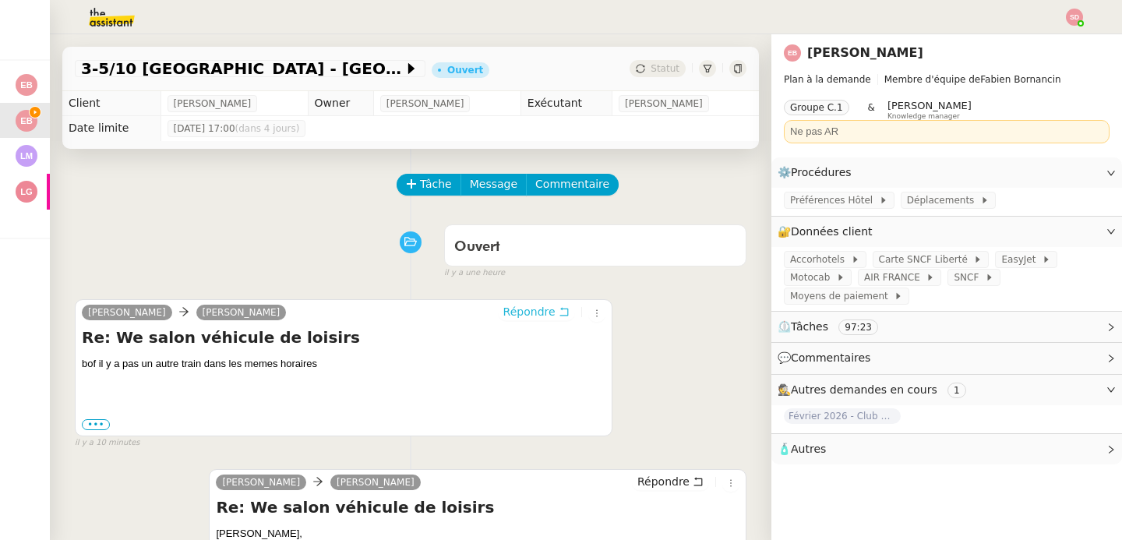
click at [530, 319] on span "Répondre" at bounding box center [529, 312] width 52 height 16
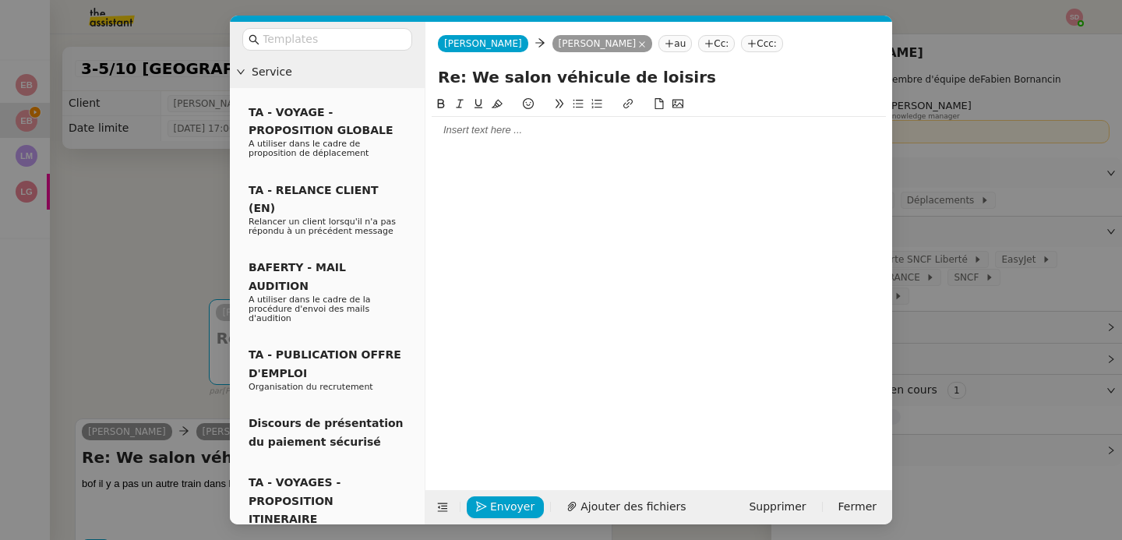
click at [502, 139] on div at bounding box center [659, 130] width 454 height 26
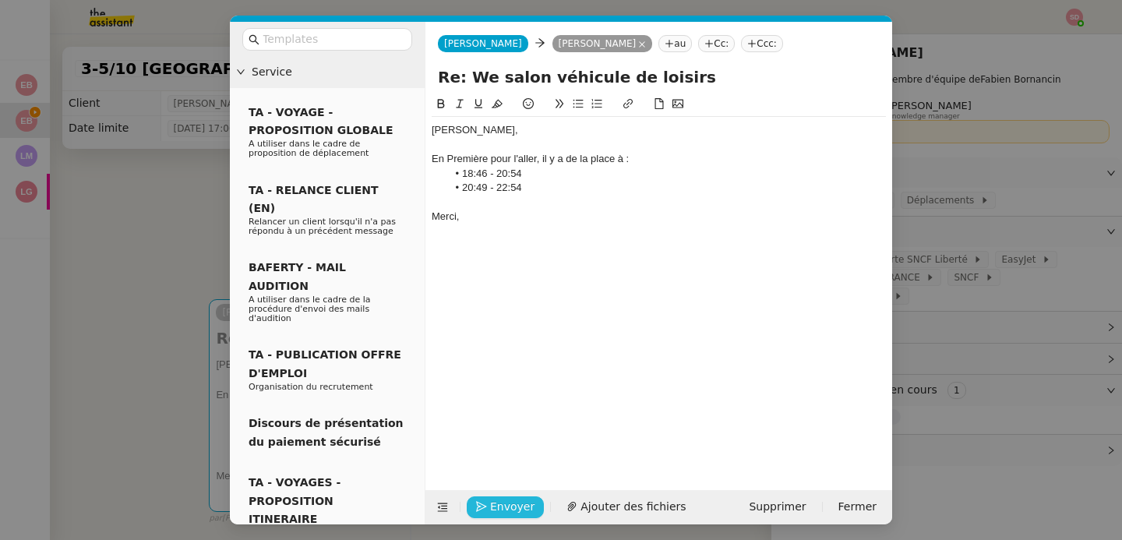
click at [482, 503] on icon "button" at bounding box center [481, 506] width 11 height 11
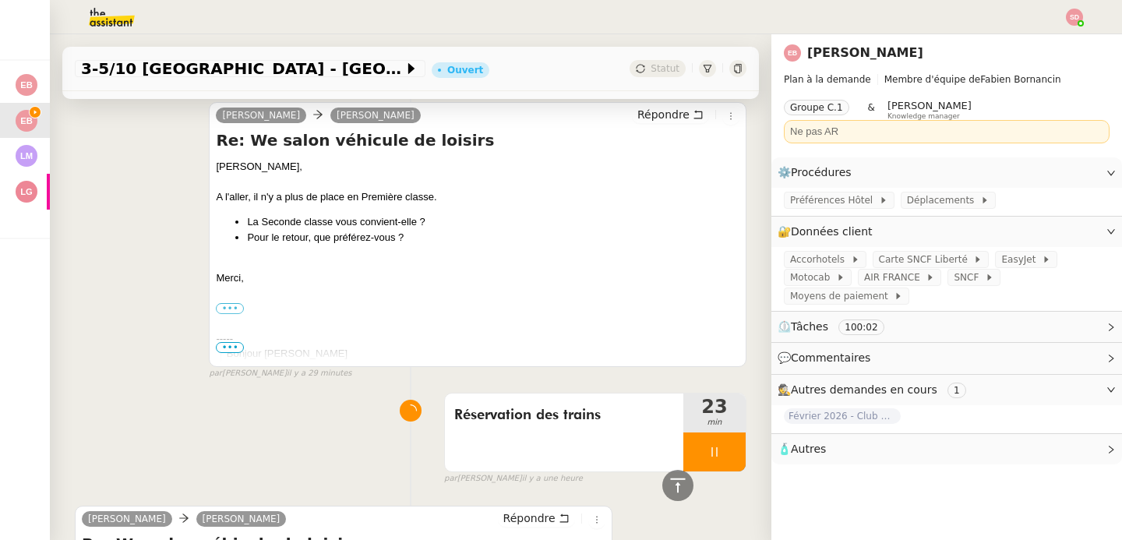
scroll to position [683, 0]
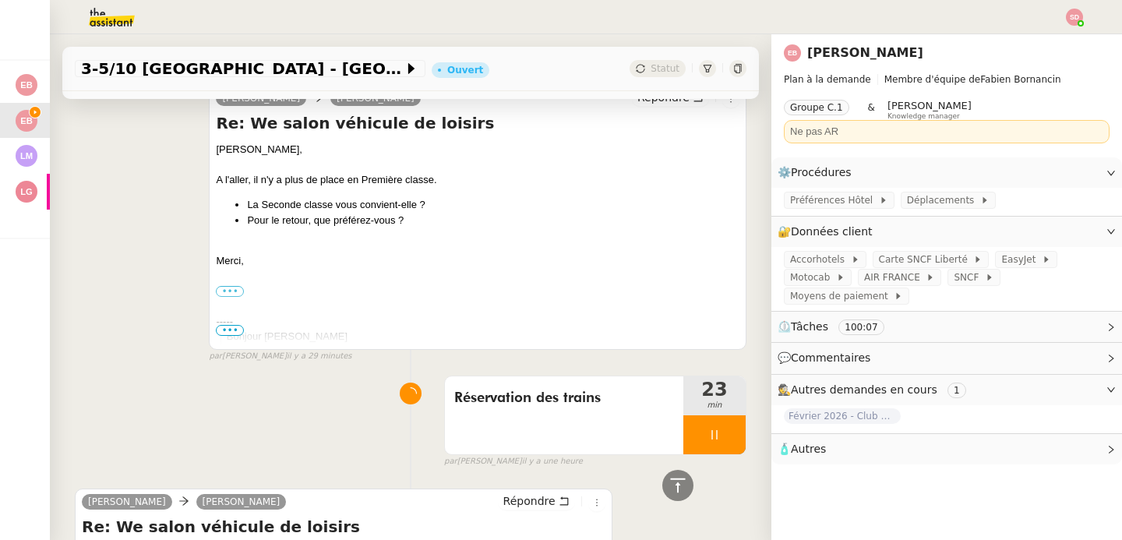
click at [667, 326] on div "-----" at bounding box center [478, 322] width 524 height 16
click at [708, 432] on div at bounding box center [714, 434] width 62 height 39
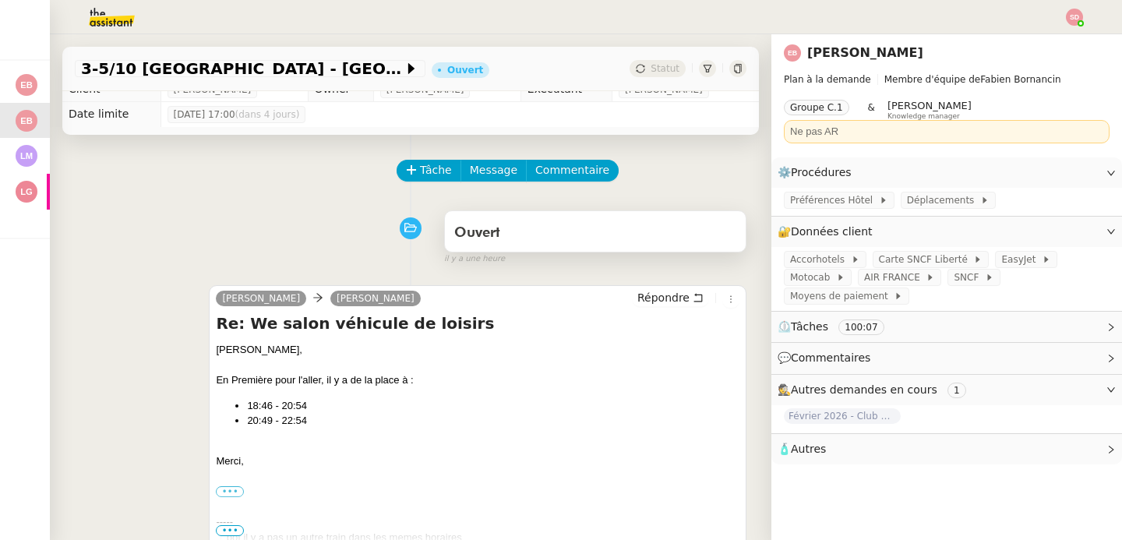
scroll to position [0, 0]
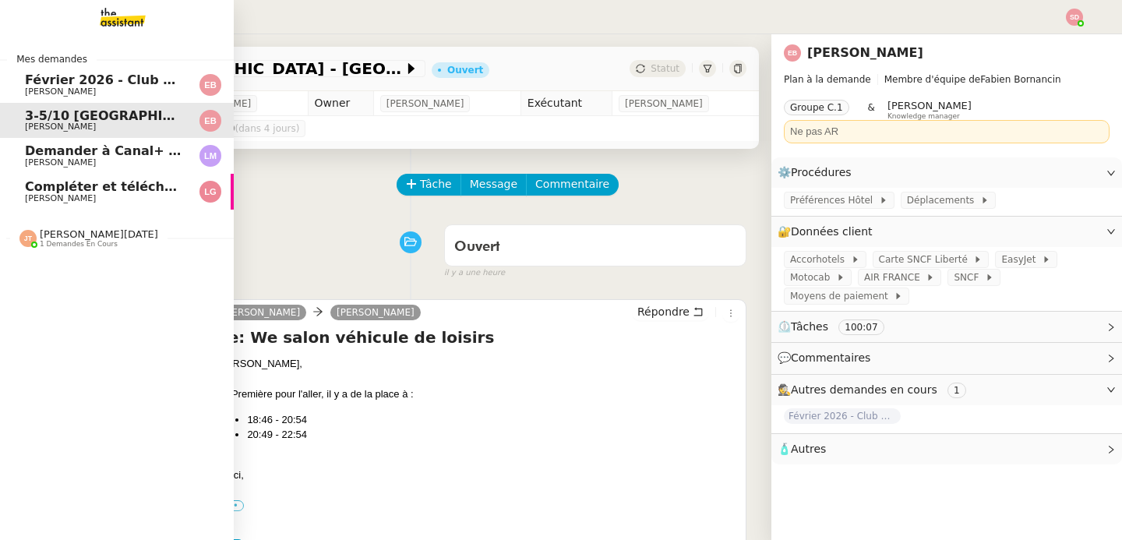
click at [65, 185] on span "Compléter et télécharger les factures" at bounding box center [157, 186] width 264 height 15
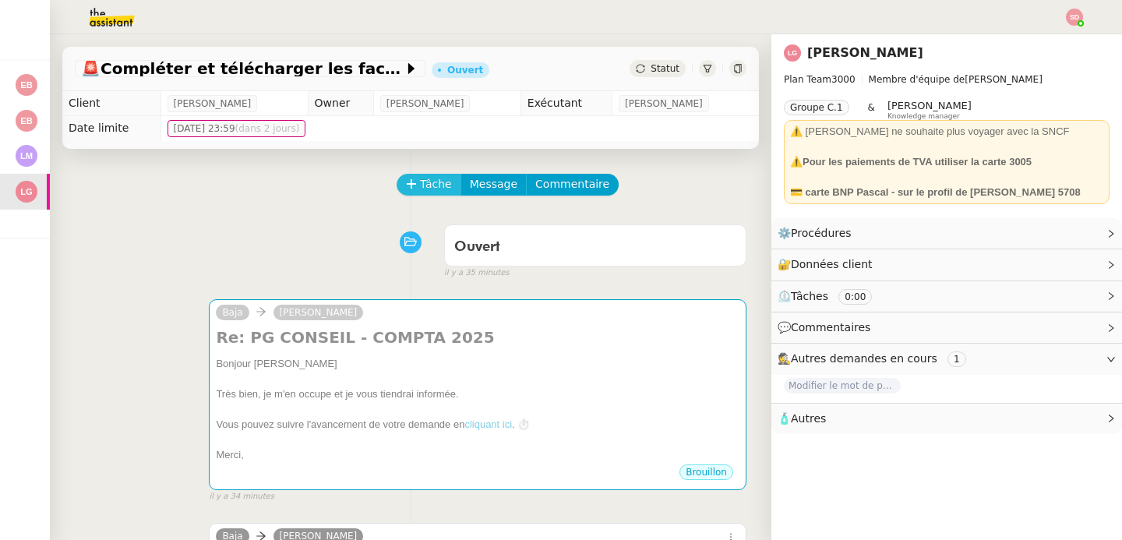
click at [420, 185] on span "Tâche" at bounding box center [436, 184] width 32 height 18
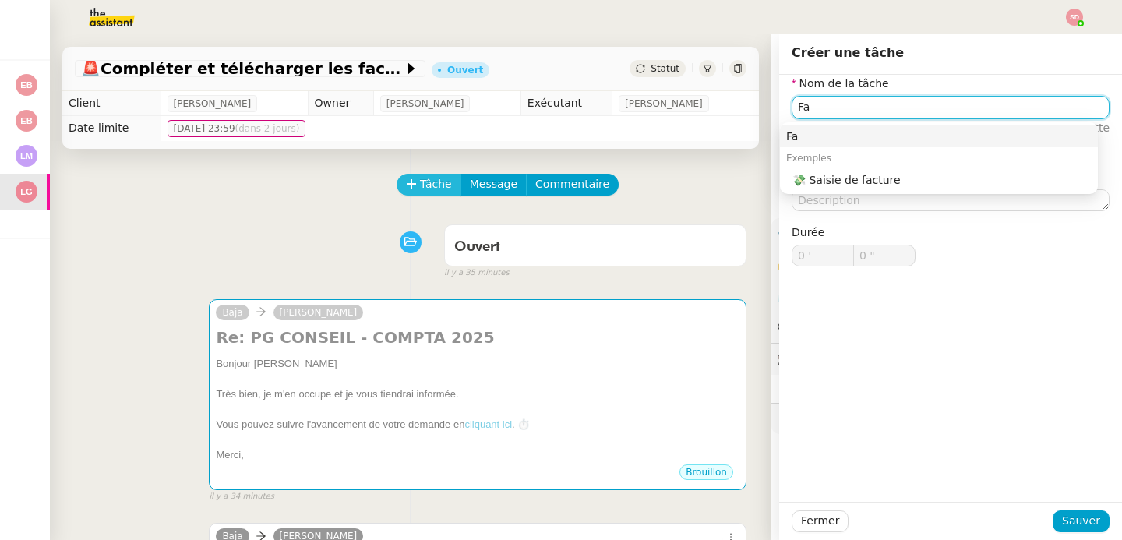
type input "F"
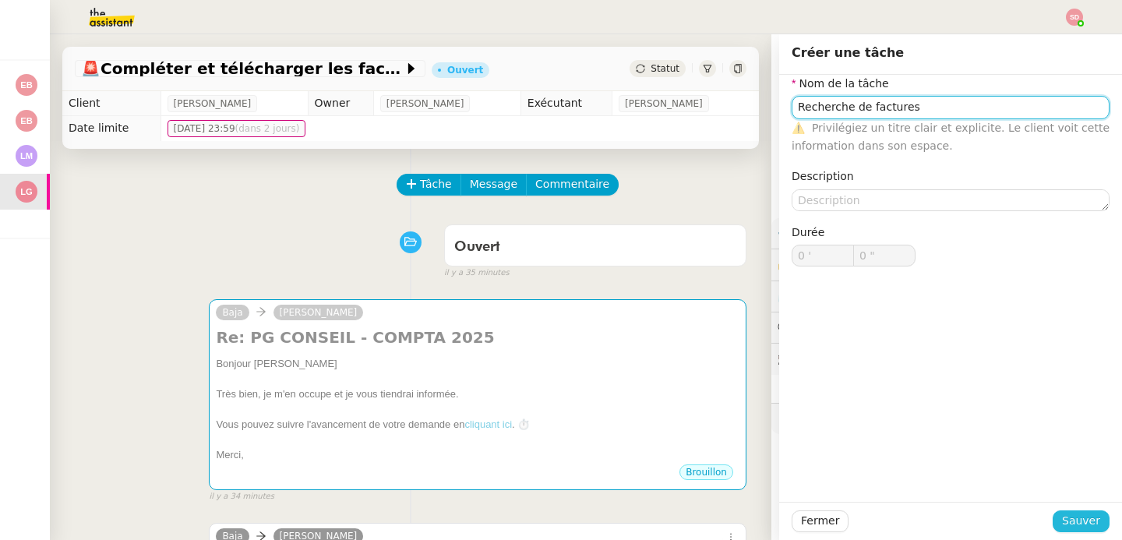
type input "Recherche de factures"
click at [1075, 513] on span "Sauver" at bounding box center [1081, 521] width 38 height 18
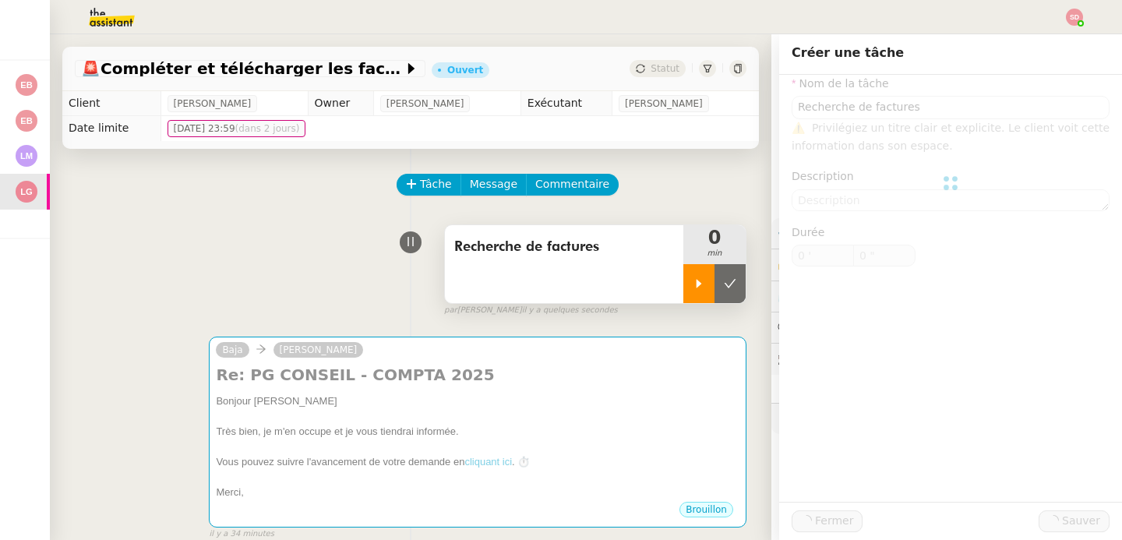
click at [693, 284] on icon at bounding box center [699, 283] width 12 height 12
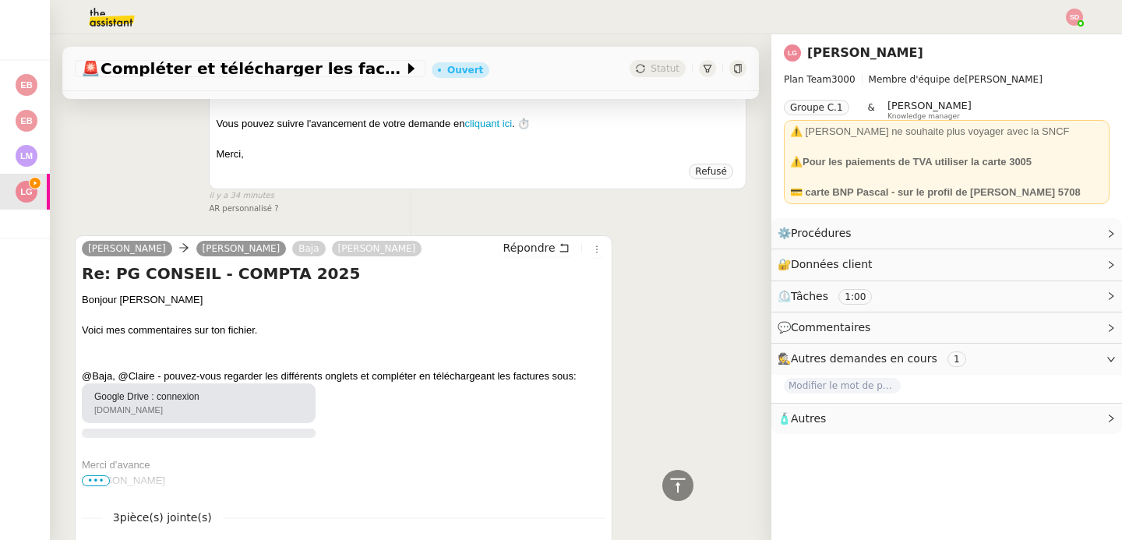
scroll to position [723, 0]
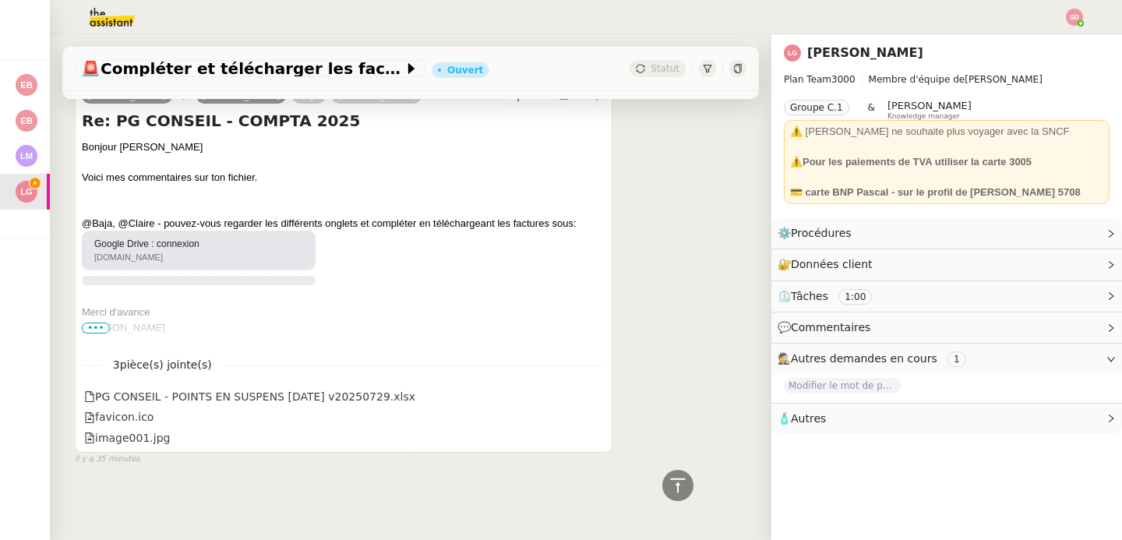
click at [171, 251] on div "drive.google.com" at bounding box center [184, 257] width 181 height 13
click at [97, 323] on span "•••" at bounding box center [96, 328] width 28 height 11
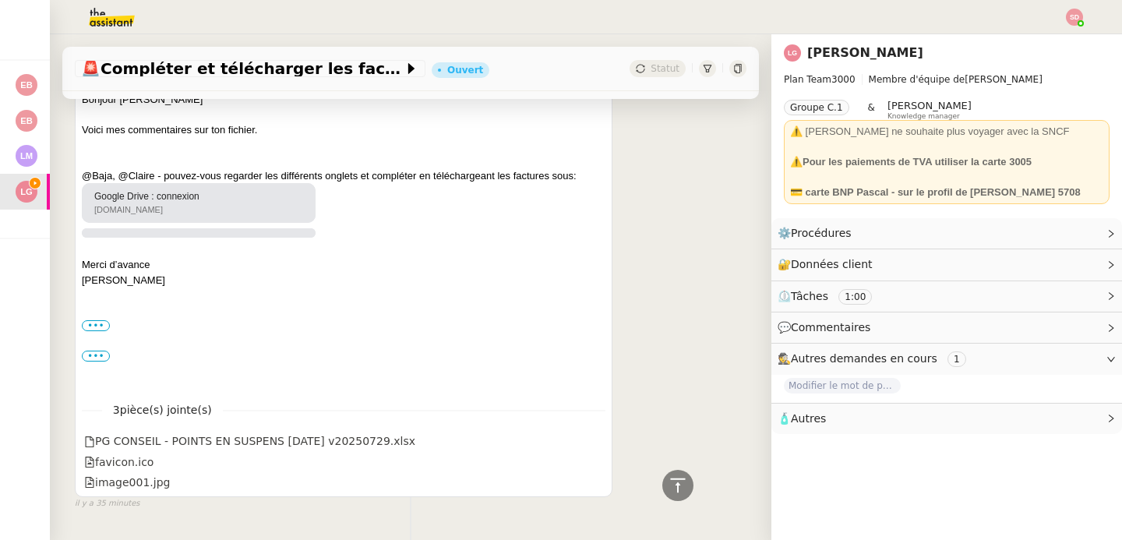
scroll to position [815, 0]
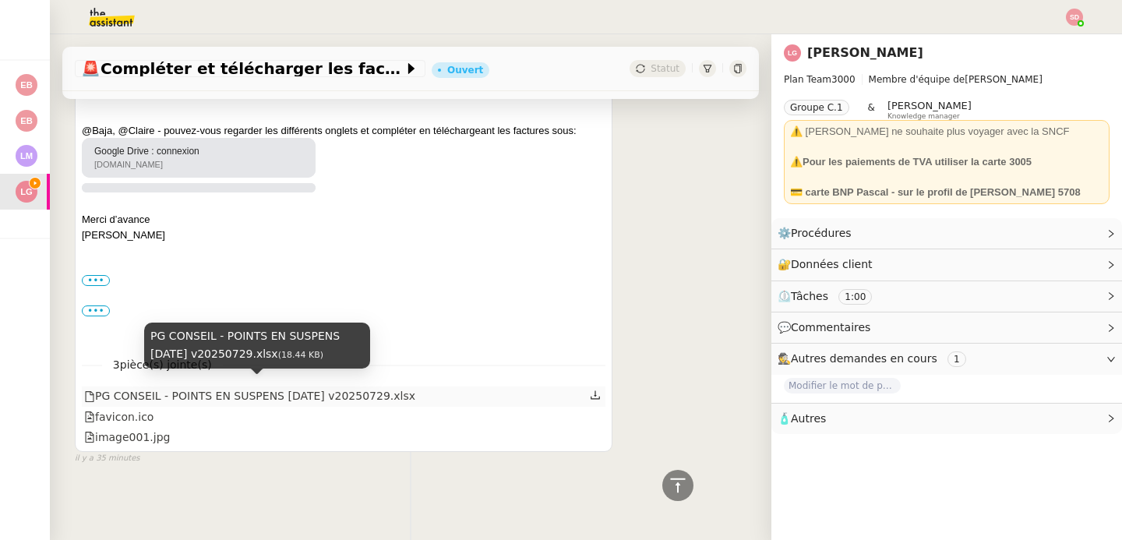
click at [210, 390] on div "PG CONSEIL - POINTS EN SUSPENS 2025 06 30 v20250729.xlsx" at bounding box center [249, 396] width 331 height 18
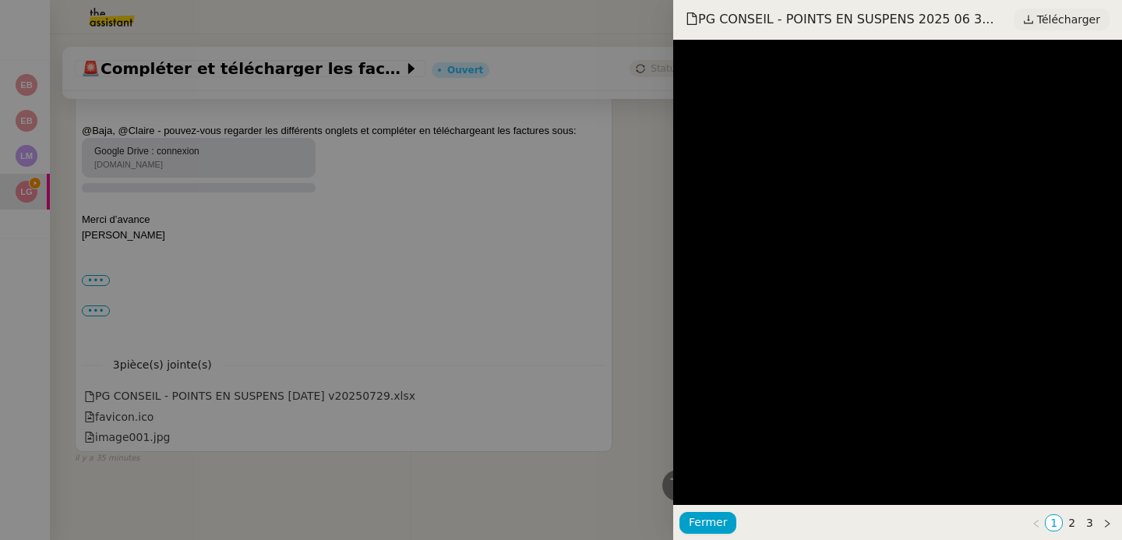
click at [1081, 16] on span "Télécharger" at bounding box center [1068, 19] width 63 height 20
click at [309, 453] on div at bounding box center [561, 270] width 1122 height 540
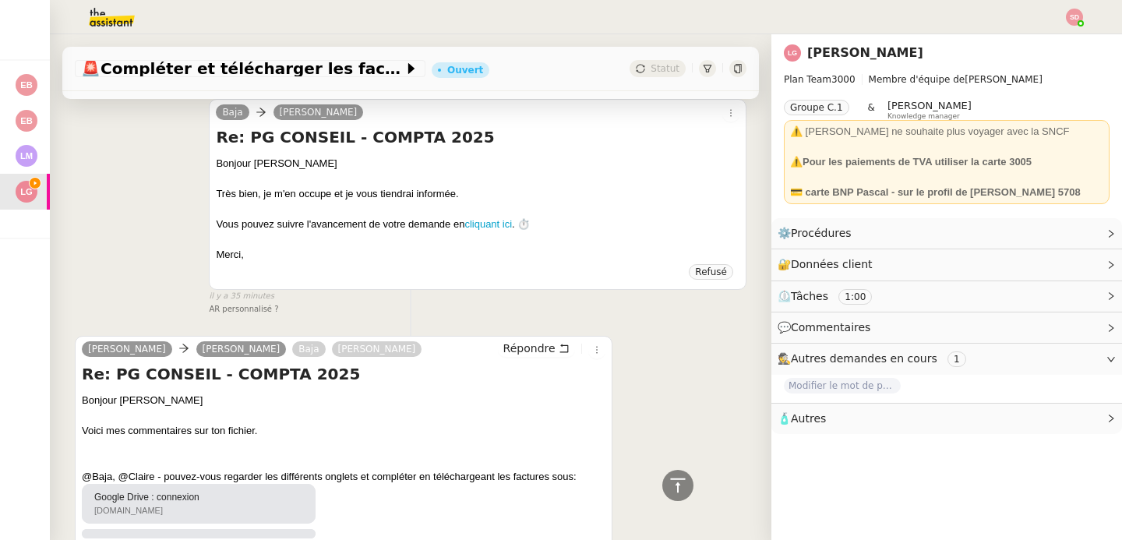
scroll to position [157, 0]
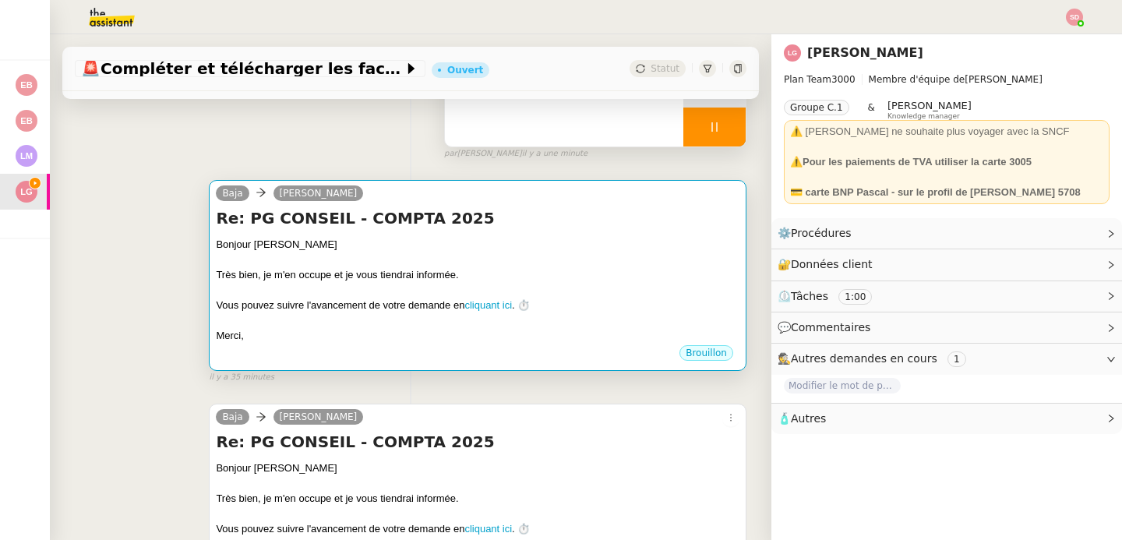
click at [474, 329] on div "Merci," at bounding box center [478, 336] width 524 height 16
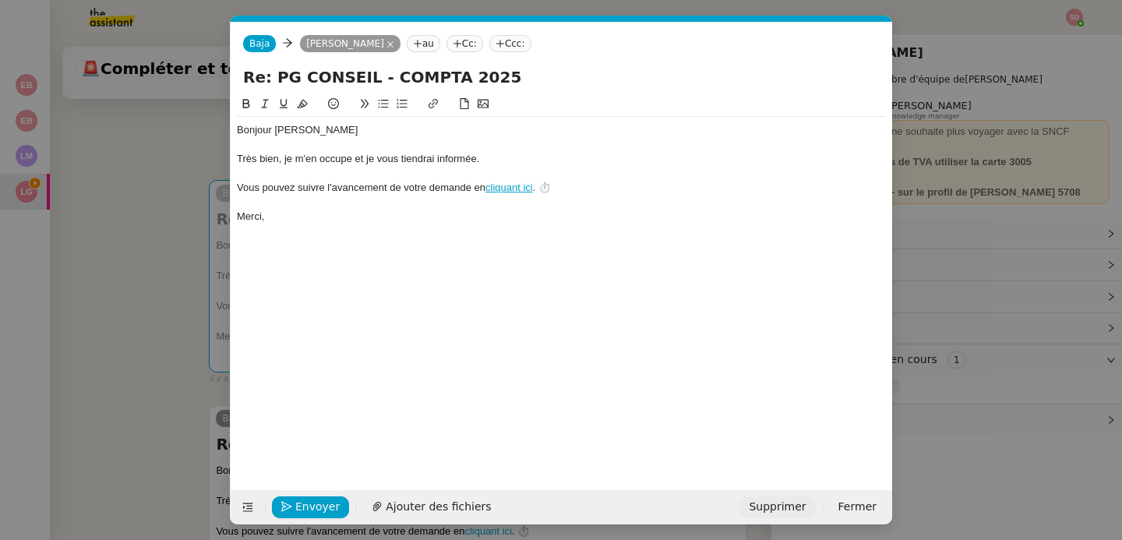
scroll to position [0, 33]
click at [790, 502] on span "Supprimer" at bounding box center [777, 507] width 57 height 18
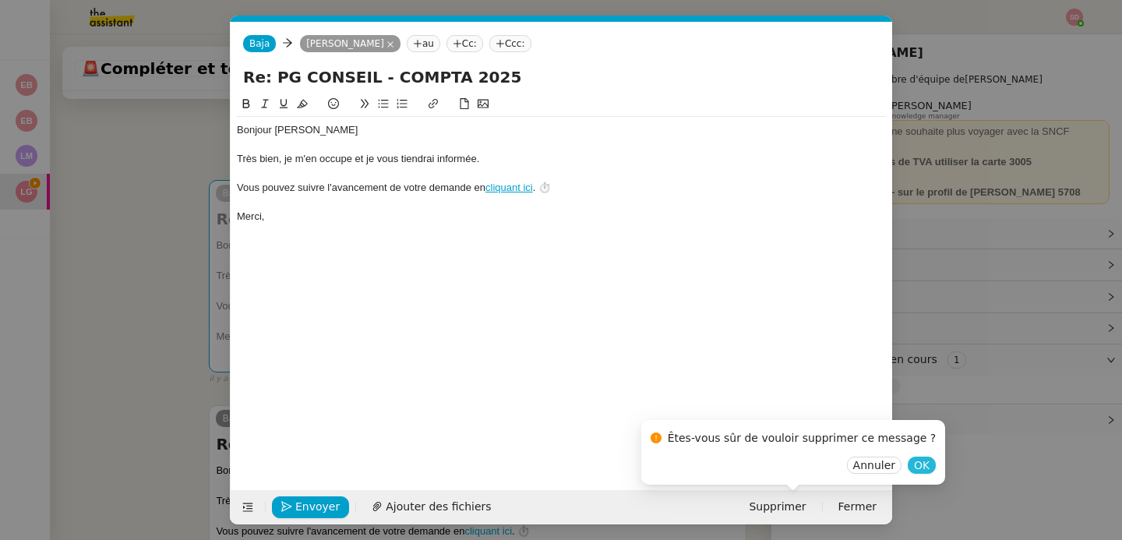
click at [914, 466] on span "OK" at bounding box center [922, 465] width 16 height 16
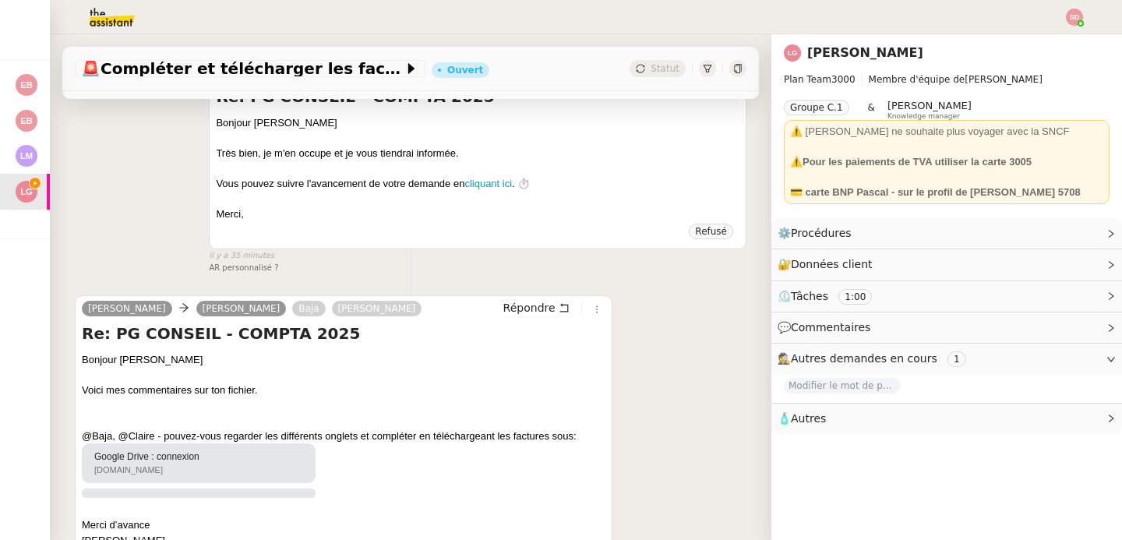
scroll to position [591, 0]
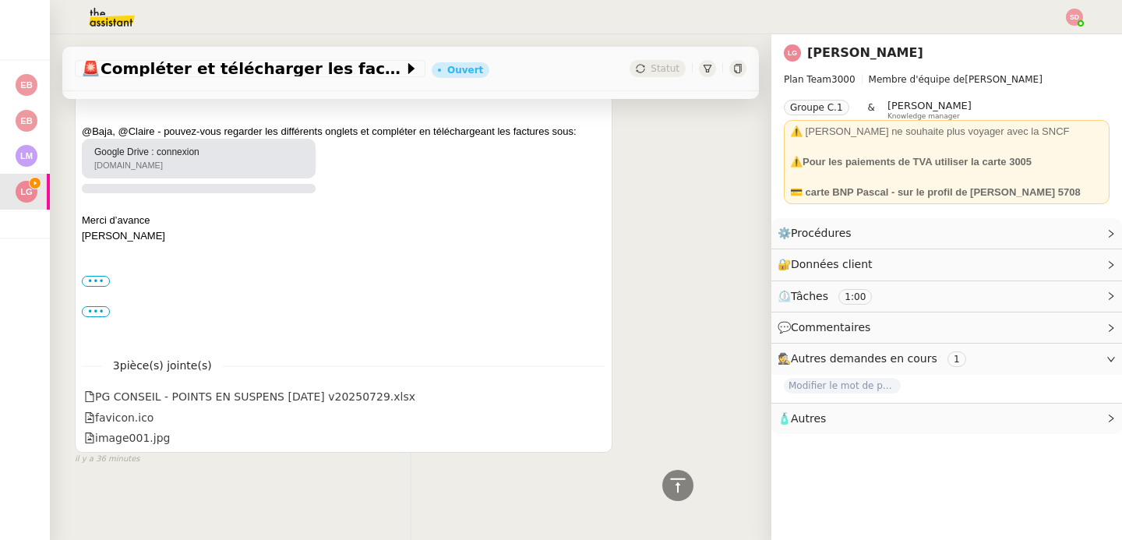
click at [155, 184] on td at bounding box center [199, 188] width 234 height 9
click at [89, 276] on label "•••" at bounding box center [96, 281] width 28 height 11
click at [0, 0] on input "•••" at bounding box center [0, 0] width 0 height 0
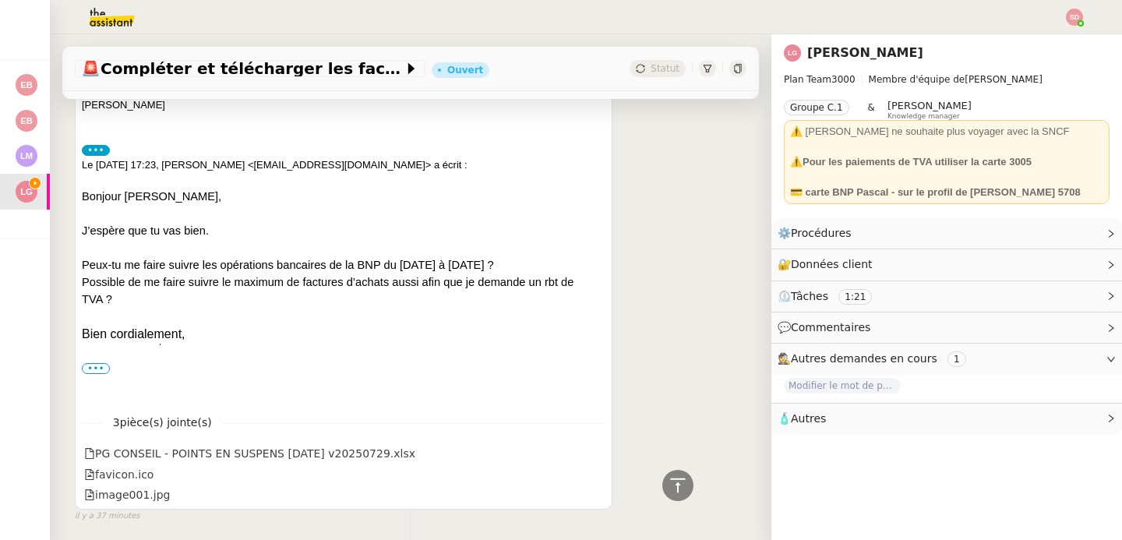
scroll to position [711, 0]
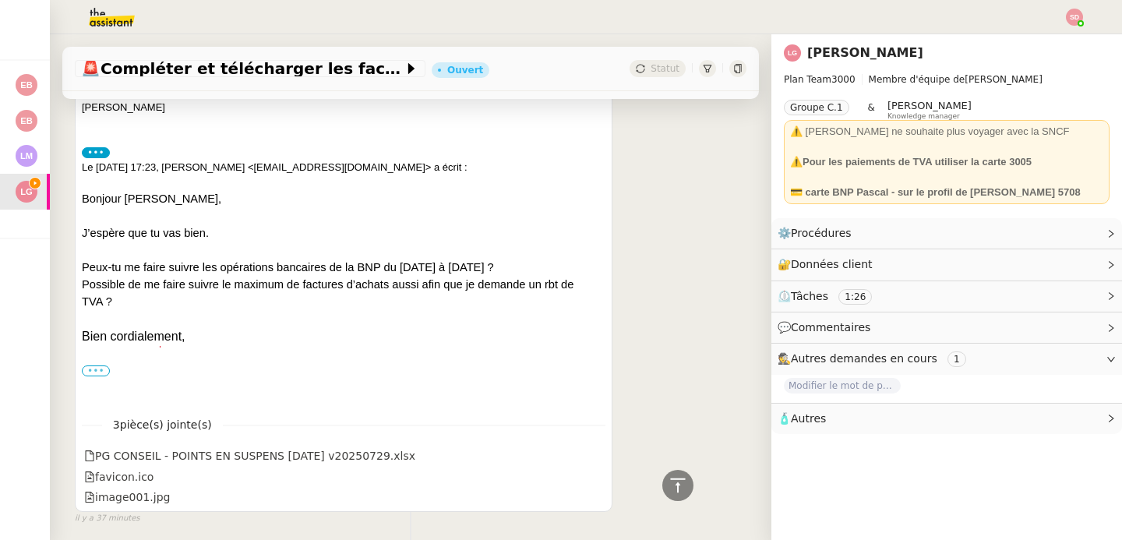
click at [87, 370] on label "•••" at bounding box center [96, 370] width 28 height 11
click at [0, 0] on input "•••" at bounding box center [0, 0] width 0 height 0
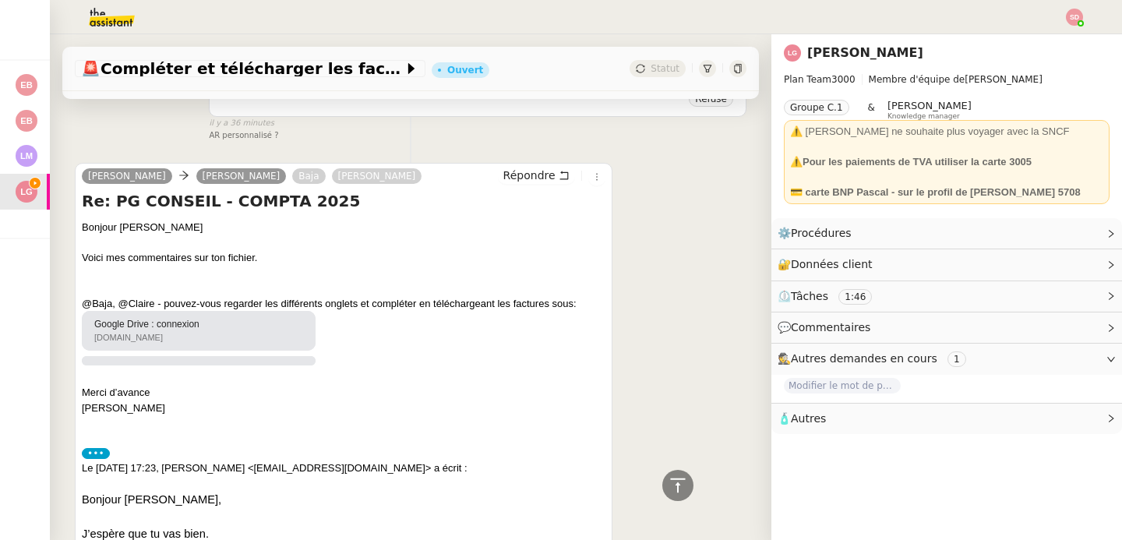
scroll to position [411, 0]
click at [216, 334] on div "drive.google.com" at bounding box center [184, 336] width 181 height 13
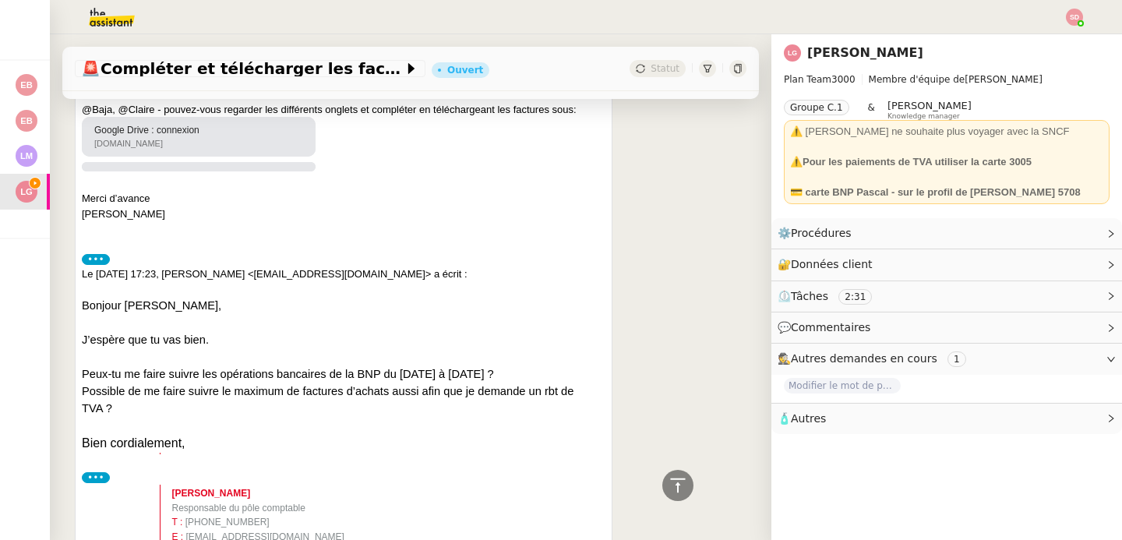
scroll to position [601, 0]
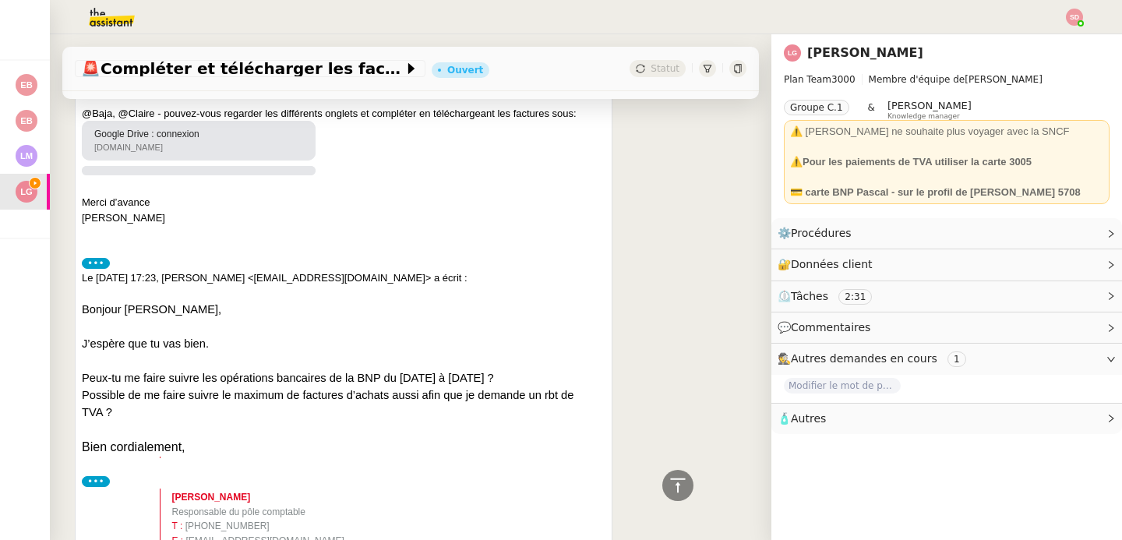
click at [97, 264] on label "•••" at bounding box center [96, 263] width 28 height 11
click at [0, 0] on input "•••" at bounding box center [0, 0] width 0 height 0
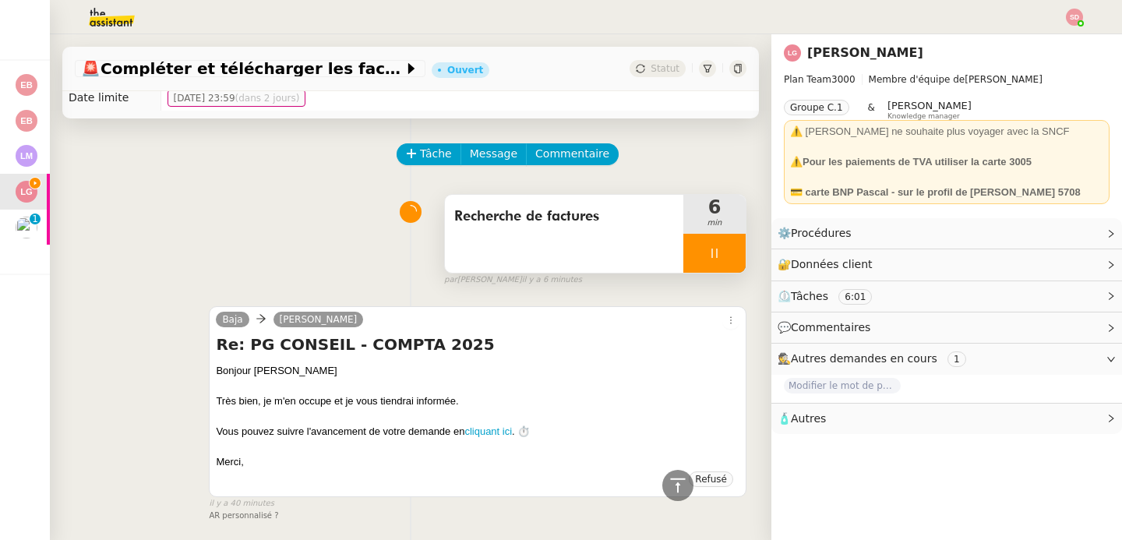
scroll to position [0, 0]
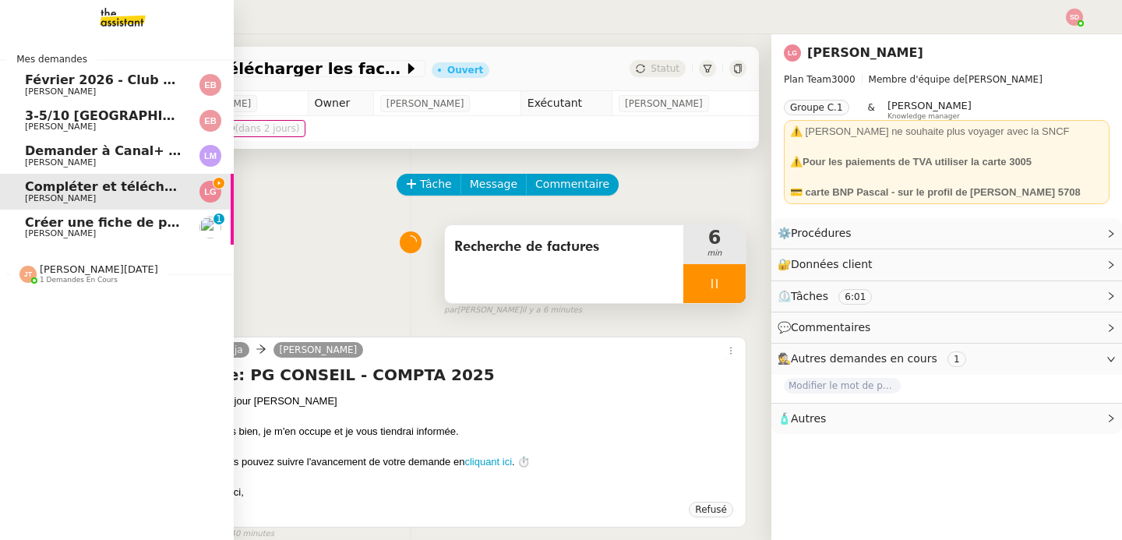
click at [83, 224] on span "Créer une fiche de paie sans Pajemploi" at bounding box center [161, 222] width 273 height 15
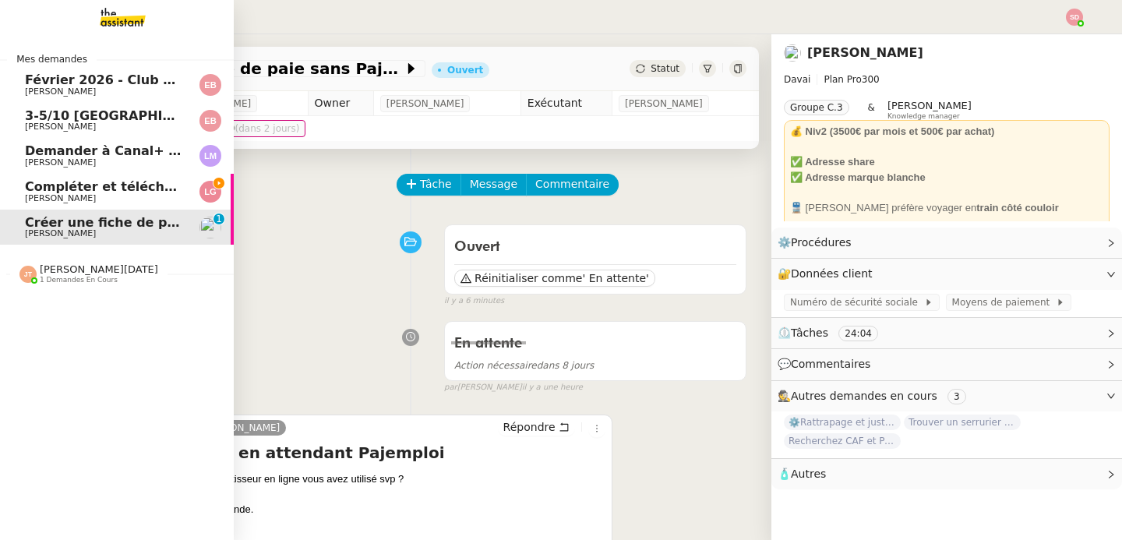
click at [25, 188] on span "Compléter et télécharger les factures" at bounding box center [157, 186] width 264 height 15
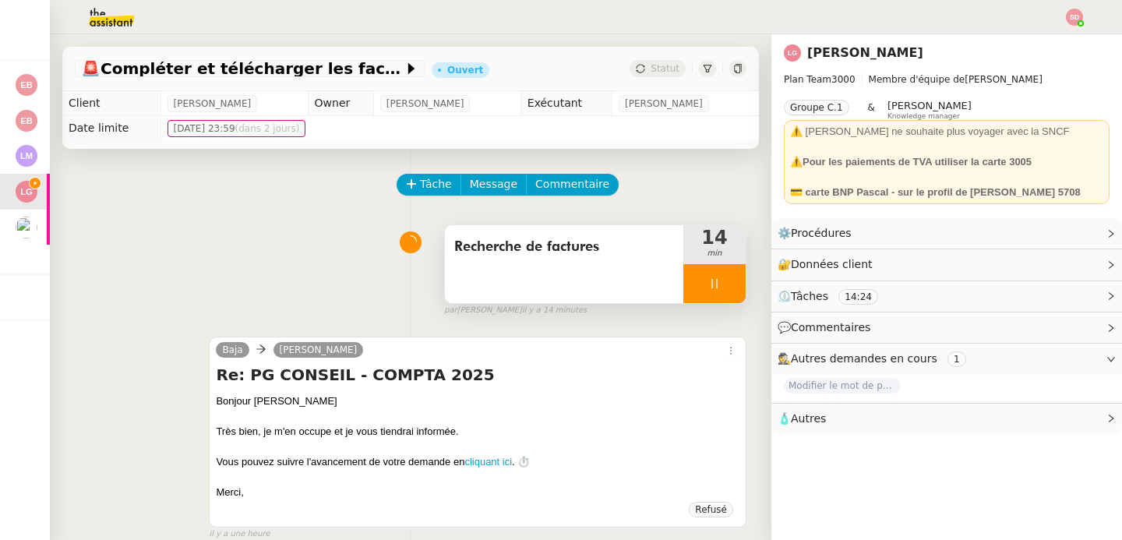
click at [683, 285] on div at bounding box center [714, 283] width 62 height 39
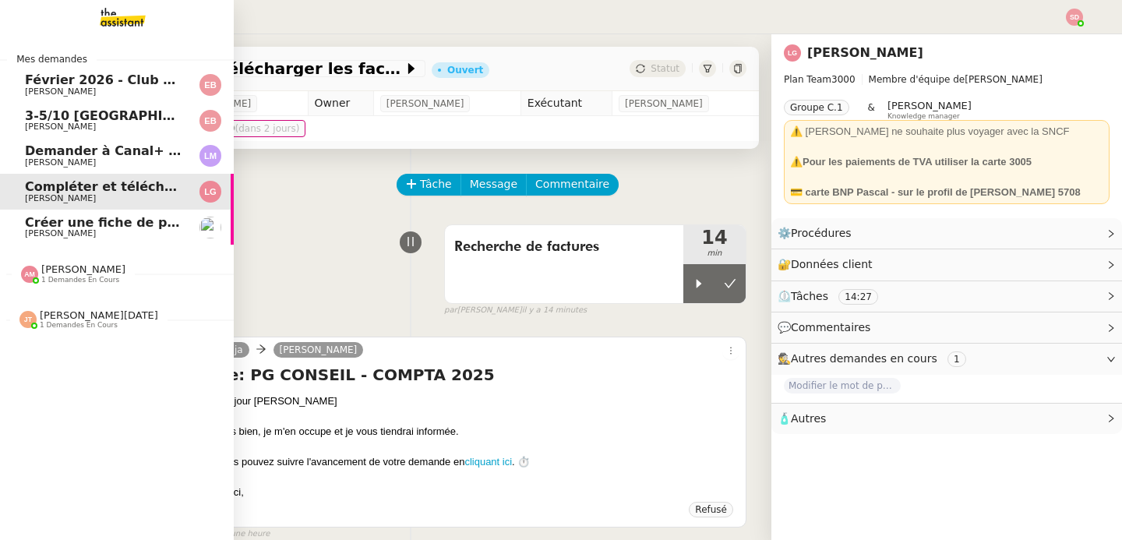
click at [42, 238] on span "Emile Kratiroff" at bounding box center [60, 233] width 71 height 10
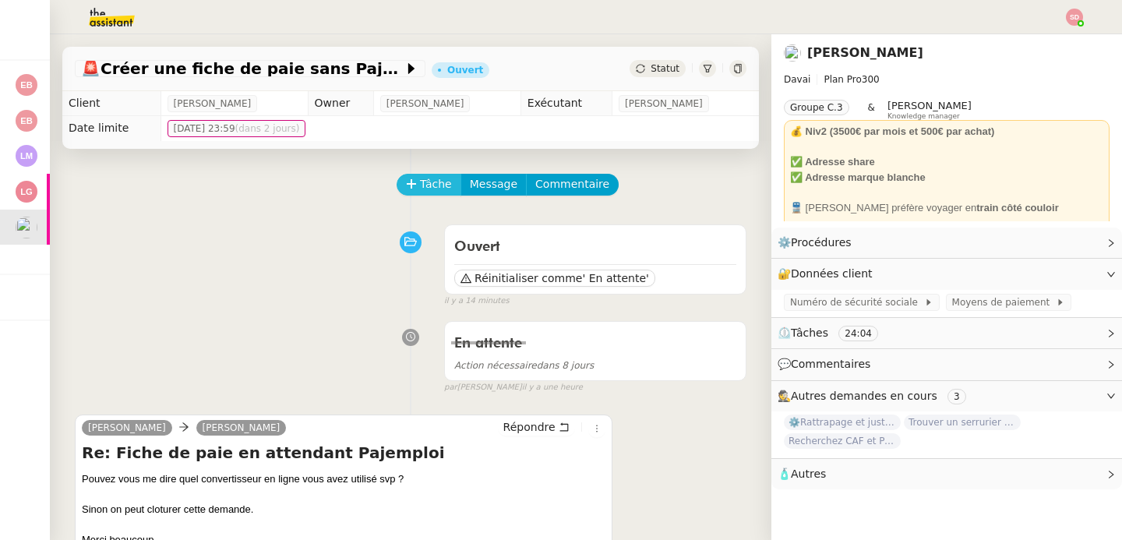
click at [412, 175] on button "Tâche" at bounding box center [429, 185] width 65 height 22
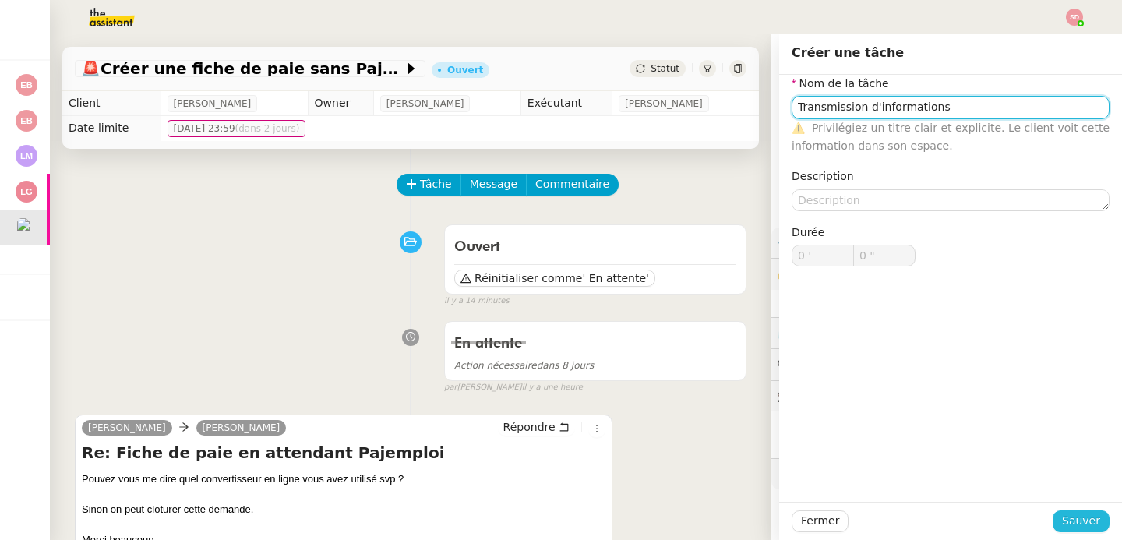
type input "Transmission d'informations"
click at [1082, 513] on span "Sauver" at bounding box center [1081, 521] width 38 height 18
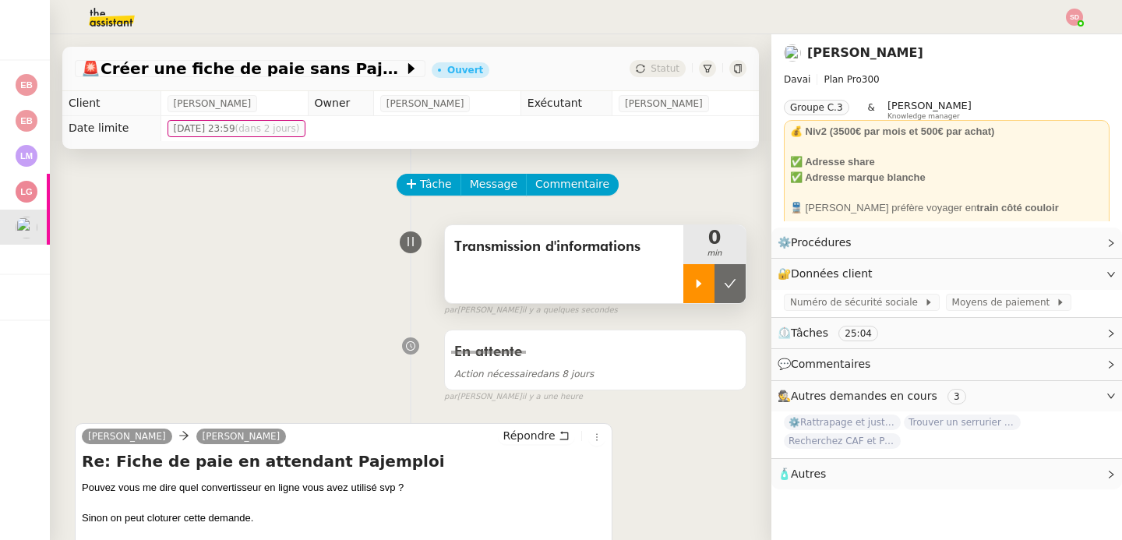
click at [683, 273] on div at bounding box center [698, 283] width 31 height 39
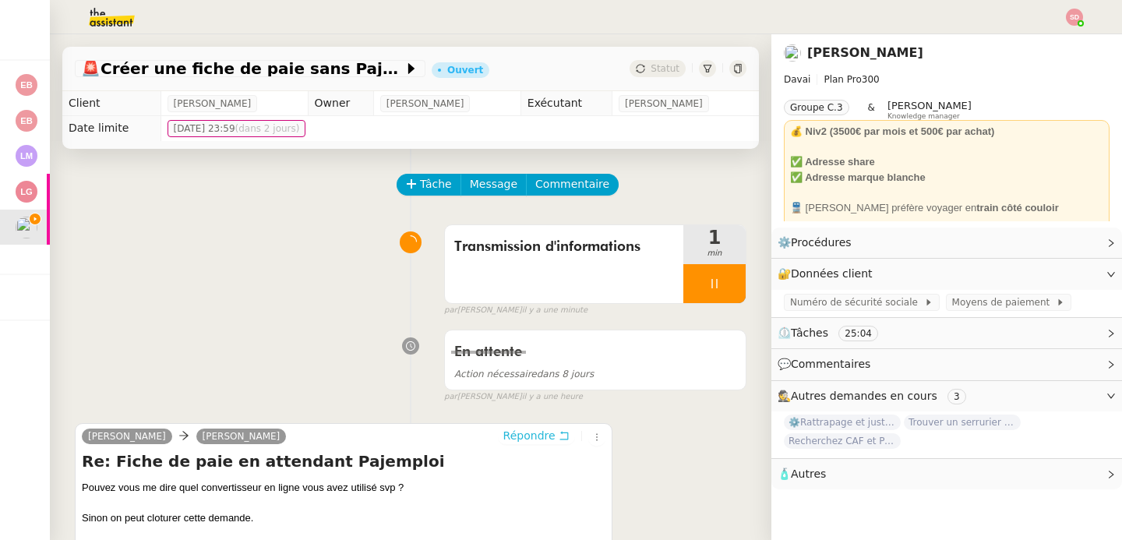
click at [517, 432] on span "Répondre" at bounding box center [529, 436] width 52 height 16
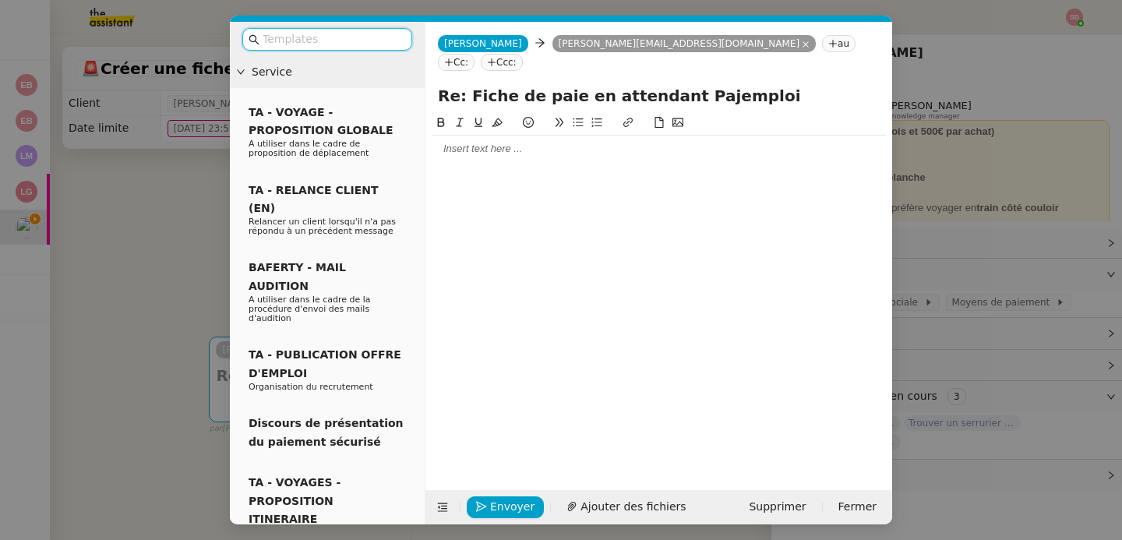
click at [487, 142] on div at bounding box center [659, 149] width 454 height 14
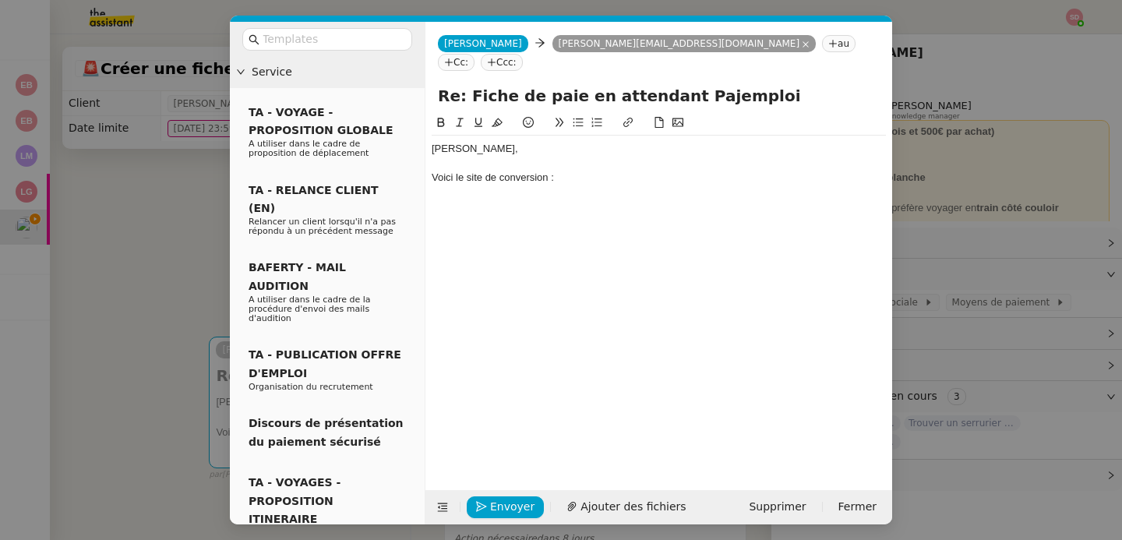
paste div
drag, startPoint x: 557, startPoint y: 159, endPoint x: 676, endPoint y: 177, distance: 120.6
click at [676, 177] on div "Voici le site de conversion : https://www.urssaf.fr/accueil/outils-documentatio…" at bounding box center [659, 178] width 454 height 14
click at [631, 117] on icon at bounding box center [628, 122] width 11 height 11
type input "https://www.urssaf.fr/accueil/outils-documentation/simulateurs/convertir-montan…"
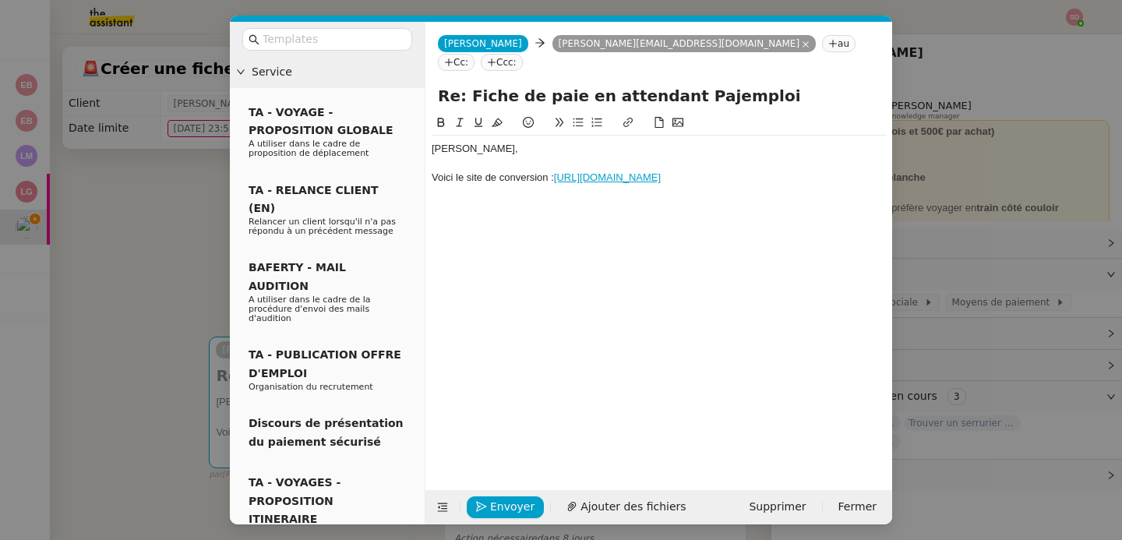
click at [660, 203] on div "Emile, Voici le site de conversion : https://www.urssaf.fr/accueil/outils-docum…" at bounding box center [659, 290] width 454 height 352
click at [662, 178] on div "Voici le site de conversion : https://www.urssaf.fr/accueil/outils-documentatio…" at bounding box center [659, 178] width 454 height 14
click at [447, 171] on div "Voici le site de conversion : https://www.urssaf.fr/accueil/outils-documentatio…" at bounding box center [659, 178] width 454 height 14
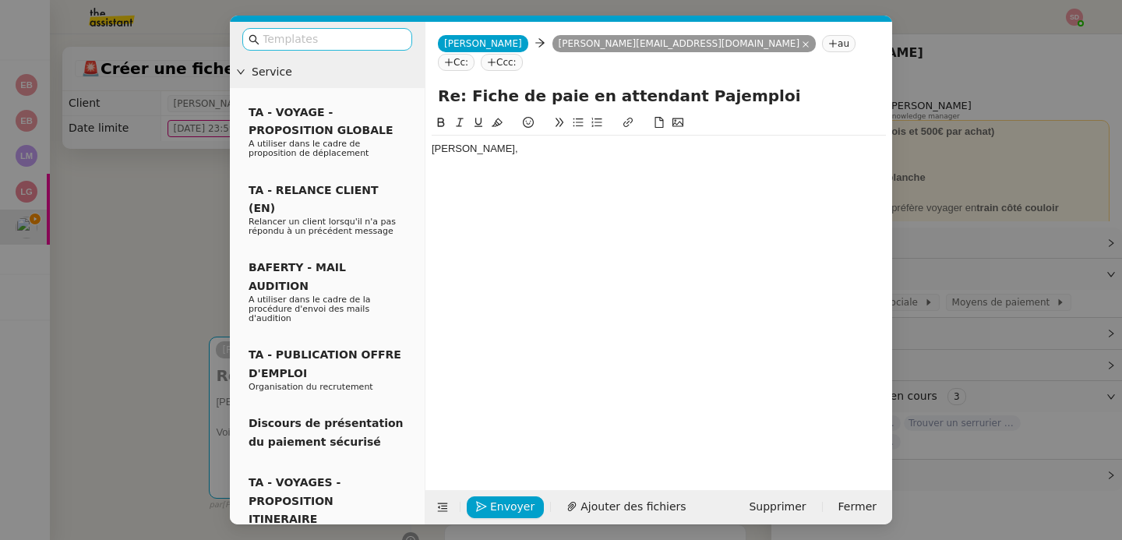
click at [330, 48] on input "text" at bounding box center [333, 39] width 140 height 18
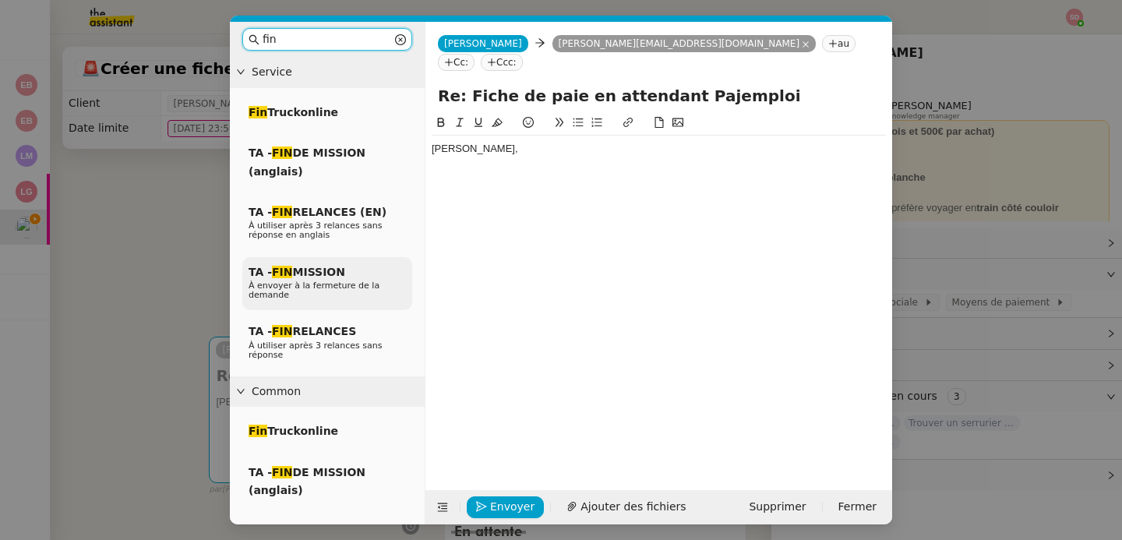
type input "fin"
click at [348, 264] on div "TA - FIN MISSION À envoyer à la fermeture de la demande" at bounding box center [327, 284] width 170 height 54
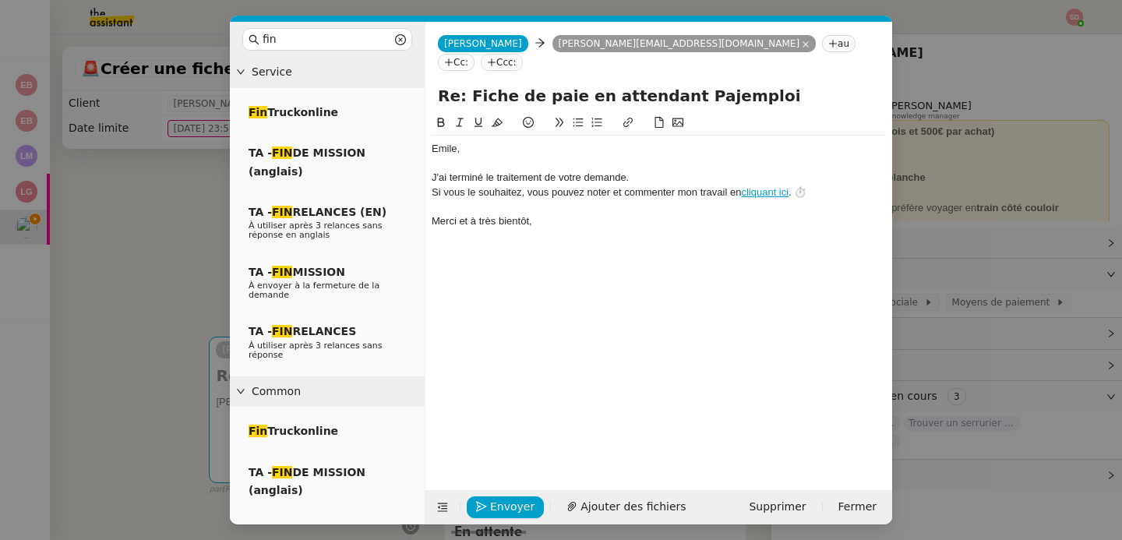
click at [476, 157] on div at bounding box center [659, 164] width 454 height 14
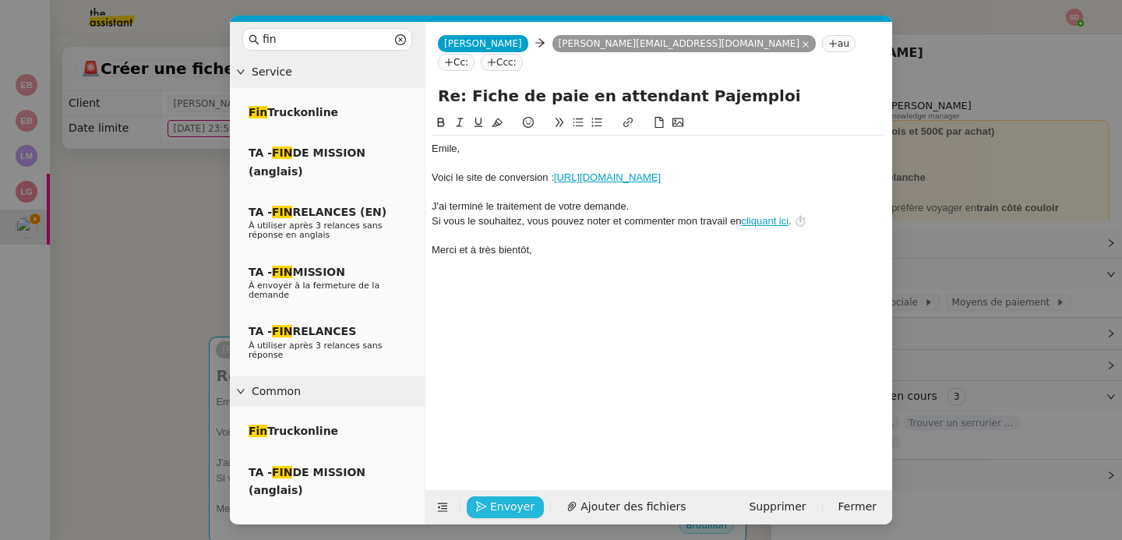
click at [499, 511] on span "Envoyer" at bounding box center [512, 507] width 44 height 18
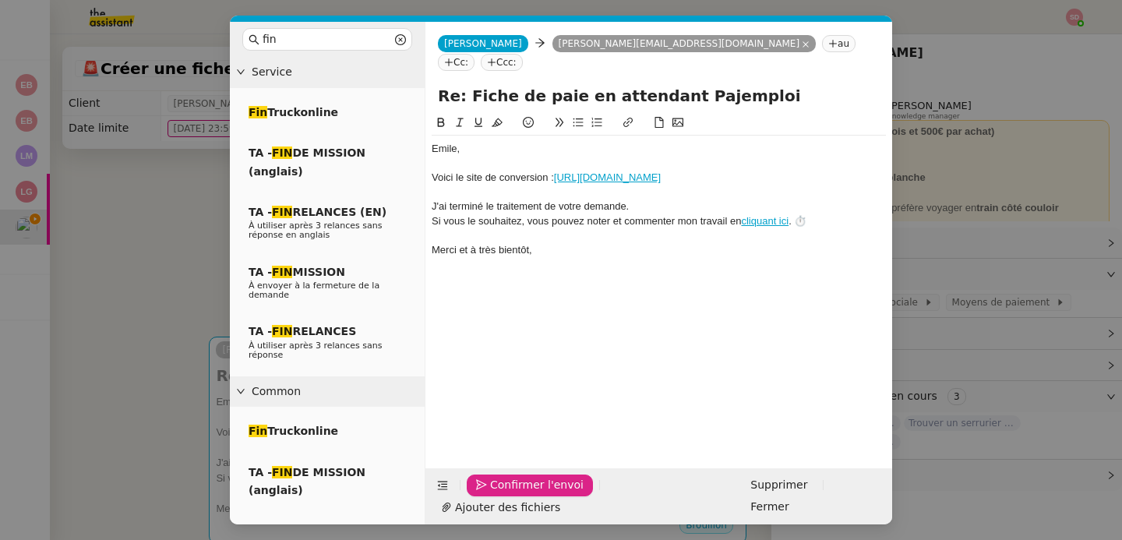
click at [499, 494] on span "Confirmer l'envoi" at bounding box center [537, 485] width 94 height 18
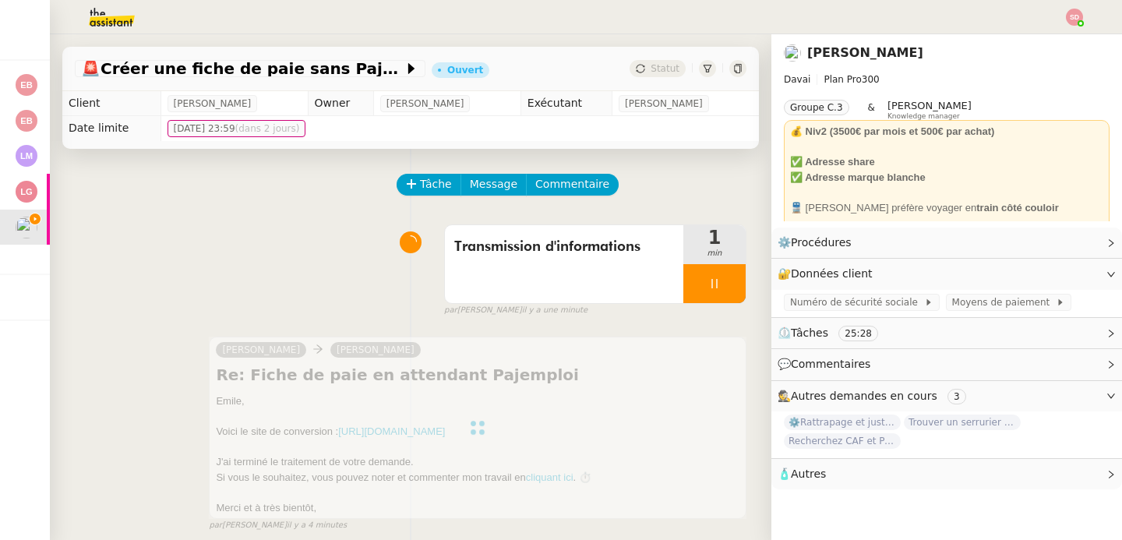
scroll to position [112, 0]
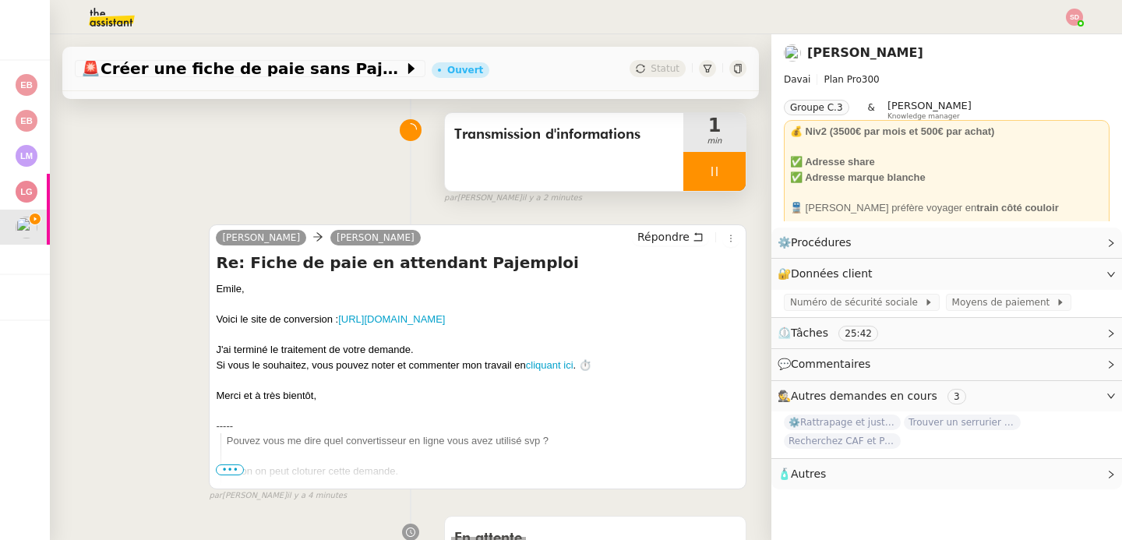
click at [712, 184] on div at bounding box center [714, 171] width 62 height 39
click at [715, 184] on button at bounding box center [730, 171] width 31 height 39
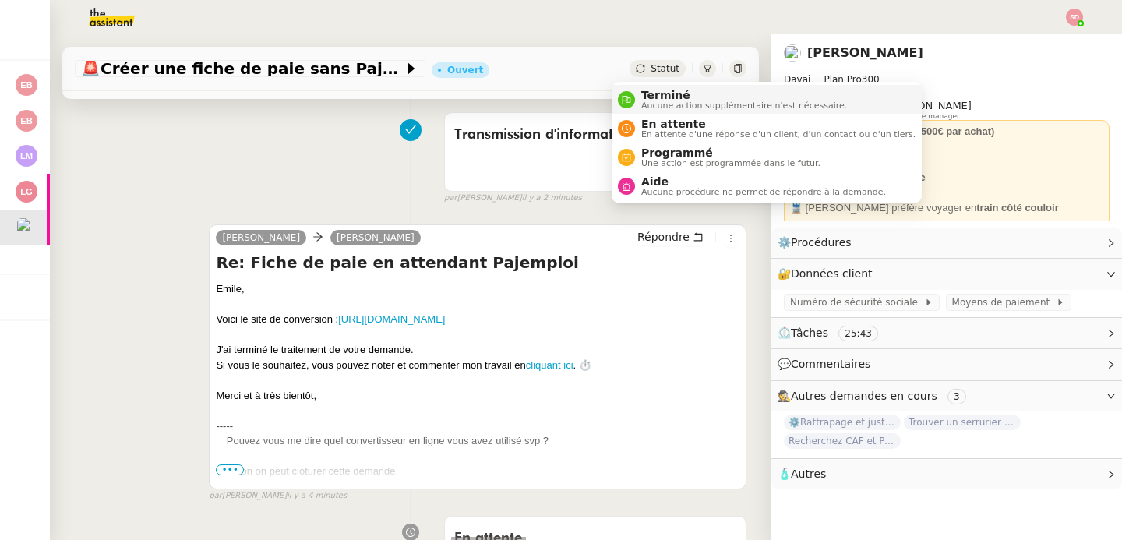
click at [643, 98] on span "Terminé" at bounding box center [744, 95] width 206 height 12
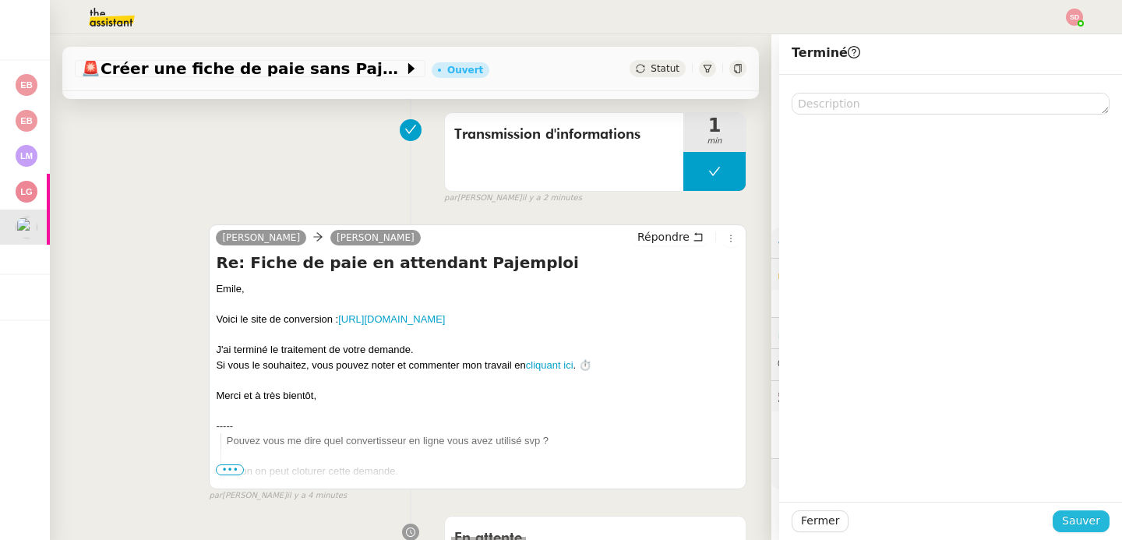
click at [1062, 527] on span "Sauver" at bounding box center [1081, 521] width 38 height 18
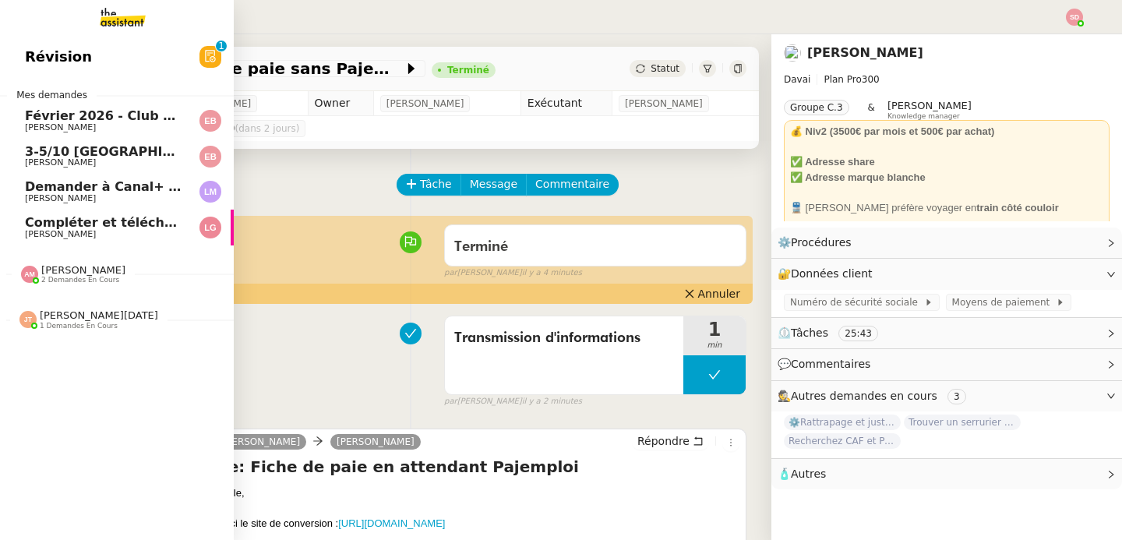
click at [70, 197] on span "[PERSON_NAME]" at bounding box center [60, 198] width 71 height 10
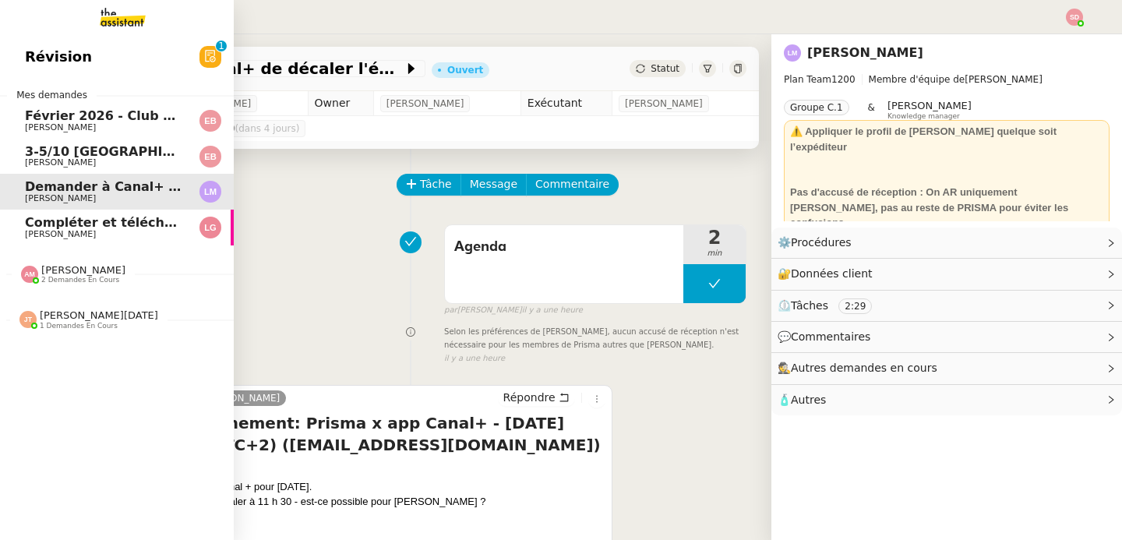
click at [69, 232] on span "Laurène Gauthier" at bounding box center [60, 234] width 71 height 10
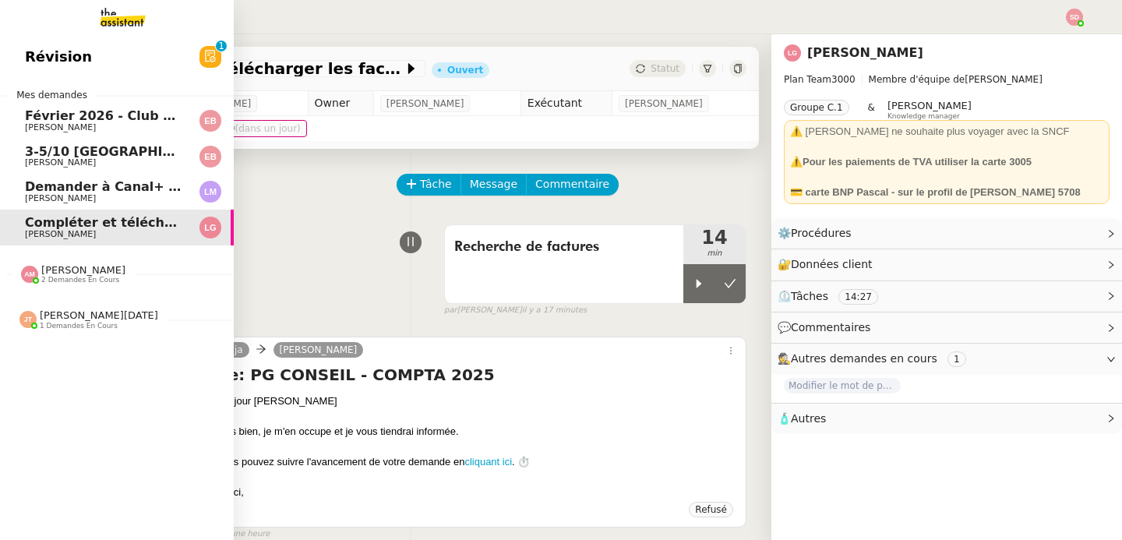
click at [64, 271] on span "Amyna Mehrez" at bounding box center [83, 270] width 84 height 12
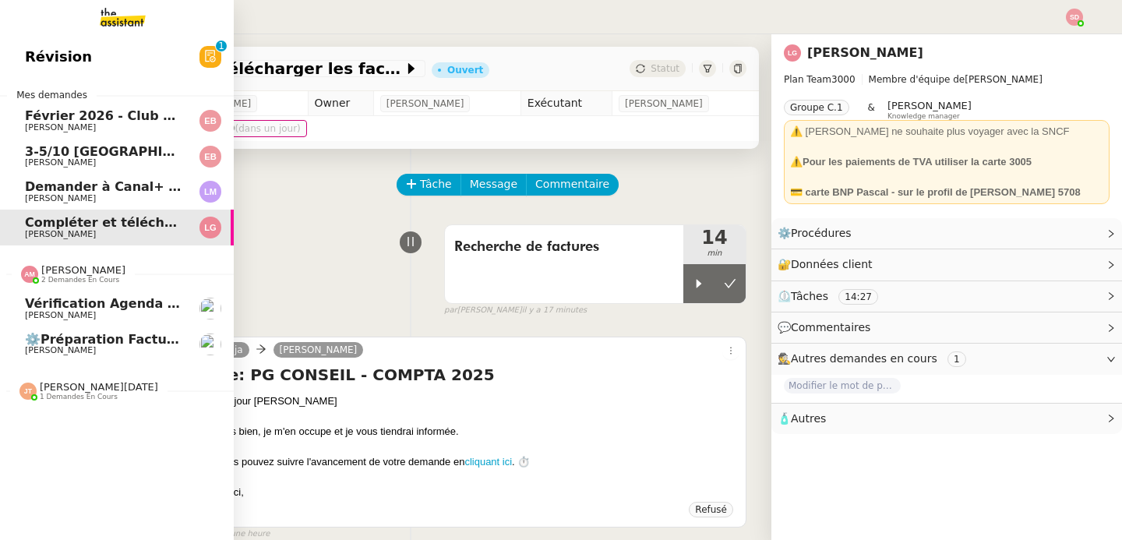
click at [64, 271] on span "Amyna Mehrez" at bounding box center [83, 270] width 84 height 12
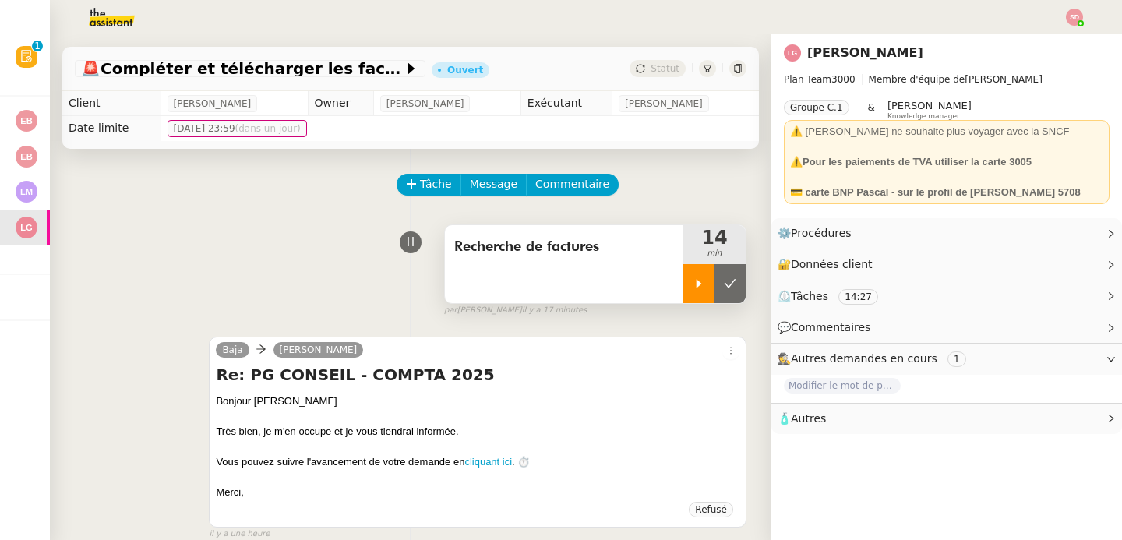
click at [693, 282] on icon at bounding box center [699, 283] width 12 height 12
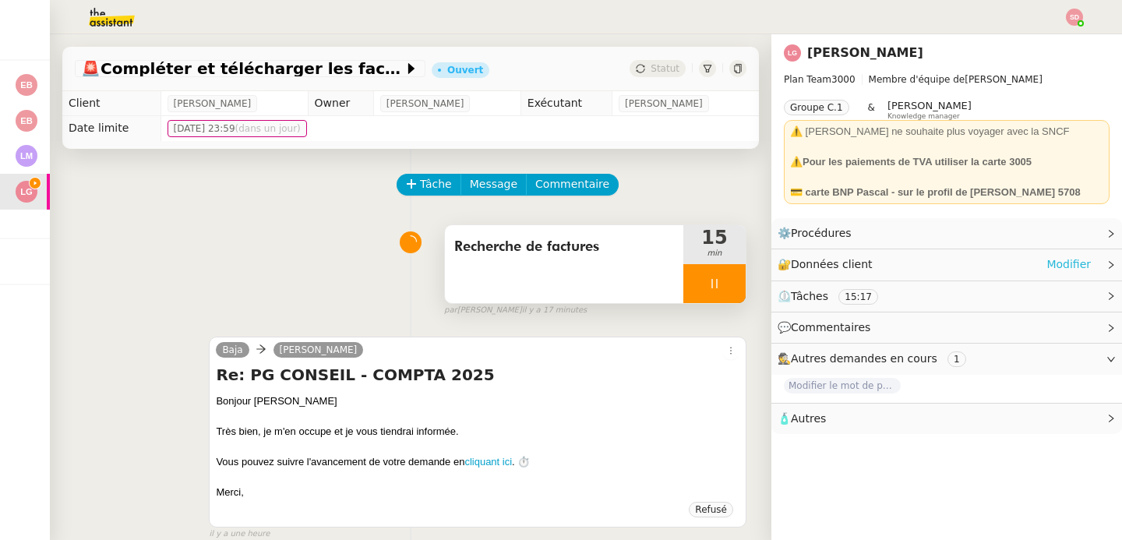
click at [1056, 259] on link "Modifier" at bounding box center [1068, 265] width 44 height 18
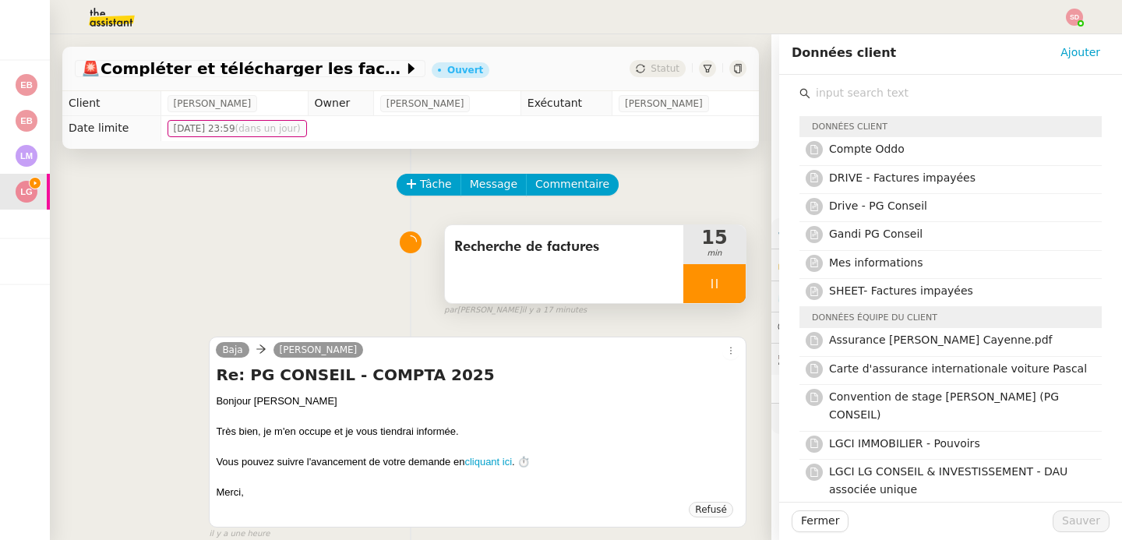
click at [857, 88] on input "text" at bounding box center [955, 93] width 291 height 21
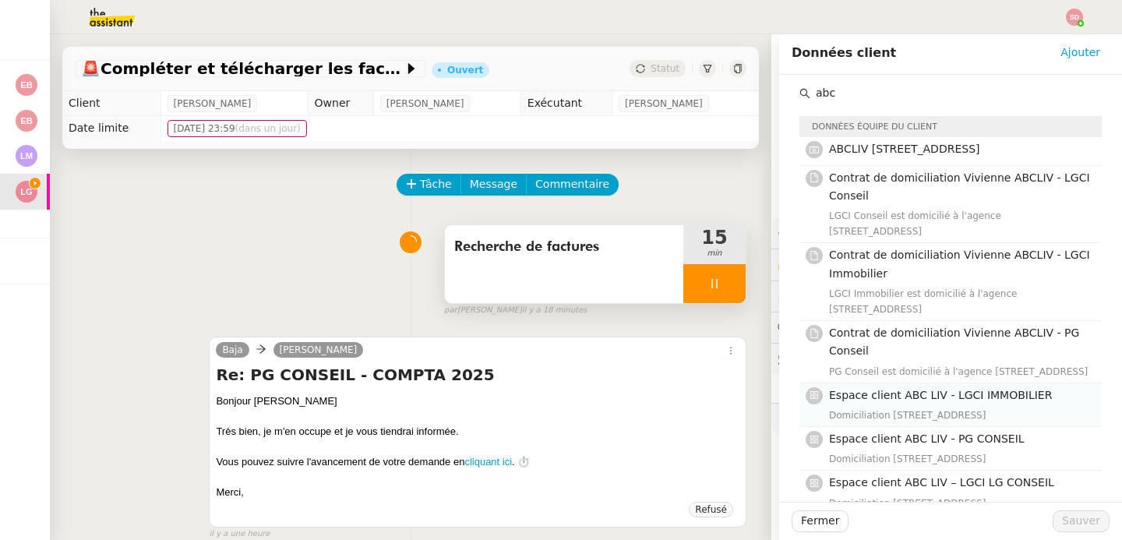
type input "abc"
click at [979, 401] on span "Espace client ABC LIV - LGCI IMMOBILIER" at bounding box center [940, 395] width 223 height 12
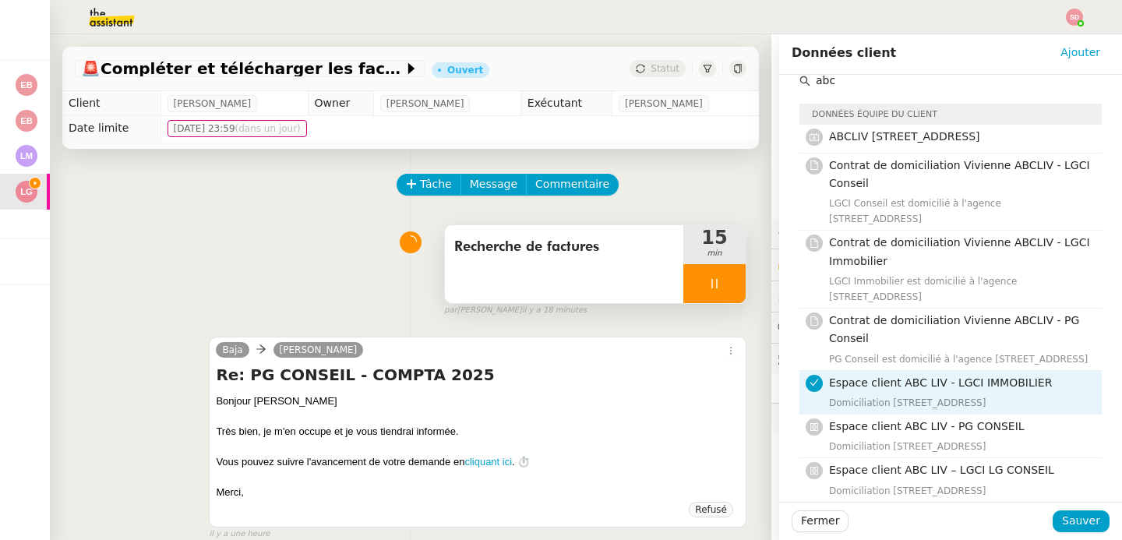
scroll to position [36, 0]
click at [971, 429] on div "Espace client ABC LIV - PG CONSEIL Domiciliation 12 rue vivienne" at bounding box center [960, 436] width 263 height 37
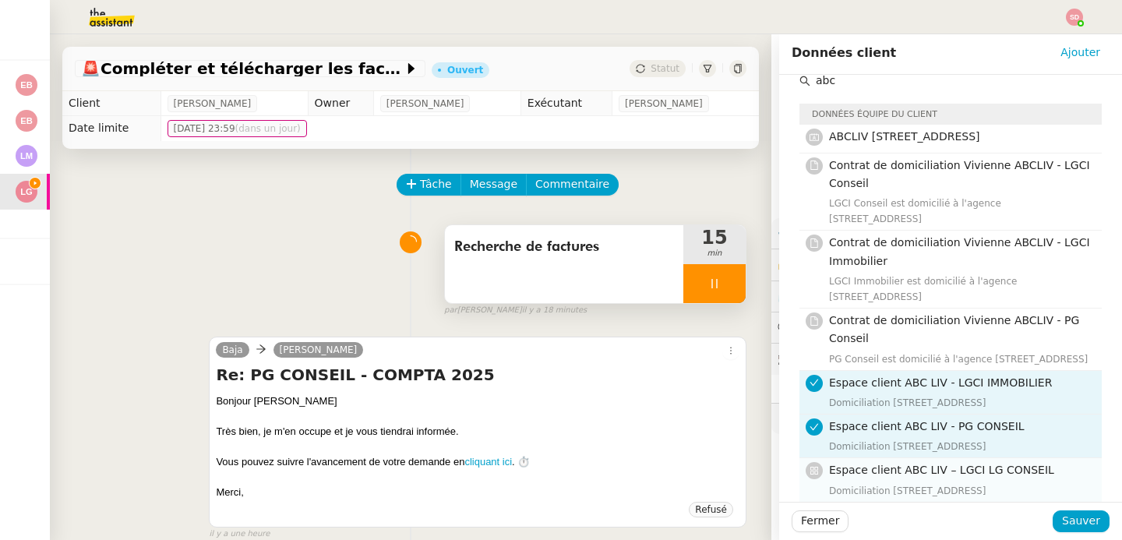
click at [973, 468] on h4 "Espace client ABC LIV – LGCI LG CONSEIL" at bounding box center [960, 470] width 263 height 18
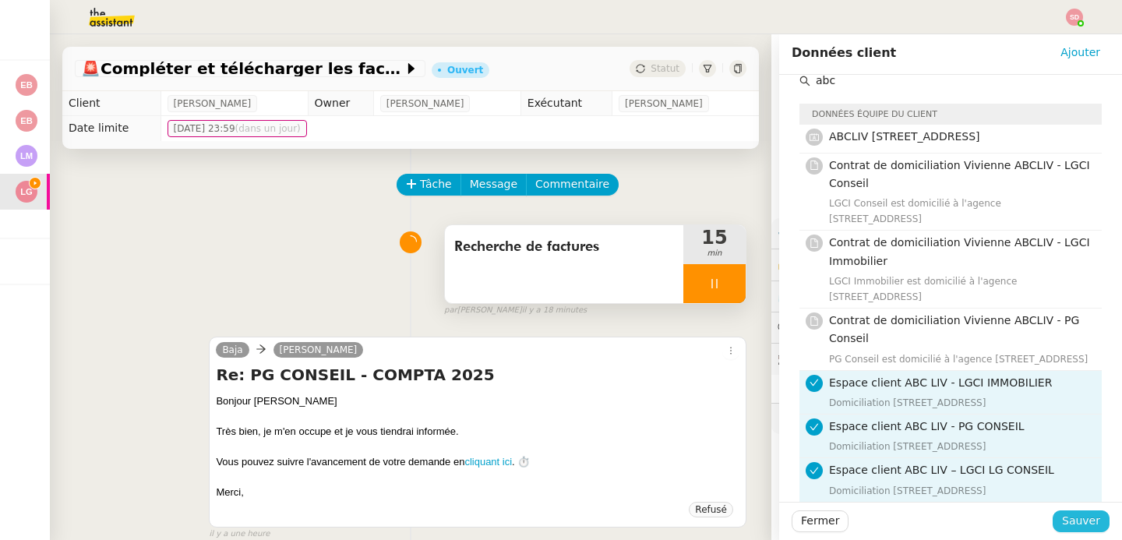
click at [1064, 514] on span "Sauver" at bounding box center [1081, 521] width 38 height 18
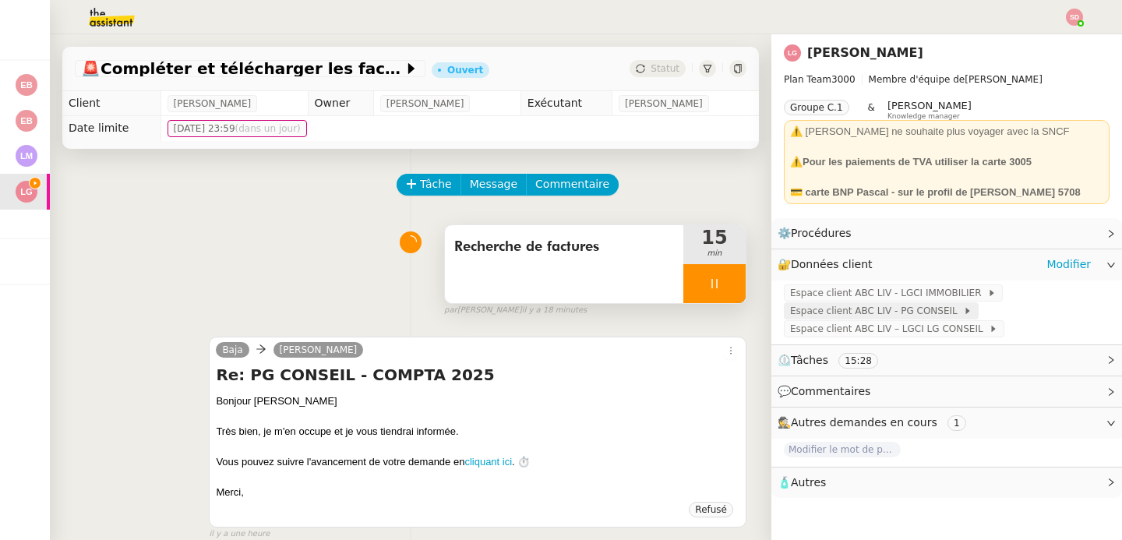
click at [900, 309] on span "Espace client ABC LIV - PG CONSEIL" at bounding box center [876, 311] width 173 height 16
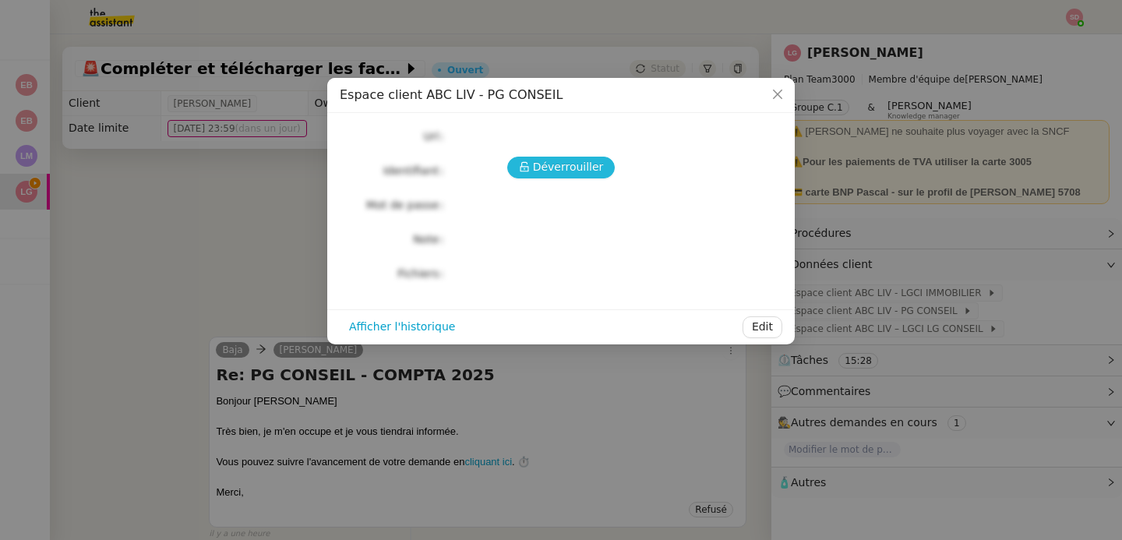
click at [538, 166] on span "Déverrouiller" at bounding box center [568, 167] width 71 height 18
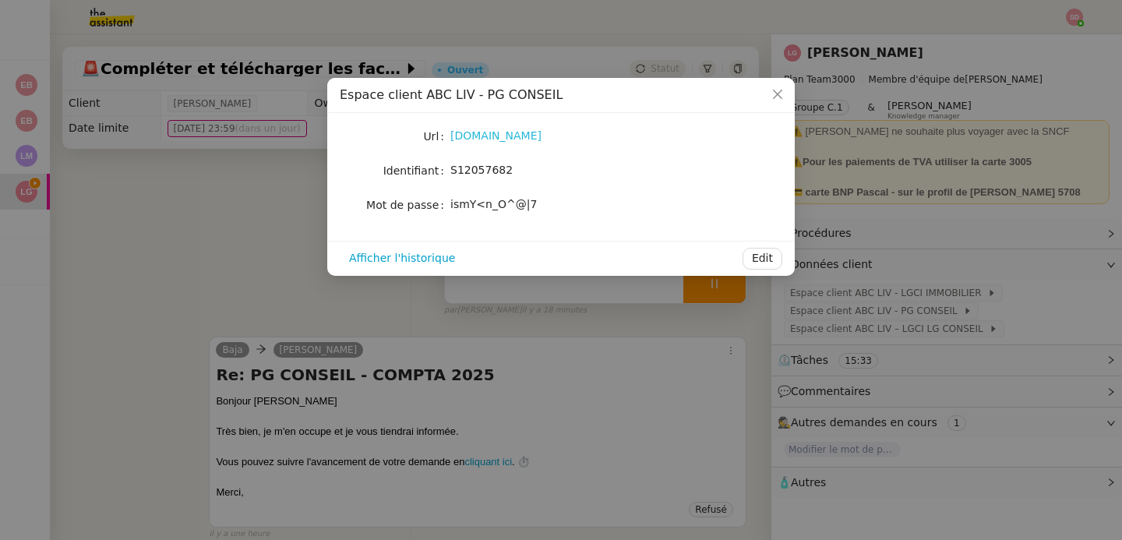
click at [489, 138] on link "www.abcliv.net" at bounding box center [495, 135] width 91 height 12
click at [489, 176] on span "S12057682" at bounding box center [481, 170] width 62 height 12
copy span "S12057682"
click at [500, 203] on span "ismY<n_O^@|7" at bounding box center [493, 204] width 86 height 12
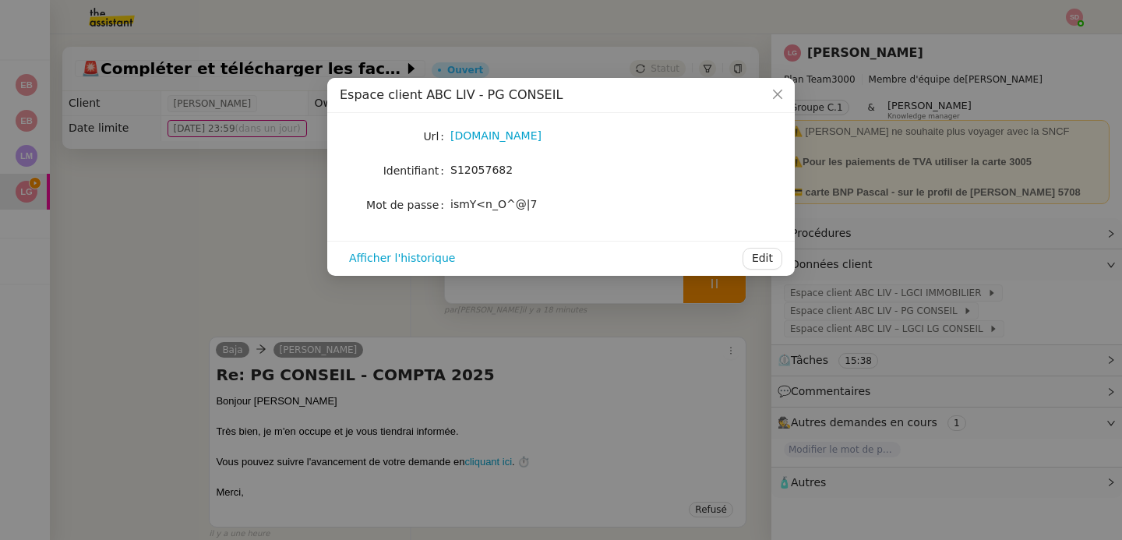
click at [500, 203] on span "ismY<n_O^@|7" at bounding box center [493, 204] width 86 height 12
copy div "ismY<n_O^@|7 Afficher l'historique Edit"
click at [238, 303] on nz-modal-container "Espace client ABC LIV - PG CONSEIL Url www.abcliv.net Identifiant S12057682 Mot…" at bounding box center [561, 270] width 1122 height 540
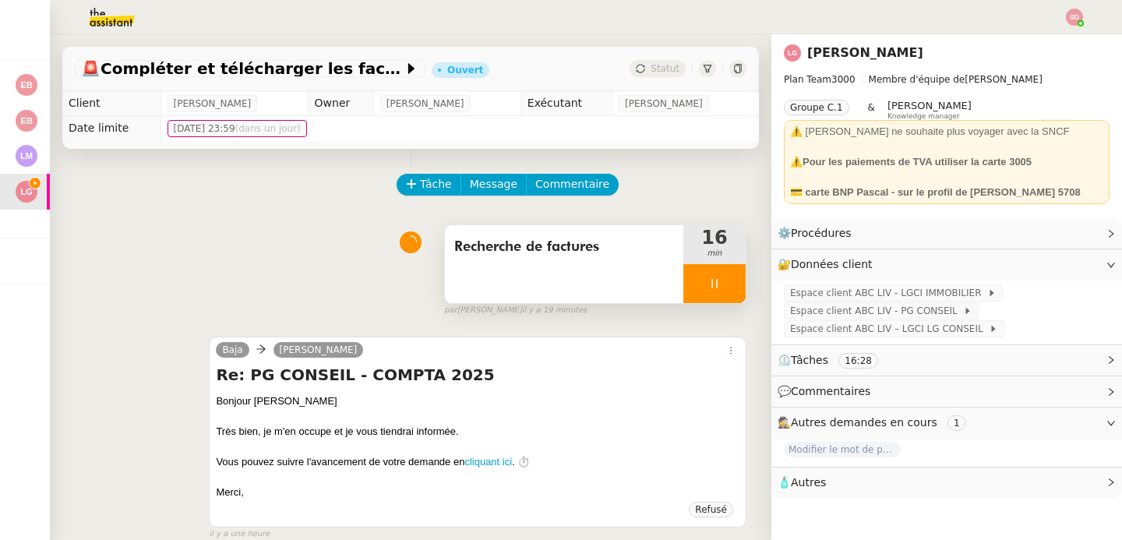
click at [562, 180] on span "Commentaire" at bounding box center [572, 184] width 74 height 18
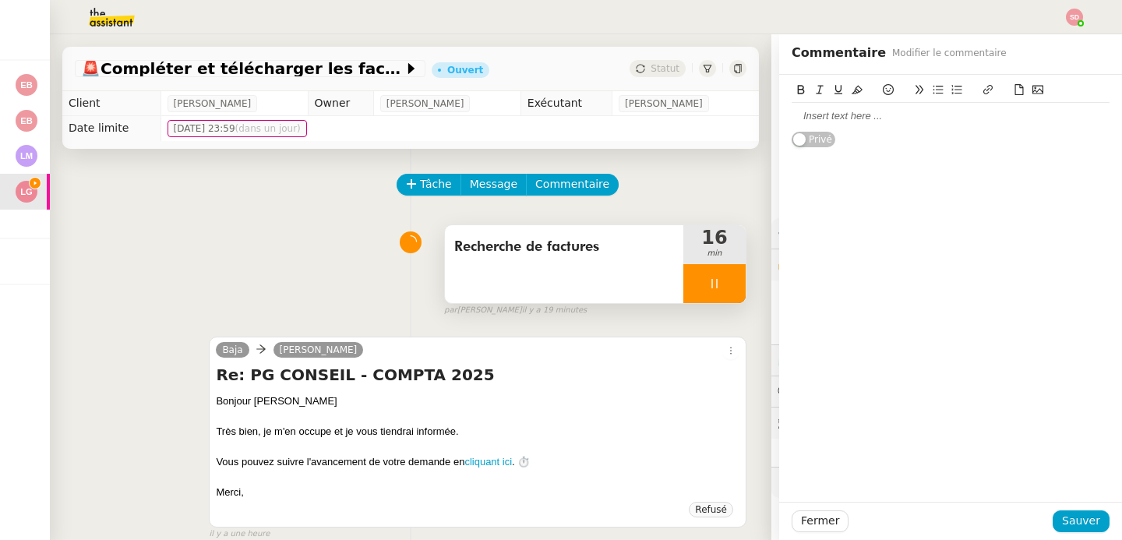
click at [915, 115] on div at bounding box center [951, 116] width 318 height 14
paste div
click at [828, 117] on div "02/07/2025BNPFACTURE CARTE DU 010725 GOOGLE GSUITE T CARTE 49" at bounding box center [951, 123] width 318 height 29
click at [854, 117] on div "02/07/2025 BNPFACTURE CARTE DU 010725 GOOGLE GSUITE T CARTE 49" at bounding box center [951, 123] width 318 height 29
click at [962, 132] on div "02/07/2025 BNP FACTURE CARTE DU 010725 GOOGLE GSUITE T CARTE 49" at bounding box center [951, 123] width 318 height 29
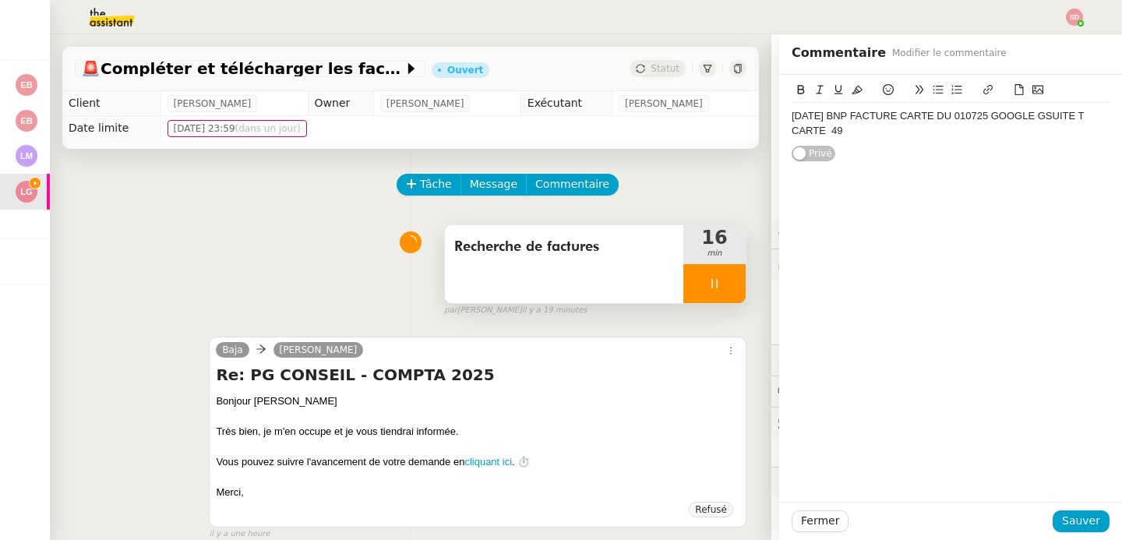
drag, startPoint x: 780, startPoint y: 134, endPoint x: 869, endPoint y: 129, distance: 89.0
click at [869, 129] on div "02/07/2025 BNP FACTURE CARTE DU 010725 GOOGLE GSUITE T CARTE 49" at bounding box center [951, 123] width 318 height 29
click at [882, 129] on div "02/07/2025 BNP FACTURE CARTE DU 010725 GOOGLE GSUITE T 60,26 €" at bounding box center [951, 123] width 318 height 29
drag, startPoint x: 908, startPoint y: 133, endPoint x: 764, endPoint y: 136, distance: 143.4
click at [764, 136] on app-ticket "🚨 Compléter et télécharger les factures Ouvert Statut Client Laurène Gauthier O…" at bounding box center [586, 287] width 1072 height 506
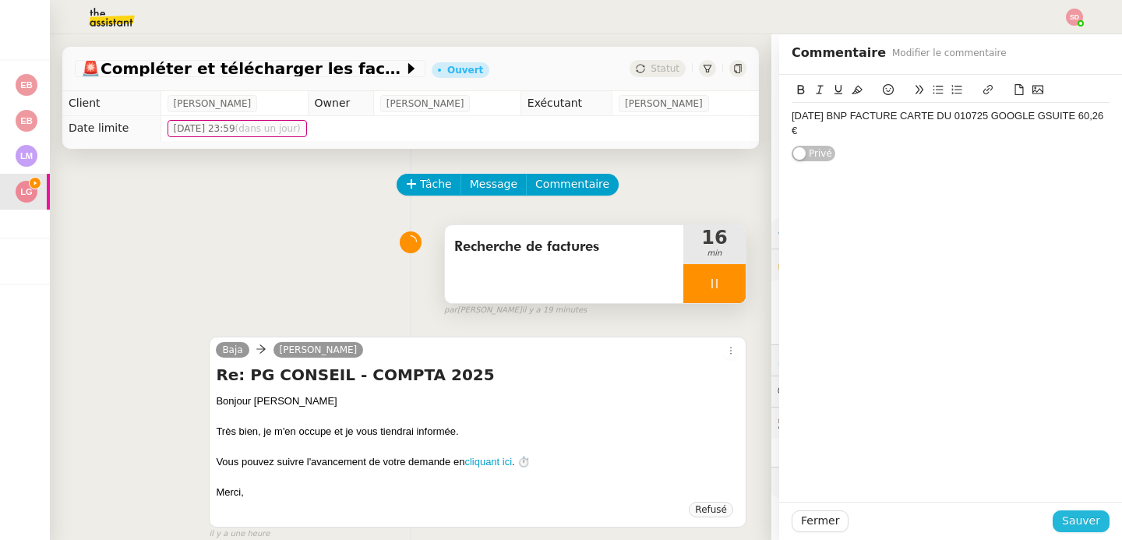
click at [1062, 524] on span "Sauver" at bounding box center [1081, 521] width 38 height 18
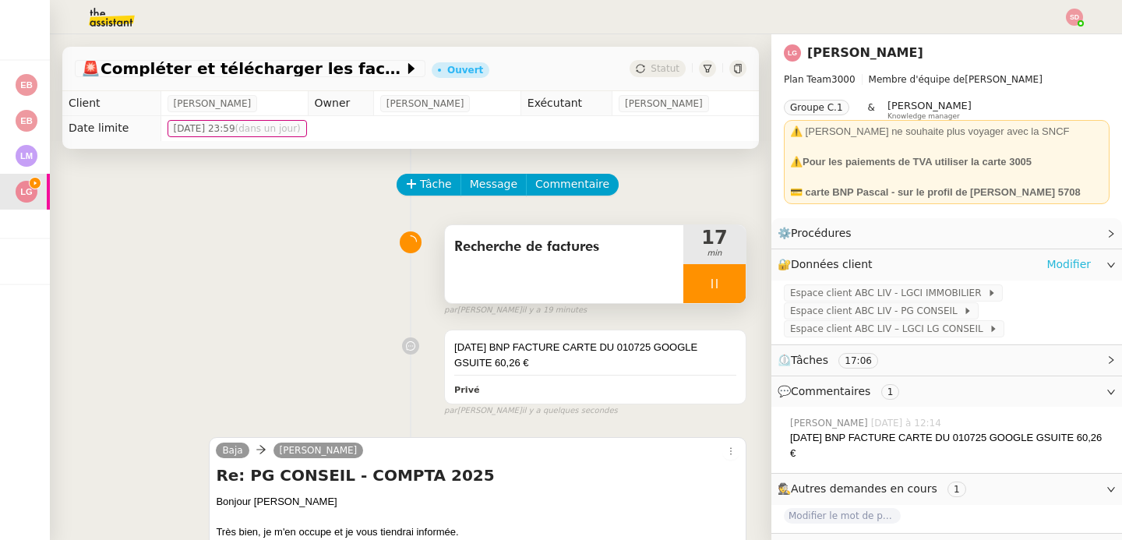
click at [1051, 259] on link "Modifier" at bounding box center [1068, 265] width 44 height 18
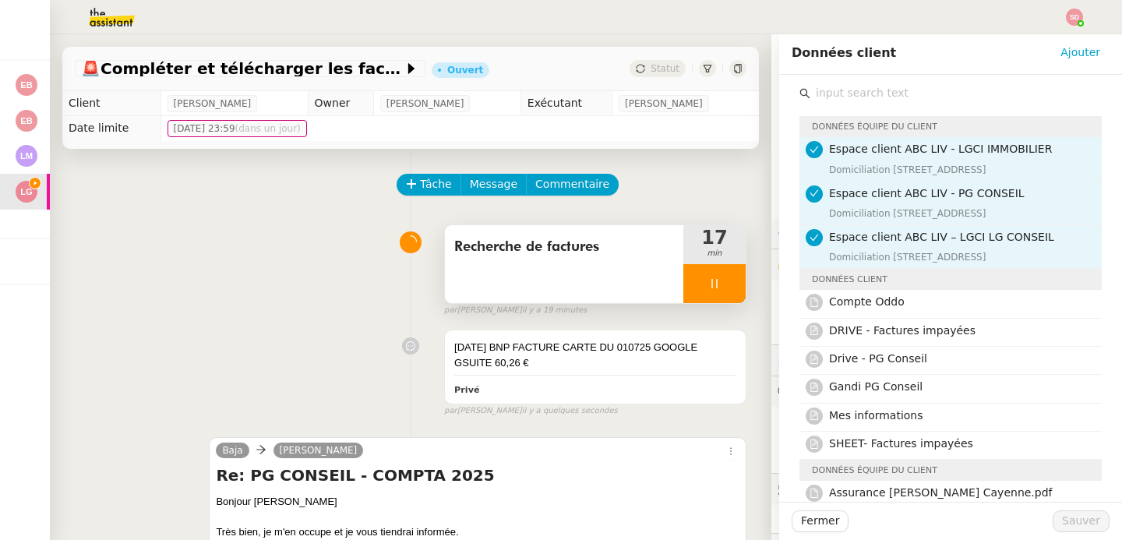
click at [838, 101] on input "text" at bounding box center [955, 93] width 291 height 21
click at [839, 96] on input "text" at bounding box center [955, 93] width 291 height 21
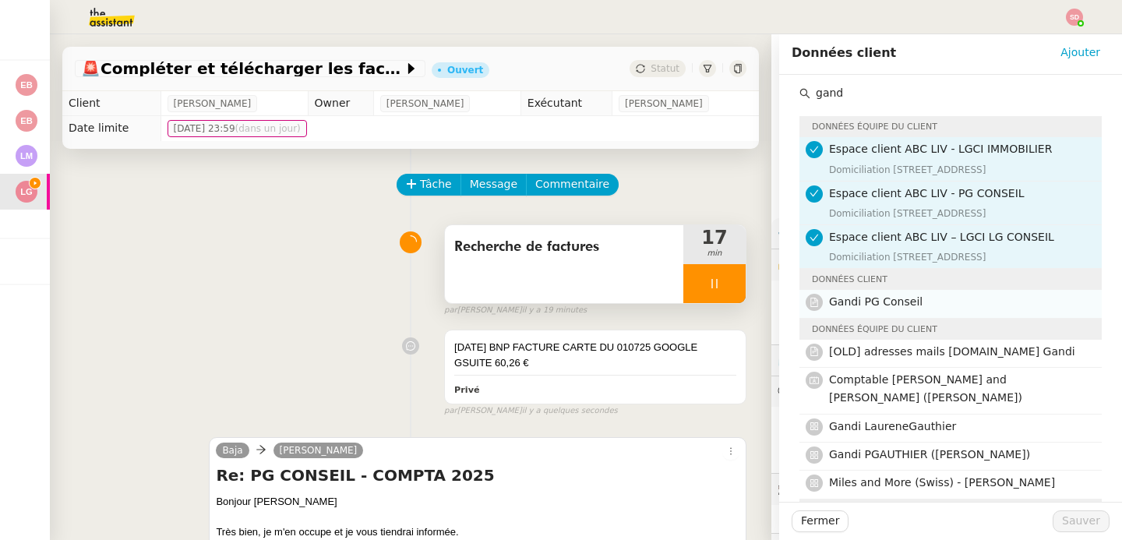
type input "gand"
click at [887, 293] on h4 "Gandi PG Conseil" at bounding box center [960, 302] width 263 height 18
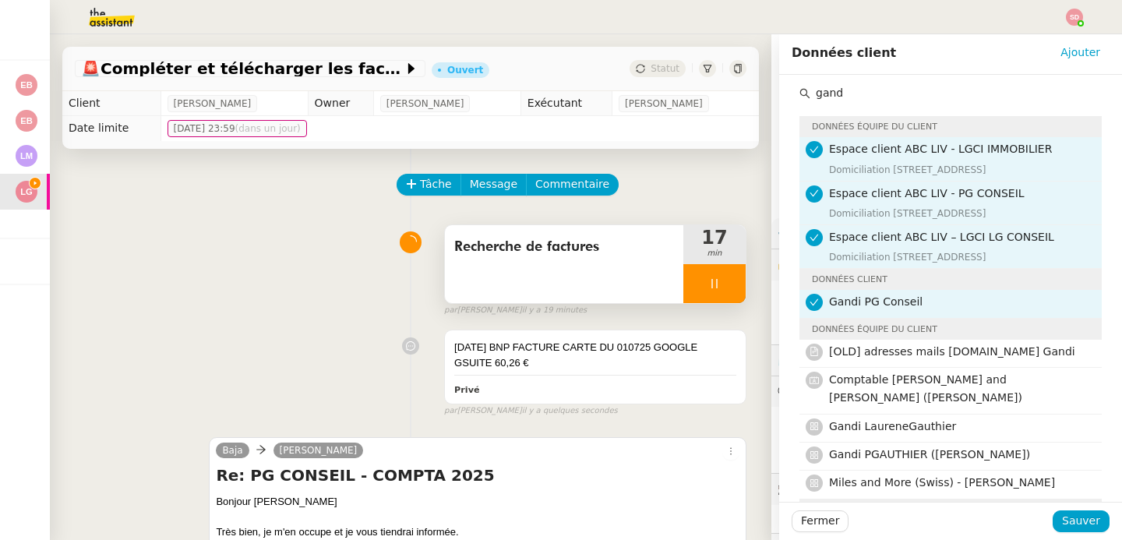
click at [1061, 508] on div "Fermer Sauver" at bounding box center [950, 521] width 343 height 38
click at [1062, 519] on span "Sauver" at bounding box center [1081, 521] width 38 height 18
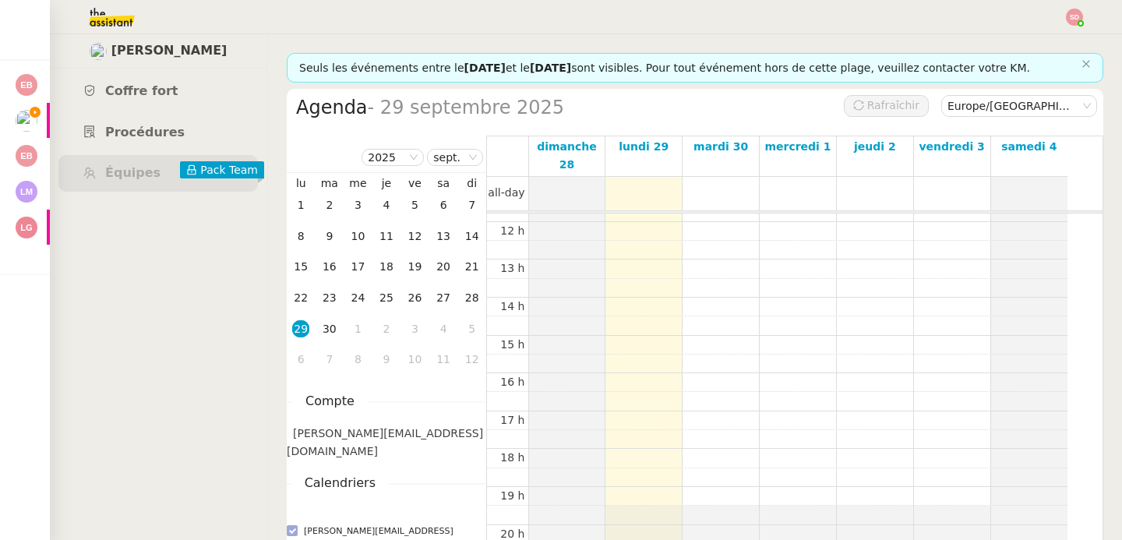
scroll to position [450, 0]
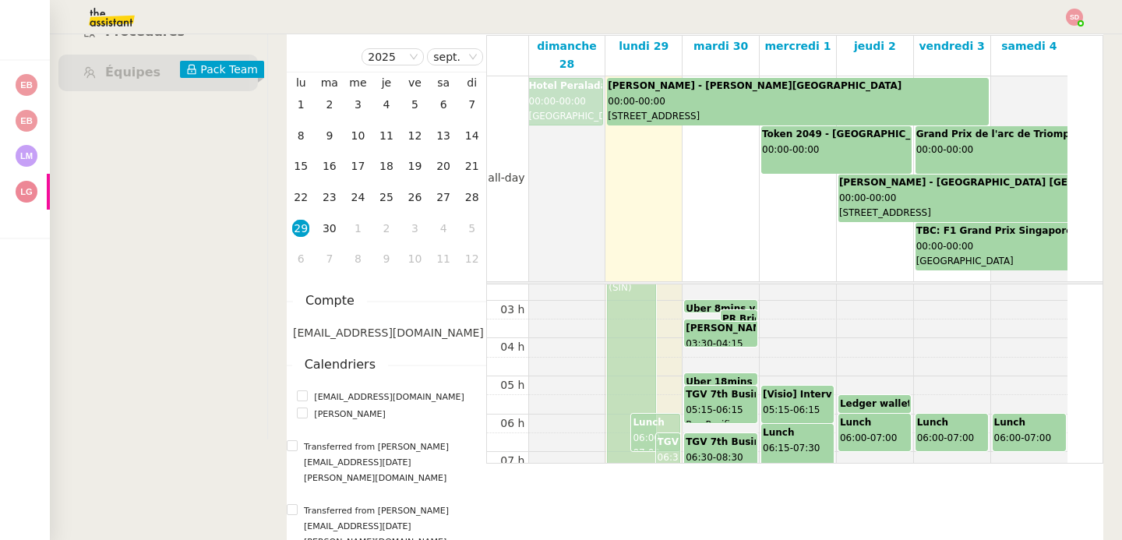
scroll to position [39, 0]
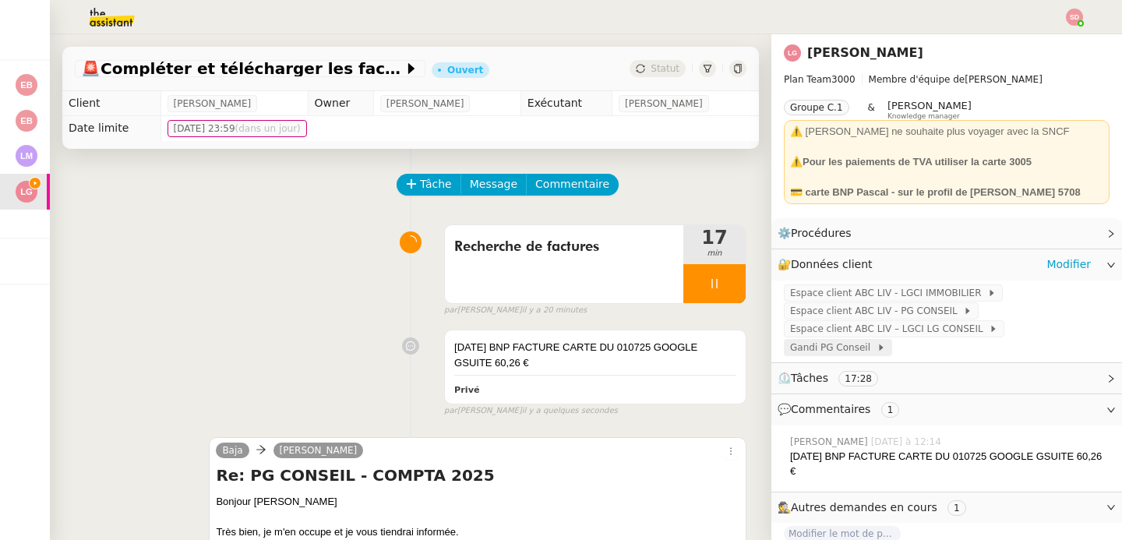
click at [819, 350] on span "Gandi PG Conseil" at bounding box center [833, 348] width 86 height 16
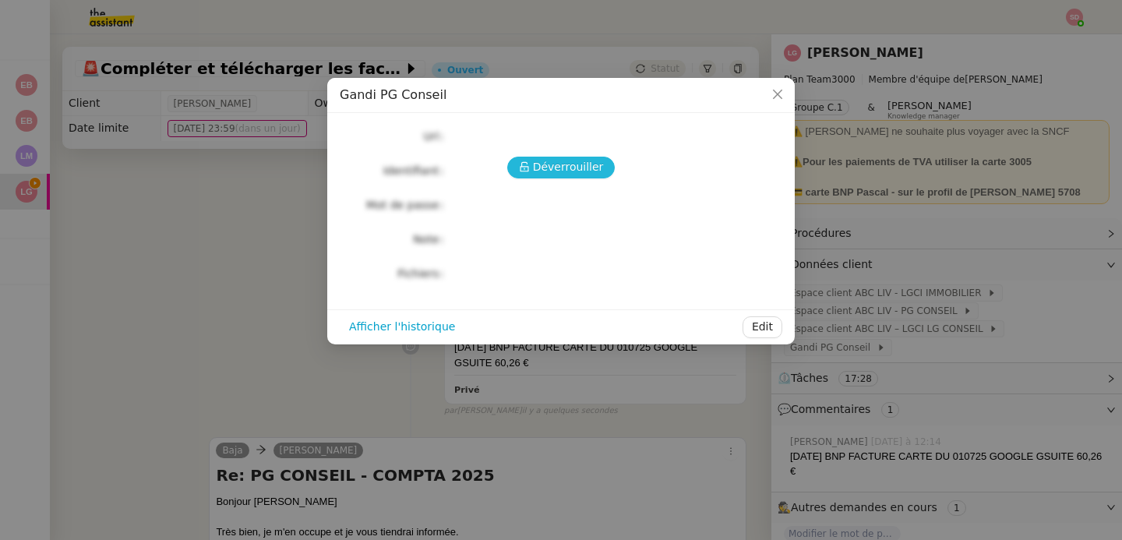
click at [521, 171] on button "Déverrouiller" at bounding box center [561, 168] width 108 height 22
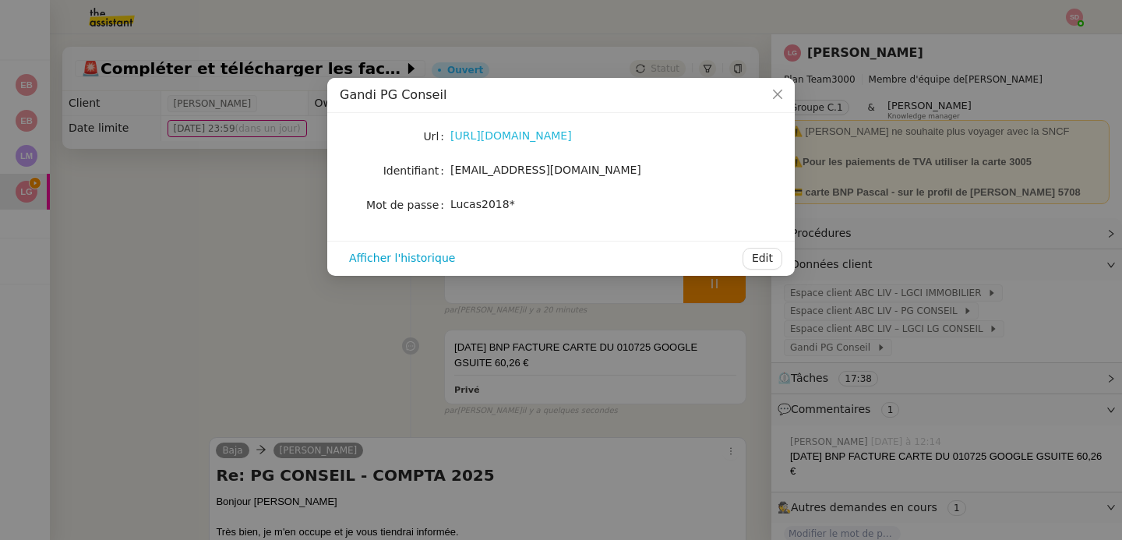
click at [552, 132] on link "[URL][DOMAIN_NAME]" at bounding box center [511, 135] width 122 height 12
click at [262, 207] on nz-modal-container "Gandi PG Conseil Url [URL][DOMAIN_NAME] Identifiant [EMAIL_ADDRESS][DOMAIN_NAME…" at bounding box center [561, 270] width 1122 height 540
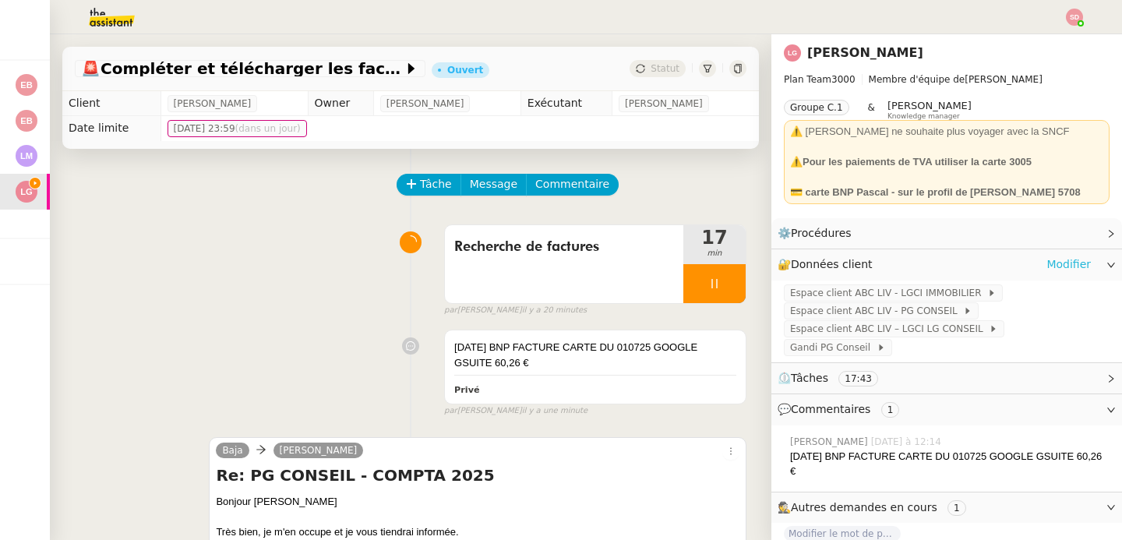
click at [1054, 265] on link "Modifier" at bounding box center [1068, 265] width 44 height 18
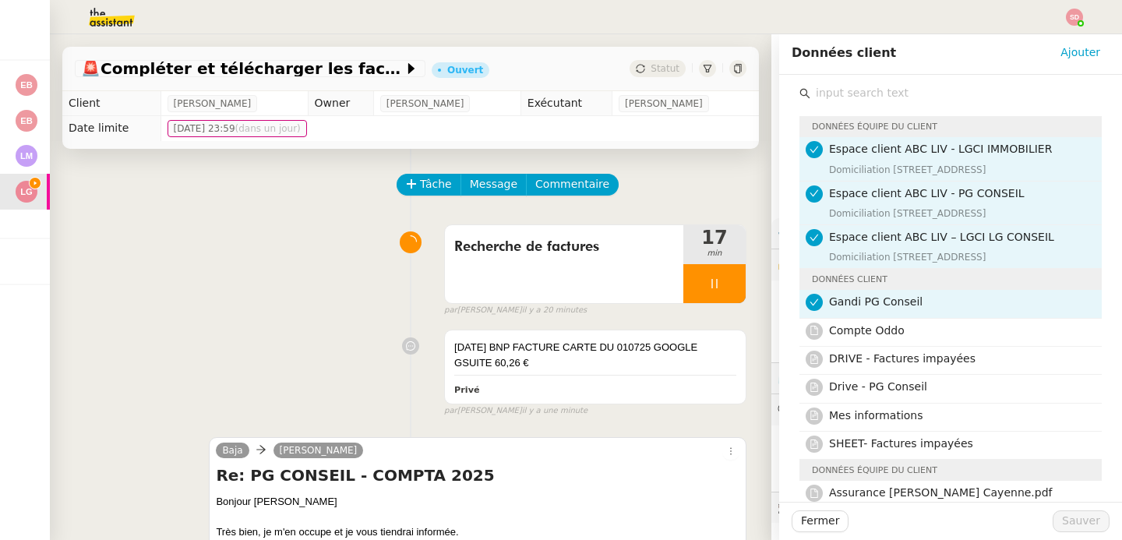
click at [863, 96] on input "text" at bounding box center [955, 93] width 291 height 21
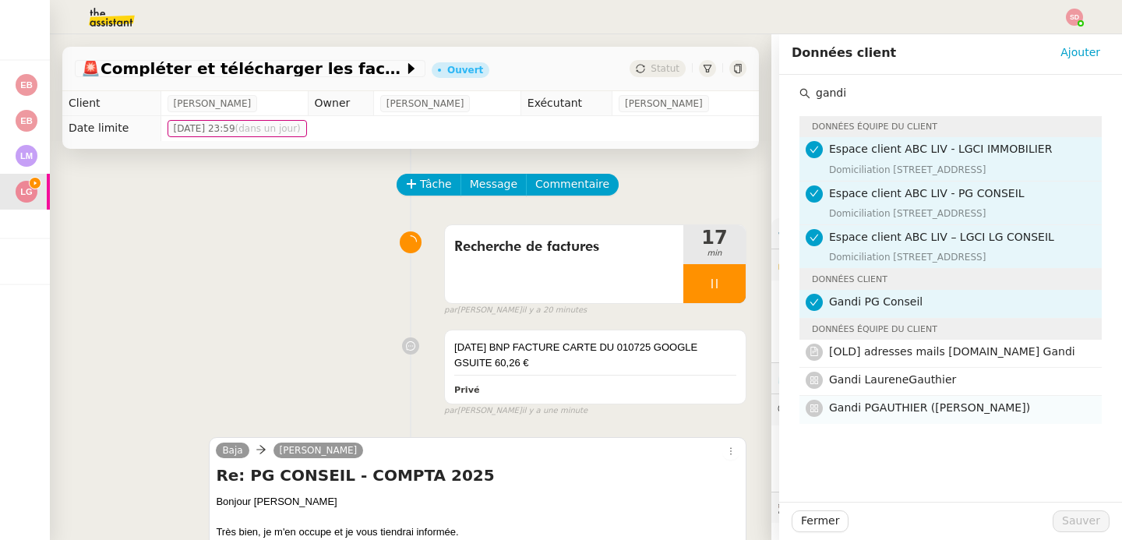
type input "gandi"
click at [932, 417] on h4 "Gandi PGAUTHIER ([PERSON_NAME])" at bounding box center [960, 408] width 263 height 18
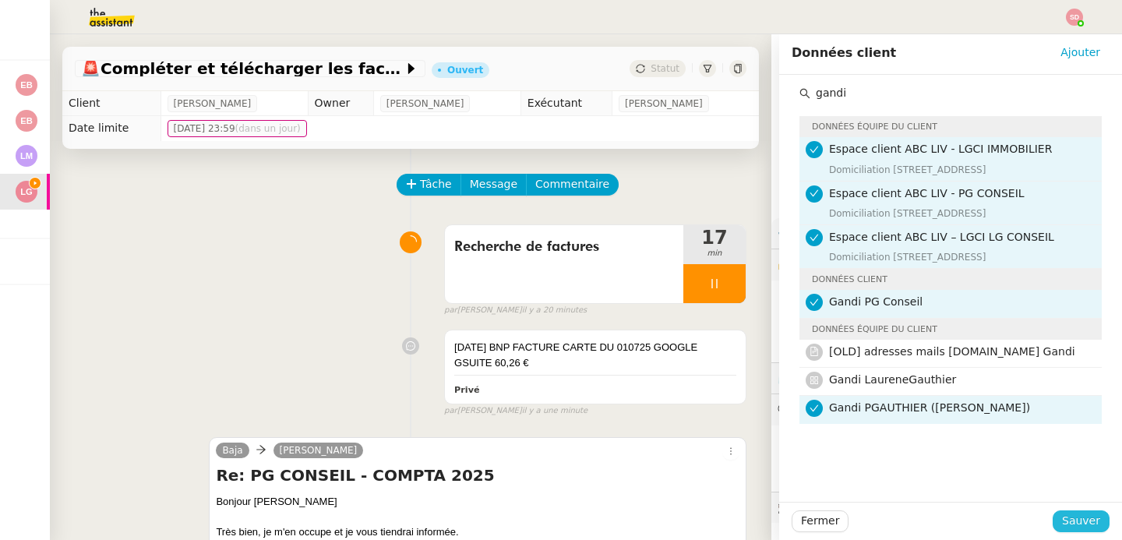
click at [1076, 521] on span "Sauver" at bounding box center [1081, 521] width 38 height 18
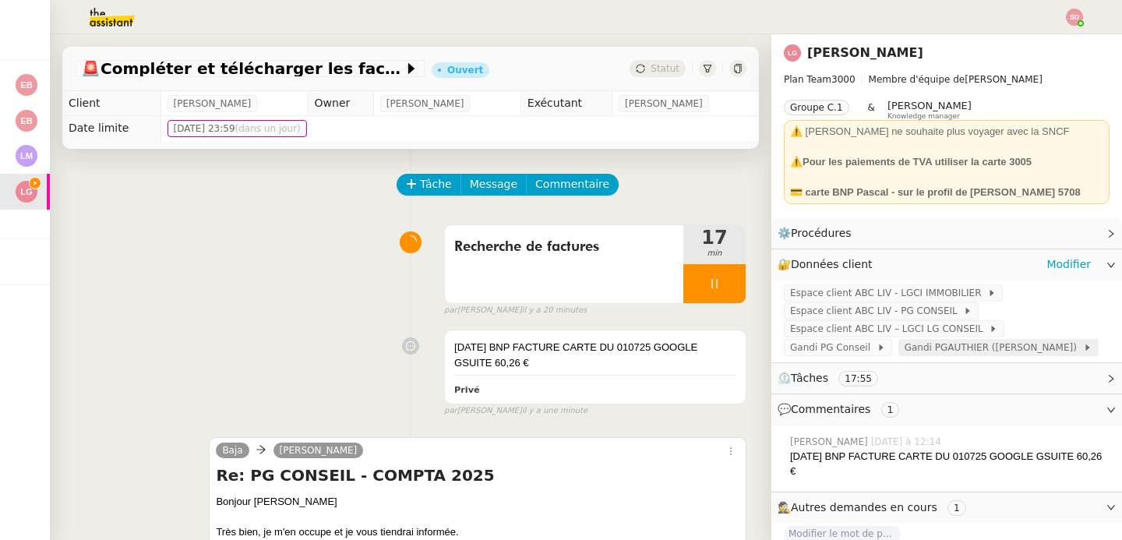
click at [905, 344] on span "Gandi PGAUTHIER ([PERSON_NAME])" at bounding box center [994, 348] width 178 height 16
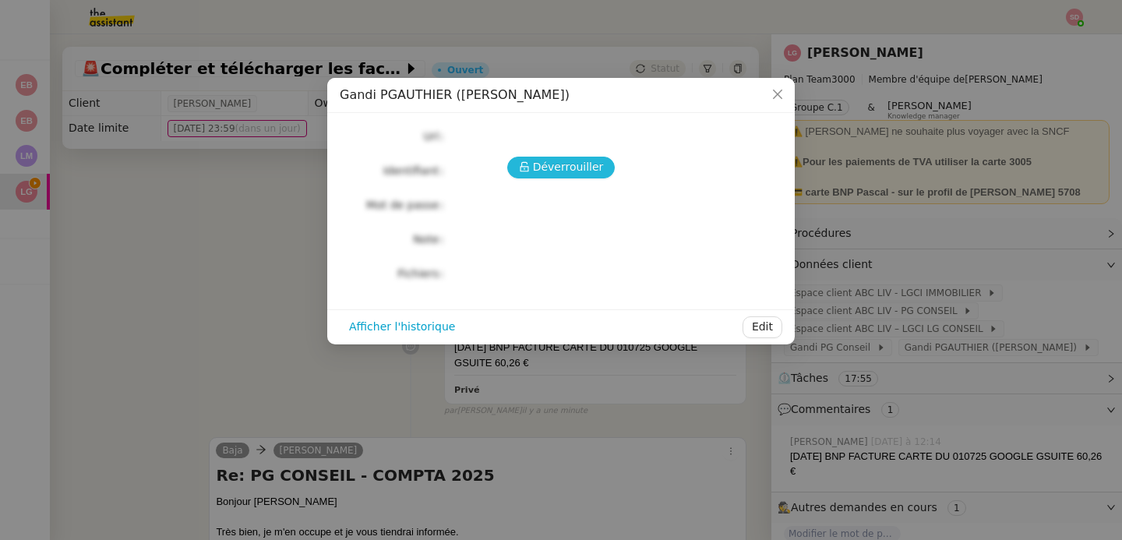
click at [527, 175] on button "Déverrouiller" at bounding box center [561, 168] width 108 height 22
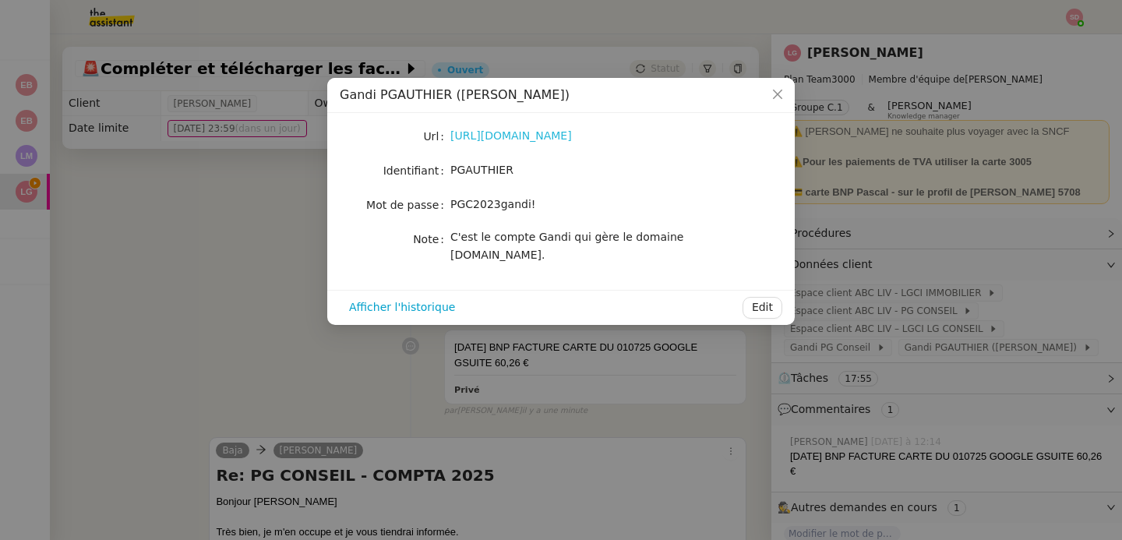
click at [530, 132] on link "[URL][DOMAIN_NAME]" at bounding box center [511, 135] width 122 height 12
click at [466, 171] on span "PGAUTHIER" at bounding box center [481, 170] width 63 height 12
click at [465, 171] on span "PGAUTHIER" at bounding box center [481, 170] width 63 height 12
copy span "PGAUTHIER"
click at [472, 196] on div "PGC2023gandi!" at bounding box center [579, 205] width 258 height 18
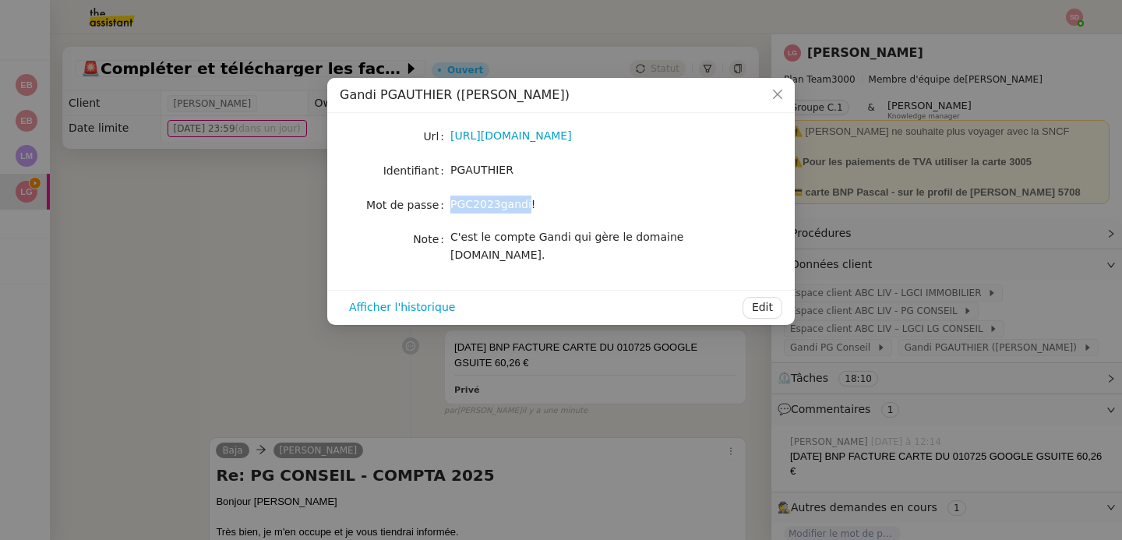
click at [472, 196] on div "PGC2023gandi!" at bounding box center [579, 205] width 258 height 18
copy span "PGC2023gandi!"
click at [263, 243] on nz-modal-container "Gandi PGAUTHIER ([PERSON_NAME] [URL][DOMAIN_NAME] Identifiant PGAUTHIER Mot de …" at bounding box center [561, 270] width 1122 height 540
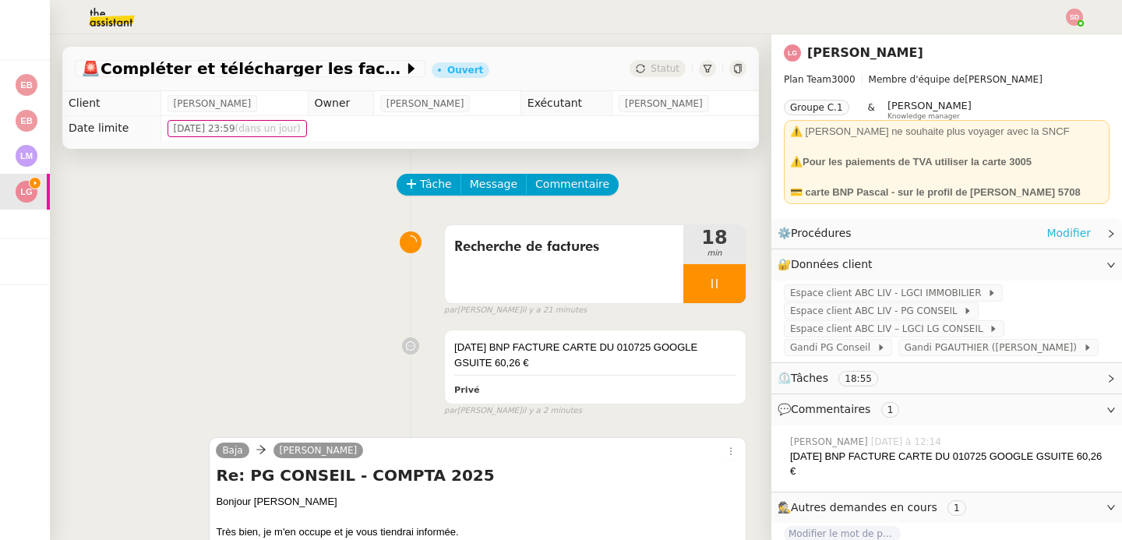
click at [1073, 235] on link "Modifier" at bounding box center [1068, 233] width 44 height 18
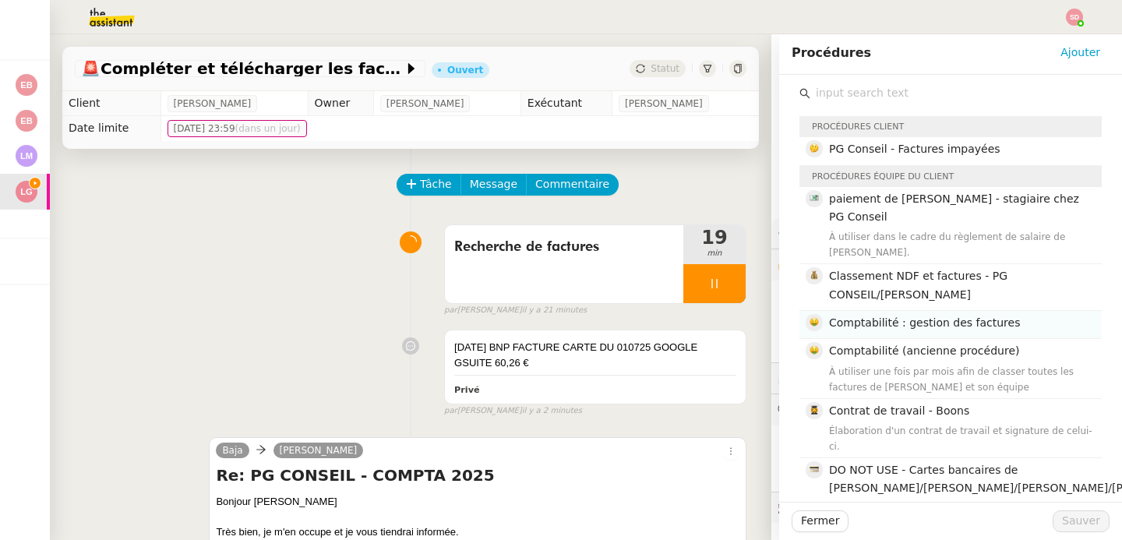
click at [997, 314] on h4 "Comptabilité : gestion des factures" at bounding box center [960, 323] width 263 height 18
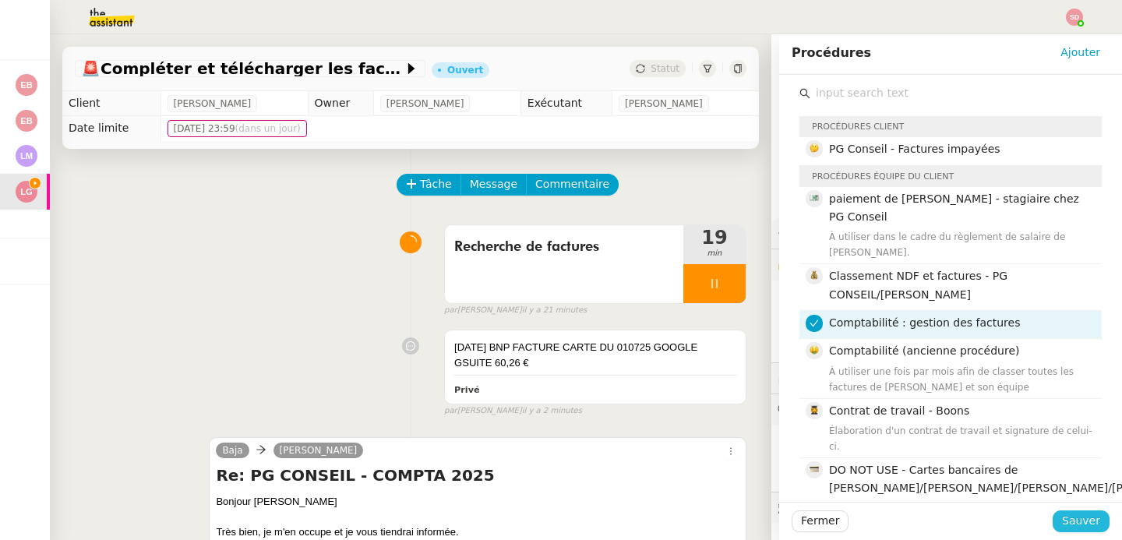
click at [1068, 522] on span "Sauver" at bounding box center [1081, 521] width 38 height 18
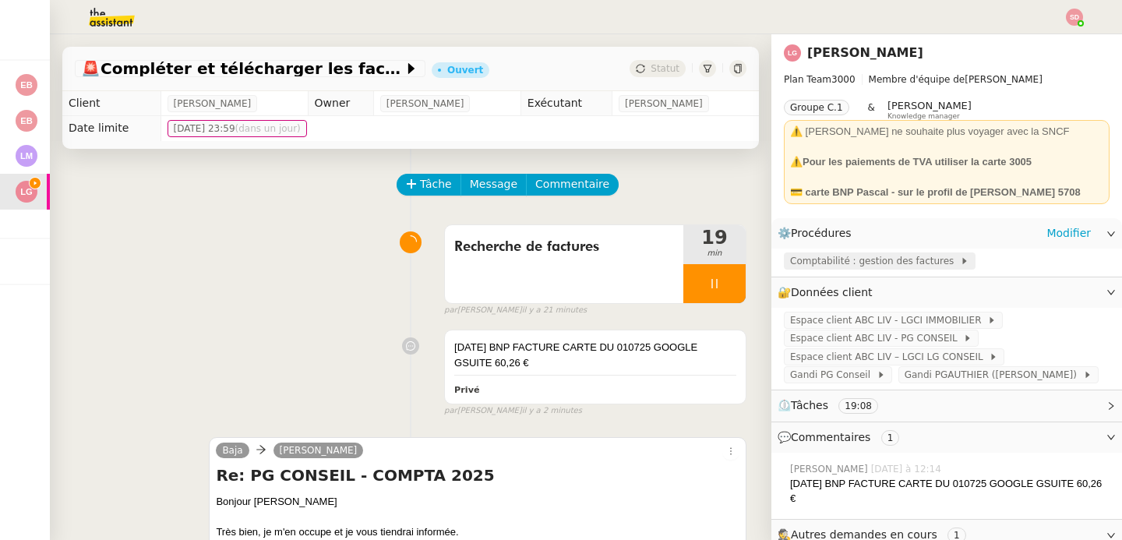
click at [811, 268] on span "Comptabilité : gestion des factures" at bounding box center [875, 261] width 170 height 16
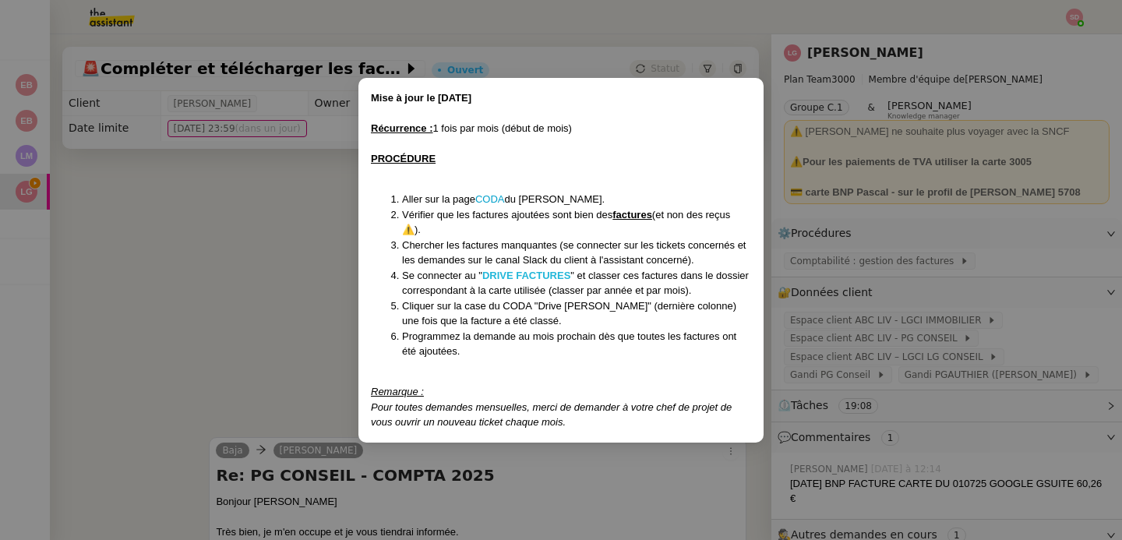
click at [507, 278] on strong "DRIVE FACTURES" at bounding box center [526, 276] width 88 height 12
click at [221, 263] on nz-modal-container "Mise à jour le [DATE] Récurrence : 1 fois par mois (début de mois) PROCÉDURE Al…" at bounding box center [561, 270] width 1122 height 540
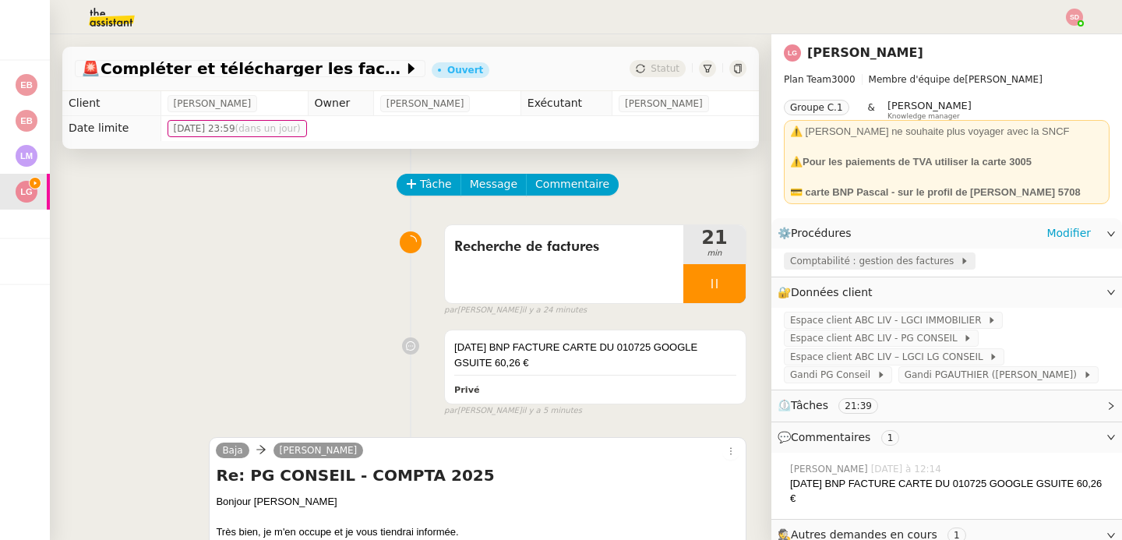
click at [849, 265] on span "Comptabilité : gestion des factures" at bounding box center [875, 261] width 170 height 16
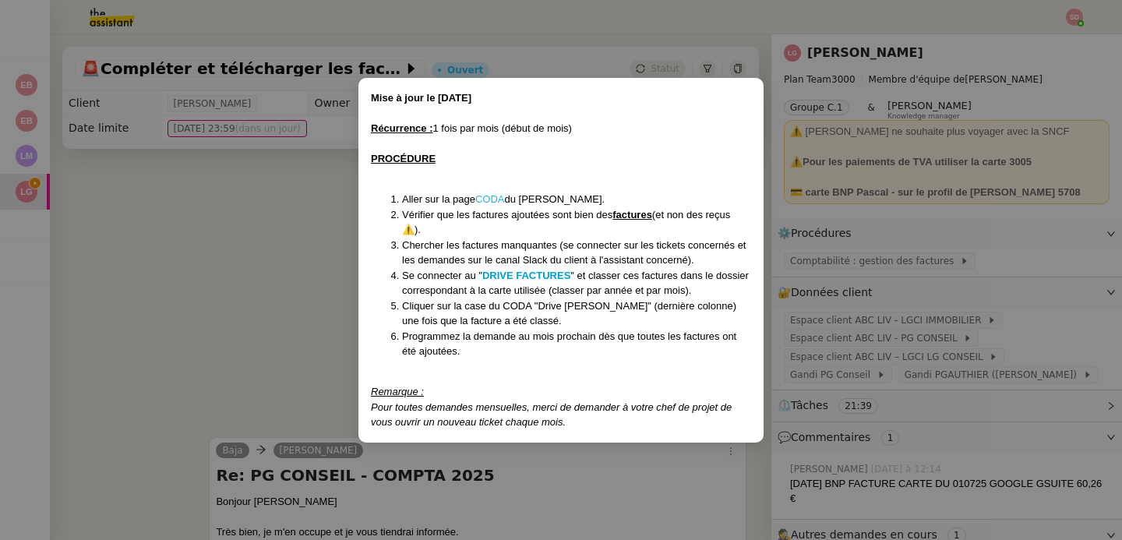
click at [494, 197] on link "CODA" at bounding box center [490, 199] width 30 height 12
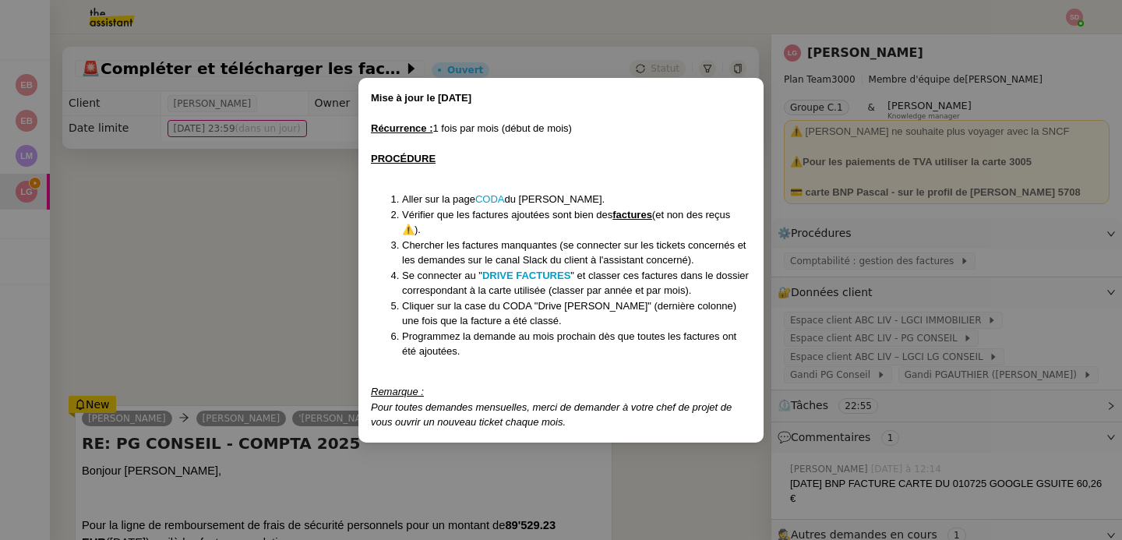
click at [217, 319] on nz-modal-container "Mise à jour le [DATE] Récurrence : 1 fois par mois (début de mois) PROCÉDURE Al…" at bounding box center [561, 270] width 1122 height 540
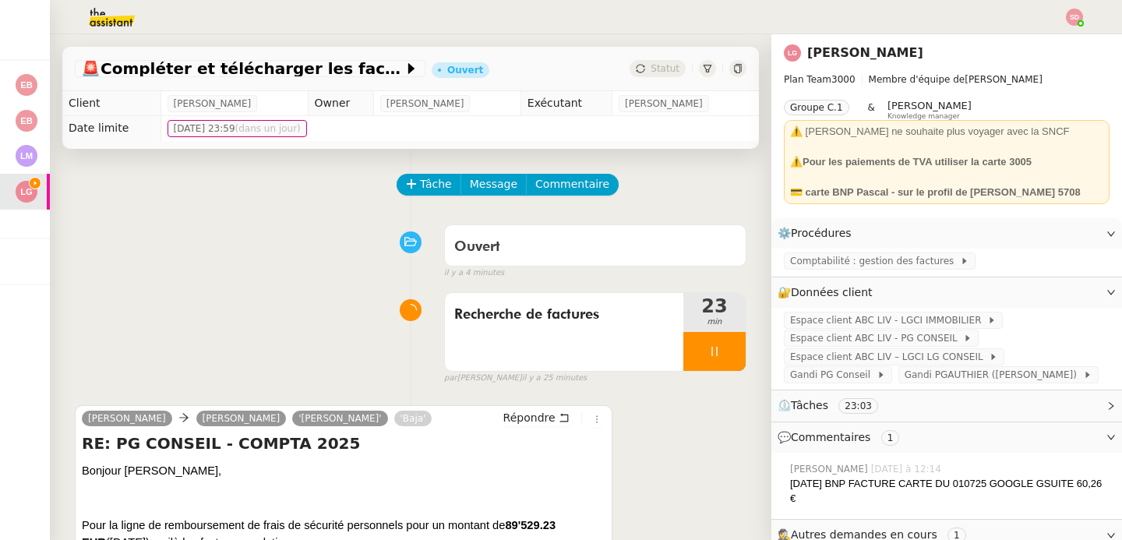
click at [106, 12] on img at bounding box center [99, 17] width 121 height 34
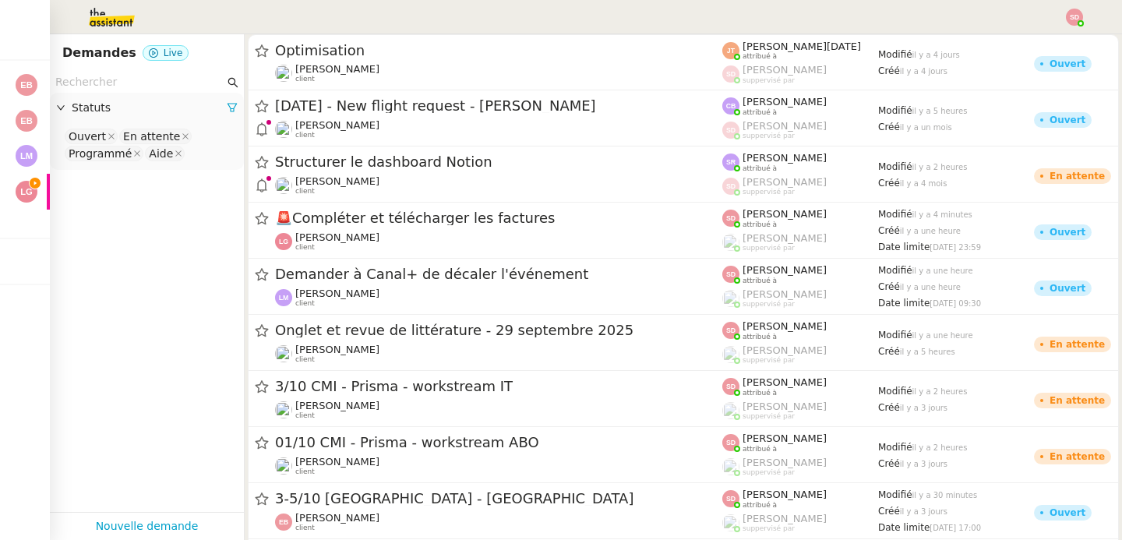
click at [122, 88] on input "text" at bounding box center [139, 82] width 169 height 18
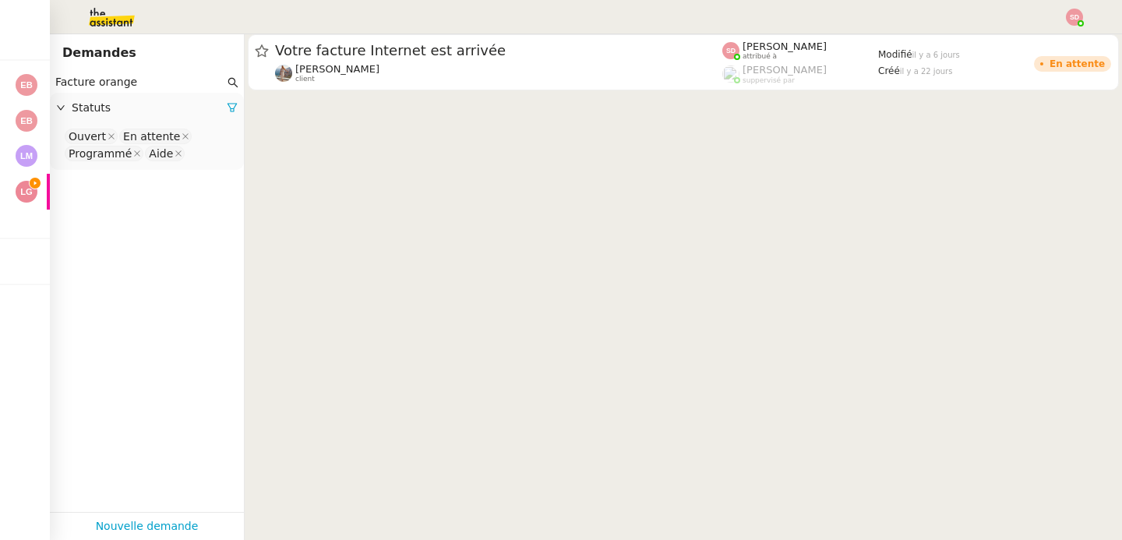
type input "Facture orange"
click at [195, 156] on nz-select-top-control "Ouvert En attente Programmé Aide" at bounding box center [146, 145] width 169 height 37
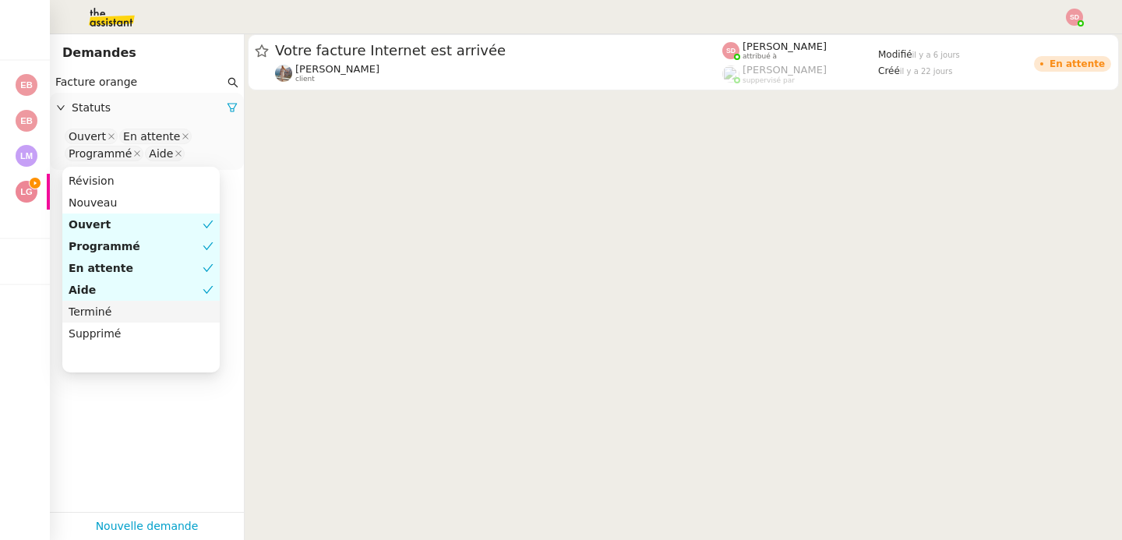
click at [116, 306] on div "Terminé" at bounding box center [141, 312] width 145 height 14
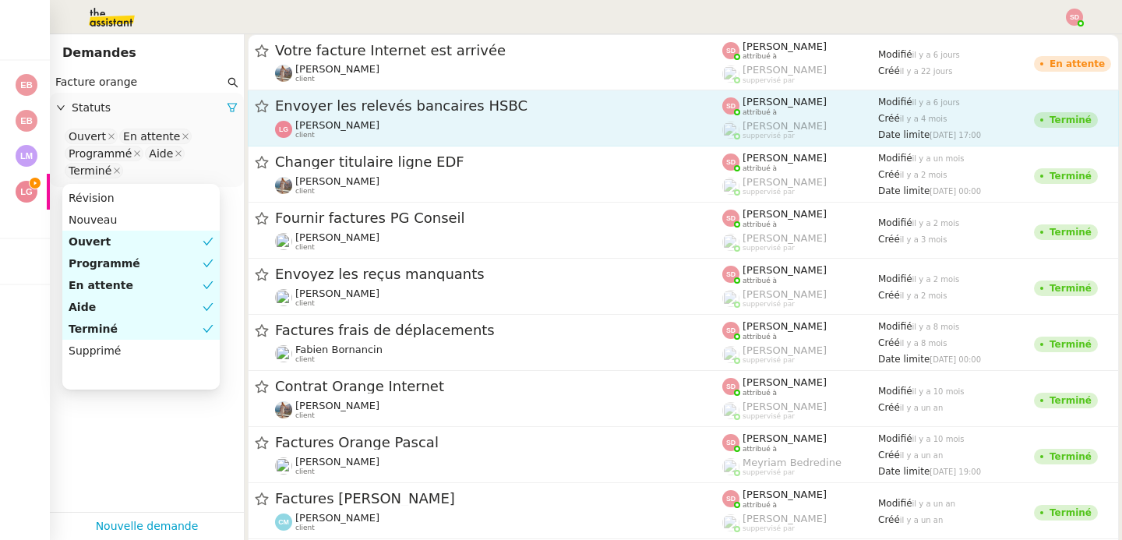
click at [503, 117] on div "Envoyer les relevés bancaires HSBC [PERSON_NAME] client" at bounding box center [498, 118] width 447 height 43
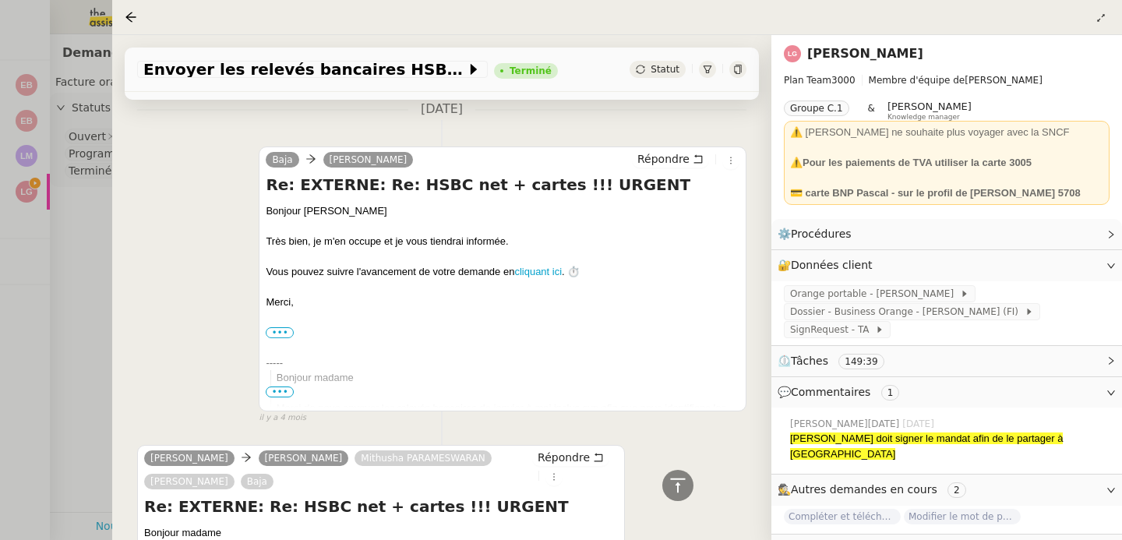
scroll to position [27700, 0]
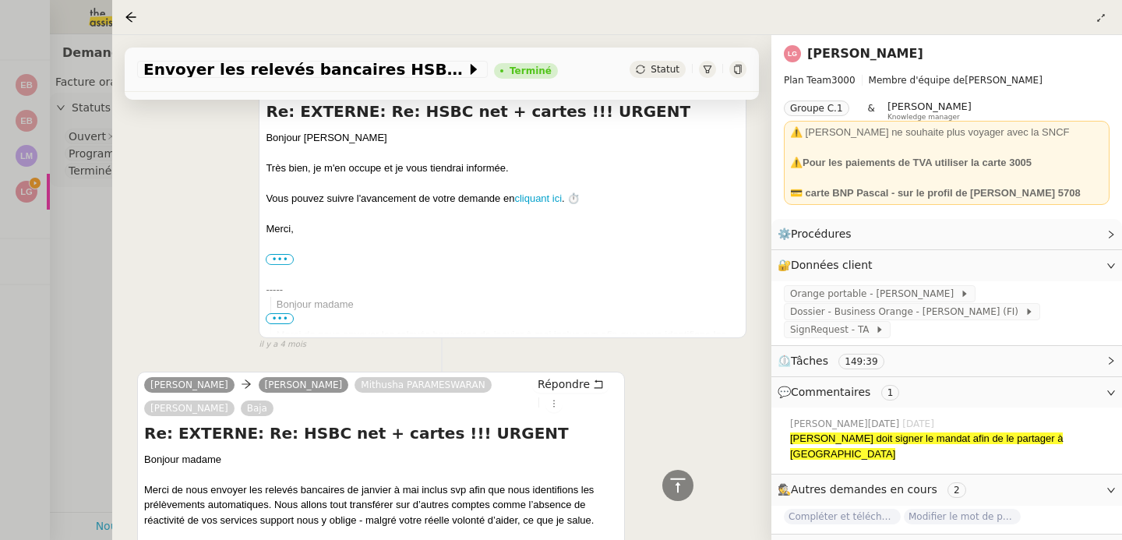
click at [98, 351] on div at bounding box center [561, 270] width 1122 height 540
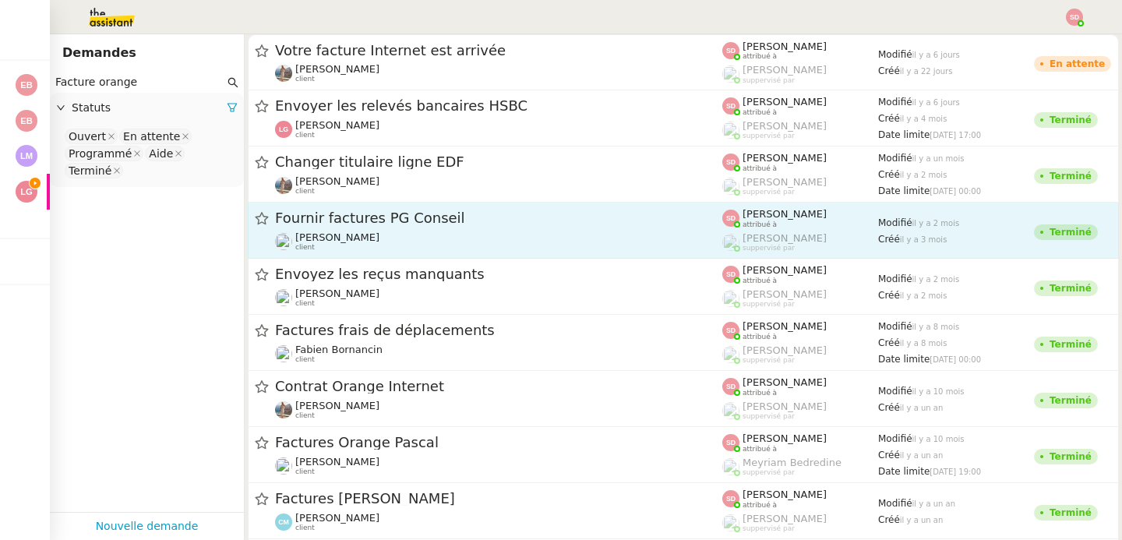
click at [531, 224] on span "Fournir factures PG Conseil" at bounding box center [498, 218] width 447 height 14
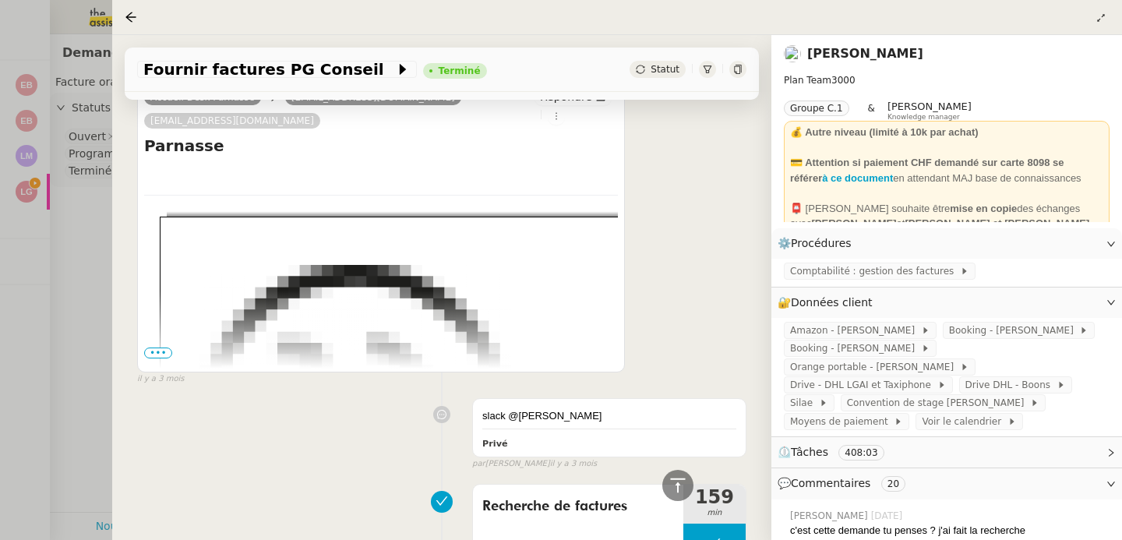
scroll to position [14323, 0]
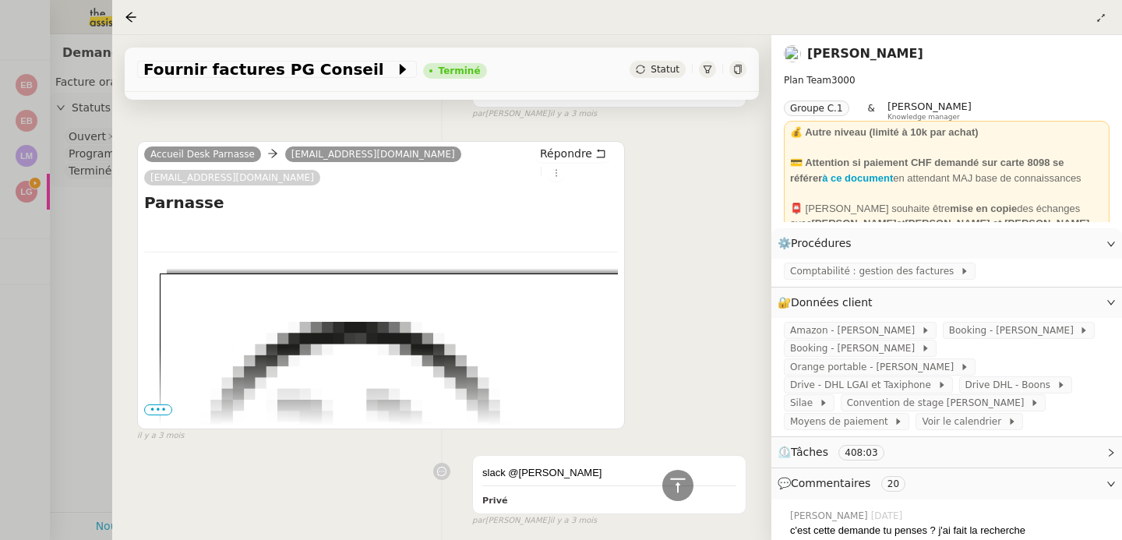
click at [148, 404] on span "•••" at bounding box center [158, 409] width 28 height 11
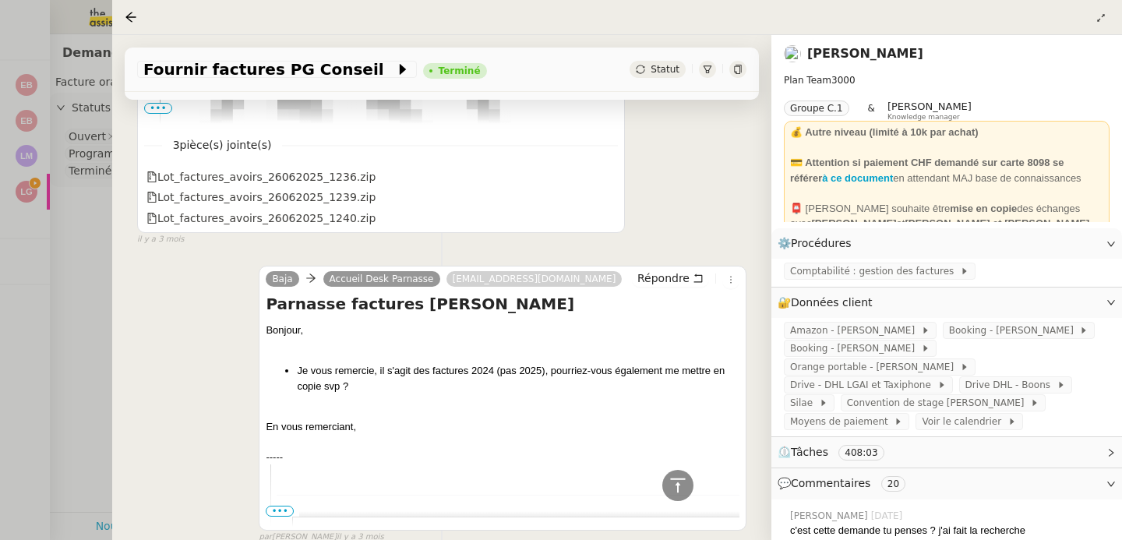
scroll to position [13831, 0]
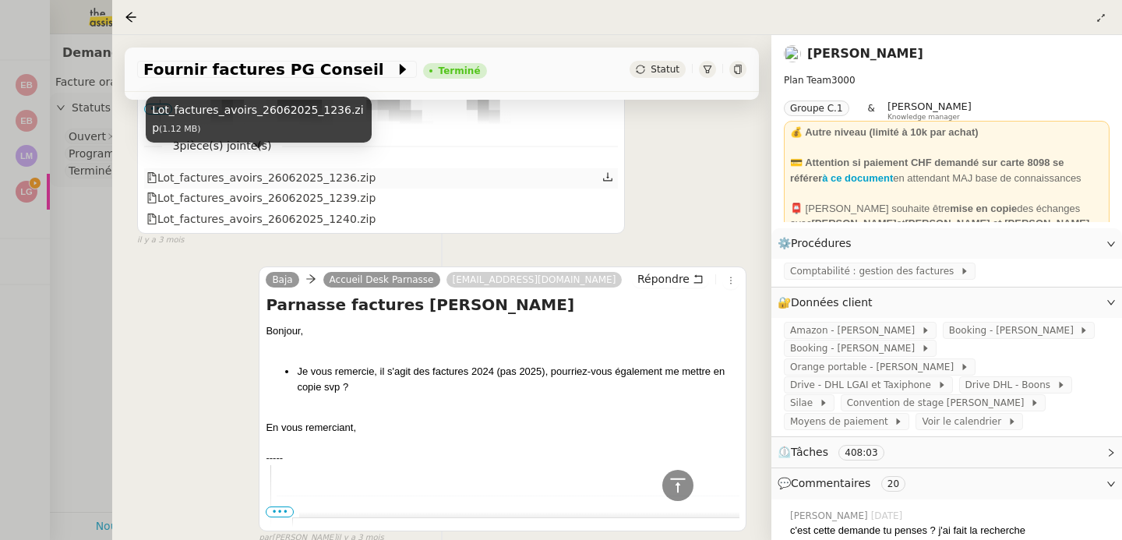
click at [300, 169] on div "Lot_factures_avoirs_26062025_1236.zip" at bounding box center [260, 178] width 229 height 18
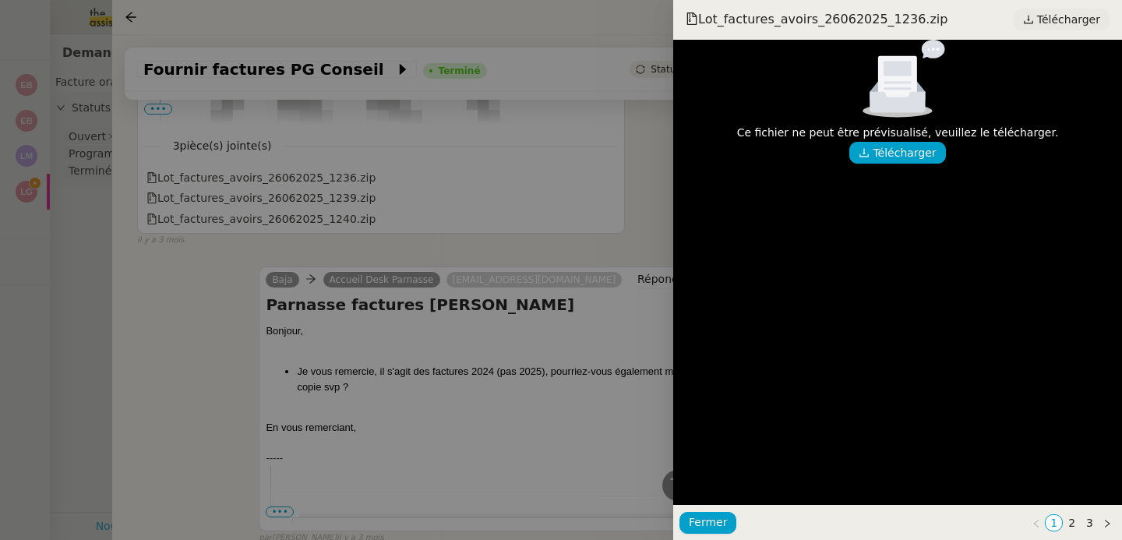
click at [1094, 19] on span "Télécharger" at bounding box center [1068, 19] width 63 height 20
click at [320, 185] on div at bounding box center [561, 270] width 1122 height 540
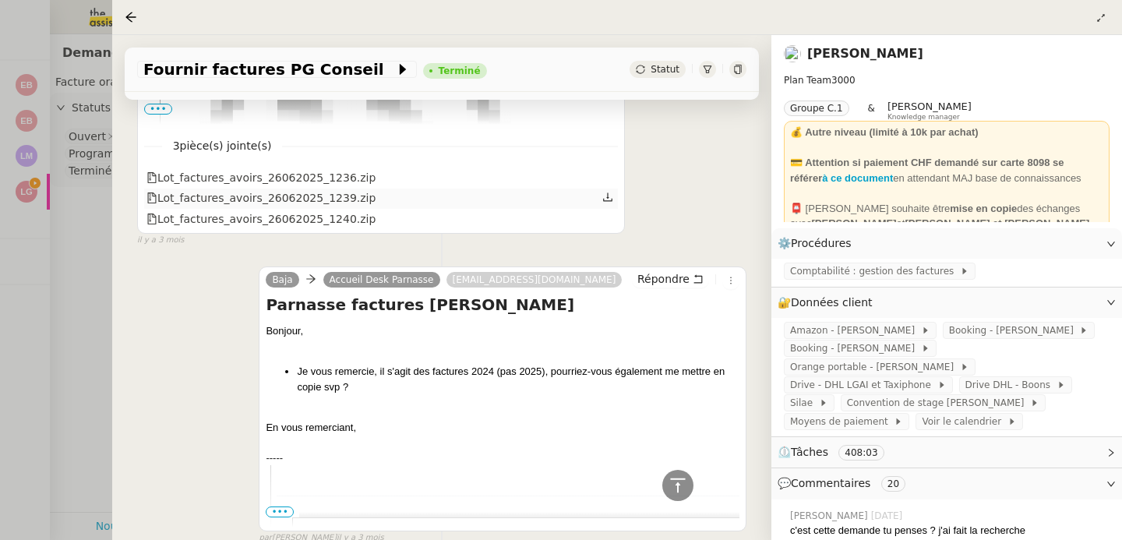
click at [257, 189] on div "Lot_factures_avoirs_26062025_1239.zip" at bounding box center [260, 198] width 229 height 18
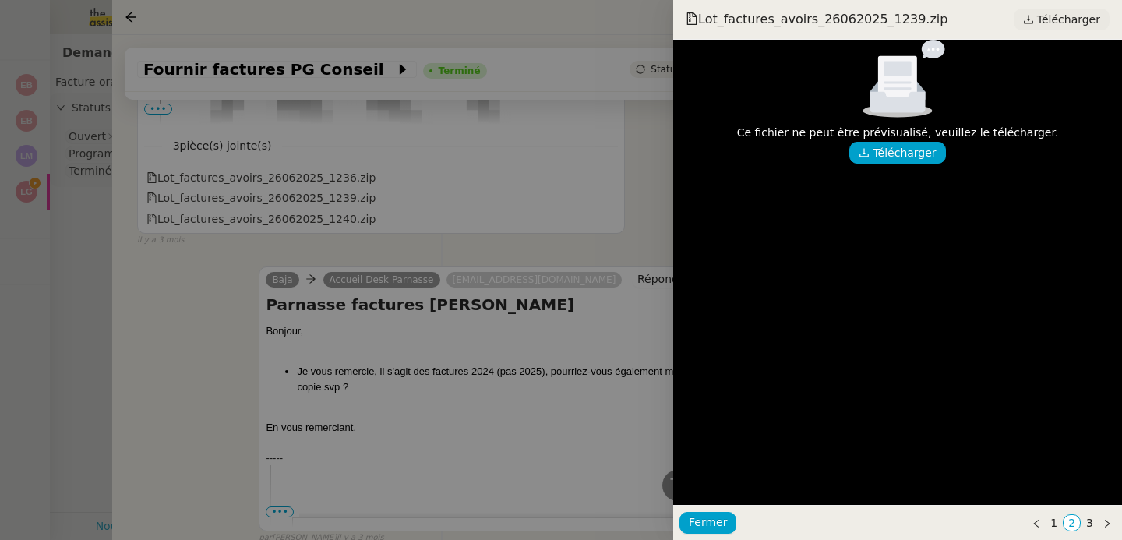
click at [1077, 12] on span "Télécharger" at bounding box center [1068, 19] width 63 height 20
click at [288, 209] on div at bounding box center [561, 270] width 1122 height 540
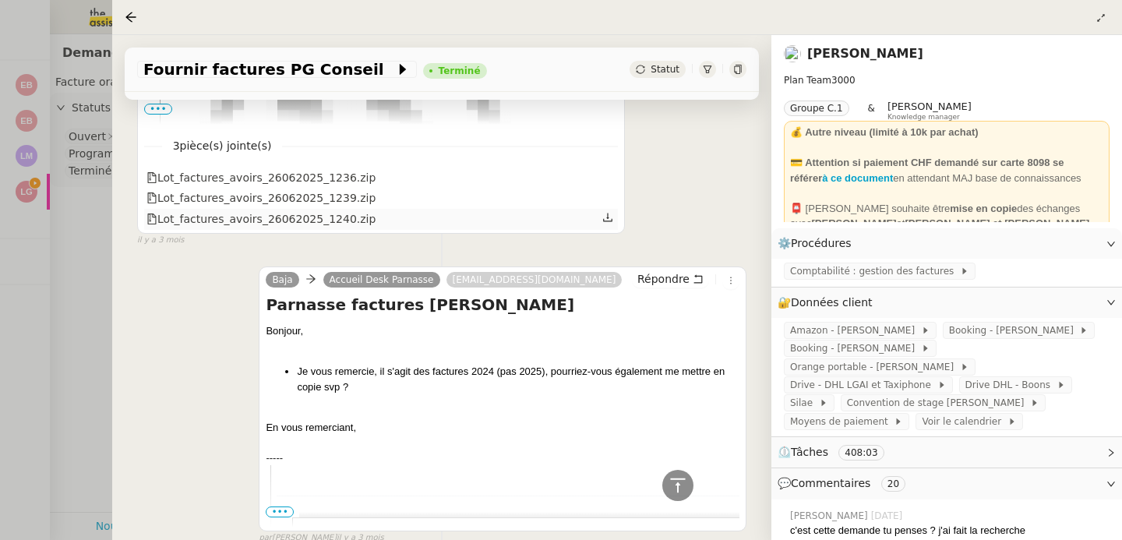
click at [239, 210] on div "Lot_factures_avoirs_26062025_1240.zip" at bounding box center [260, 219] width 229 height 18
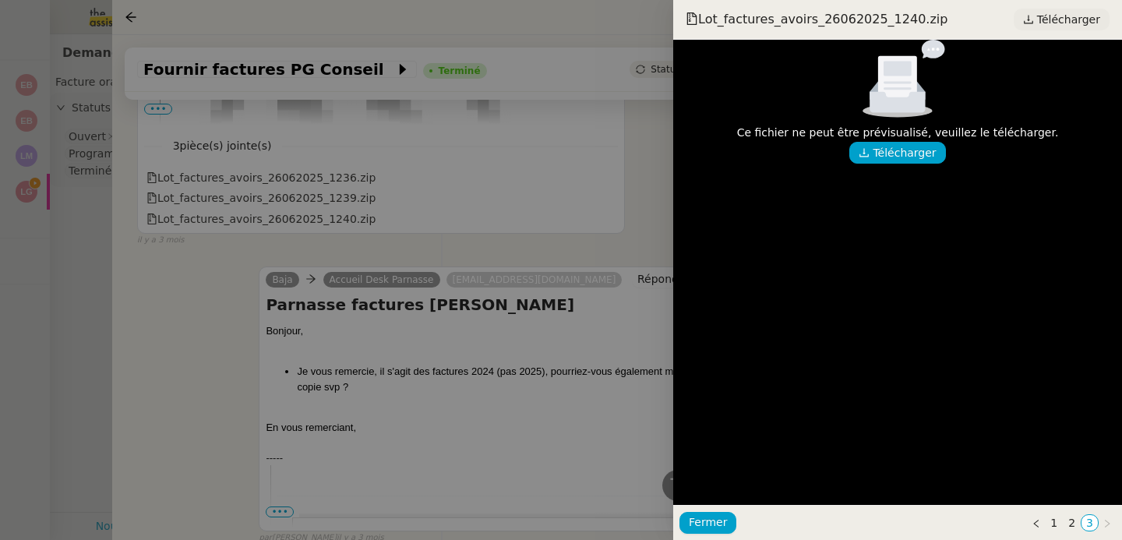
click at [1053, 27] on span "Télécharger" at bounding box center [1068, 19] width 63 height 20
click at [207, 404] on div at bounding box center [561, 270] width 1122 height 540
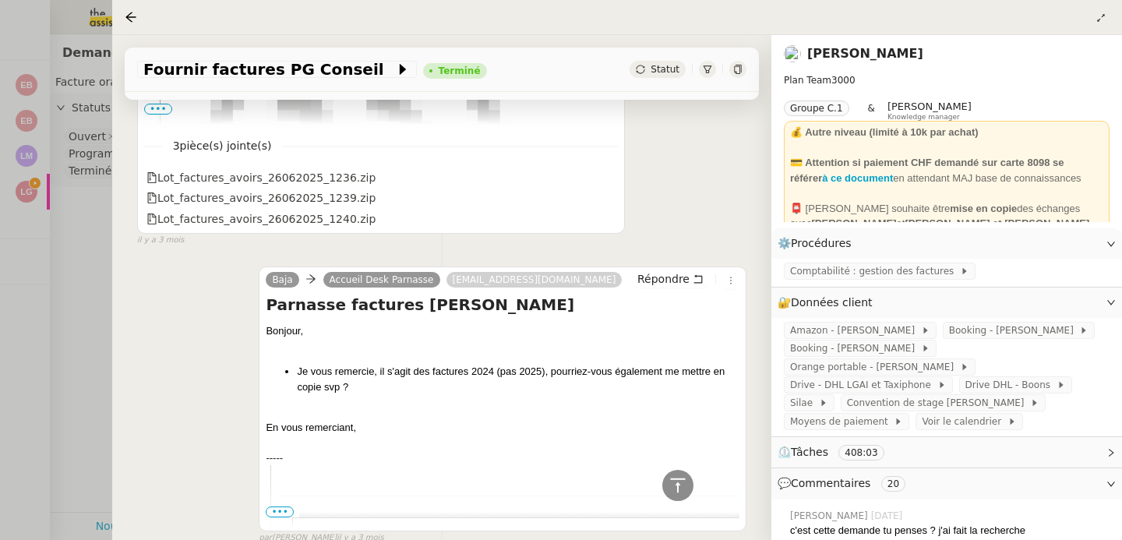
click at [207, 404] on div at bounding box center [561, 270] width 1122 height 540
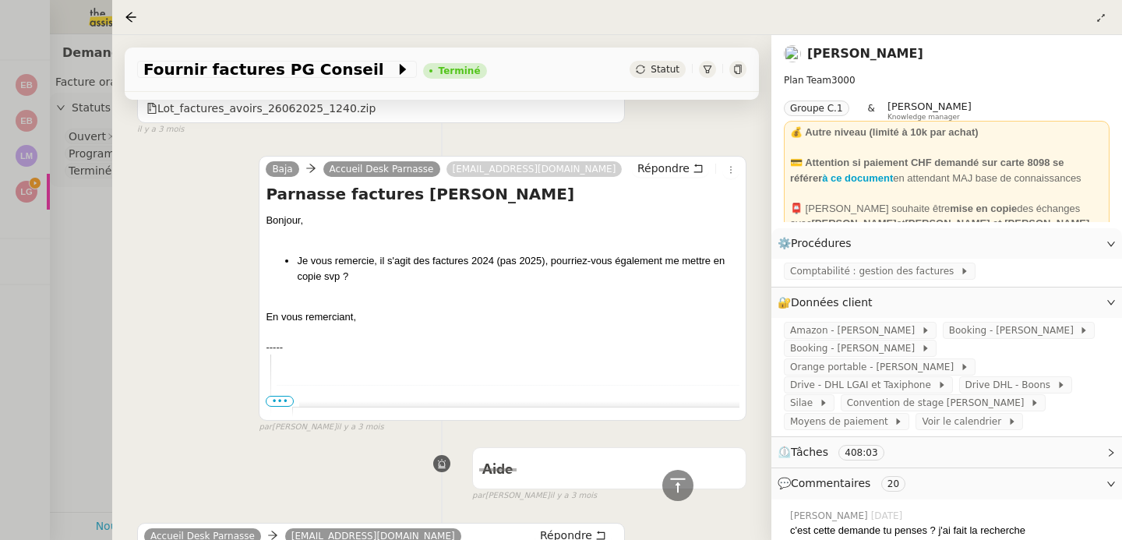
scroll to position [13998, 0]
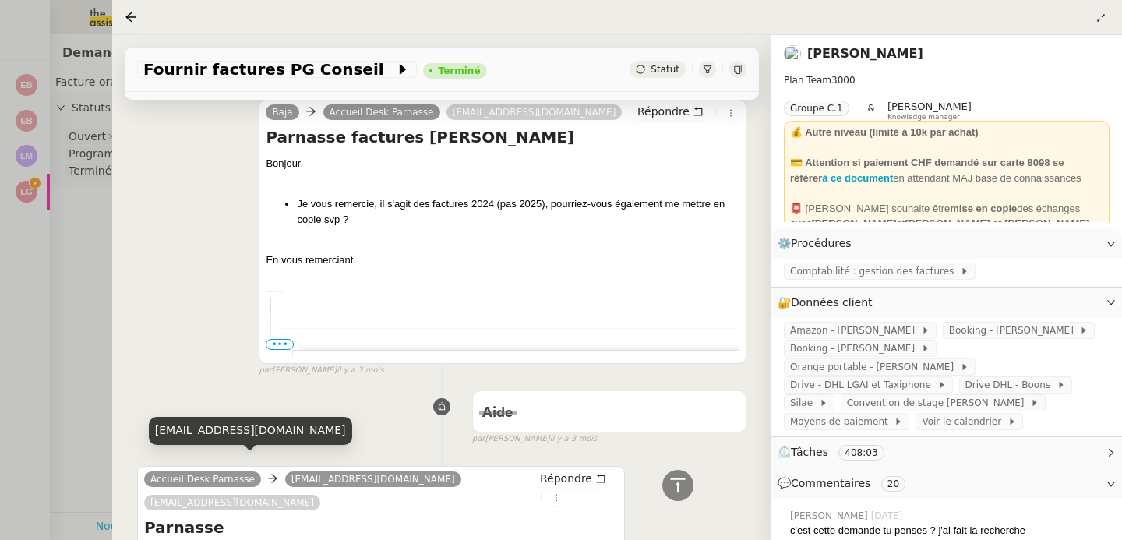
click at [222, 433] on div "desk@parnasse.fr" at bounding box center [250, 430] width 203 height 27
copy div "desk@parnasse.fr"
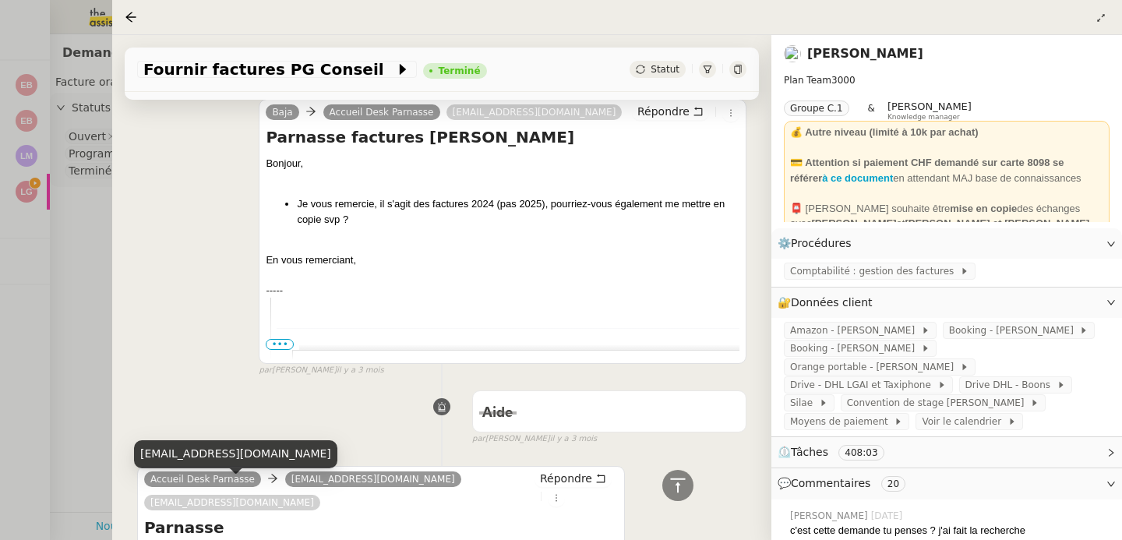
click at [249, 456] on div "pascale.surgetroue@parnasse.fr" at bounding box center [235, 453] width 203 height 27
copy div "pascale.surgetroue@parnasse.fr"
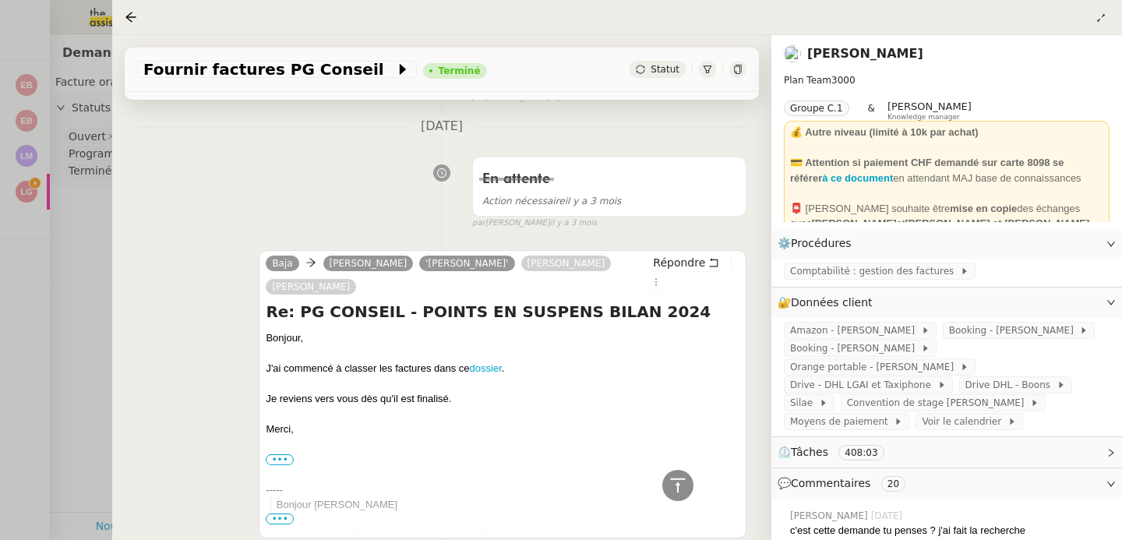
scroll to position [12943, 0]
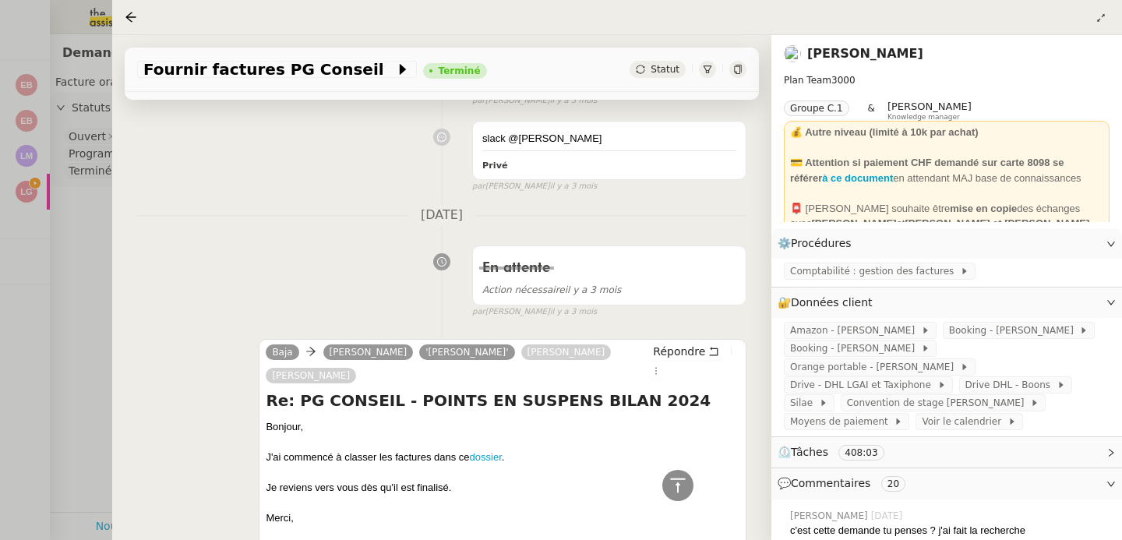
click at [93, 326] on div at bounding box center [561, 270] width 1122 height 540
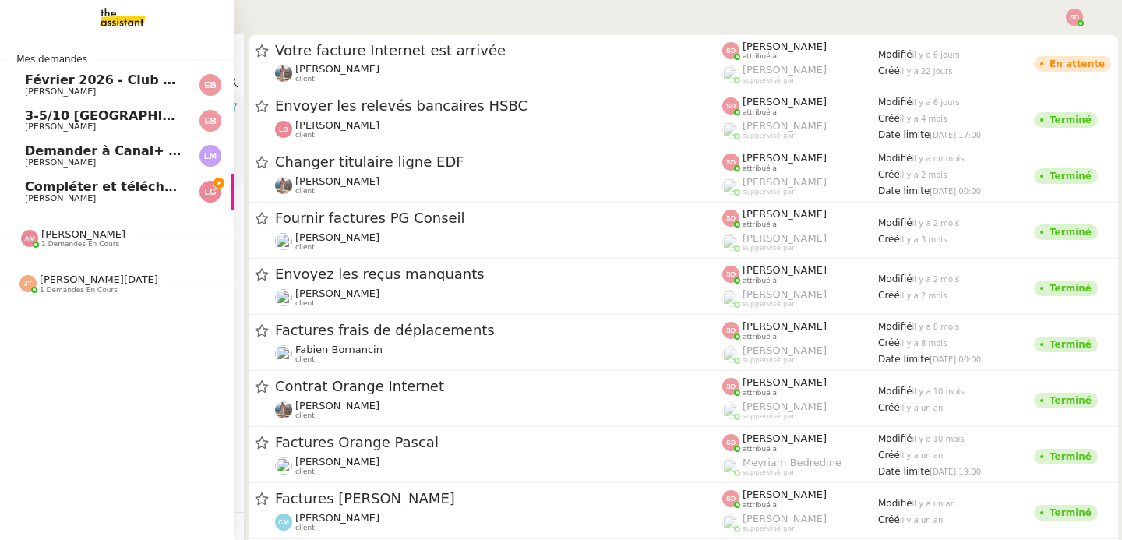
click at [37, 203] on link "Compléter et télécharger les factures Laurène Gauthier" at bounding box center [117, 192] width 234 height 36
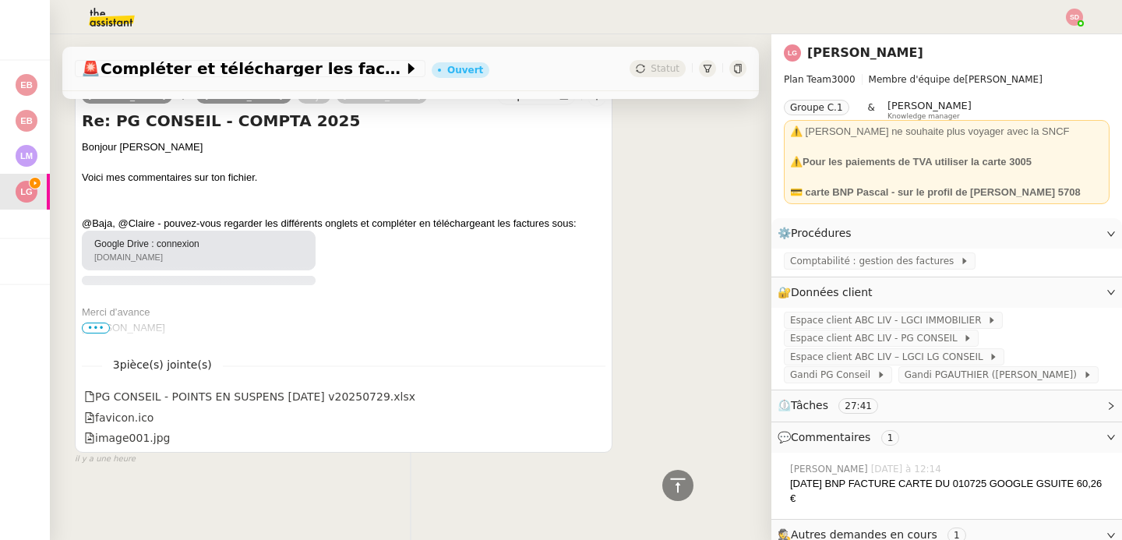
scroll to position [1515, 0]
click at [101, 323] on span "•••" at bounding box center [96, 328] width 28 height 11
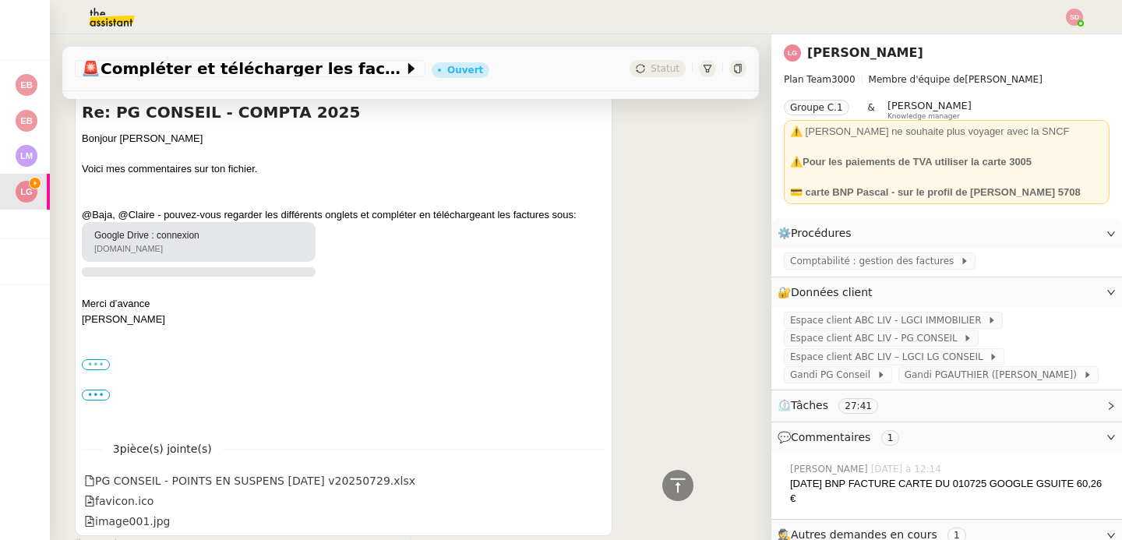
click at [92, 362] on label "•••" at bounding box center [96, 364] width 28 height 11
click at [0, 0] on input "•••" at bounding box center [0, 0] width 0 height 0
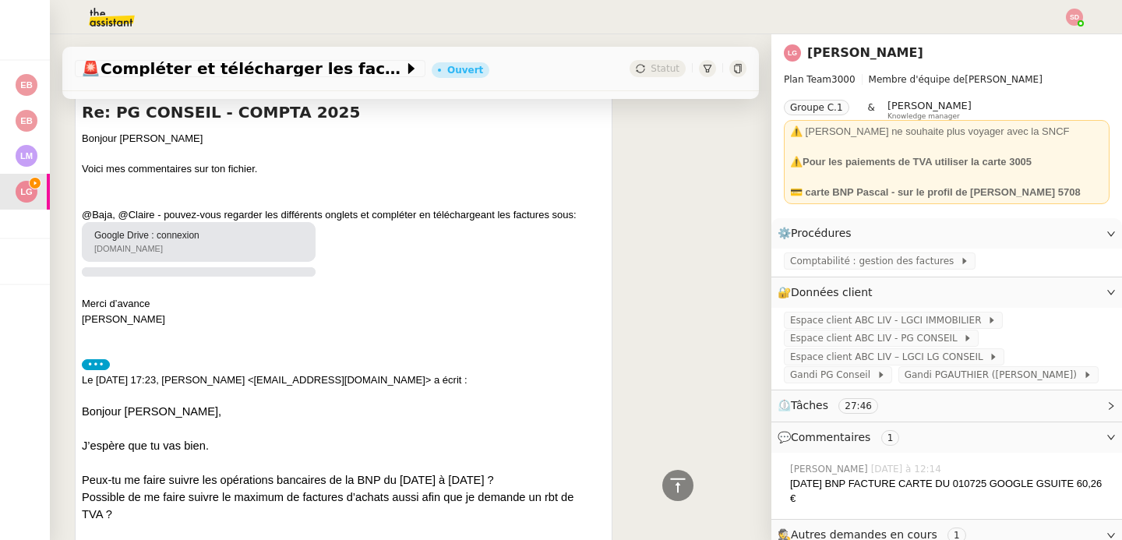
click at [92, 362] on label "•••" at bounding box center [96, 364] width 28 height 11
click at [0, 0] on input "•••" at bounding box center [0, 0] width 0 height 0
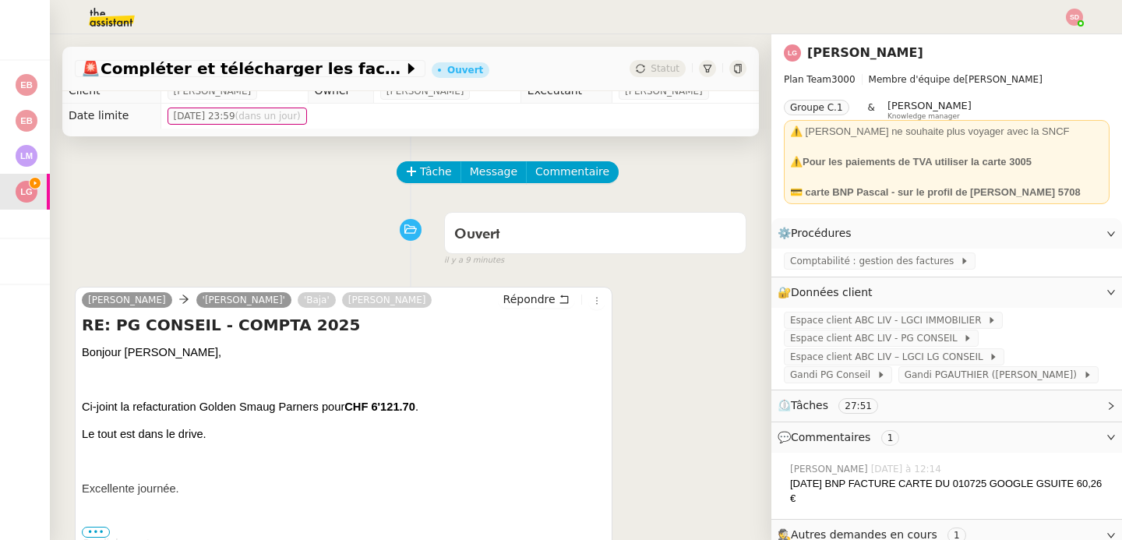
scroll to position [0, 0]
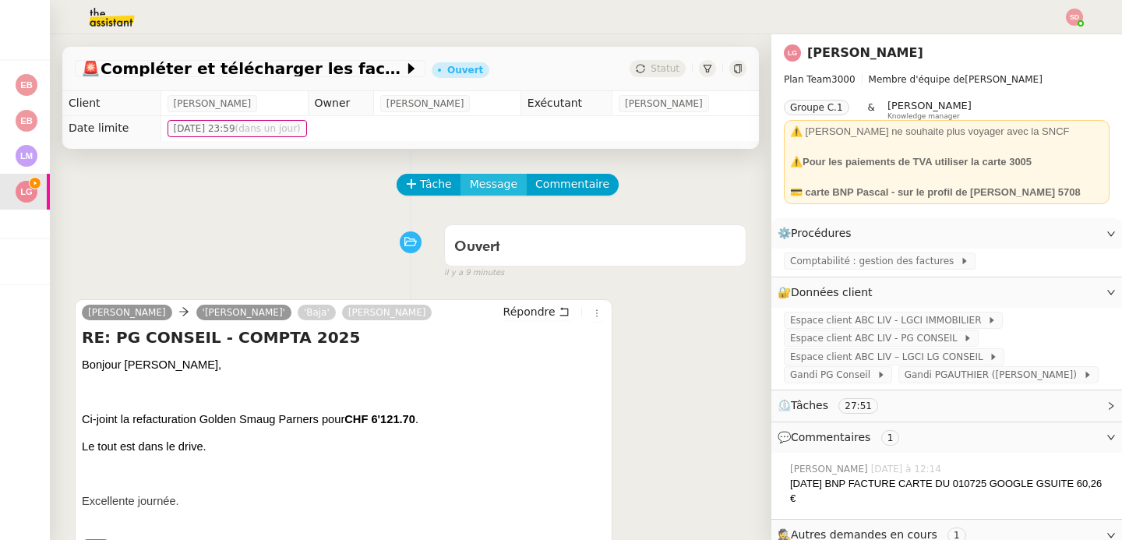
click at [470, 178] on span "Message" at bounding box center [494, 184] width 48 height 18
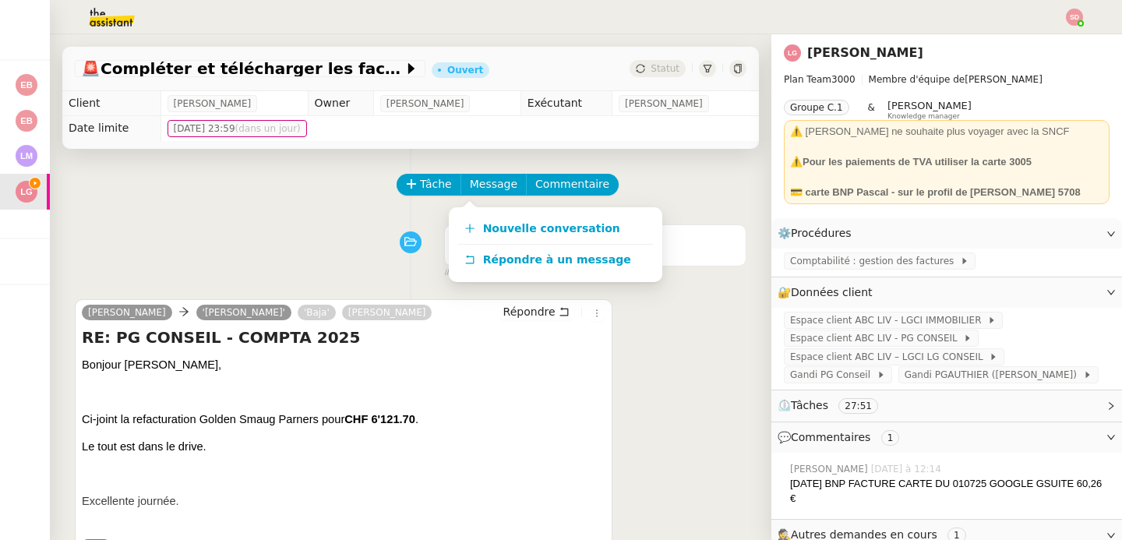
click at [681, 422] on div "Claire Morysse 'Julien Lagniez' 'Baja' Laurène Gauthier Répondre RE: PG CONSEIL…" at bounding box center [411, 462] width 672 height 355
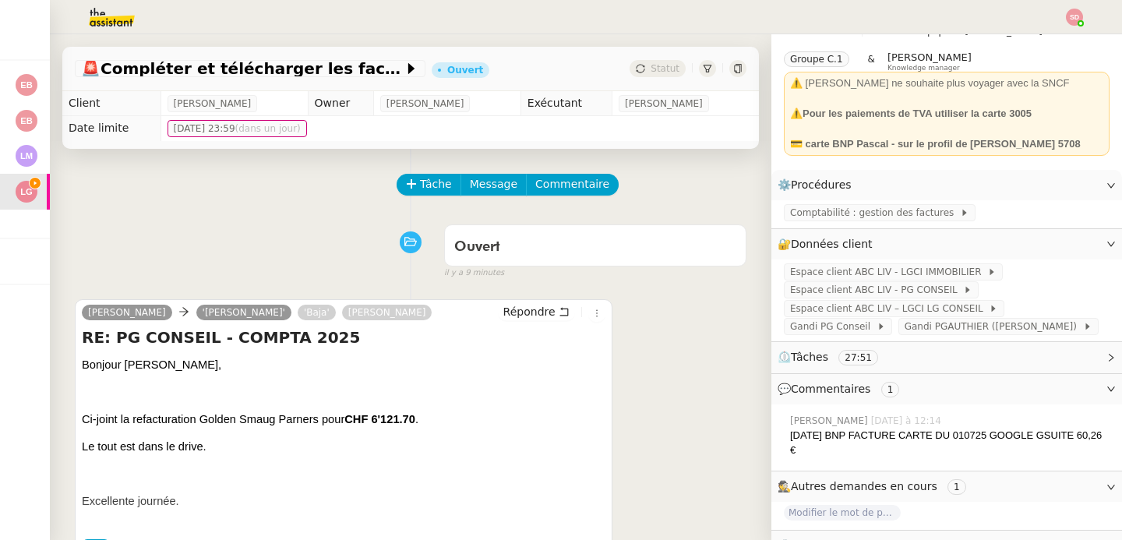
scroll to position [78, 0]
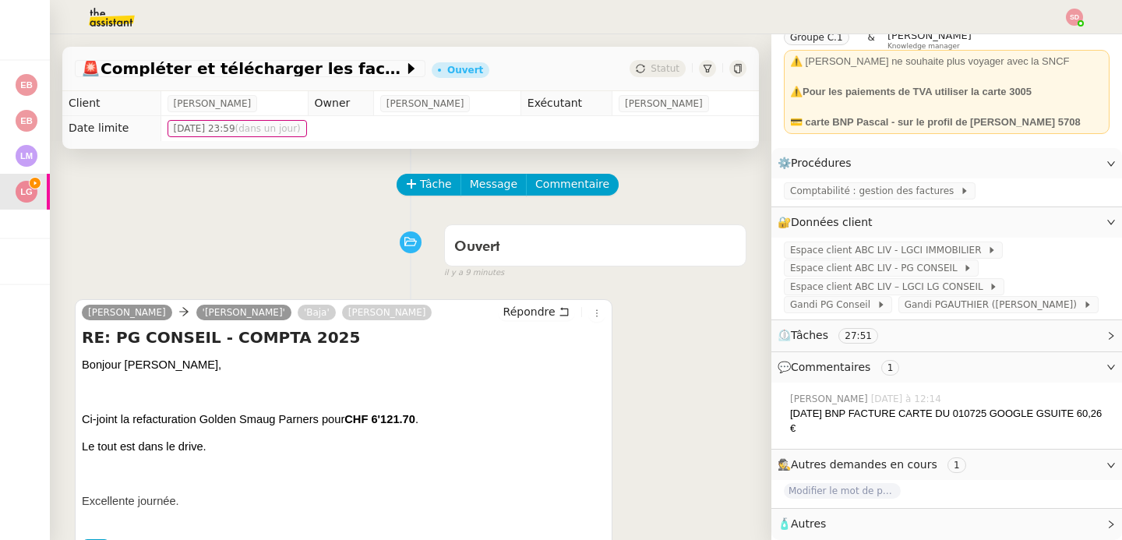
click at [888, 515] on span "🧴 Autres" at bounding box center [934, 524] width 313 height 18
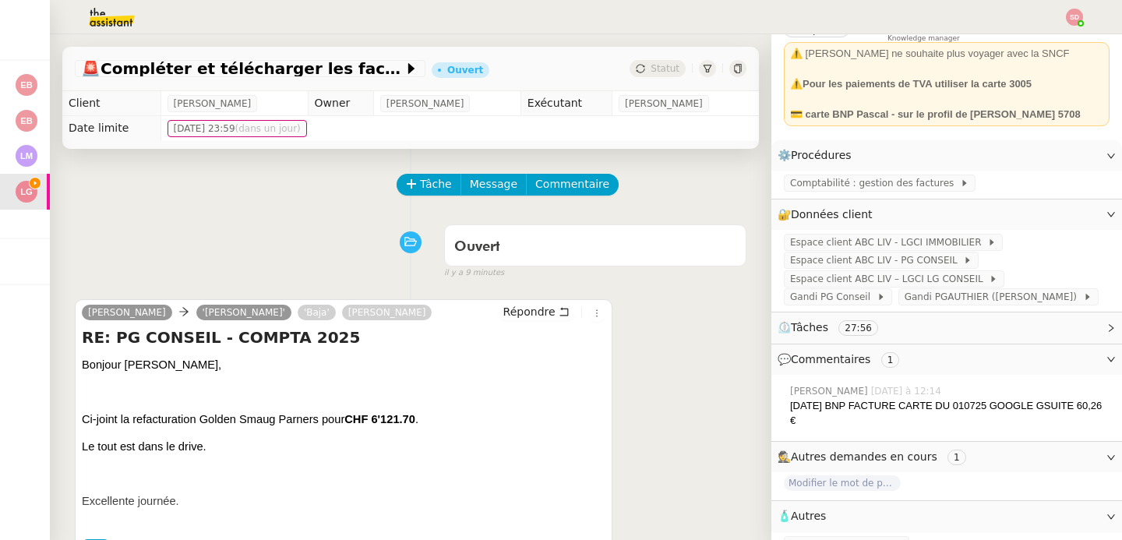
scroll to position [106, 0]
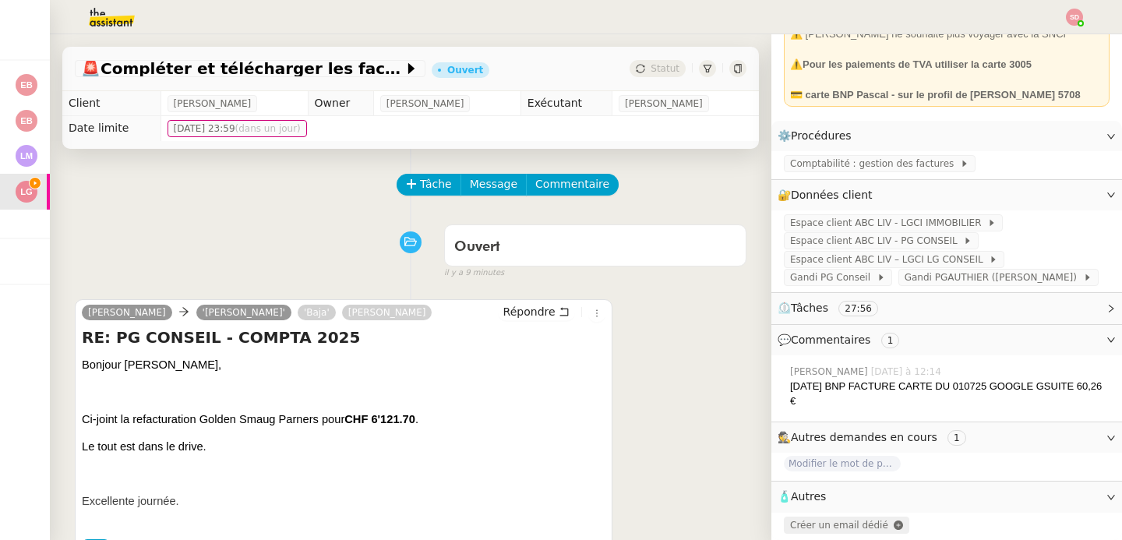
click at [819, 520] on span "Créer un email dédié" at bounding box center [839, 525] width 98 height 11
click at [478, 175] on button "Message" at bounding box center [494, 185] width 66 height 22
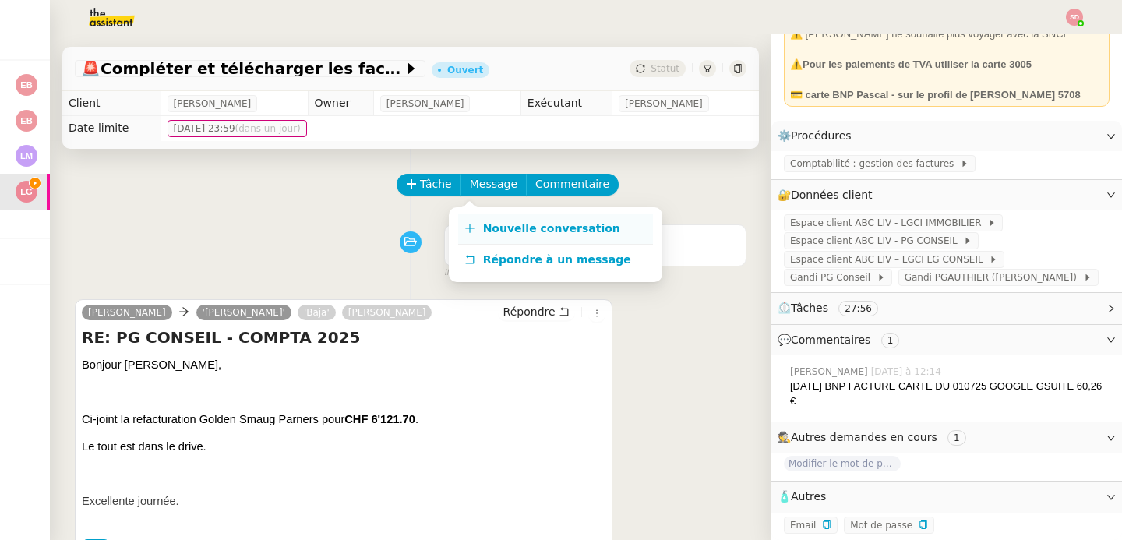
click at [479, 227] on link "Nouvelle conversation" at bounding box center [555, 229] width 195 height 31
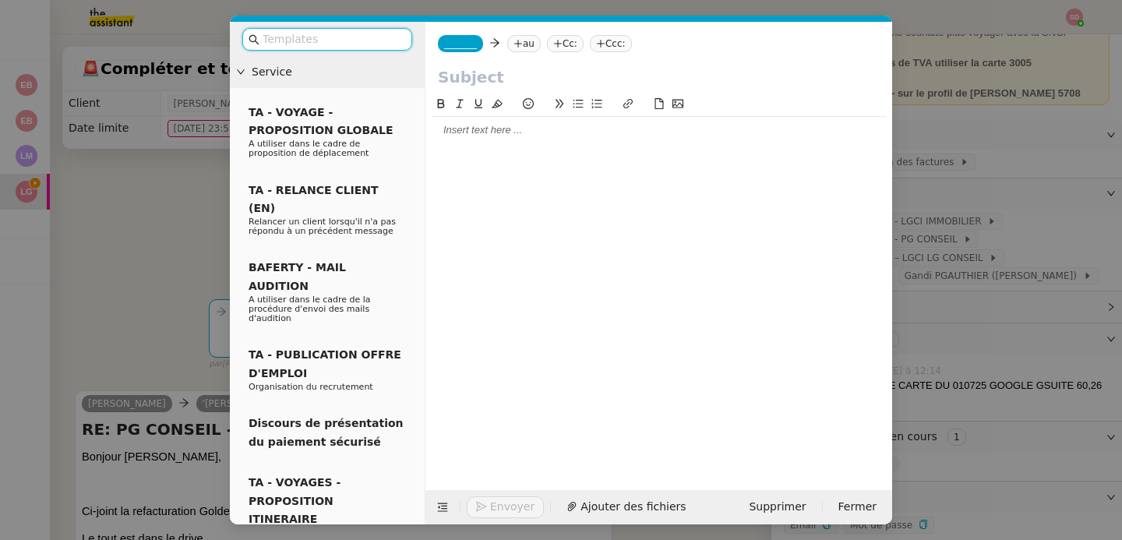
click at [455, 40] on span "_______" at bounding box center [460, 43] width 33 height 11
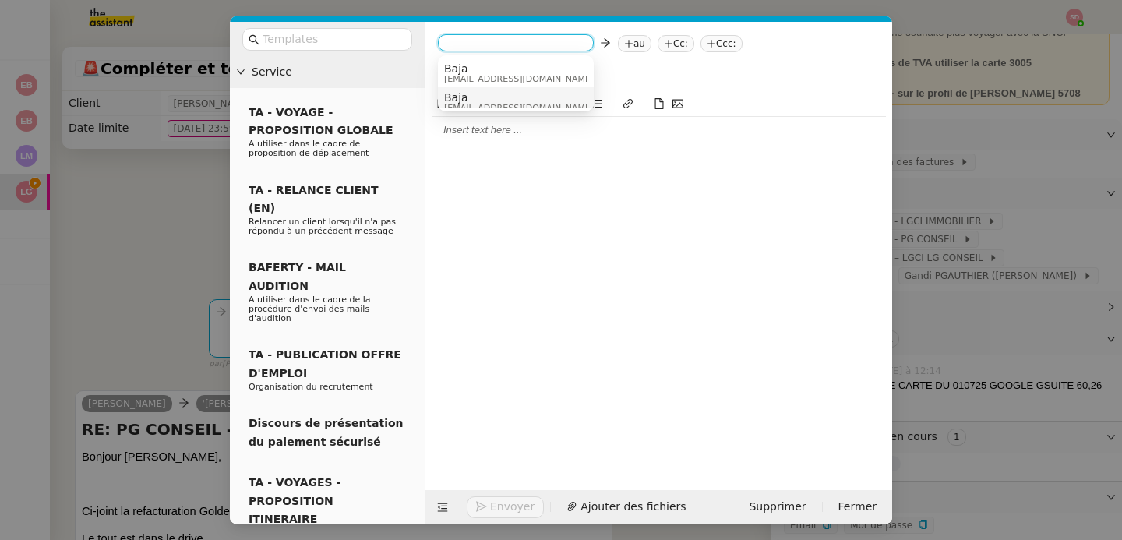
click at [482, 96] on span "Baja" at bounding box center [519, 97] width 150 height 12
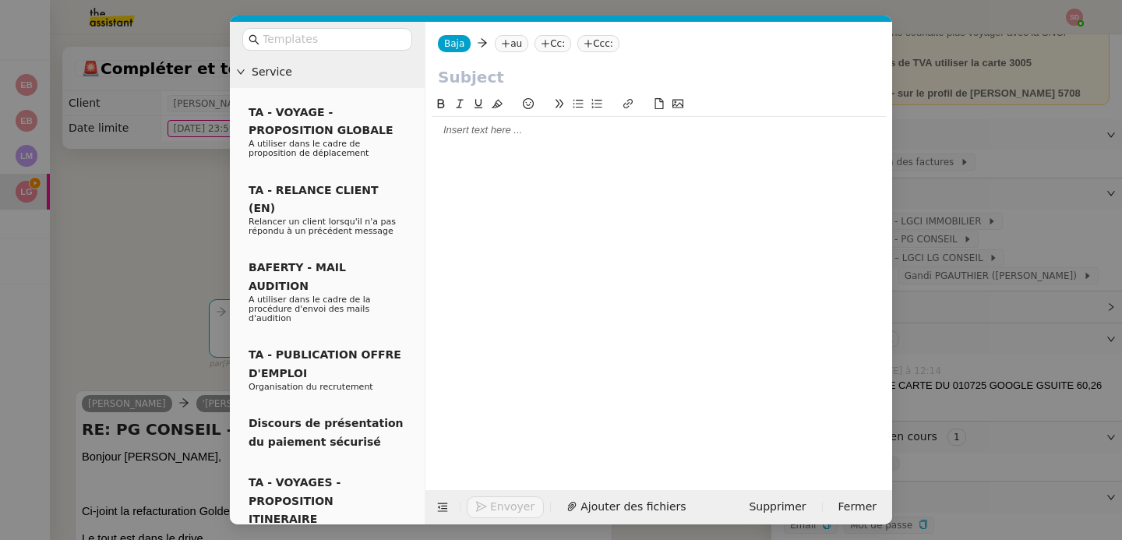
click at [510, 38] on nz-tag "au" at bounding box center [512, 43] width 34 height 17
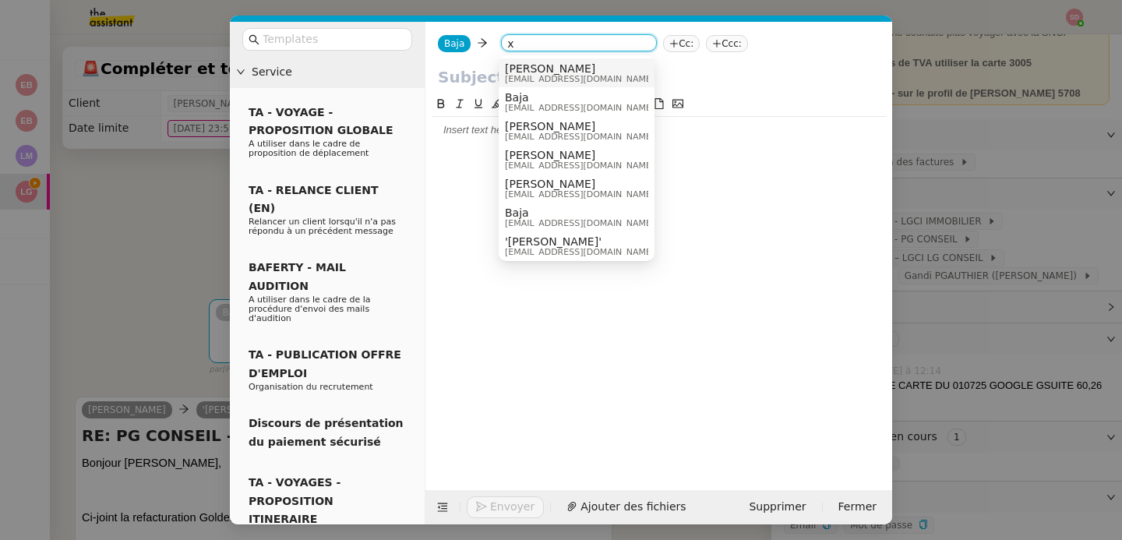
paste input "pascale.surgetroue@parnasse.fr"
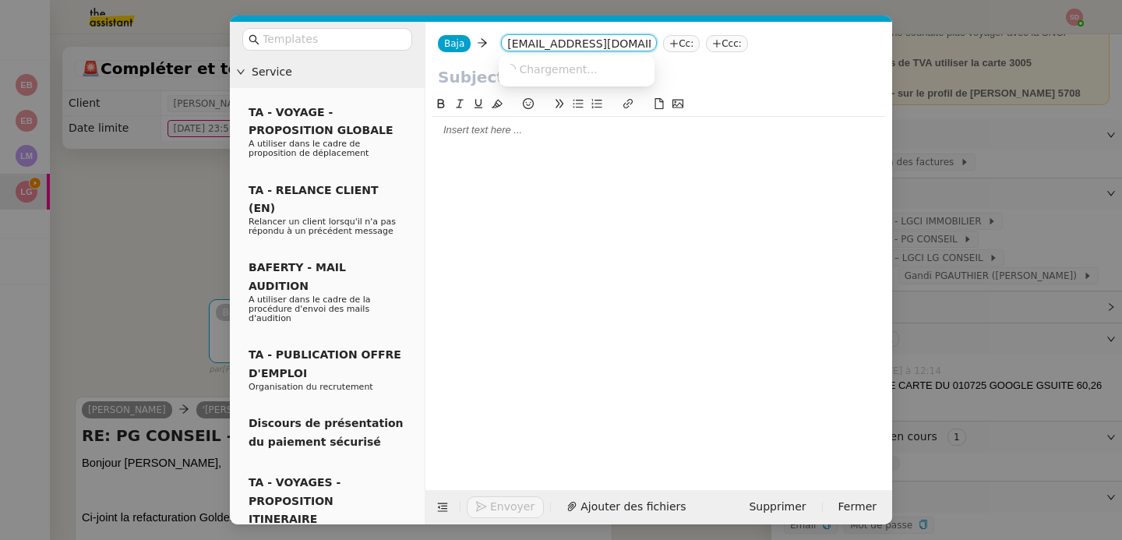
scroll to position [0, 25]
click at [522, 44] on input "xpascale.surgetroue@parnasse.fr" at bounding box center [578, 45] width 143 height 16
paste input
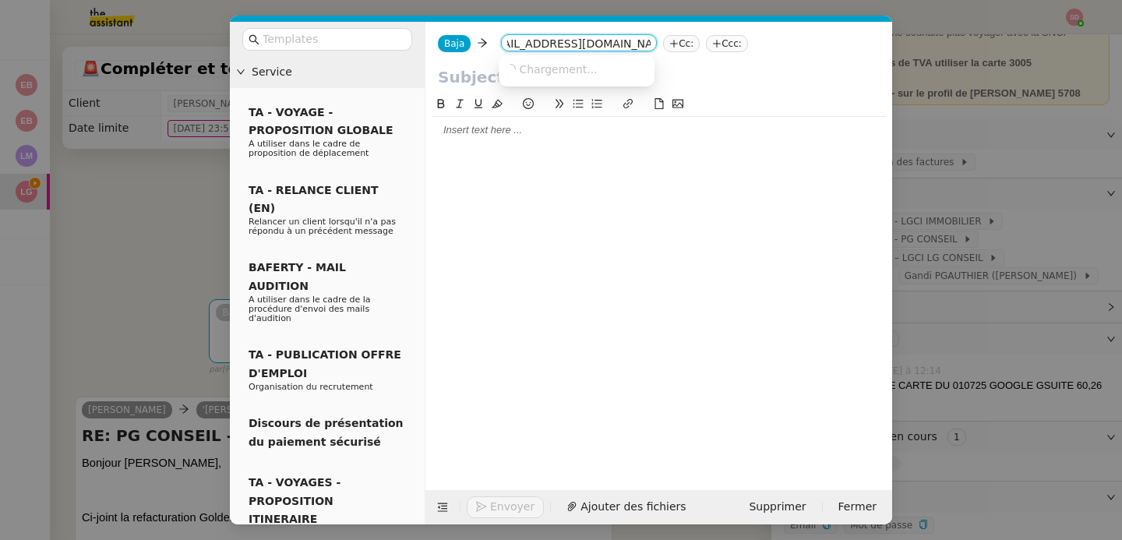
scroll to position [0, 19]
click at [551, 70] on span "pascale.surgetroue@parnasse.fr" at bounding box center [600, 68] width 191 height 12
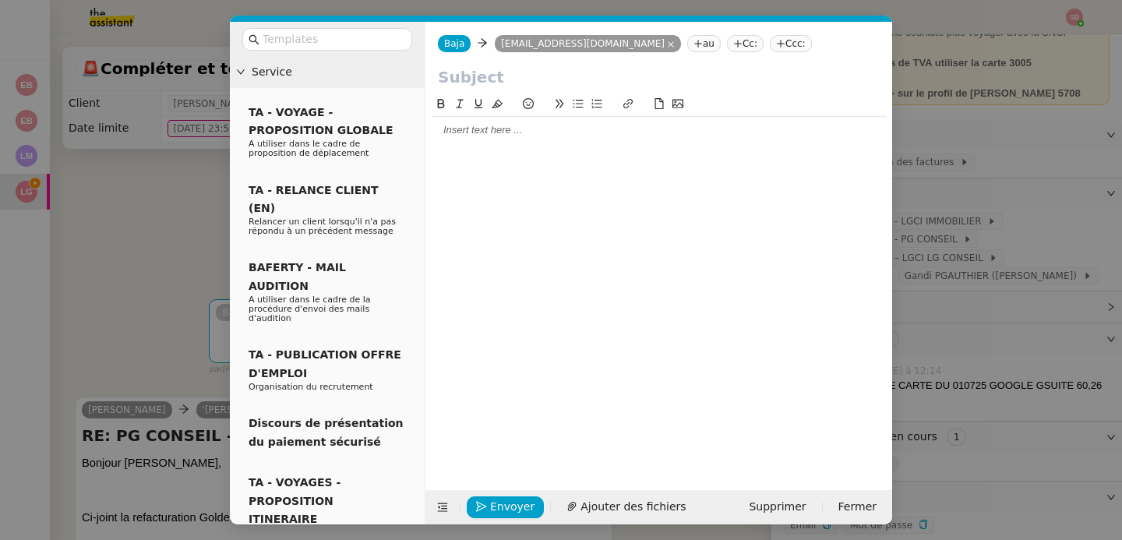
click at [696, 41] on nz-tag "au" at bounding box center [704, 43] width 34 height 17
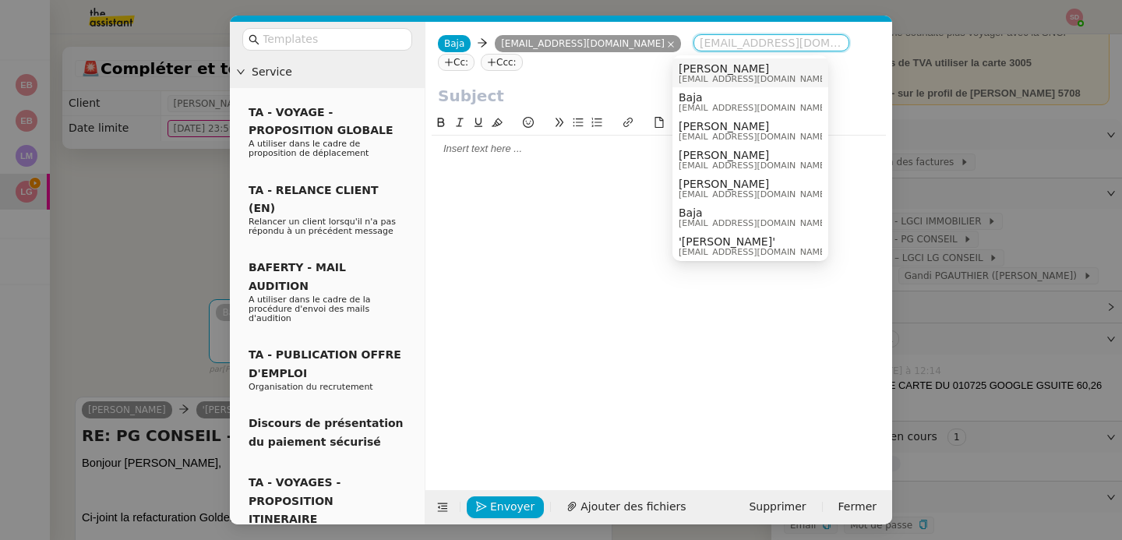
paste input "desk@parnasse.fr"
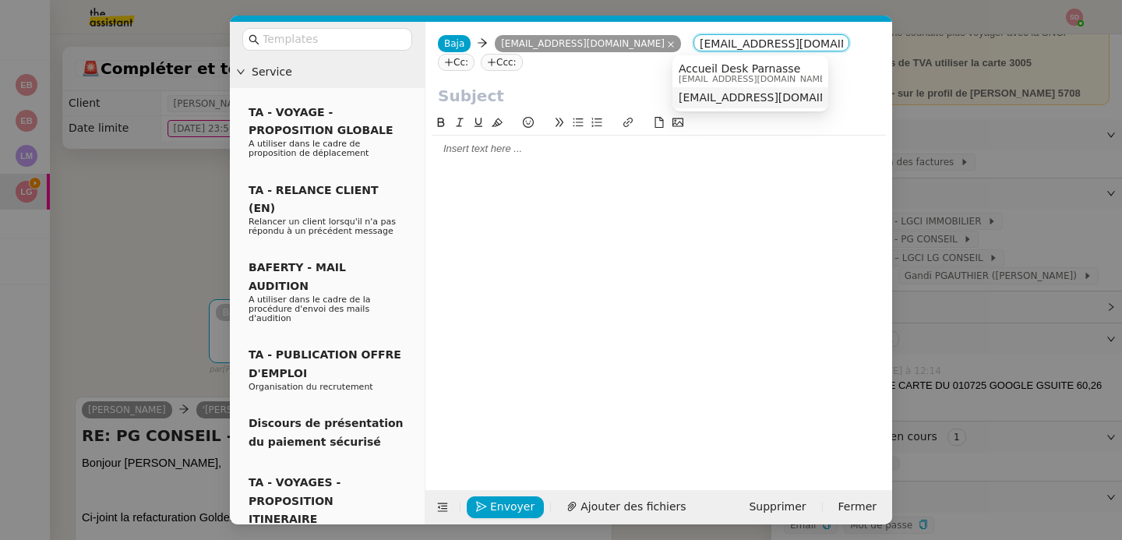
type input "desk@parnasse.fr"
click at [702, 97] on span "desk@parnasse.fr" at bounding box center [774, 97] width 191 height 12
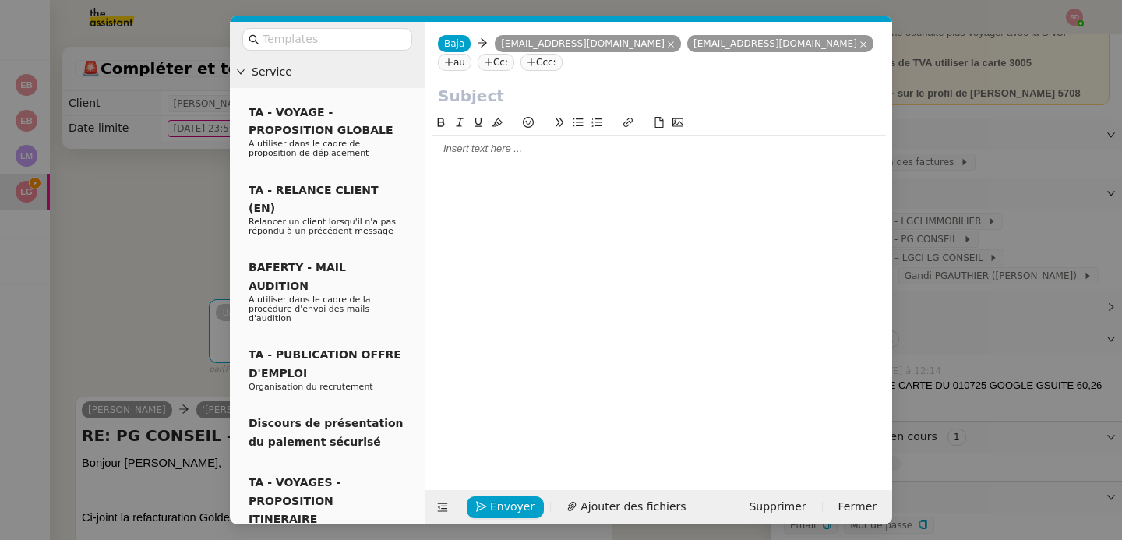
click at [612, 79] on div "Baja Baja pascale.surgetroue@parnasse.fr desk@parnasse.fr desk@parnasse.fr au C…" at bounding box center [658, 53] width 467 height 62
click at [604, 109] on div at bounding box center [658, 99] width 467 height 30
click at [599, 101] on input "text" at bounding box center [659, 95] width 442 height 23
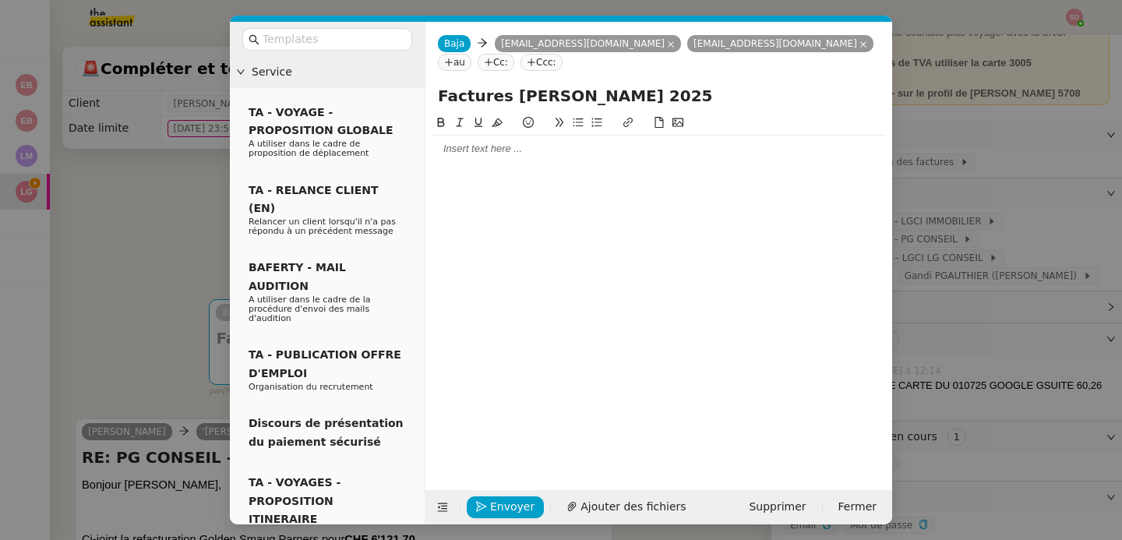
type input "Factures Pascal Gauthier 2025"
click at [566, 172] on div at bounding box center [659, 290] width 454 height 352
click at [540, 158] on div at bounding box center [659, 149] width 454 height 26
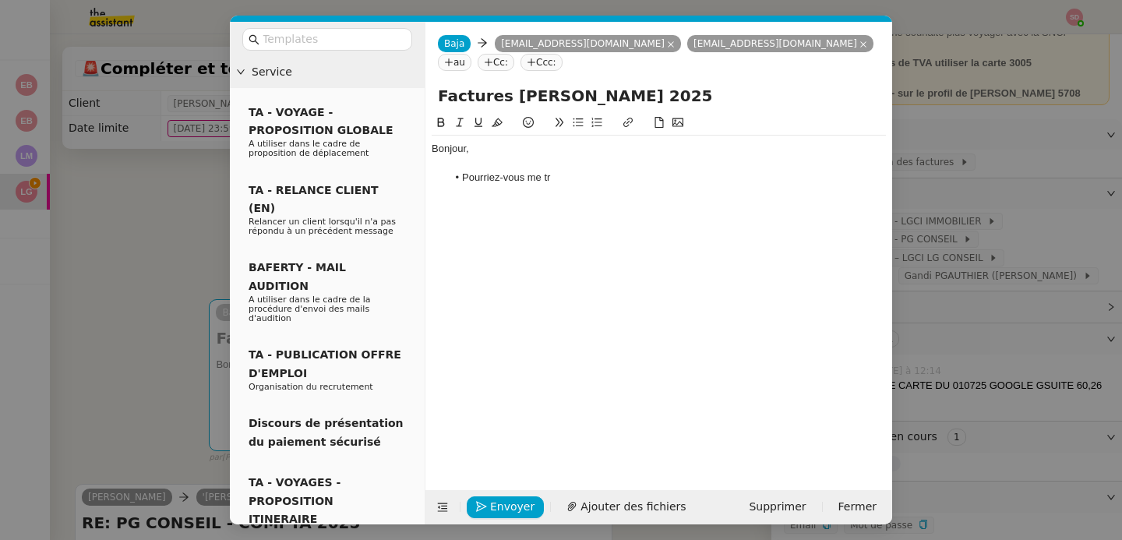
click at [495, 166] on div at bounding box center [659, 164] width 454 height 14
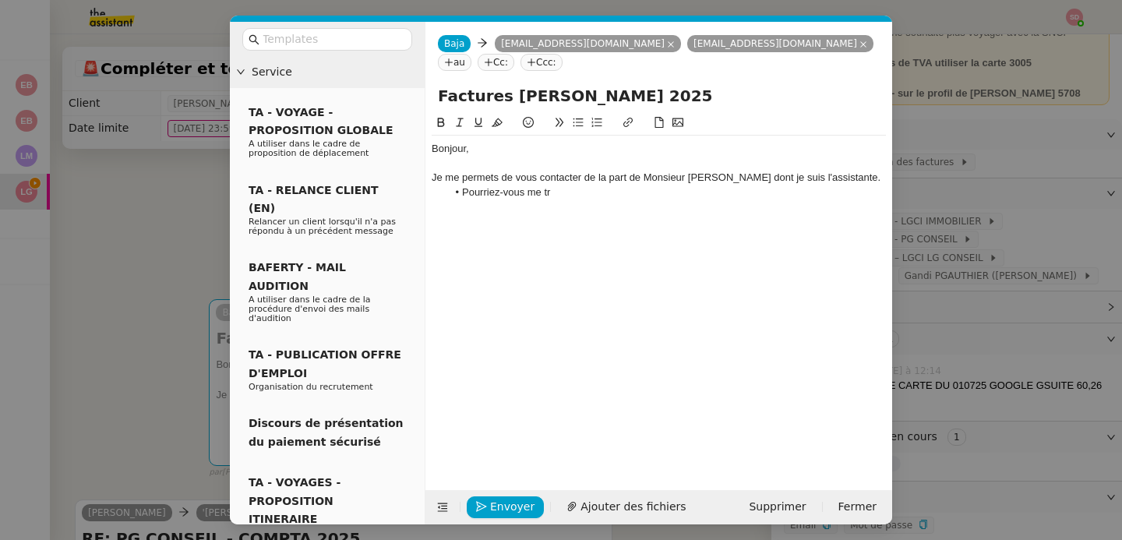
click at [586, 192] on li "Pourriez-vous me tr" at bounding box center [666, 192] width 439 height 14
click at [434, 503] on icon at bounding box center [442, 507] width 20 height 11
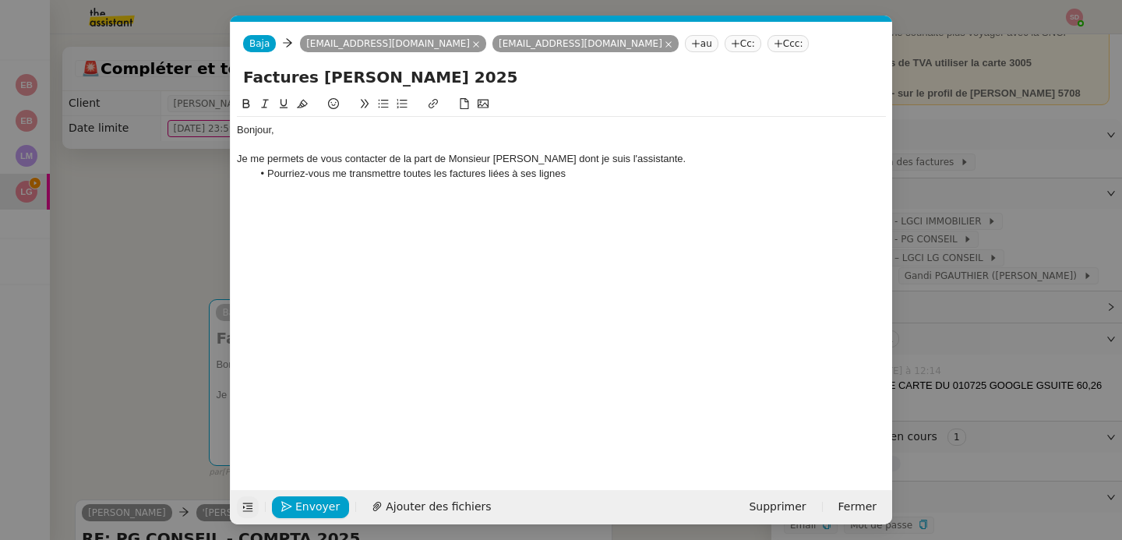
click at [581, 182] on div "Bonjour, Je me permets de vous contacter de la part de Monsieur Pascal Gauthier…" at bounding box center [561, 152] width 649 height 70
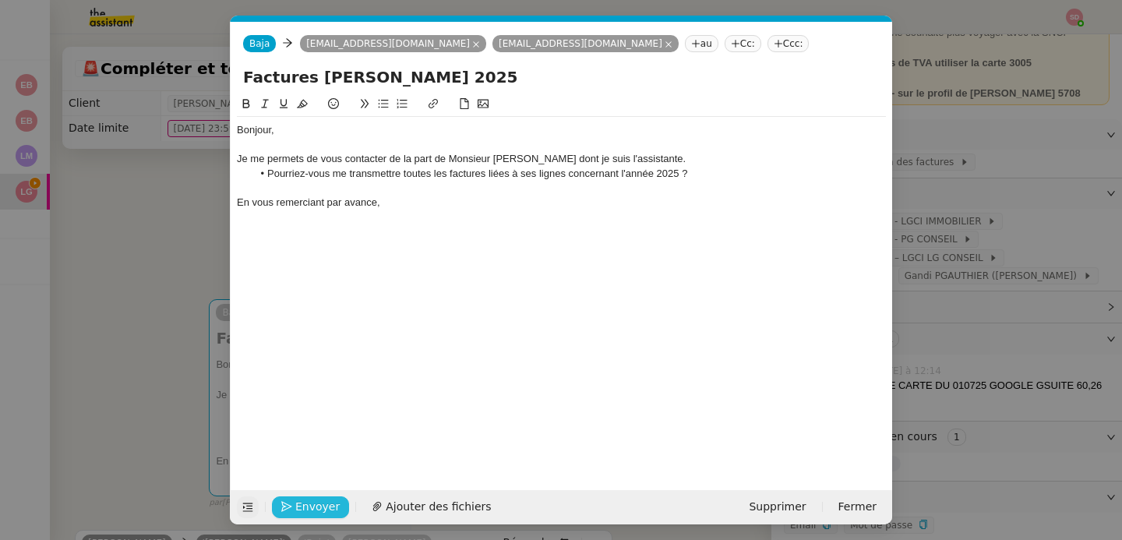
click at [330, 505] on span "Envoyer" at bounding box center [317, 507] width 44 height 18
click at [330, 505] on span "Confirmer l'envoi" at bounding box center [342, 507] width 94 height 18
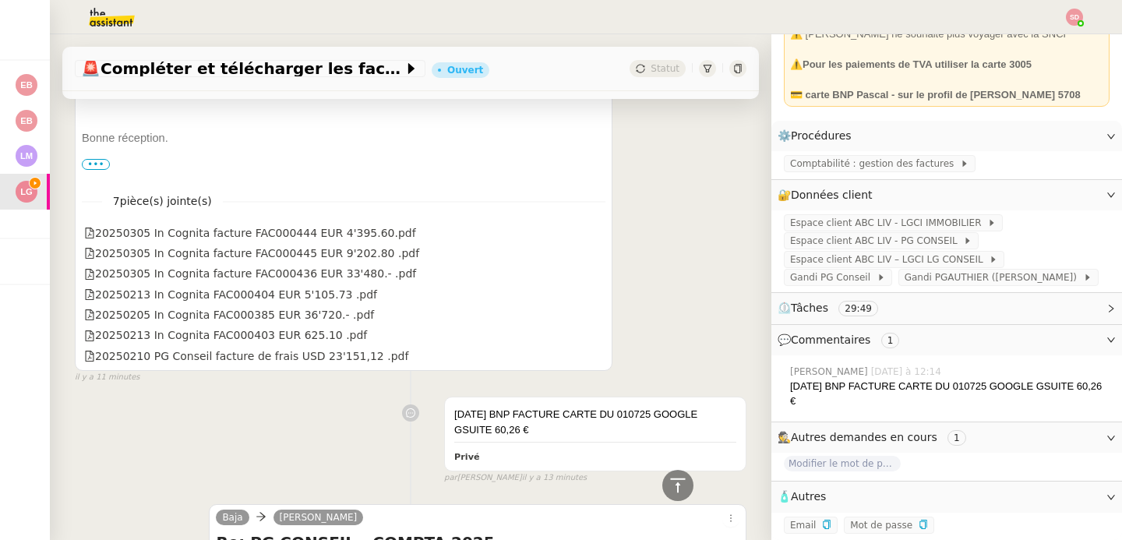
scroll to position [1082, 0]
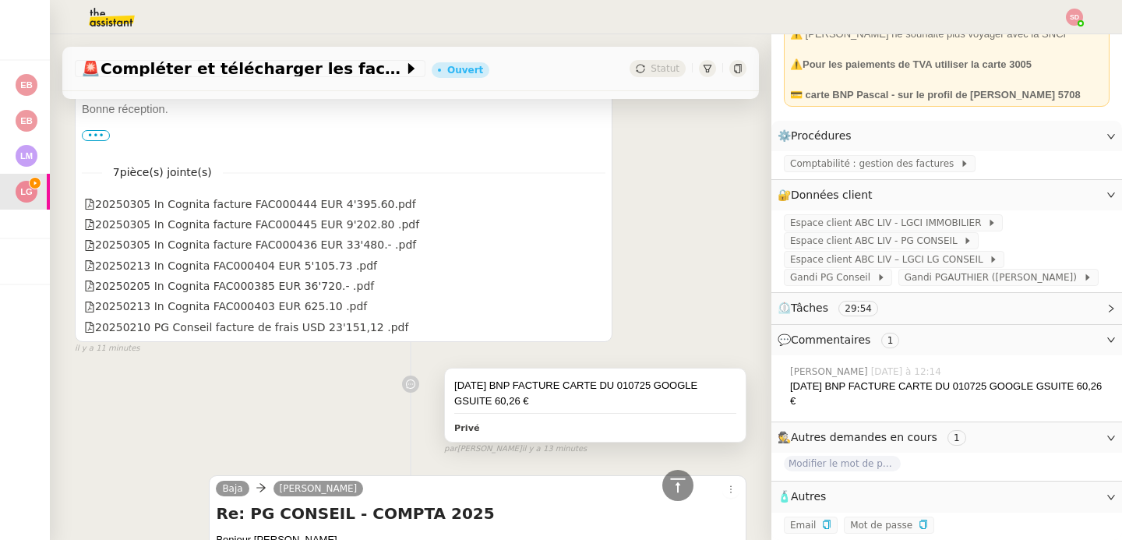
click at [637, 390] on div "02/07/2025 BNP FACTURE CARTE DU 010725 GOOGLE GSUITE 60,26 €" at bounding box center [595, 393] width 282 height 30
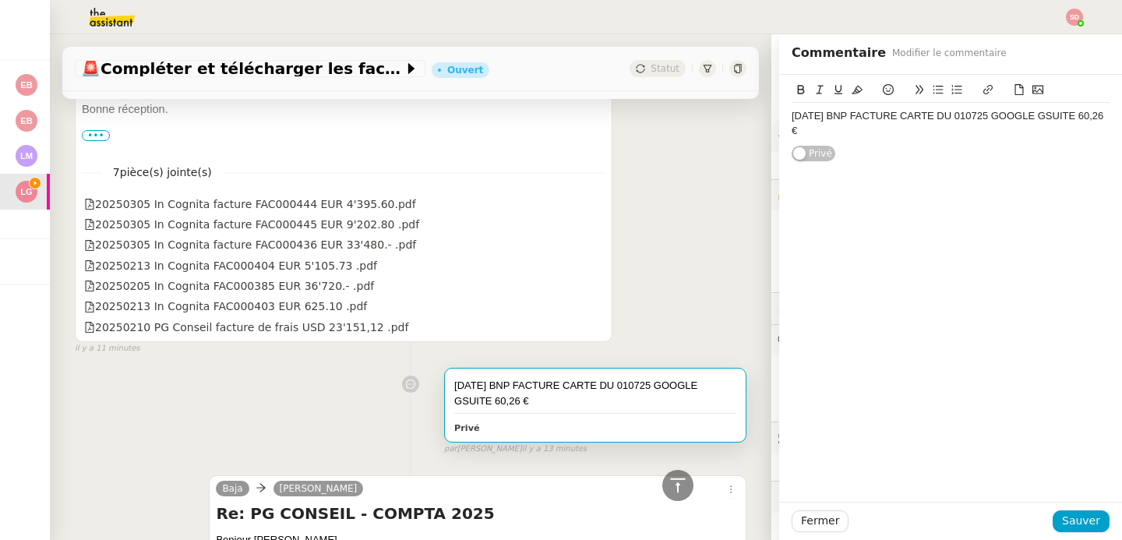
click at [919, 132] on div "02/07/2025 BNP FACTURE CARTE DU 010725 GOOGLE GSUITE 60,26 €" at bounding box center [951, 123] width 318 height 29
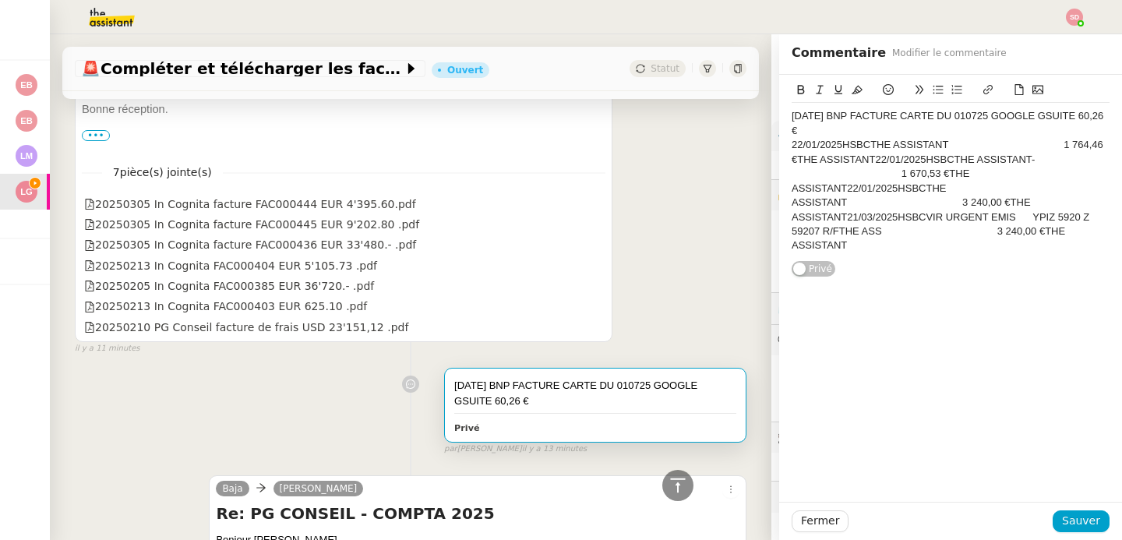
click at [831, 146] on div "22/01/2025HSBCTHE ASSISTANT 1 764,46 €THE ASSISTANT22/01/2025HSBCTHE ASSISTANT-…" at bounding box center [951, 195] width 318 height 115
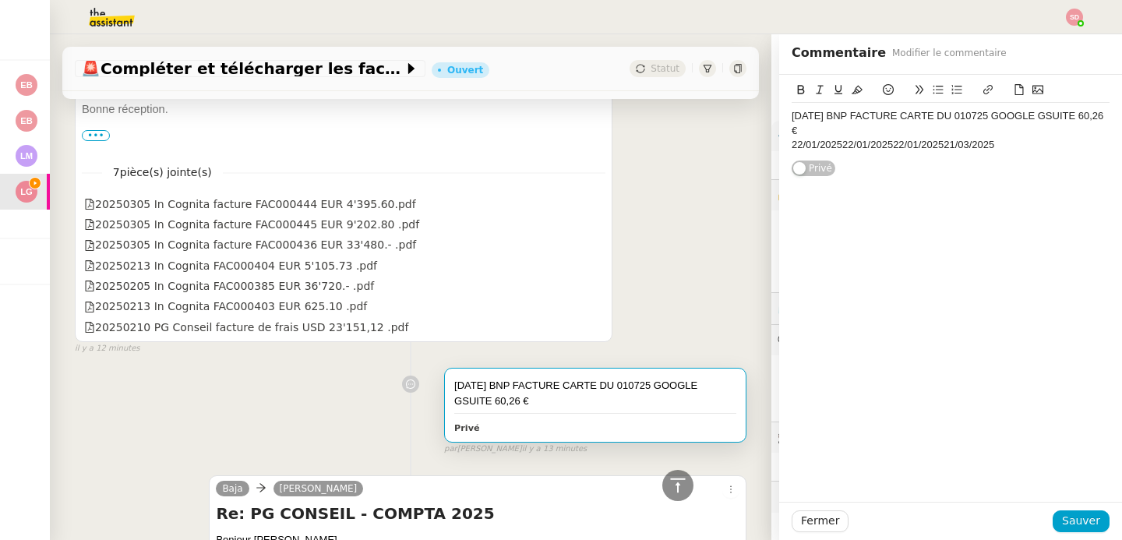
click at [830, 148] on div "22/01/202522/01/202522/01/202521/03/2025" at bounding box center [951, 145] width 318 height 14
click at [831, 162] on div "22/01/202522/01/202521/03/2025" at bounding box center [951, 160] width 318 height 14
click at [829, 176] on div "22/01/202521/03/2025" at bounding box center [951, 174] width 318 height 14
click at [863, 149] on div "22/01/2025" at bounding box center [951, 145] width 318 height 14
click at [889, 154] on div "22/01/2025" at bounding box center [951, 160] width 318 height 14
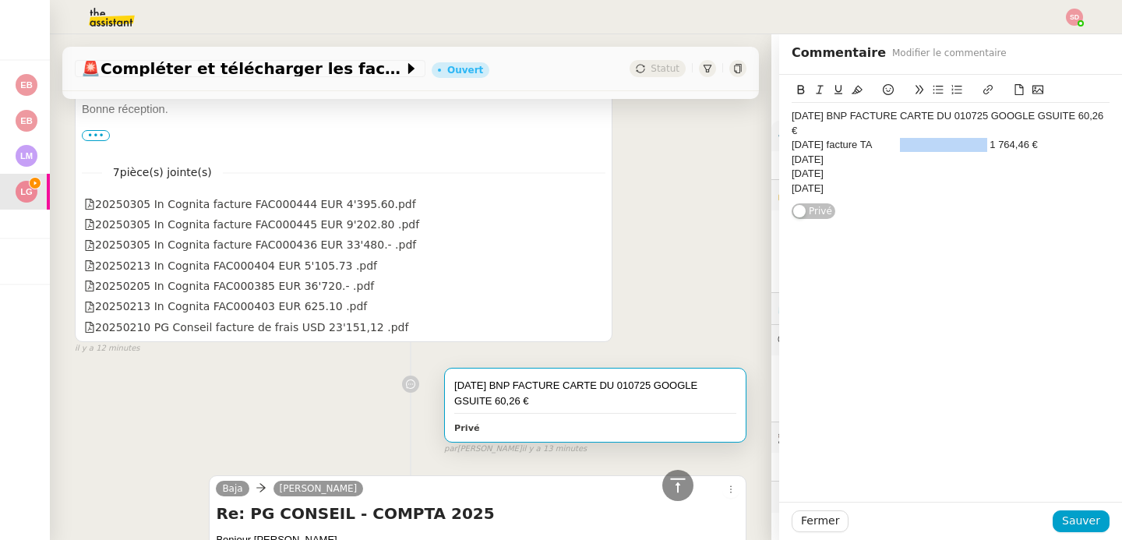
drag, startPoint x: 983, startPoint y: 143, endPoint x: 897, endPoint y: 146, distance: 85.8
click at [897, 146] on div "22/01/2025 facture TA 1 764,46 €" at bounding box center [951, 145] width 318 height 14
drag, startPoint x: 880, startPoint y: 147, endPoint x: 832, endPoint y: 150, distance: 47.6
click at [832, 150] on div "22/01/2025 facture TA 1 764,46 €" at bounding box center [951, 145] width 318 height 14
copy div "facture TA"
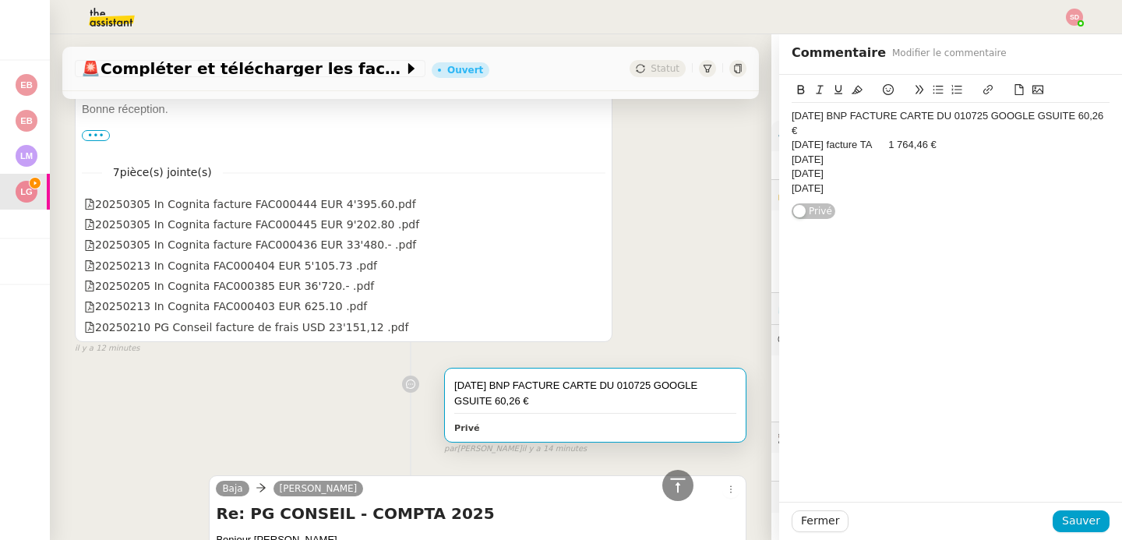
click at [851, 160] on div "22/01/2025" at bounding box center [951, 160] width 318 height 14
click at [848, 179] on div "22/01/2025" at bounding box center [951, 174] width 318 height 14
click at [852, 197] on div "02/07/2025 BNP FACTURE CARTE DU 010725 GOOGLE GSUITE 60,26 € 22/01/2025 facture…" at bounding box center [951, 152] width 318 height 99
click at [916, 161] on div "22/01/2025 facture TA" at bounding box center [951, 160] width 318 height 14
drag, startPoint x: 976, startPoint y: 158, endPoint x: 882, endPoint y: 162, distance: 94.4
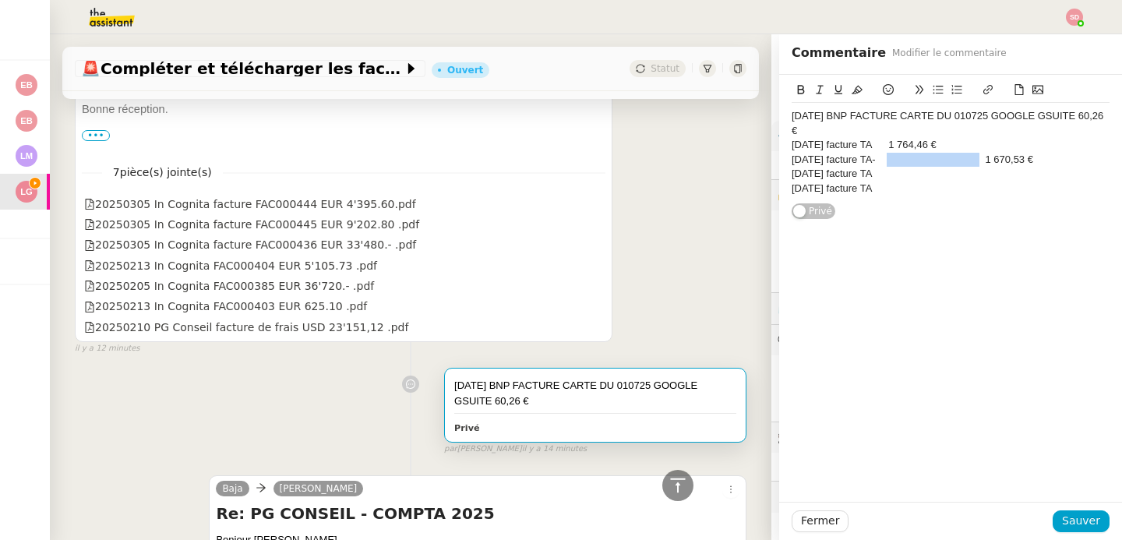
click at [882, 162] on div "22/01/2025 facture TA- 1 670,53 €" at bounding box center [951, 160] width 318 height 14
click at [946, 176] on div "22/01/2025 facture TA" at bounding box center [951, 174] width 318 height 14
drag, startPoint x: 992, startPoint y: 172, endPoint x: 884, endPoint y: 178, distance: 108.4
click at [884, 178] on div "22/01/2025 facture TA 3 240,00 €" at bounding box center [951, 174] width 318 height 14
click at [899, 185] on div "21/03/2025 facture TA" at bounding box center [951, 189] width 318 height 14
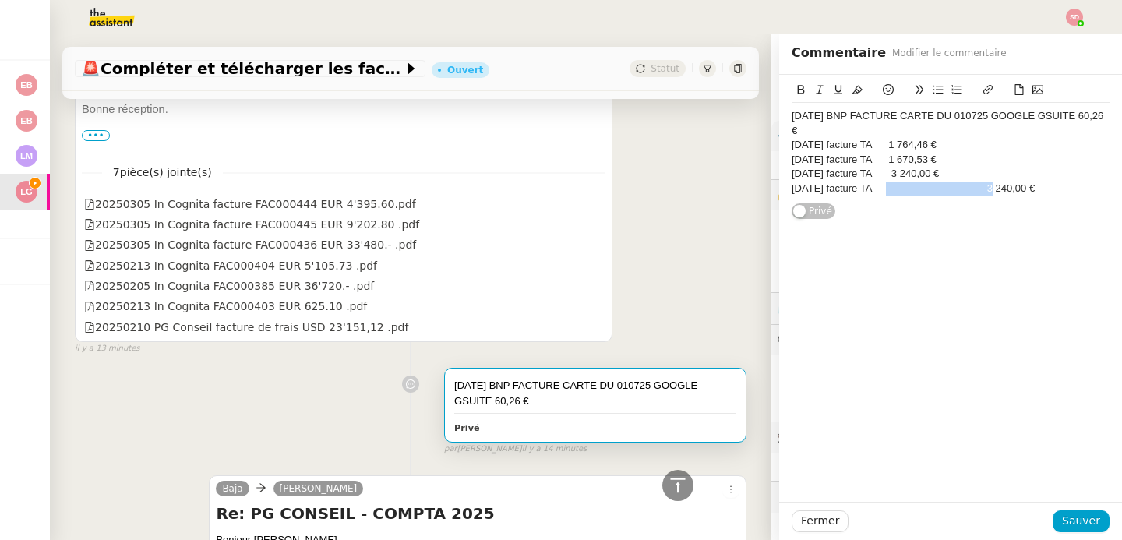
drag, startPoint x: 985, startPoint y: 191, endPoint x: 883, endPoint y: 192, distance: 102.1
click at [883, 192] on div "21/03/2025 facture TA 3 240,00 €" at bounding box center [951, 189] width 318 height 14
click at [1071, 520] on span "Sauver" at bounding box center [1081, 521] width 38 height 18
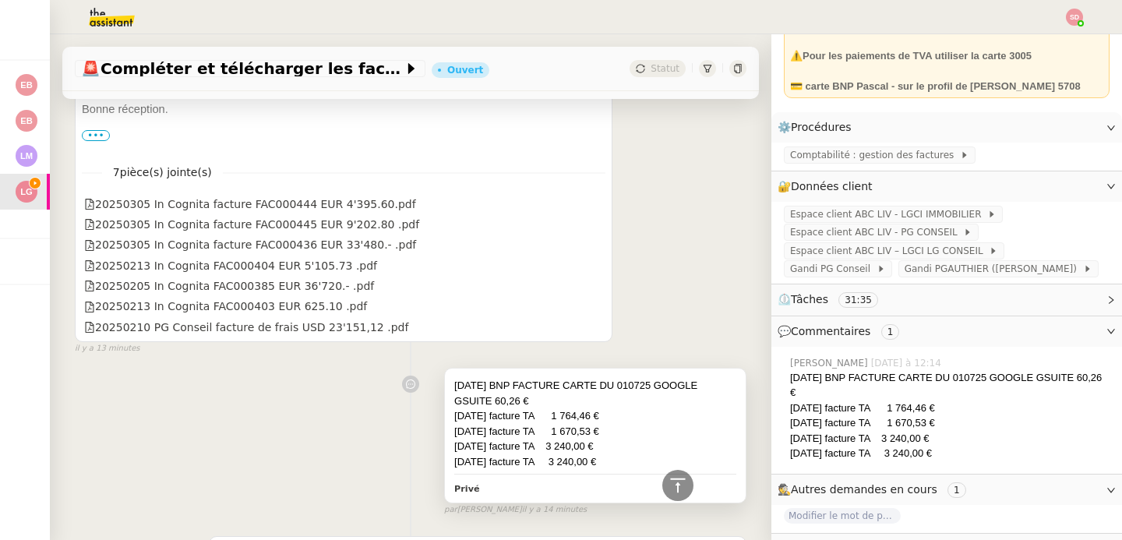
click at [528, 416] on div "22/01/2025 facture TA 1 764,46 €" at bounding box center [595, 416] width 282 height 16
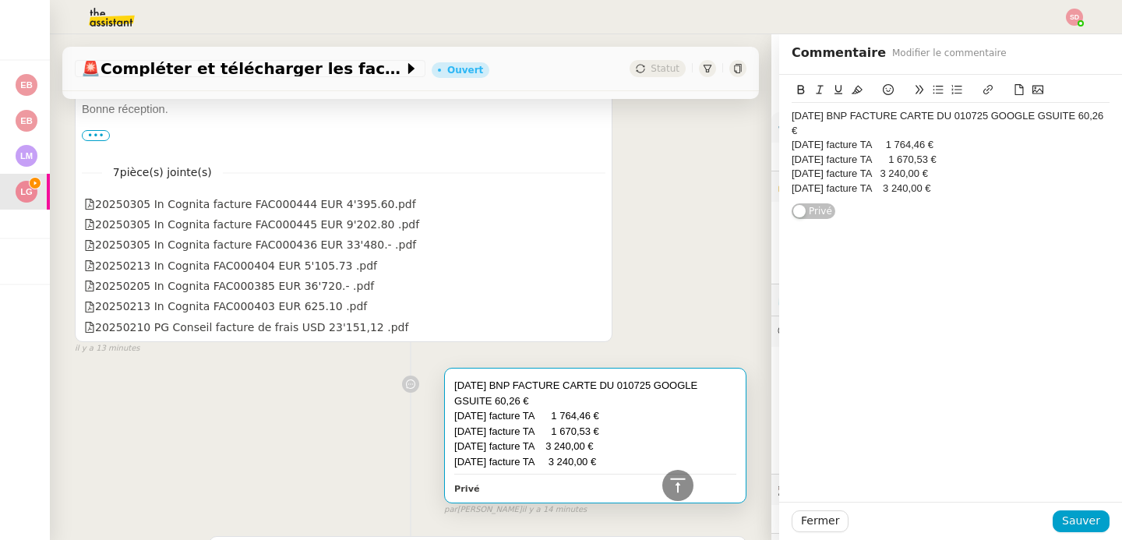
click at [994, 122] on div "02/07/2025 BNP FACTURE CARTE DU 010725 GOOGLE GSUITE 60,26 €" at bounding box center [951, 123] width 318 height 29
click at [870, 126] on div "02/07/2025 BNP FACTURE CARTE DU 010725 GOOGLE GSUITE 60,26 €" at bounding box center [951, 123] width 318 height 29
click at [1062, 528] on span "Sauver" at bounding box center [1081, 521] width 38 height 18
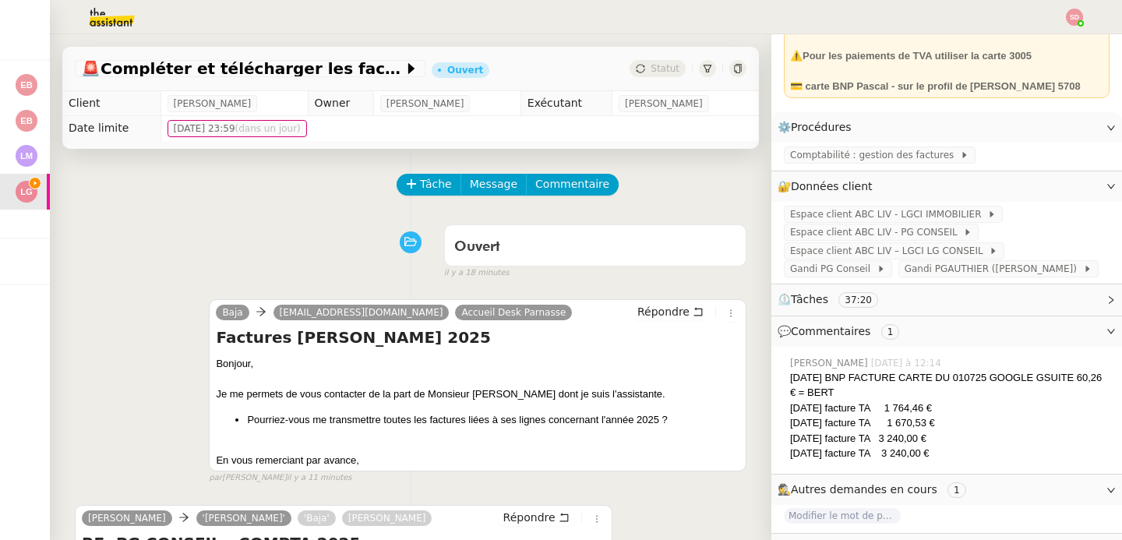
click at [104, 19] on img at bounding box center [99, 17] width 121 height 34
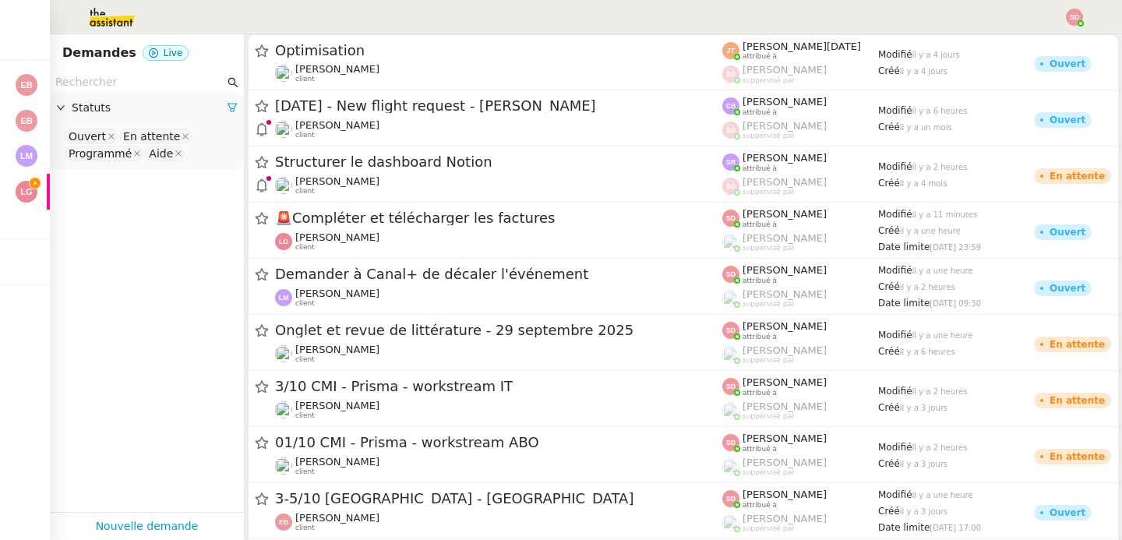
click at [147, 79] on input "text" at bounding box center [139, 82] width 169 height 18
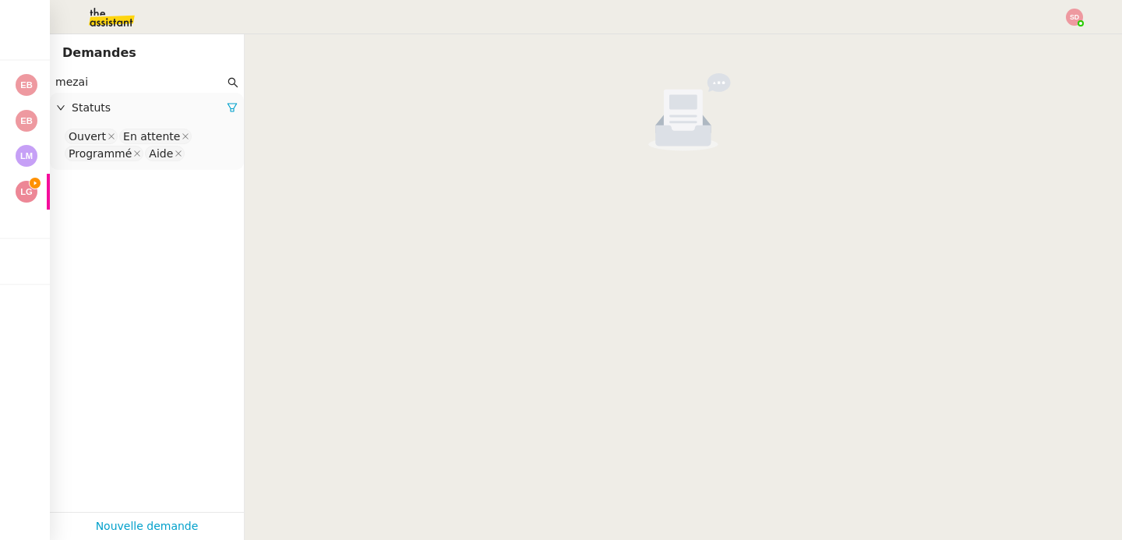
click at [136, 84] on input "mezai" at bounding box center [139, 82] width 169 height 18
click at [179, 157] on nz-select-top-control "Ouvert En attente Programmé Aide" at bounding box center [146, 145] width 169 height 37
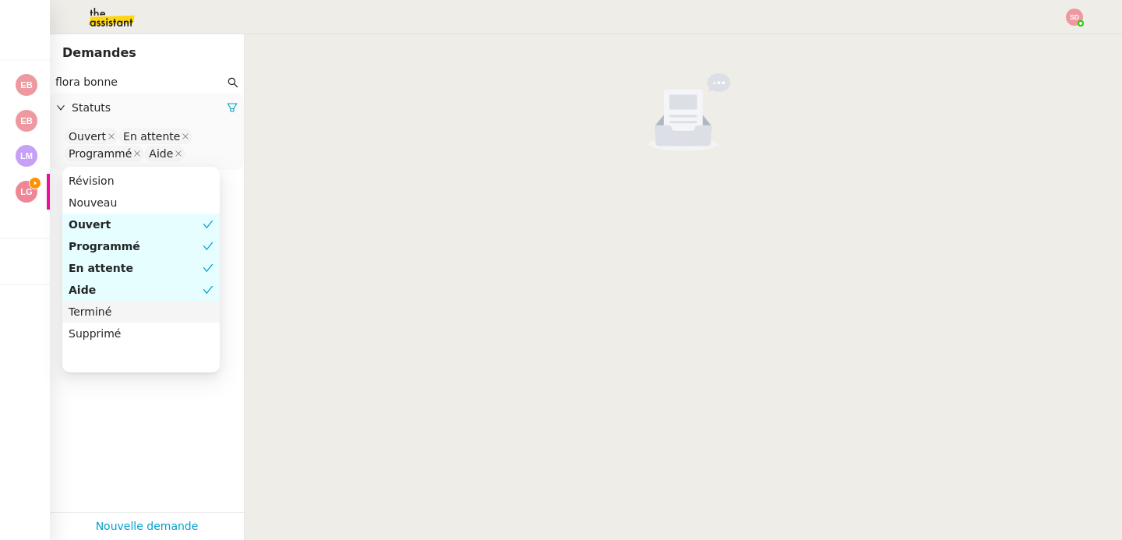
click at [135, 313] on div "Terminé" at bounding box center [141, 312] width 145 height 14
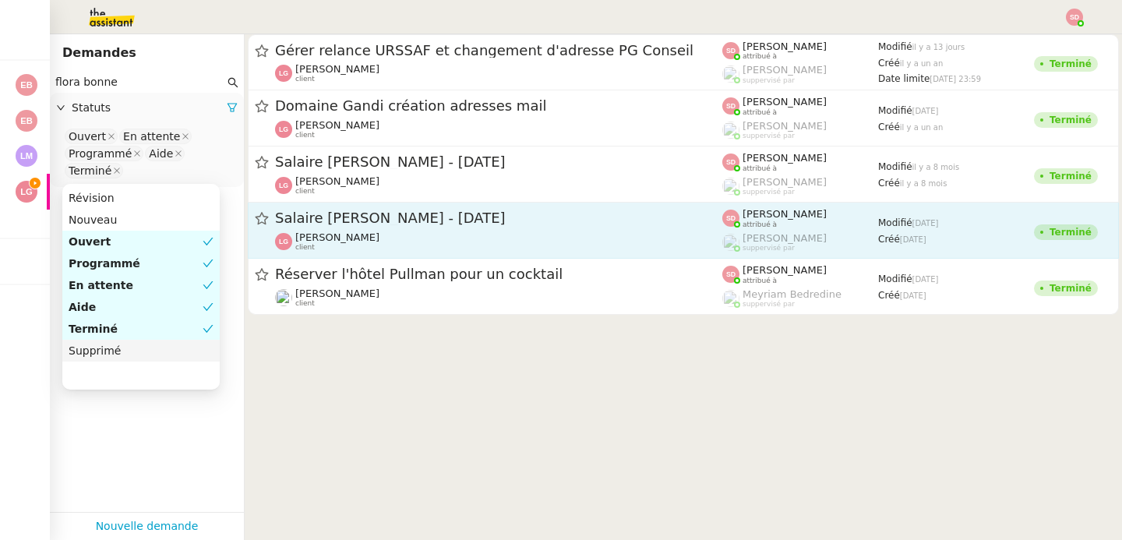
click at [595, 220] on span "Salaire Flora Bonnefond - 28 décembre 2024" at bounding box center [498, 218] width 447 height 14
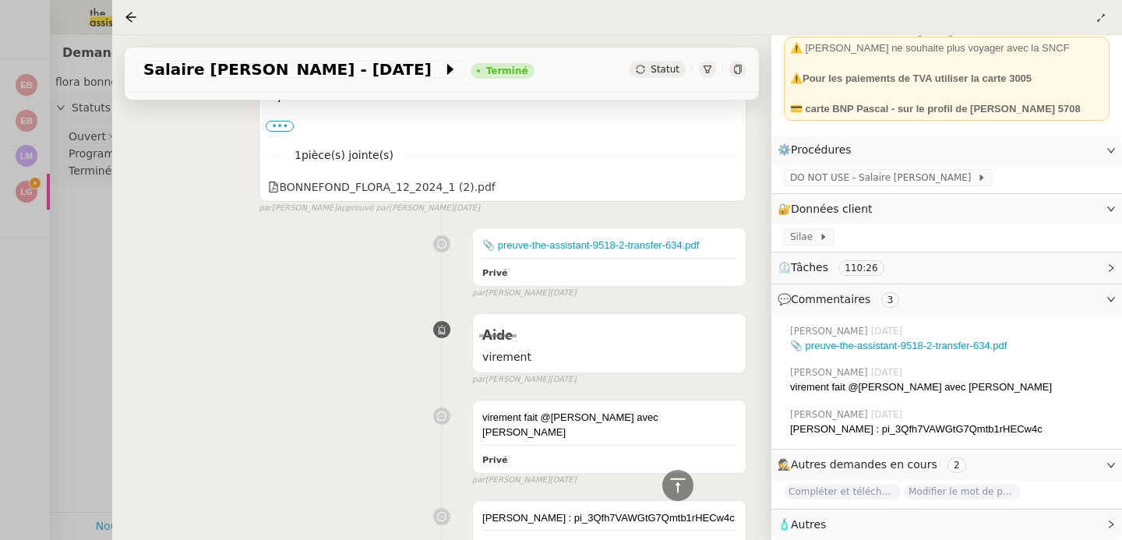
scroll to position [437, 0]
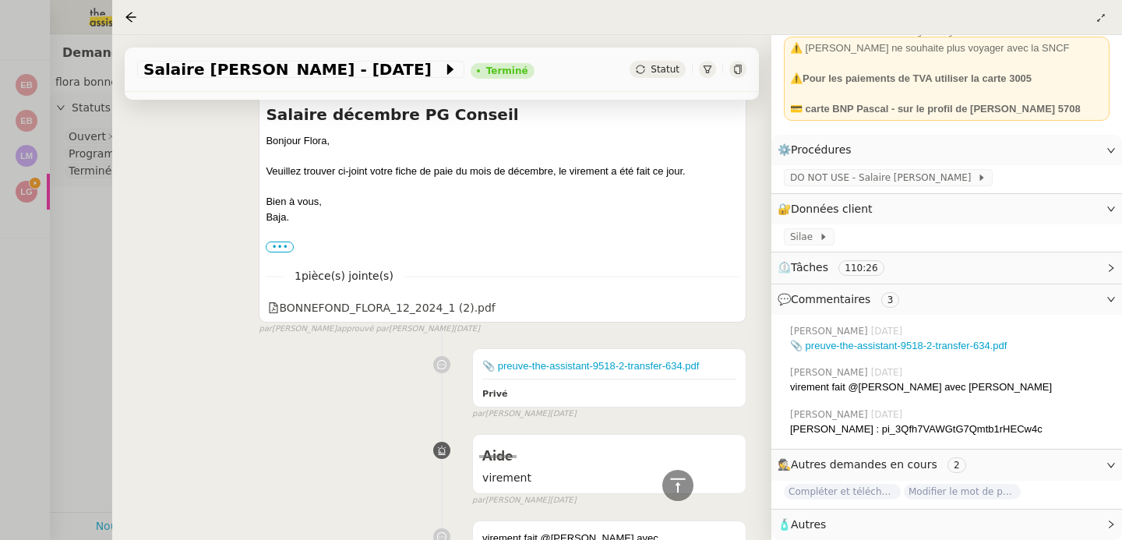
click at [75, 228] on div at bounding box center [561, 270] width 1122 height 540
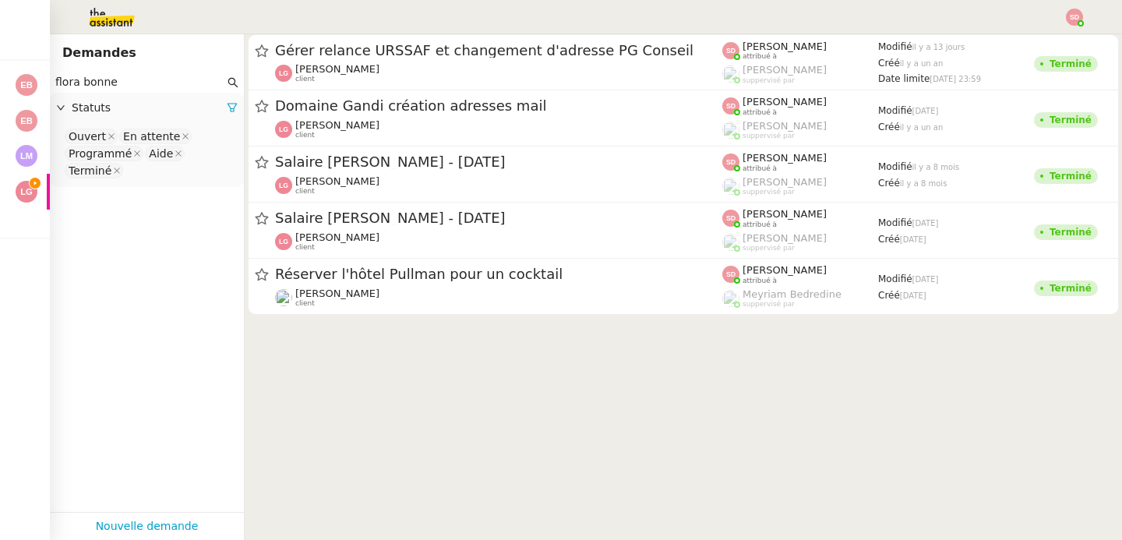
click at [126, 82] on input "flora bonne" at bounding box center [139, 82] width 169 height 18
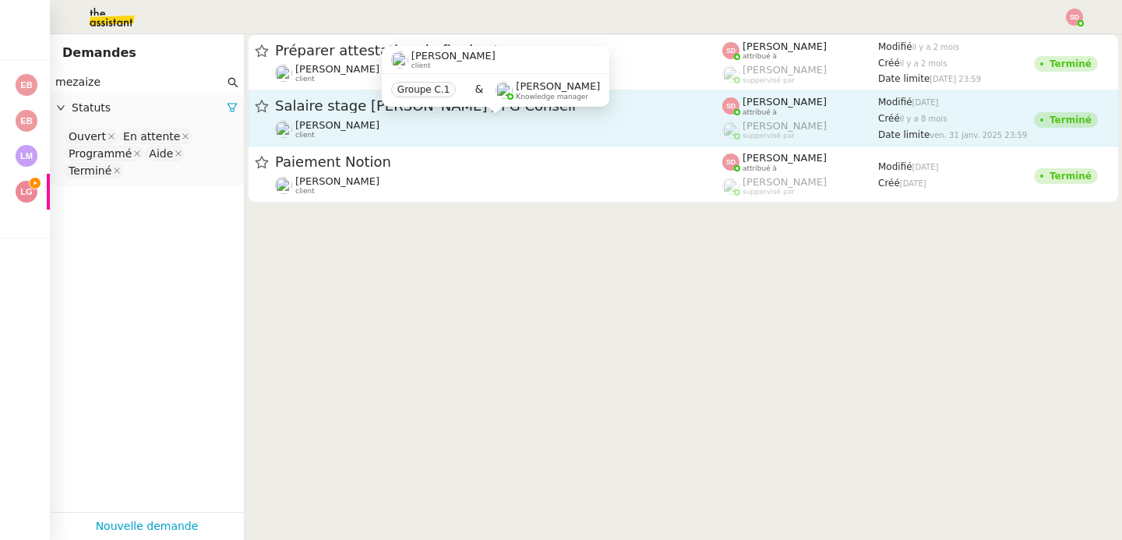
click at [511, 124] on div "Laurène Gauthier client" at bounding box center [498, 129] width 447 height 20
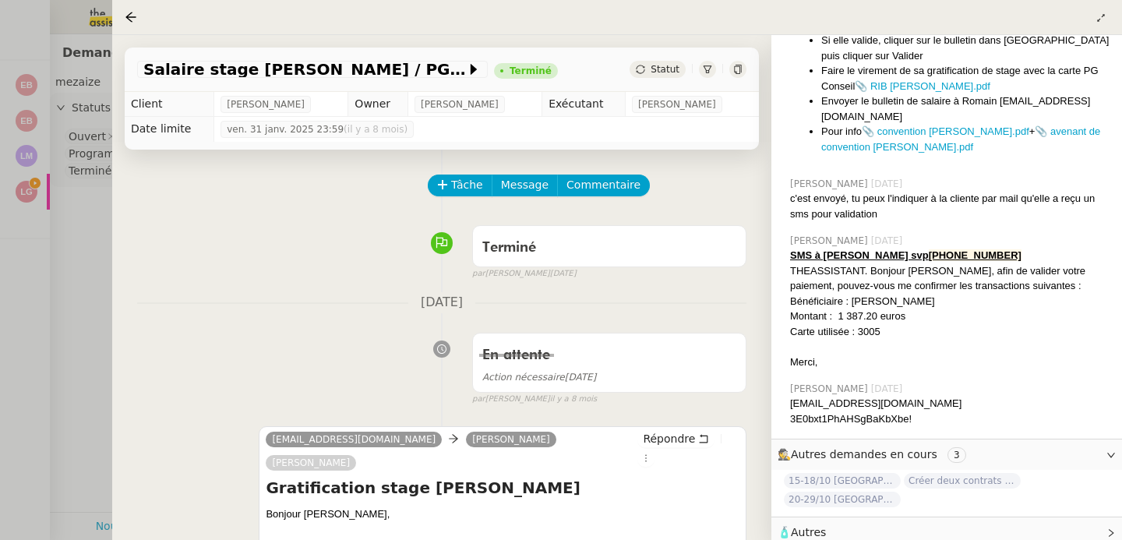
scroll to position [977, 0]
click at [871, 322] on div "Carte utilisée : 3005" at bounding box center [949, 330] width 319 height 16
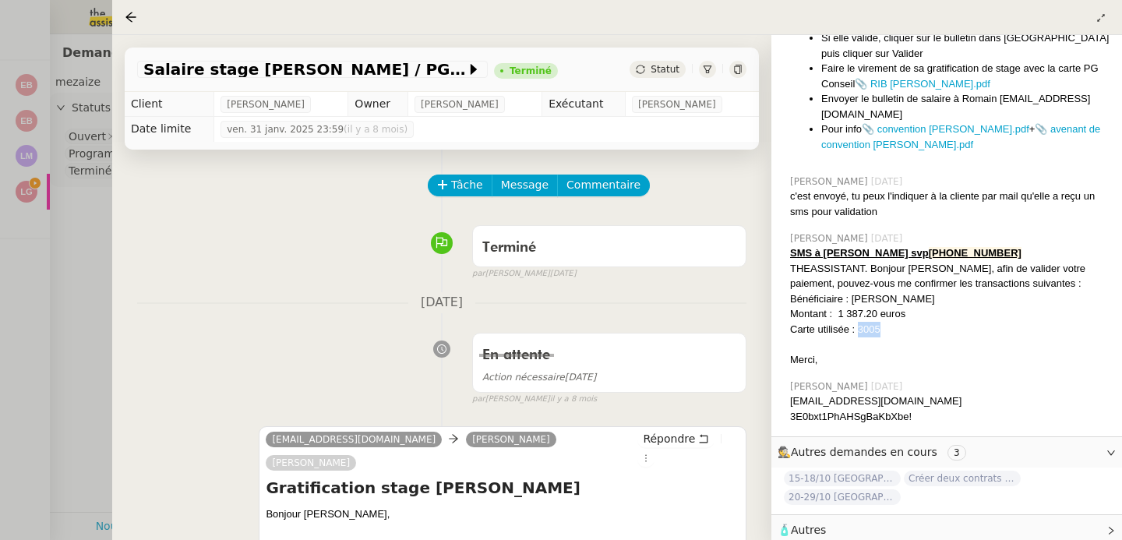
click at [871, 322] on div "Carte utilisée : 3005" at bounding box center [949, 330] width 319 height 16
copy div "3005"
click at [91, 287] on div at bounding box center [561, 270] width 1122 height 540
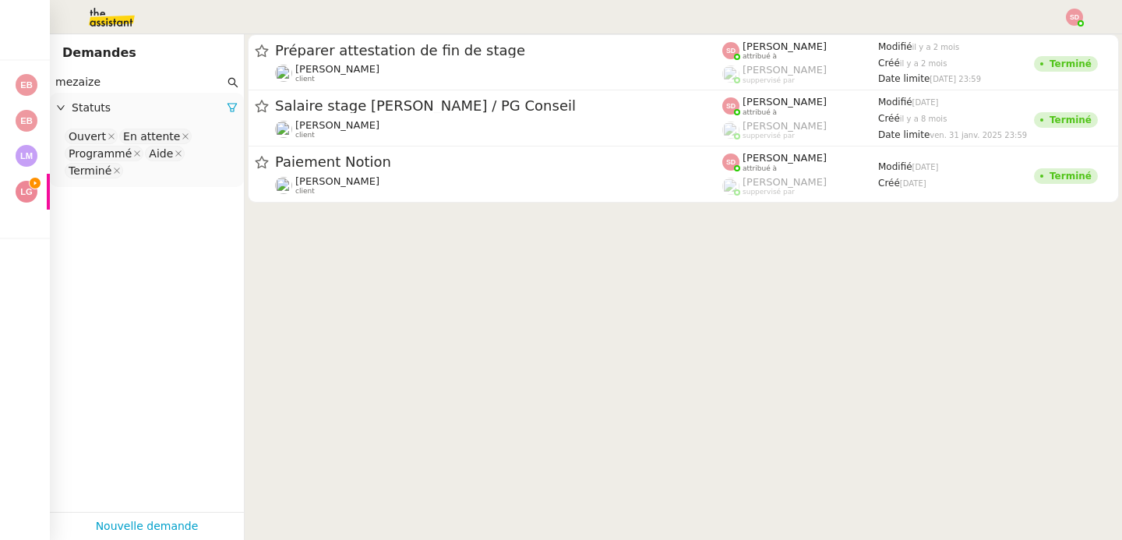
click at [101, 72] on nz-input-group "mezaize" at bounding box center [147, 82] width 194 height 21
click at [96, 86] on input "mezaize" at bounding box center [139, 82] width 169 height 18
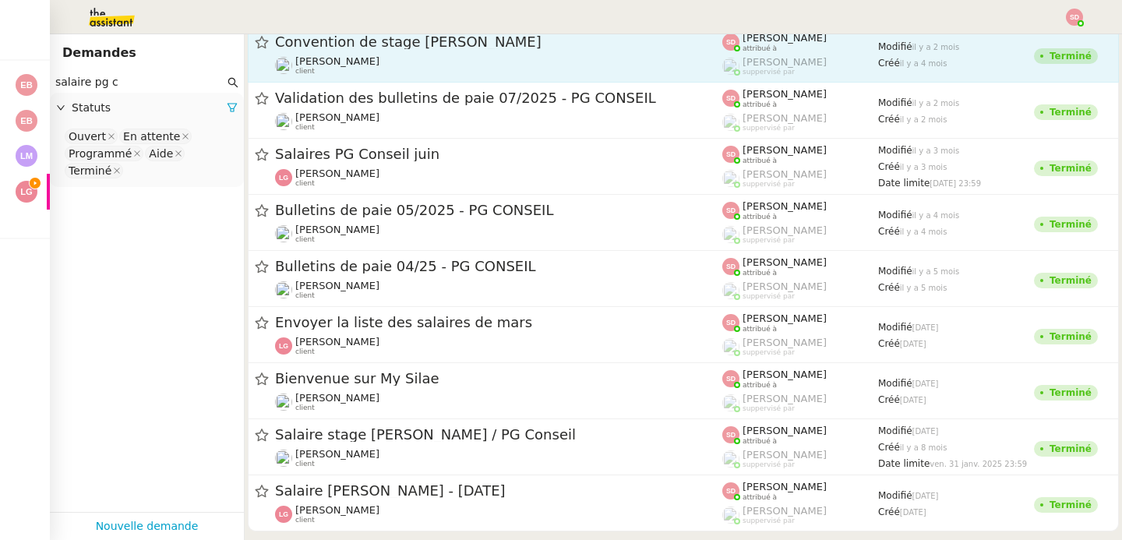
scroll to position [86, 0]
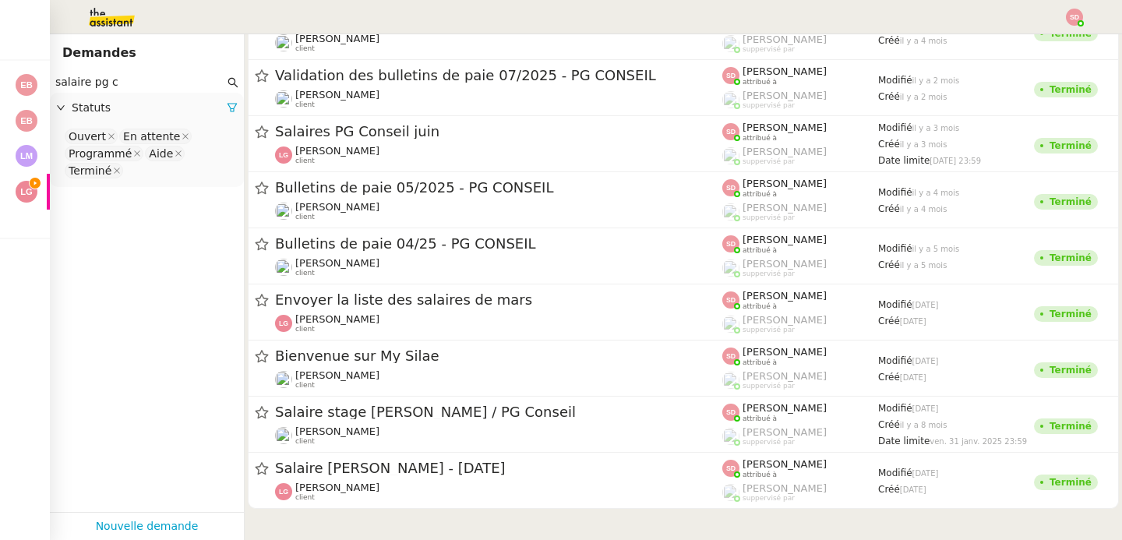
type input "salaire pg c"
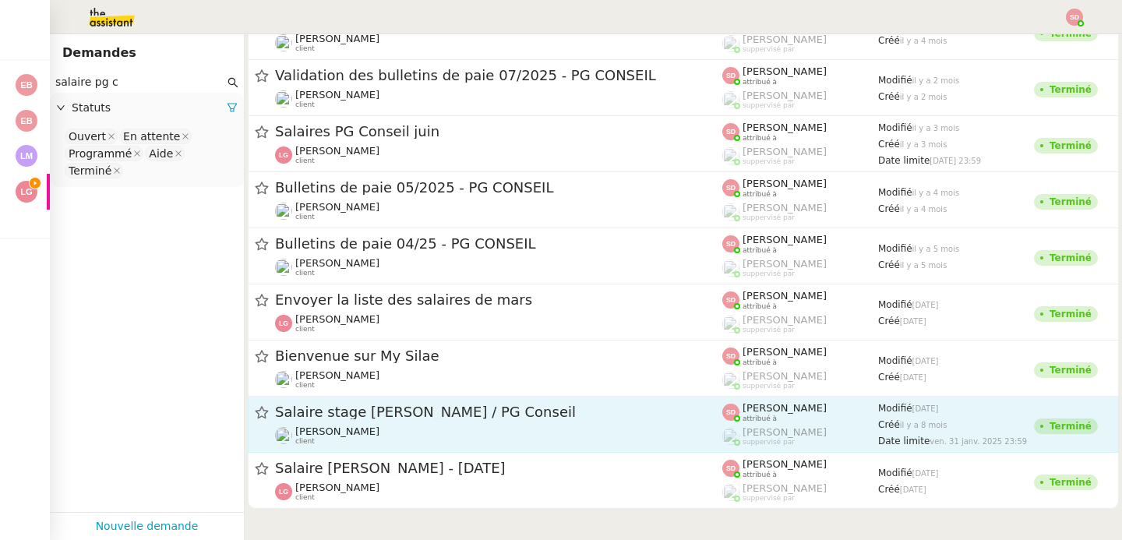
click at [480, 424] on div "Salaire stage Romain Mezaize / PG Conseil Laurène Gauthier client" at bounding box center [498, 424] width 447 height 43
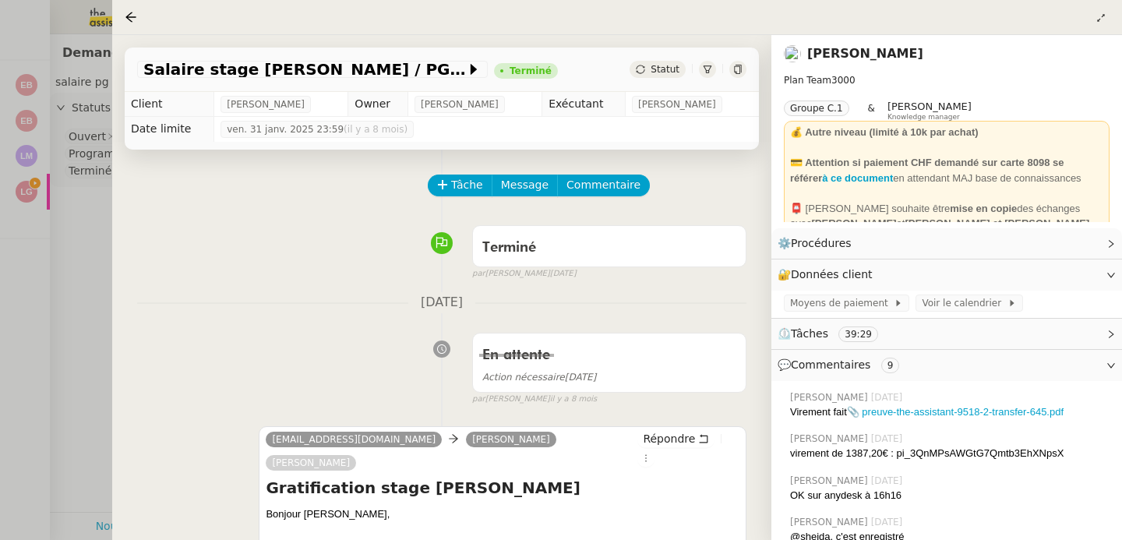
click at [45, 374] on div at bounding box center [561, 270] width 1122 height 540
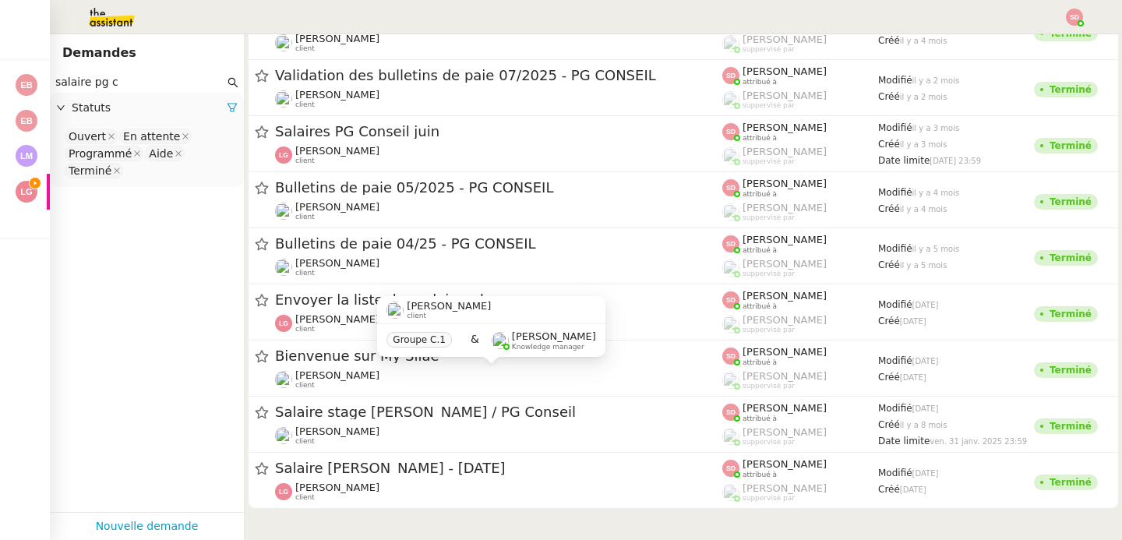
click at [406, 362] on div "Laurène Gauthier client Groupe C.1 & Frédérique Albert Knowledge manager" at bounding box center [491, 332] width 228 height 73
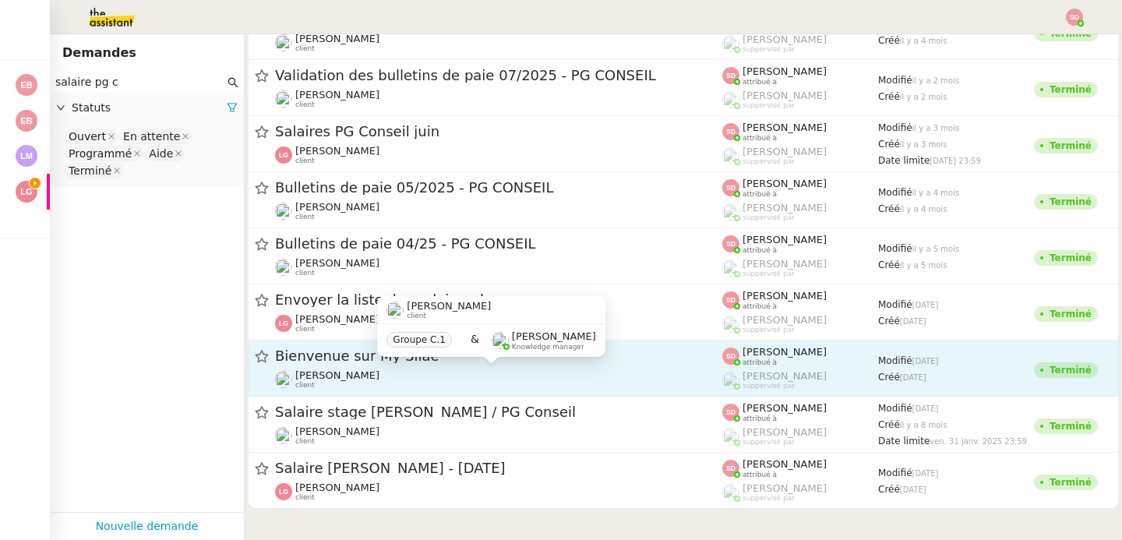
click at [501, 378] on div "Laurène Gauthier client" at bounding box center [498, 379] width 447 height 20
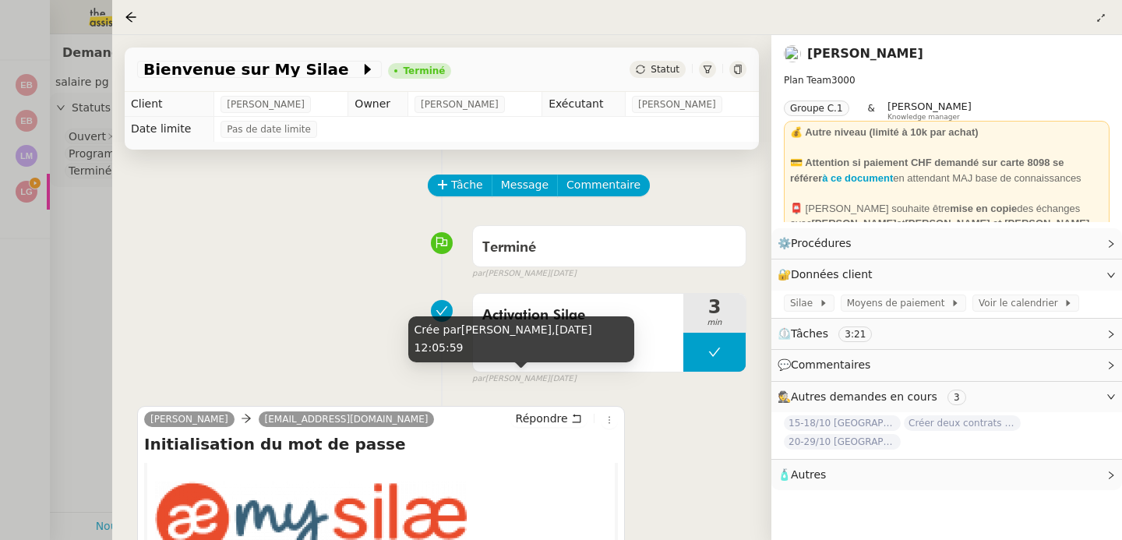
scroll to position [526, 0]
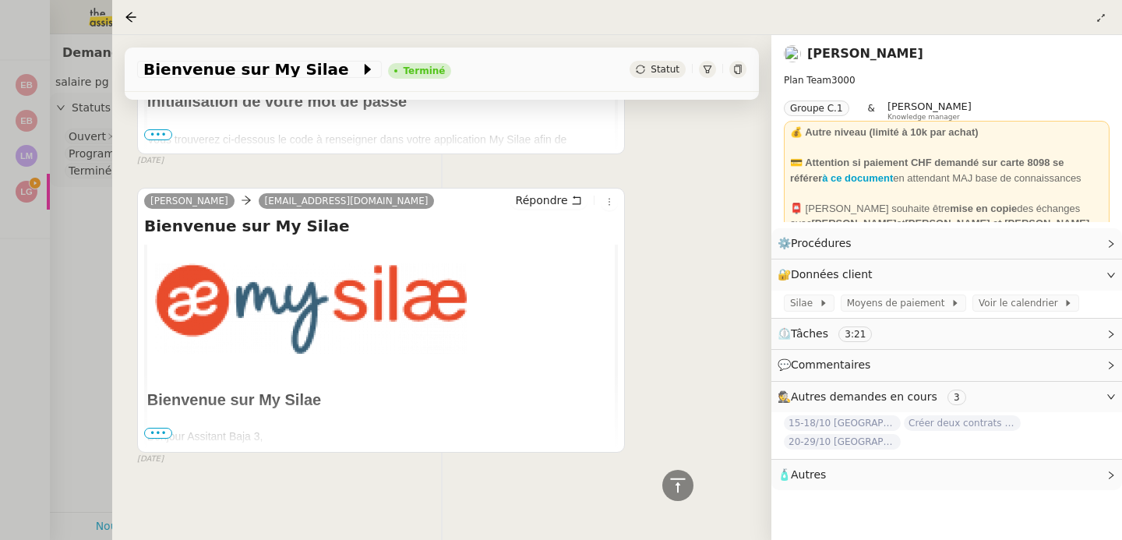
click at [76, 400] on div at bounding box center [561, 270] width 1122 height 540
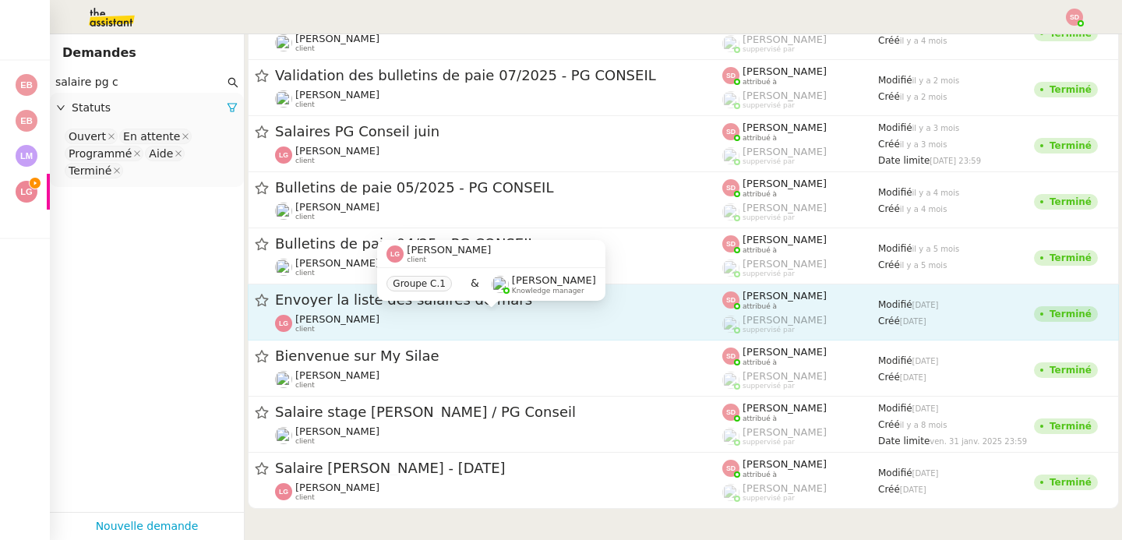
click at [393, 319] on div "Laurène Gauthier client" at bounding box center [498, 323] width 447 height 20
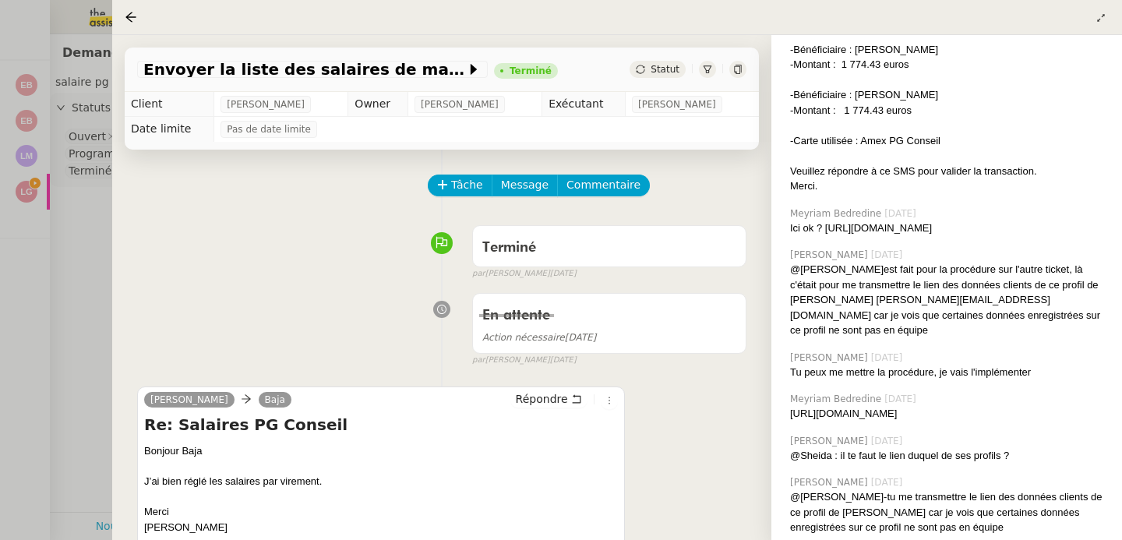
scroll to position [1327, 0]
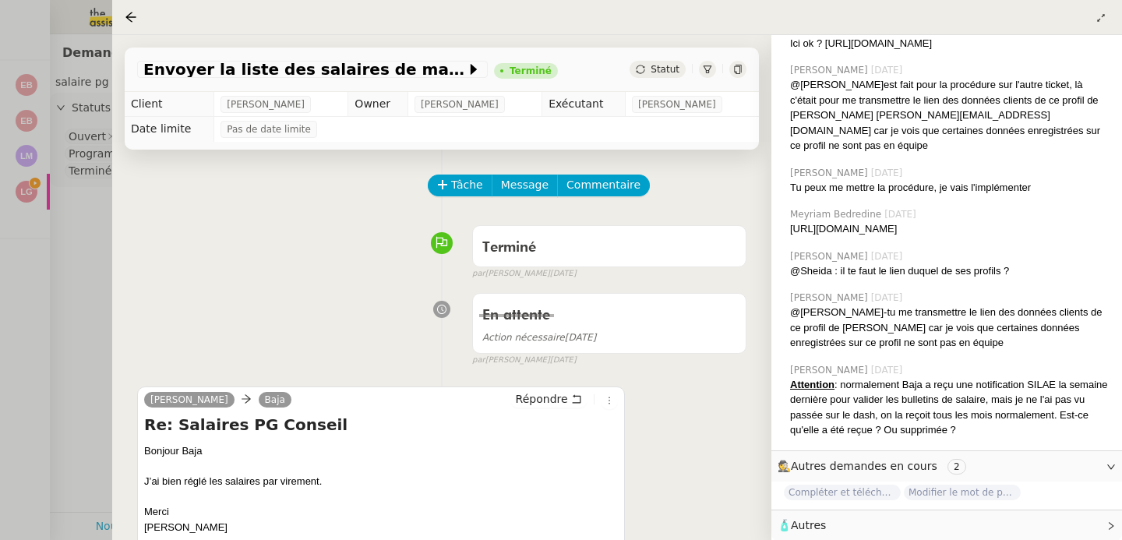
click at [65, 323] on div at bounding box center [561, 270] width 1122 height 540
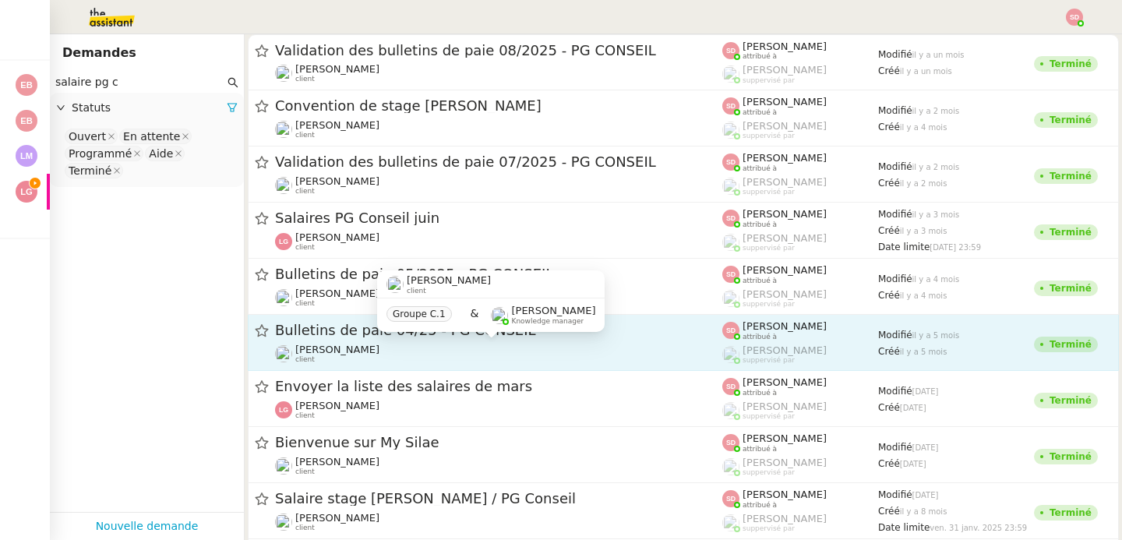
click at [492, 351] on div "Laurène Gauthier client" at bounding box center [498, 354] width 447 height 20
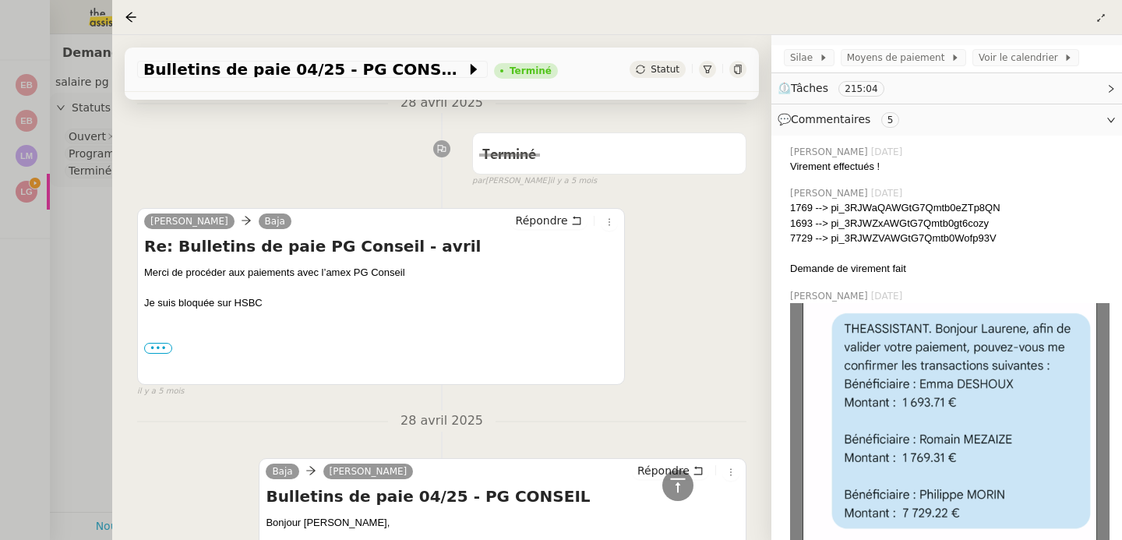
scroll to position [2460, 0]
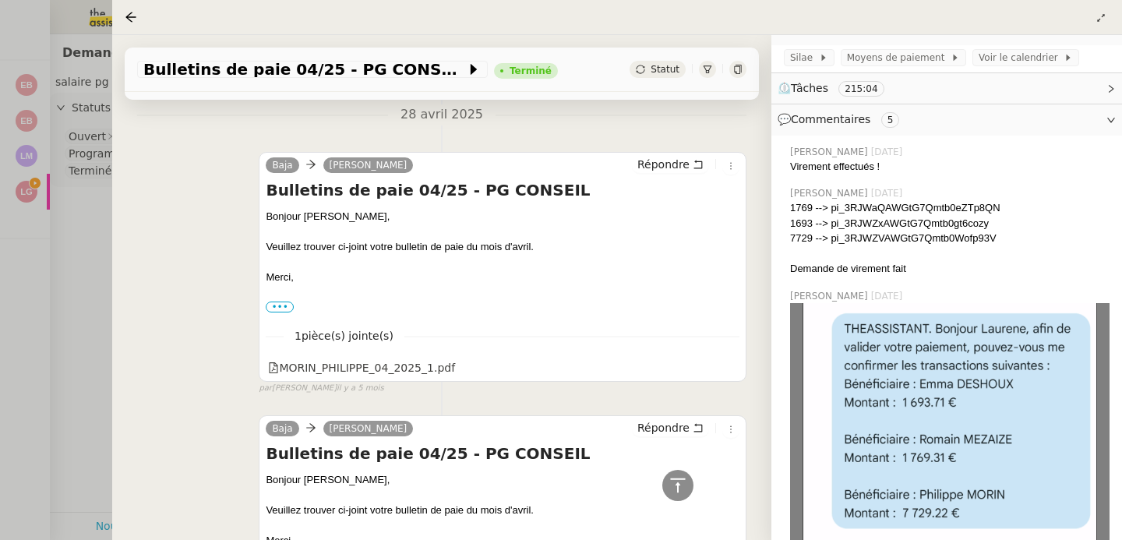
click at [82, 226] on div at bounding box center [561, 270] width 1122 height 540
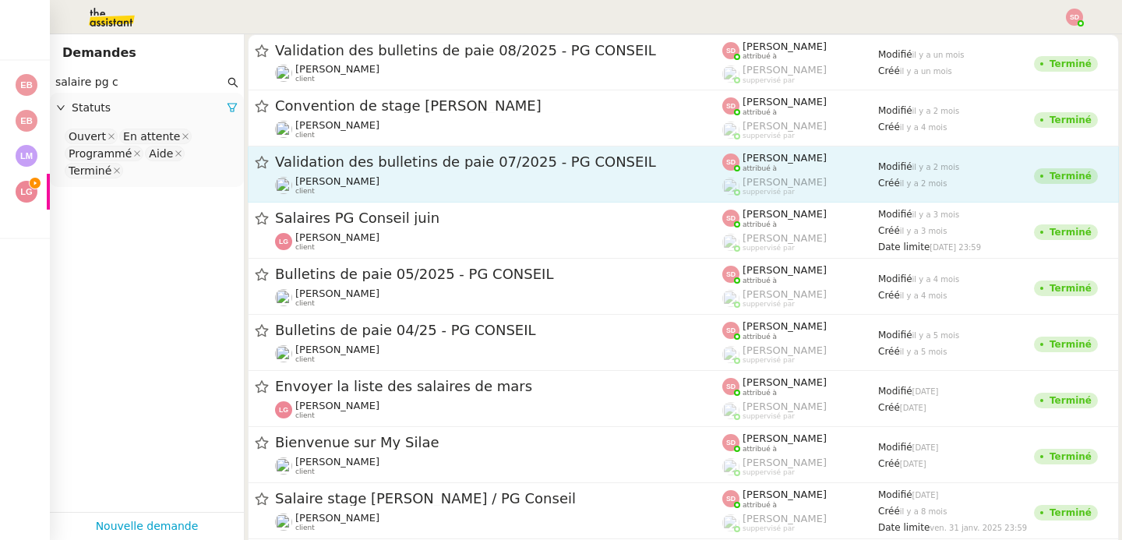
click at [584, 171] on div "Validation des bulletins de paie 07/2025 - PG CONSEIL" at bounding box center [498, 162] width 447 height 19
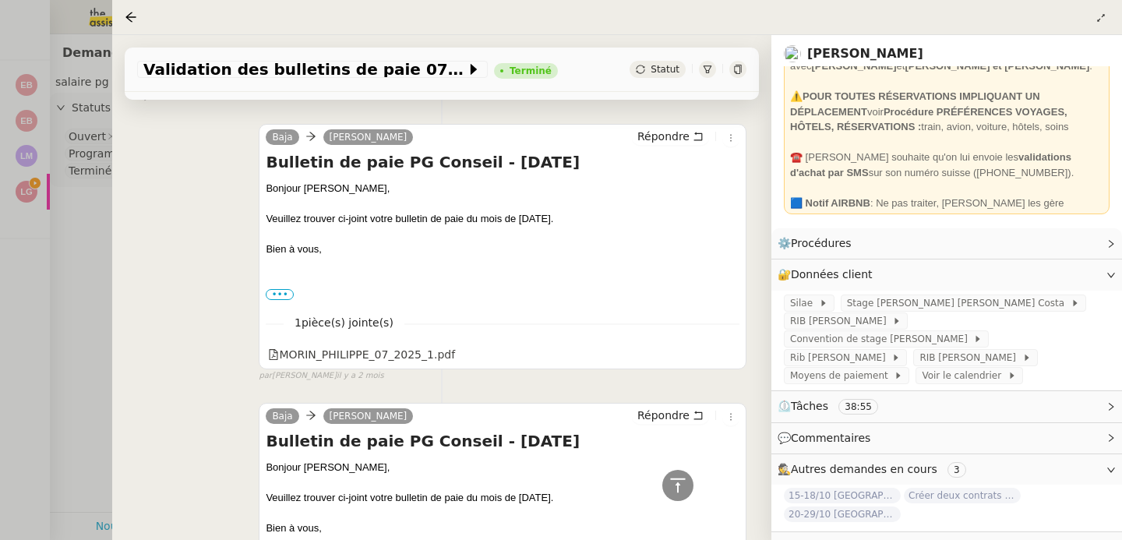
scroll to position [1051, 0]
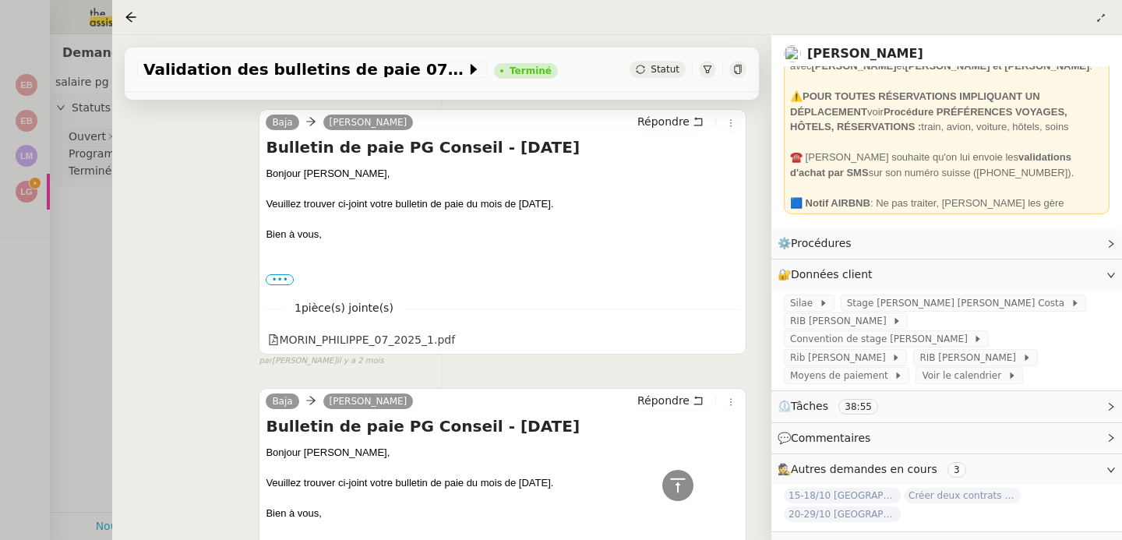
click at [45, 210] on div at bounding box center [561, 270] width 1122 height 540
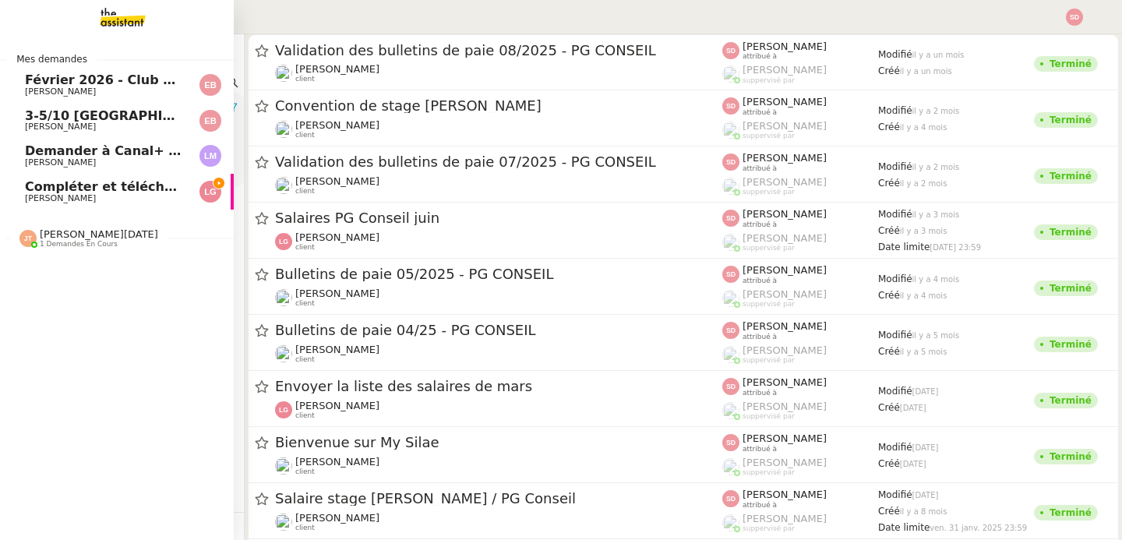
click at [25, 189] on span "Compléter et télécharger les factures" at bounding box center [157, 186] width 264 height 15
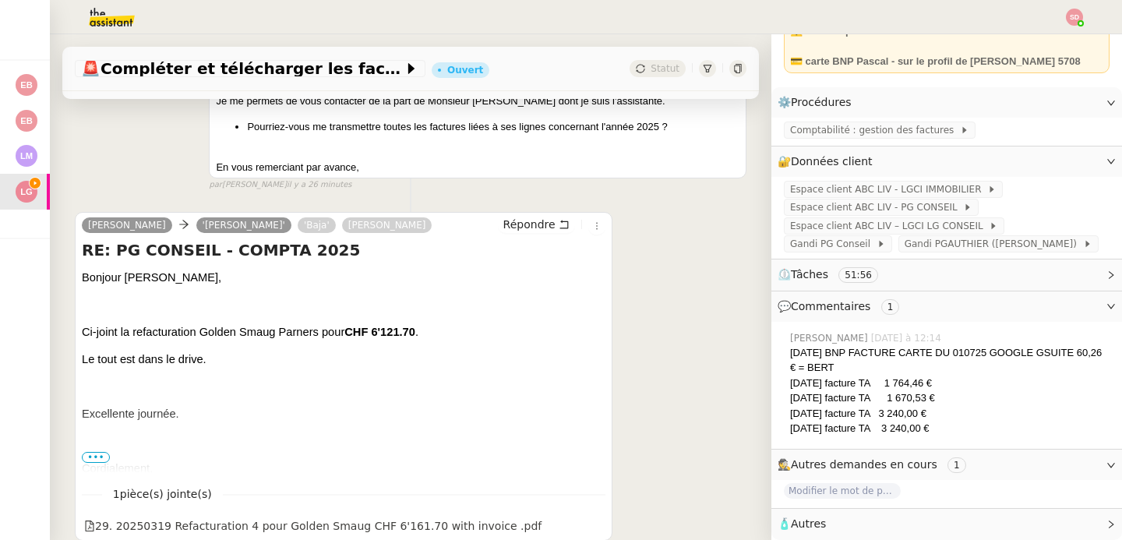
scroll to position [581, 0]
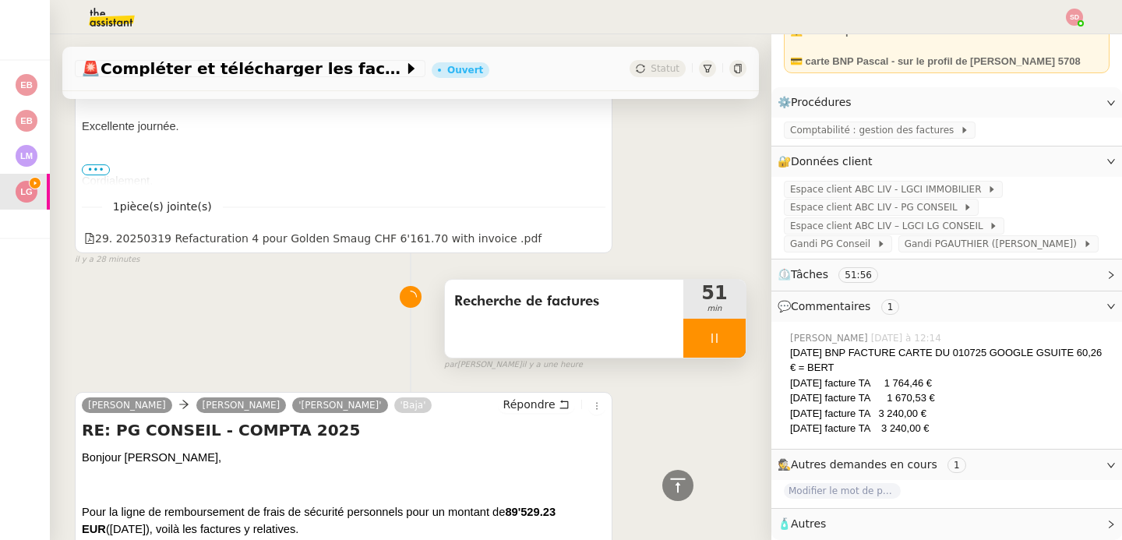
click at [707, 345] on div at bounding box center [714, 338] width 62 height 39
click at [715, 345] on button at bounding box center [730, 338] width 31 height 39
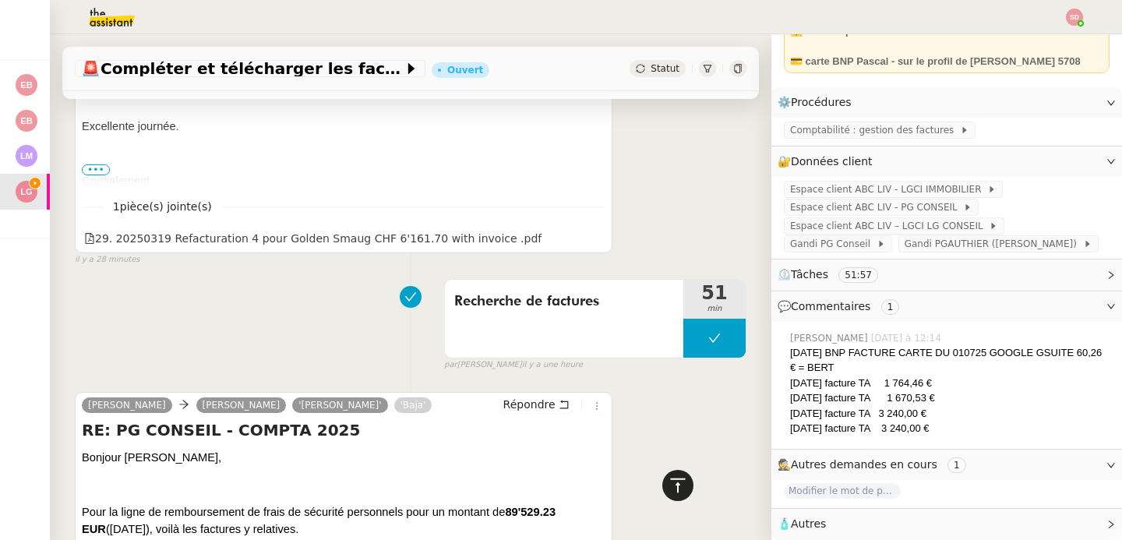
click at [669, 482] on icon at bounding box center [678, 485] width 19 height 19
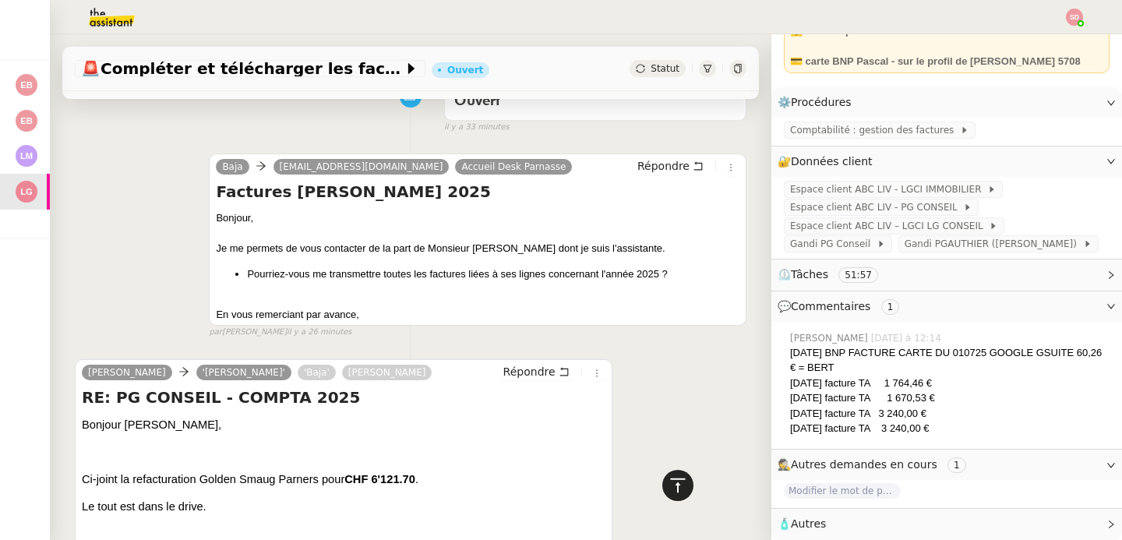
scroll to position [0, 0]
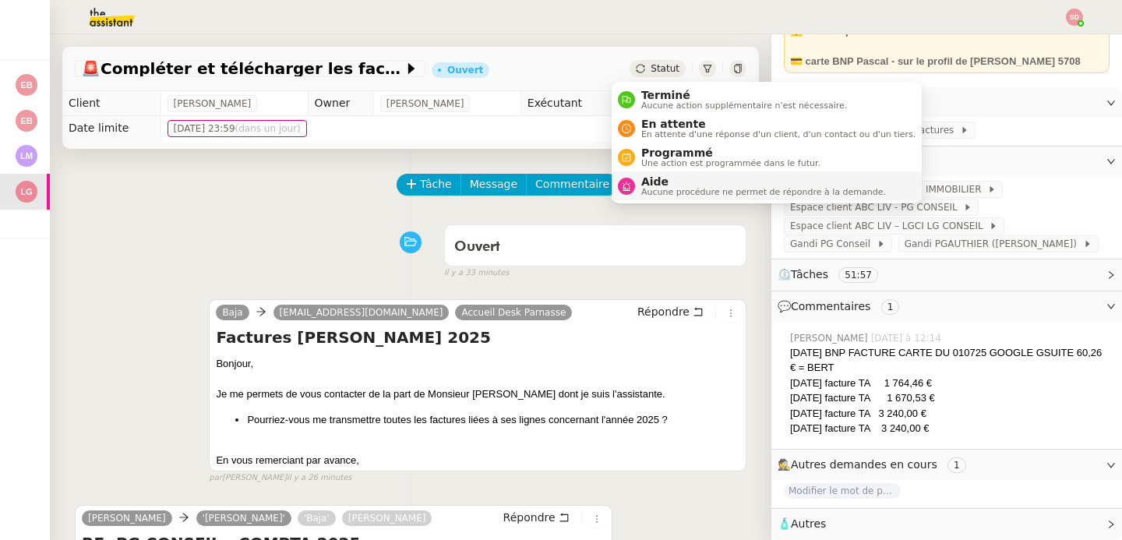
click at [655, 183] on span "Aide" at bounding box center [763, 181] width 245 height 12
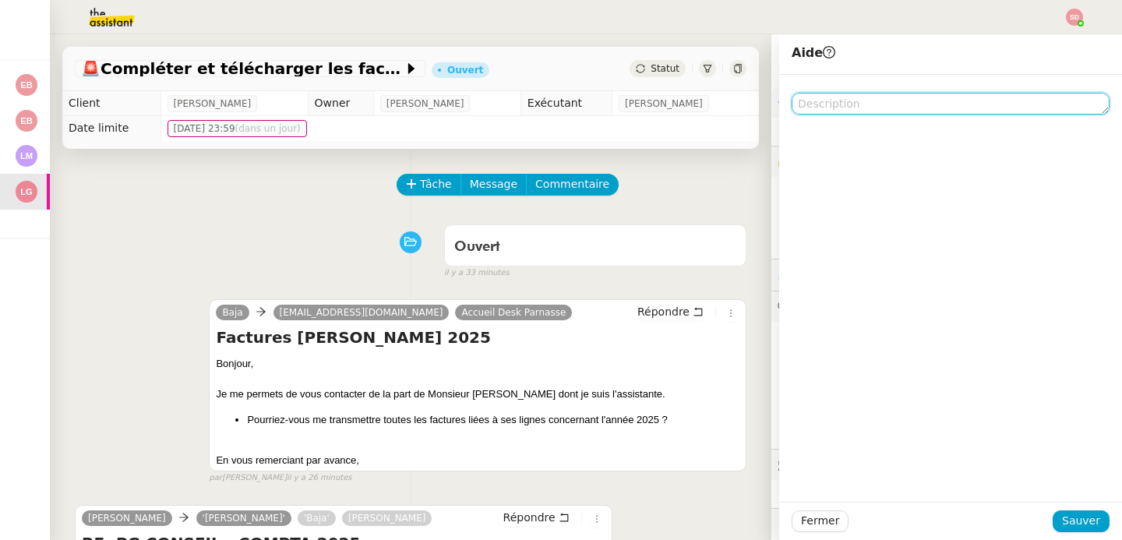
click at [851, 99] on textarea at bounding box center [951, 104] width 318 height 22
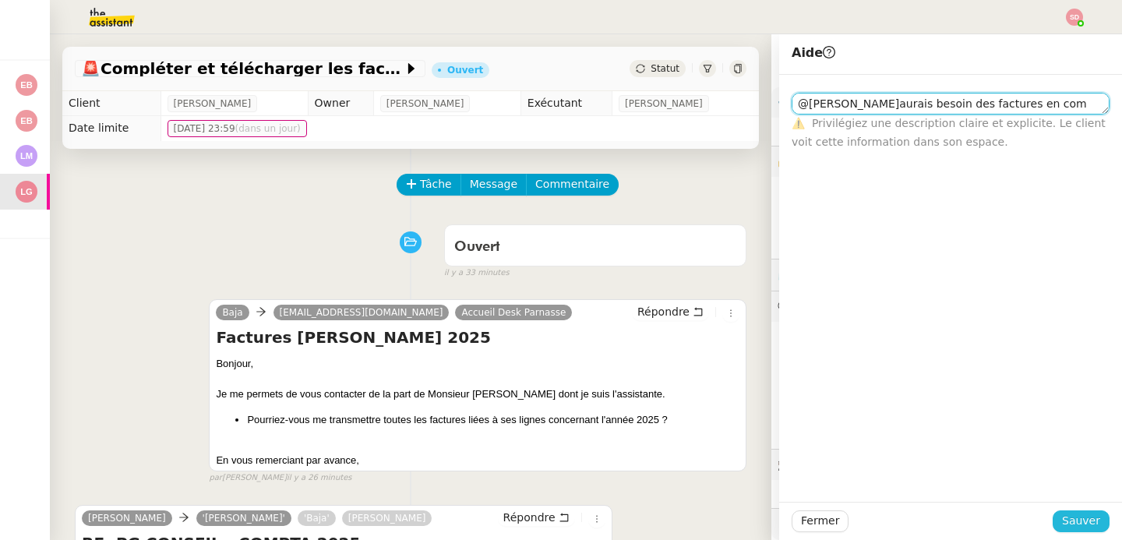
type textarea "@Fred j'aurais besoin des factures en com please"
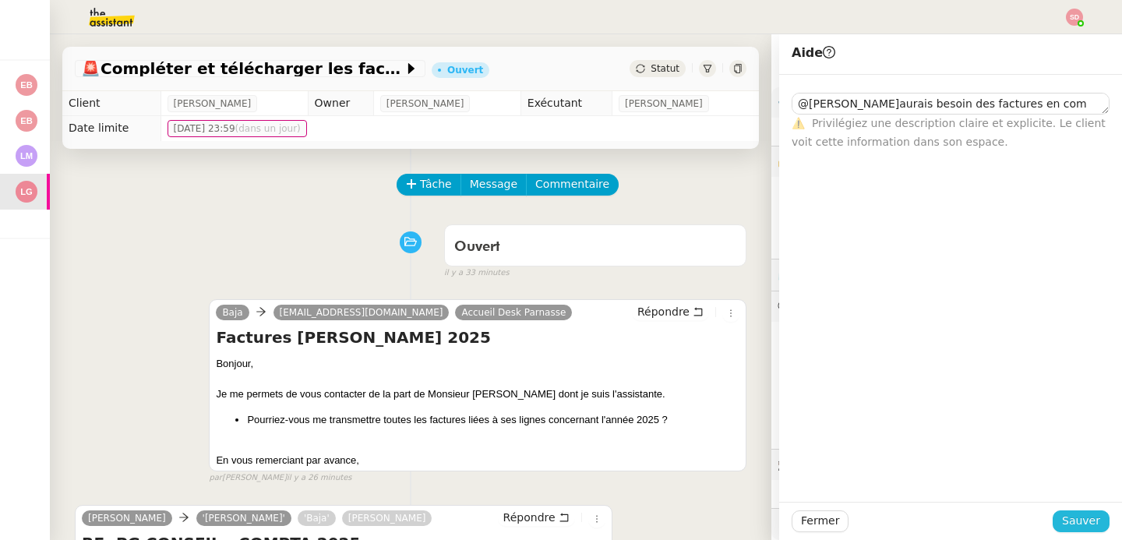
click at [1087, 527] on span "Sauver" at bounding box center [1081, 521] width 38 height 18
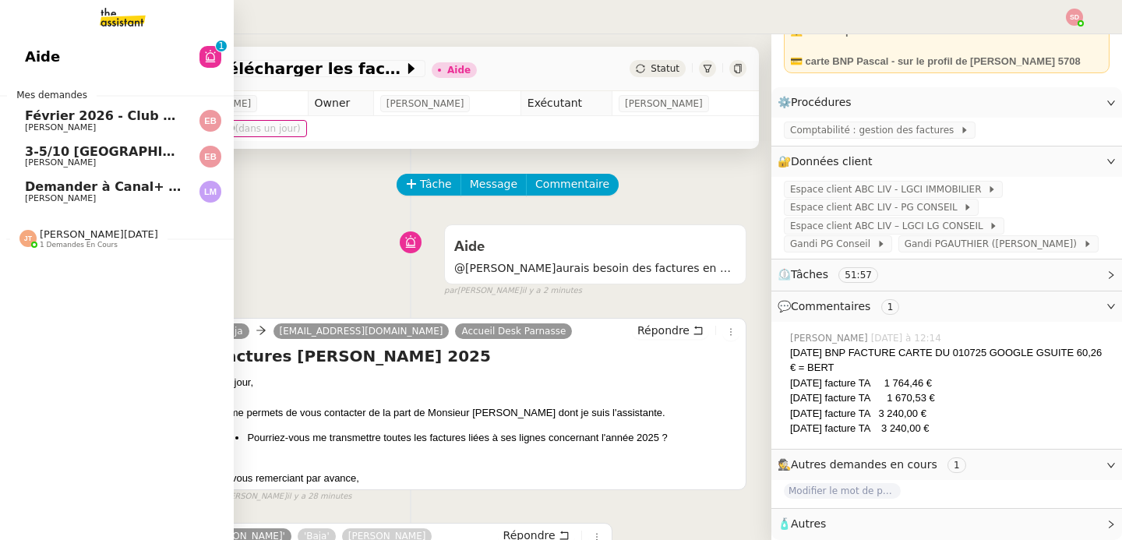
click at [28, 119] on span "Février 2026 - Club Med Valmorel" at bounding box center [142, 115] width 235 height 15
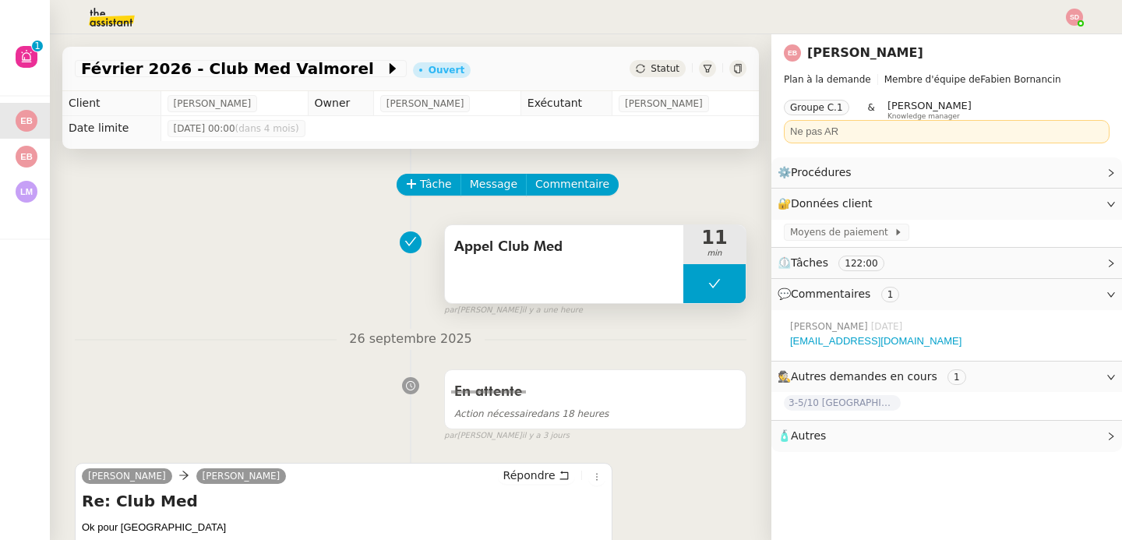
click at [684, 285] on button at bounding box center [714, 283] width 62 height 39
click at [693, 286] on icon at bounding box center [699, 283] width 12 height 12
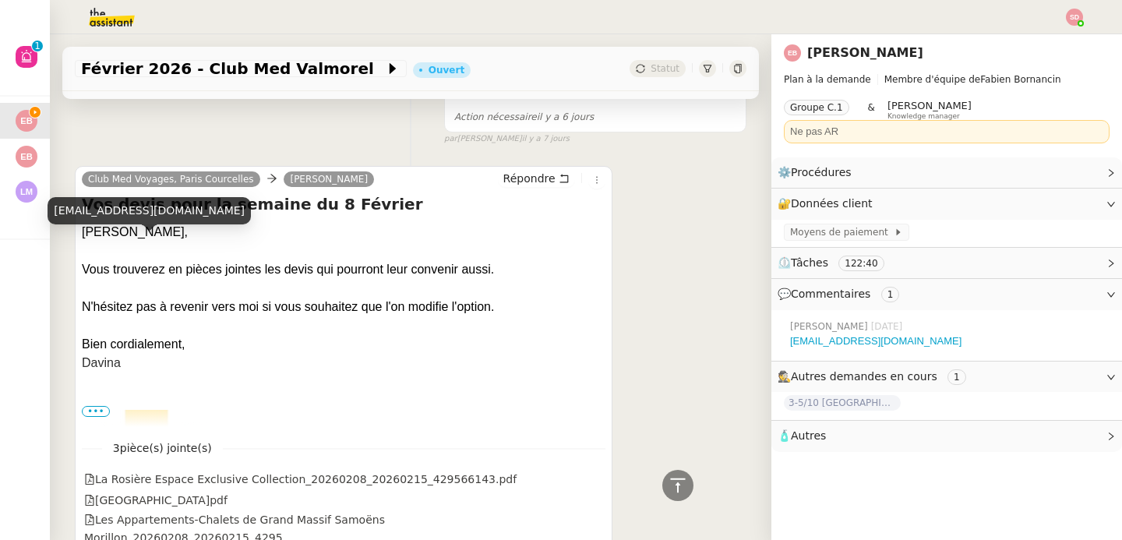
scroll to position [3827, 0]
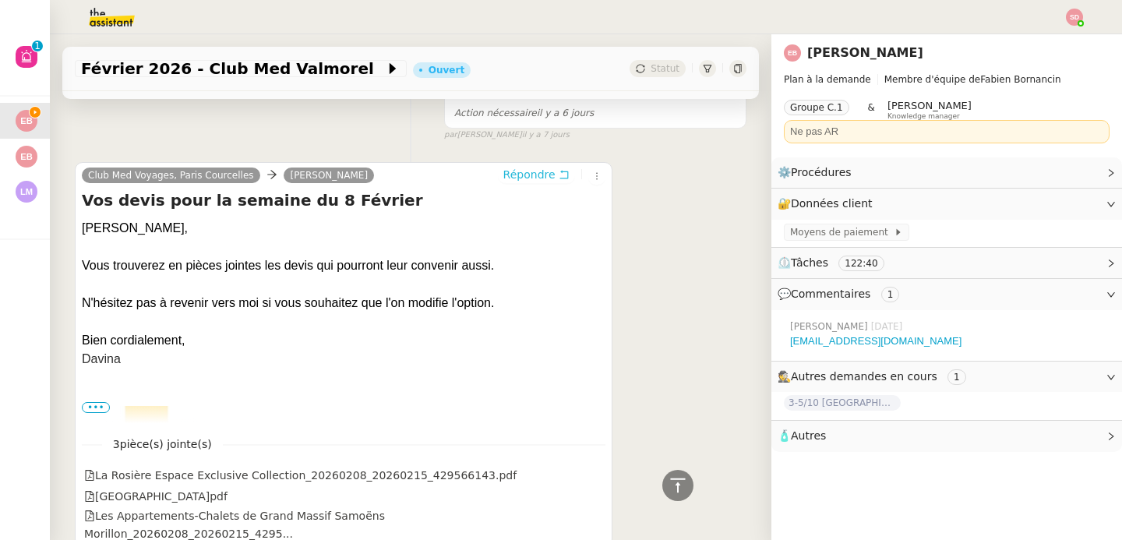
click at [513, 167] on span "Répondre" at bounding box center [529, 175] width 52 height 16
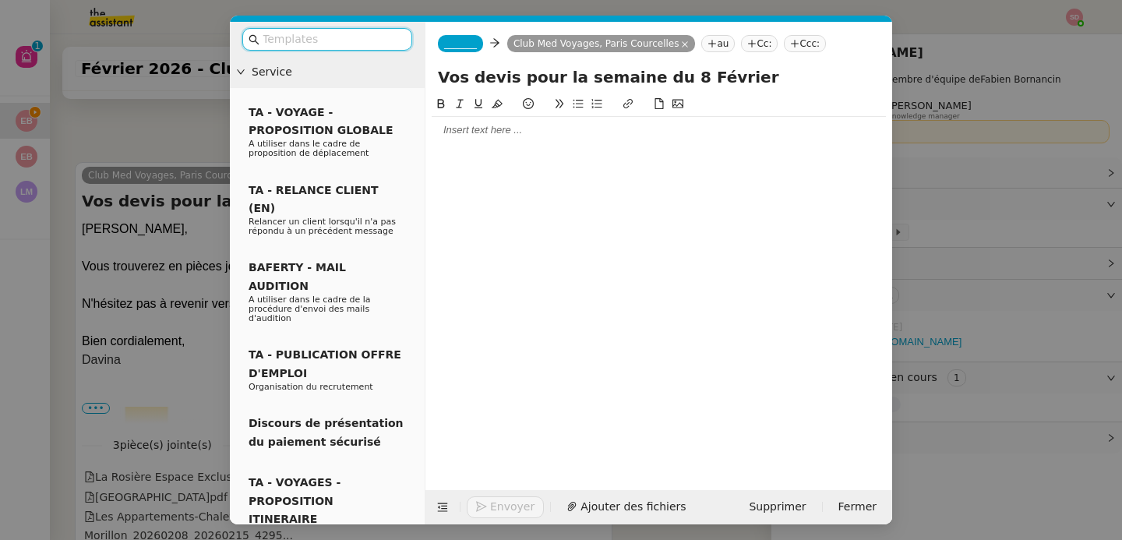
scroll to position [3952, 0]
click at [150, 327] on nz-modal-container "Service TA - VOYAGE - PROPOSITION GLOBALE A utiliser dans le cadre de propositi…" at bounding box center [561, 270] width 1122 height 540
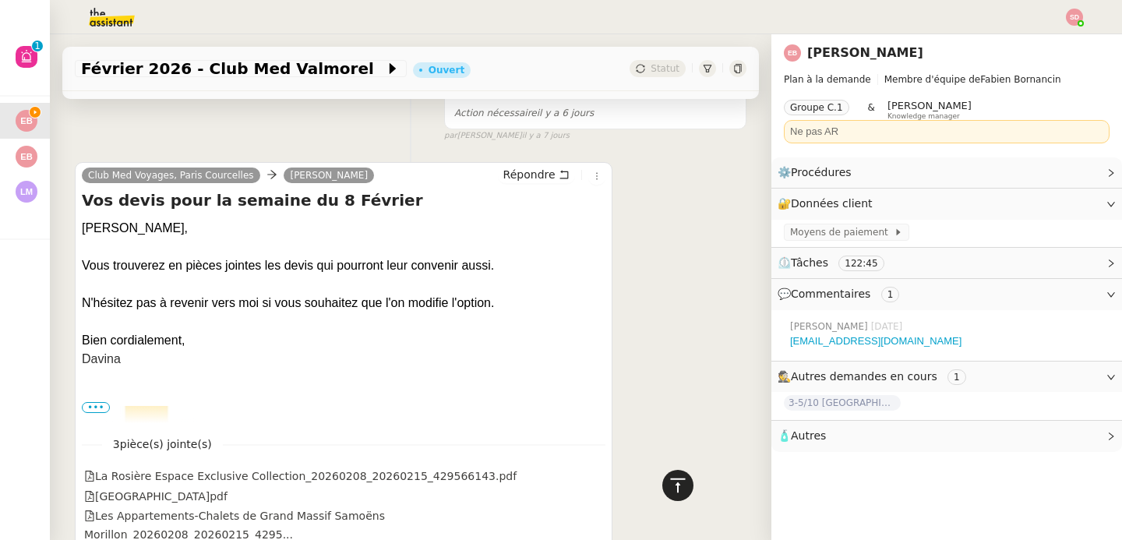
click at [669, 489] on icon at bounding box center [678, 485] width 19 height 19
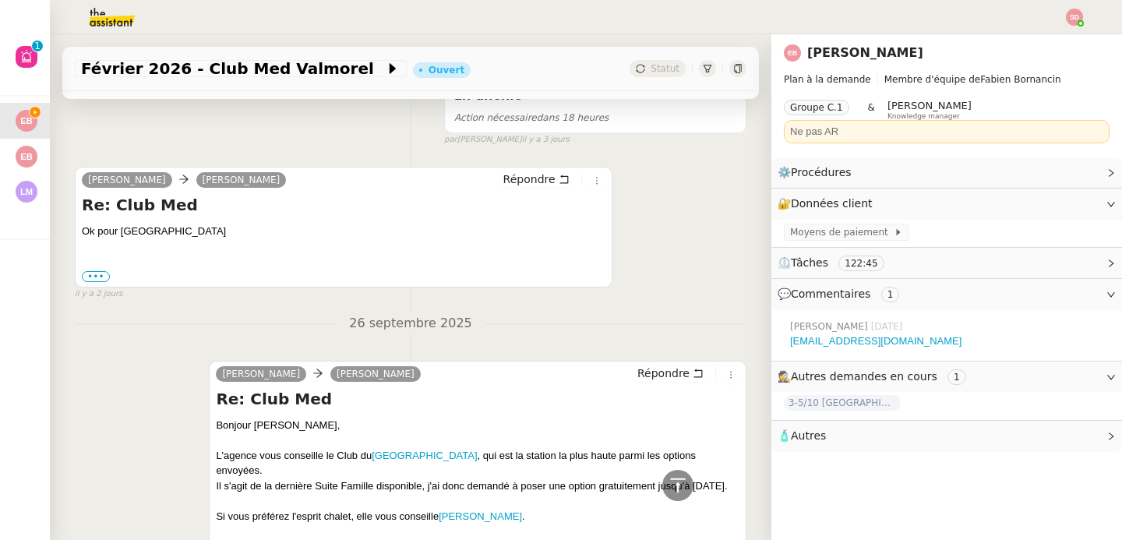
scroll to position [422, 0]
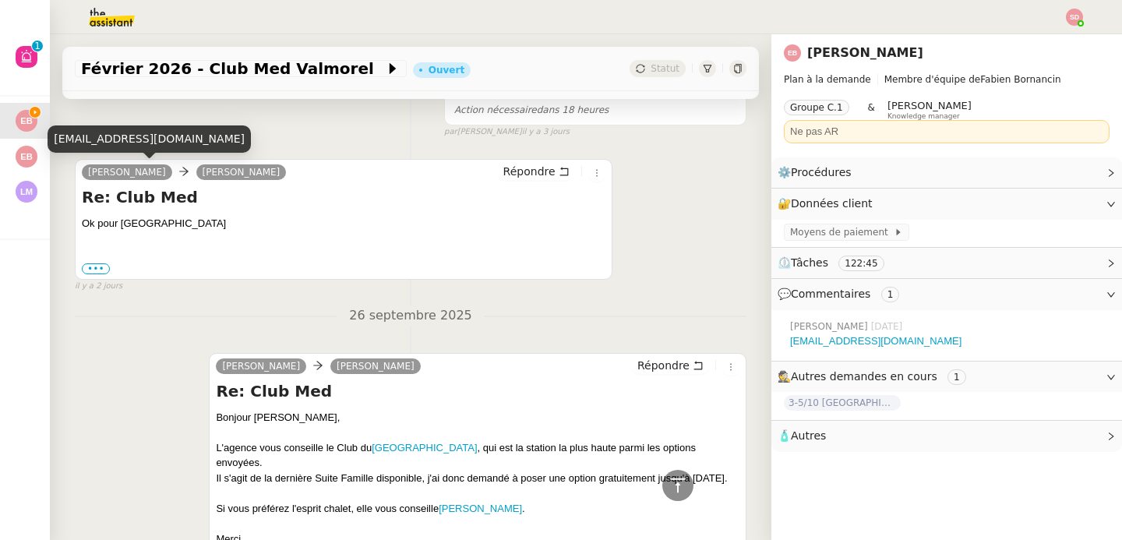
click at [150, 130] on div "emiliebornancin@gmail.com" at bounding box center [149, 138] width 203 height 27
copy div "emiliebornancin@gmail.com"
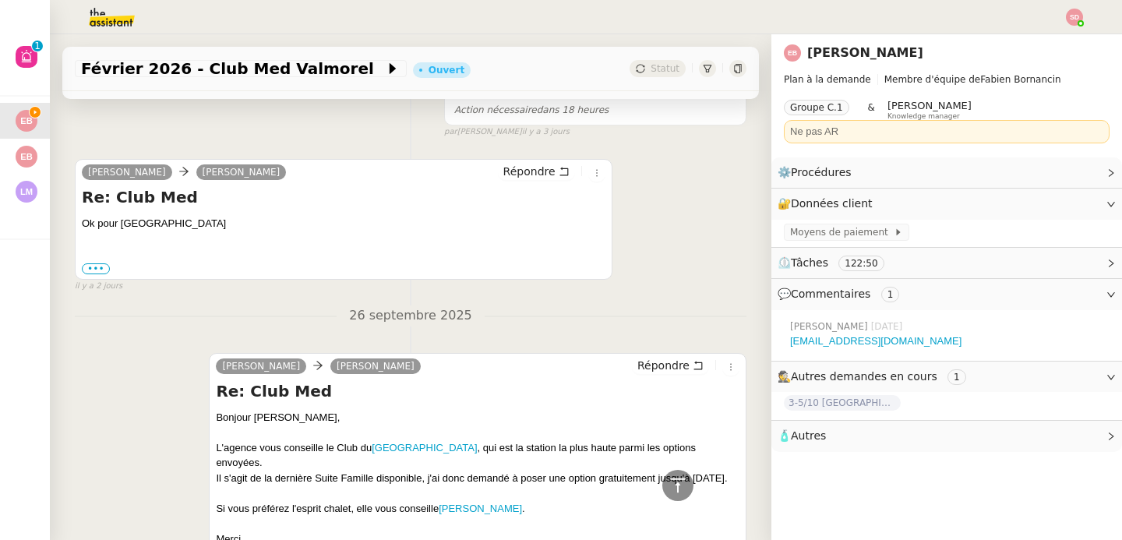
scroll to position [0, 0]
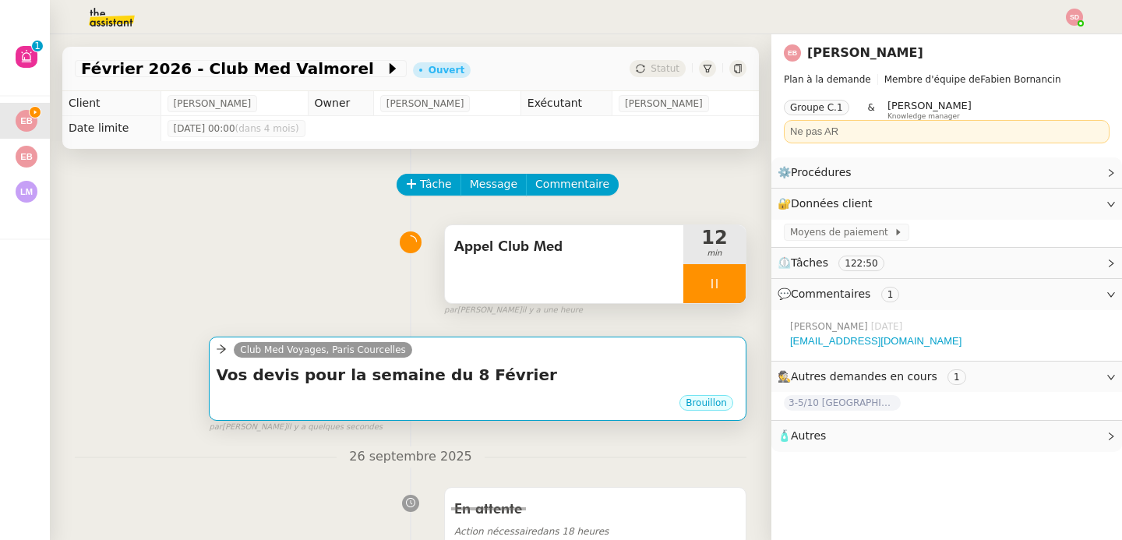
click at [464, 364] on h4 "Vos devis pour la semaine du 8 Février" at bounding box center [478, 375] width 524 height 22
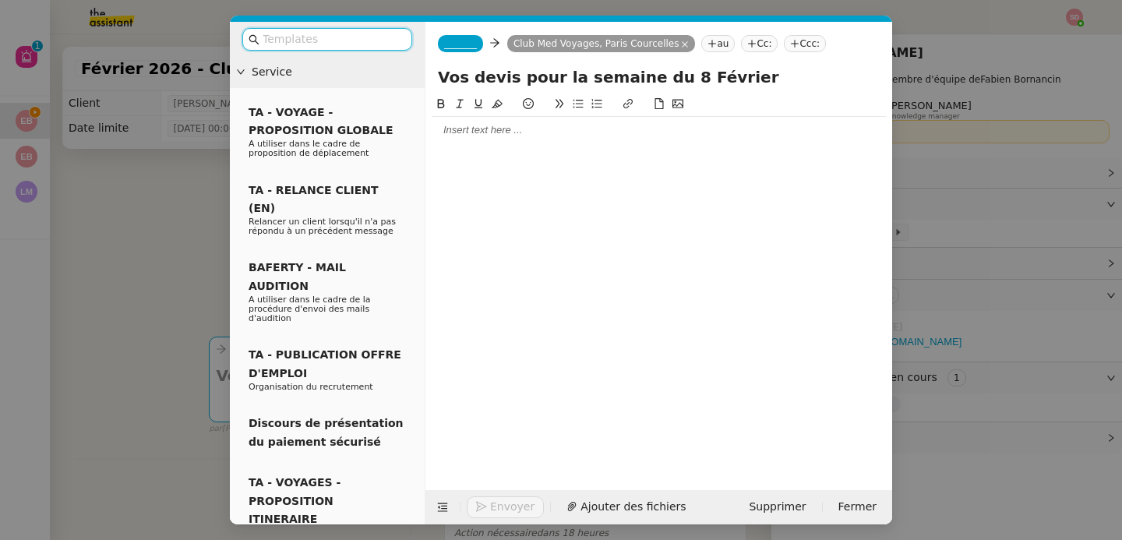
click at [459, 43] on span "_______" at bounding box center [460, 43] width 33 height 11
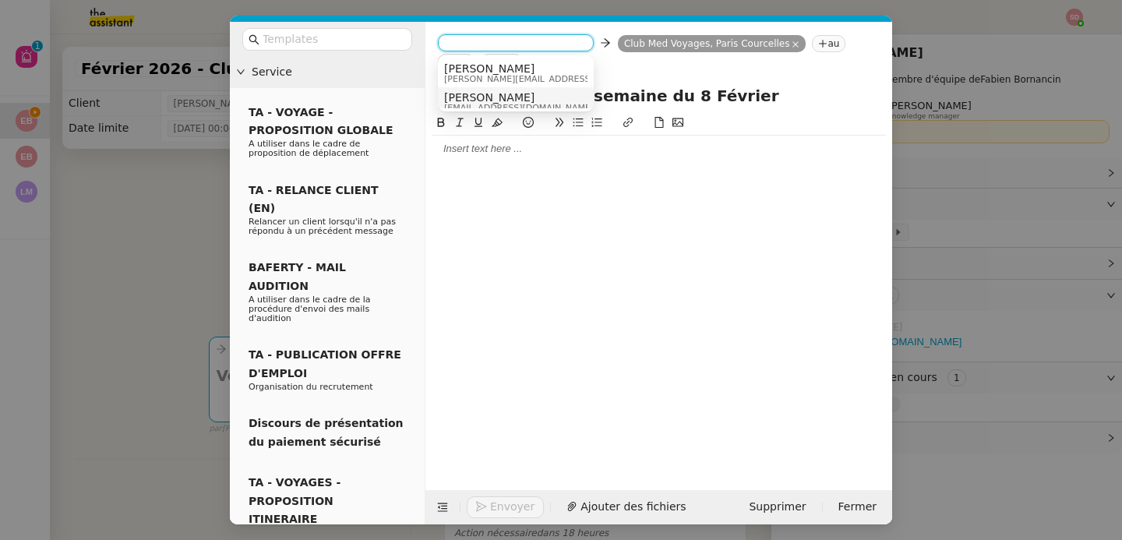
click at [470, 101] on span "Camille" at bounding box center [519, 97] width 150 height 12
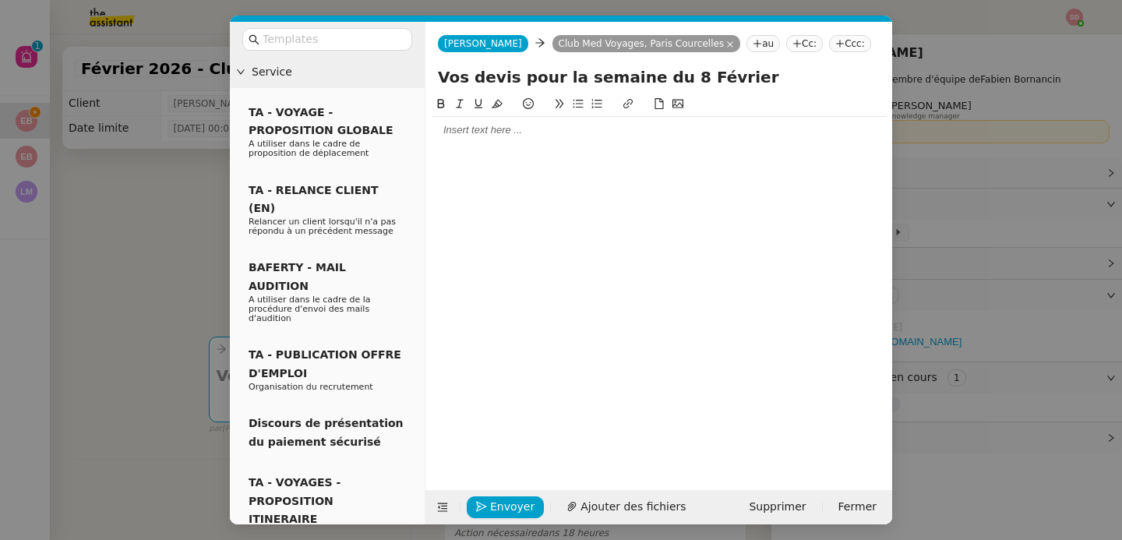
click at [473, 134] on div at bounding box center [659, 130] width 454 height 14
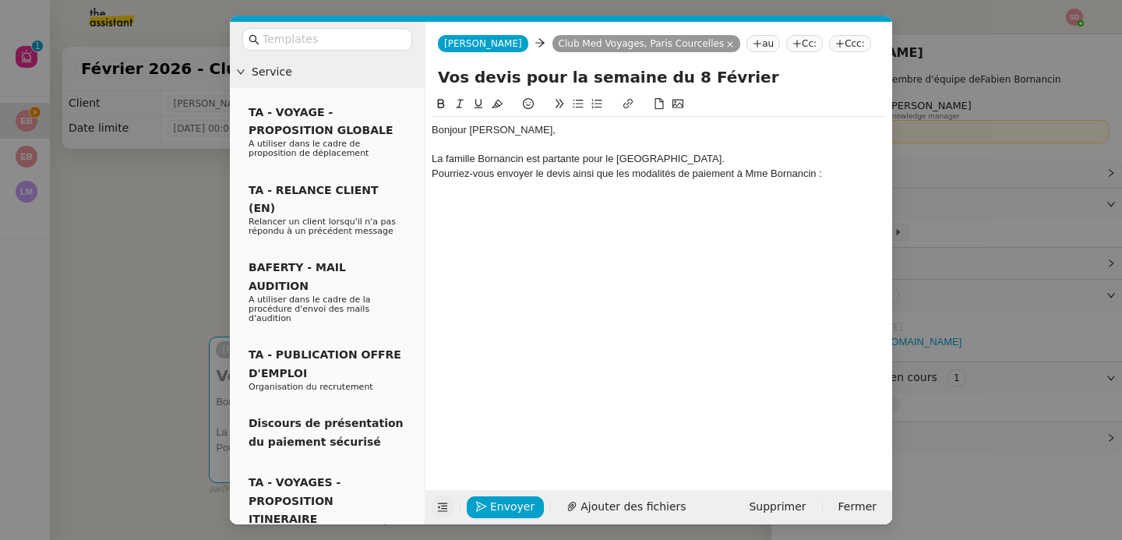
click at [439, 510] on icon at bounding box center [442, 507] width 11 height 11
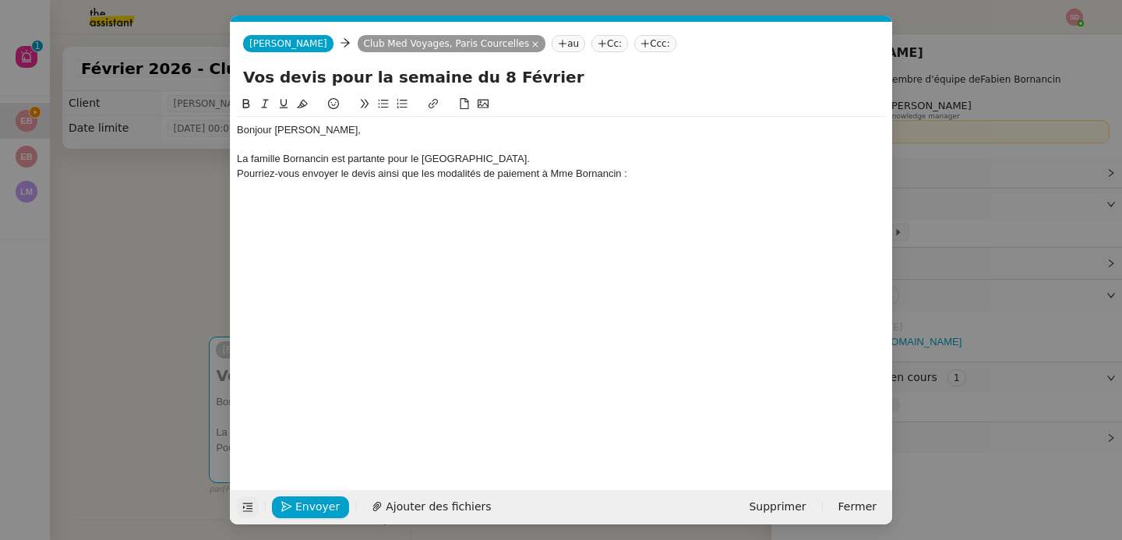
click at [661, 174] on div "Pourriez-vous envoyer le devis ainsi que les modalités de paiement à Mme Bornan…" at bounding box center [561, 174] width 649 height 14
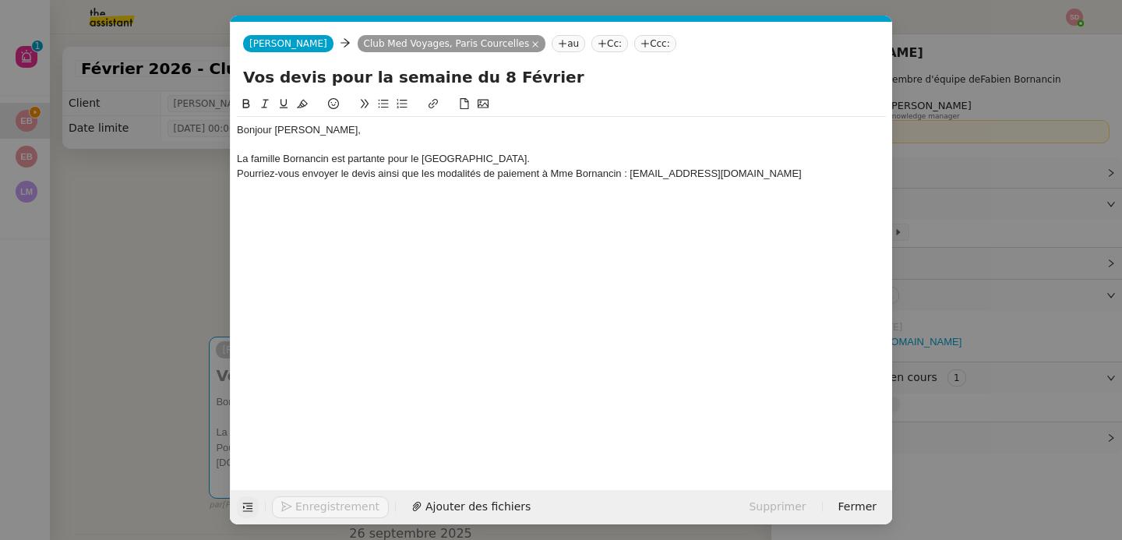
click at [619, 175] on div "Pourriez-vous envoyer le devis ainsi que les modalités de paiement à Mme Bornan…" at bounding box center [561, 174] width 649 height 14
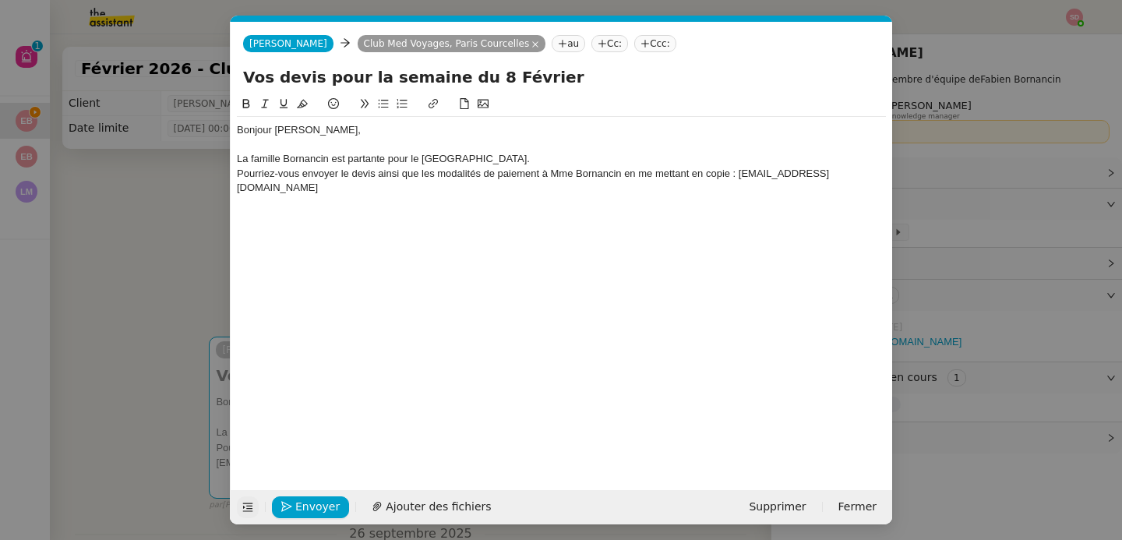
click at [875, 168] on div "Pourriez-vous envoyer le devis ainsi que les modalités de paiement à Mme Bornan…" at bounding box center [561, 181] width 649 height 29
click at [383, 98] on button at bounding box center [383, 104] width 19 height 18
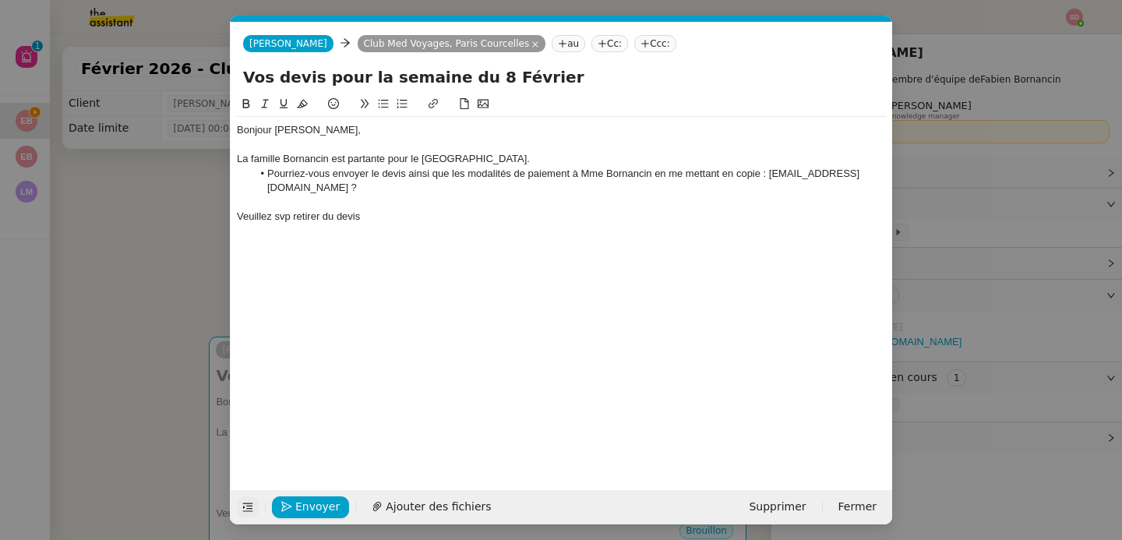
click at [171, 284] on nz-modal-container "Service TA - VOYAGE - PROPOSITION GLOBALE A utiliser dans le cadre de propositi…" at bounding box center [561, 270] width 1122 height 540
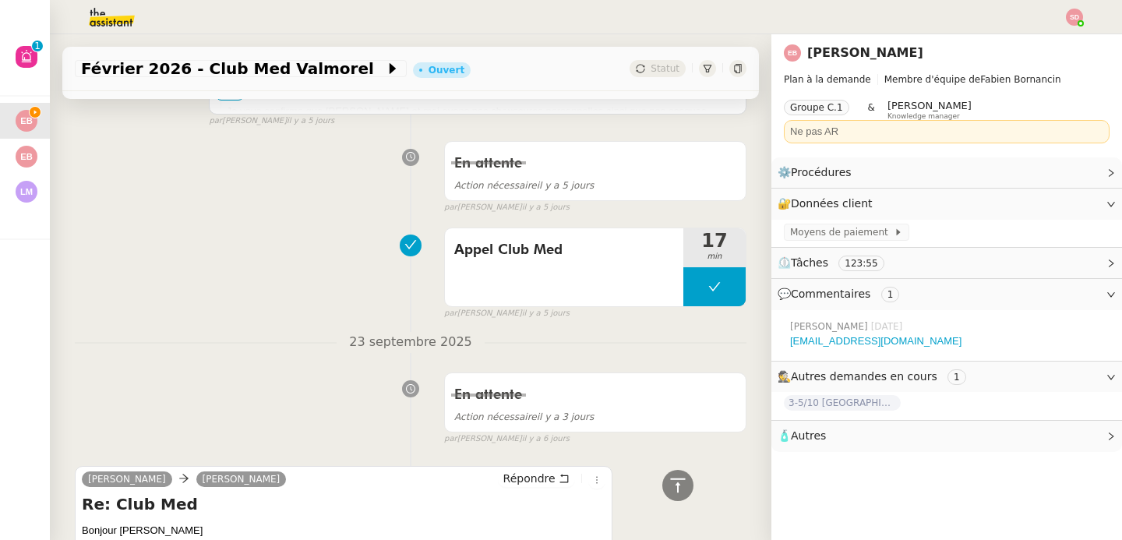
scroll to position [2631, 0]
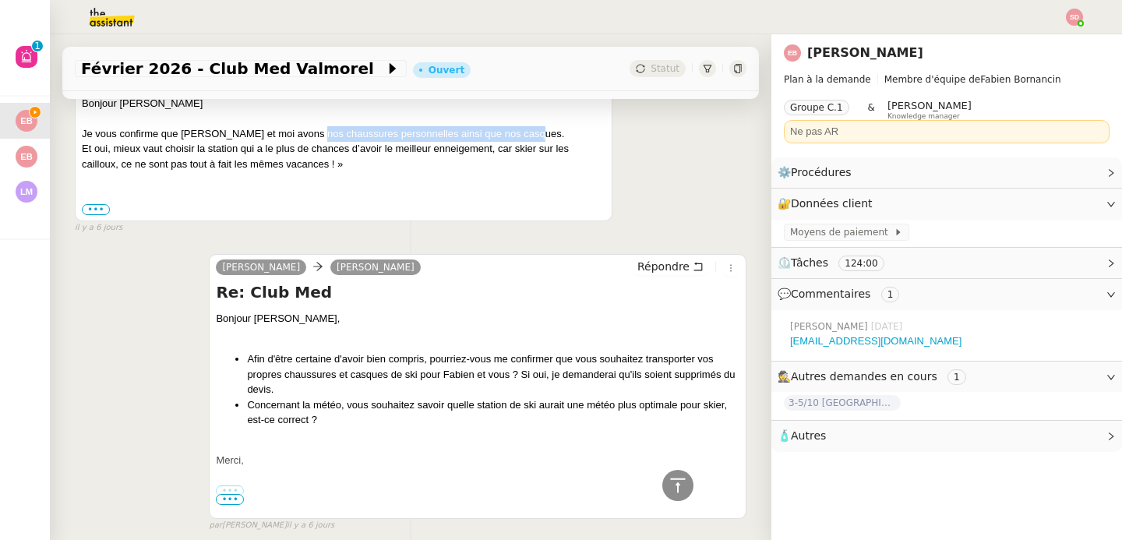
drag, startPoint x: 302, startPoint y: 133, endPoint x: 530, endPoint y: 136, distance: 228.3
click at [530, 136] on div "Je vous confirme que Fabien et moi avons nos chaussures personnelles ainsi que …" at bounding box center [344, 149] width 524 height 46
copy div "chaussures personnelles ainsi que nos casques."
click at [679, 492] on div at bounding box center [677, 485] width 31 height 31
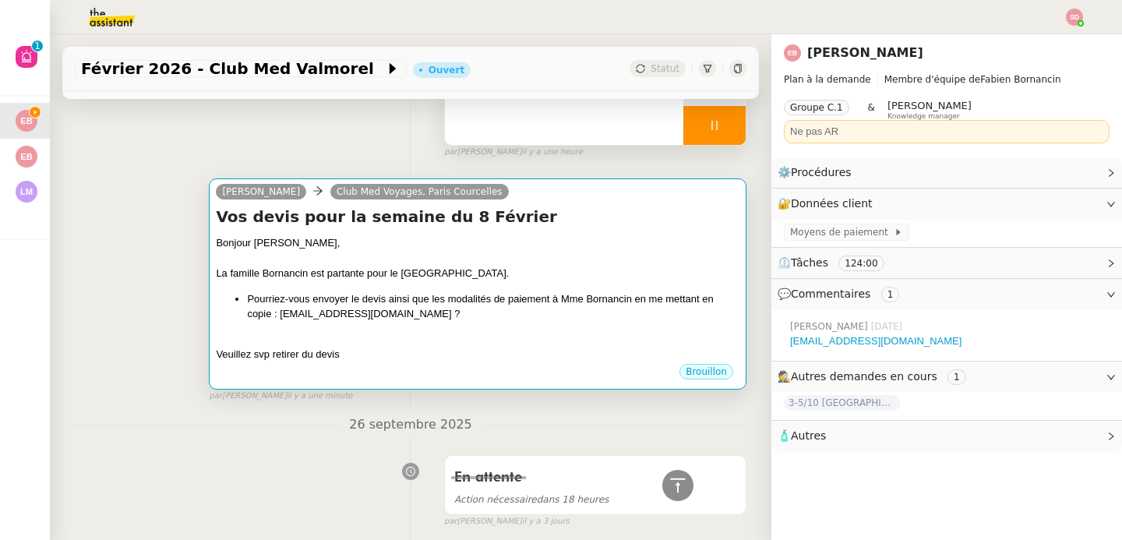
scroll to position [0, 0]
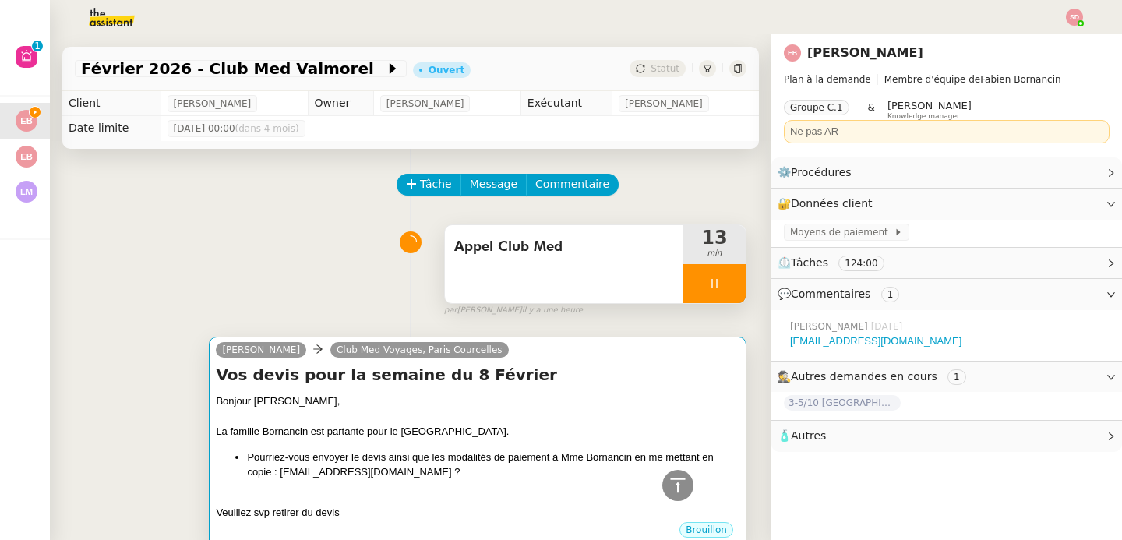
click at [553, 439] on div "Bonjour Davina, La famille Bornancin est partante pour le Val d'Isère. Pourriez…" at bounding box center [478, 456] width 524 height 127
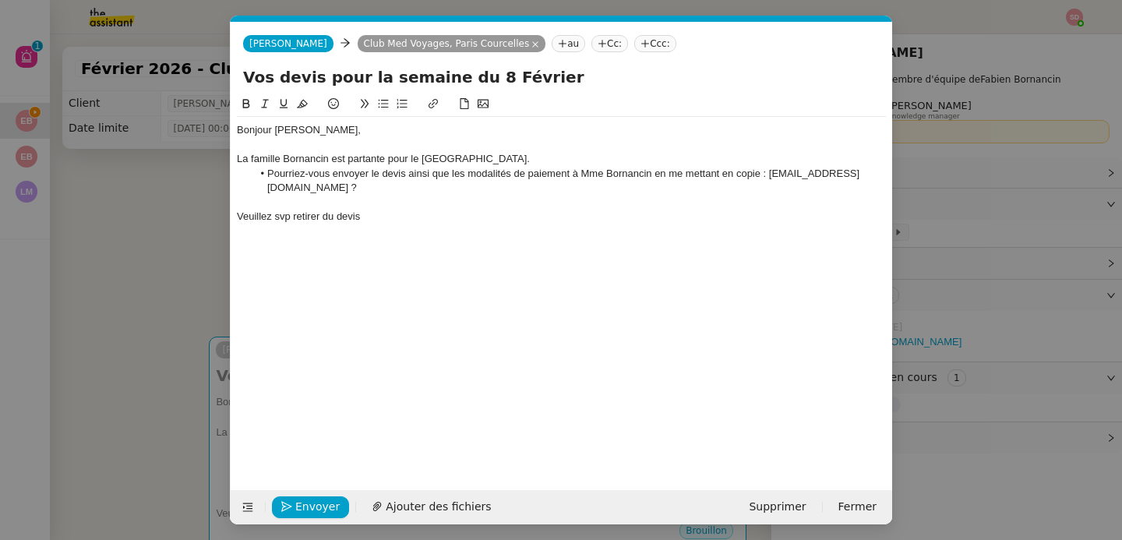
scroll to position [0, 33]
click at [457, 216] on div "Veuillez svp retirer du devis" at bounding box center [561, 217] width 649 height 14
click at [457, 218] on div "Veuillez svp retirer du devis les chaussures personnelles ainsi que nos casques." at bounding box center [561, 217] width 649 height 14
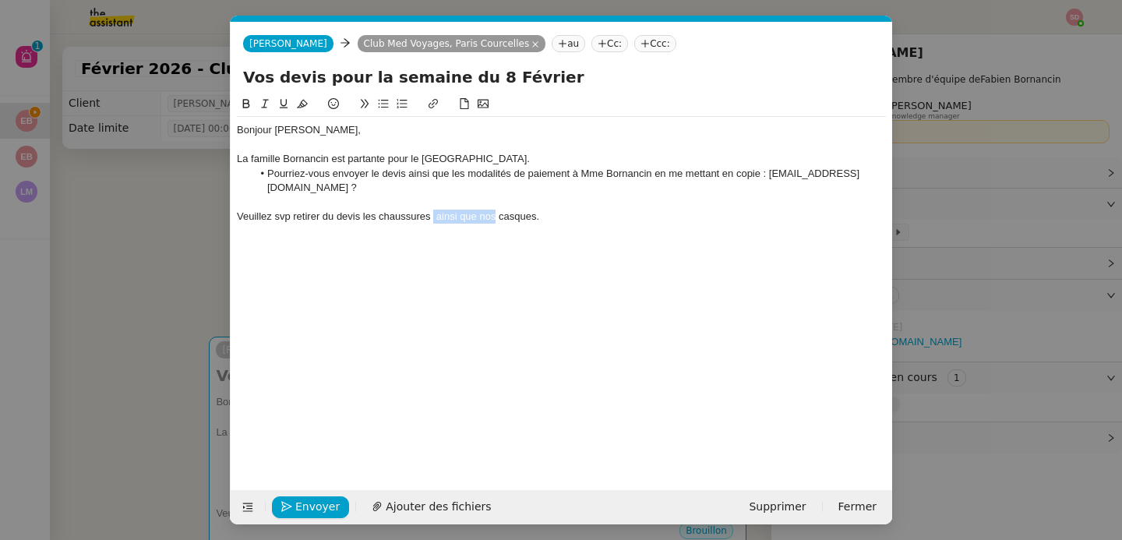
drag, startPoint x: 495, startPoint y: 217, endPoint x: 434, endPoint y: 218, distance: 60.8
click at [434, 218] on div "Veuillez svp retirer du devis les chaussures ainsi que nos casques." at bounding box center [561, 217] width 649 height 14
click at [521, 218] on div "Veuillez svp retirer du devis les chaussures et casques." at bounding box center [561, 217] width 649 height 14
click at [304, 218] on div "Veuillez svp retirer du devis les chaussures et casques pour les 2 adultes (ils…" at bounding box center [561, 217] width 649 height 14
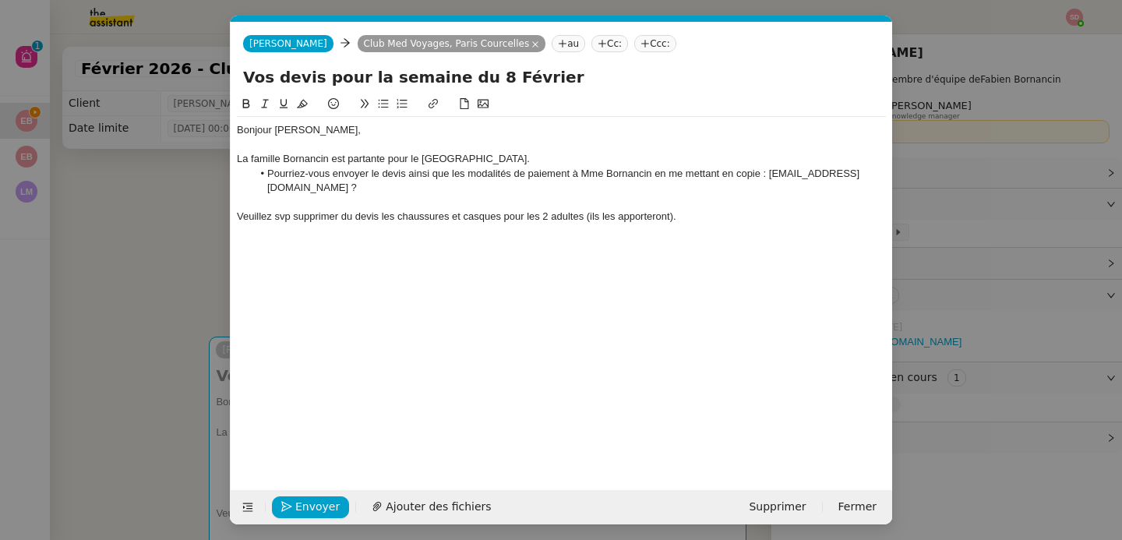
click at [441, 244] on div at bounding box center [561, 245] width 649 height 14
drag, startPoint x: 290, startPoint y: 217, endPoint x: 241, endPoint y: 219, distance: 49.1
click at [241, 219] on div "Veuillez svp supprimer du devis les chaussures et casques pour les 2 adultes (i…" at bounding box center [561, 217] width 649 height 14
click at [316, 506] on span "Envoyer" at bounding box center [317, 507] width 44 height 18
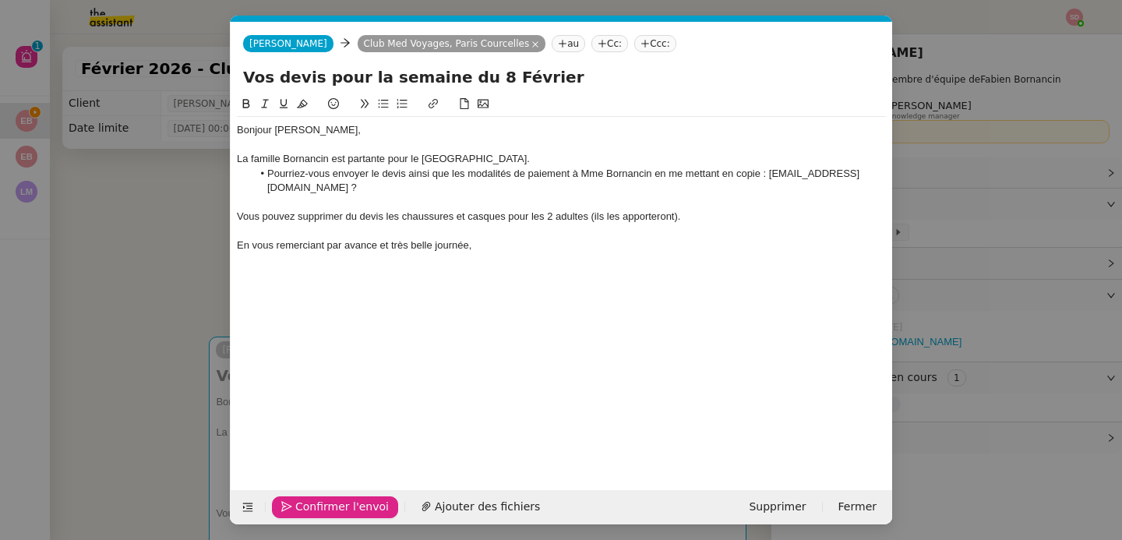
click at [316, 506] on span "Confirmer l'envoi" at bounding box center [342, 507] width 94 height 18
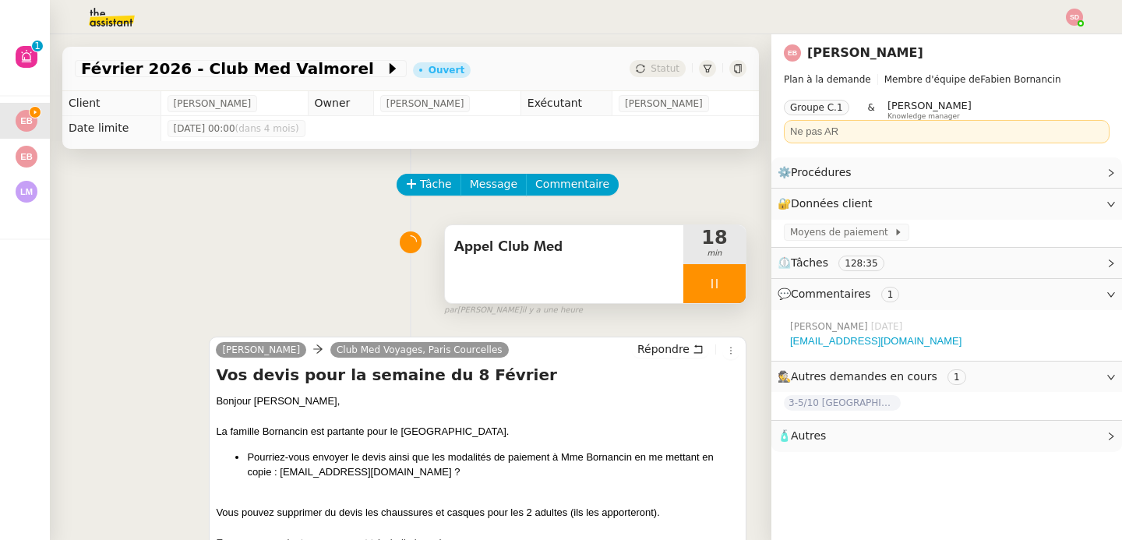
click at [706, 284] on div at bounding box center [714, 283] width 62 height 39
click at [725, 284] on icon at bounding box center [731, 283] width 12 height 9
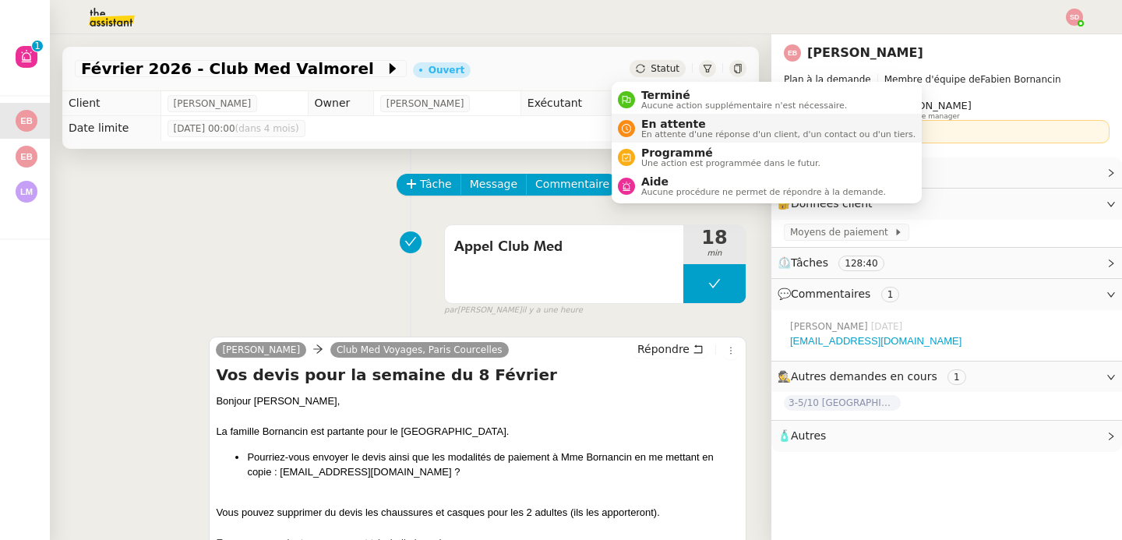
click at [644, 125] on span "En attente" at bounding box center [778, 124] width 274 height 12
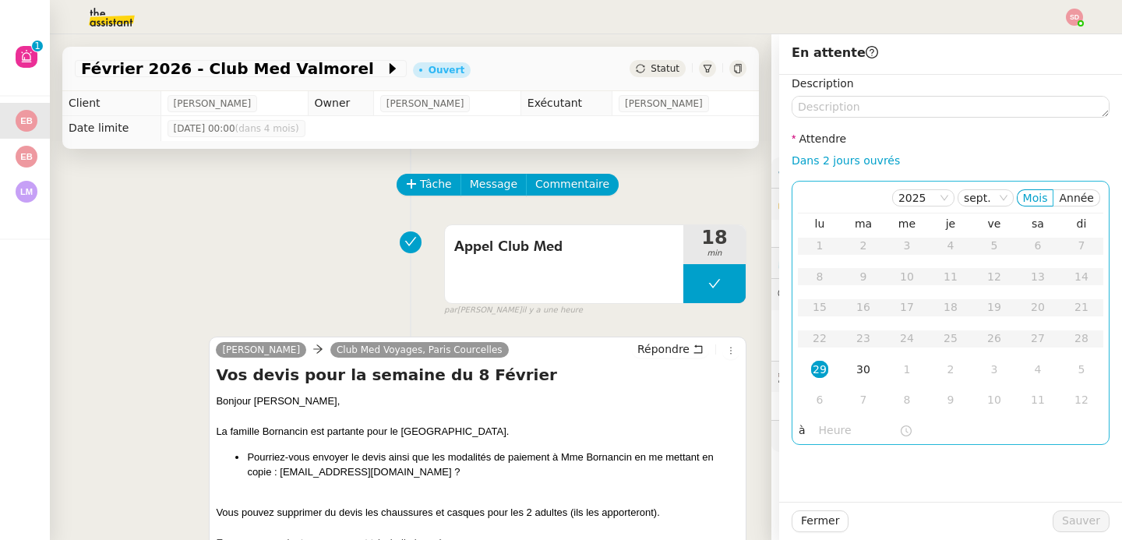
click at [819, 429] on input "text" at bounding box center [859, 431] width 80 height 18
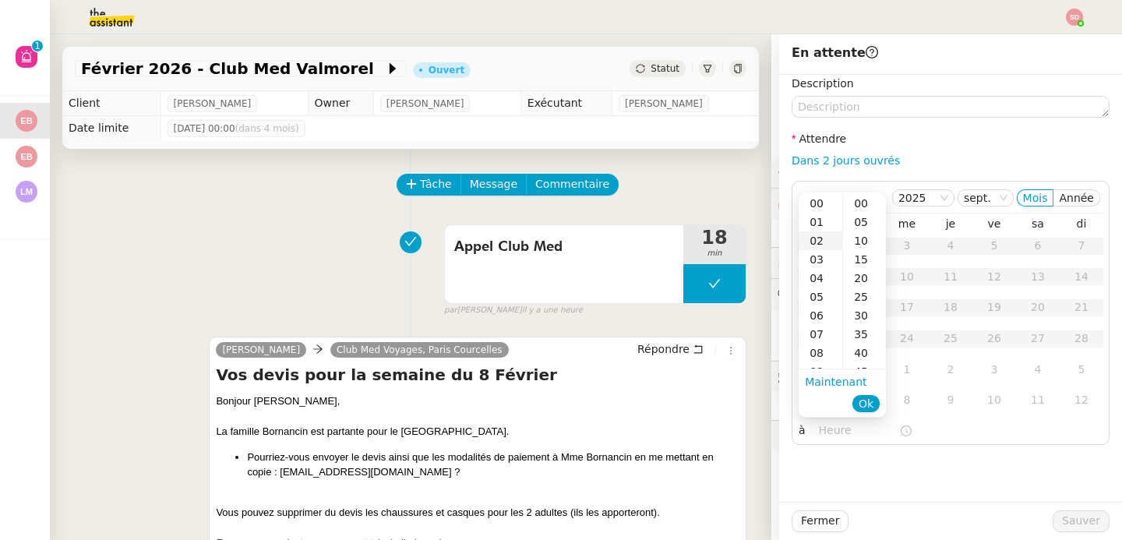
scroll to position [189, 0]
click at [818, 295] on div "15" at bounding box center [821, 294] width 44 height 19
click at [859, 309] on div "30" at bounding box center [864, 315] width 43 height 19
type input "15:30"
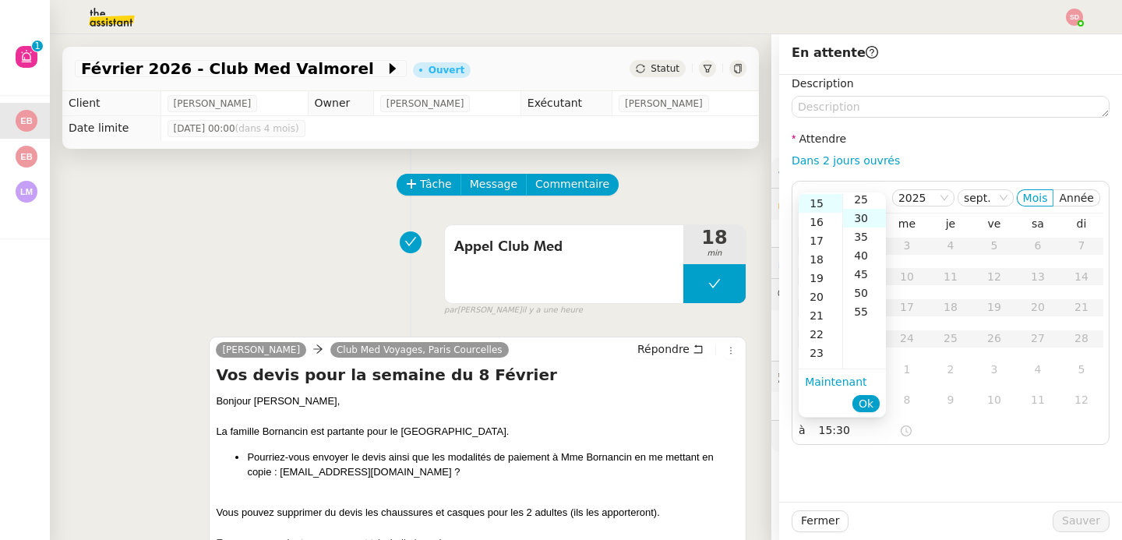
scroll to position [112, 0]
click at [870, 405] on span "Ok" at bounding box center [866, 404] width 15 height 16
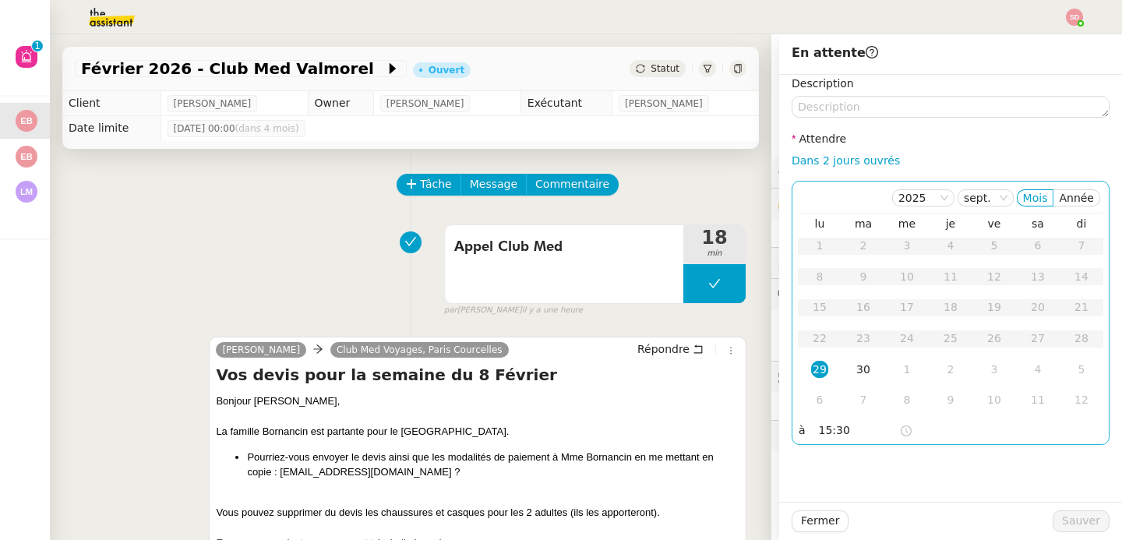
click at [811, 367] on div "29" at bounding box center [819, 369] width 17 height 17
click at [1082, 517] on span "Sauver" at bounding box center [1081, 521] width 38 height 18
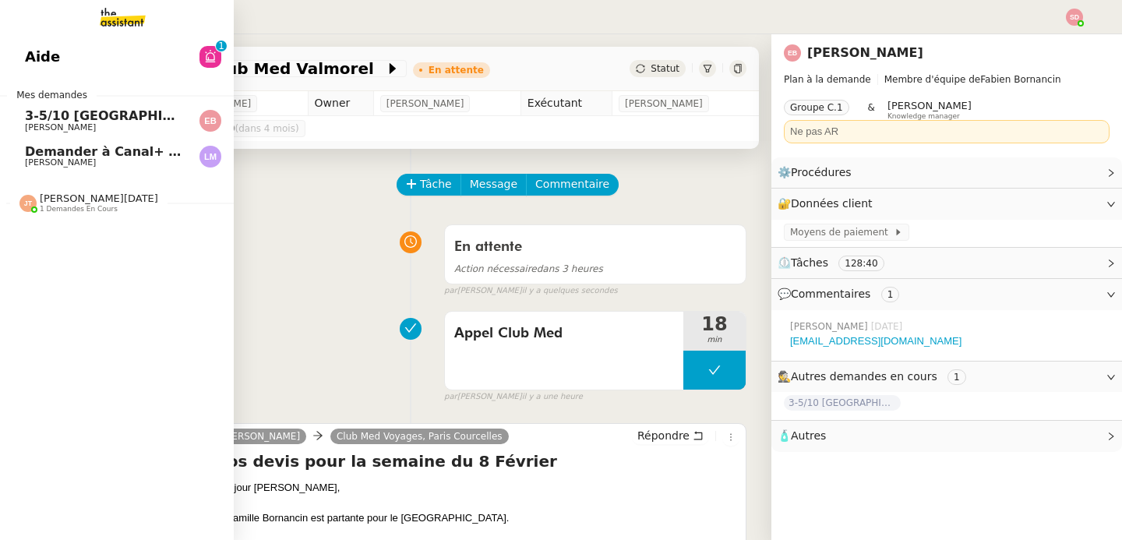
click at [38, 155] on span "Demander à Canal+ de décaler l'événement" at bounding box center [179, 151] width 309 height 15
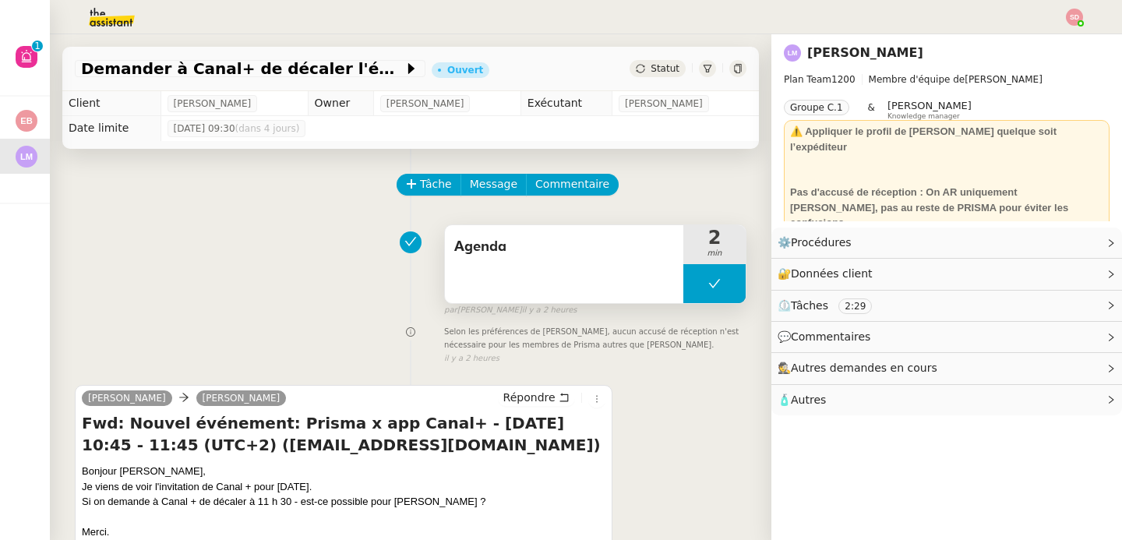
click at [709, 289] on button at bounding box center [714, 283] width 62 height 39
click at [683, 289] on div at bounding box center [698, 283] width 31 height 39
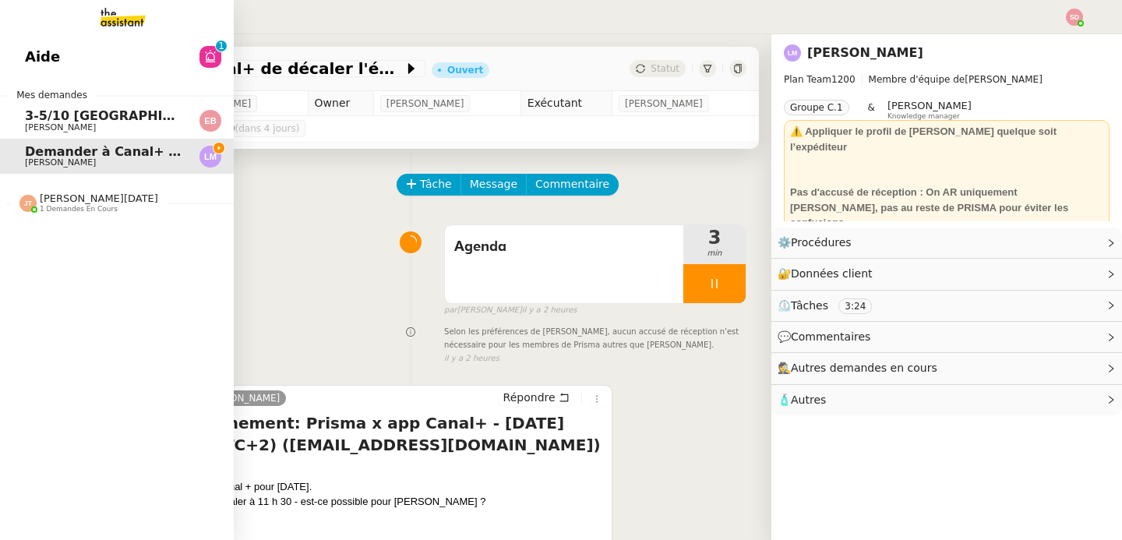
click at [40, 198] on span "[PERSON_NAME][DATE]" at bounding box center [99, 198] width 118 height 12
click at [146, 129] on span "[PERSON_NAME]" at bounding box center [103, 127] width 157 height 9
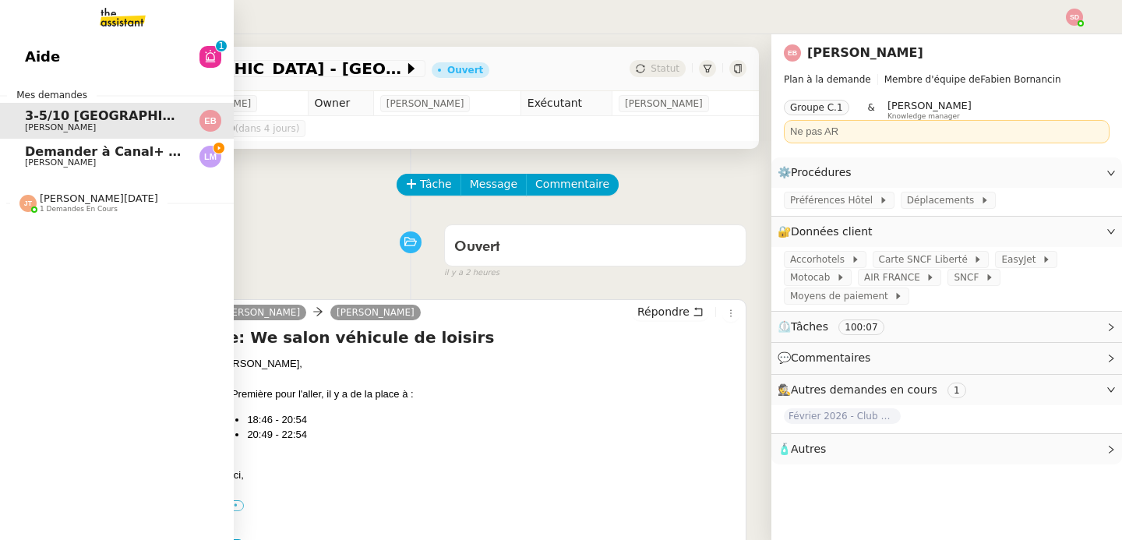
click at [31, 162] on span "[PERSON_NAME]" at bounding box center [60, 162] width 71 height 10
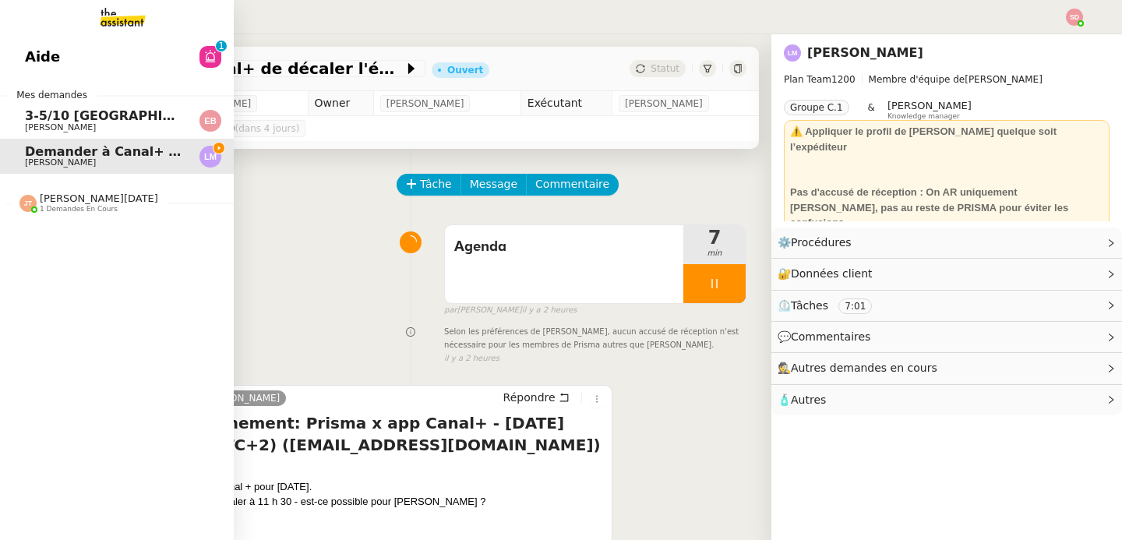
click at [25, 55] on span "Aide" at bounding box center [42, 56] width 35 height 23
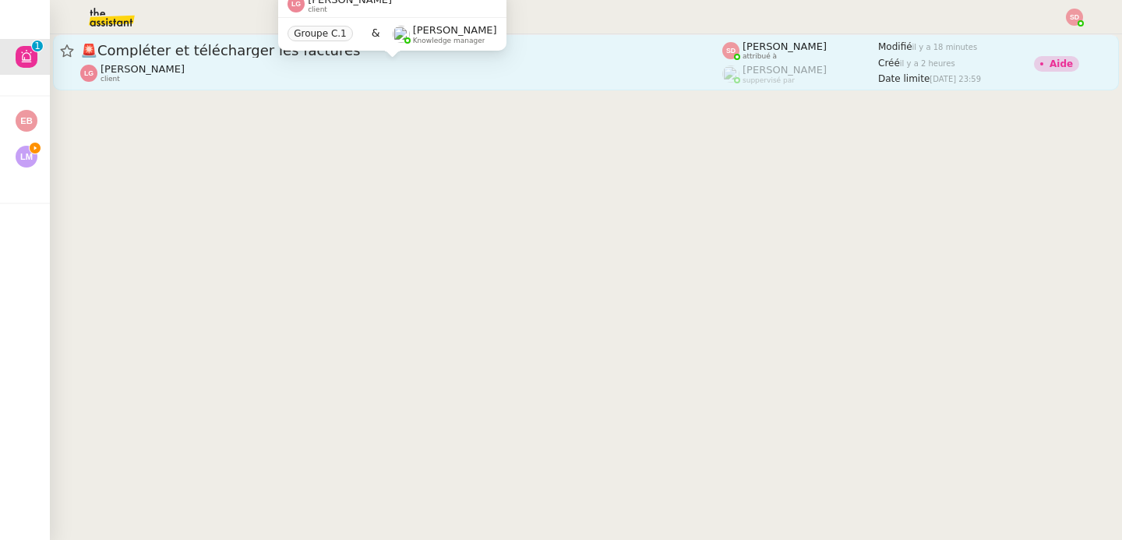
click at [583, 63] on div "Laurène Gauthier client" at bounding box center [401, 73] width 642 height 20
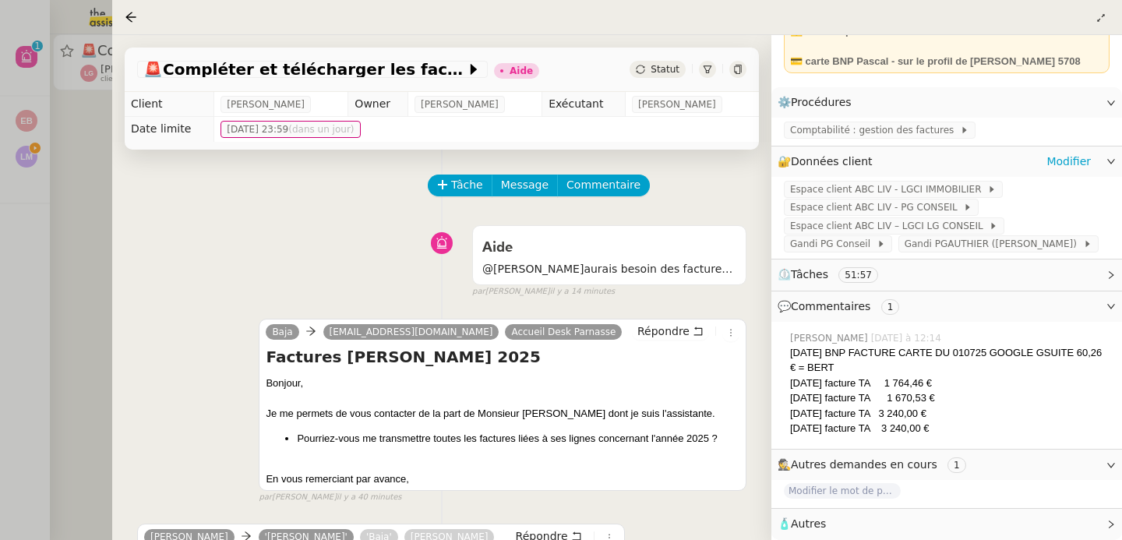
scroll to position [140, 0]
click at [57, 312] on div at bounding box center [561, 270] width 1122 height 540
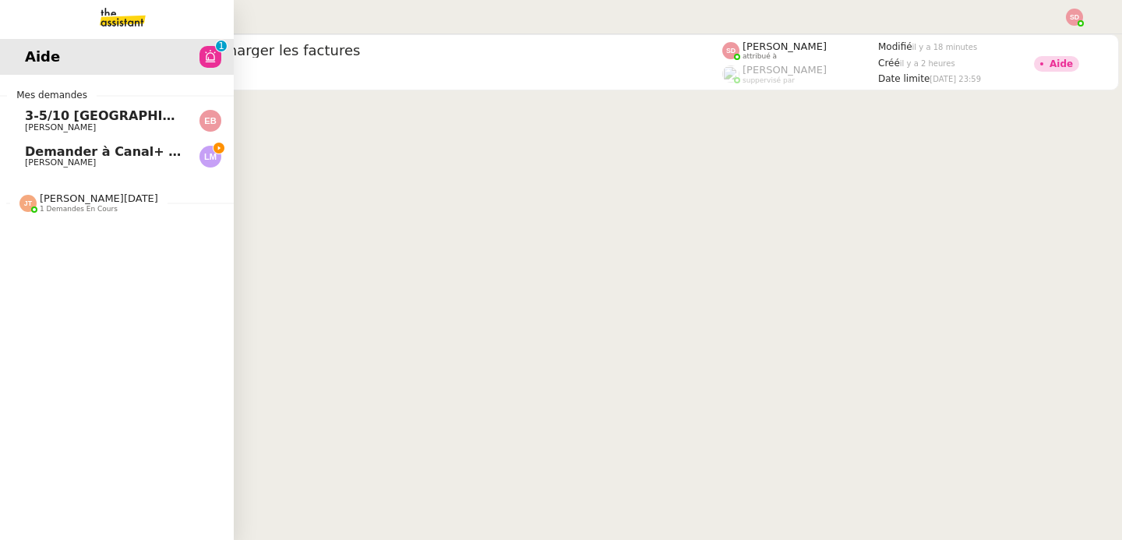
click at [56, 198] on span "[PERSON_NAME][DATE]" at bounding box center [99, 198] width 118 height 12
click at [86, 150] on span "Demander à Canal+ de décaler l'événement" at bounding box center [179, 151] width 309 height 15
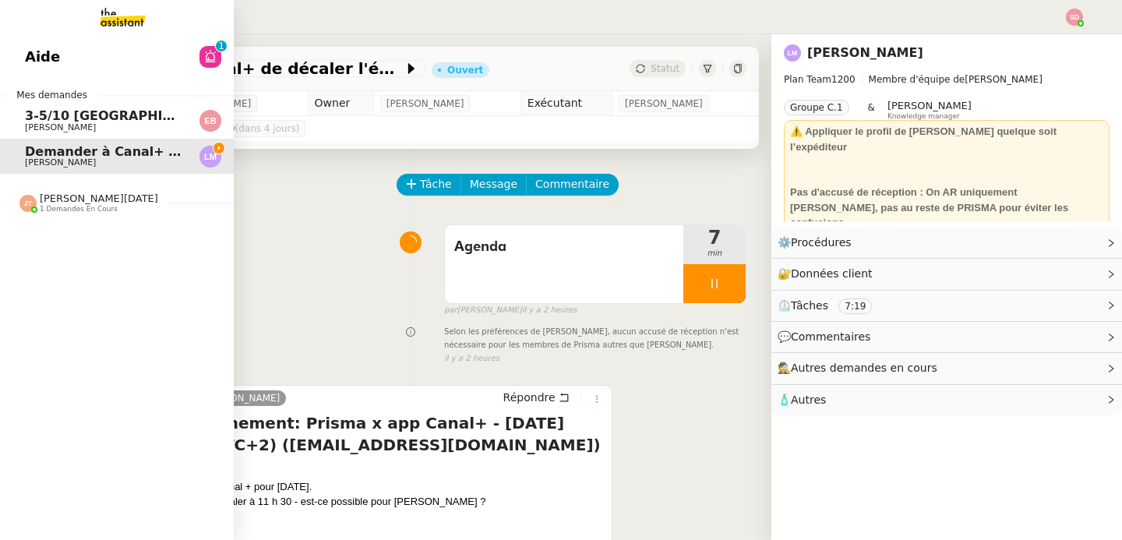
click at [146, 110] on span "3-5/10 [GEOGRAPHIC_DATA] - [GEOGRAPHIC_DATA]" at bounding box center [202, 115] width 355 height 15
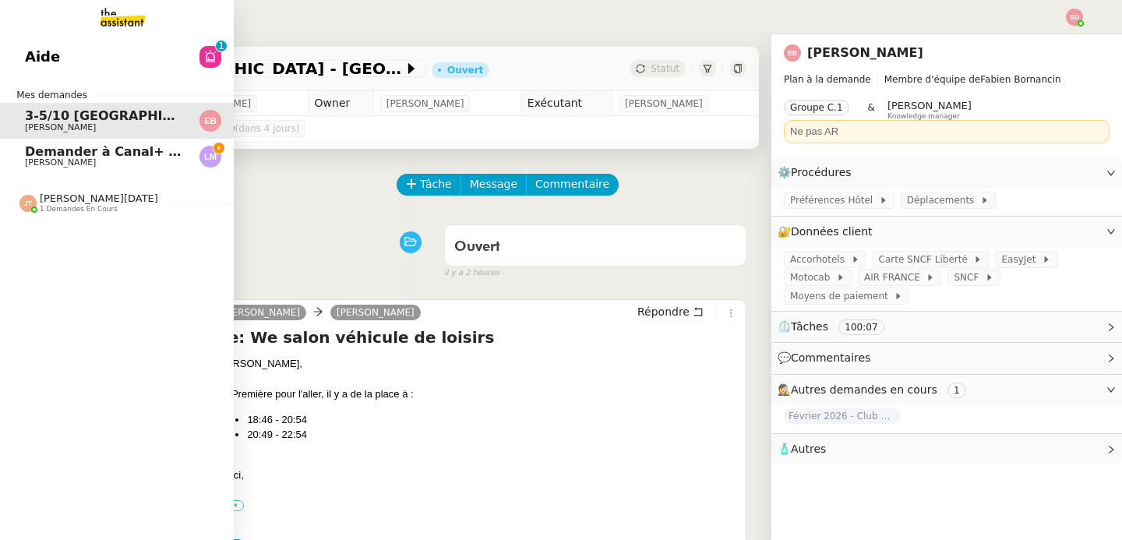
click at [149, 155] on span "Demander à Canal+ de décaler l'événement" at bounding box center [179, 151] width 309 height 15
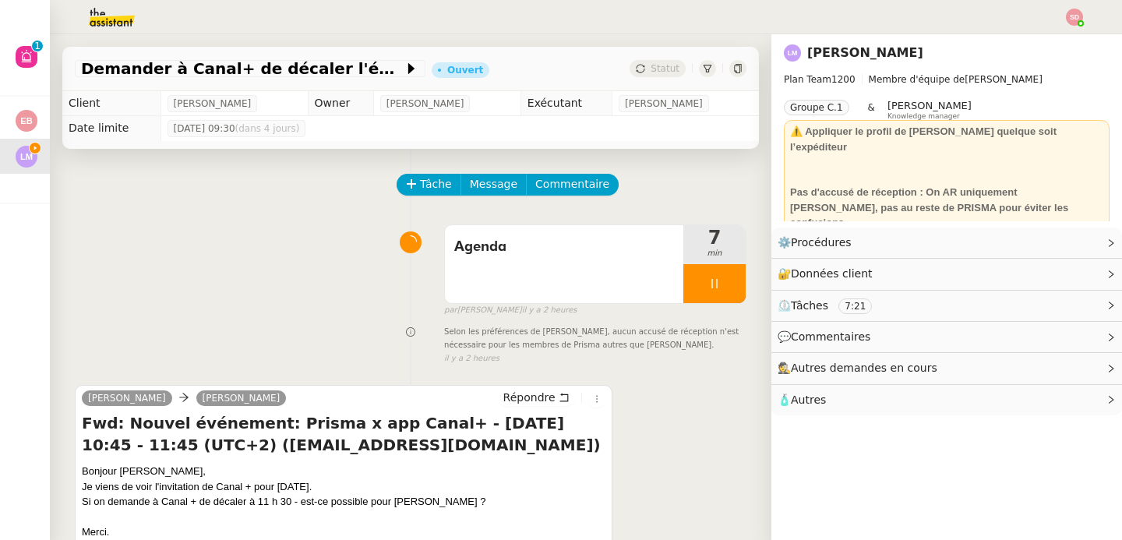
click at [735, 299] on div "Tâche Message Commentaire Veuillez patienter une erreur s'est produite 👌👌👌 mess…" at bounding box center [411, 460] width 722 height 623
click at [724, 298] on div at bounding box center [714, 283] width 62 height 39
